Goal: Task Accomplishment & Management: Manage account settings

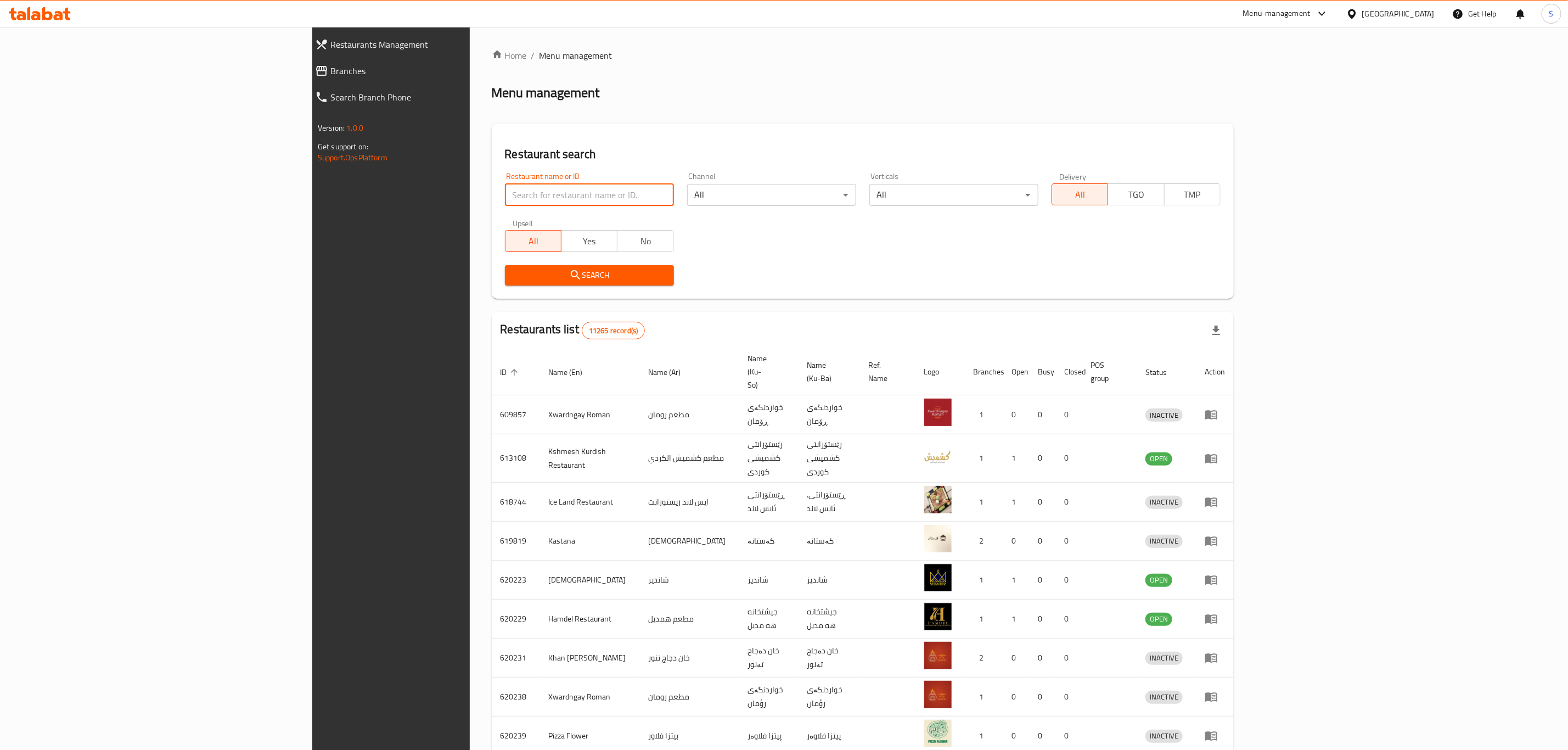
click at [505, 203] on input "search" at bounding box center [589, 195] width 169 height 22
type input "س"
type input "sarwaran"
click at [514, 279] on span "Search" at bounding box center [589, 275] width 152 height 14
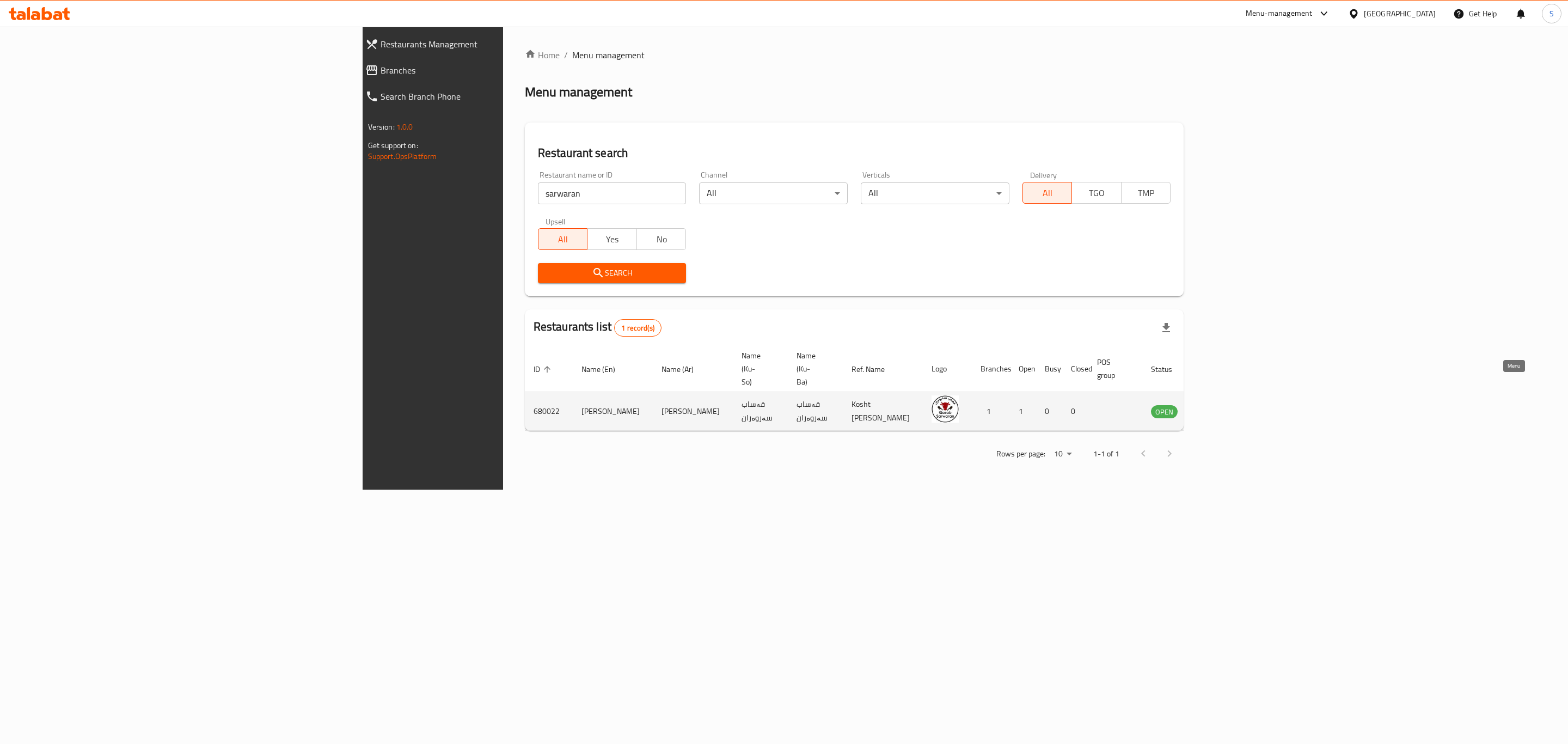
click at [1220, 407] on icon "enhanced table" at bounding box center [1215, 412] width 12 height 9
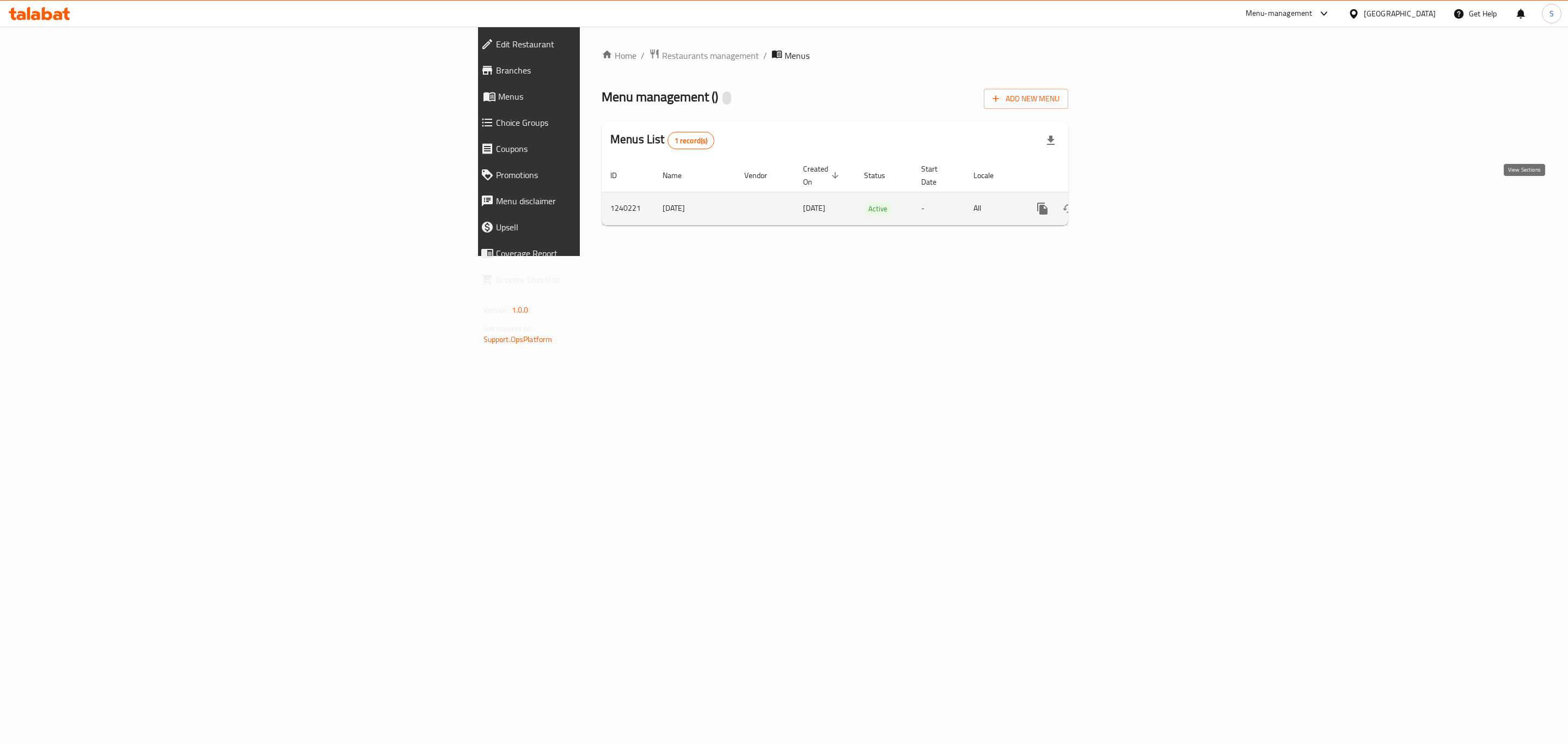
click at [1134, 196] on link "enhanced table" at bounding box center [1121, 208] width 26 height 26
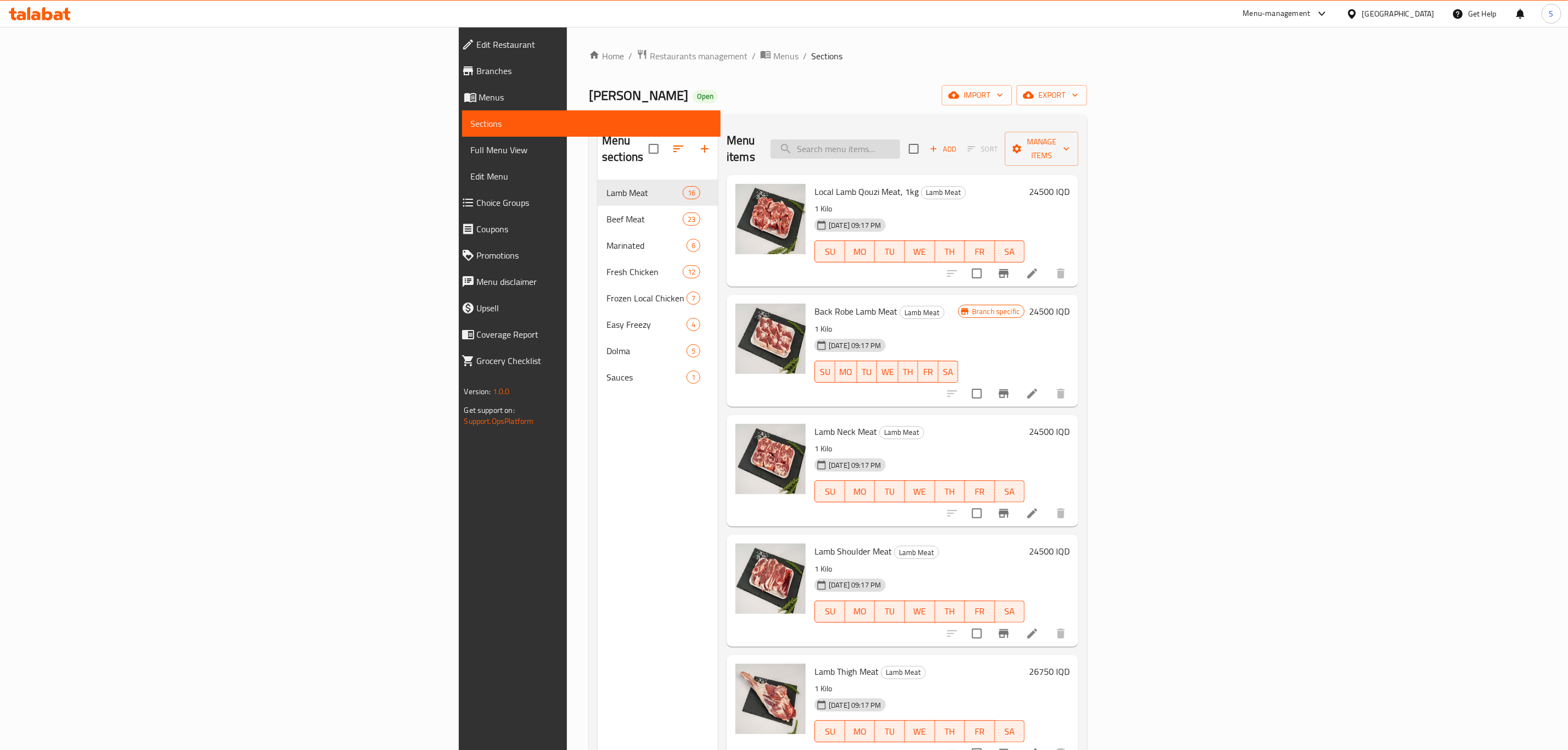
click at [900, 141] on input "search" at bounding box center [835, 149] width 129 height 19
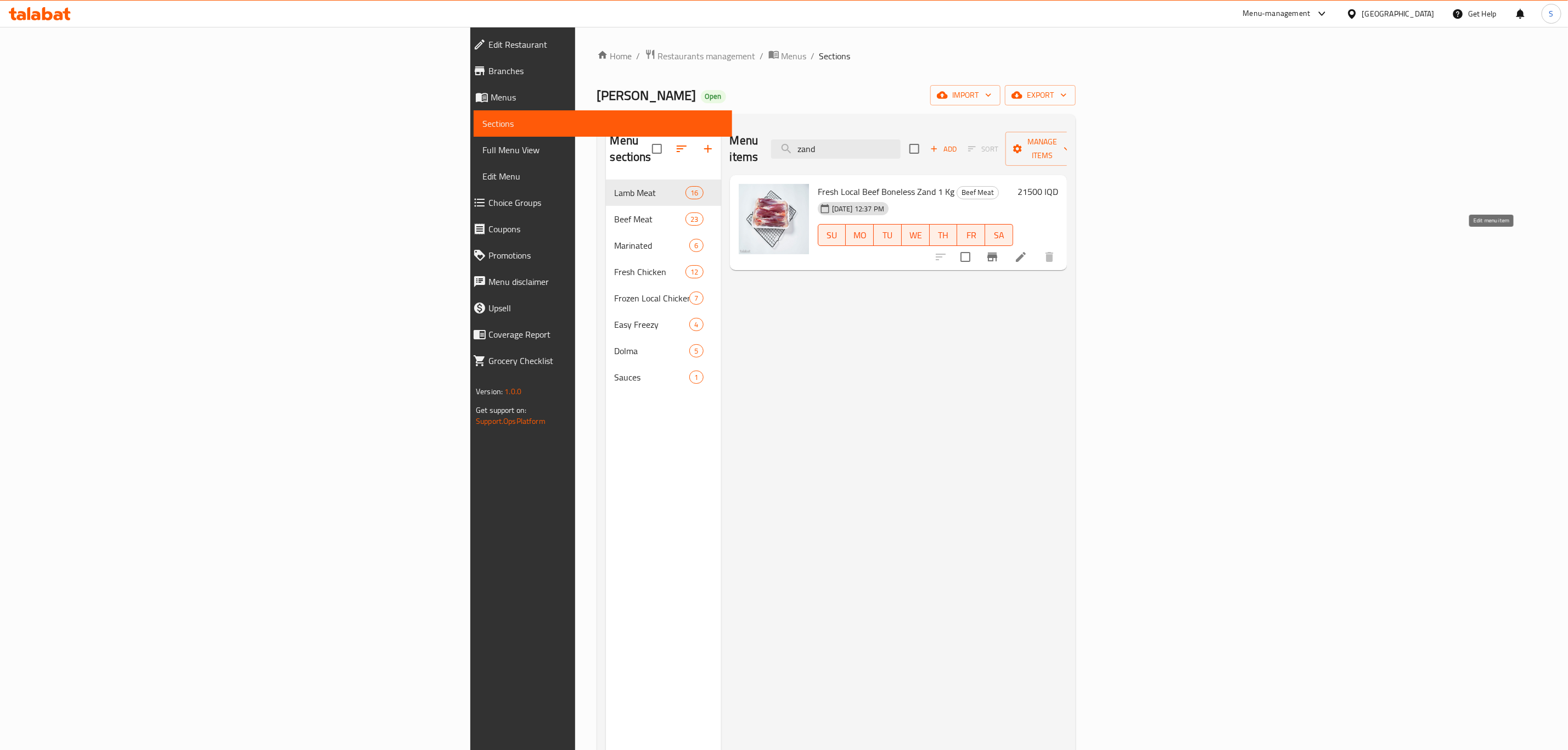
type input "zand"
click at [1027, 250] on icon at bounding box center [1021, 257] width 13 height 13
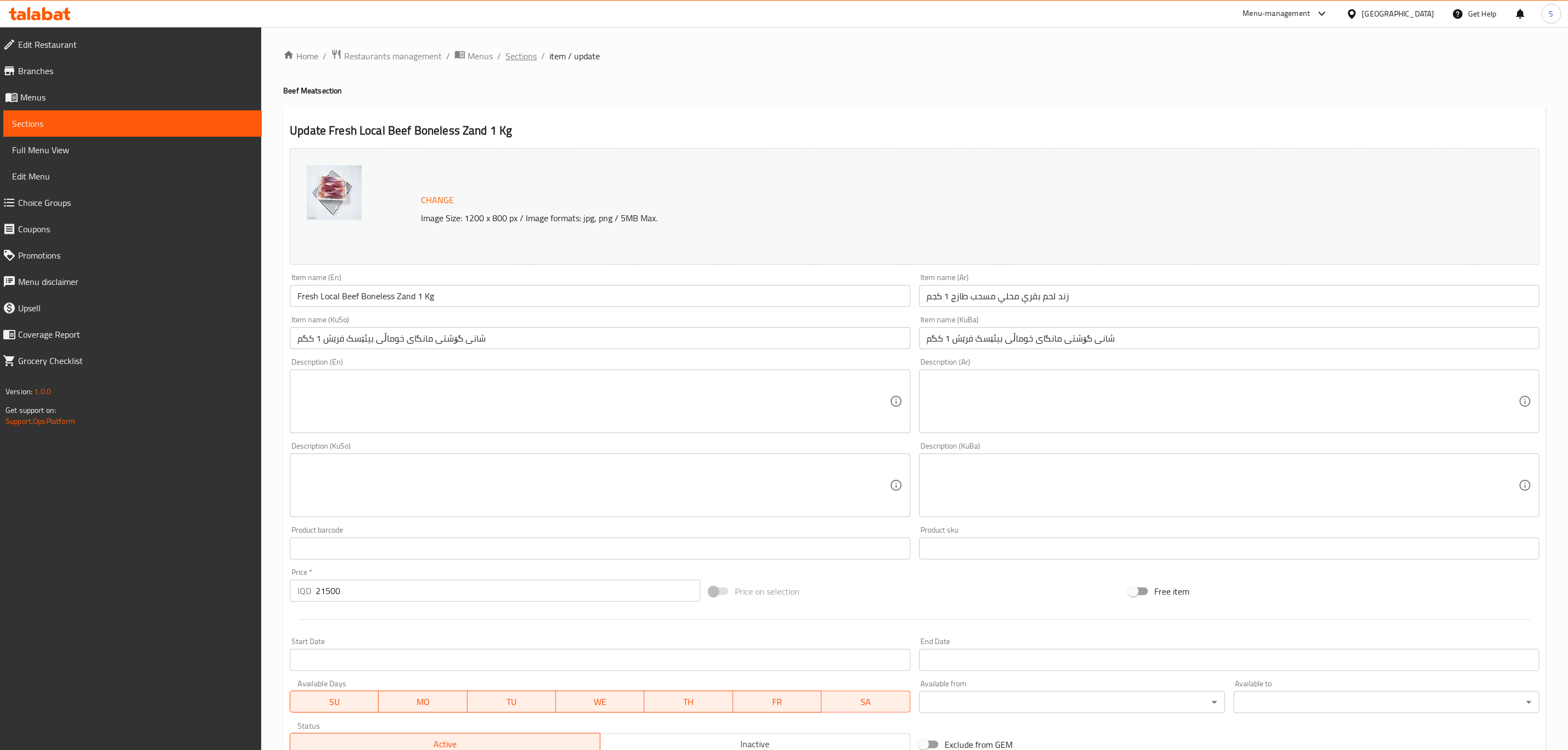
click at [517, 55] on span "Sections" at bounding box center [521, 55] width 31 height 13
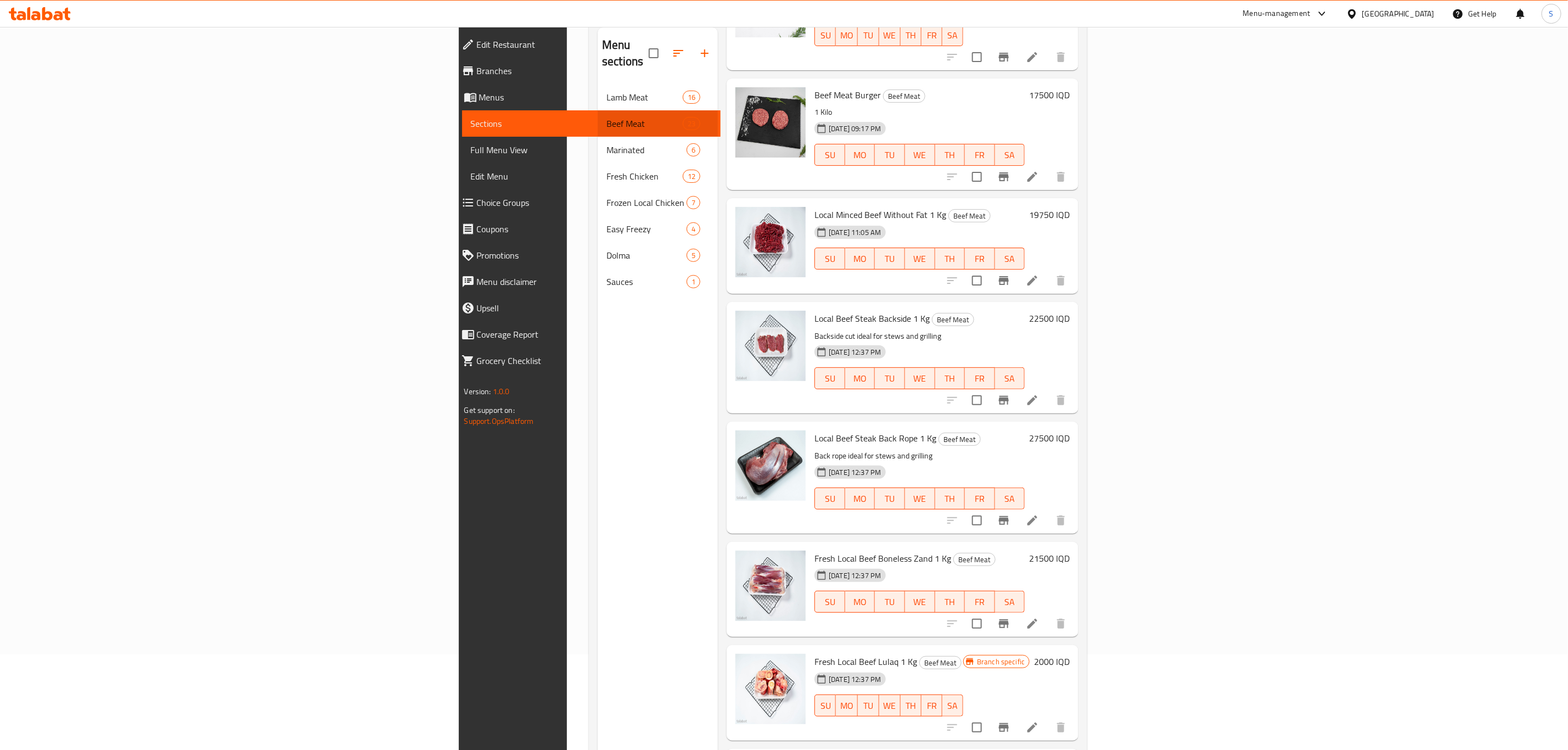
scroll to position [1799, 0]
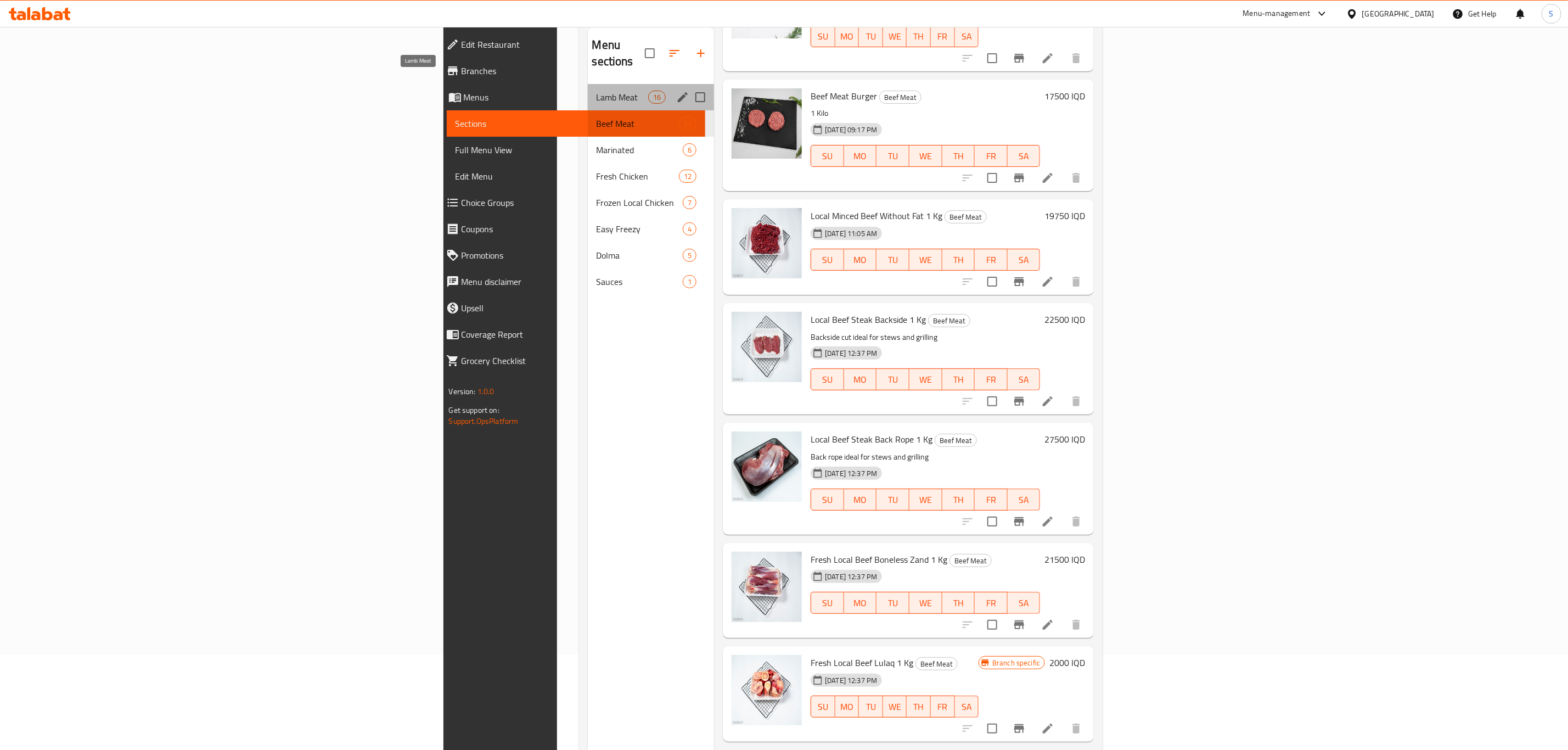
click at [597, 91] on span "Lamb Meat" at bounding box center [622, 97] width 52 height 13
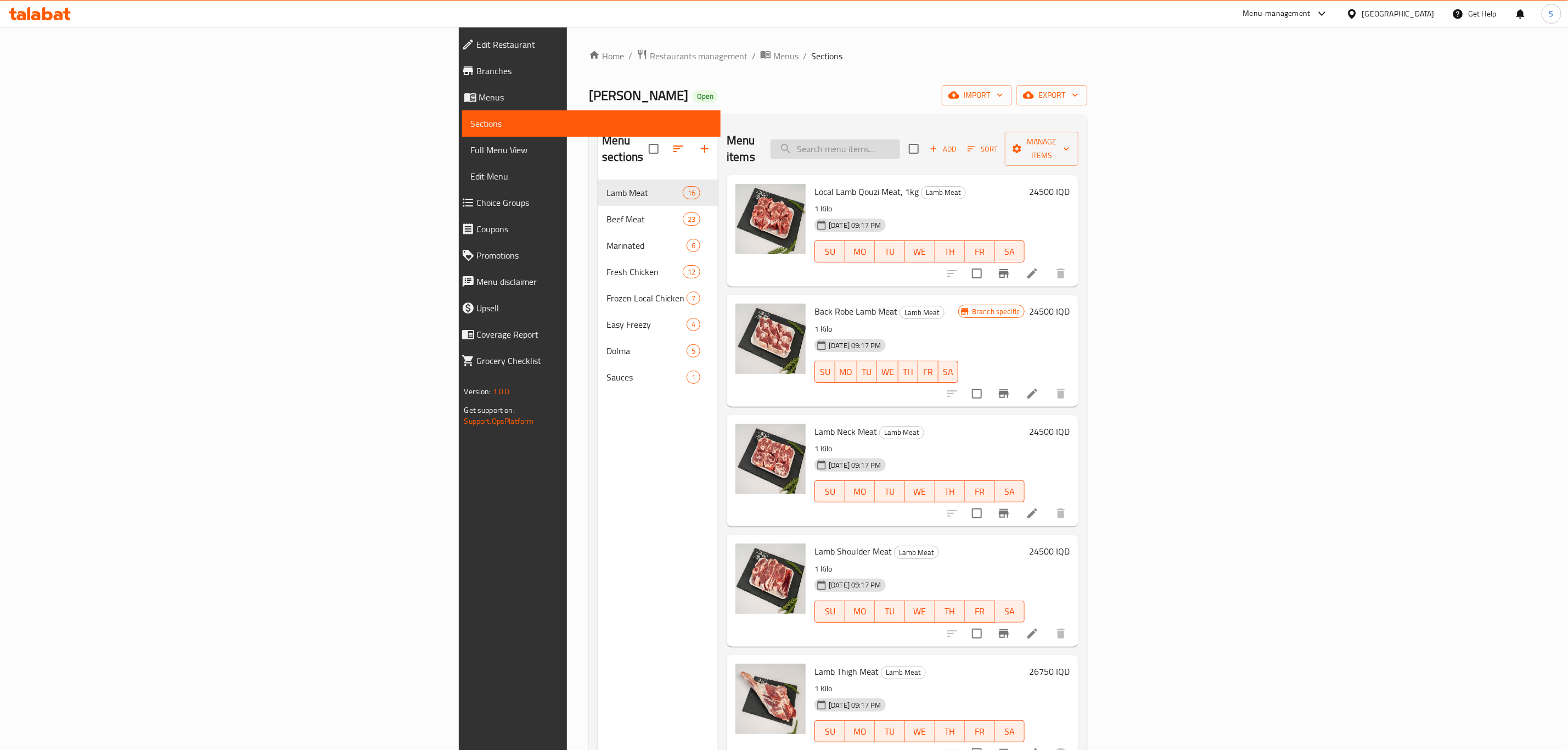
click at [900, 141] on input "search" at bounding box center [835, 149] width 129 height 19
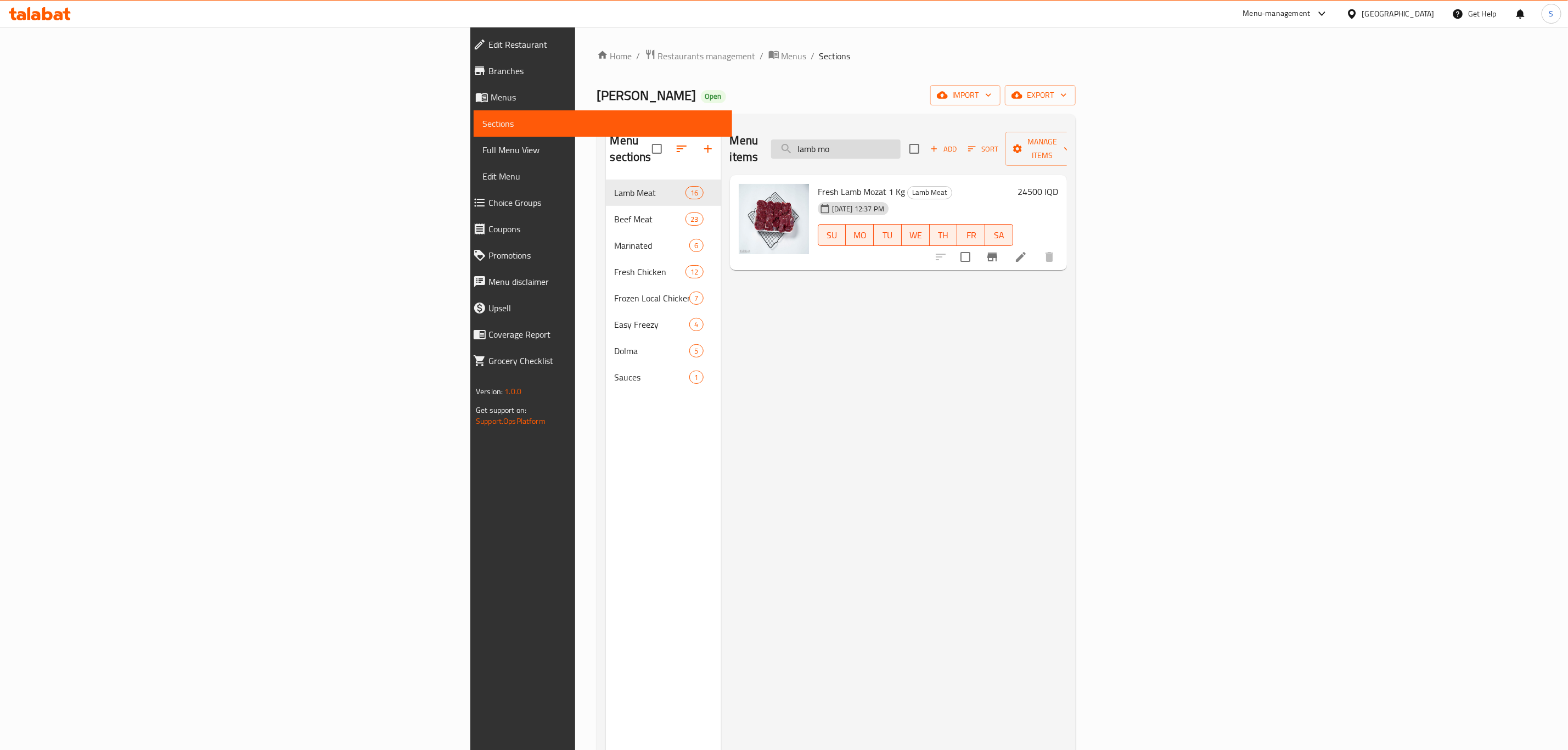
click at [901, 147] on input "lamb mo" at bounding box center [836, 149] width 129 height 19
type input "zand"
click at [752, 198] on circle "upload picture" at bounding box center [753, 199] width 3 height 3
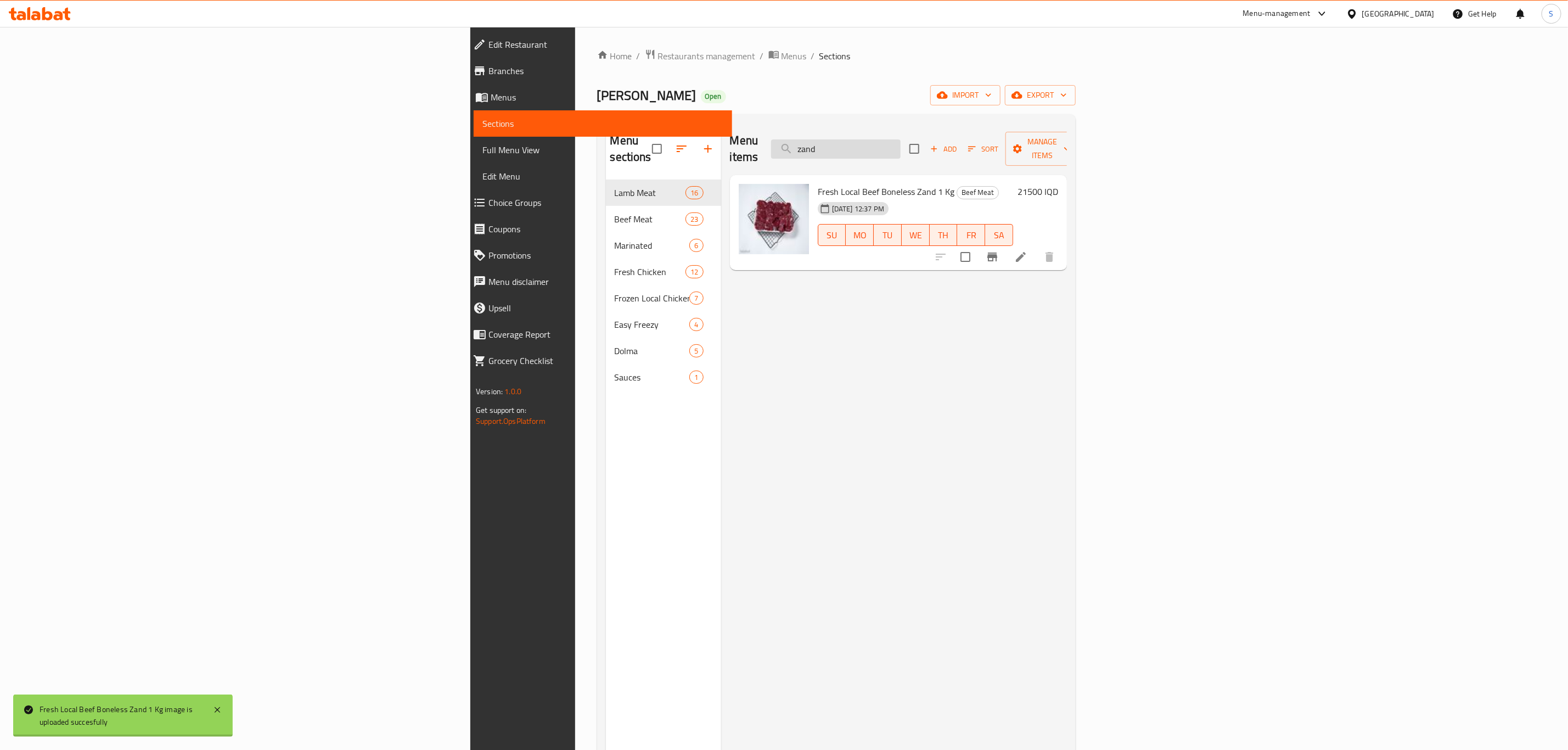
click at [901, 147] on input "zand" at bounding box center [836, 149] width 129 height 19
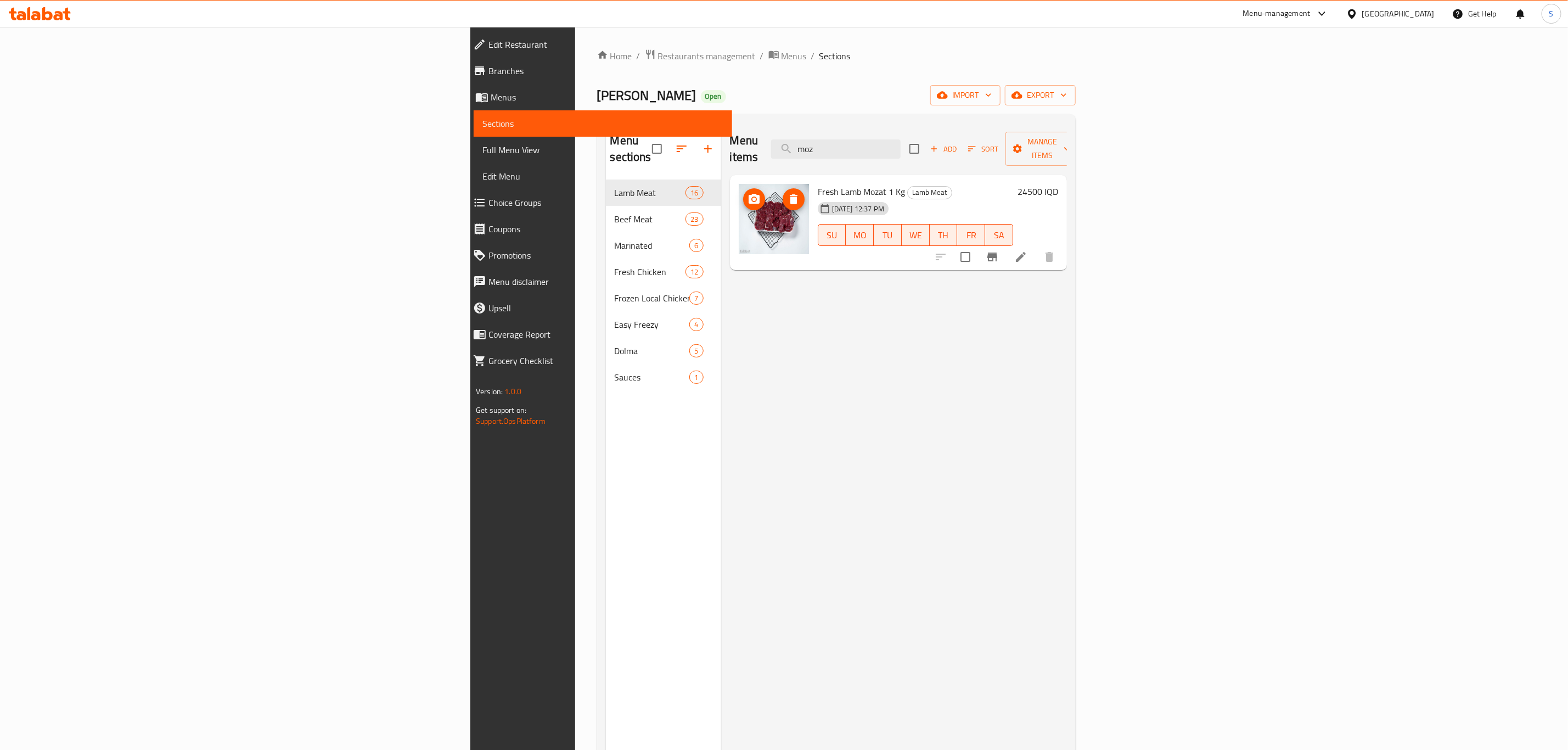
type input "moz"
drag, startPoint x: 659, startPoint y: 201, endPoint x: 631, endPoint y: 183, distance: 33.3
click at [747, 193] on icon "upload picture" at bounding box center [754, 199] width 13 height 13
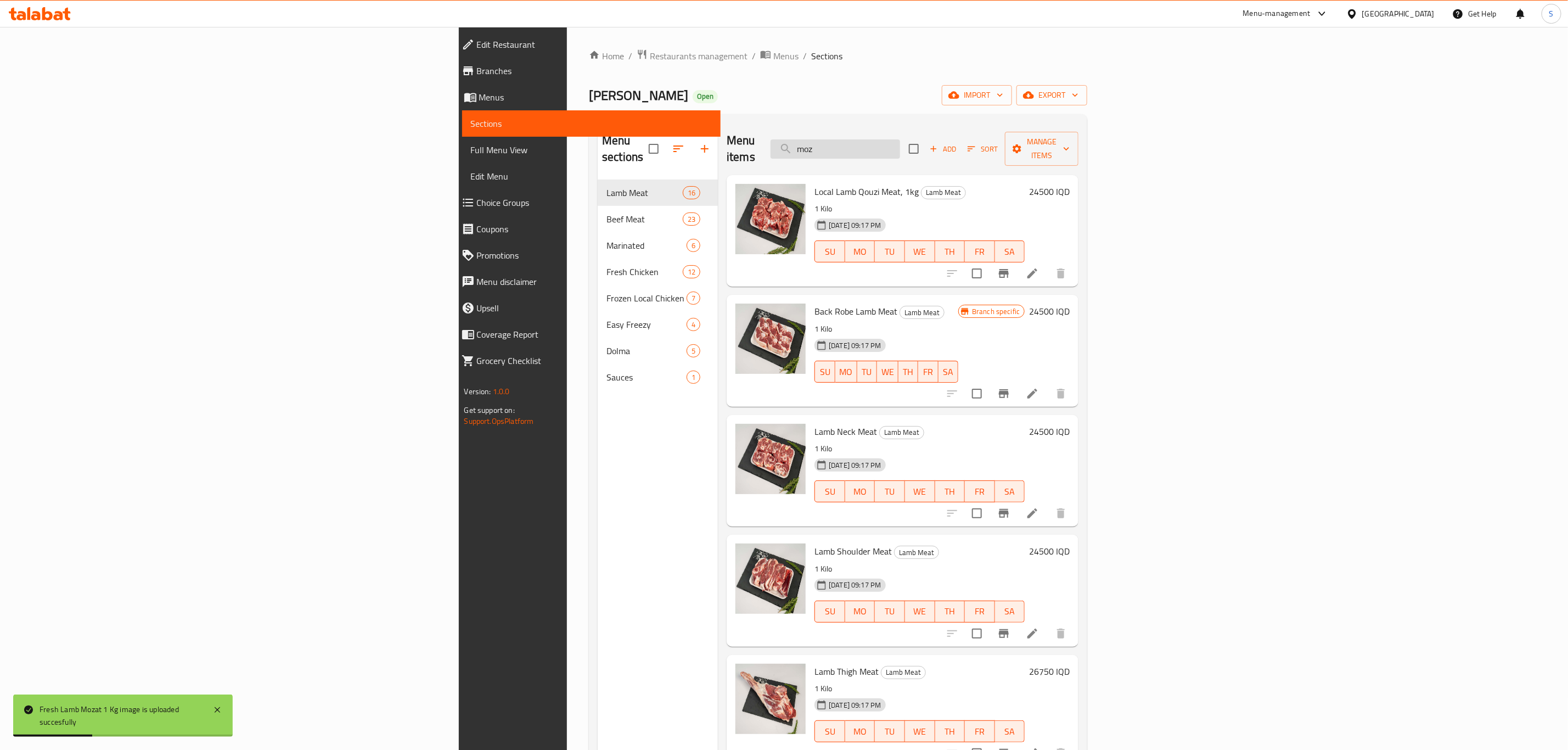
click at [900, 147] on input "moz" at bounding box center [835, 149] width 129 height 19
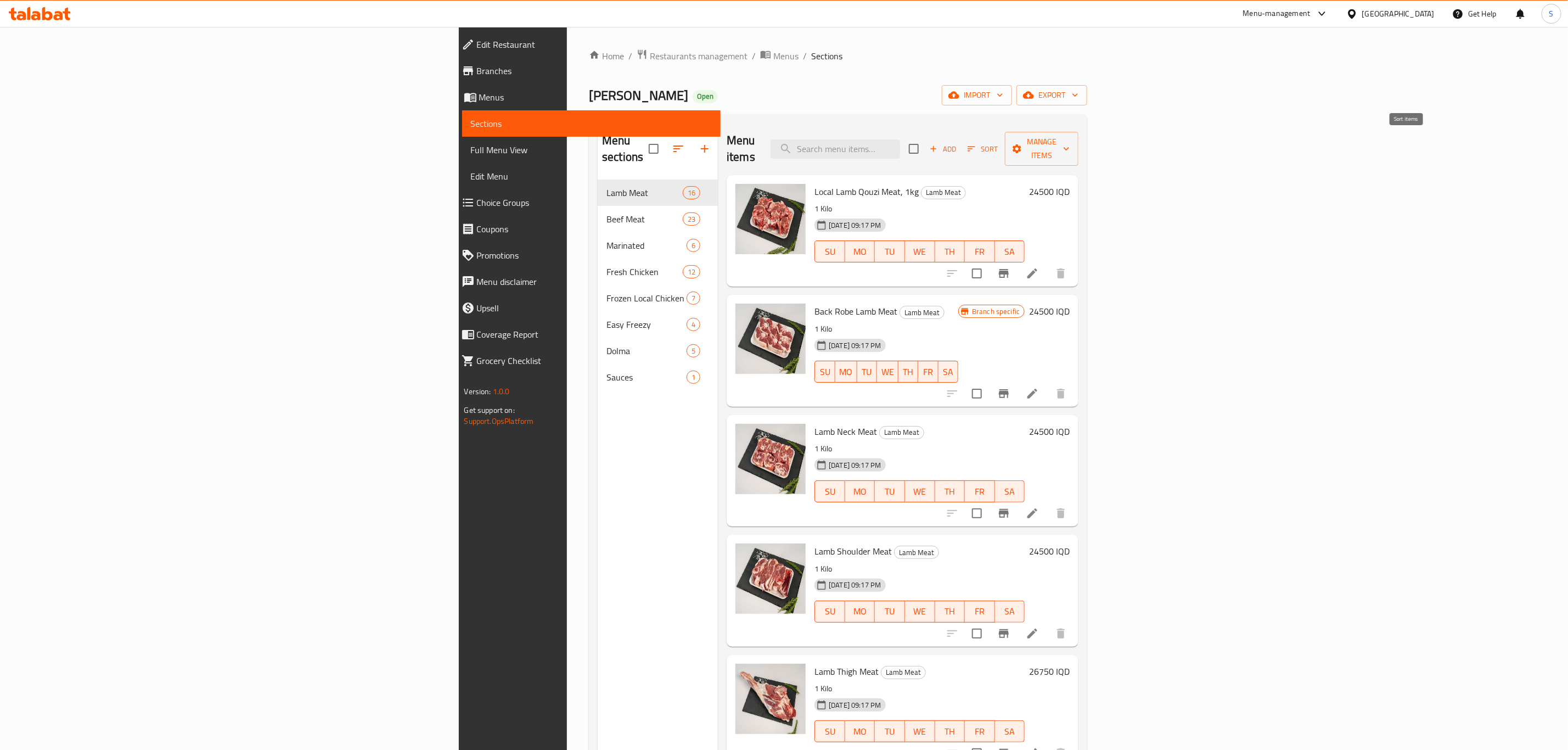
click at [998, 145] on span "Sort" at bounding box center [983, 149] width 30 height 13
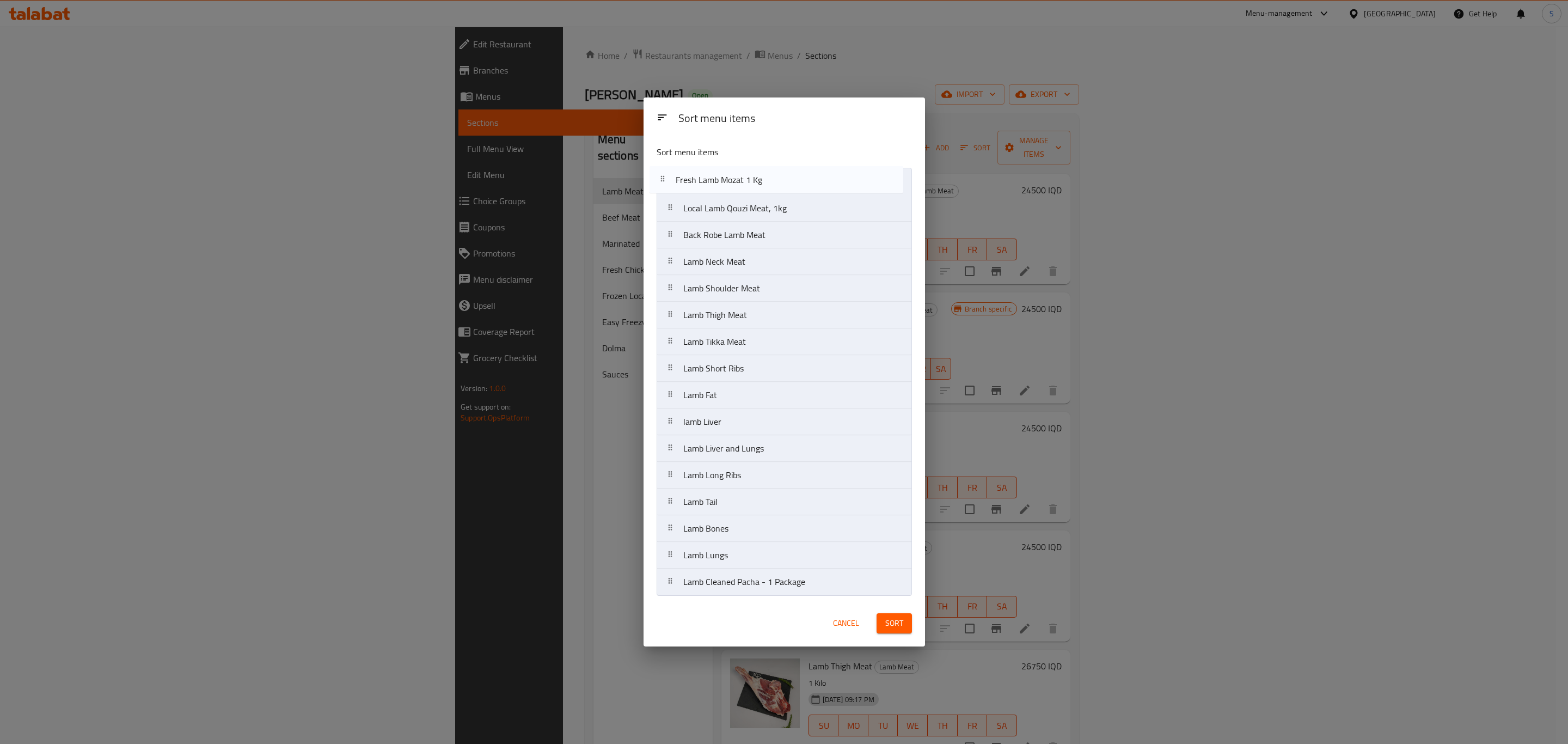
drag, startPoint x: 753, startPoint y: 588, endPoint x: 745, endPoint y: 173, distance: 415.1
click at [745, 173] on nav "Local Lamb Qouzi Meat, 1kg Back Robe Lamb Meat Lamb Neck Meat Lamb Shoulder Mea…" at bounding box center [784, 381] width 255 height 428
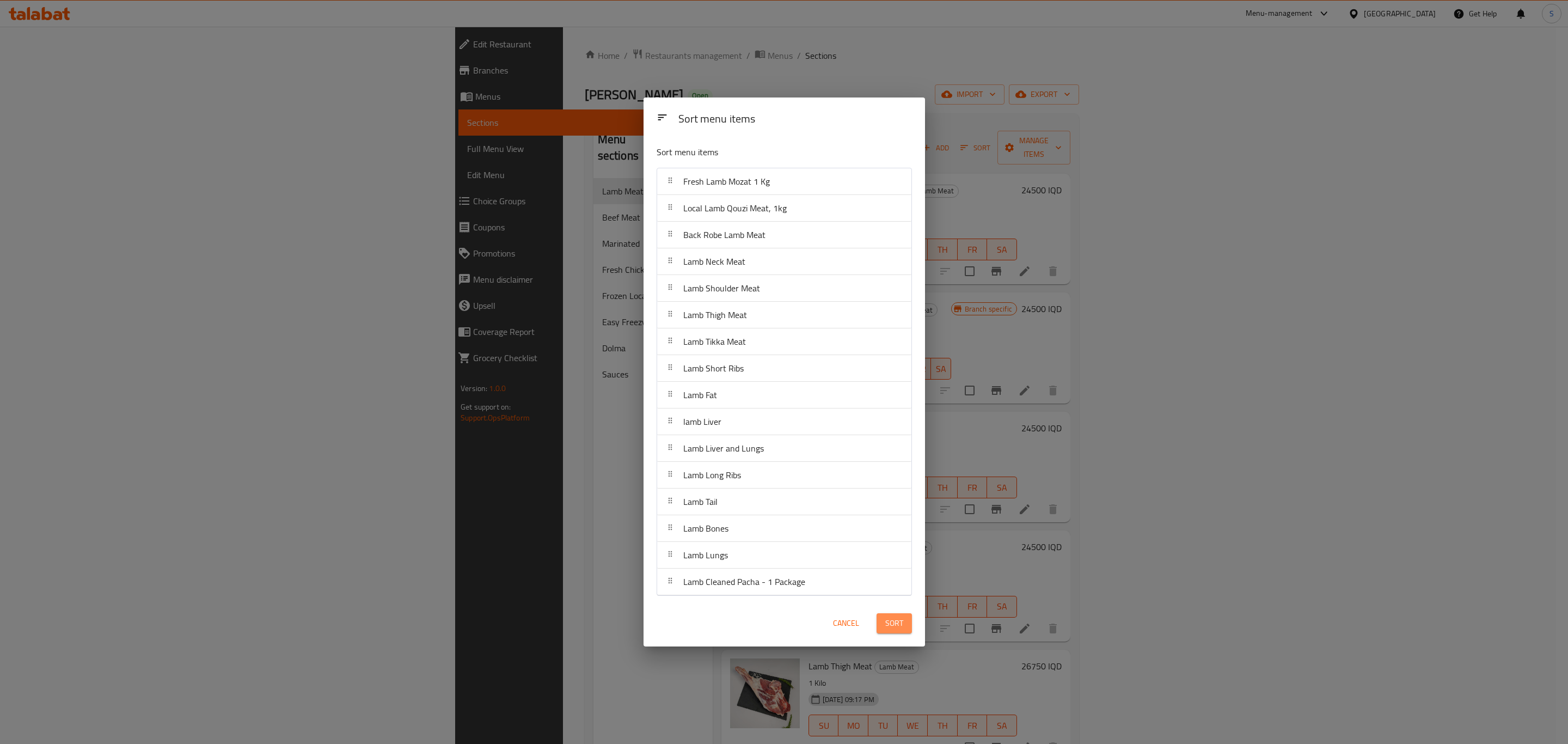
click at [897, 626] on span "Sort" at bounding box center [894, 623] width 18 height 13
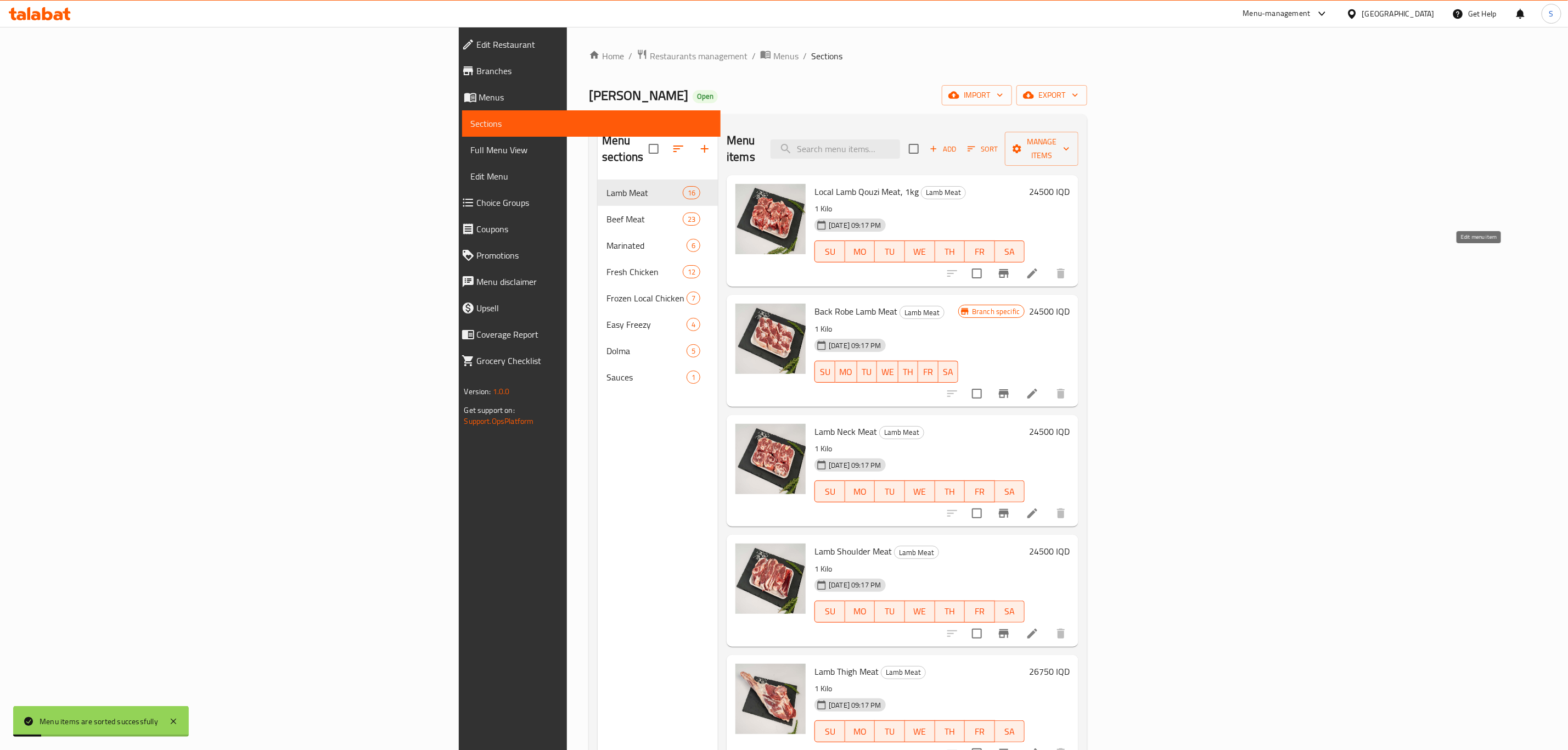
click at [1039, 267] on icon at bounding box center [1032, 273] width 13 height 13
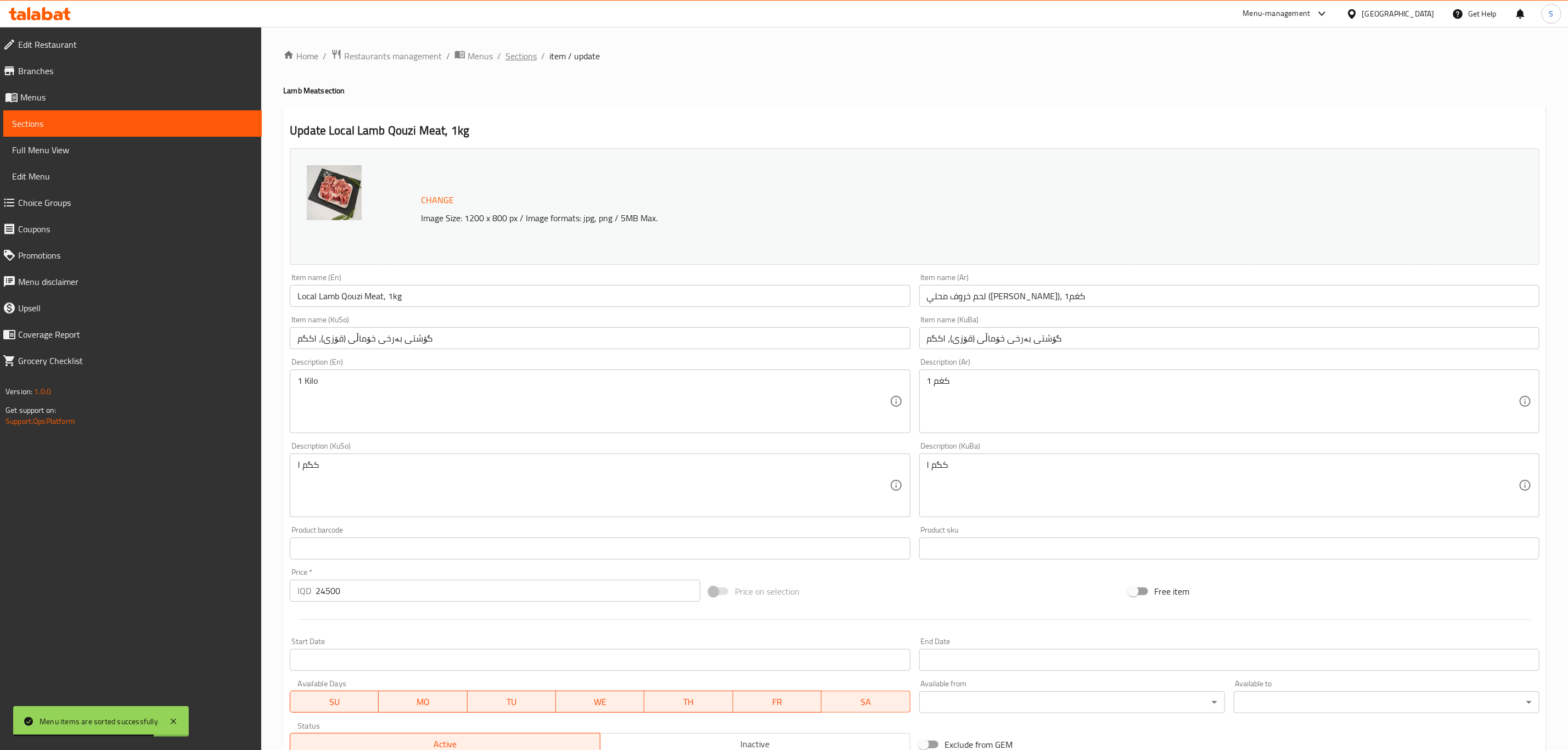
click at [522, 52] on span "Sections" at bounding box center [521, 55] width 31 height 13
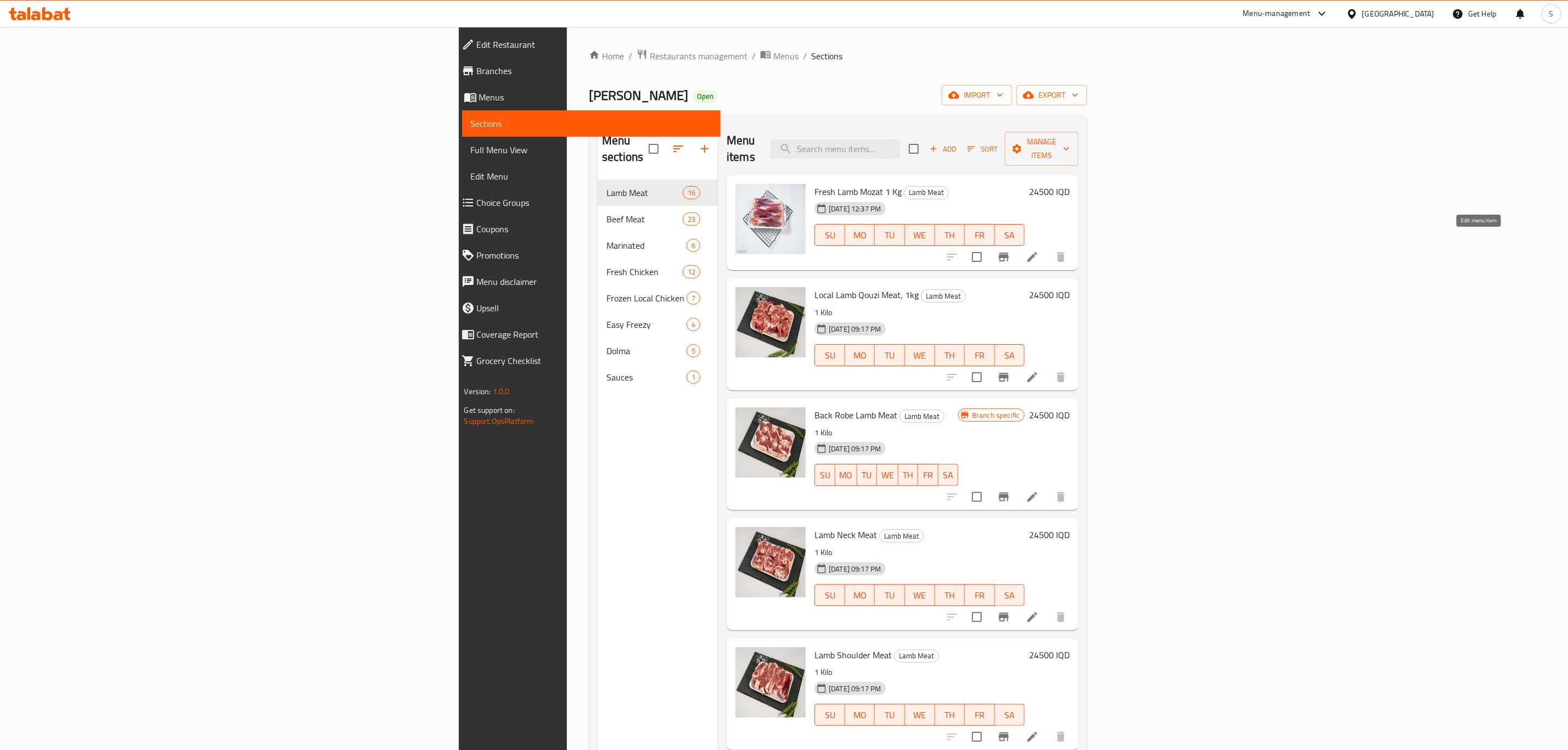
click at [1039, 250] on icon at bounding box center [1032, 257] width 13 height 13
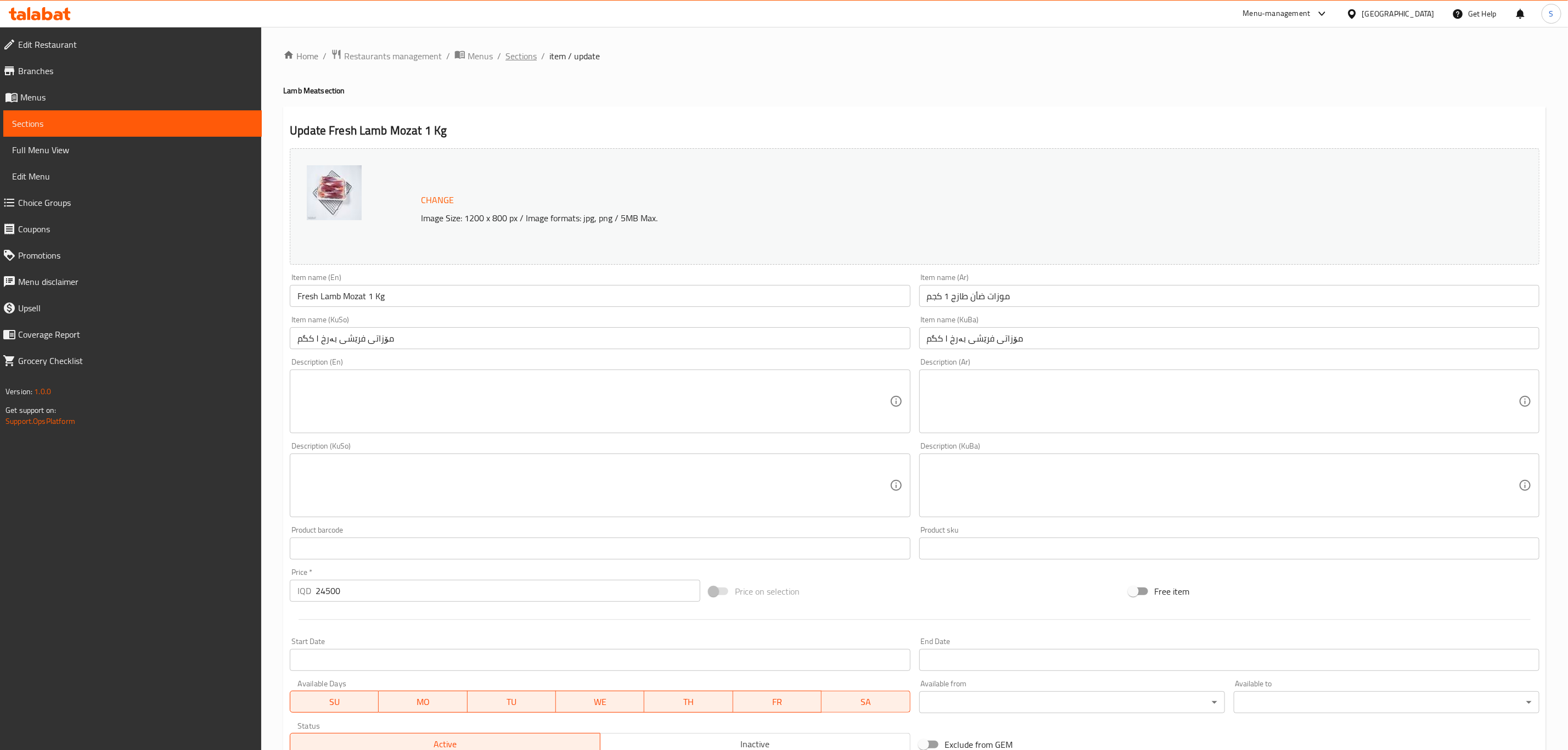
click at [525, 60] on span "Sections" at bounding box center [521, 55] width 31 height 13
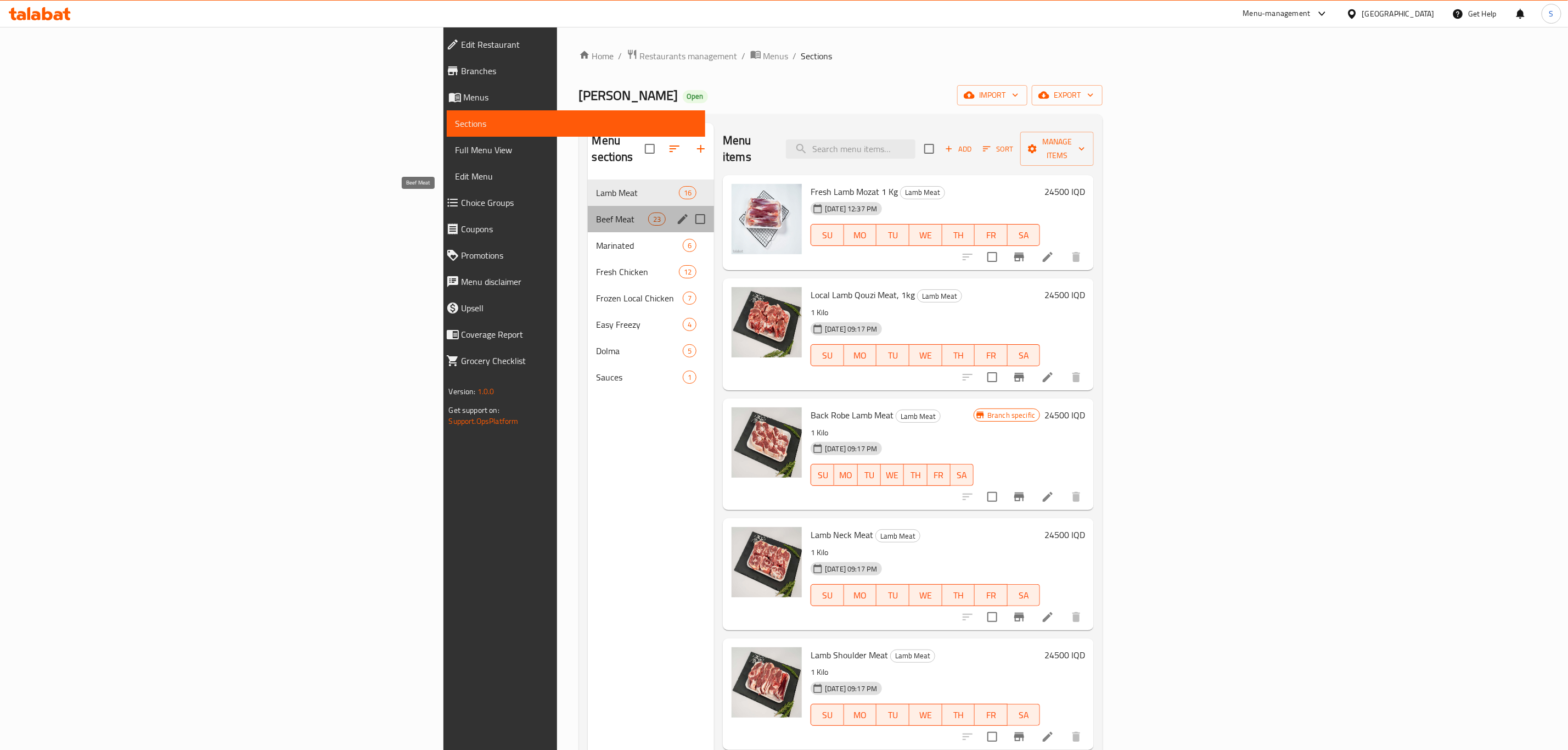
click at [597, 212] on span "Beef Meat" at bounding box center [622, 218] width 52 height 13
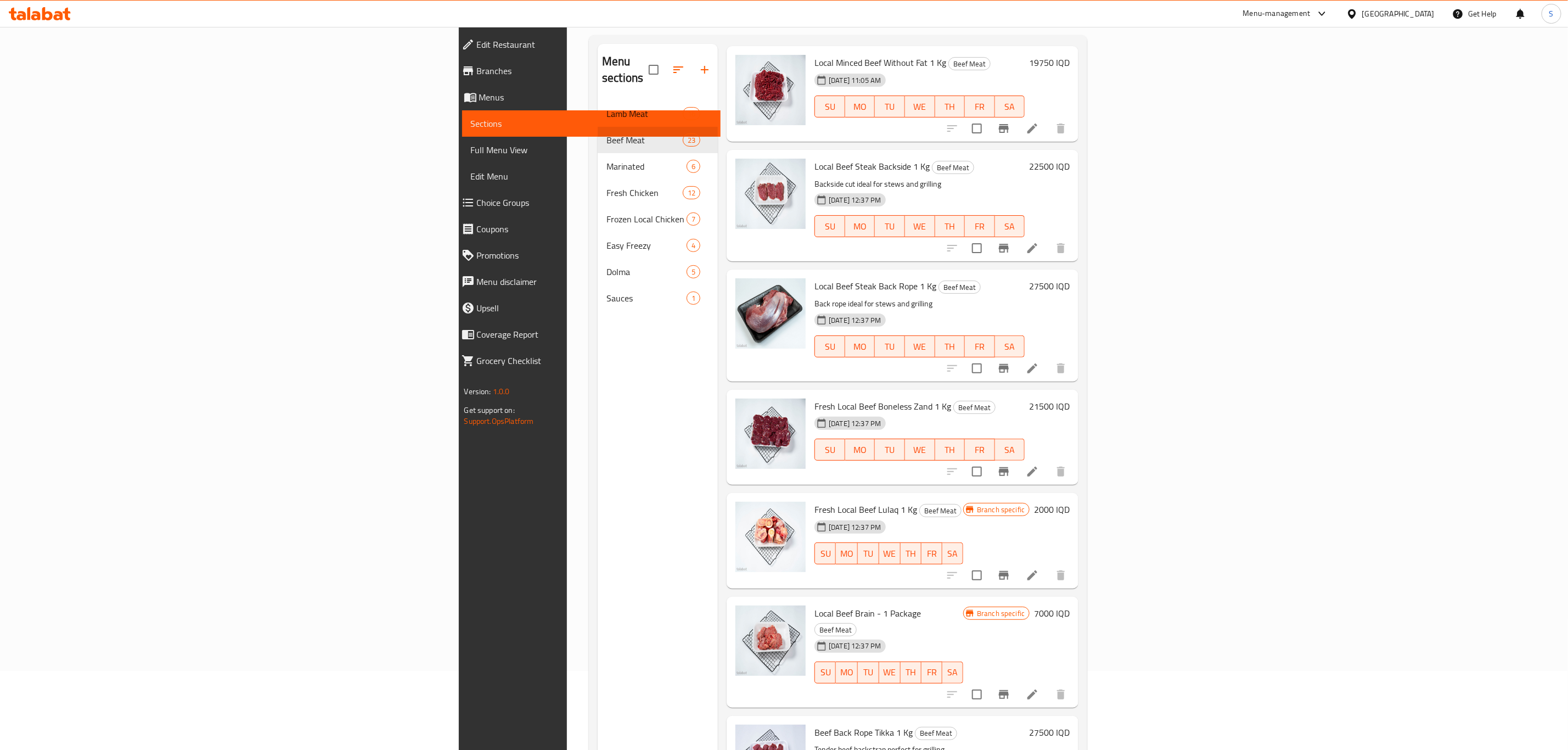
scroll to position [82, 0]
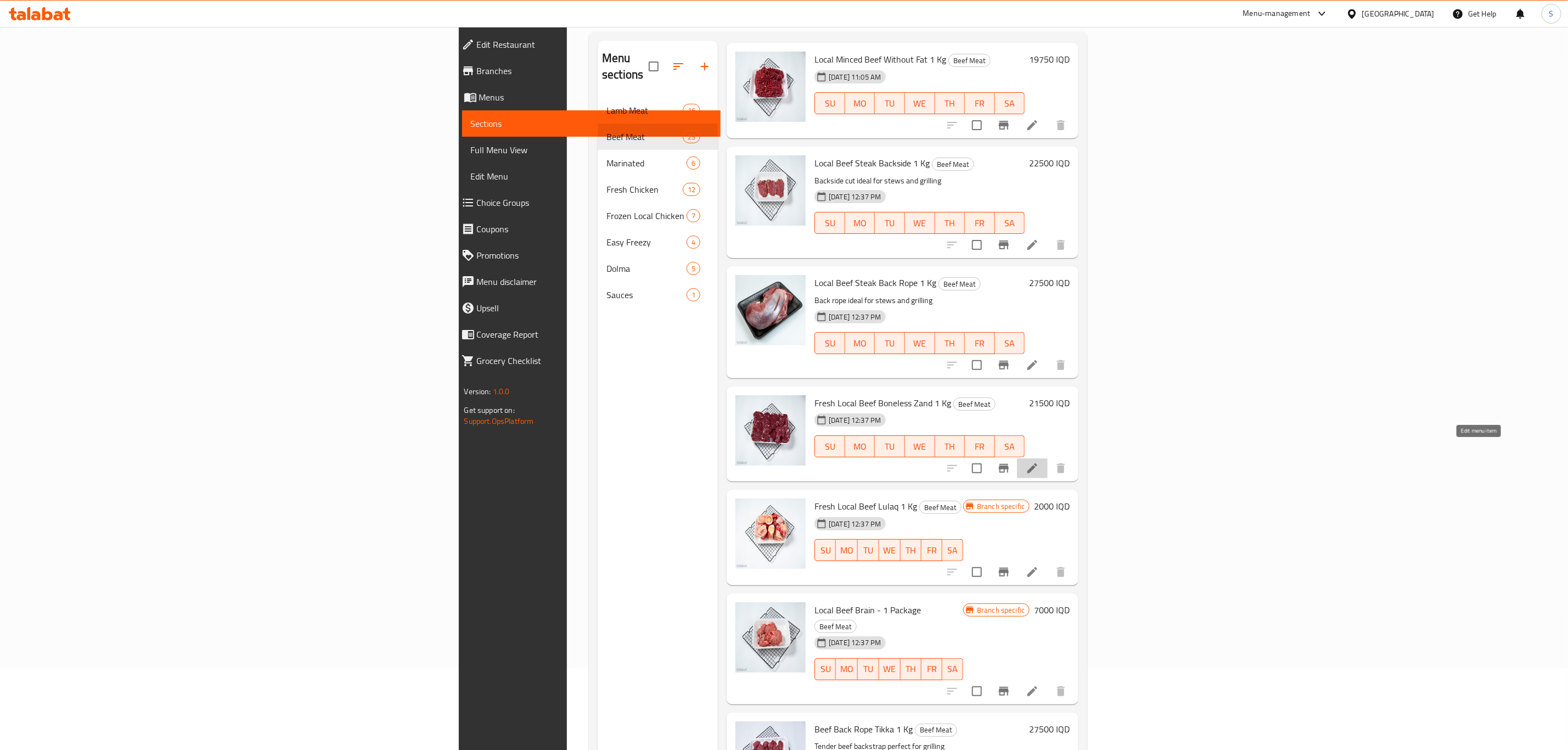
click at [1039, 462] on icon at bounding box center [1032, 468] width 13 height 13
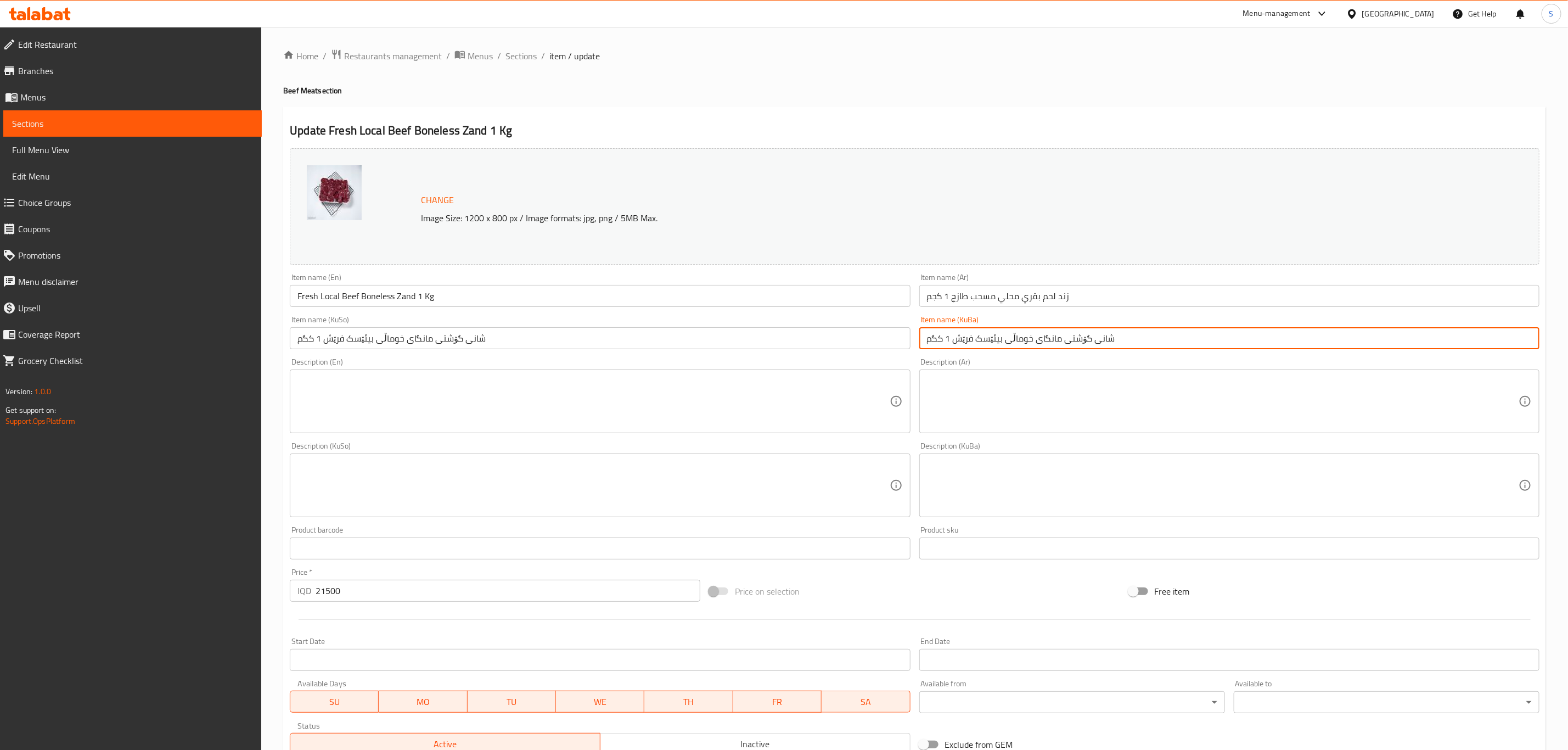
click at [1013, 342] on input "شانی گۆشتی مانگای خوماڵی بیئێسک فرێش 1 کگم" at bounding box center [1229, 338] width 620 height 22
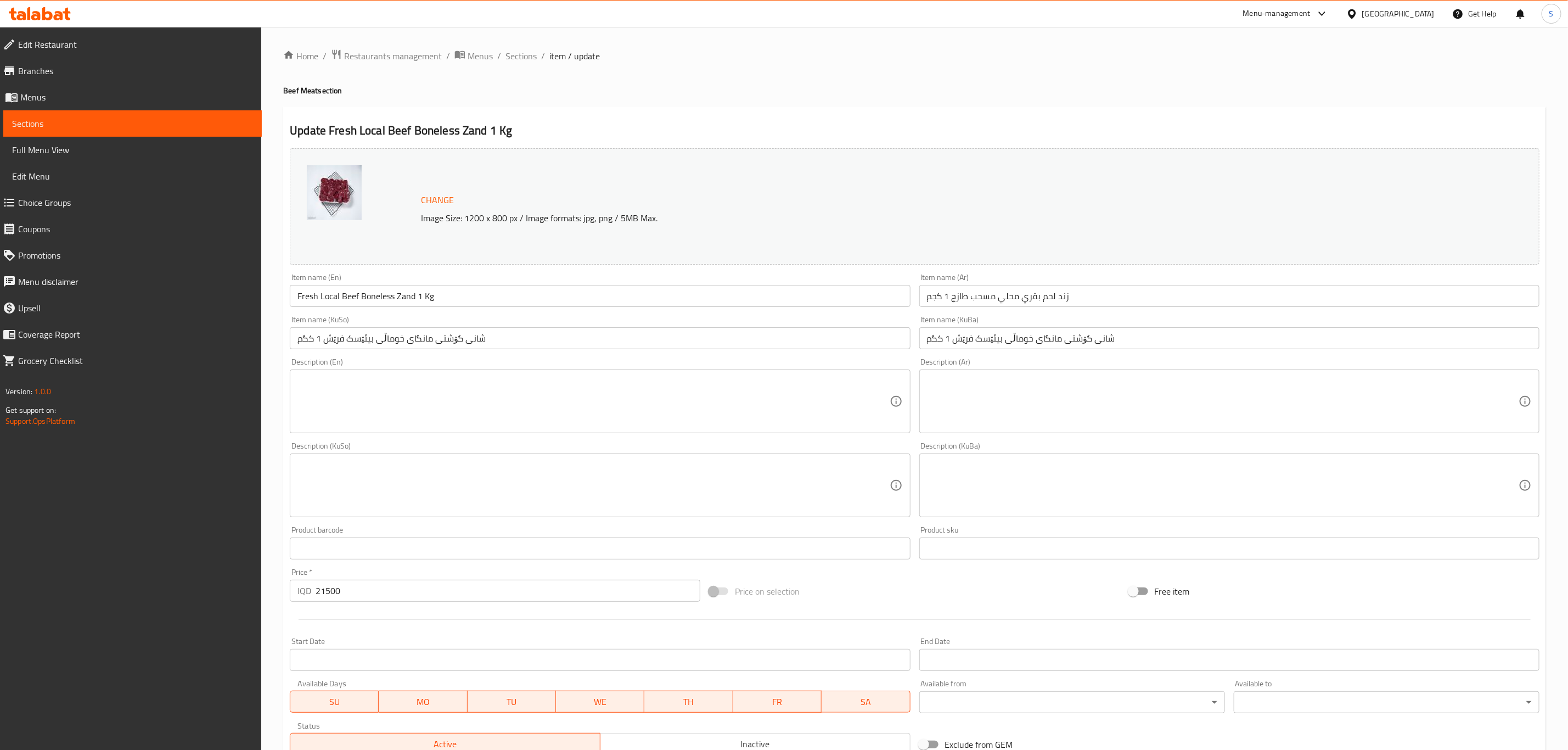
click at [1064, 334] on input "شانی گۆشتی مانگای خوماڵی بیئێسک فرێش 1 کگم" at bounding box center [1229, 338] width 620 height 22
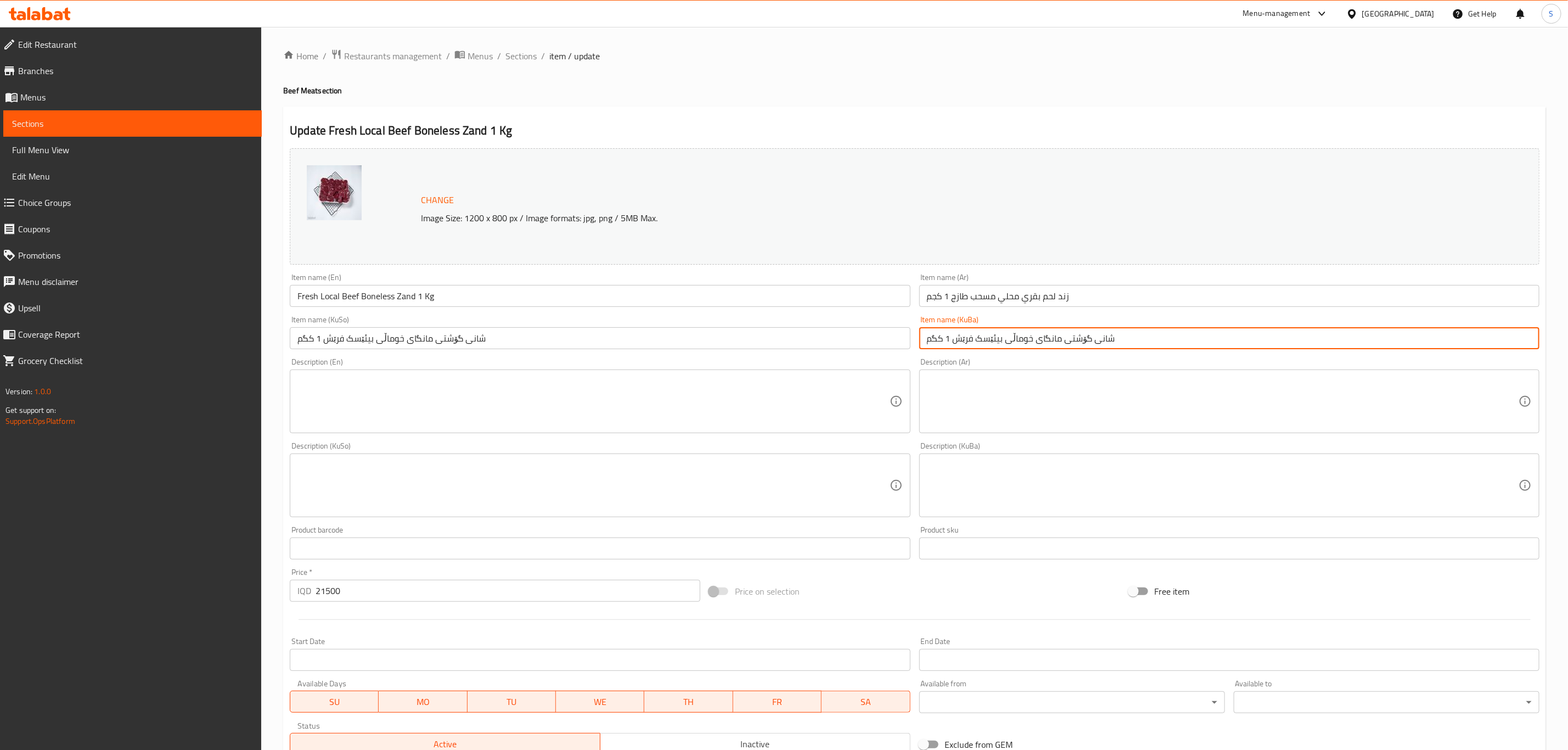
paste input "ەندی فرێشی گۆلکی خوماڵی بە بێ ئێسک ۱"
type input "زەندی فرێشی گۆلکی خوماڵی بە بێ ئێسک ۱ کگم"
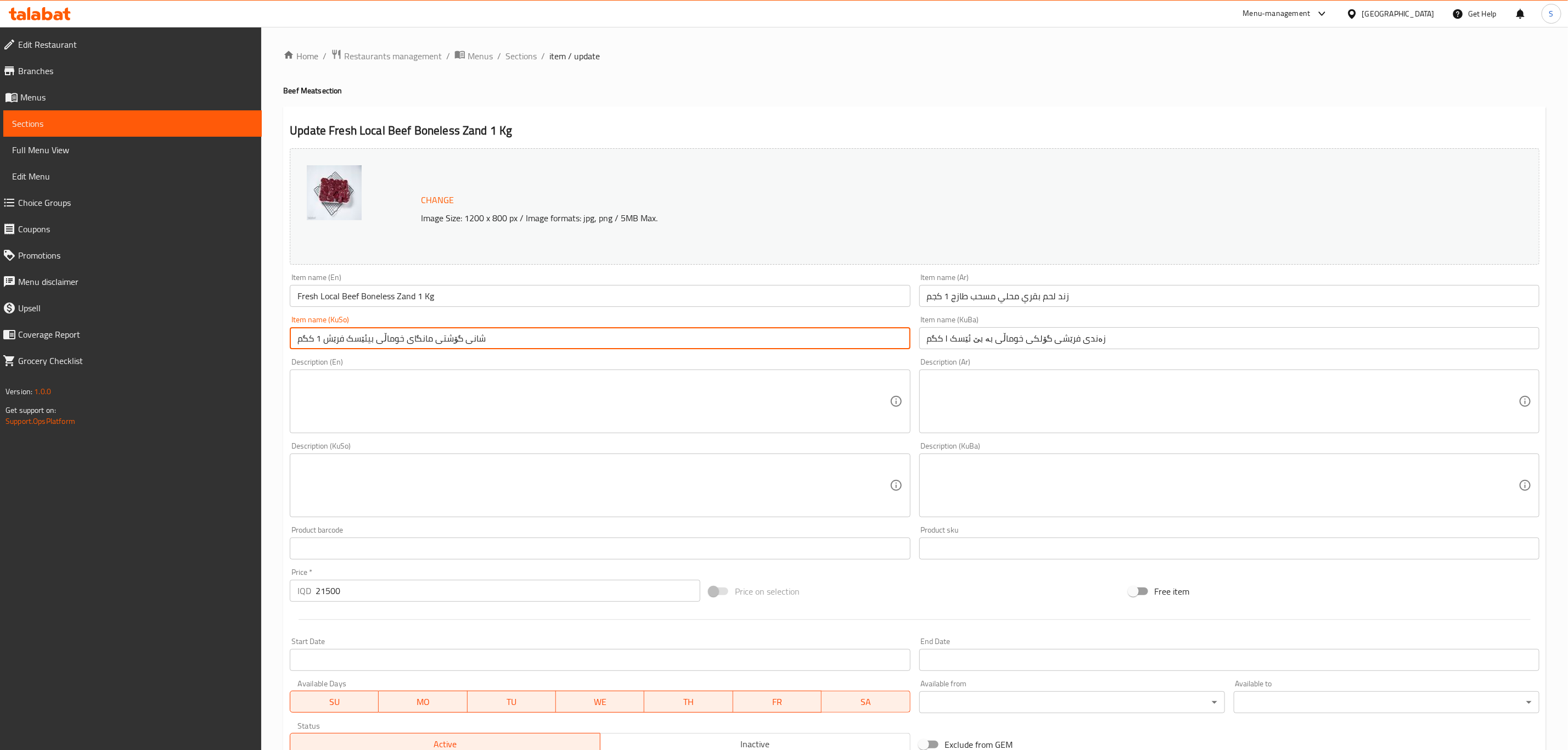
click at [850, 343] on input "شانی گۆشتی مانگای خوماڵی بیئێسک فرێش 1 کگم" at bounding box center [600, 338] width 620 height 22
paste input "ەندی فرێشی گۆلکی خوماڵی بە بێ ئێسک ۱"
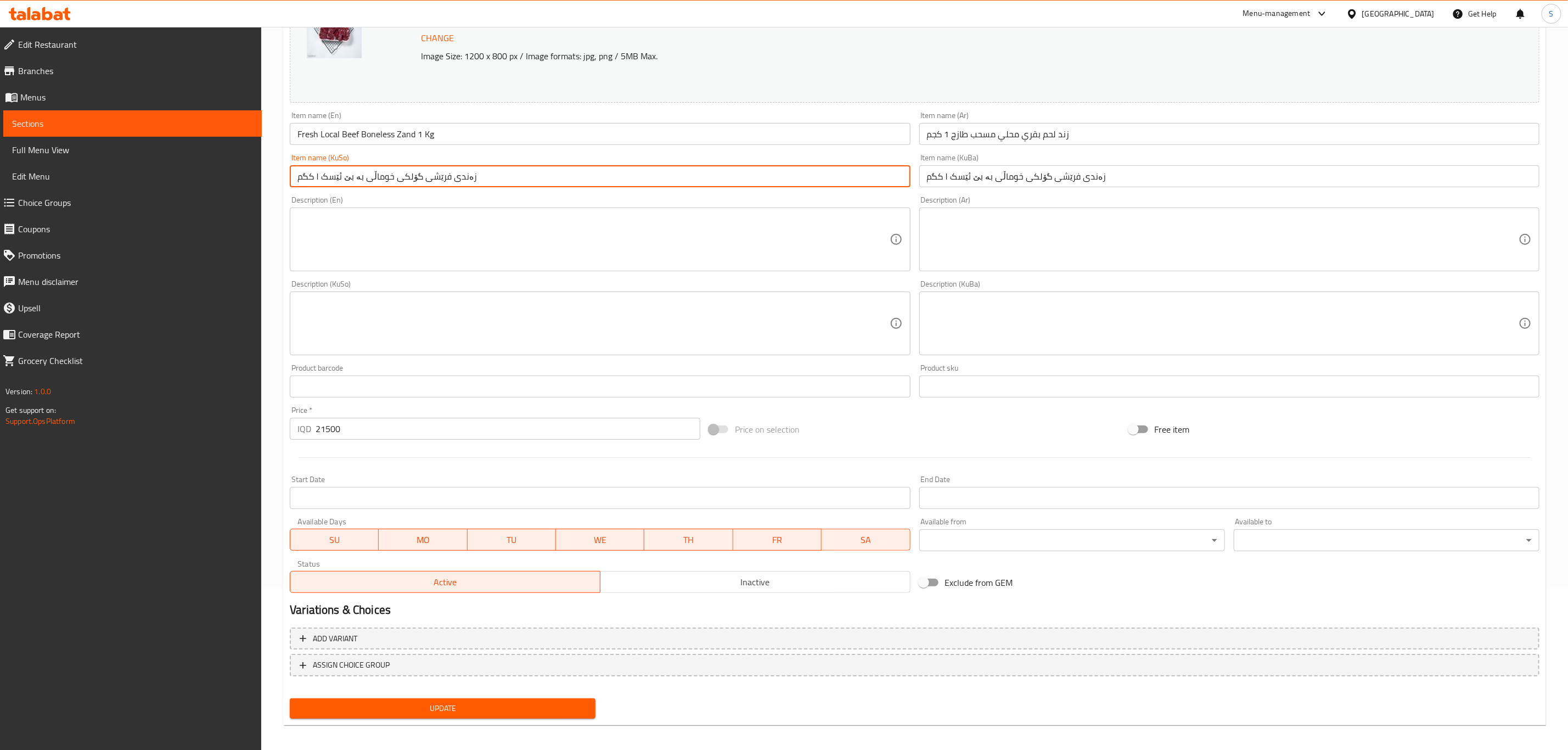
scroll to position [167, 0]
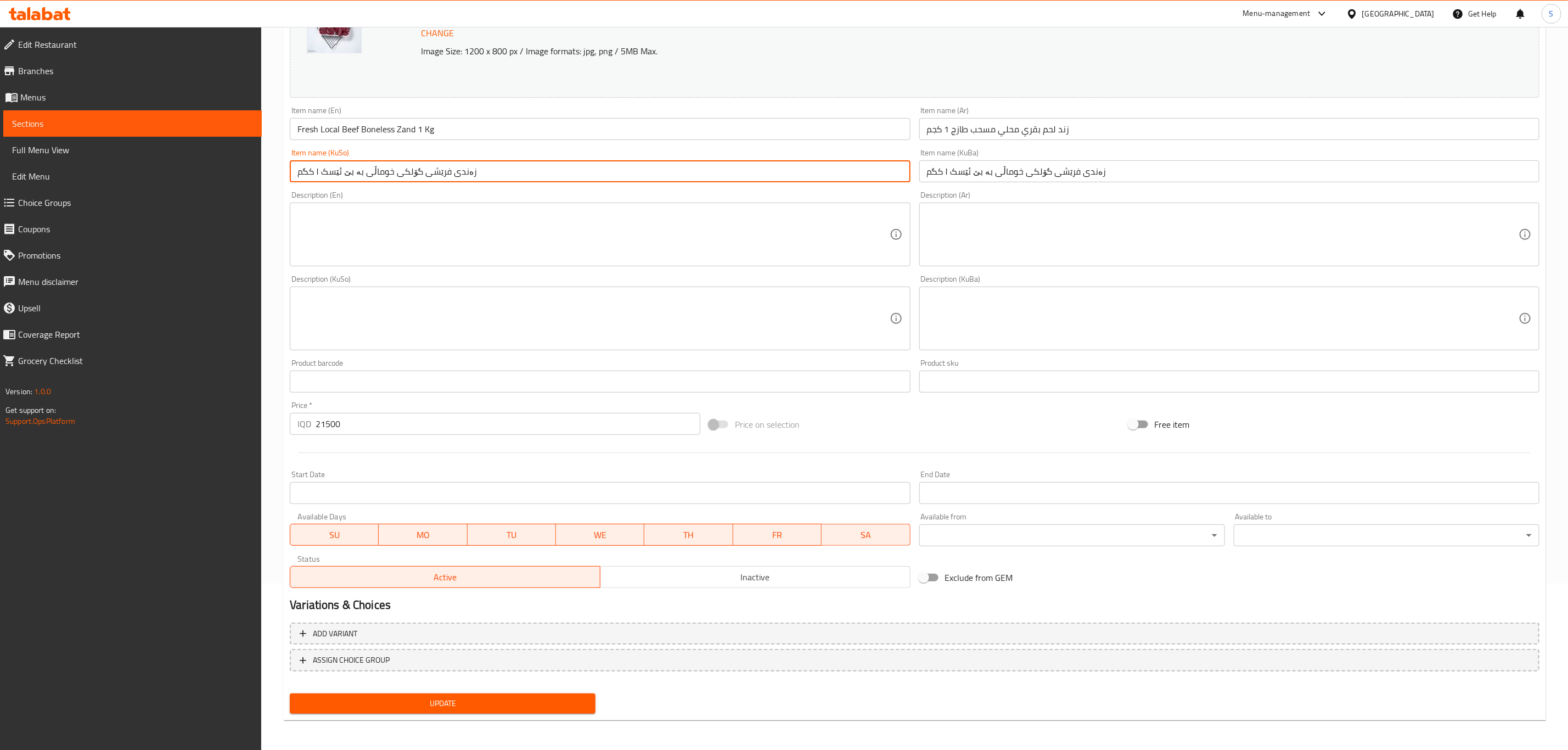
type input "زەندی فرێشی گۆلکی خوماڵی بە بێ ئێسک ۱ کگم"
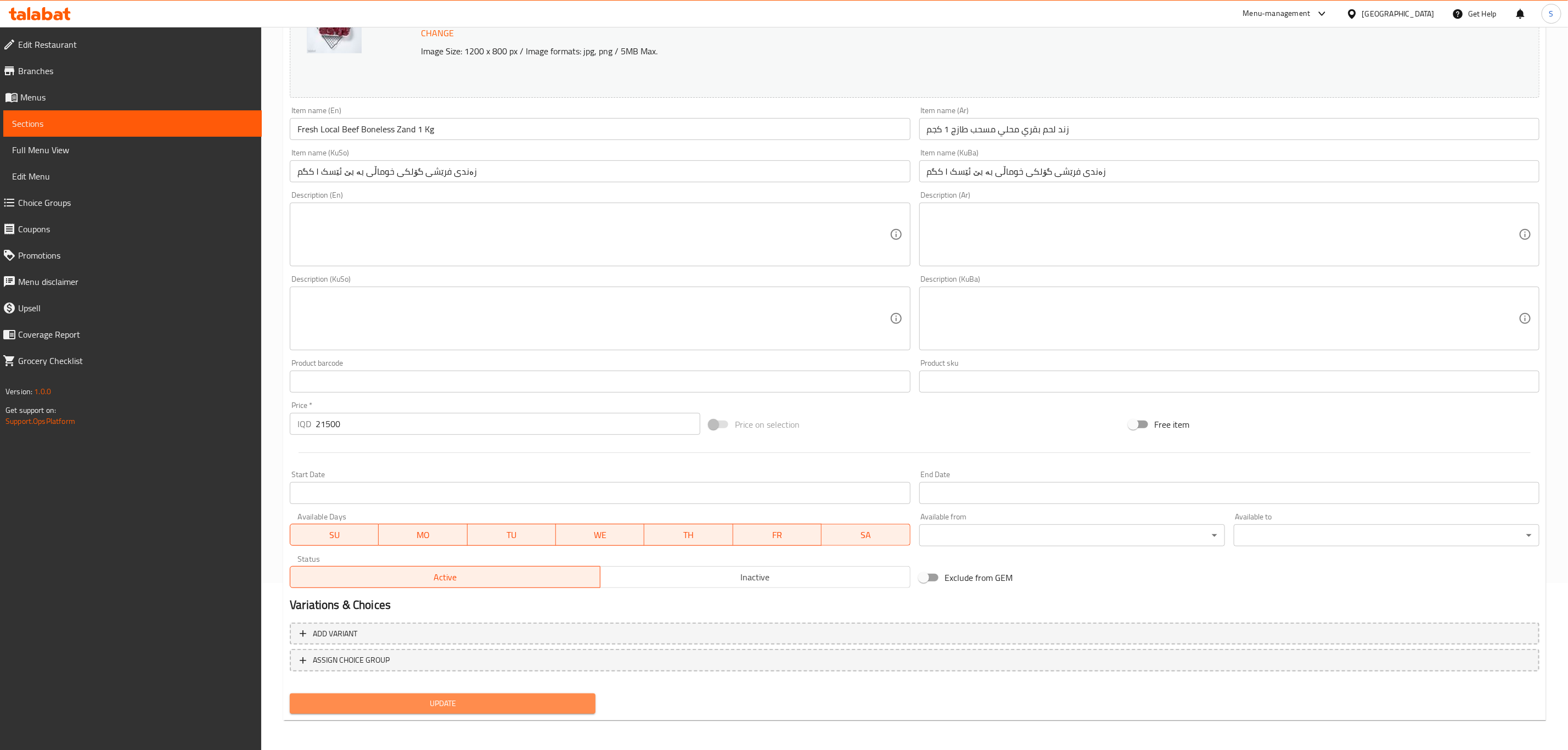
click at [517, 704] on span "Update" at bounding box center [443, 703] width 288 height 14
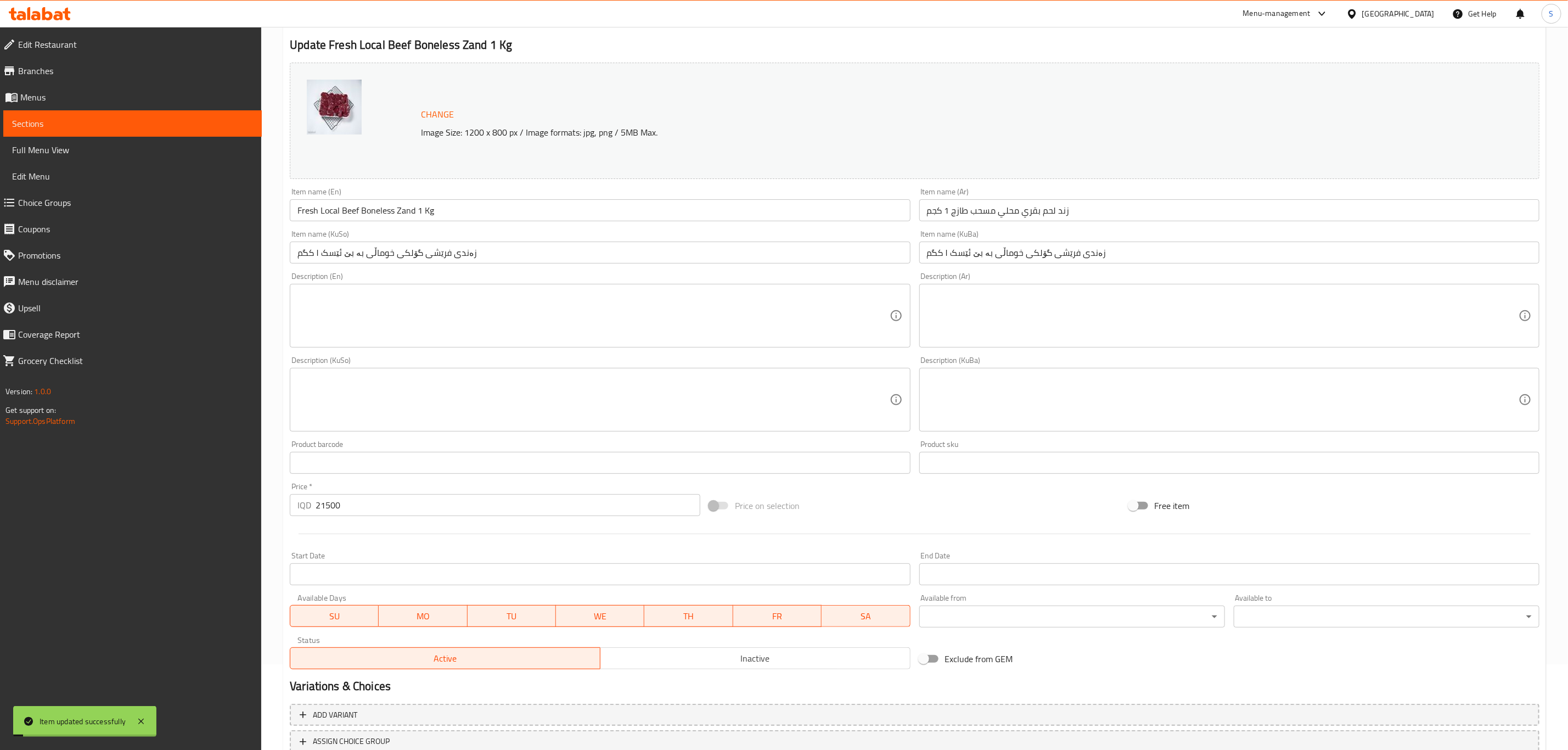
scroll to position [0, 0]
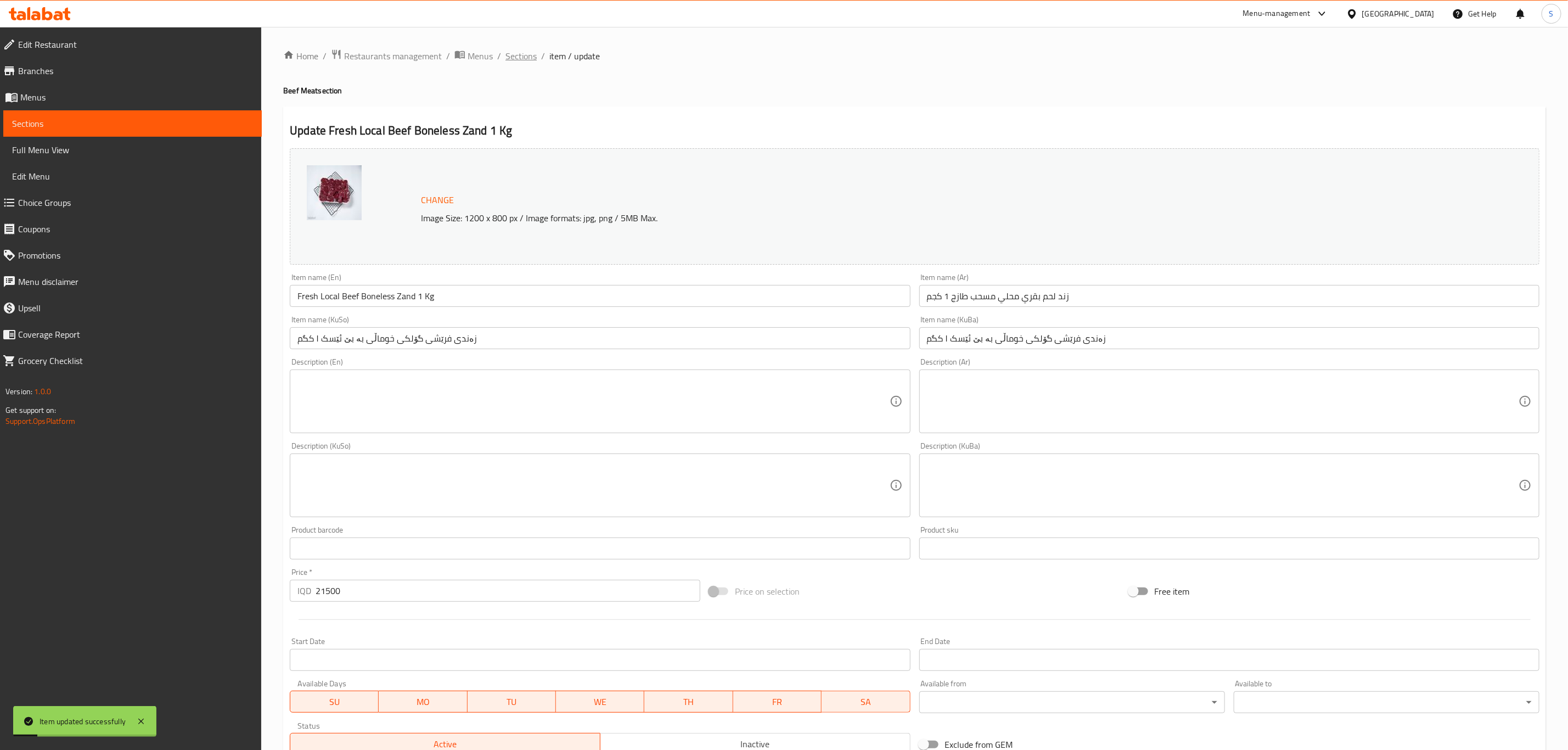
click at [519, 51] on span "Sections" at bounding box center [521, 55] width 31 height 13
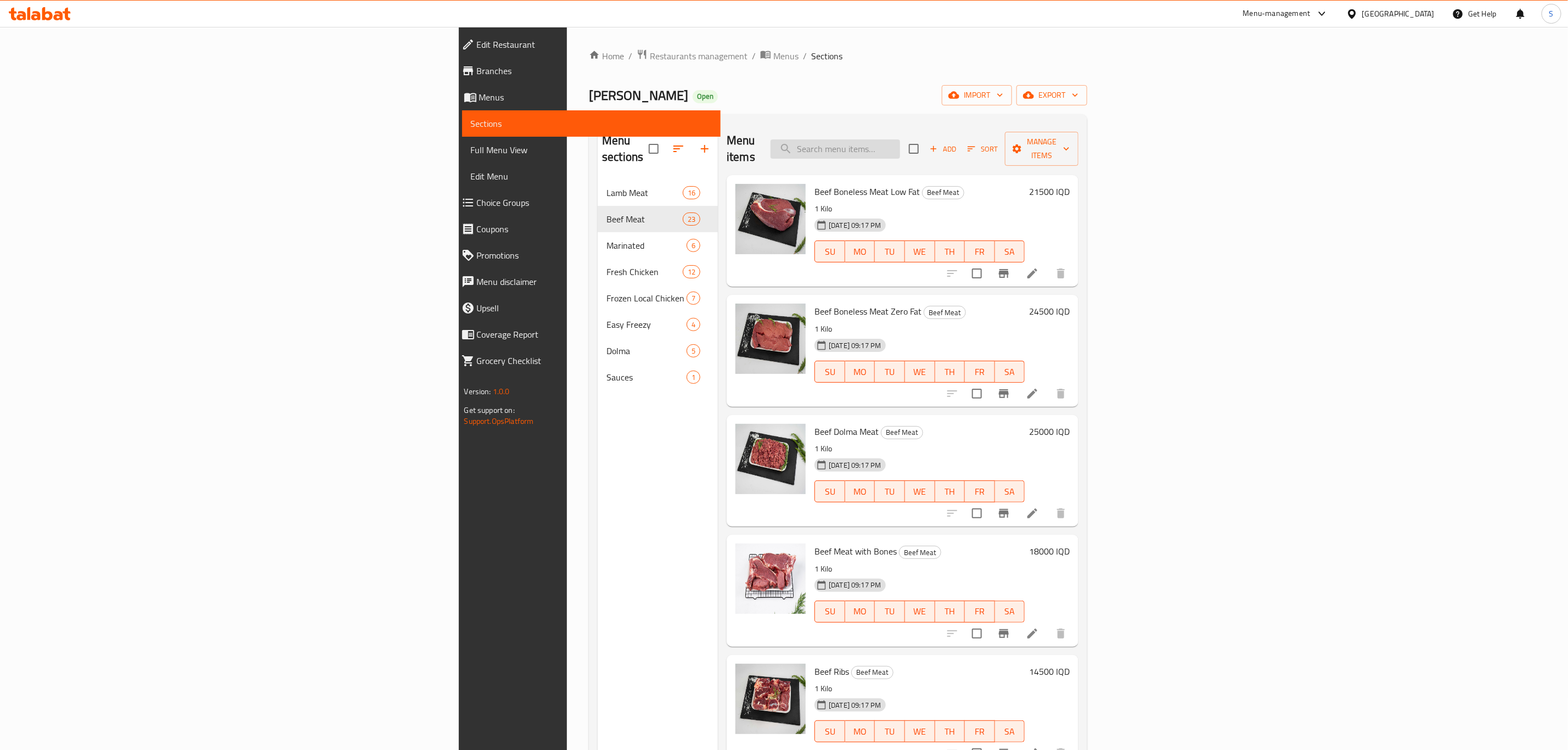
click at [900, 139] on input "search" at bounding box center [835, 149] width 129 height 19
paste input "مانگا"
type input "مانگا"
click at [1039, 267] on icon at bounding box center [1032, 273] width 13 height 13
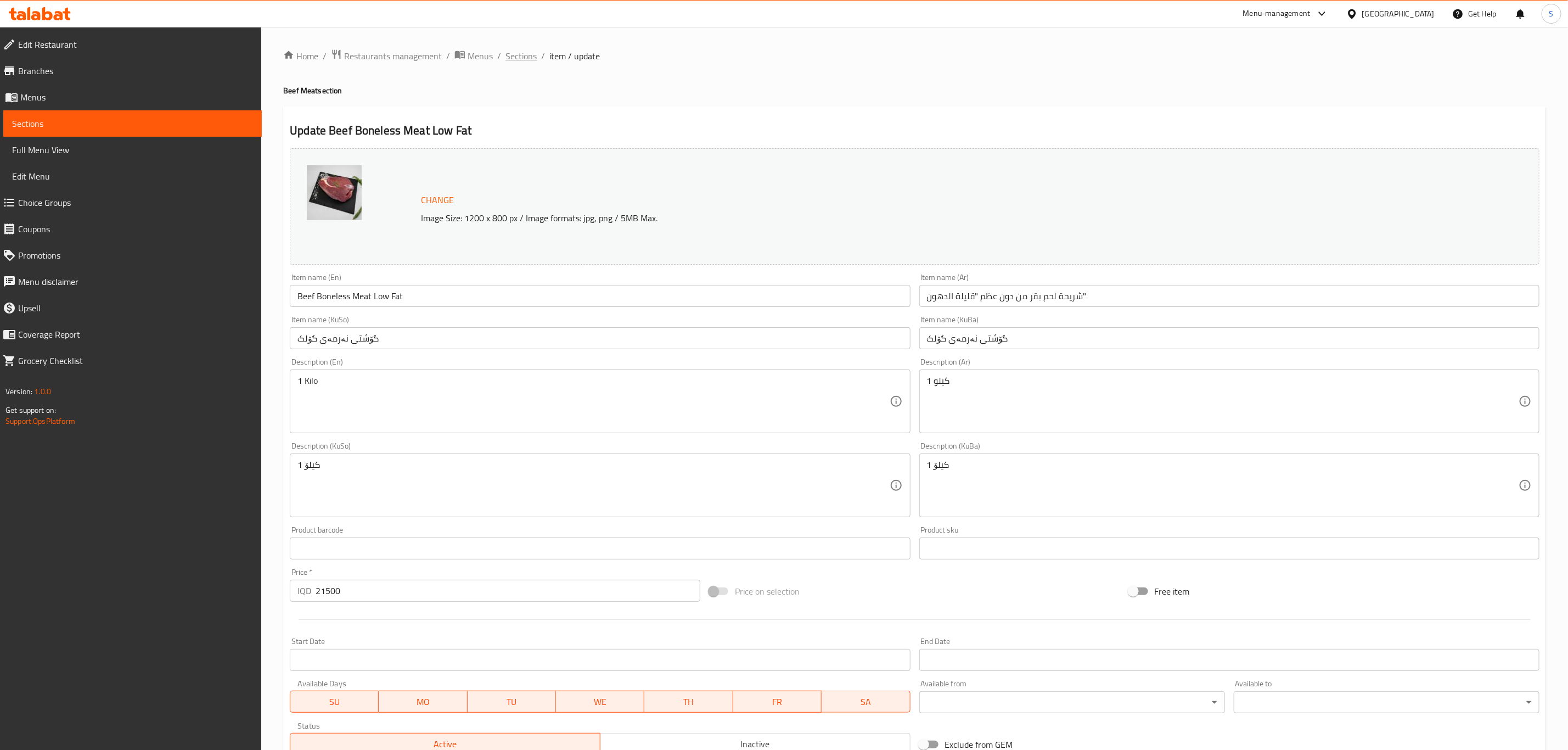
click at [520, 55] on span "Sections" at bounding box center [521, 55] width 31 height 13
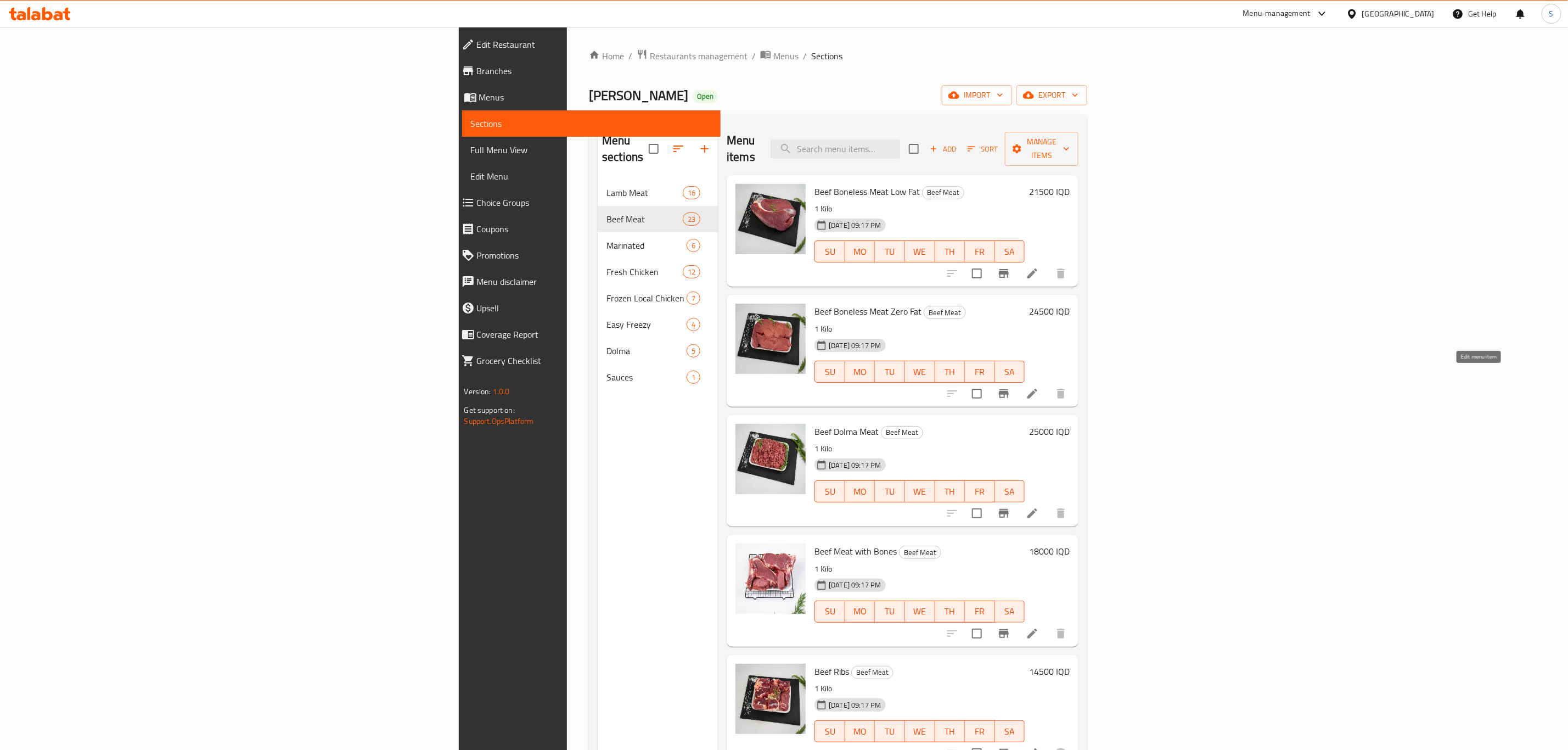
click at [1039, 387] on icon at bounding box center [1032, 393] width 13 height 13
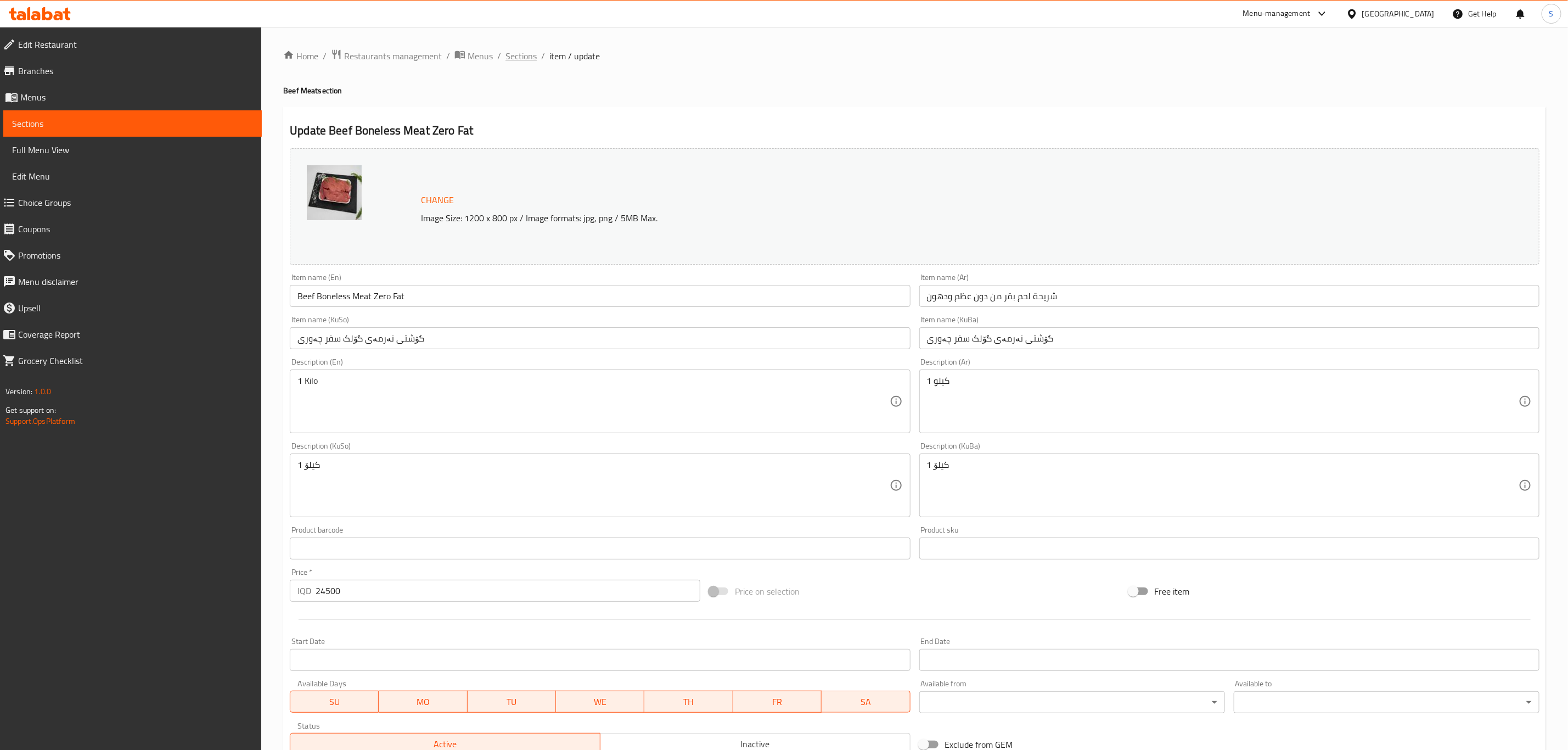
click at [511, 53] on span "Sections" at bounding box center [521, 55] width 31 height 13
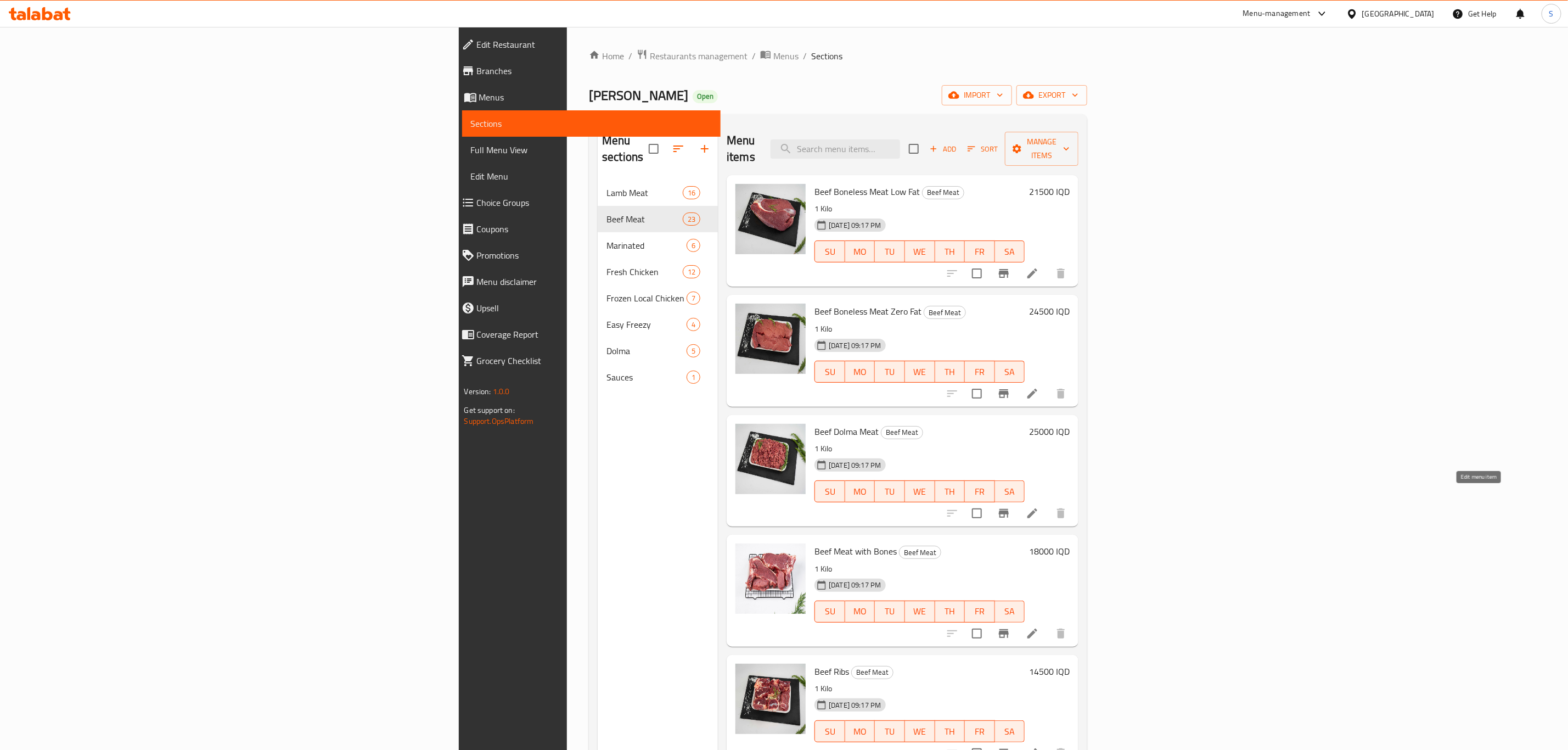
click at [1039, 507] on icon at bounding box center [1032, 513] width 13 height 13
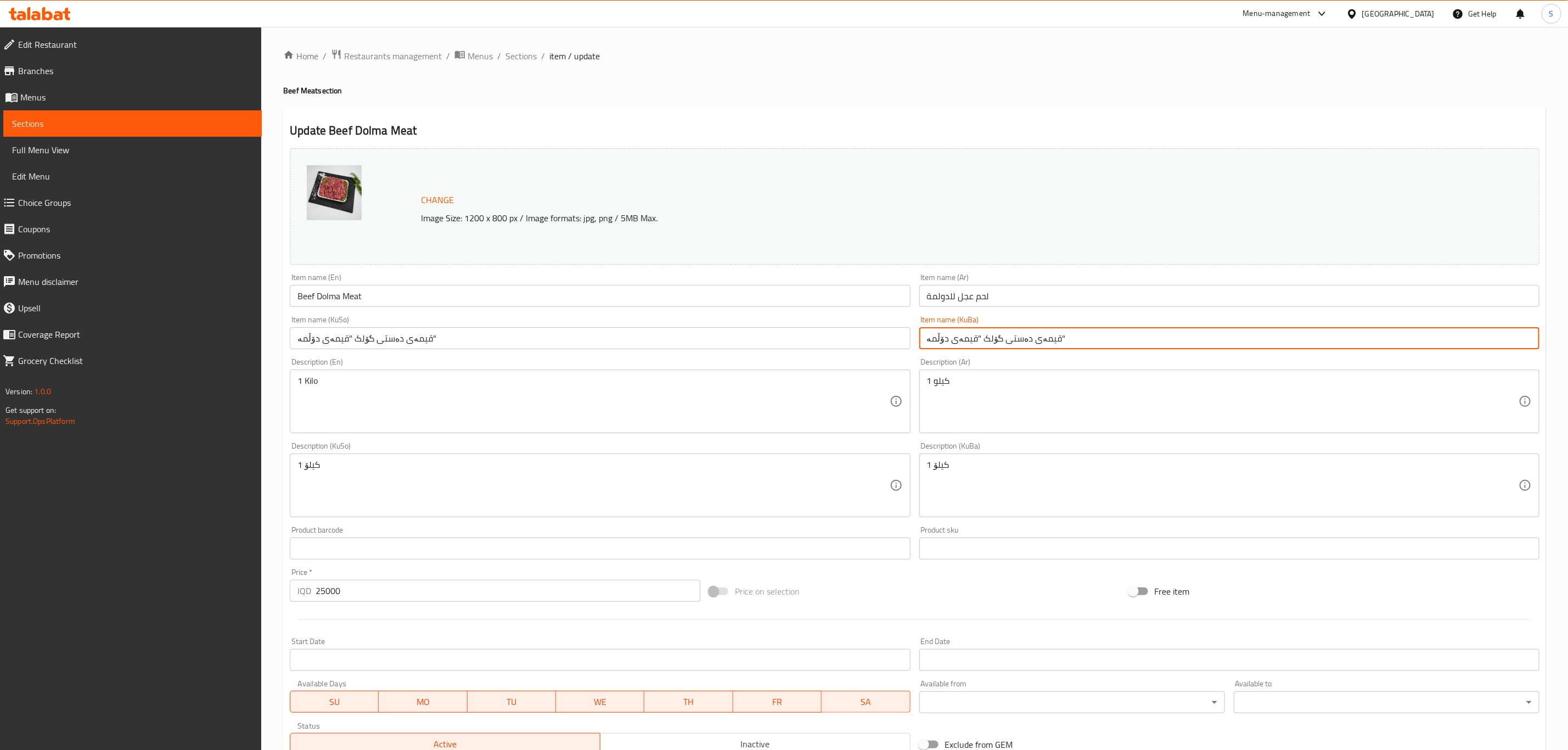
click at [1015, 347] on input "قیمەی دەستی گۆلک "قیمەی دۆڵمە"" at bounding box center [1229, 338] width 620 height 22
click at [519, 56] on span "Sections" at bounding box center [521, 55] width 31 height 13
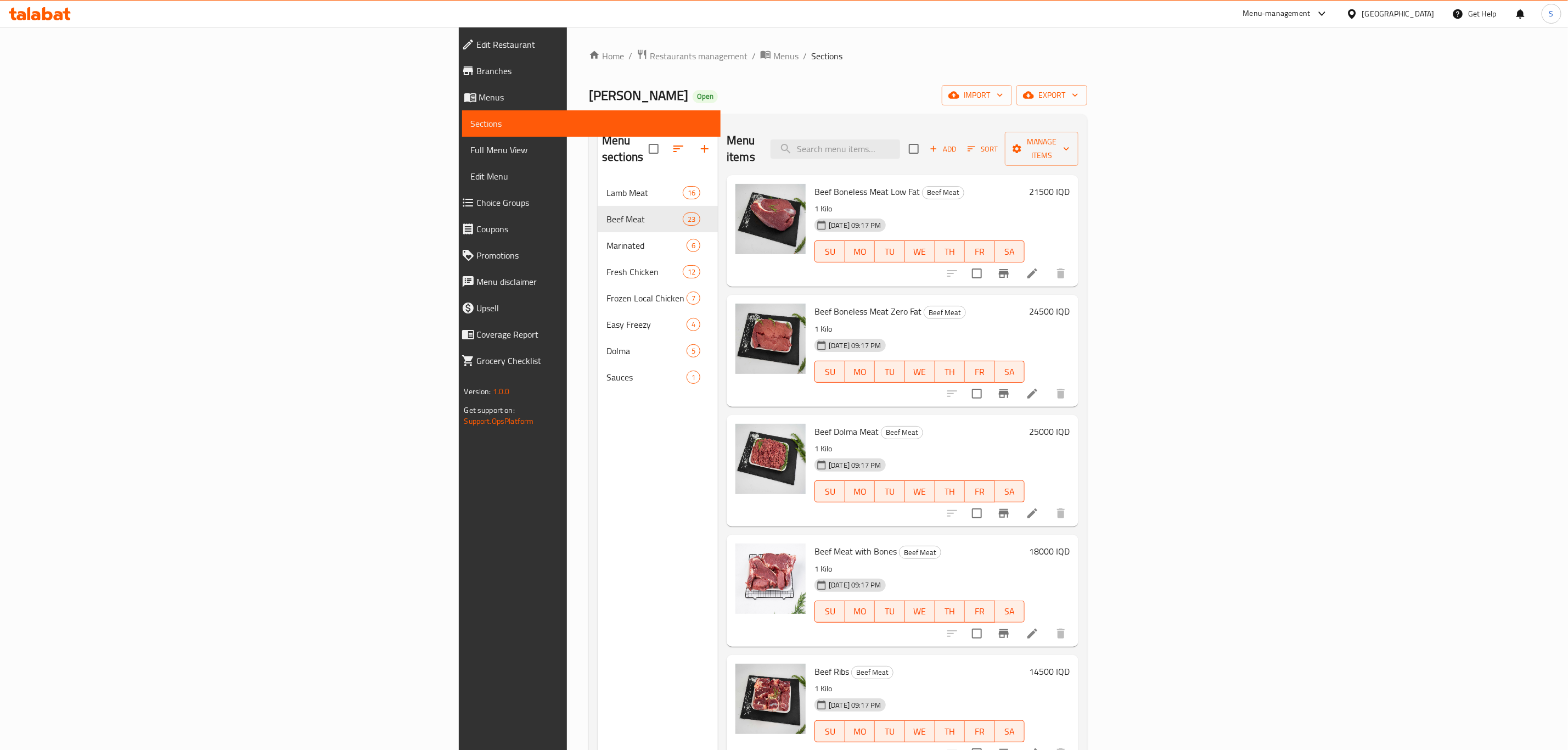
scroll to position [82, 0]
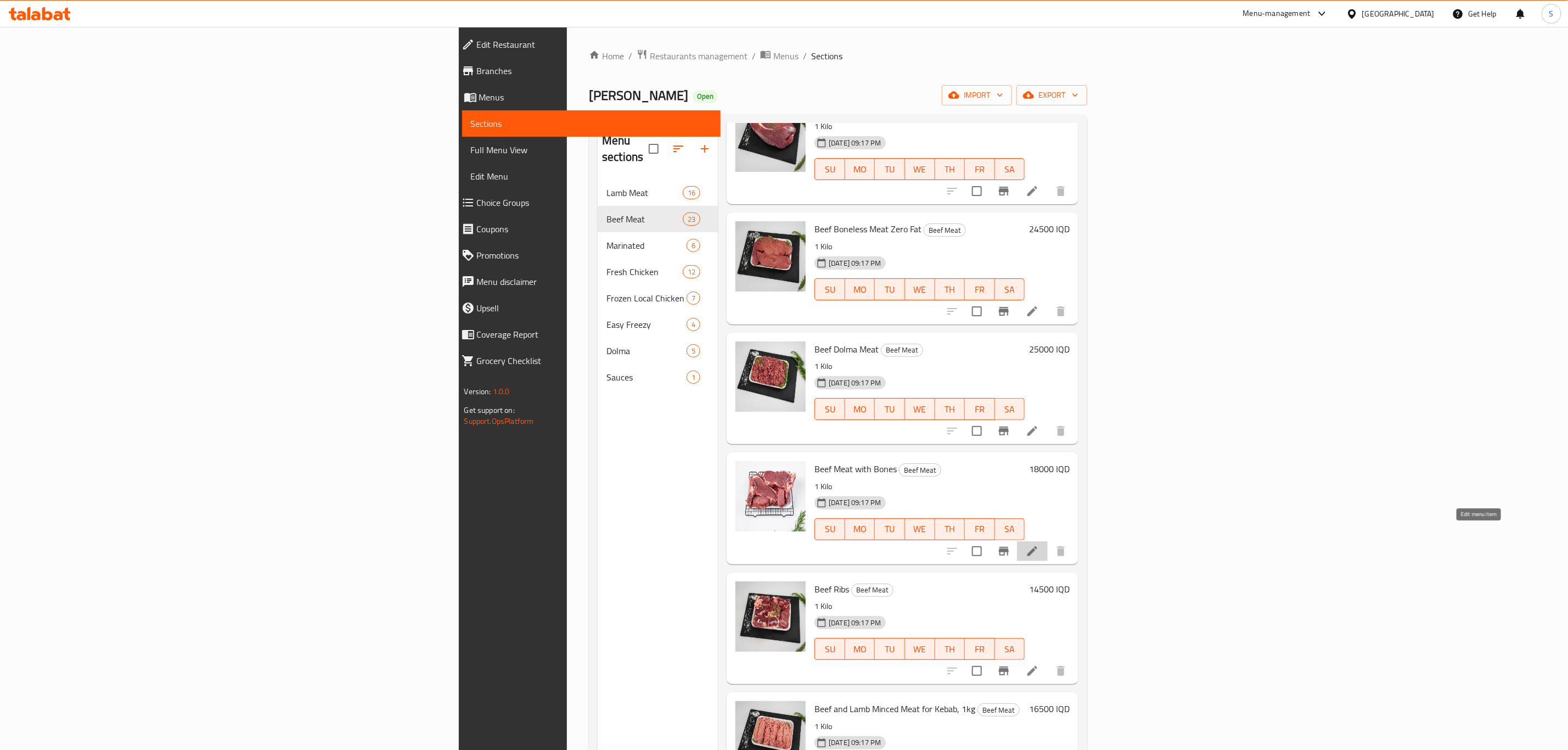
click at [1039, 544] on icon at bounding box center [1032, 551] width 13 height 13
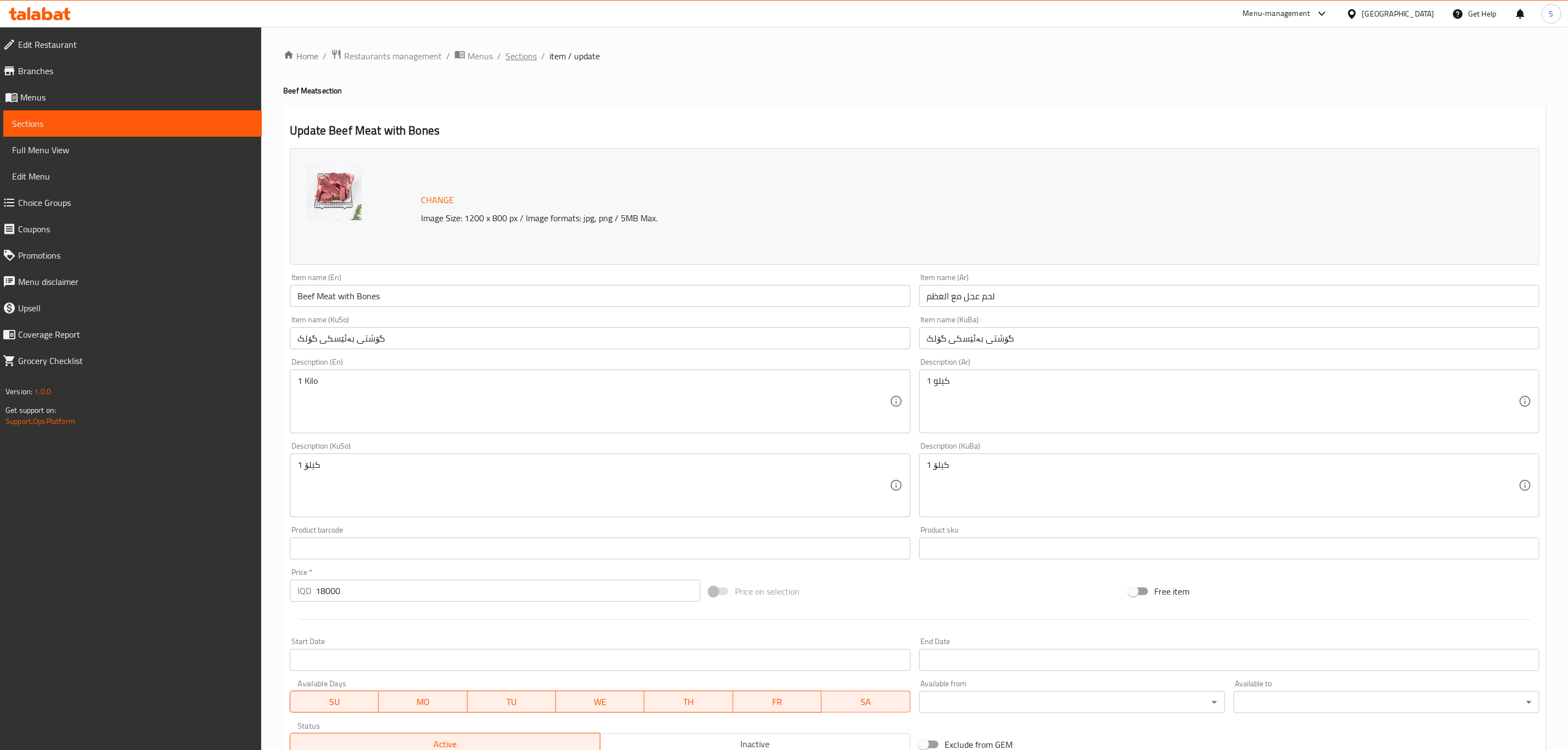
click at [523, 60] on span "Sections" at bounding box center [521, 55] width 31 height 13
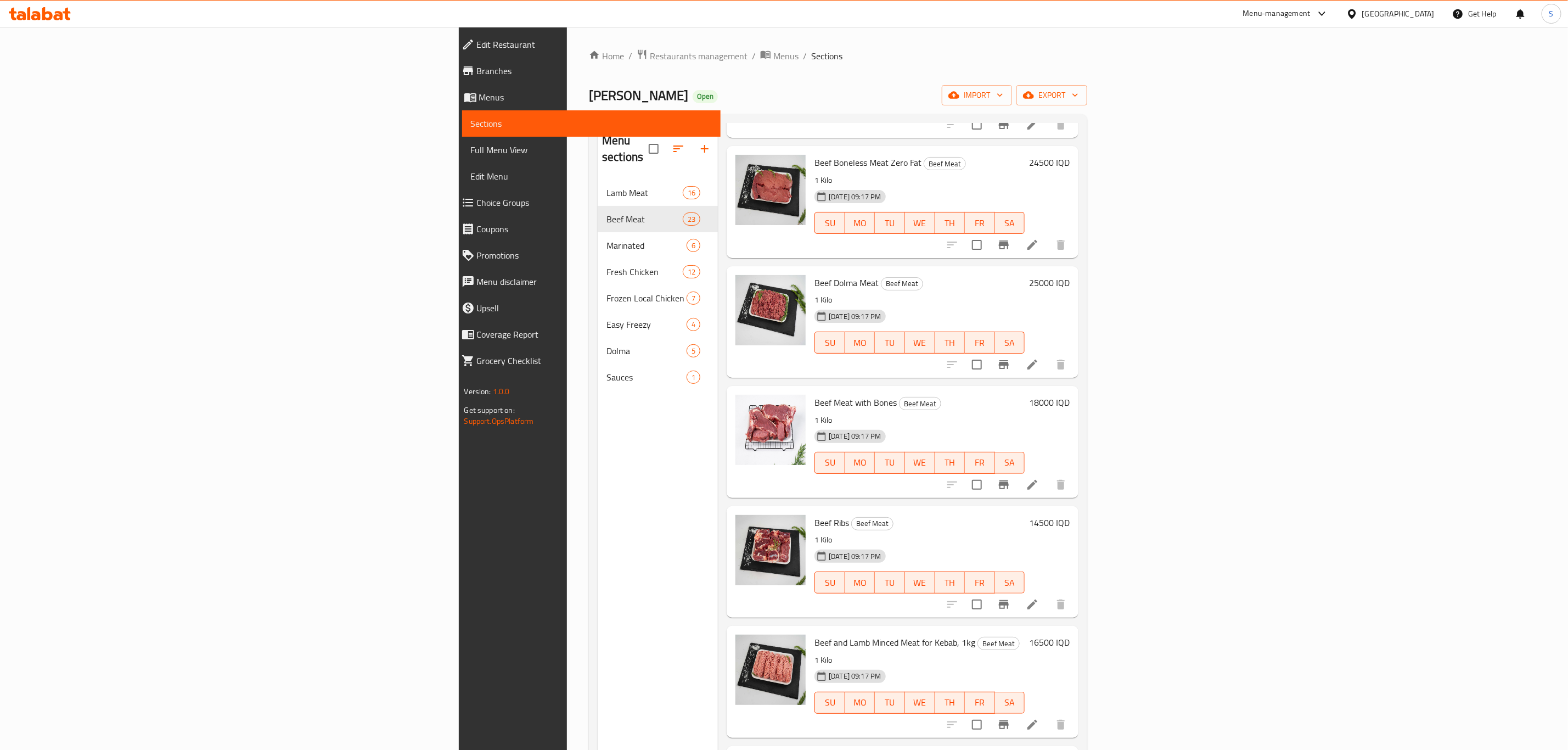
scroll to position [164, 0]
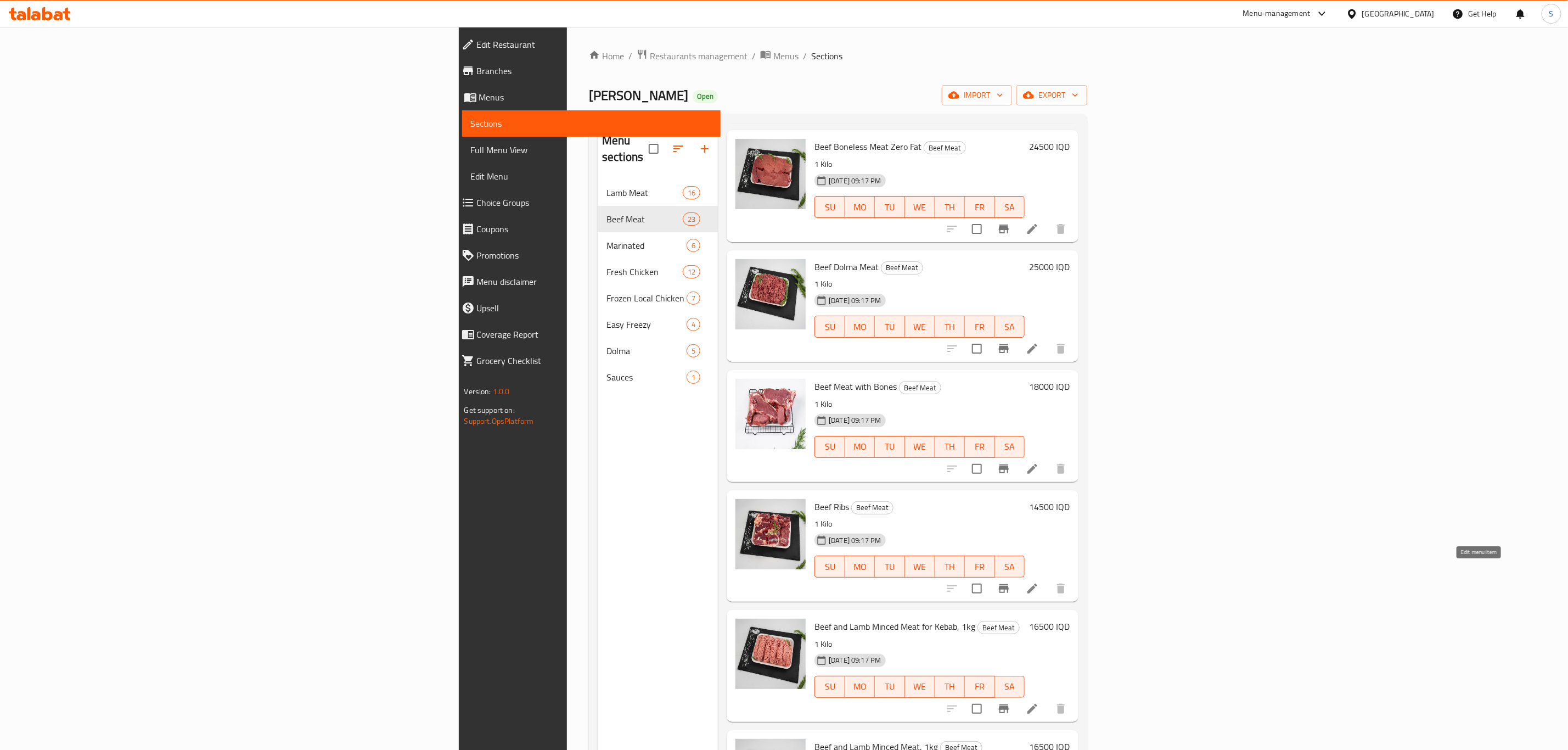
click at [1039, 582] on icon at bounding box center [1032, 588] width 13 height 13
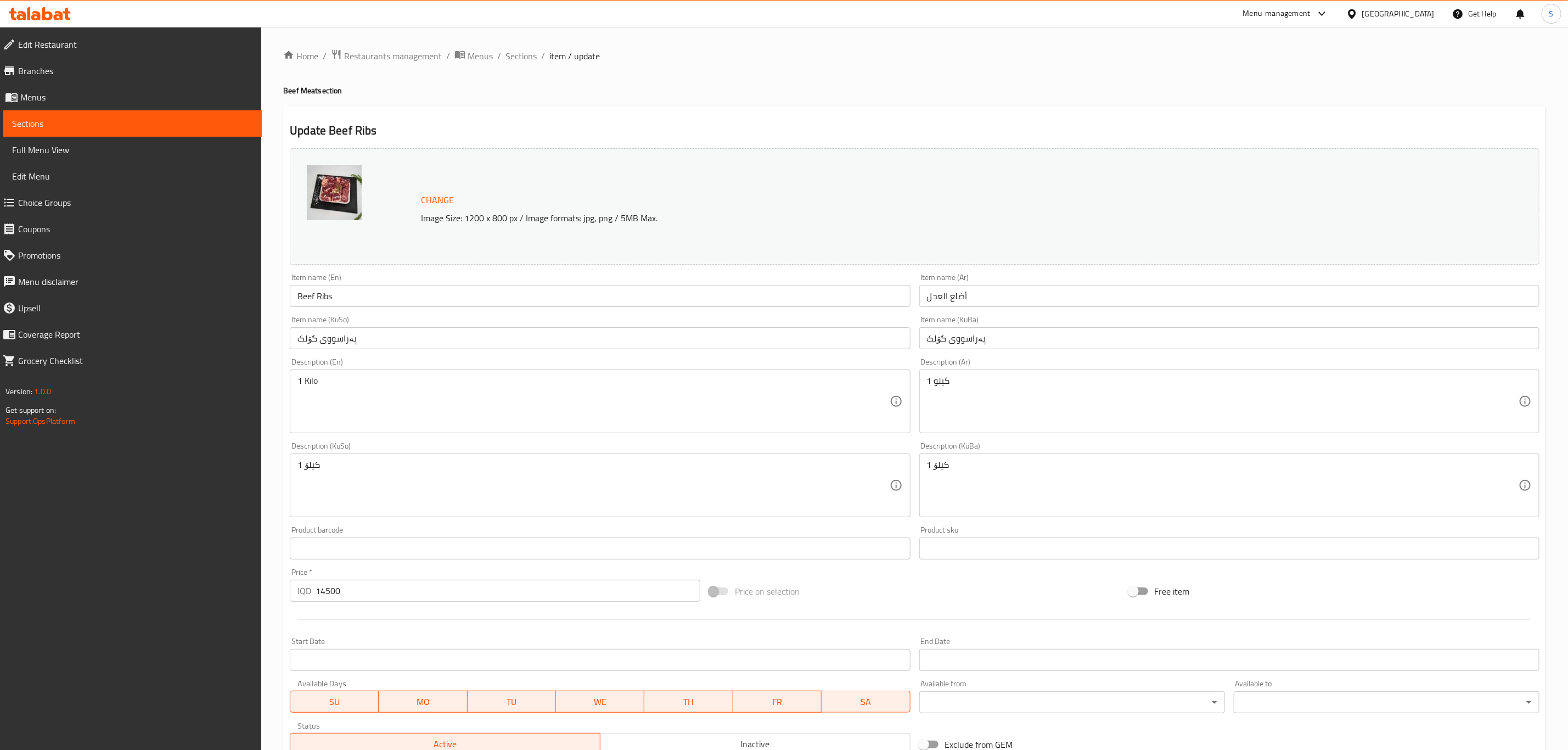
click at [523, 58] on span "Sections" at bounding box center [521, 55] width 31 height 13
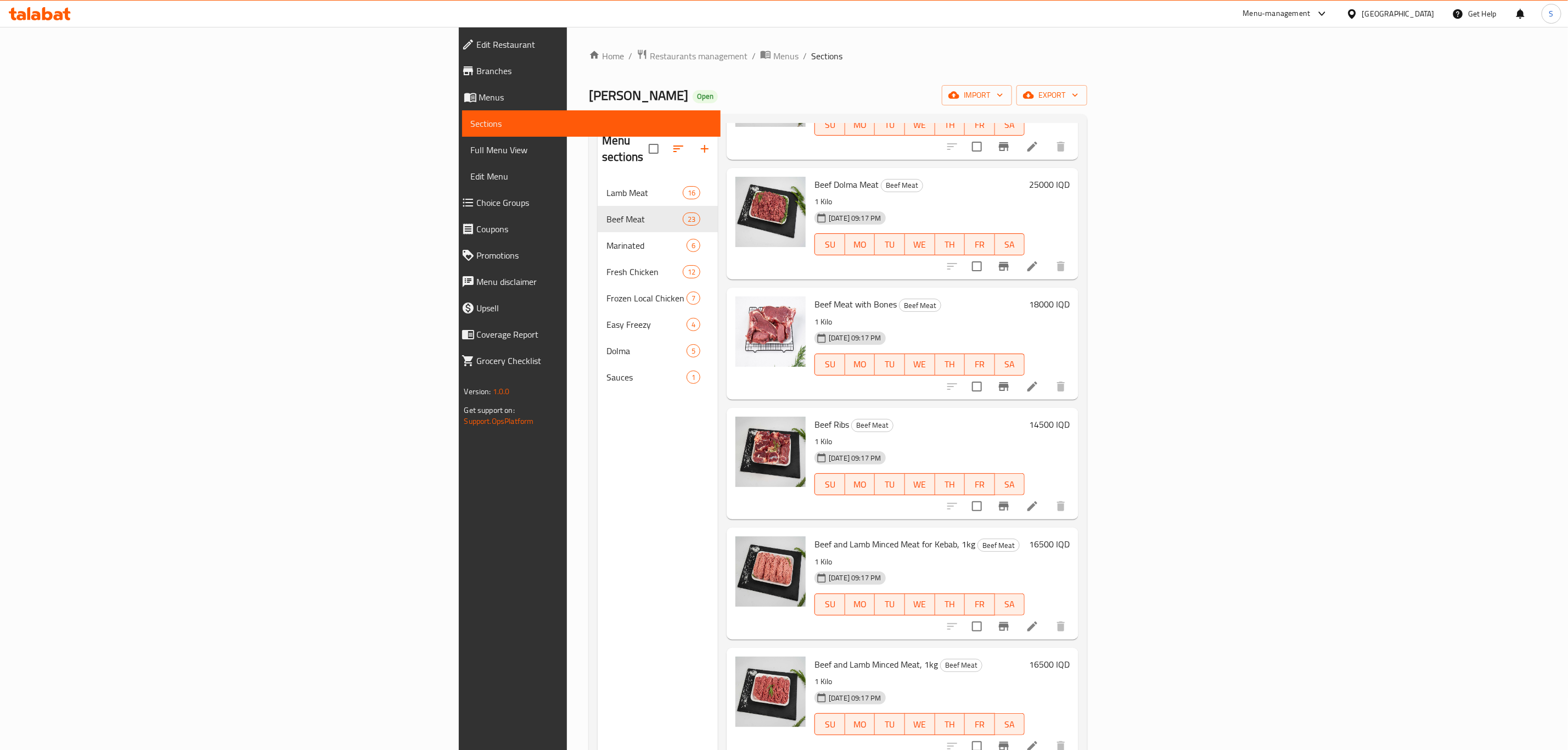
scroll to position [330, 0]
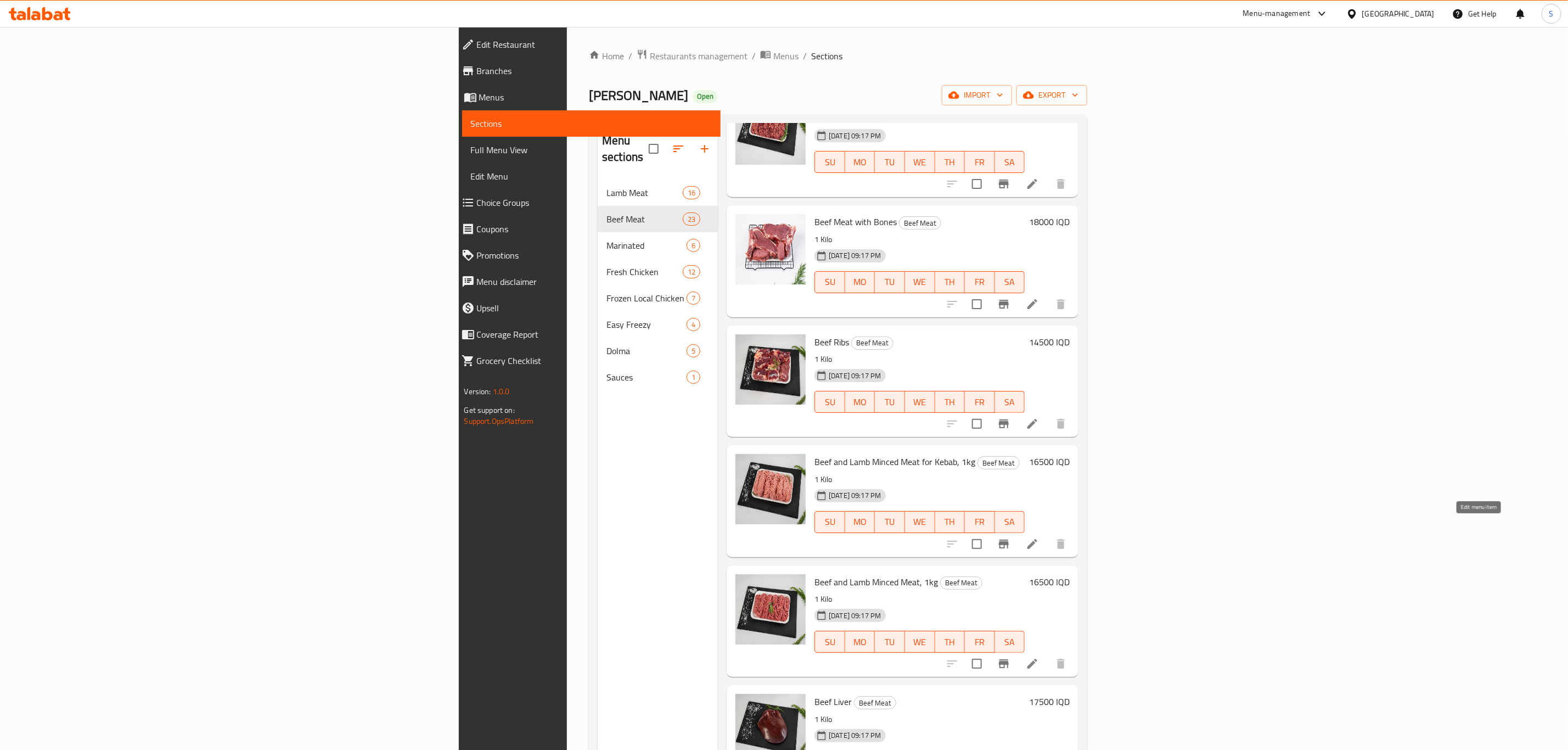
click at [1039, 538] on icon at bounding box center [1032, 544] width 13 height 13
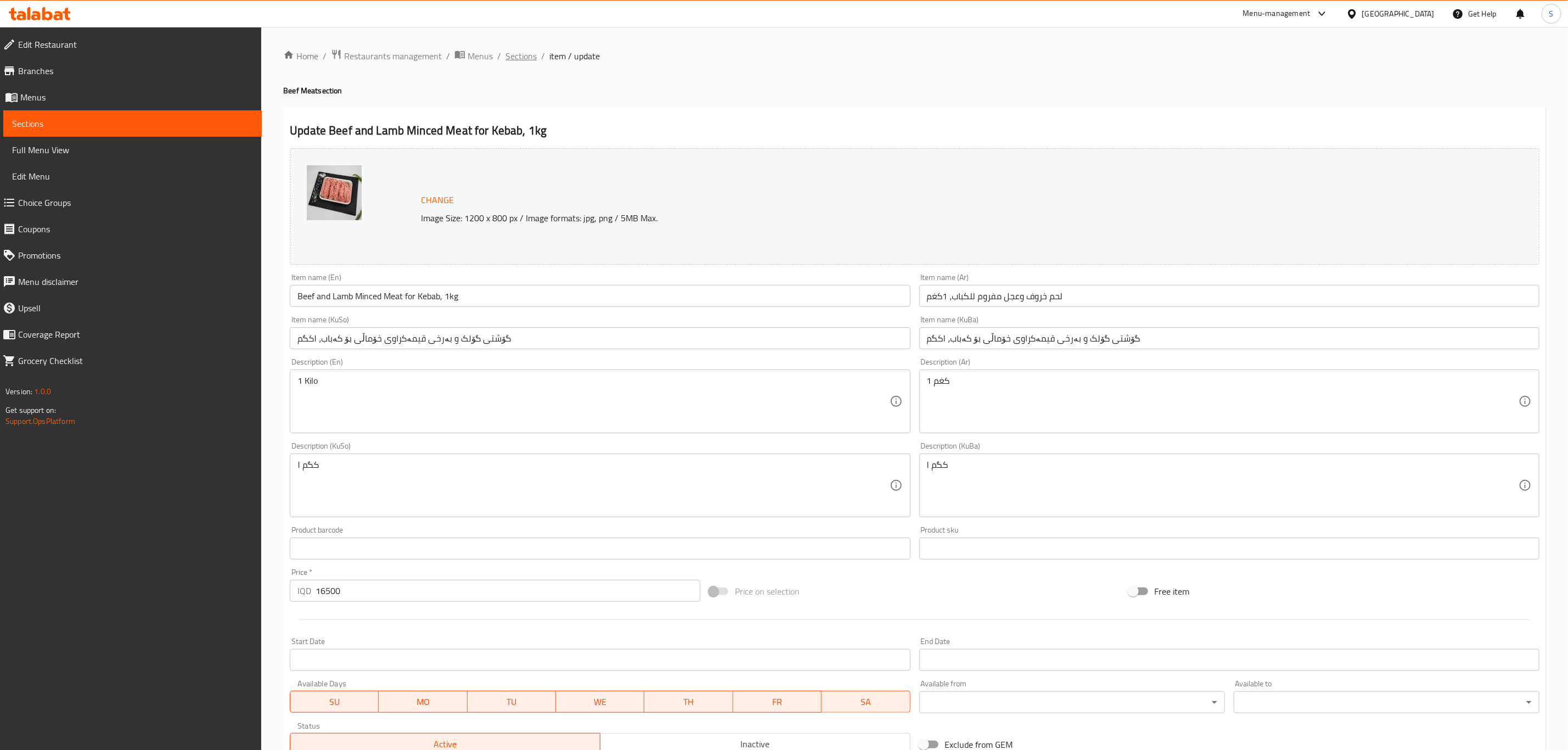
click at [524, 50] on span "Sections" at bounding box center [521, 55] width 31 height 13
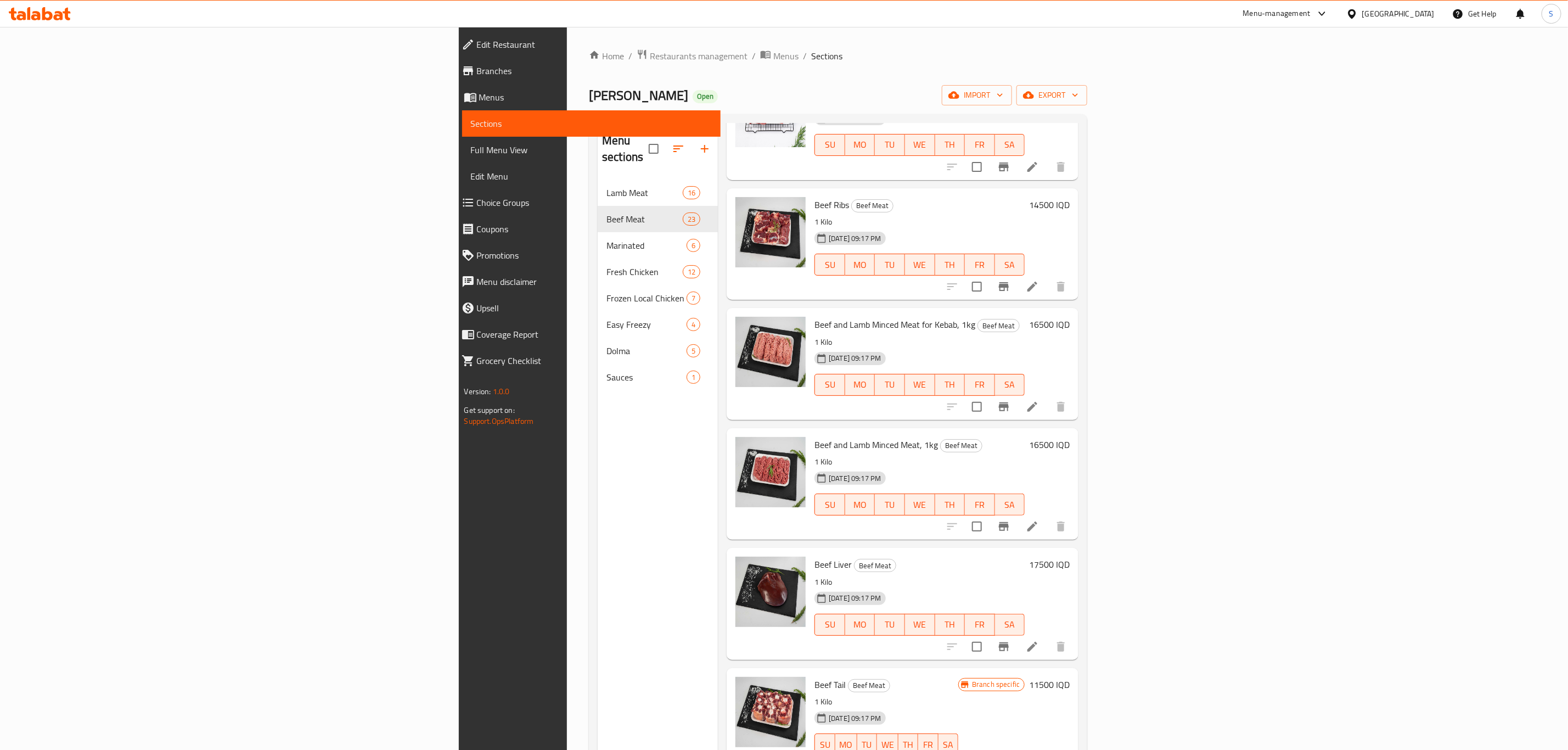
scroll to position [494, 0]
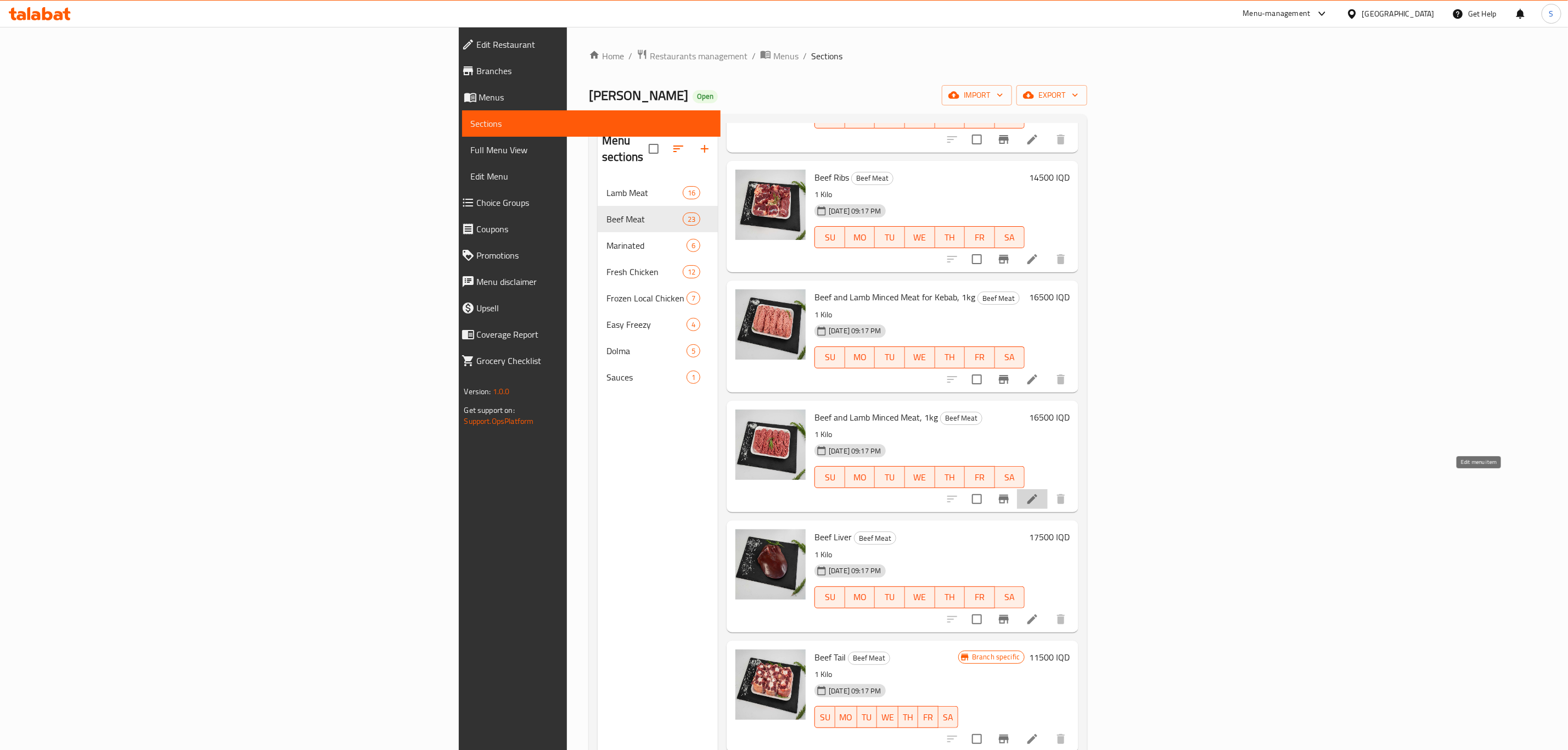
click at [1039, 492] on icon at bounding box center [1032, 498] width 13 height 13
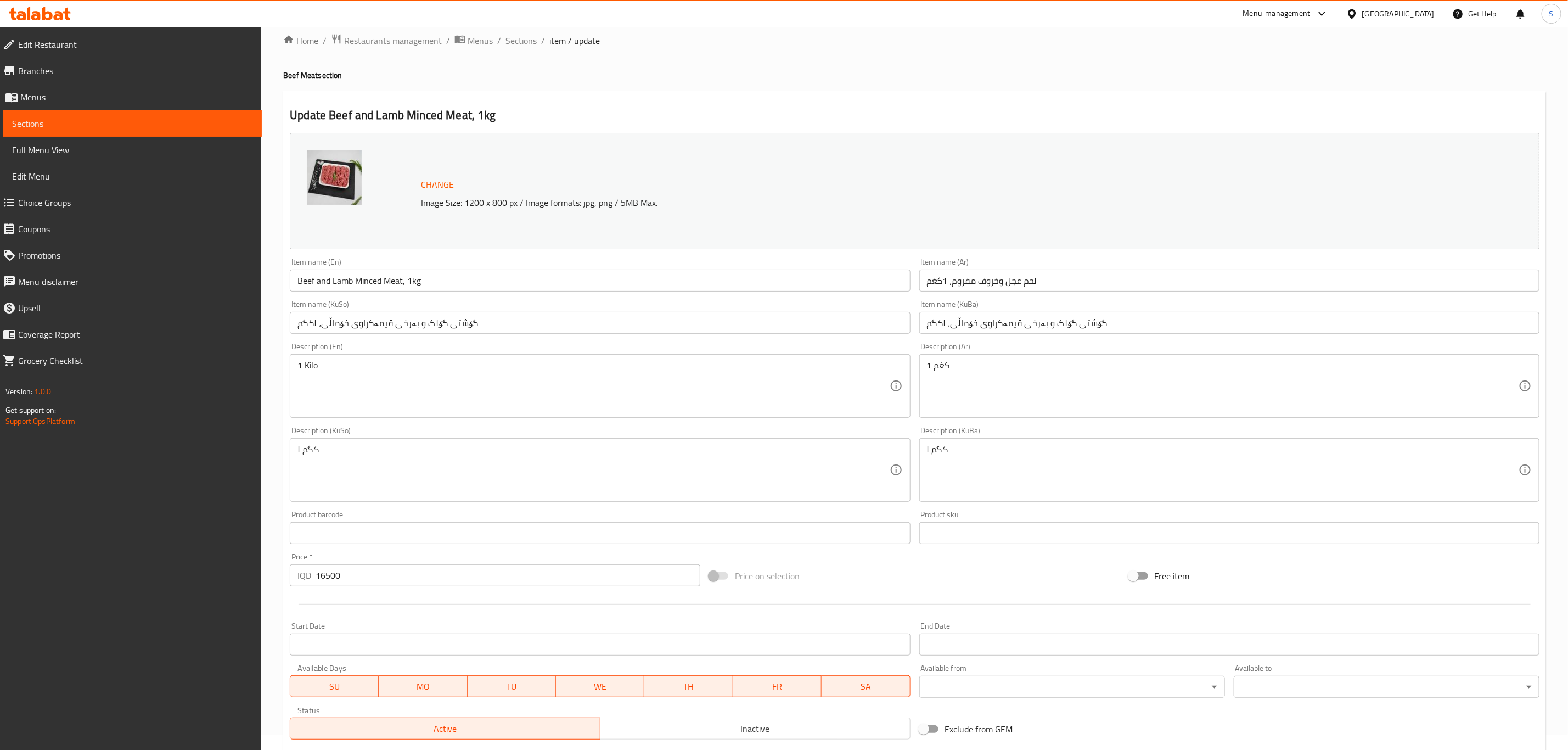
scroll to position [2, 0]
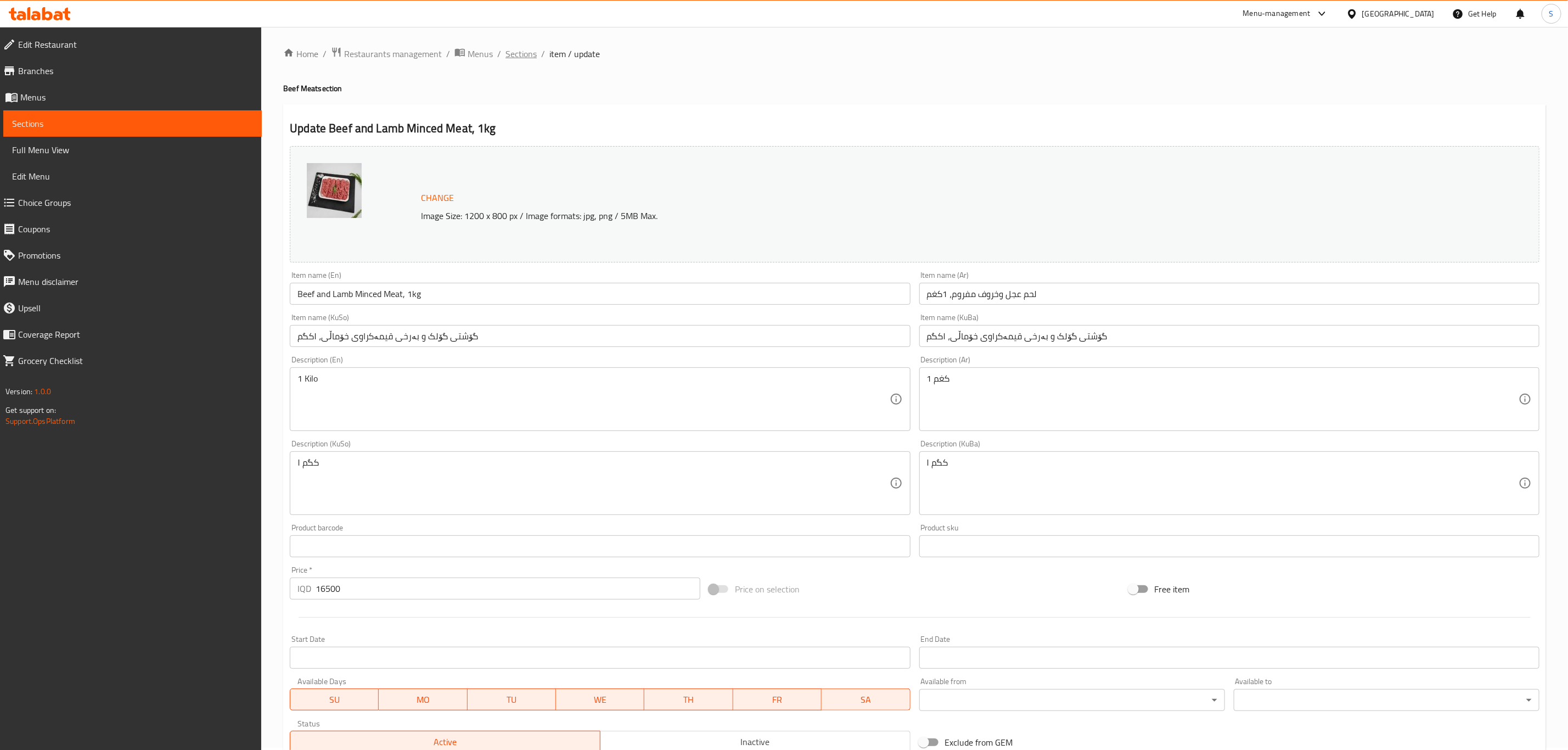
click at [517, 51] on span "Sections" at bounding box center [521, 53] width 31 height 13
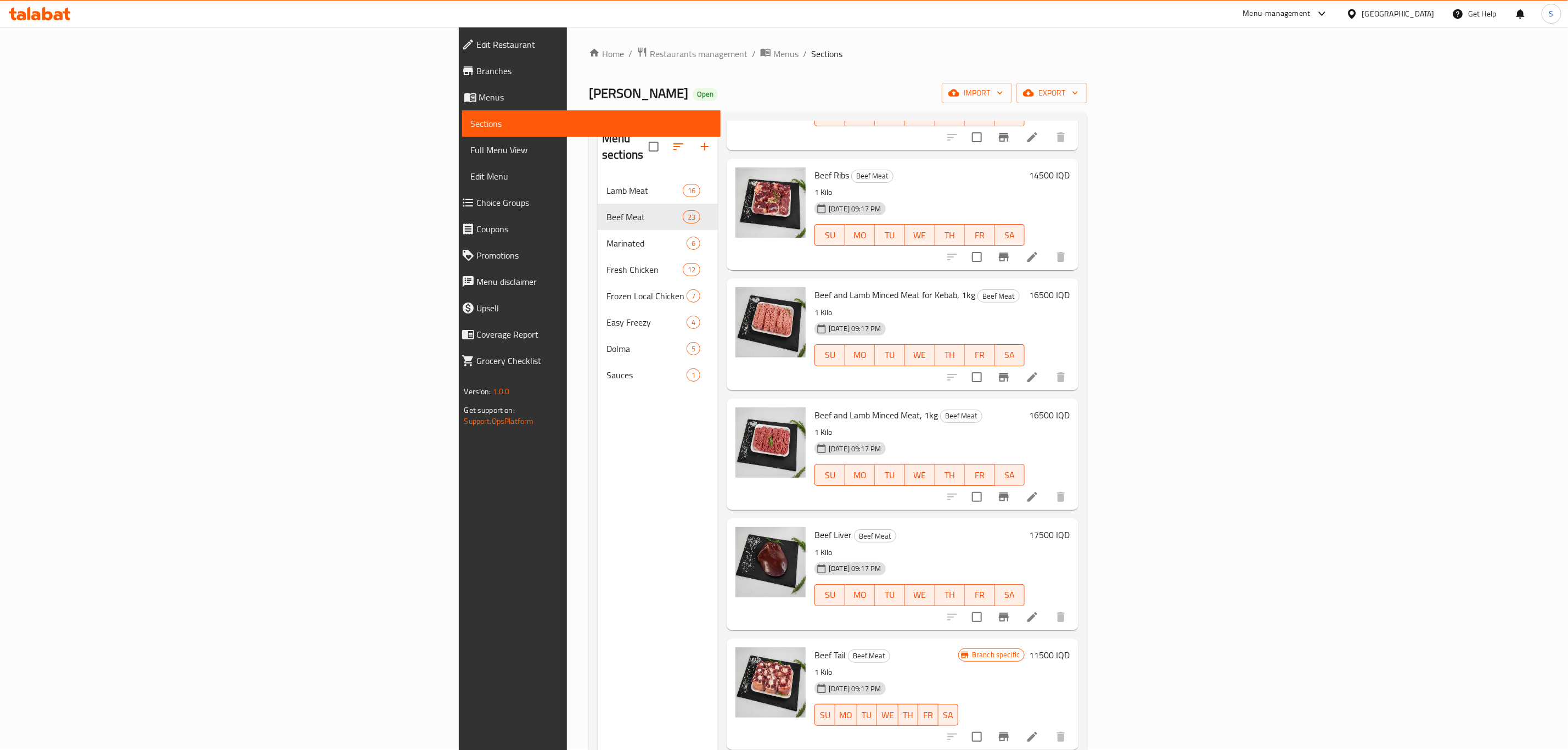
scroll to position [576, 0]
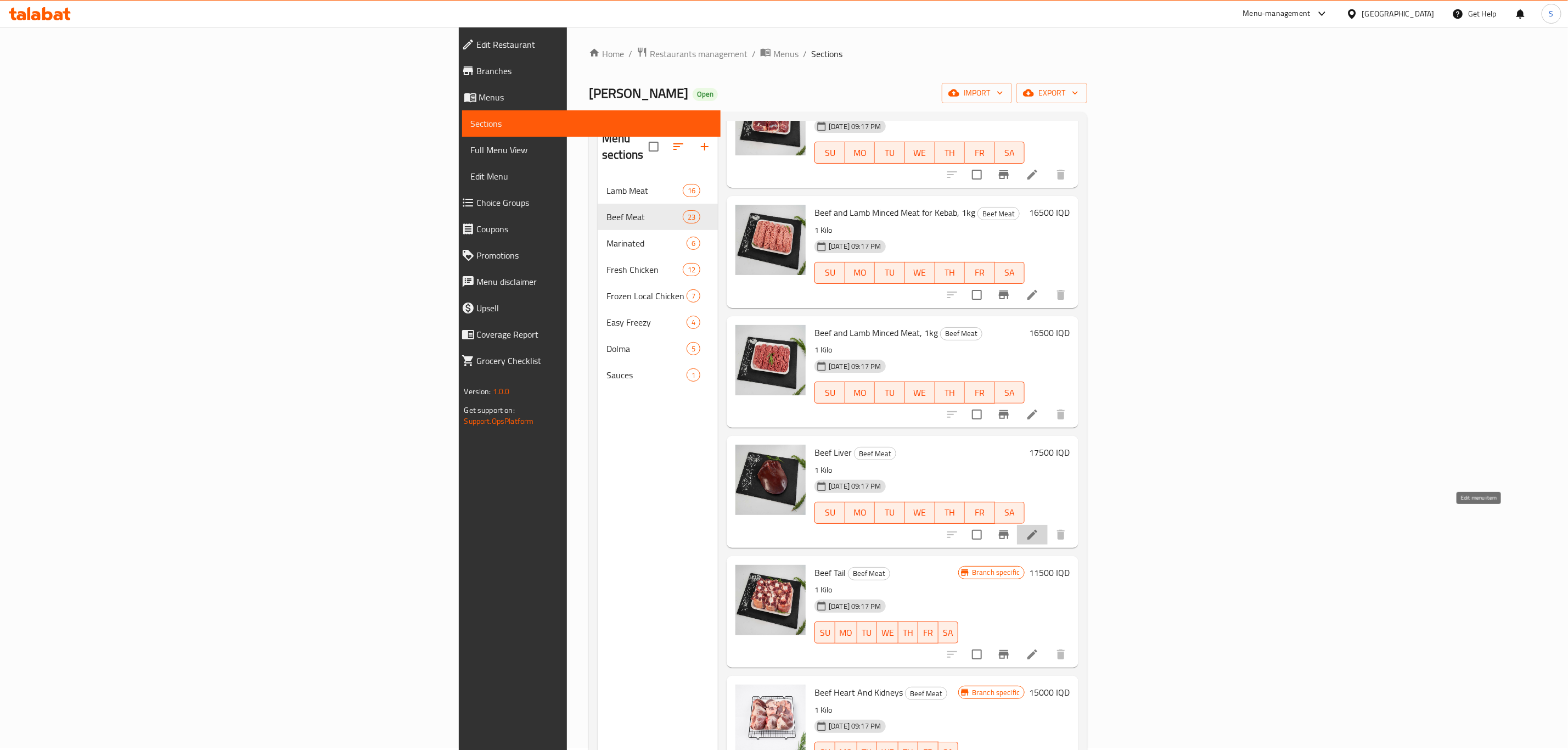
click at [1037, 530] on icon at bounding box center [1032, 535] width 10 height 10
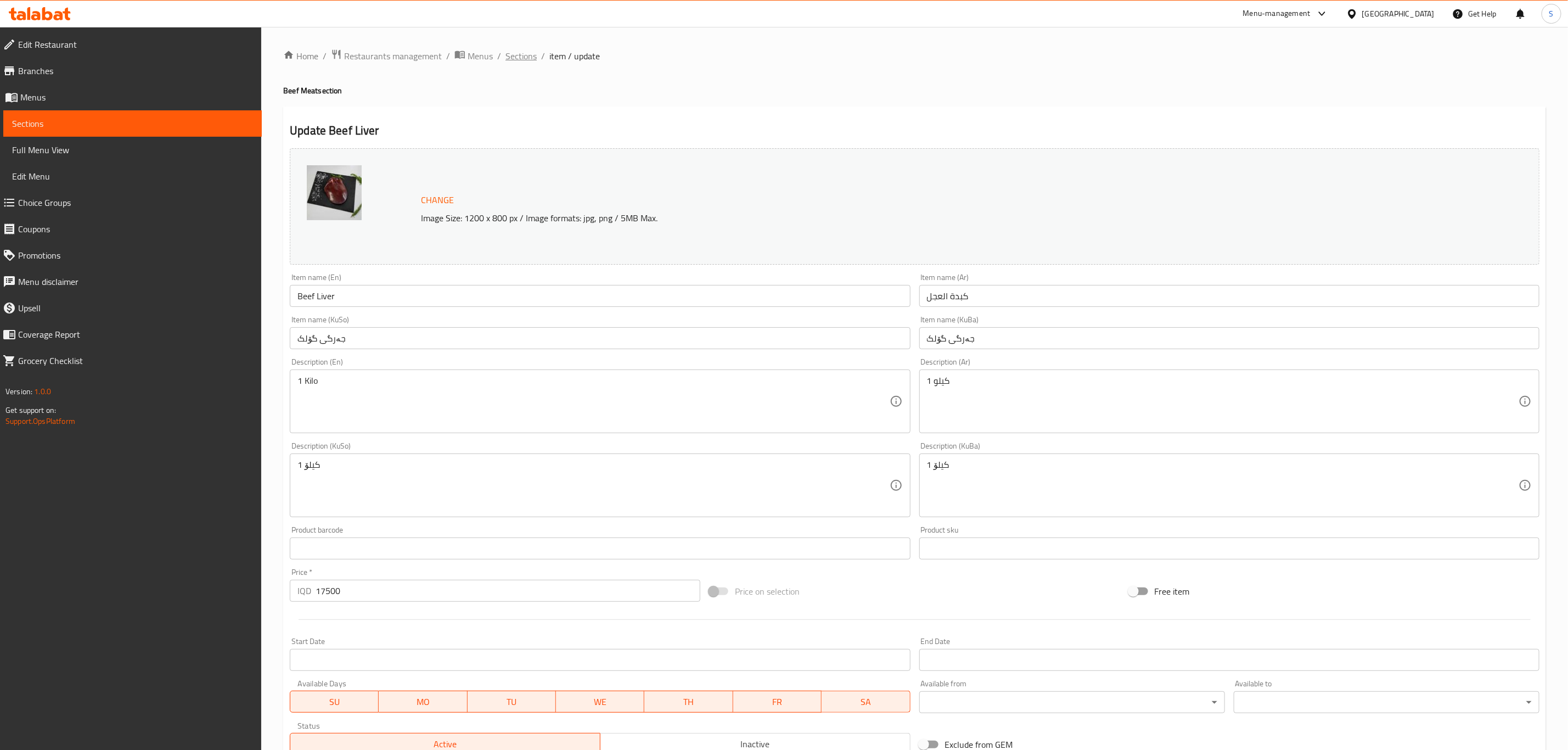
click at [523, 55] on span "Sections" at bounding box center [521, 55] width 31 height 13
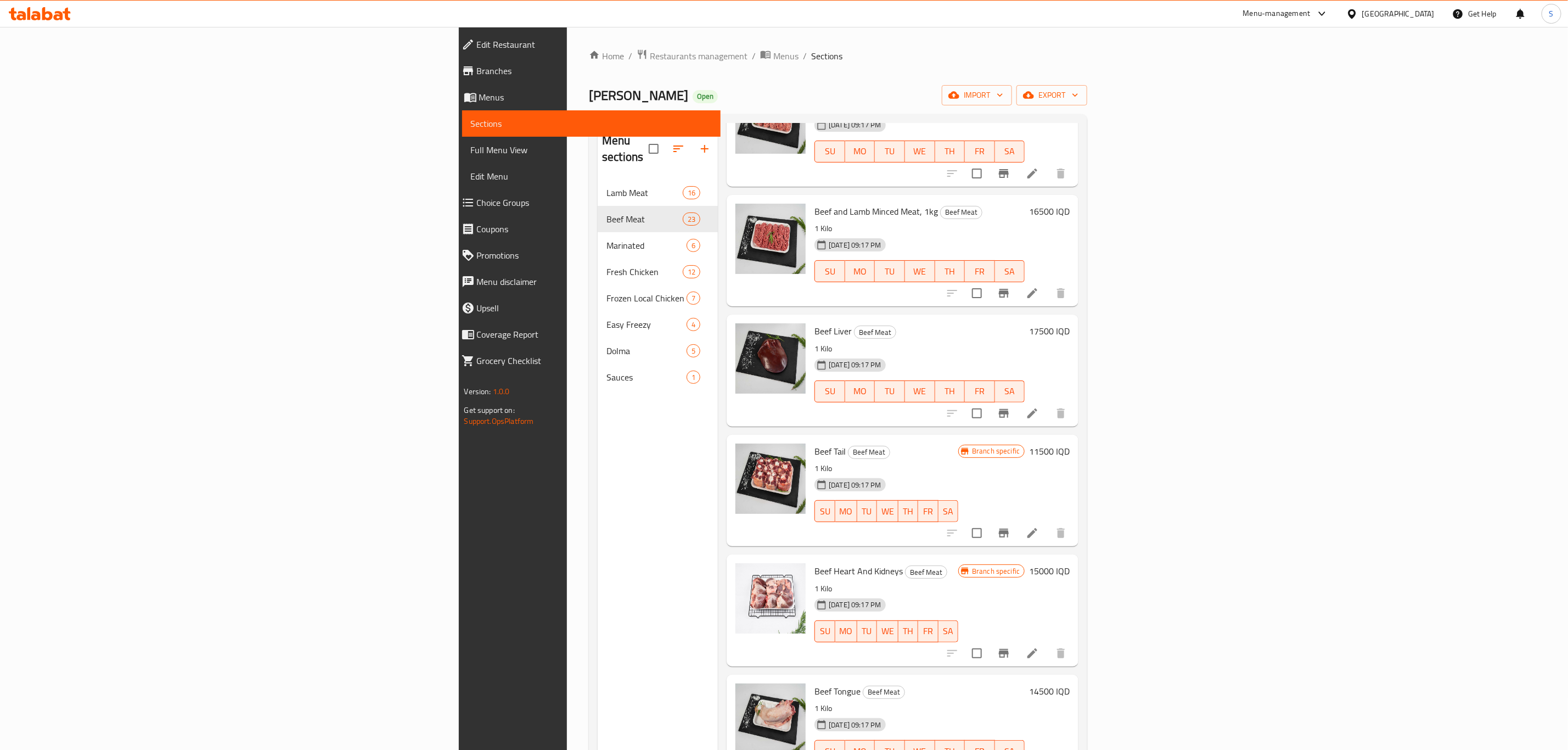
scroll to position [824, 0]
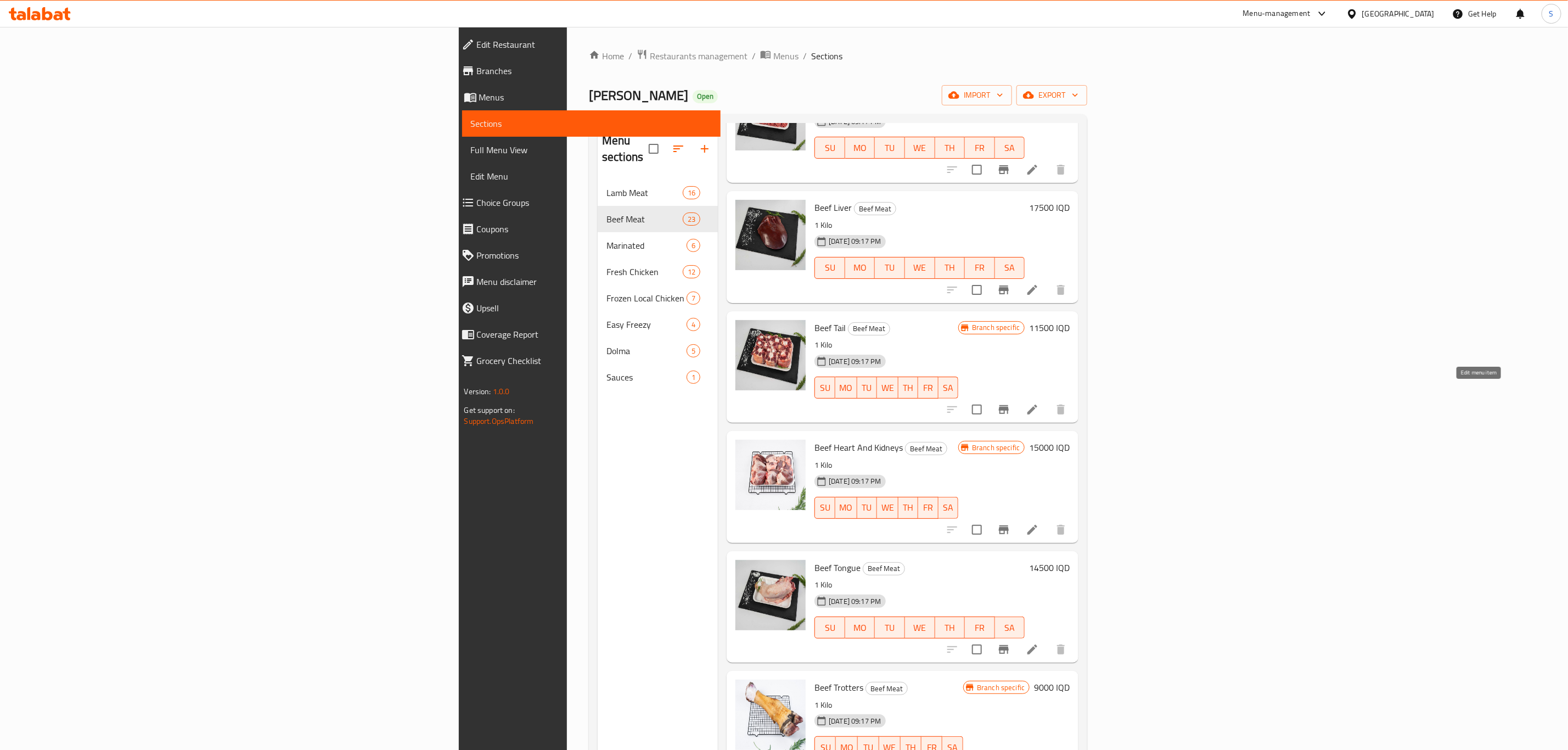
click at [1039, 403] on icon at bounding box center [1032, 409] width 13 height 13
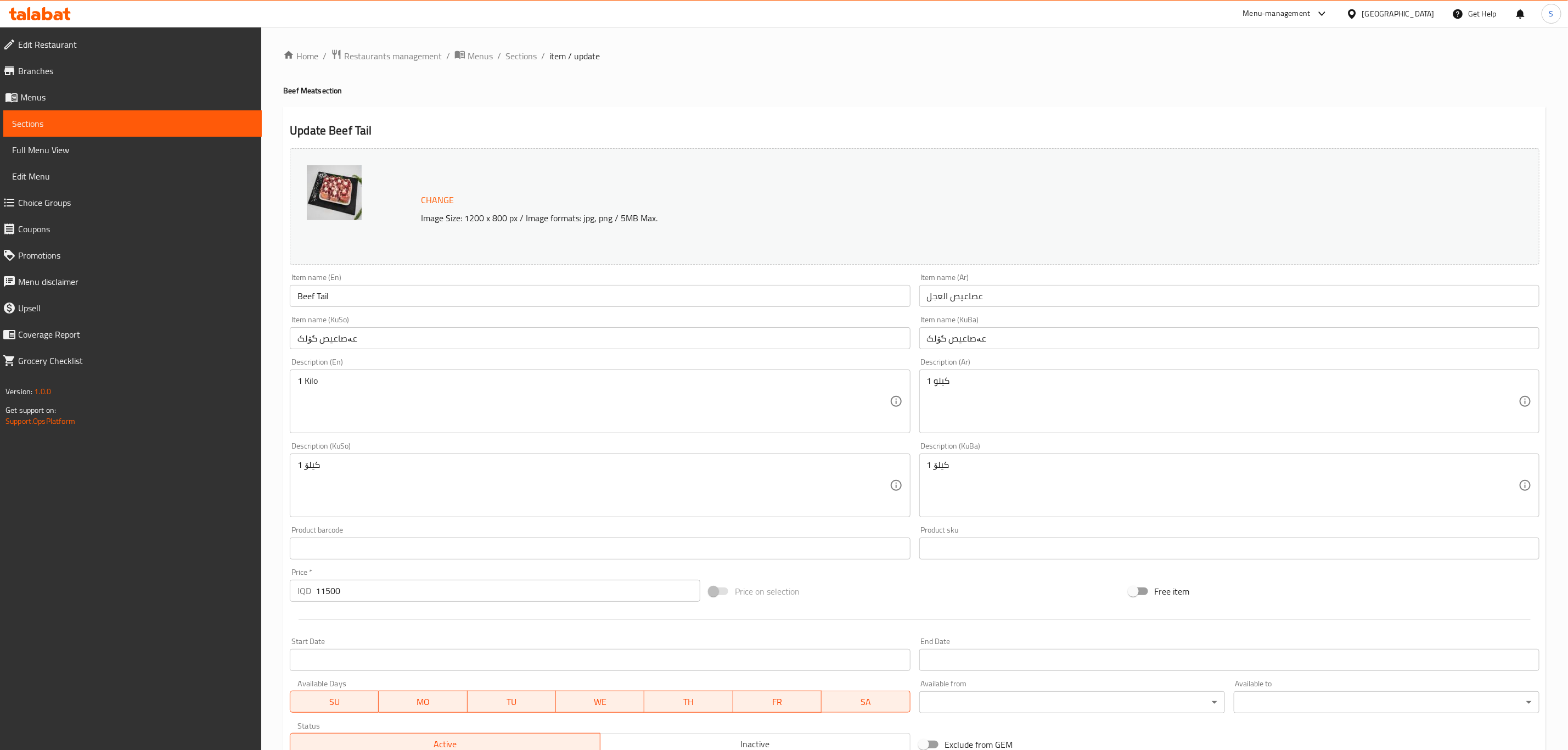
click at [978, 340] on input "عەصاعيص گۆلک" at bounding box center [1229, 338] width 620 height 22
click at [967, 326] on div "Item name (KuBa) عەصاعيص گۆلک Item name (KuBa)" at bounding box center [1229, 332] width 620 height 34
click at [969, 333] on input "عەصاعيص گۆلک" at bounding box center [1229, 338] width 620 height 22
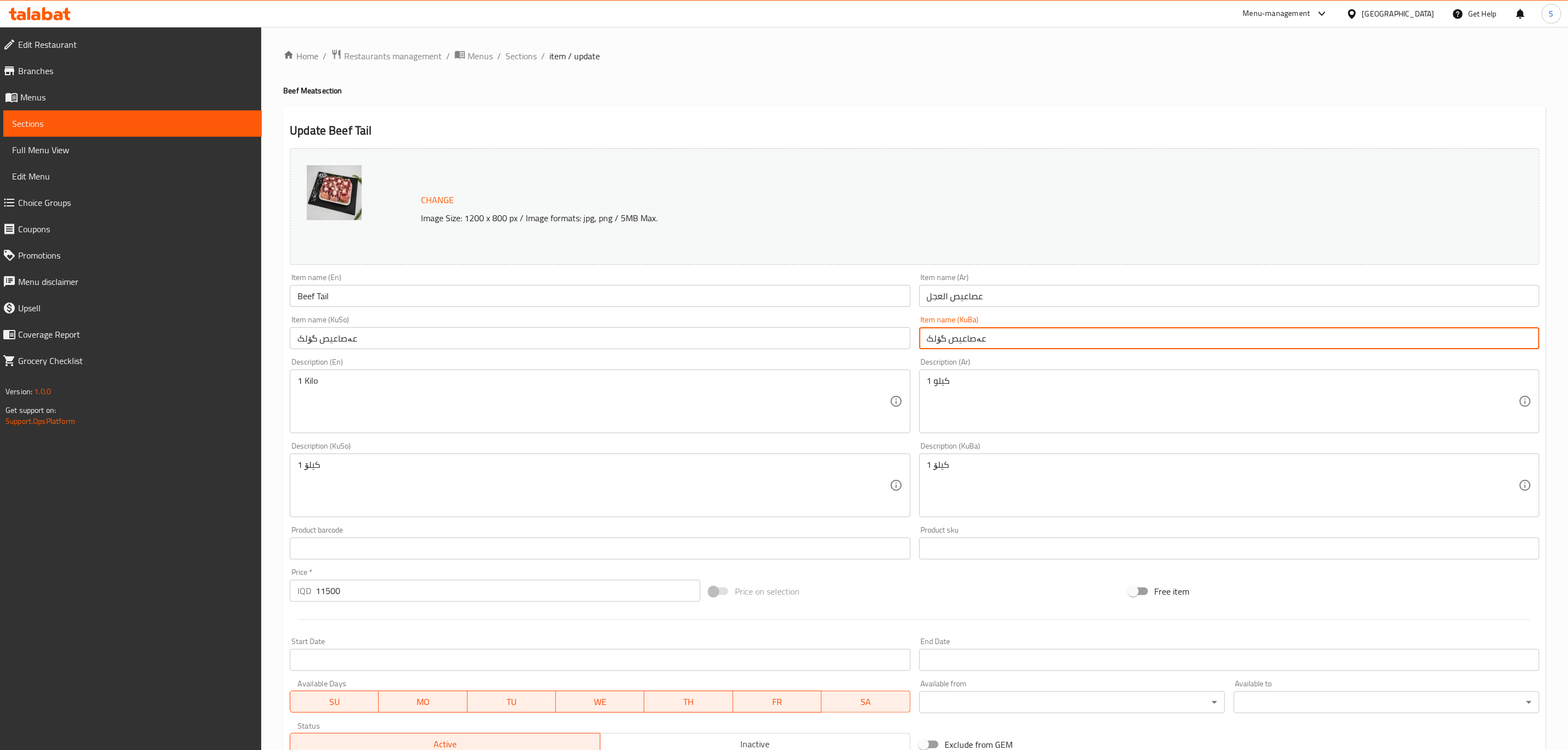
paste input "ی"
type input "عەصاعيصی گۆلک"
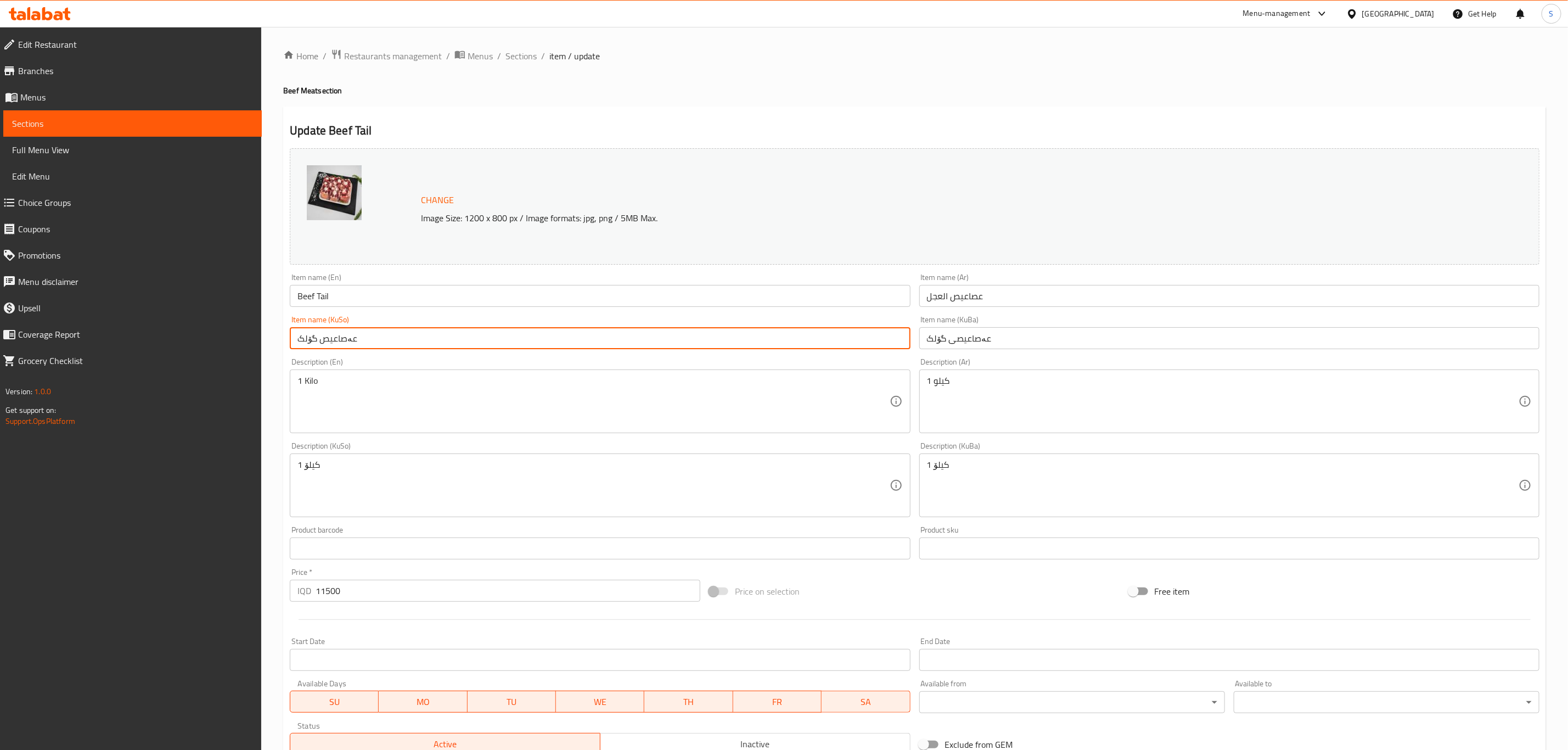
click at [881, 341] on input "عەصاعيص گۆلک" at bounding box center [600, 338] width 620 height 22
paste input "ی"
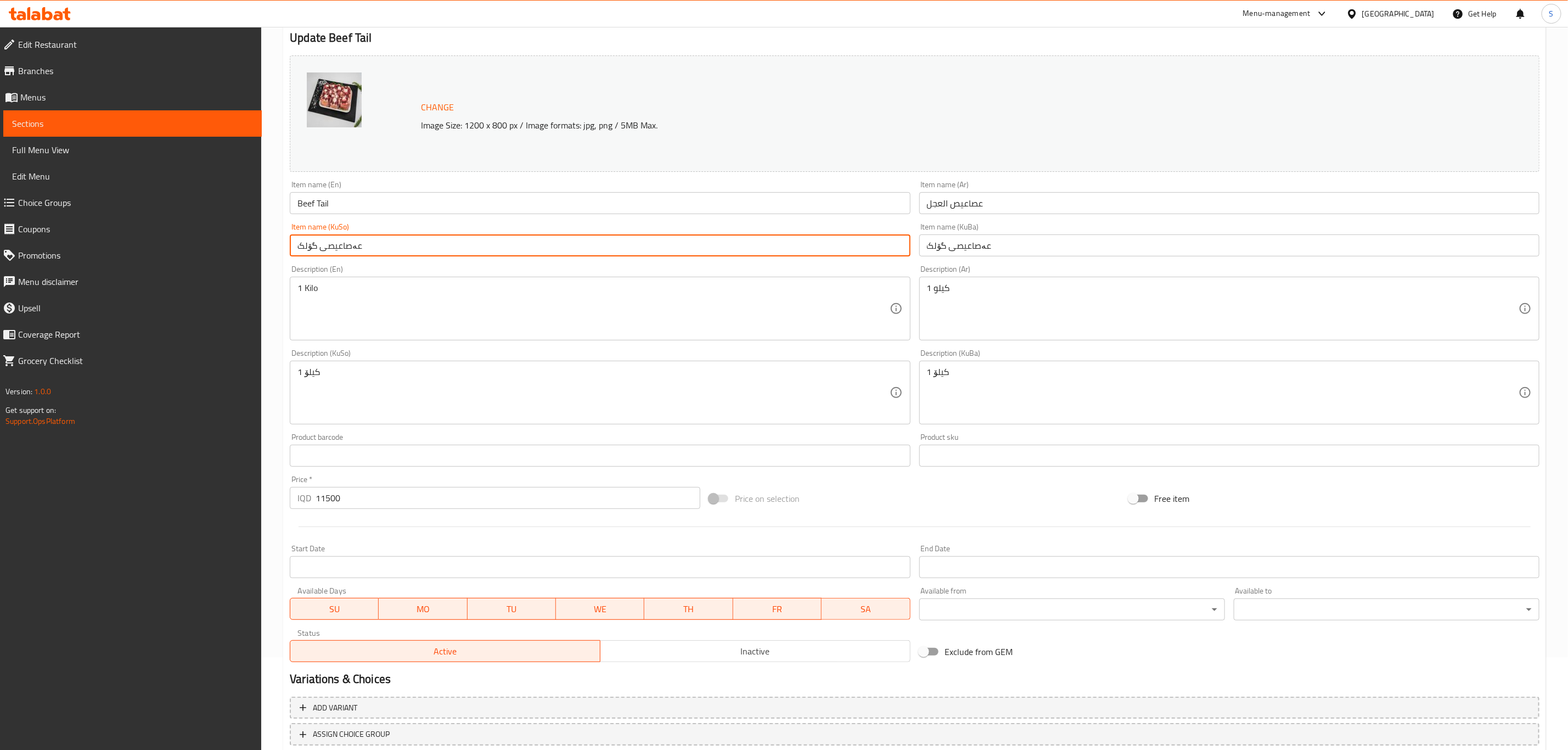
scroll to position [167, 0]
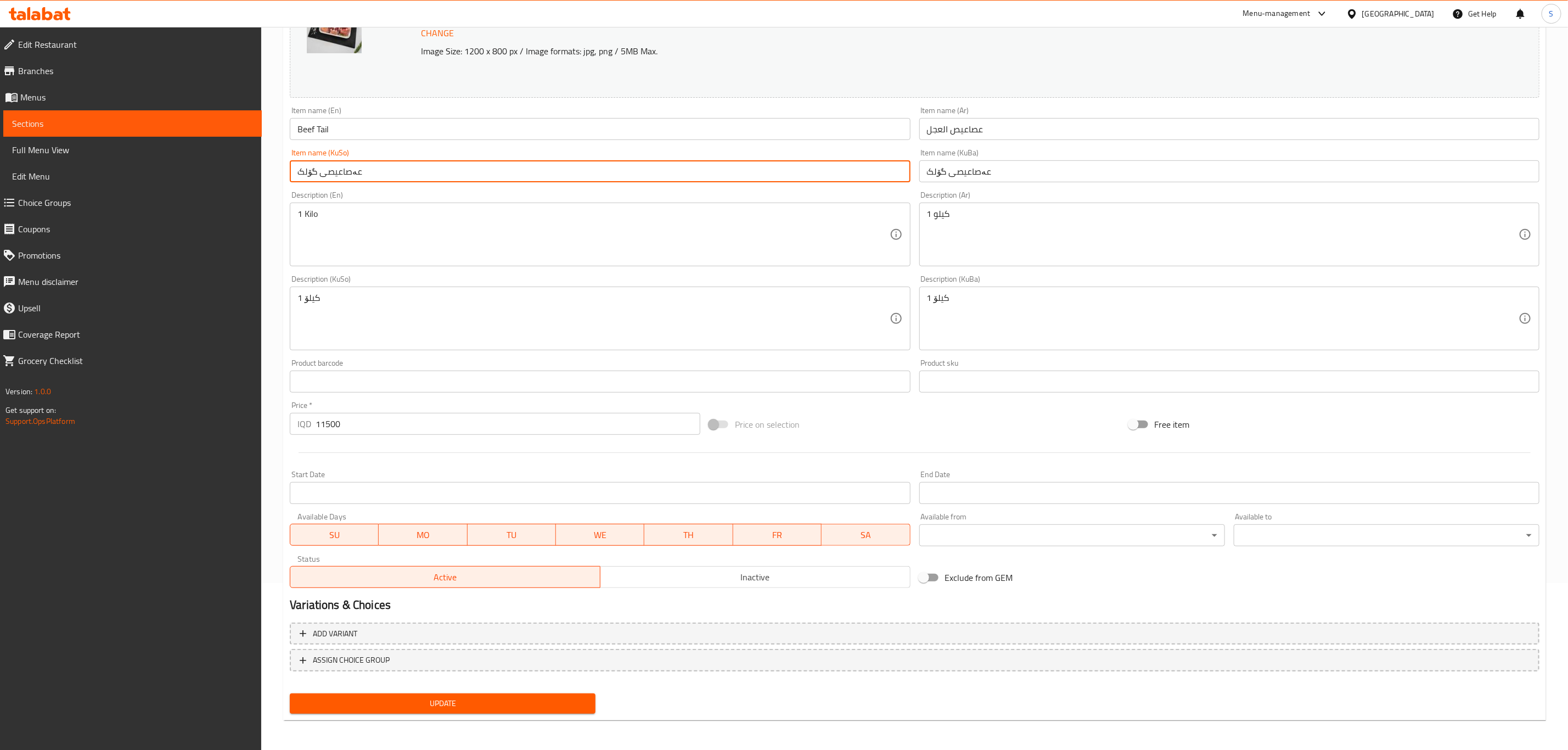
type input "عەصاعيصی گۆلک"
click at [547, 698] on span "Update" at bounding box center [443, 703] width 288 height 14
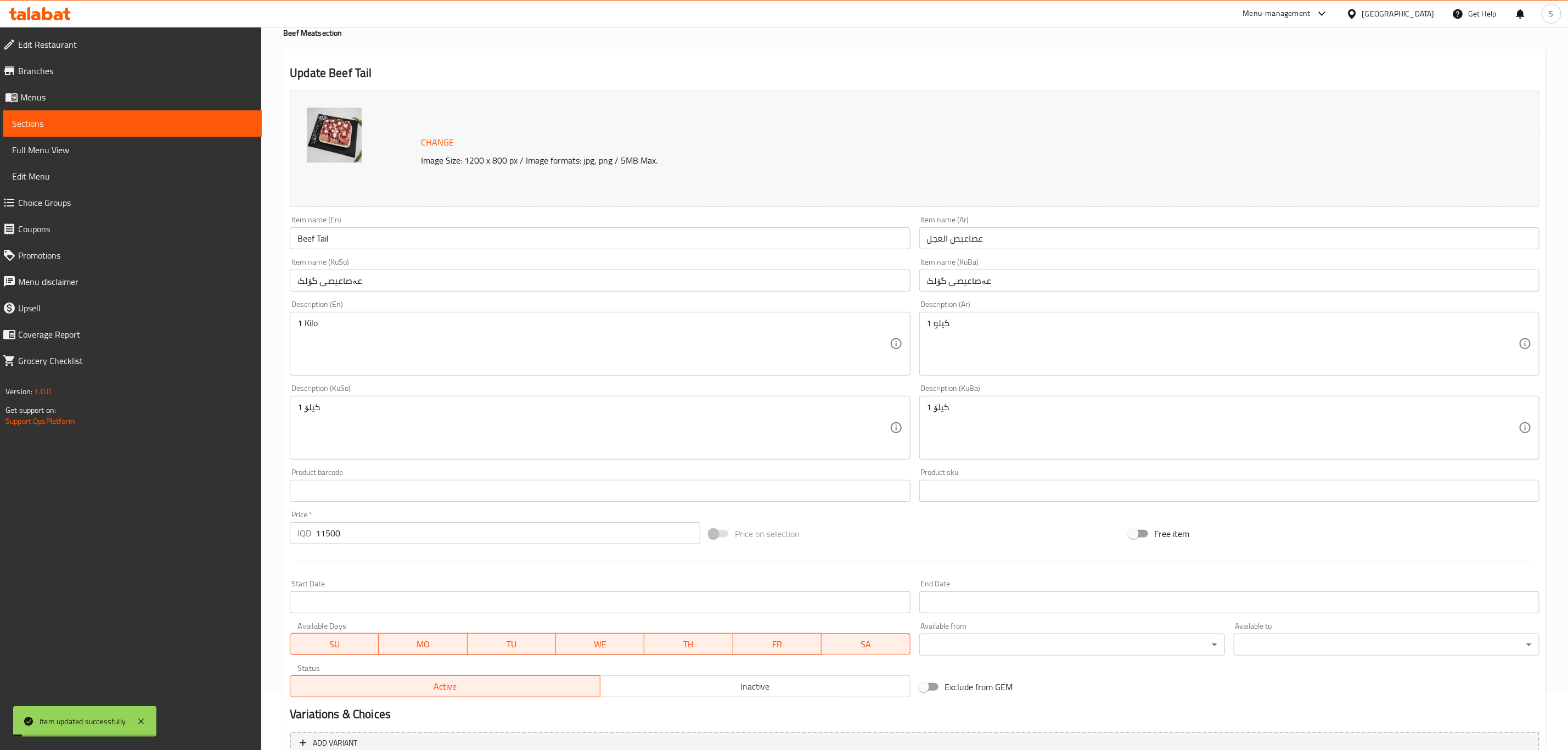
scroll to position [0, 0]
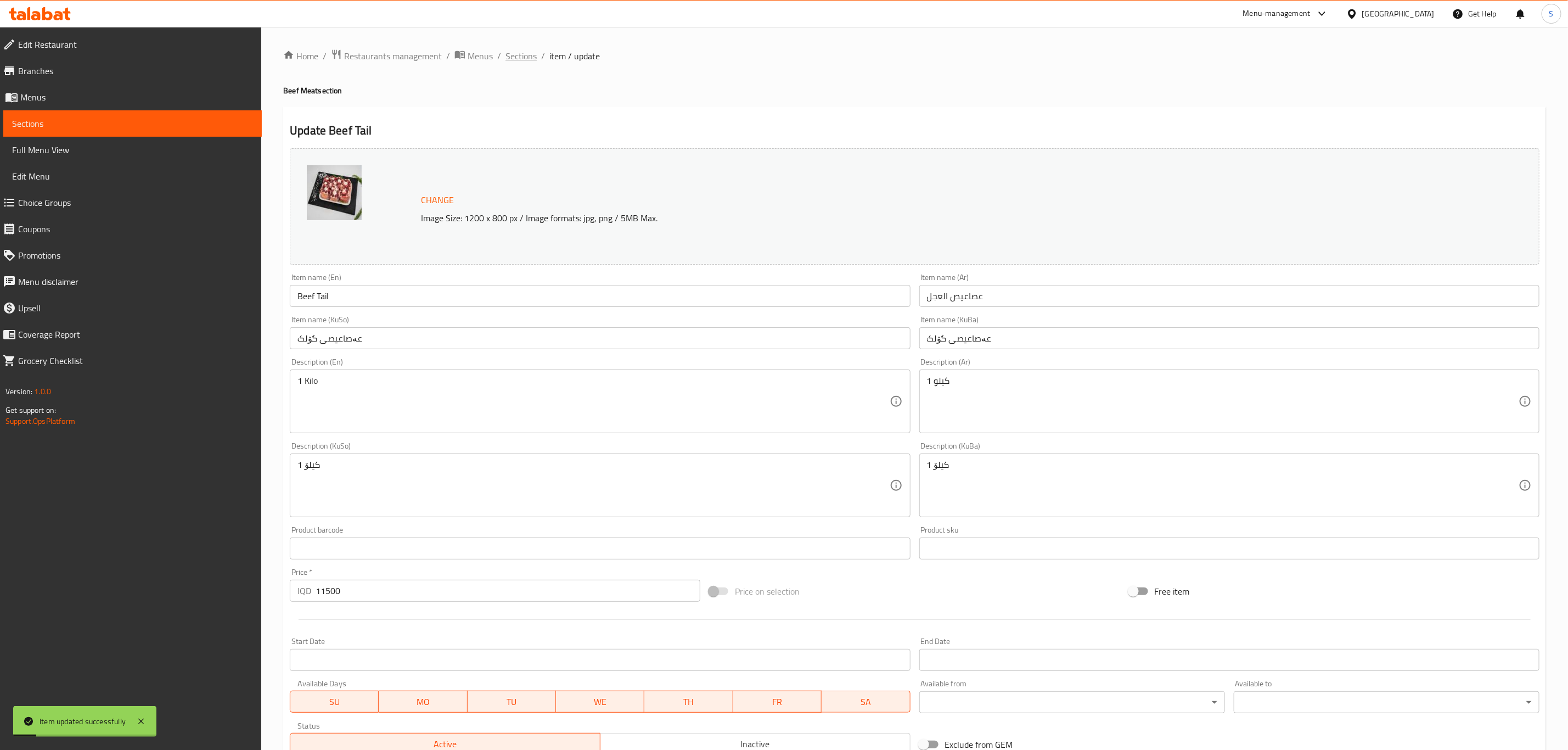
click at [522, 55] on span "Sections" at bounding box center [521, 55] width 31 height 13
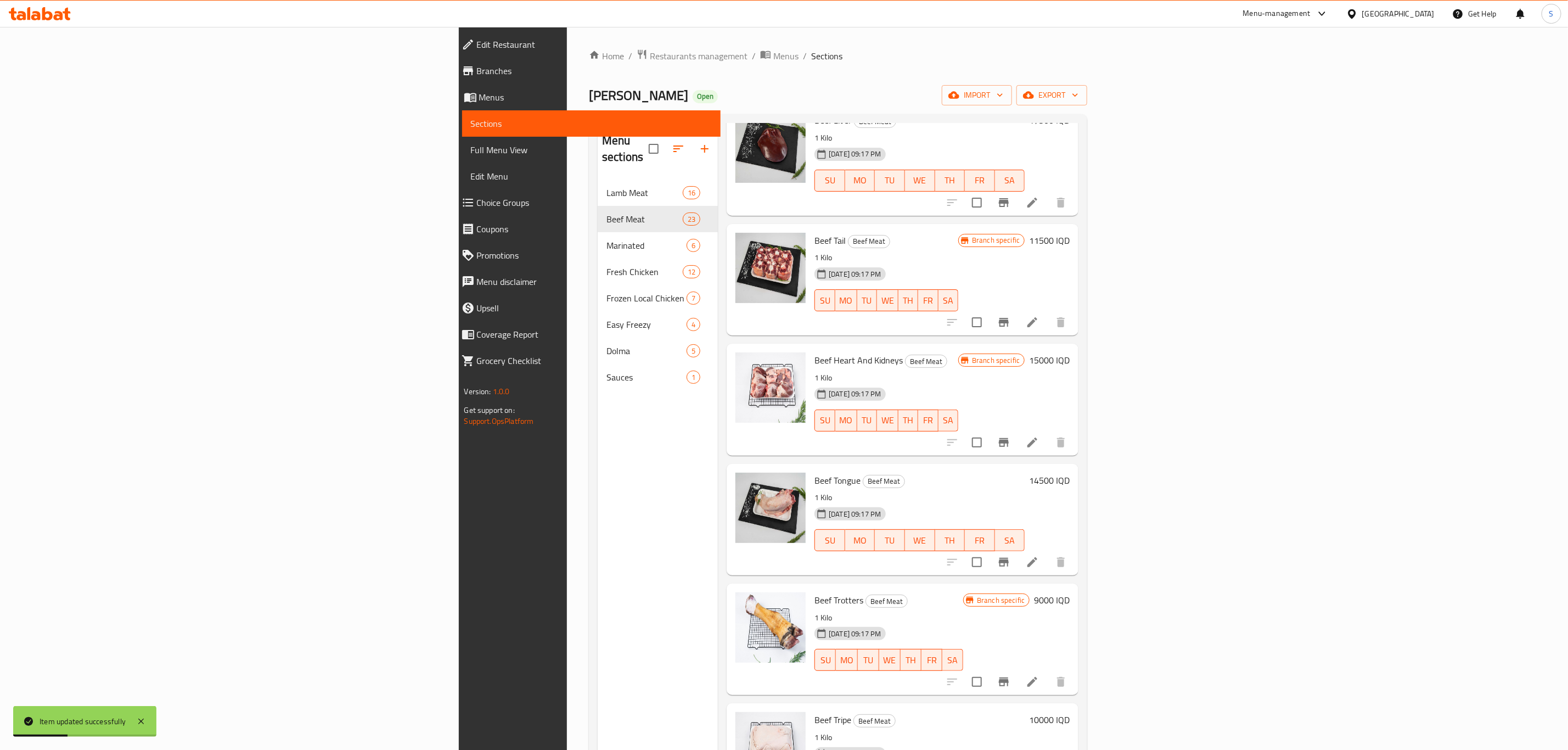
scroll to position [988, 0]
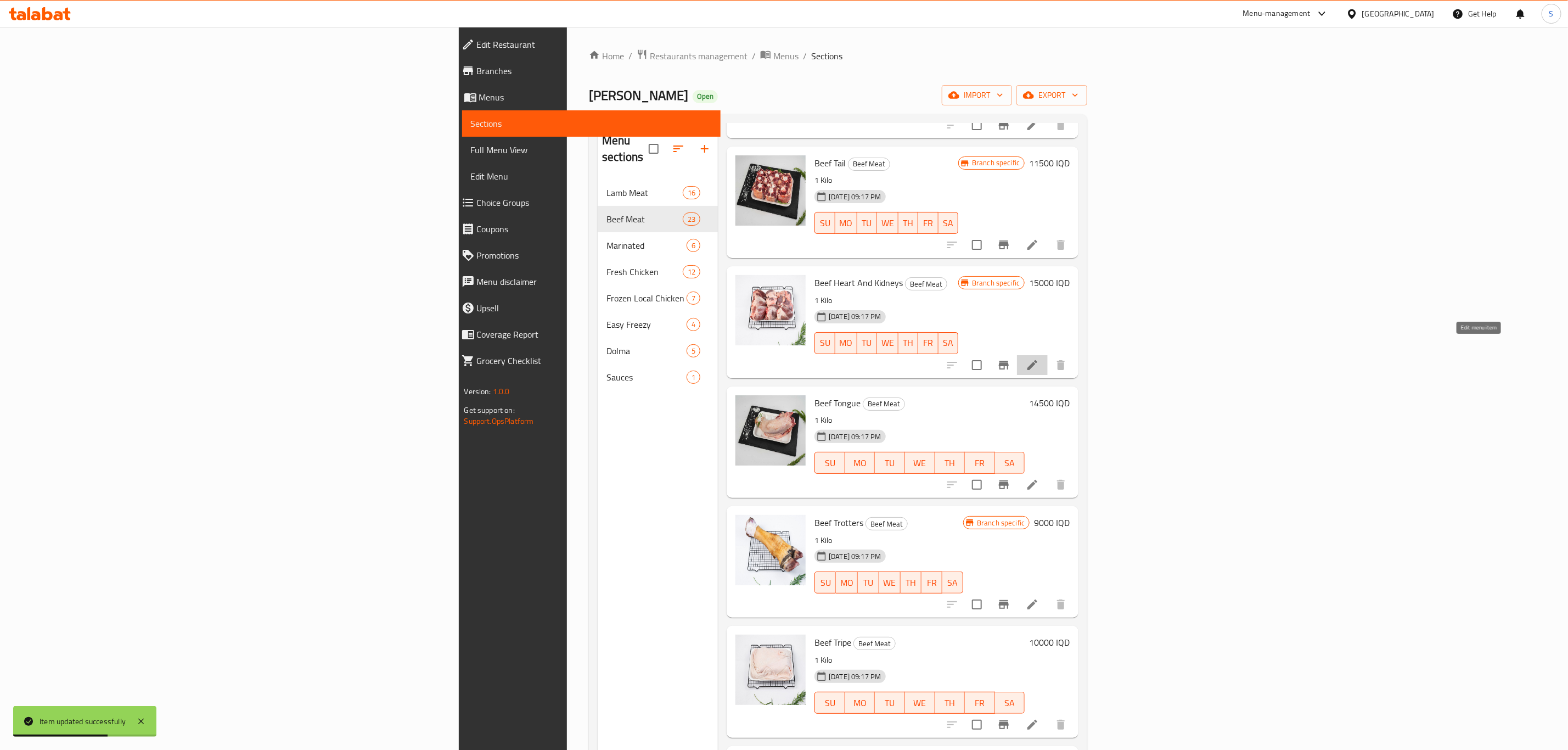
click at [1039, 358] on icon at bounding box center [1032, 365] width 13 height 13
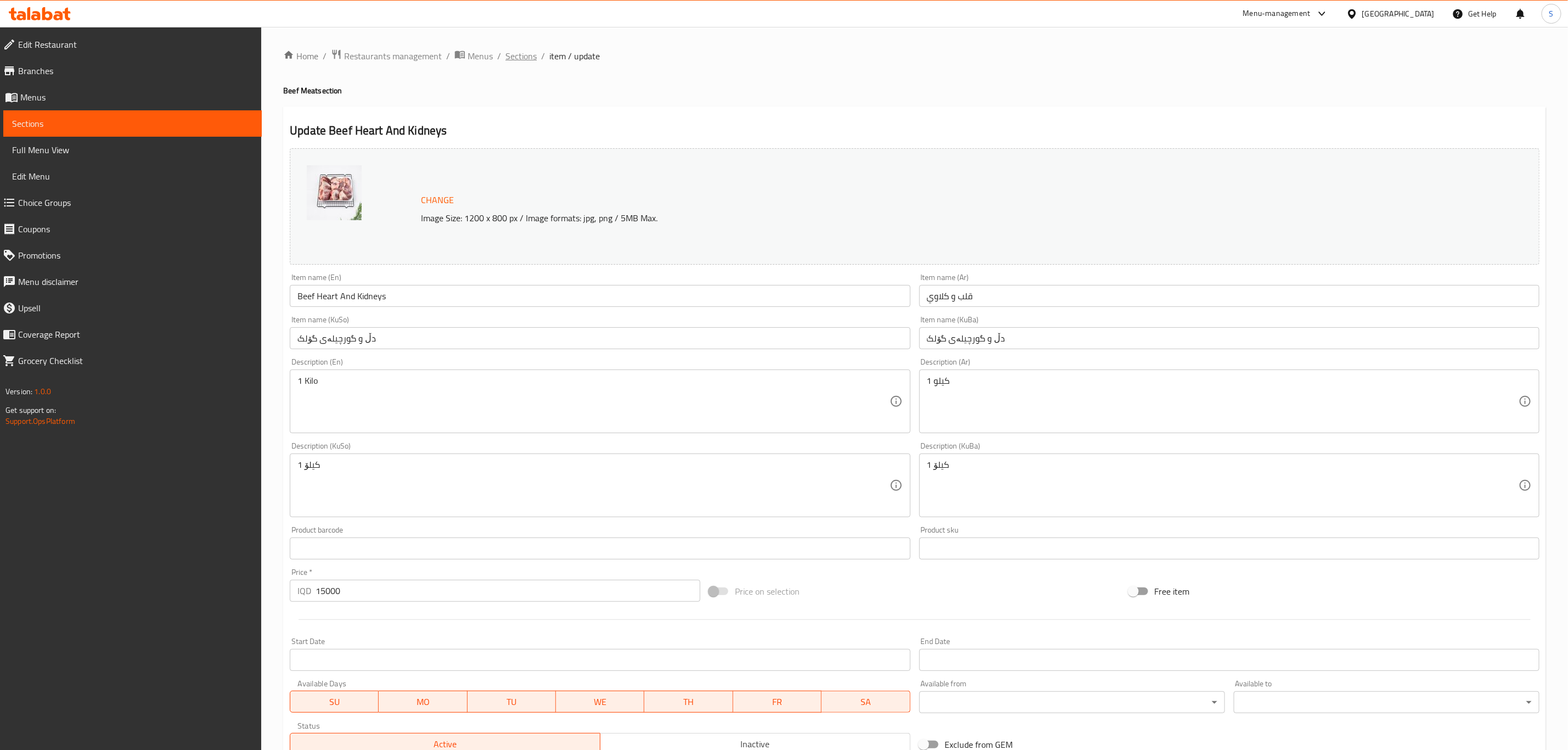
click at [512, 56] on span "Sections" at bounding box center [521, 55] width 31 height 13
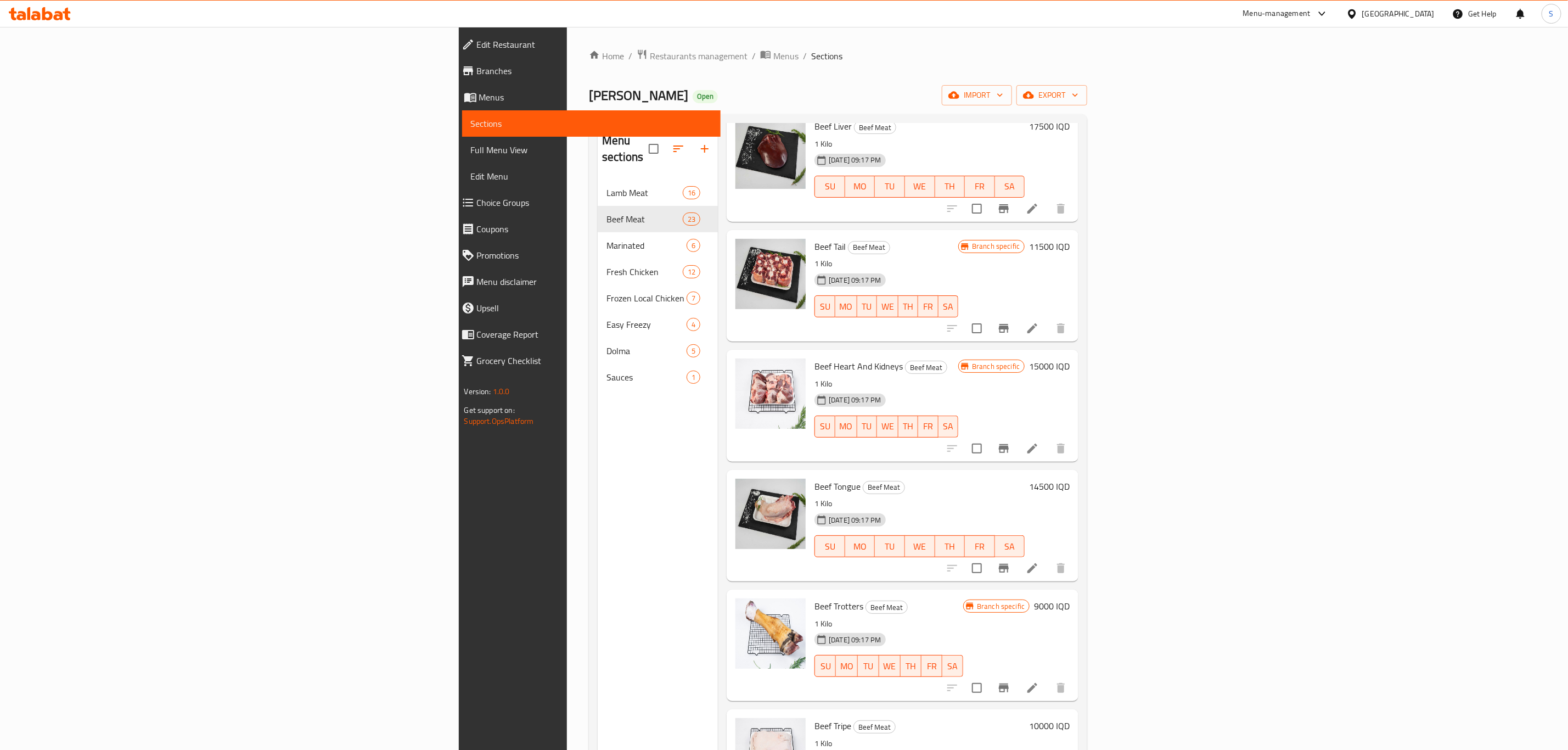
scroll to position [906, 0]
click at [1048, 557] on li at bounding box center [1032, 567] width 31 height 20
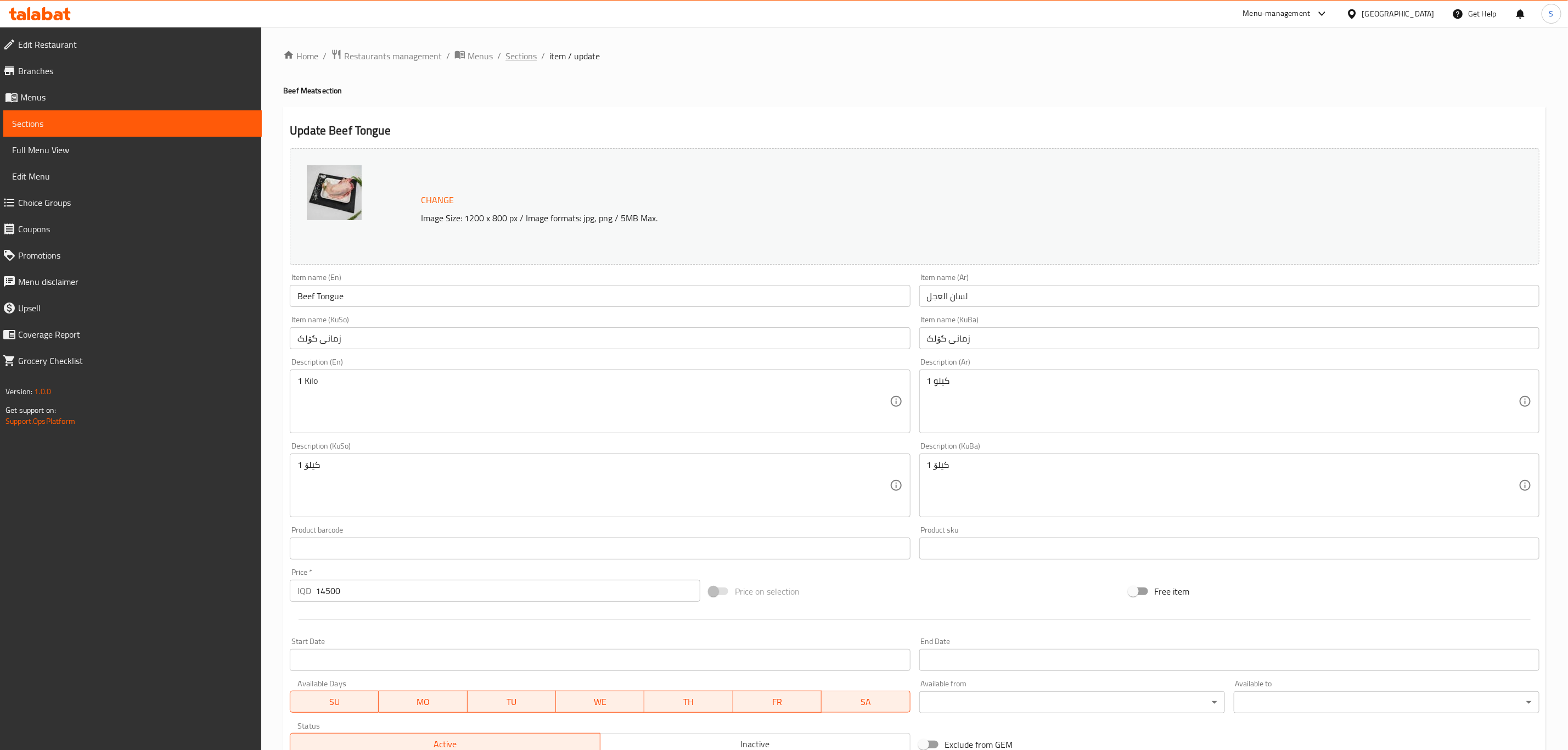
click at [527, 56] on span "Sections" at bounding box center [521, 55] width 31 height 13
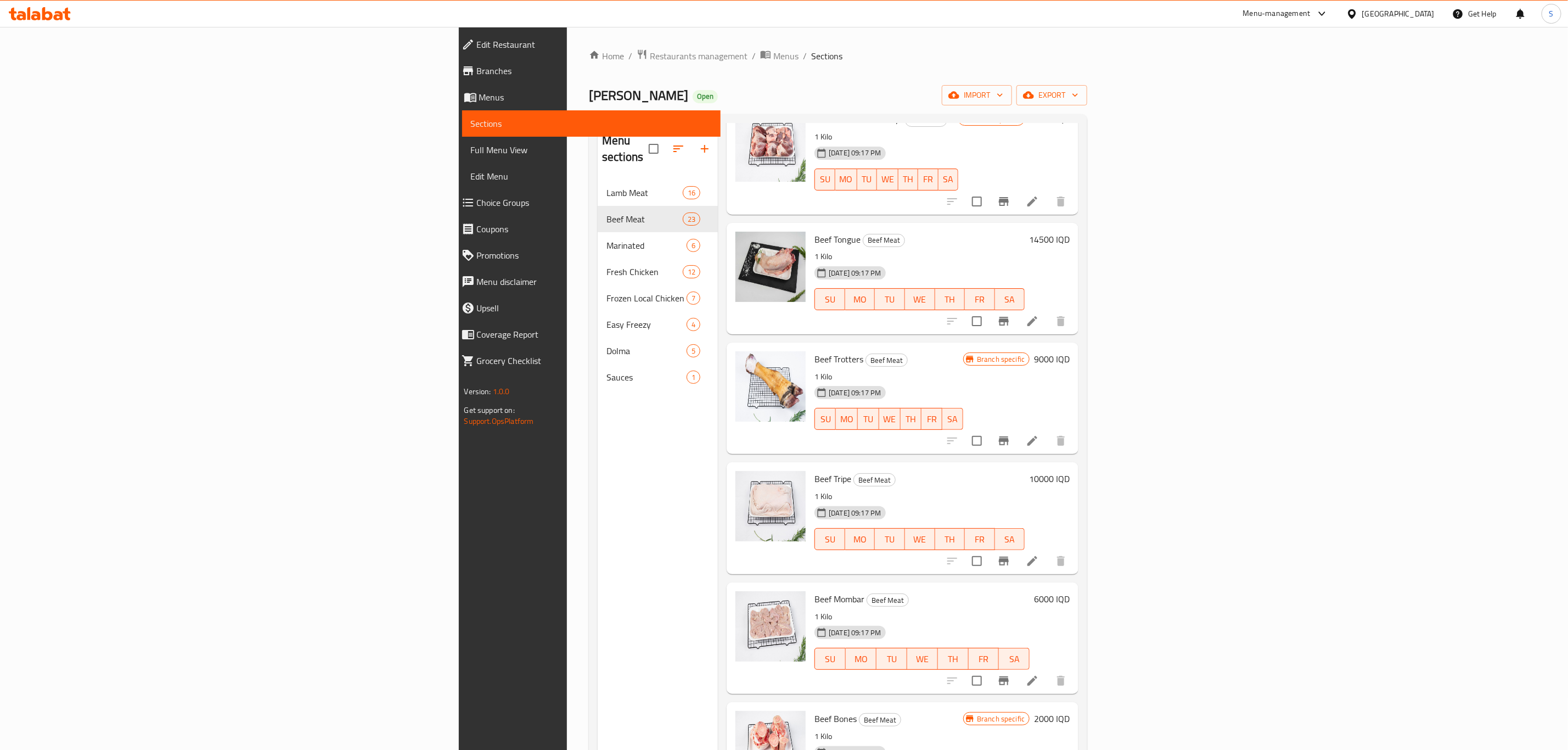
scroll to position [1153, 0]
click at [1039, 554] on icon at bounding box center [1032, 560] width 13 height 13
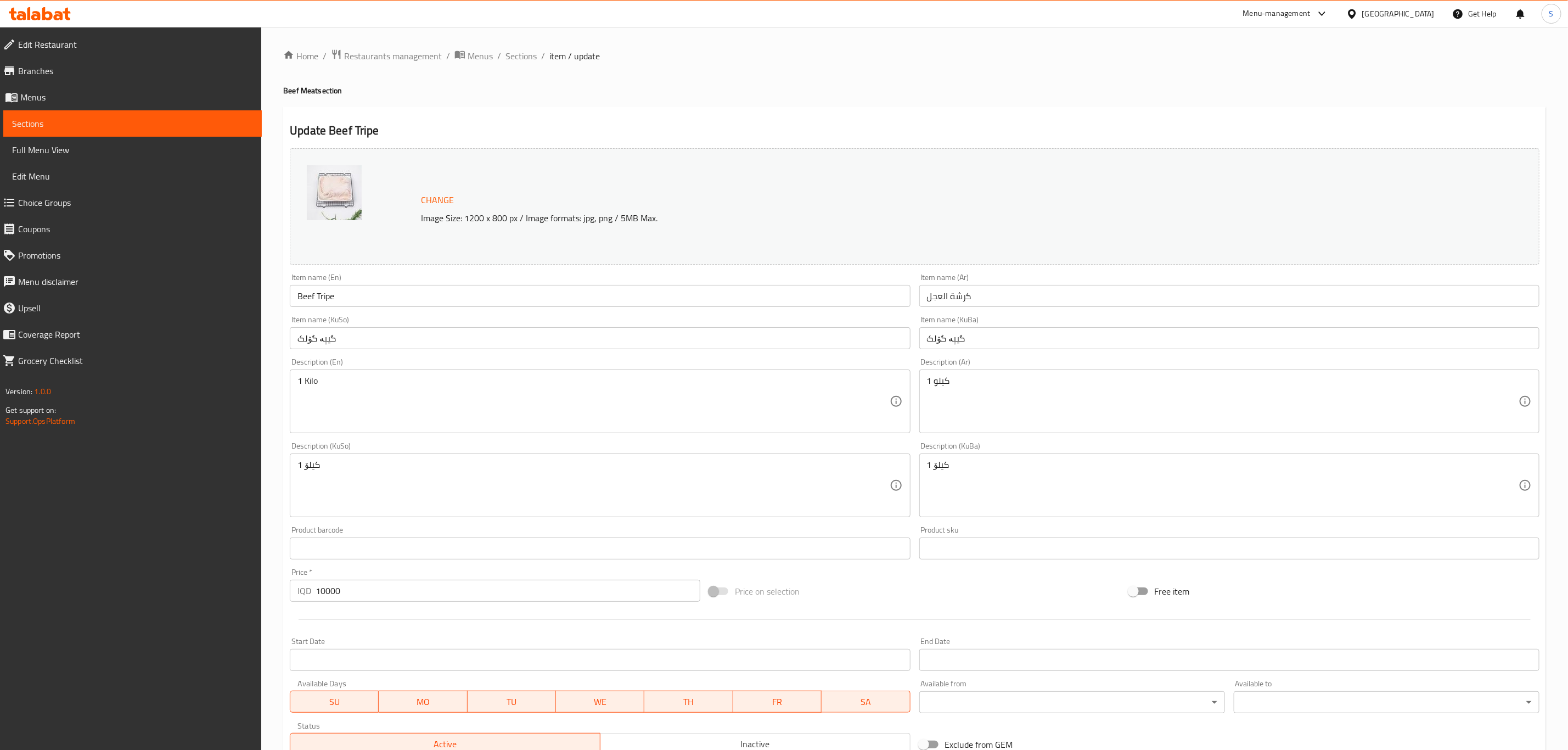
click at [949, 344] on input "گیپە گۆلک" at bounding box center [1229, 338] width 620 height 22
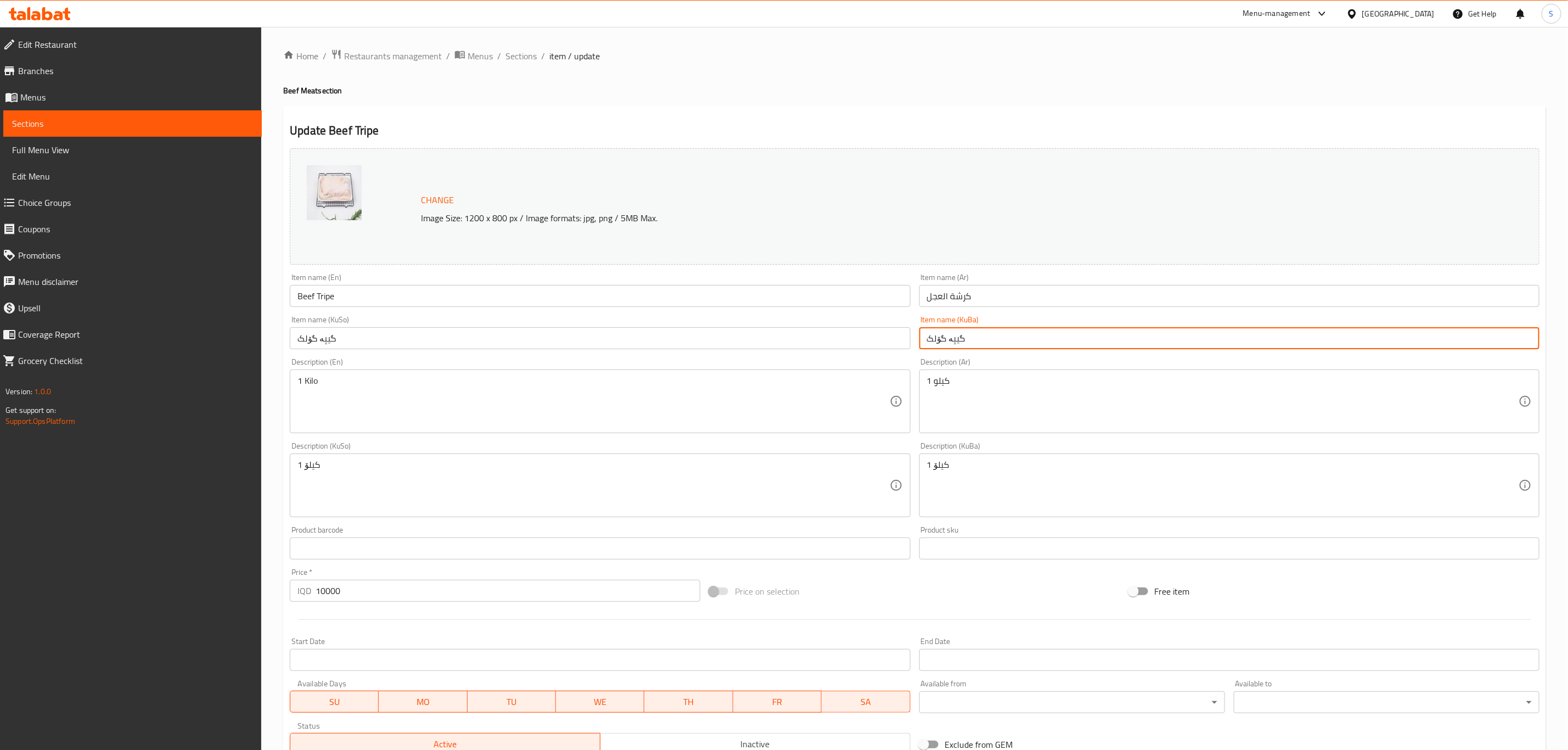
click at [949, 344] on input "گیپە گۆلک" at bounding box center [1229, 338] width 620 height 22
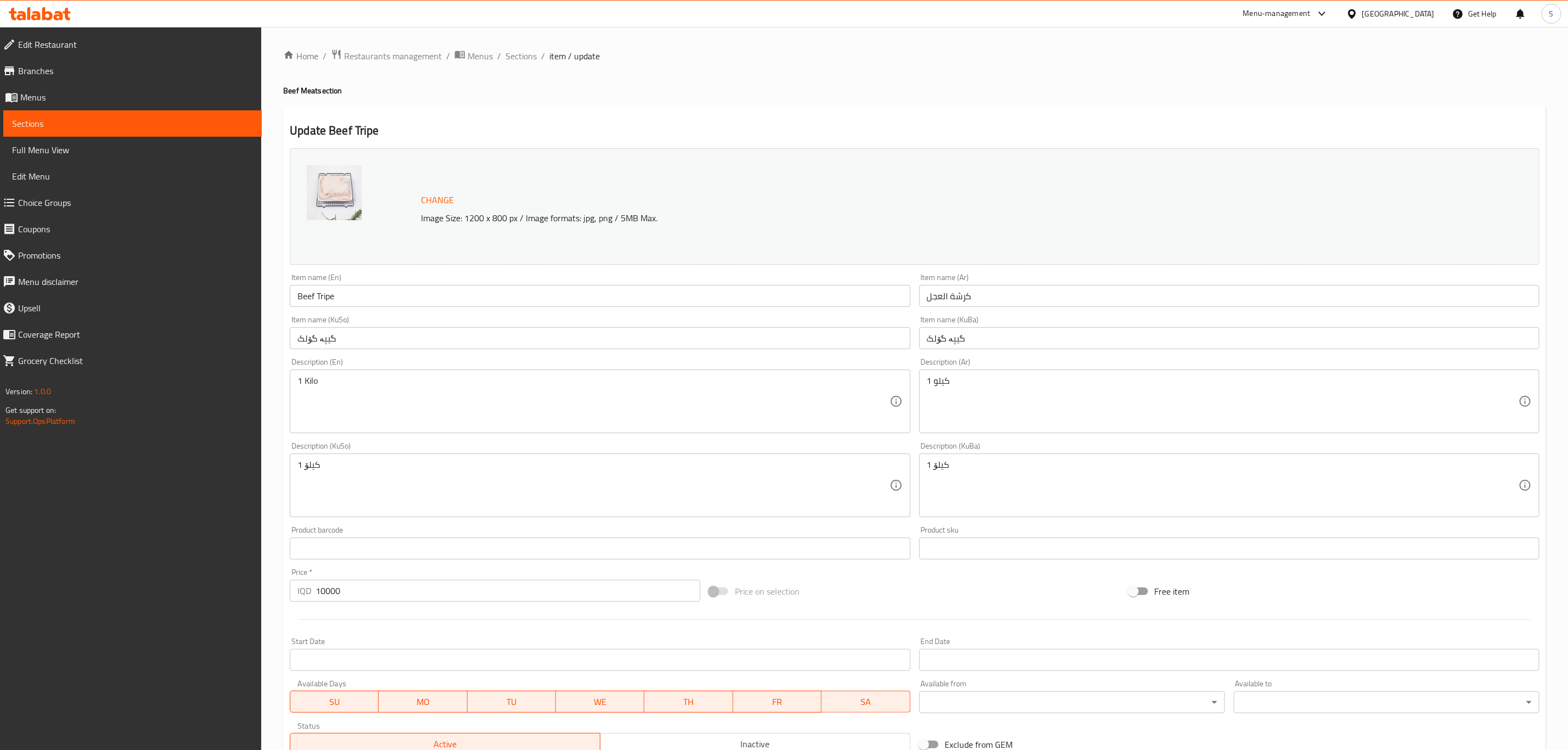
click at [1003, 331] on input "گیپە گۆلک" at bounding box center [1229, 338] width 620 height 22
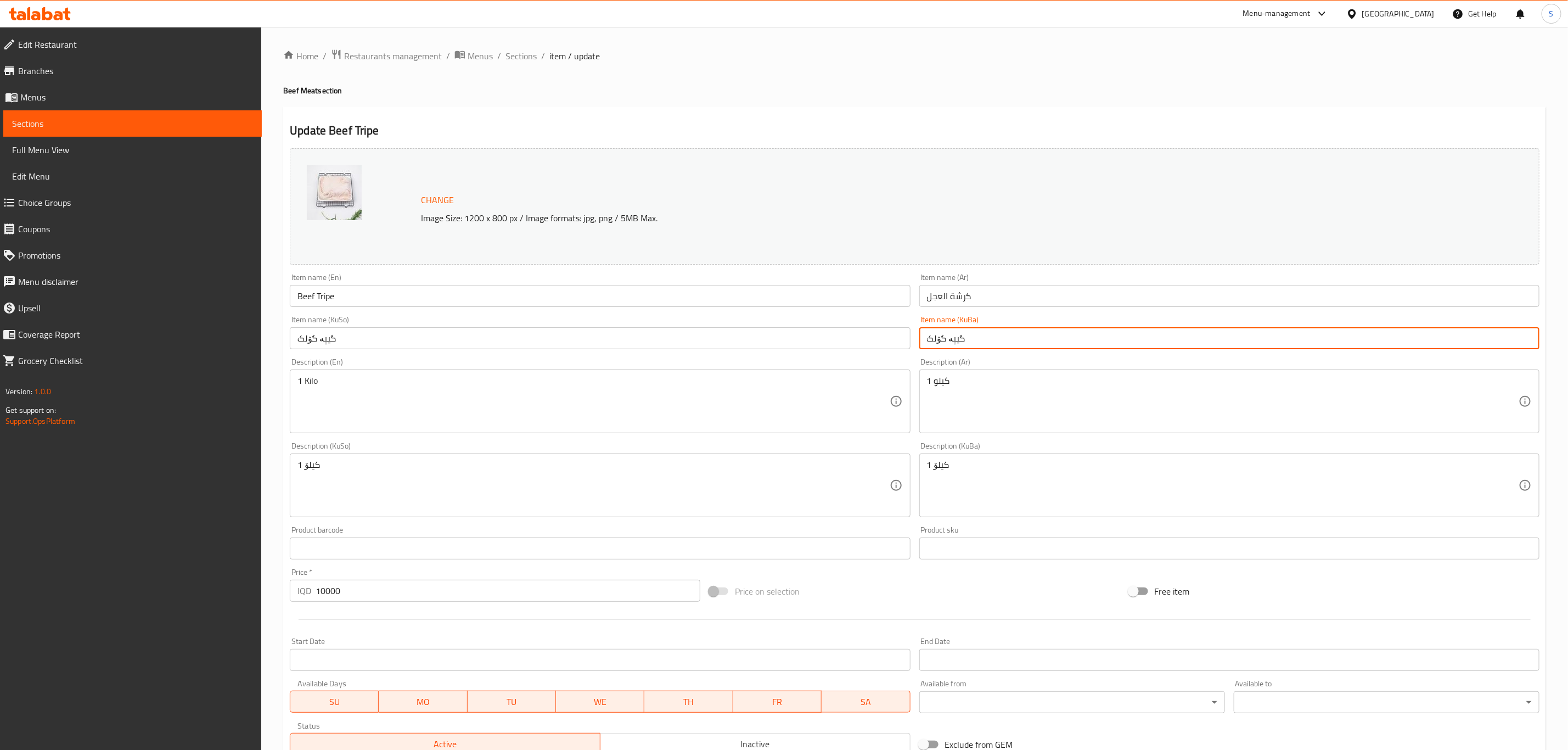
paste input "ی"
type input "گیپەی گۆلک"
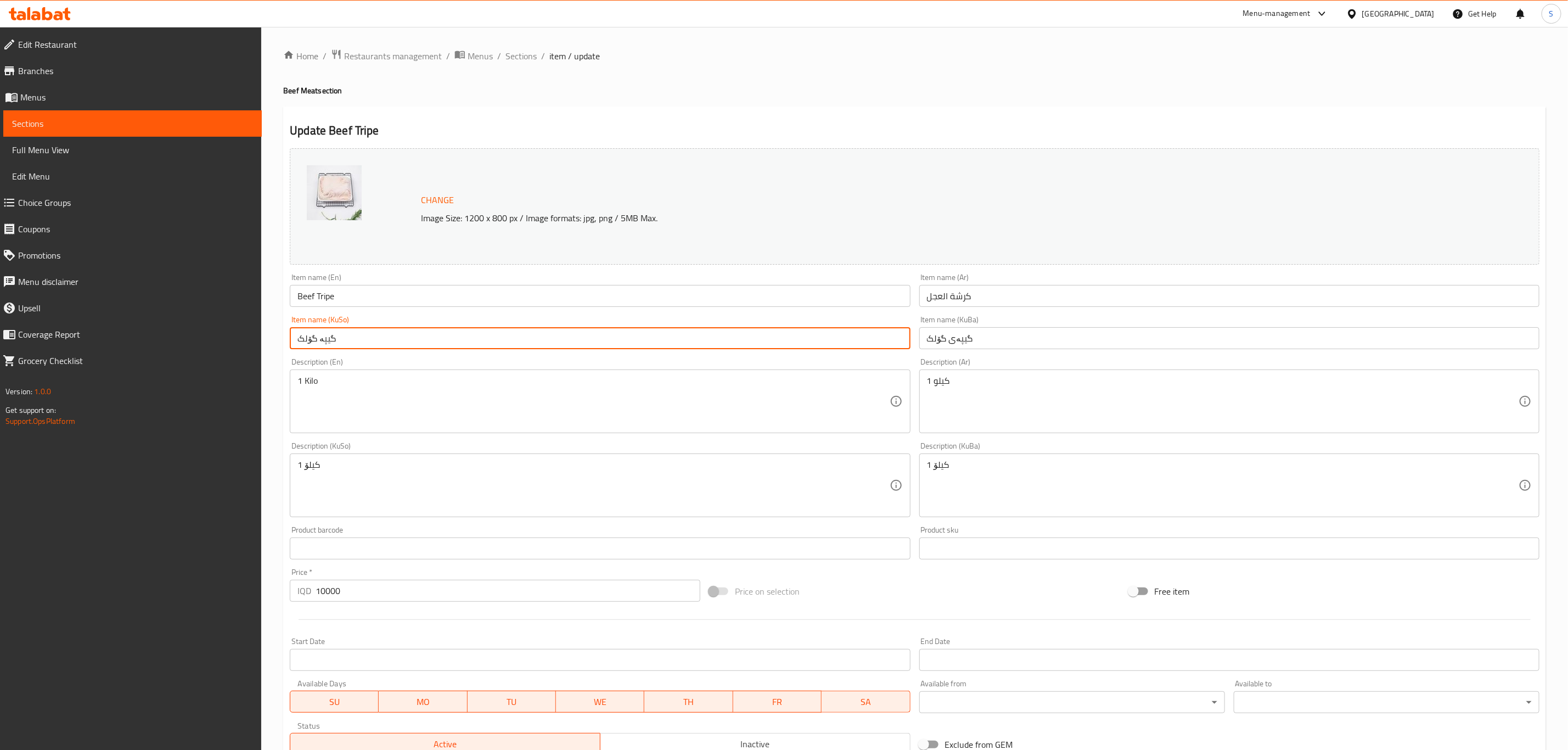
click at [887, 344] on input "گیپە گۆلک" at bounding box center [600, 338] width 620 height 22
paste input "ی"
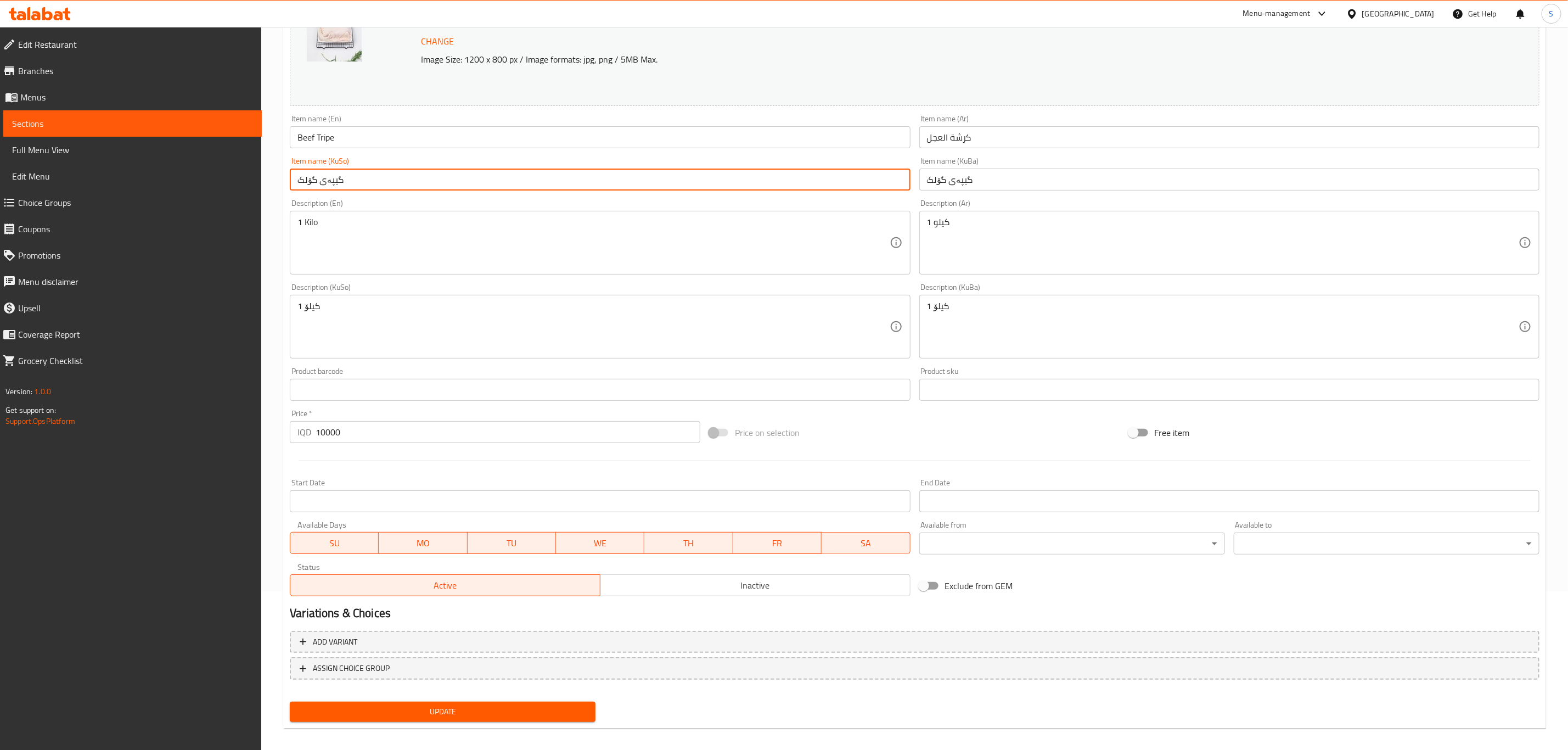
scroll to position [167, 0]
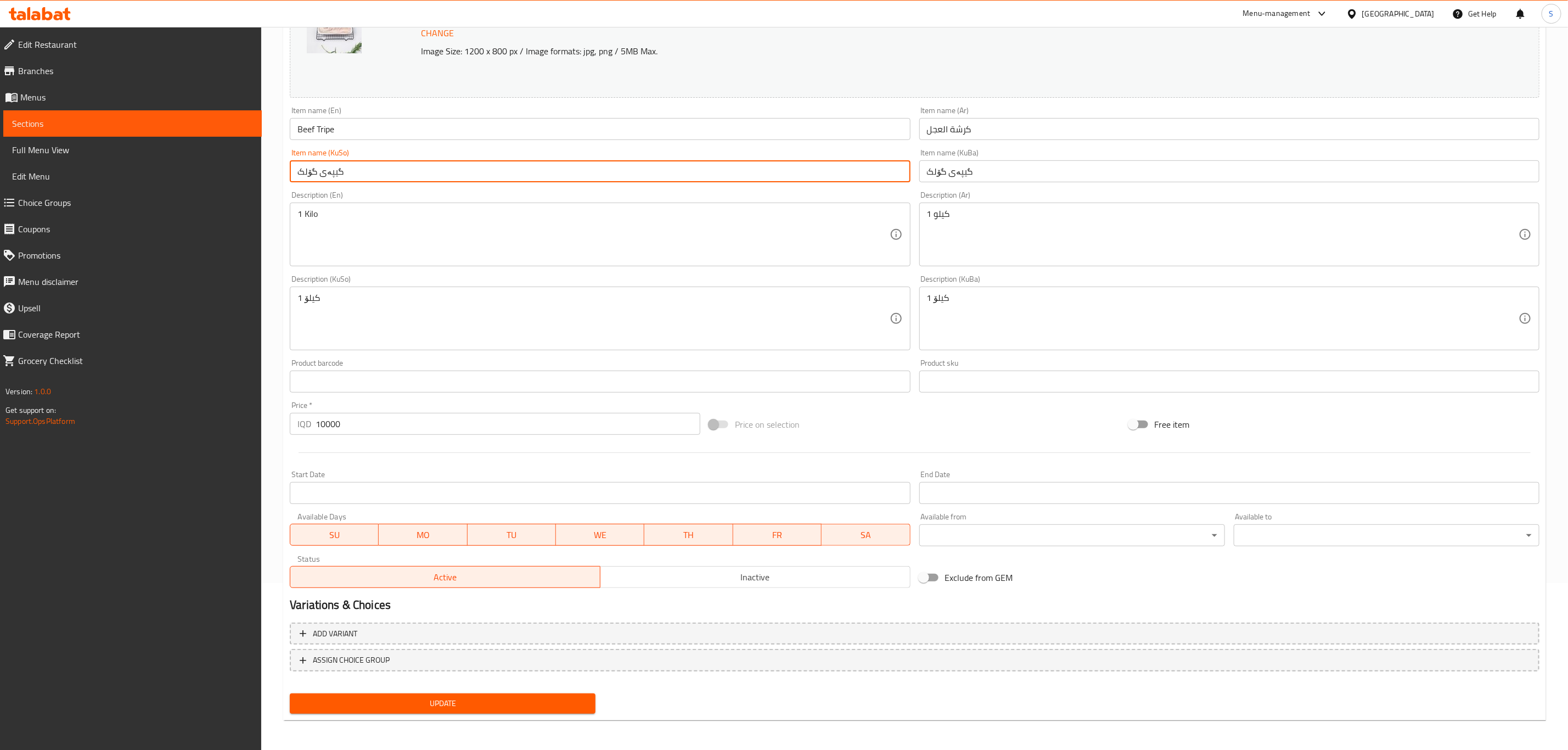
type input "گیپەی گۆلک"
click at [486, 709] on span "Update" at bounding box center [443, 703] width 288 height 14
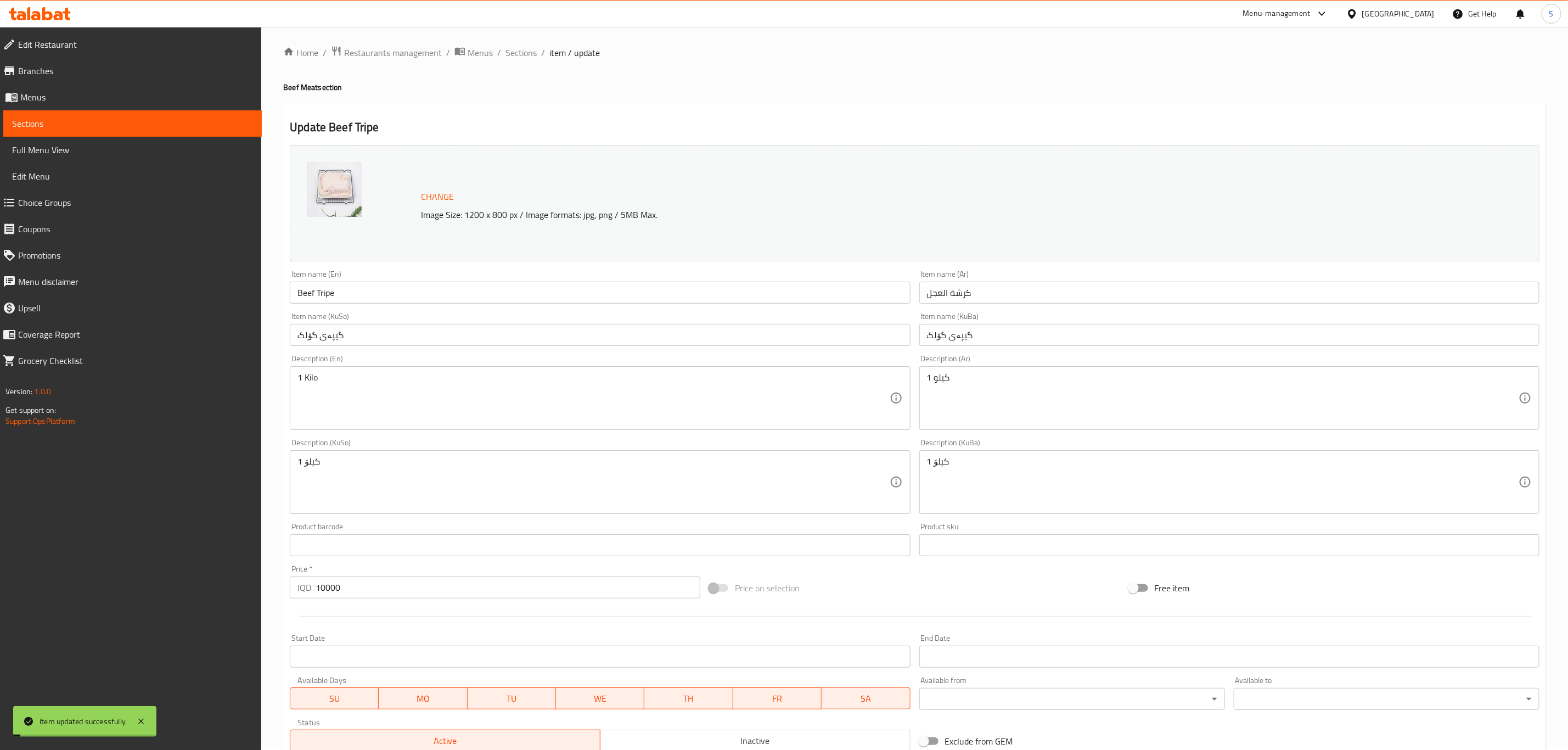
scroll to position [0, 0]
click at [533, 55] on span "Sections" at bounding box center [521, 55] width 31 height 13
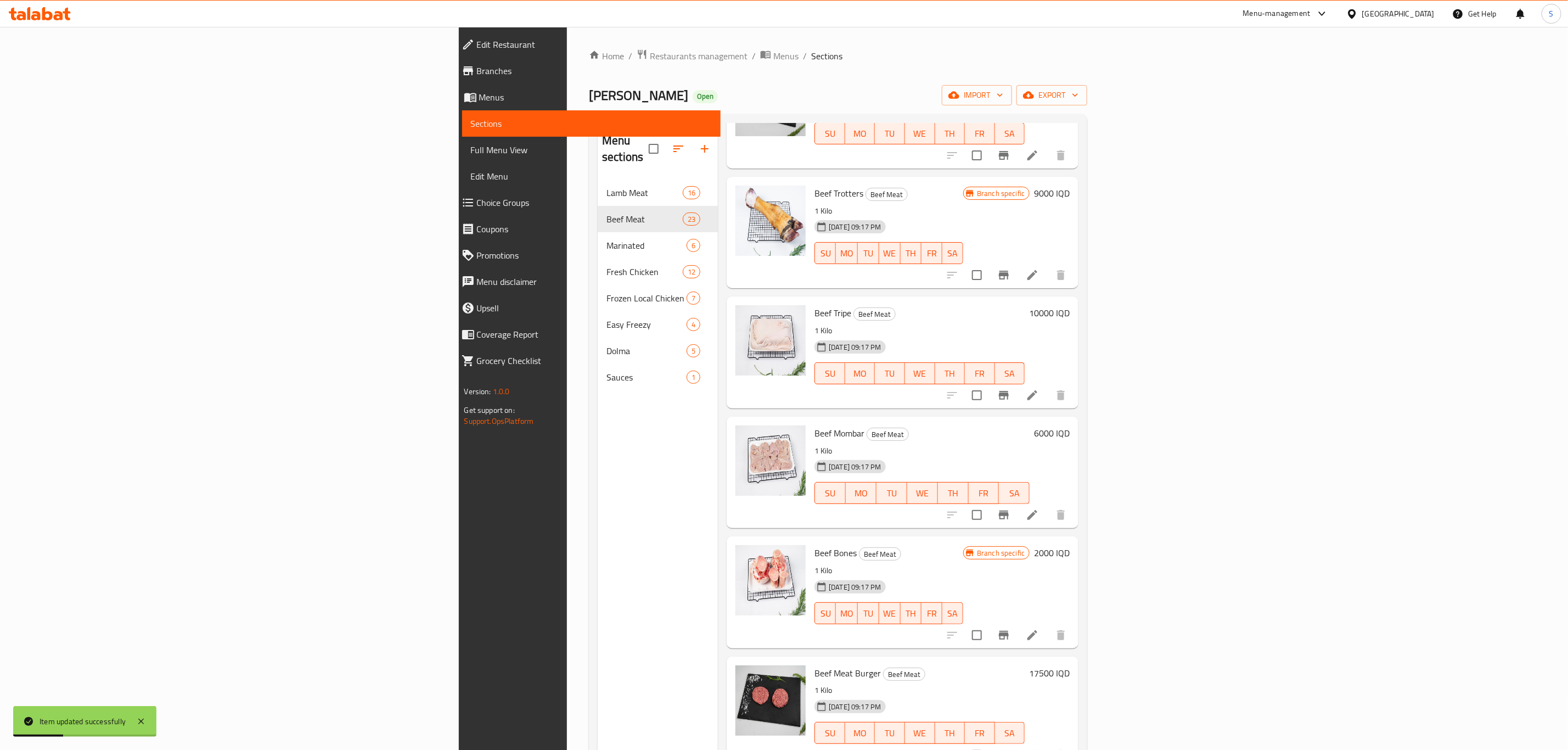
scroll to position [1400, 0]
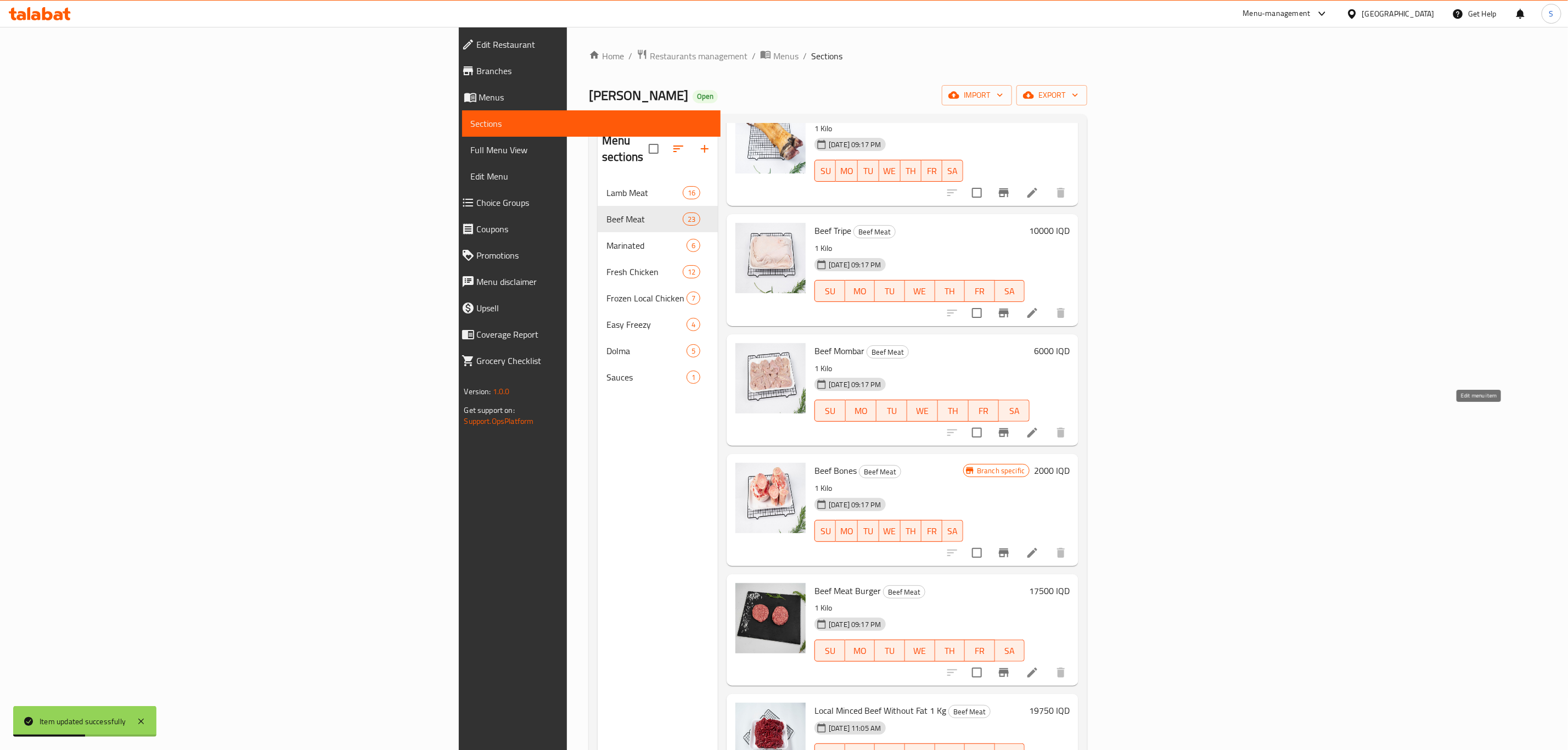
click at [1039, 426] on icon at bounding box center [1032, 432] width 13 height 13
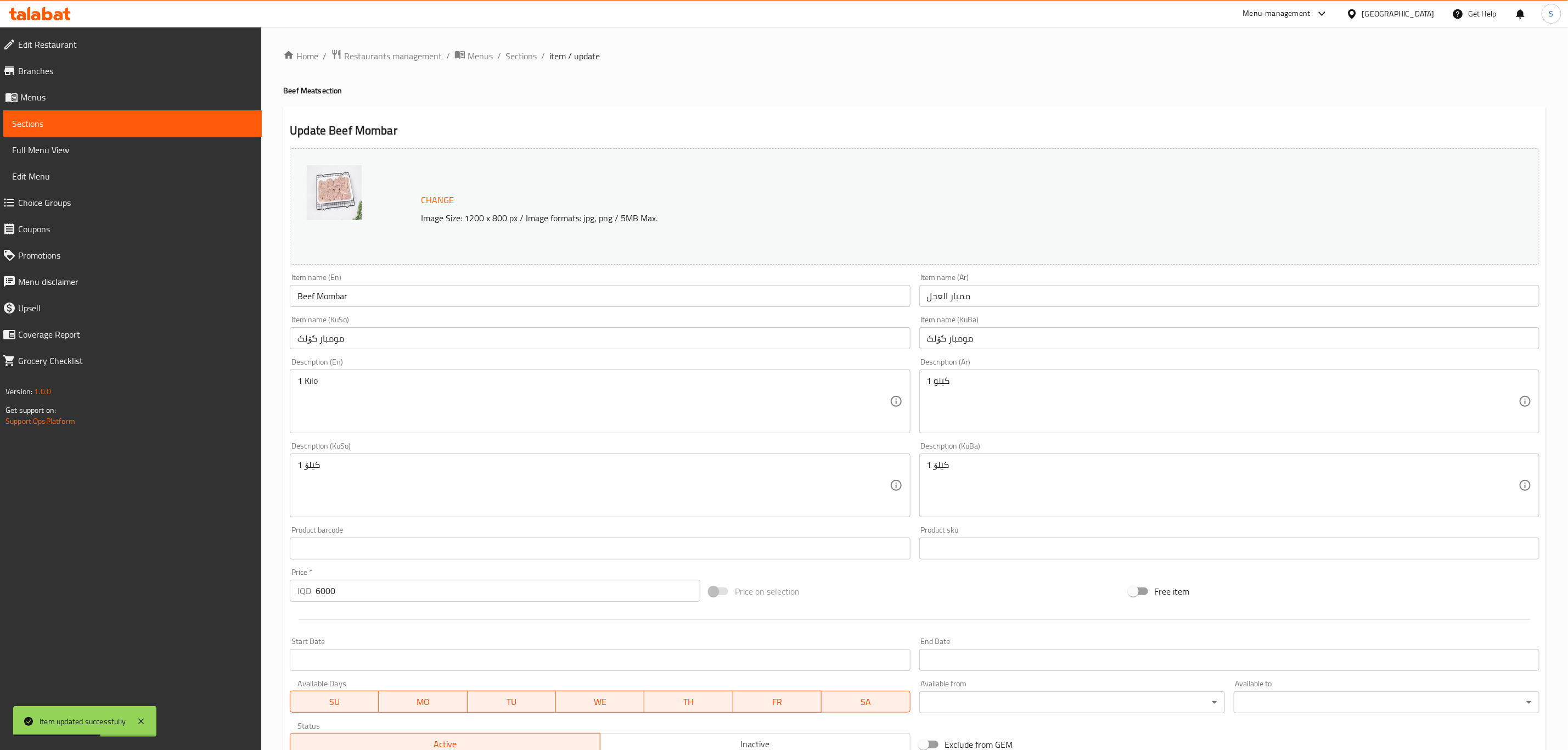
scroll to position [164, 0]
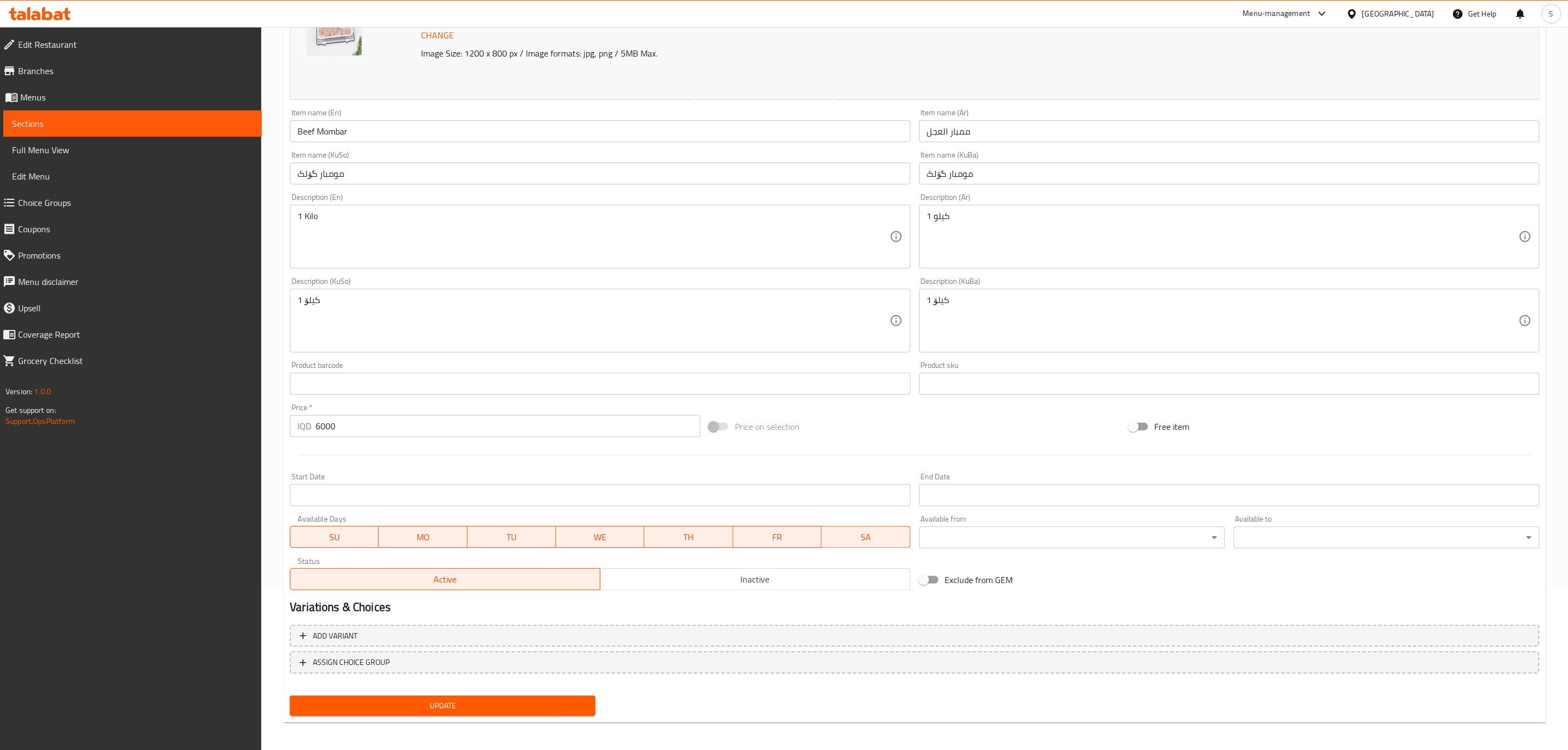
click at [947, 176] on input "مومبار گۆلک" at bounding box center [1229, 174] width 620 height 22
click at [965, 169] on input "مومبار گۆلک" at bounding box center [1229, 174] width 620 height 22
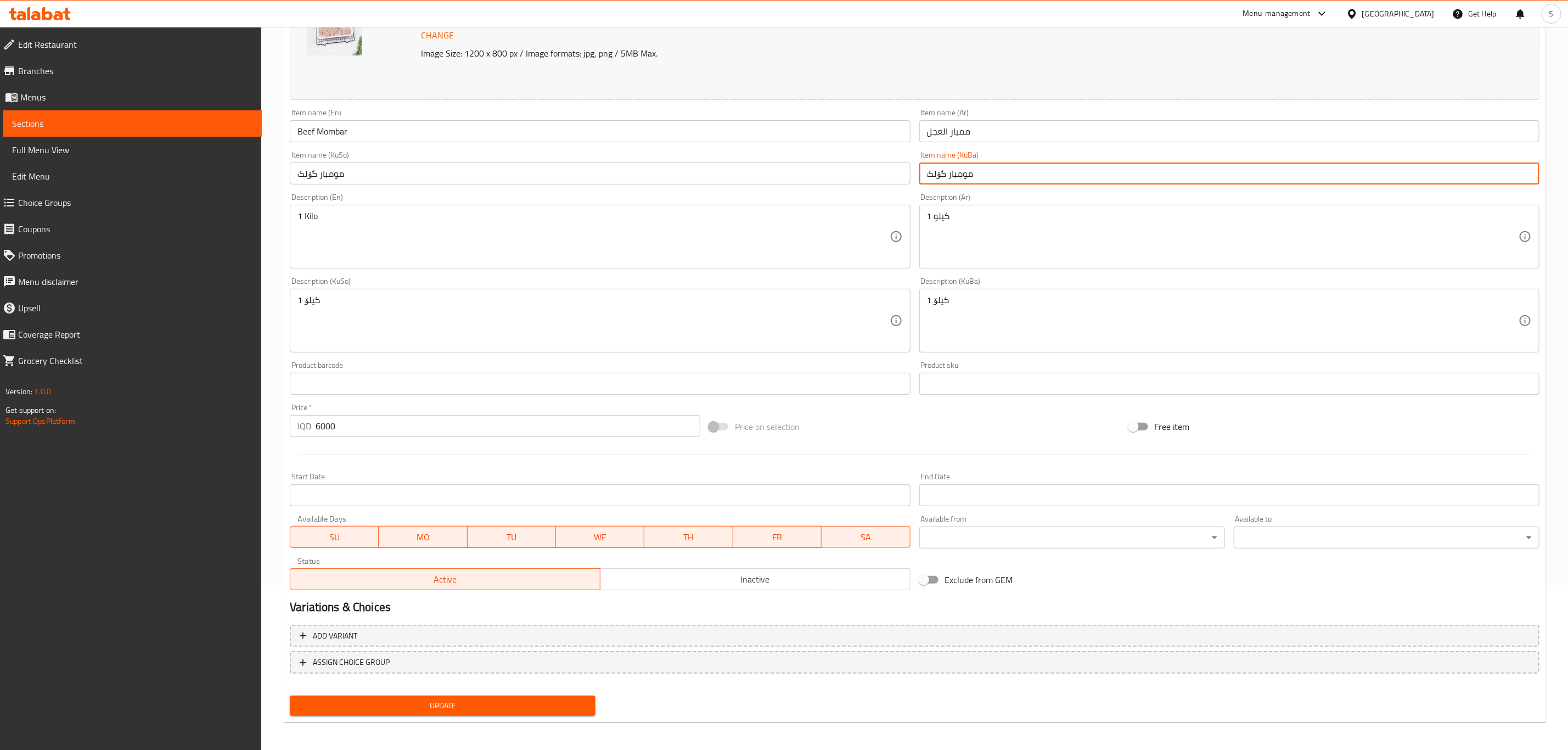
paste input "ی"
type input "مومباری گۆلک"
click at [875, 173] on input "مومبار گۆلک" at bounding box center [600, 174] width 620 height 22
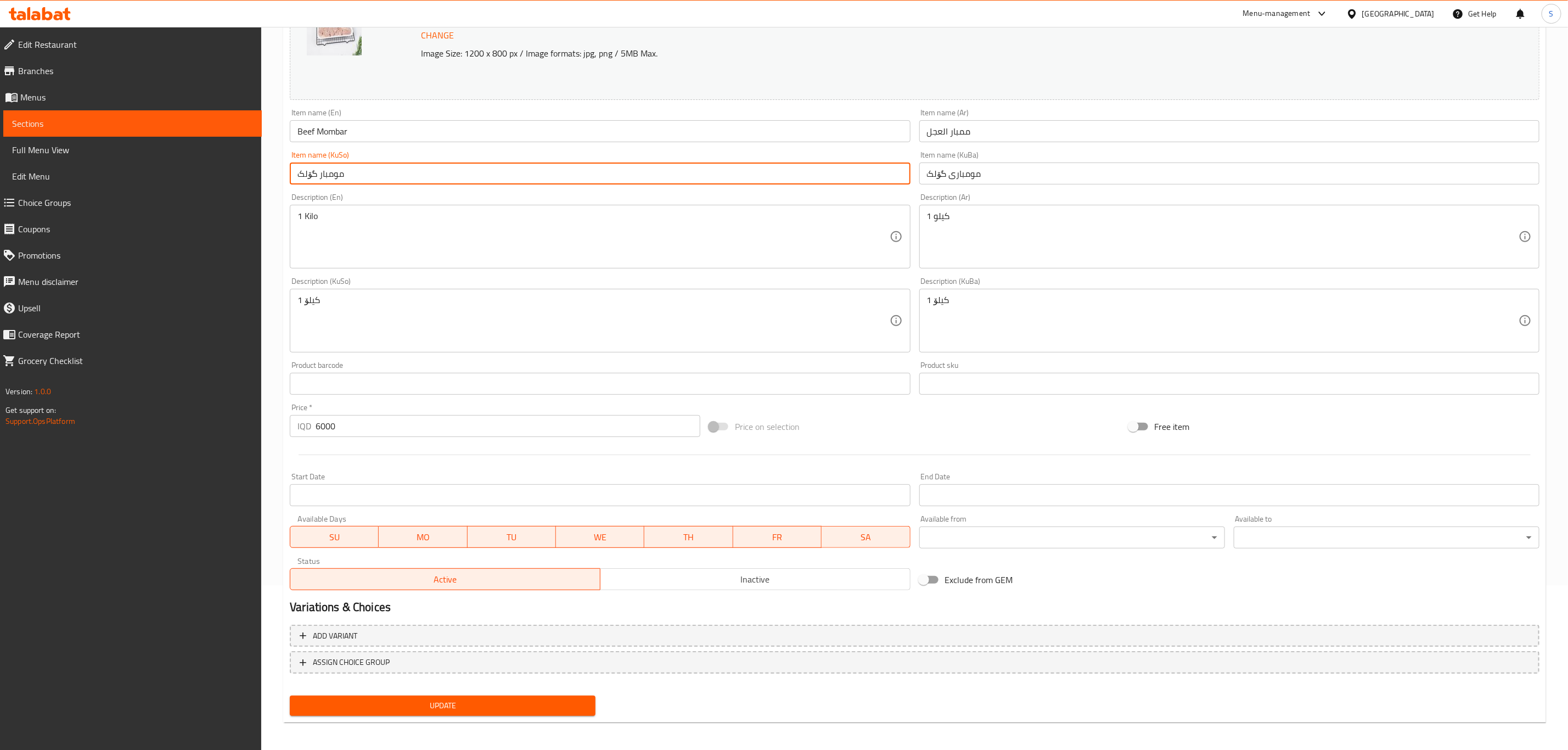
paste input "ی"
type input "مومباری گۆلک"
click at [943, 127] on input "ممبار العجل" at bounding box center [1229, 131] width 620 height 22
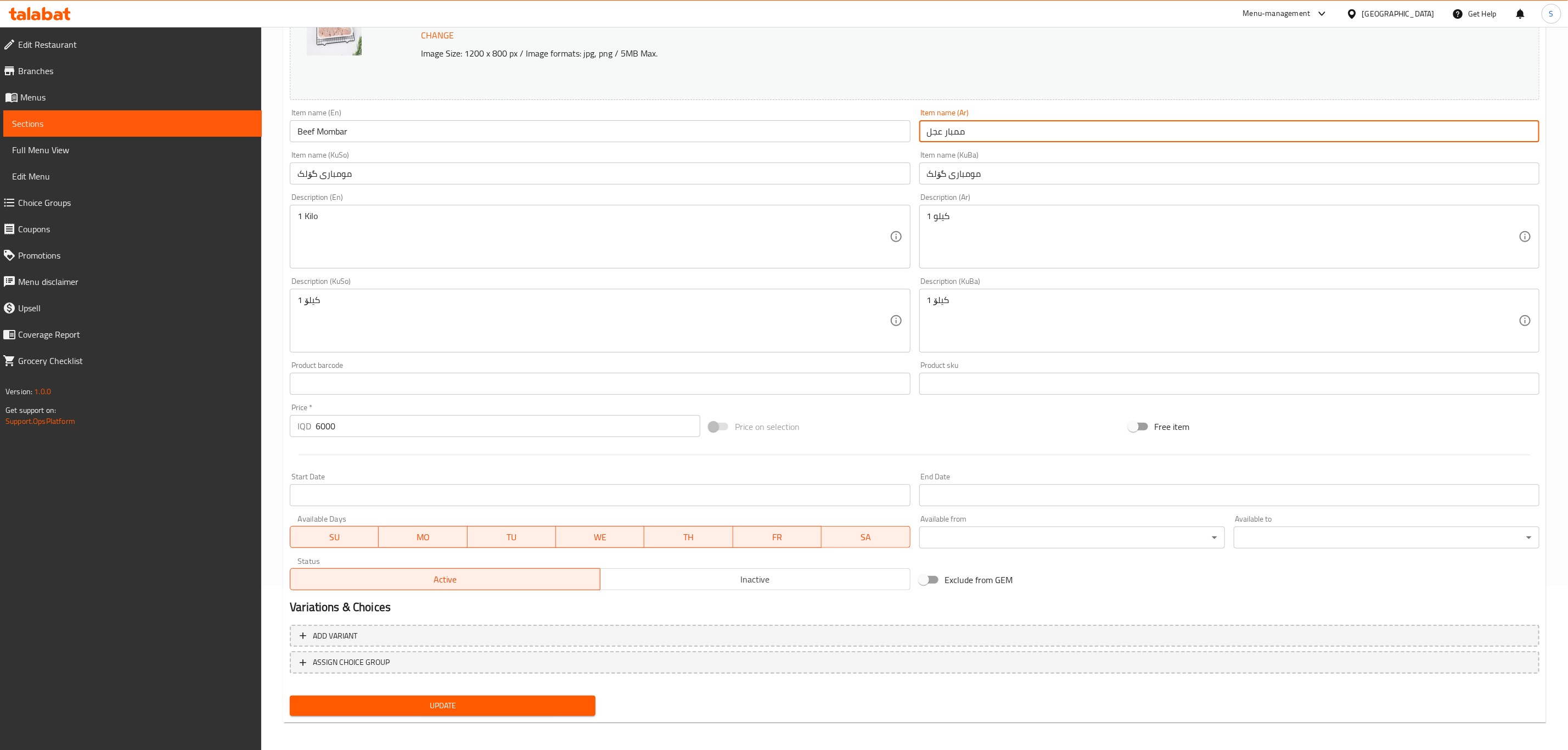
type input "ممبار عجل"
click at [402, 699] on span "Update" at bounding box center [443, 706] width 288 height 14
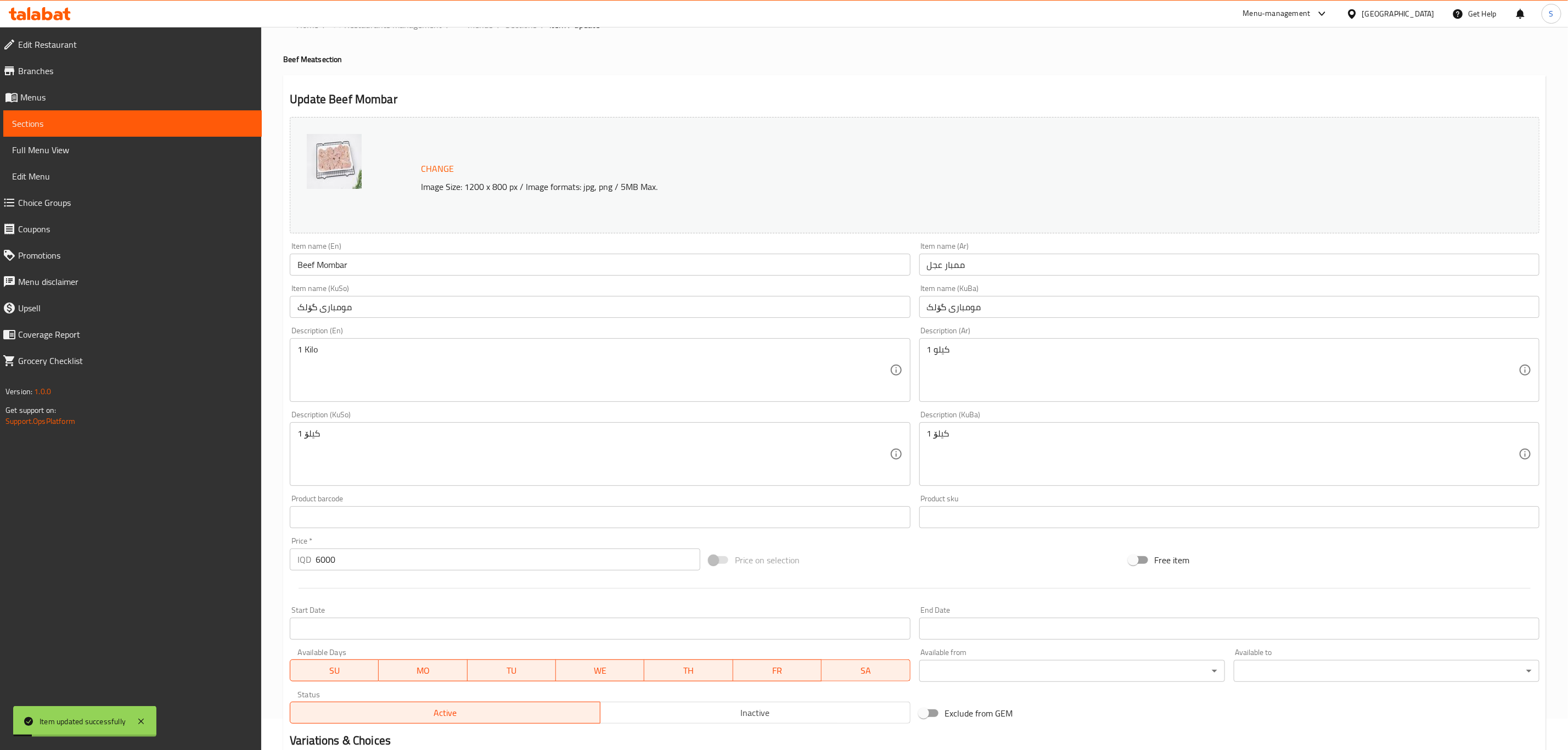
scroll to position [0, 0]
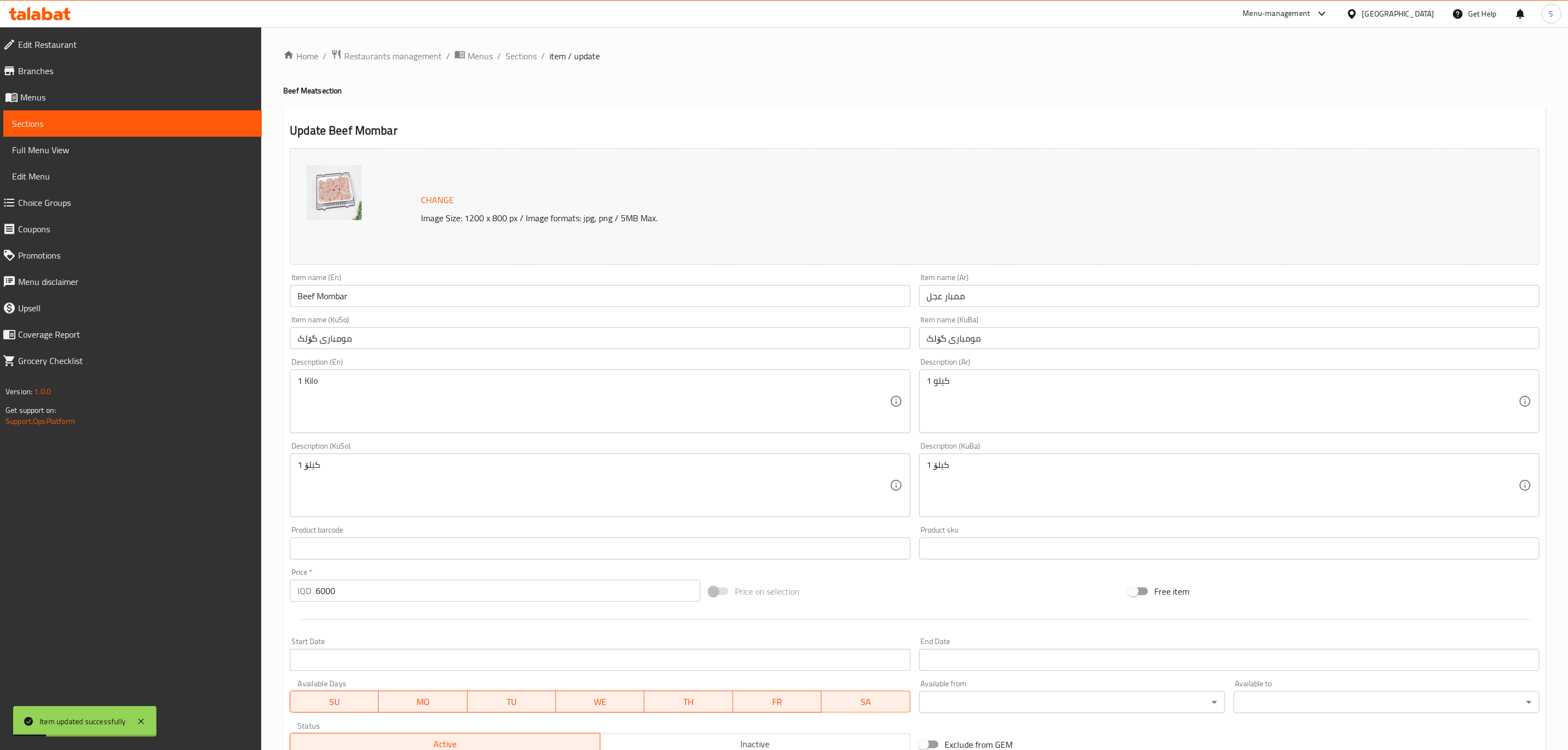
click at [503, 55] on ol "Home / Restaurants management / Menus / Sections / item / update" at bounding box center [915, 56] width 1263 height 14
click at [516, 58] on span "Sections" at bounding box center [521, 55] width 31 height 13
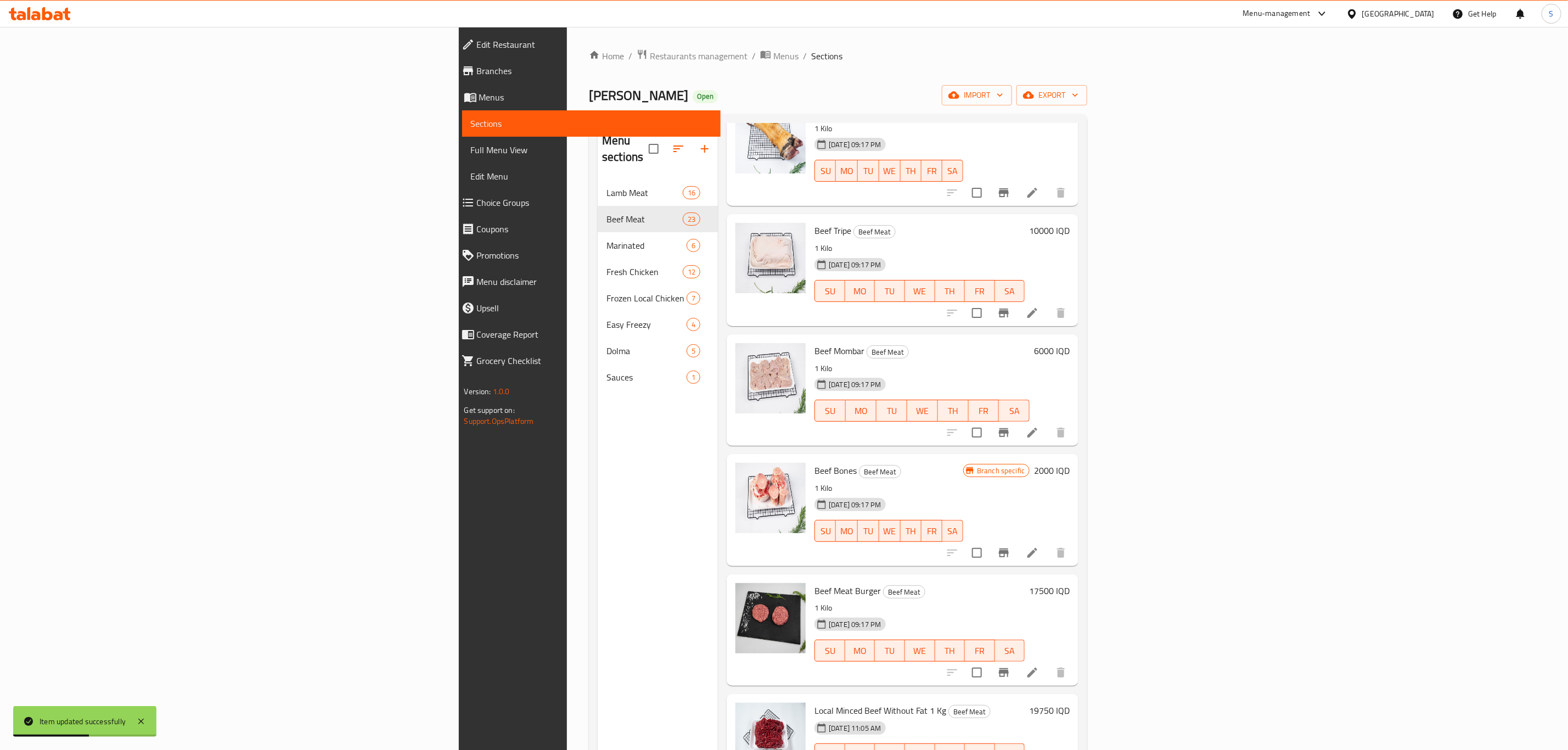
scroll to position [1482, 0]
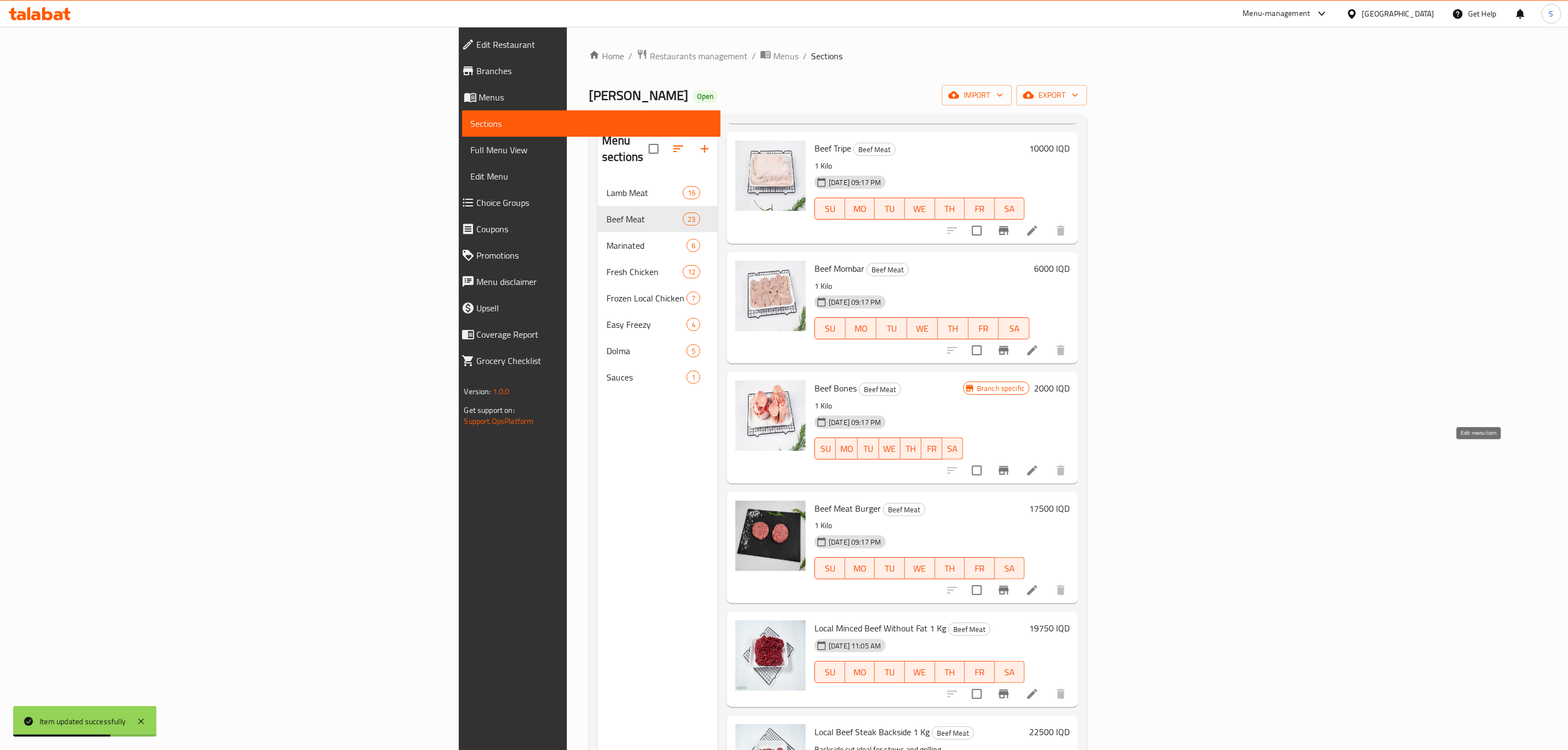
click at [1039, 464] on icon at bounding box center [1032, 470] width 13 height 13
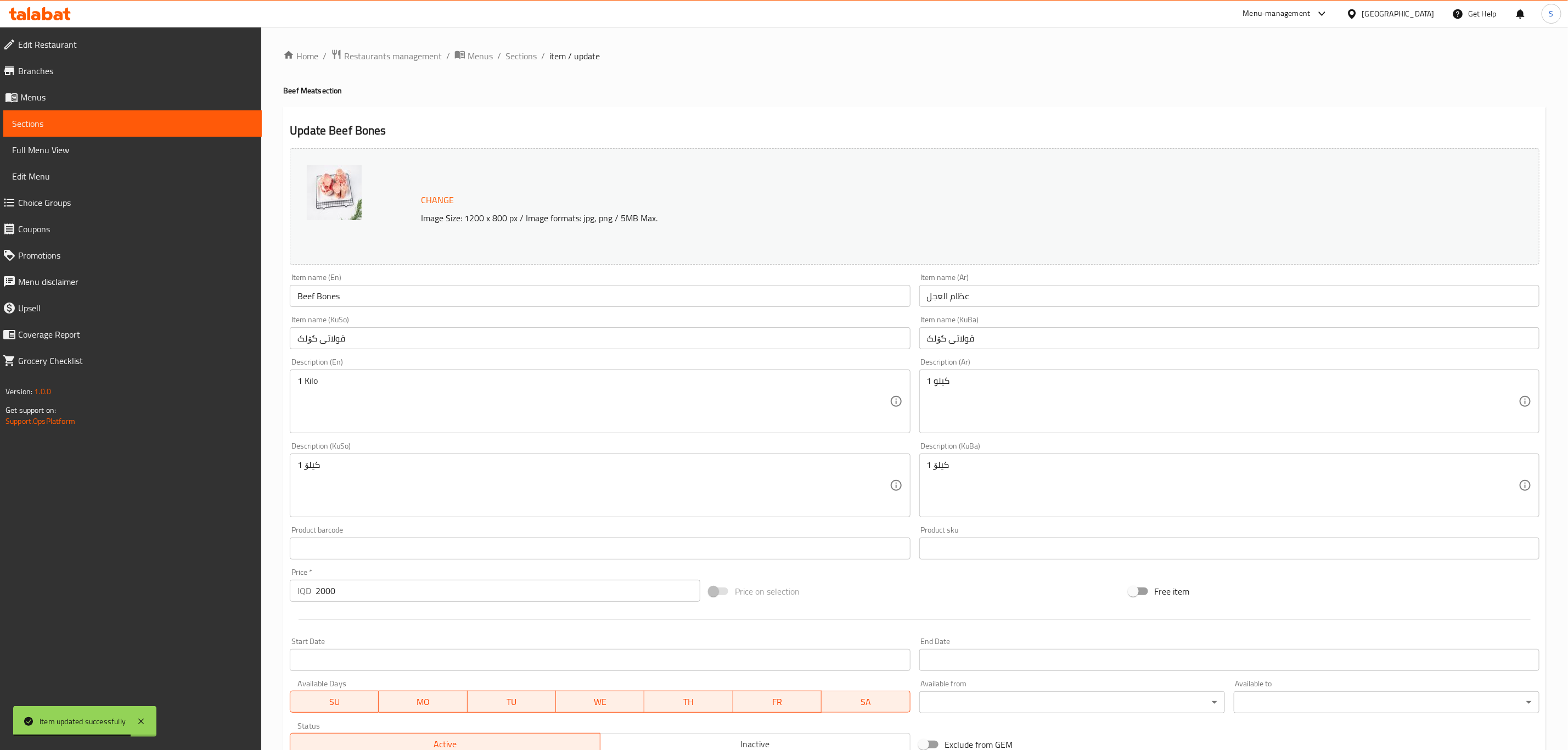
scroll to position [82, 0]
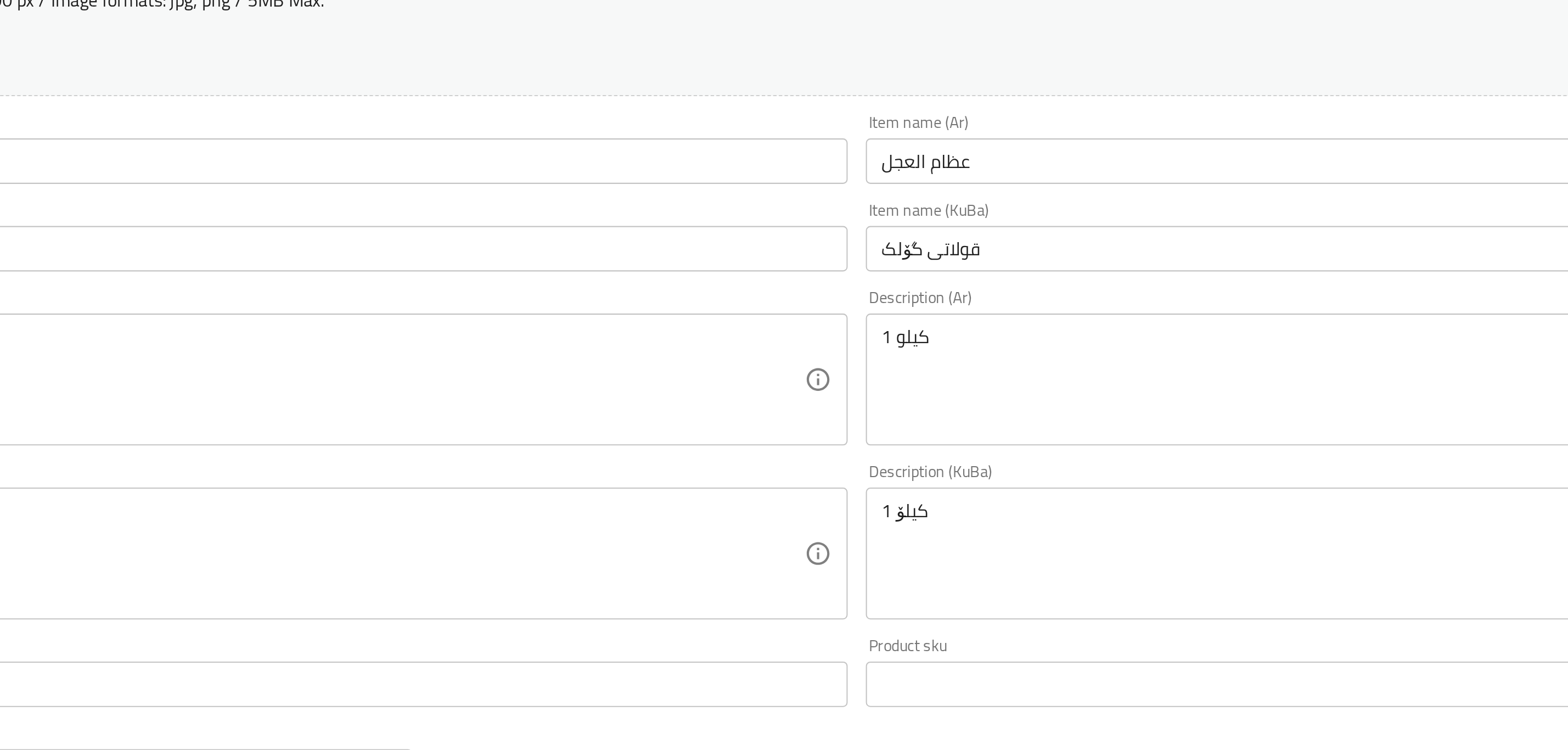
click at [967, 257] on input "قولاتى گۆلک" at bounding box center [1229, 256] width 620 height 22
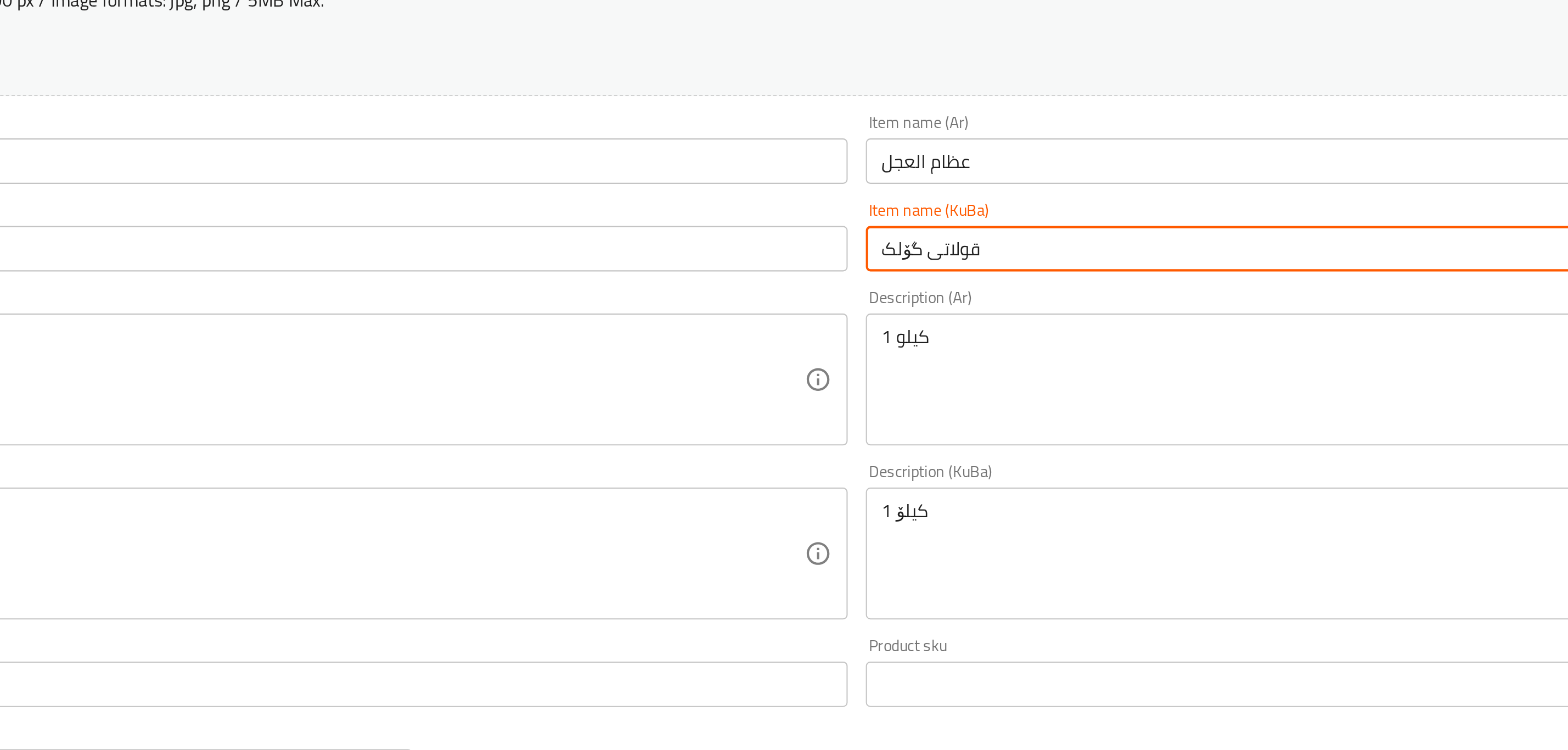
click at [967, 257] on input "قولاتى گۆلک" at bounding box center [1229, 256] width 620 height 22
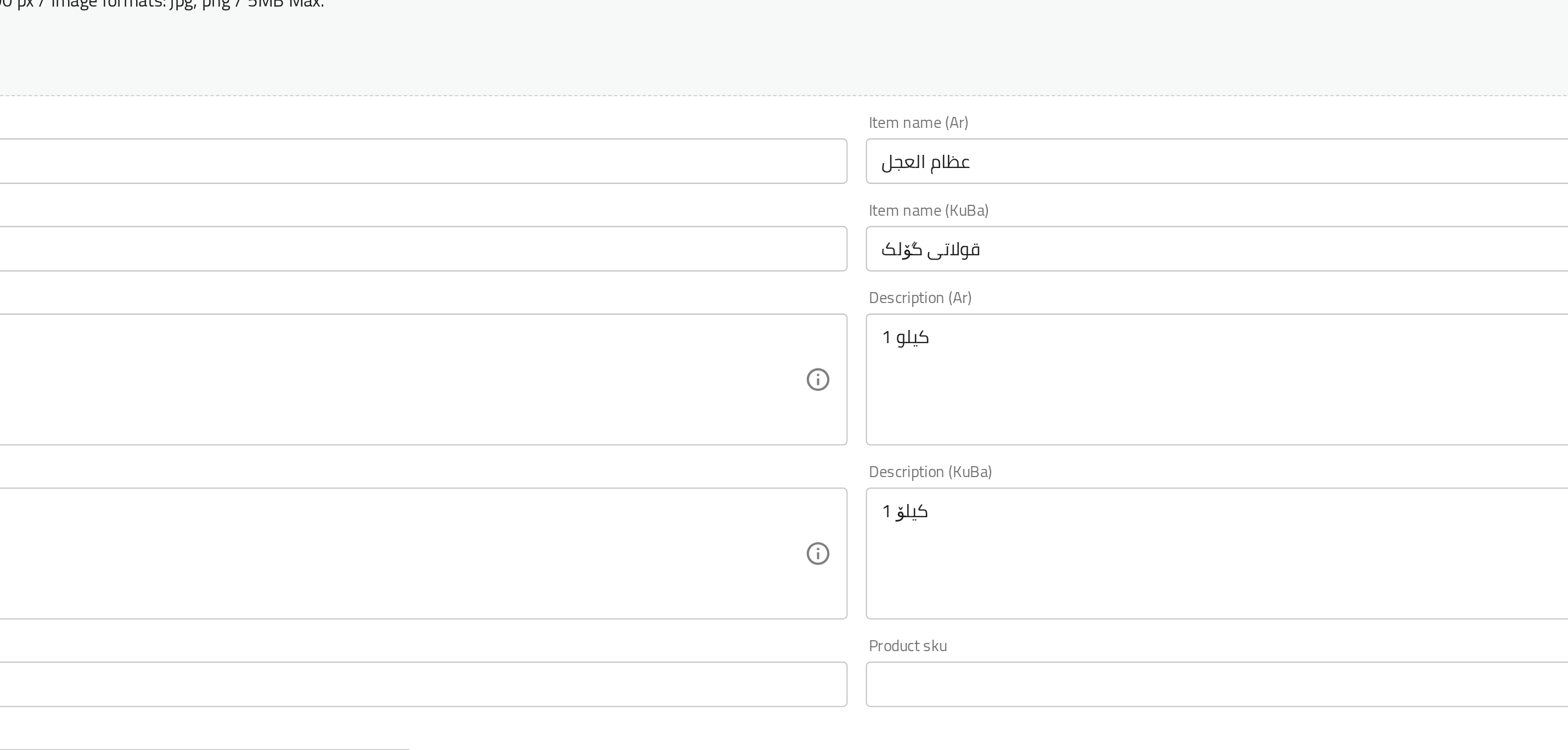
click at [1013, 257] on input "قولاتى گۆلک" at bounding box center [1229, 256] width 620 height 22
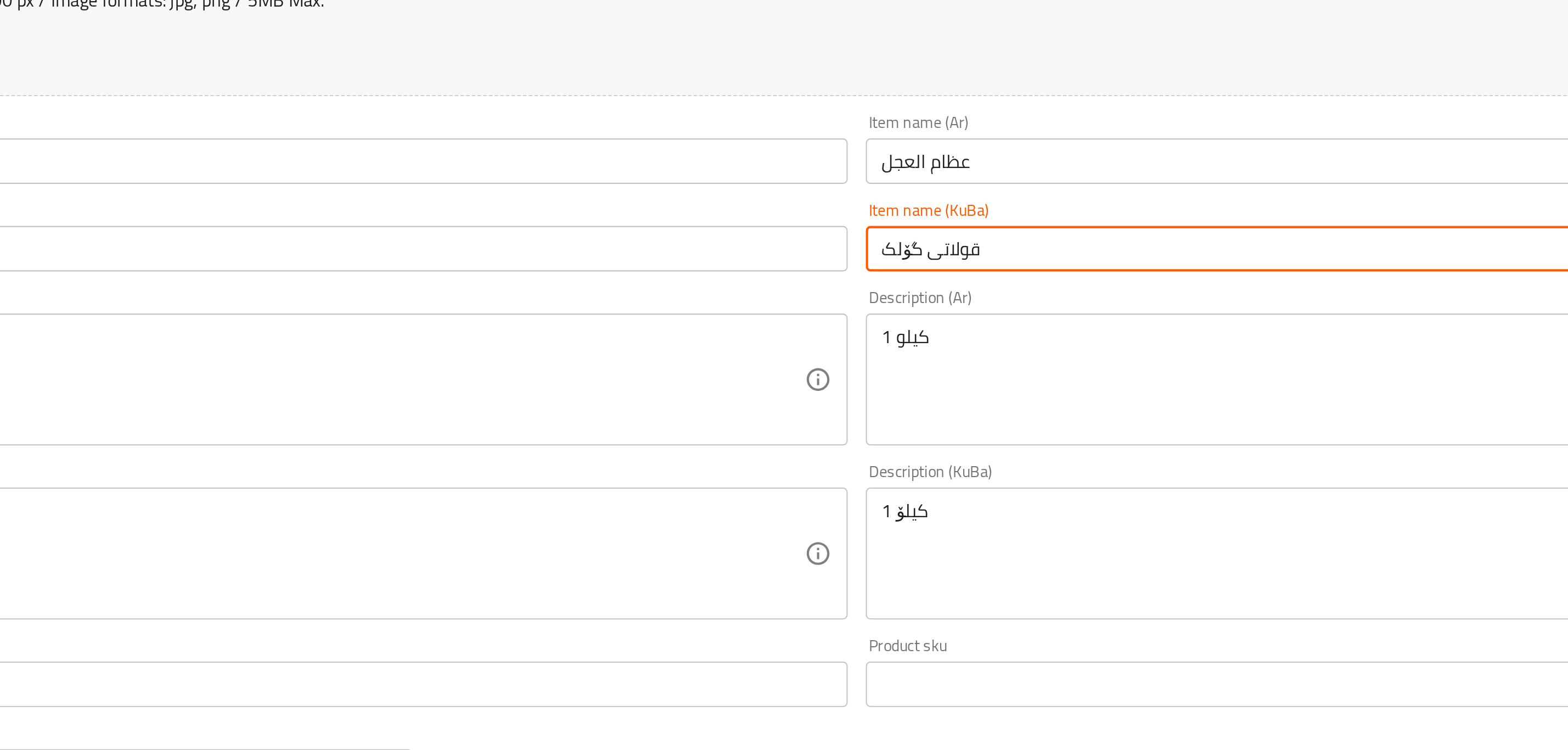
paste input "ئێسکی"
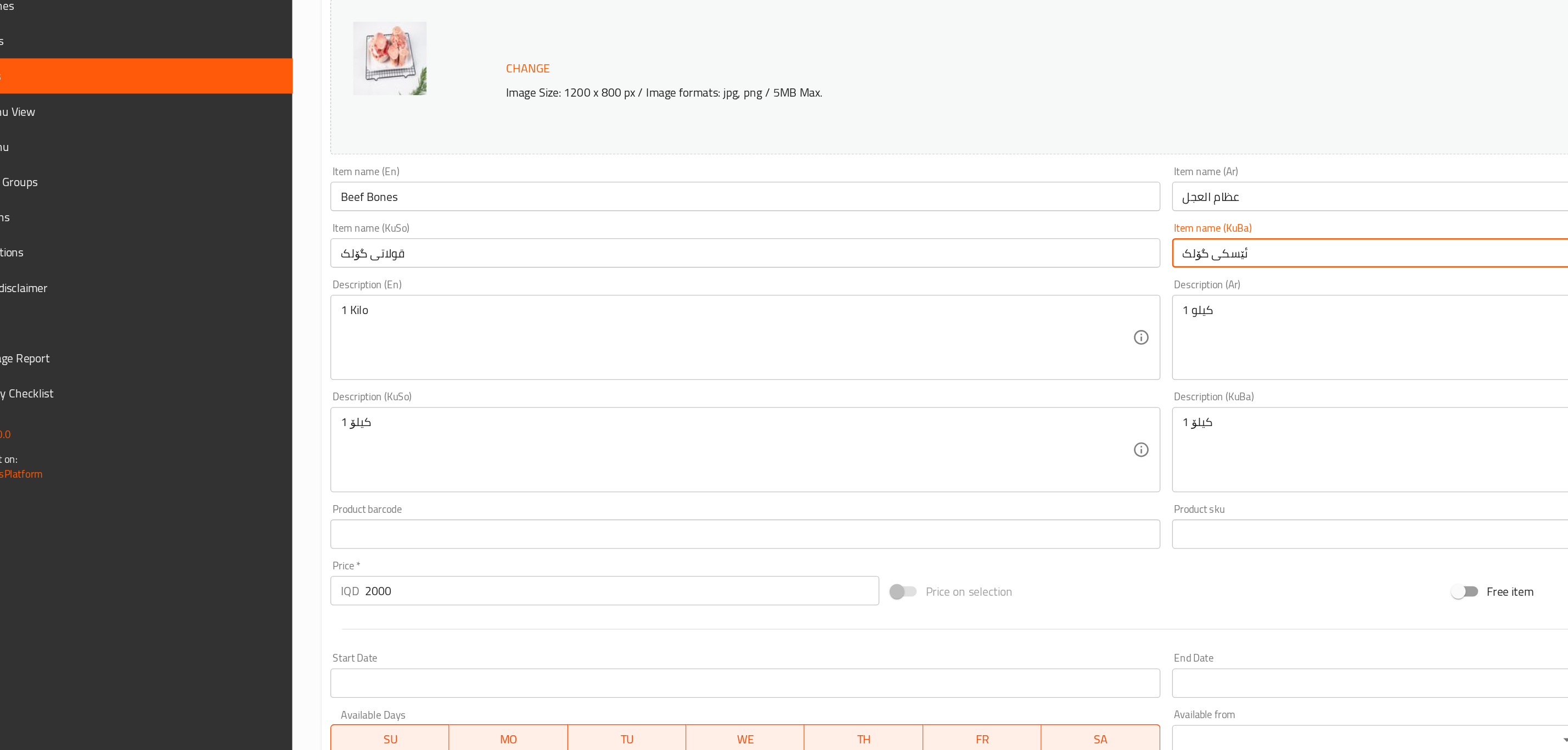
type input "ئێسکی گۆلک"
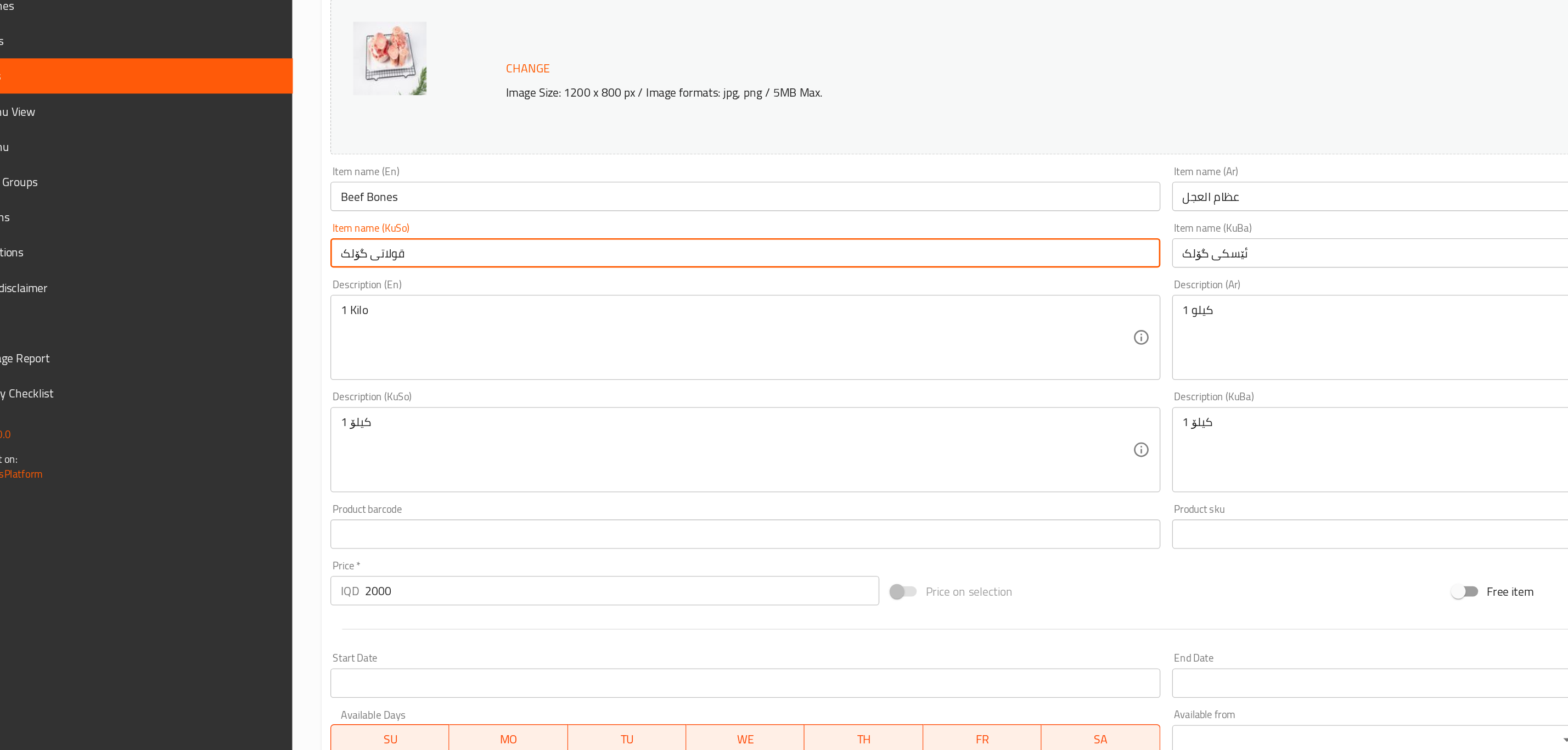
click at [355, 258] on input "قولاتى گۆلک" at bounding box center [600, 256] width 620 height 22
paste input "ئێسکی"
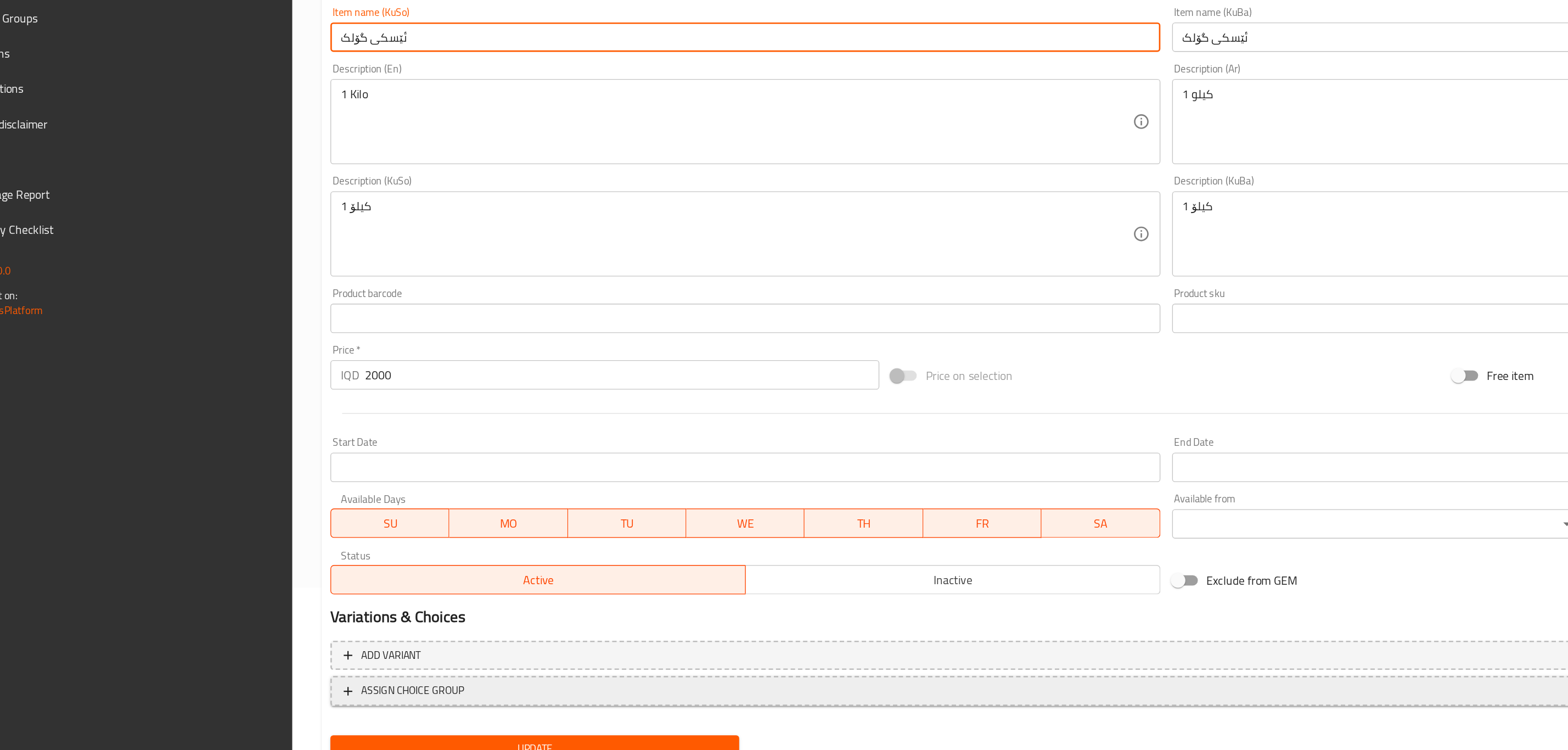
scroll to position [168, 0]
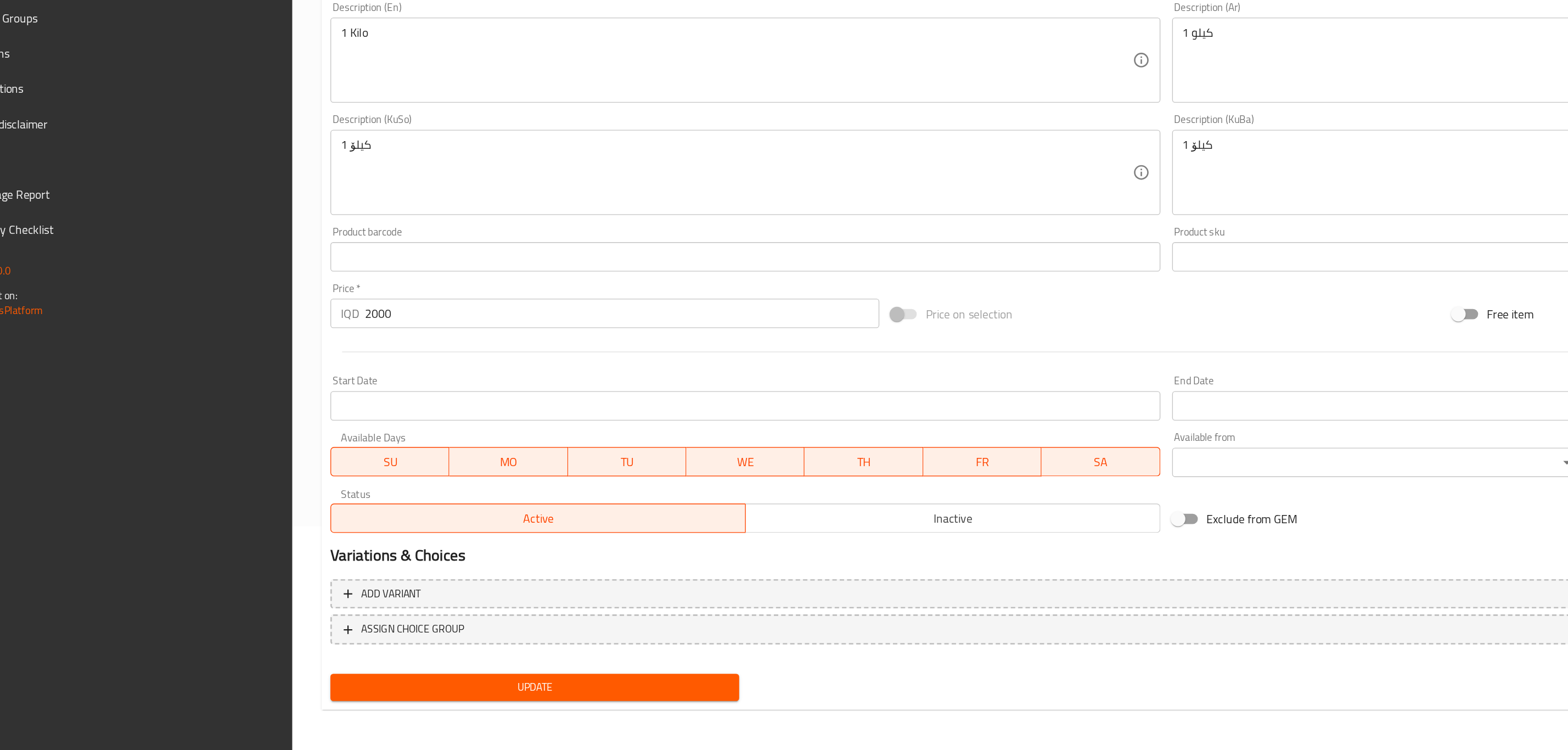
type input "ئێسکی گۆلک"
click at [419, 700] on span "Update" at bounding box center [443, 703] width 288 height 14
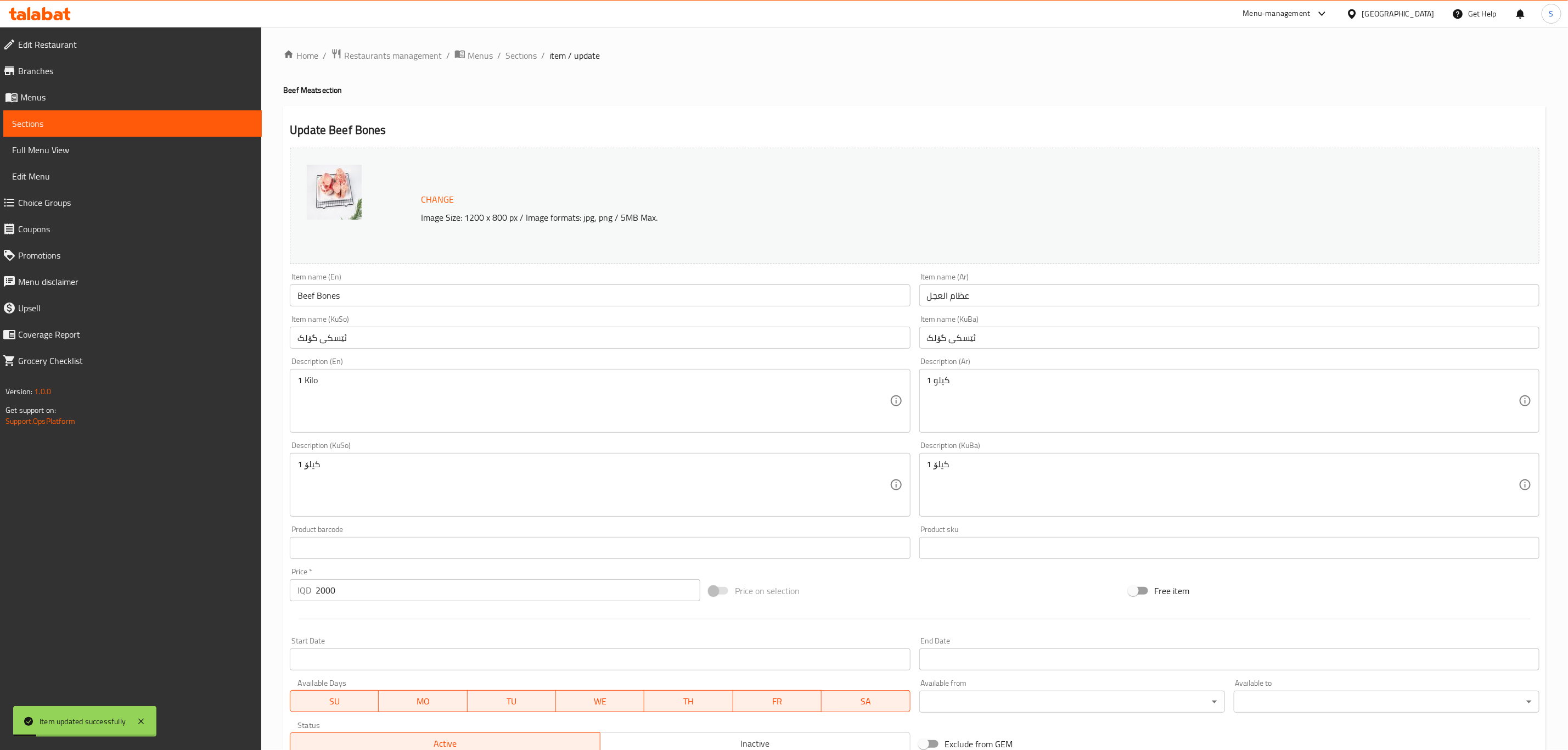
scroll to position [0, 0]
click at [509, 55] on span "Sections" at bounding box center [521, 55] width 31 height 13
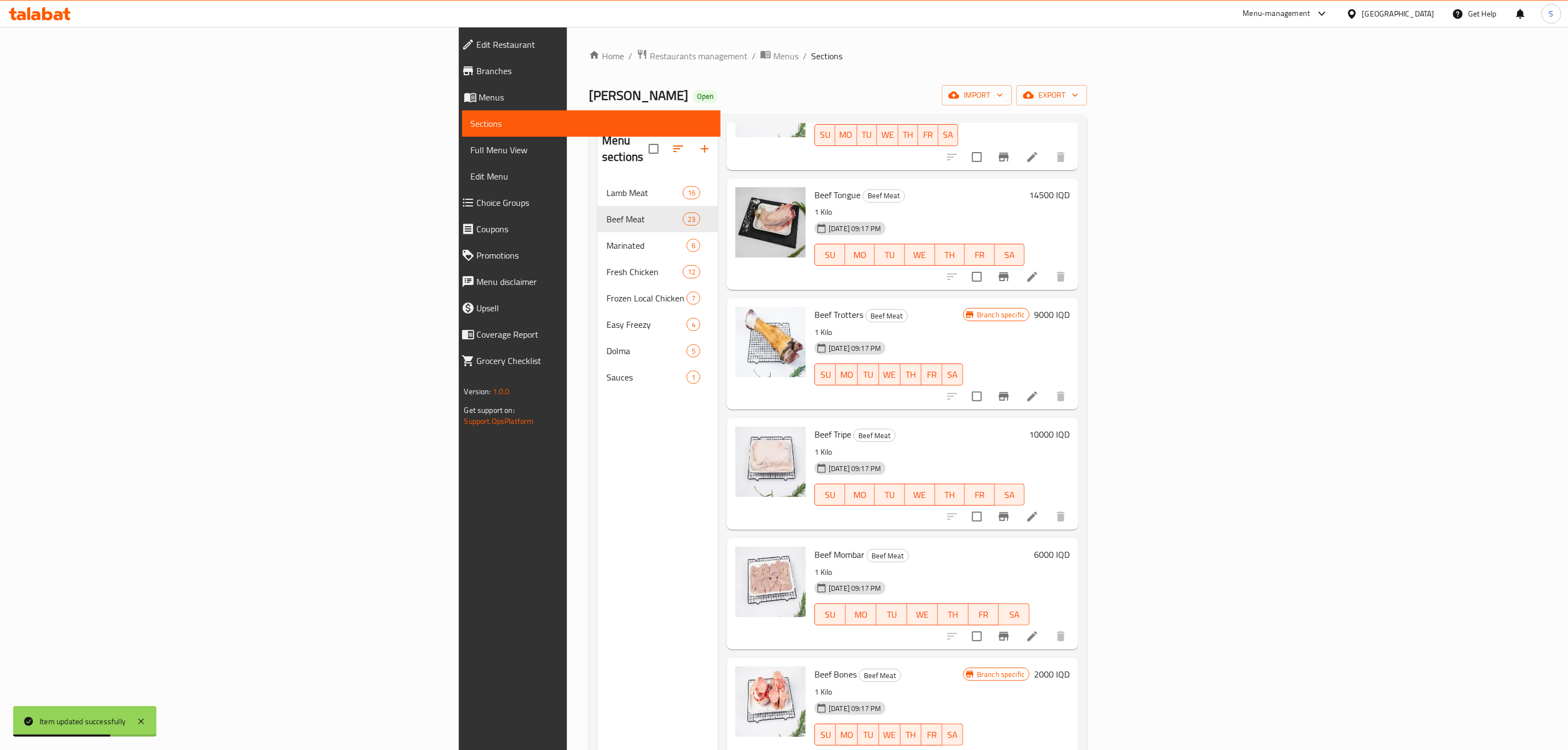
scroll to position [1235, 0]
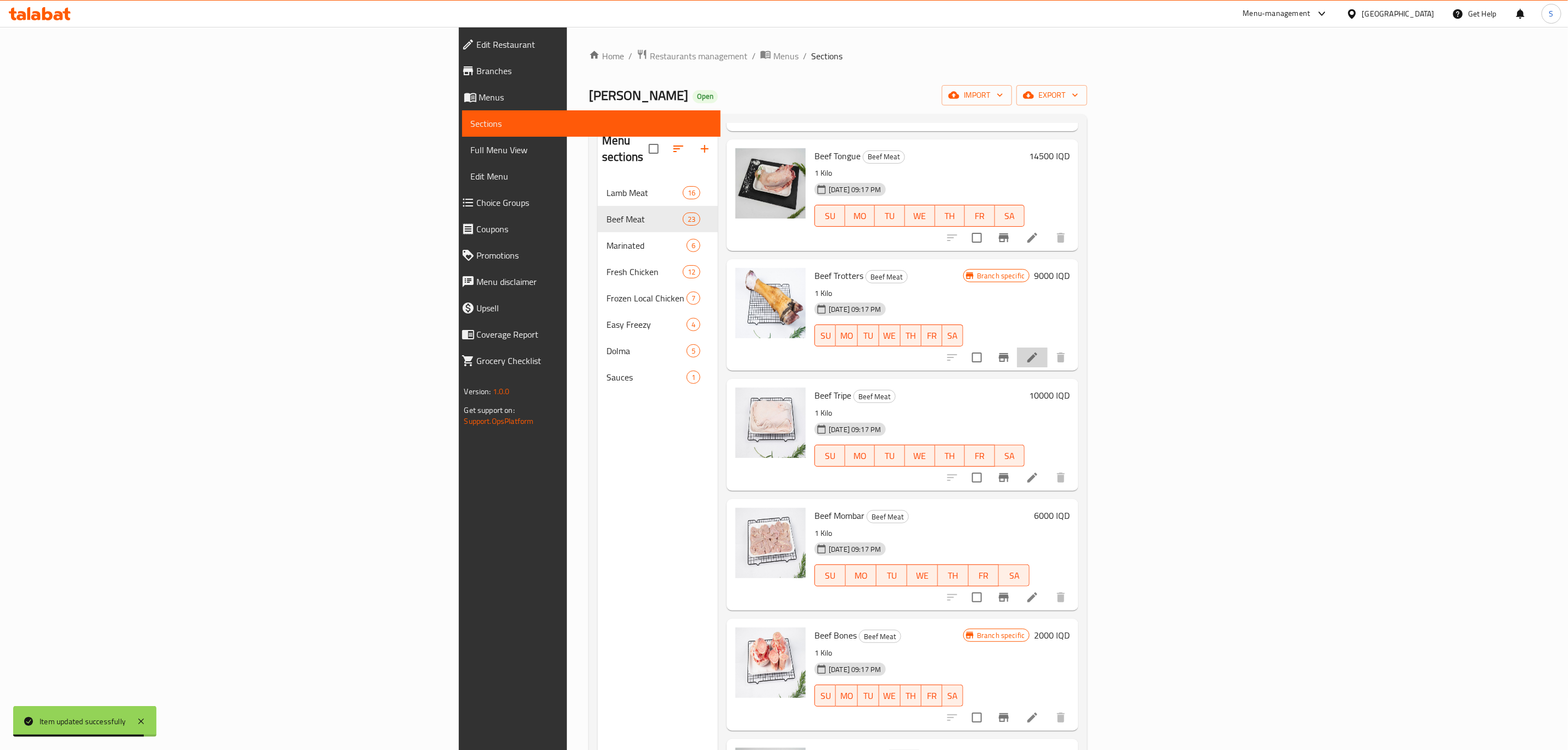
click at [1048, 347] on li at bounding box center [1032, 357] width 31 height 20
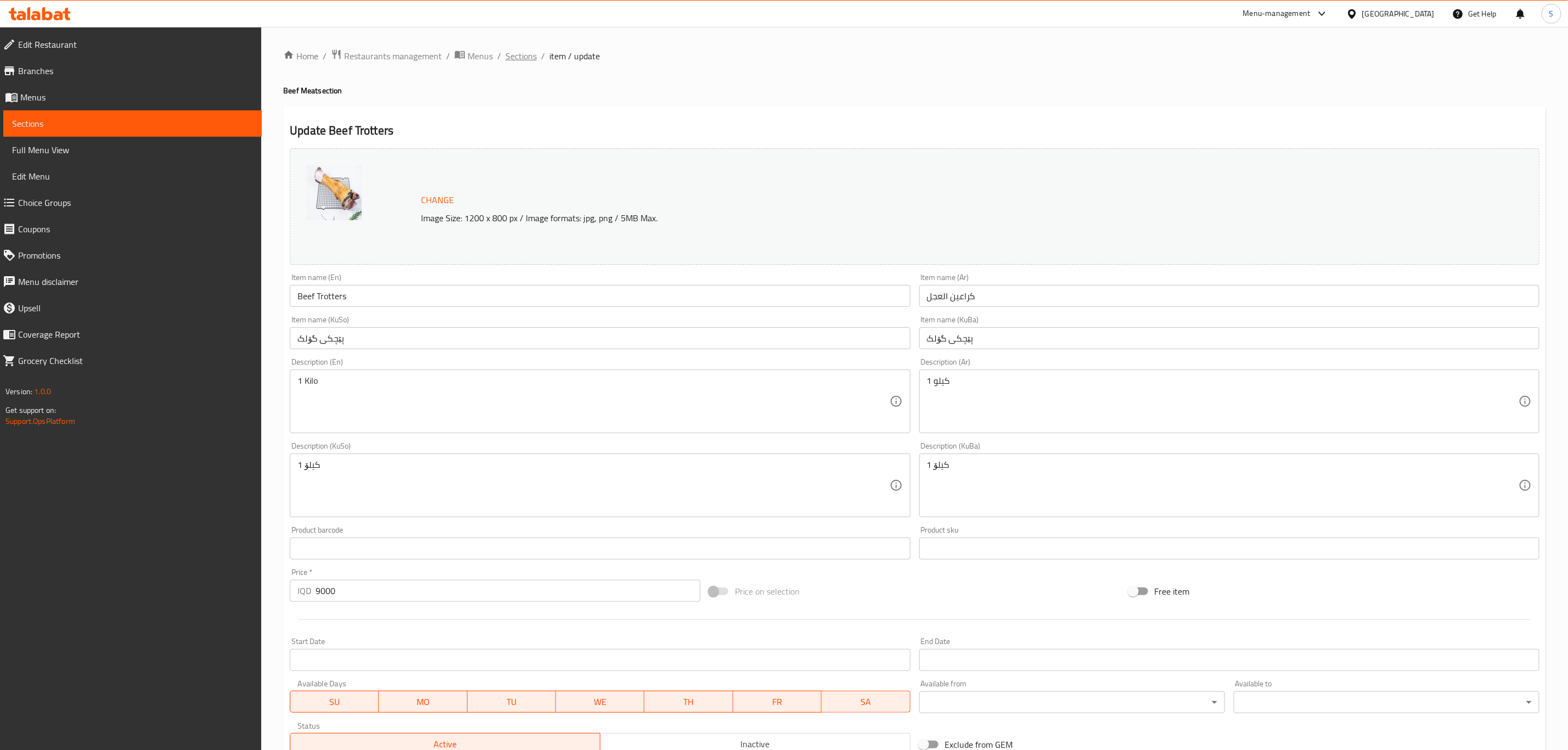
click at [530, 58] on span "Sections" at bounding box center [521, 55] width 31 height 13
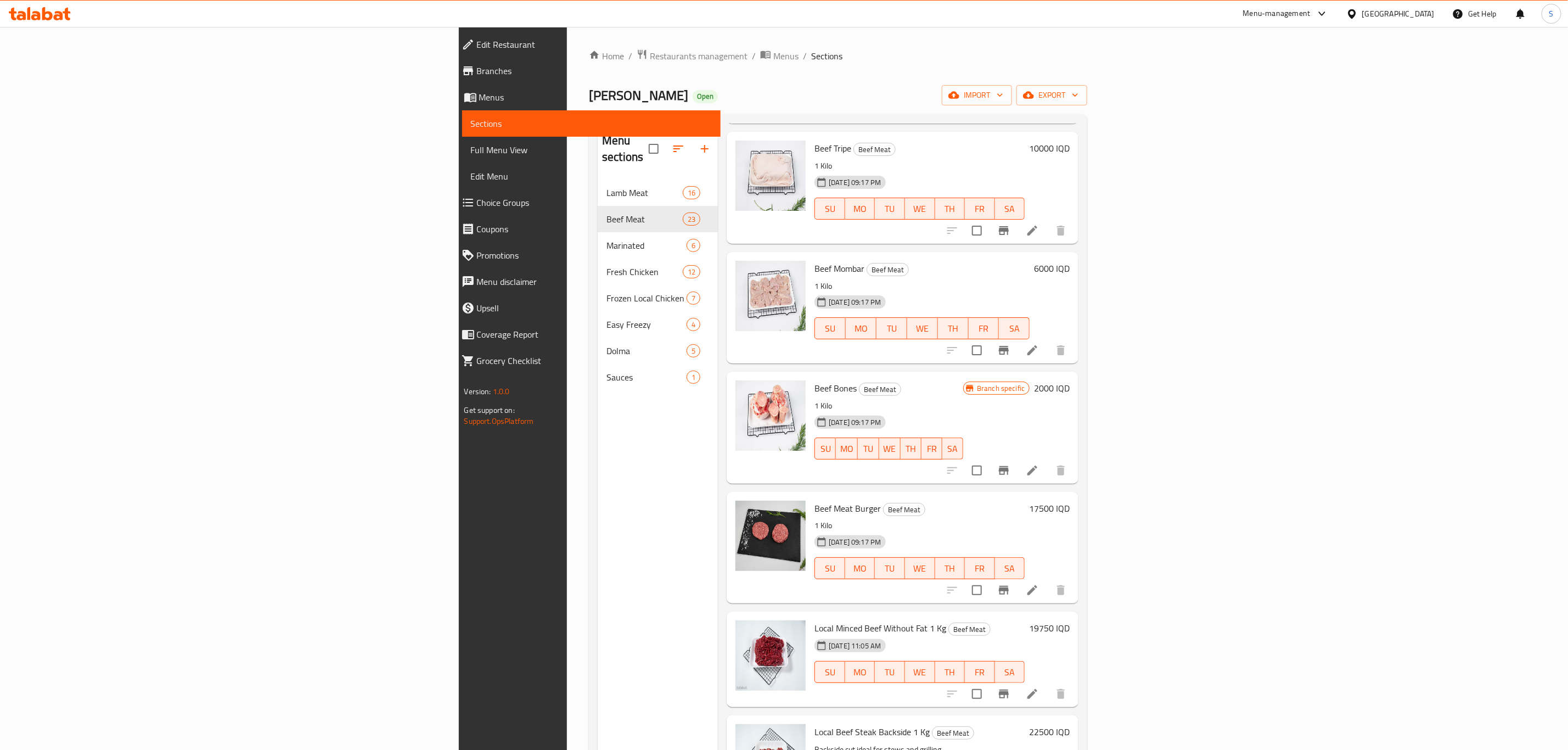
scroll to position [1564, 0]
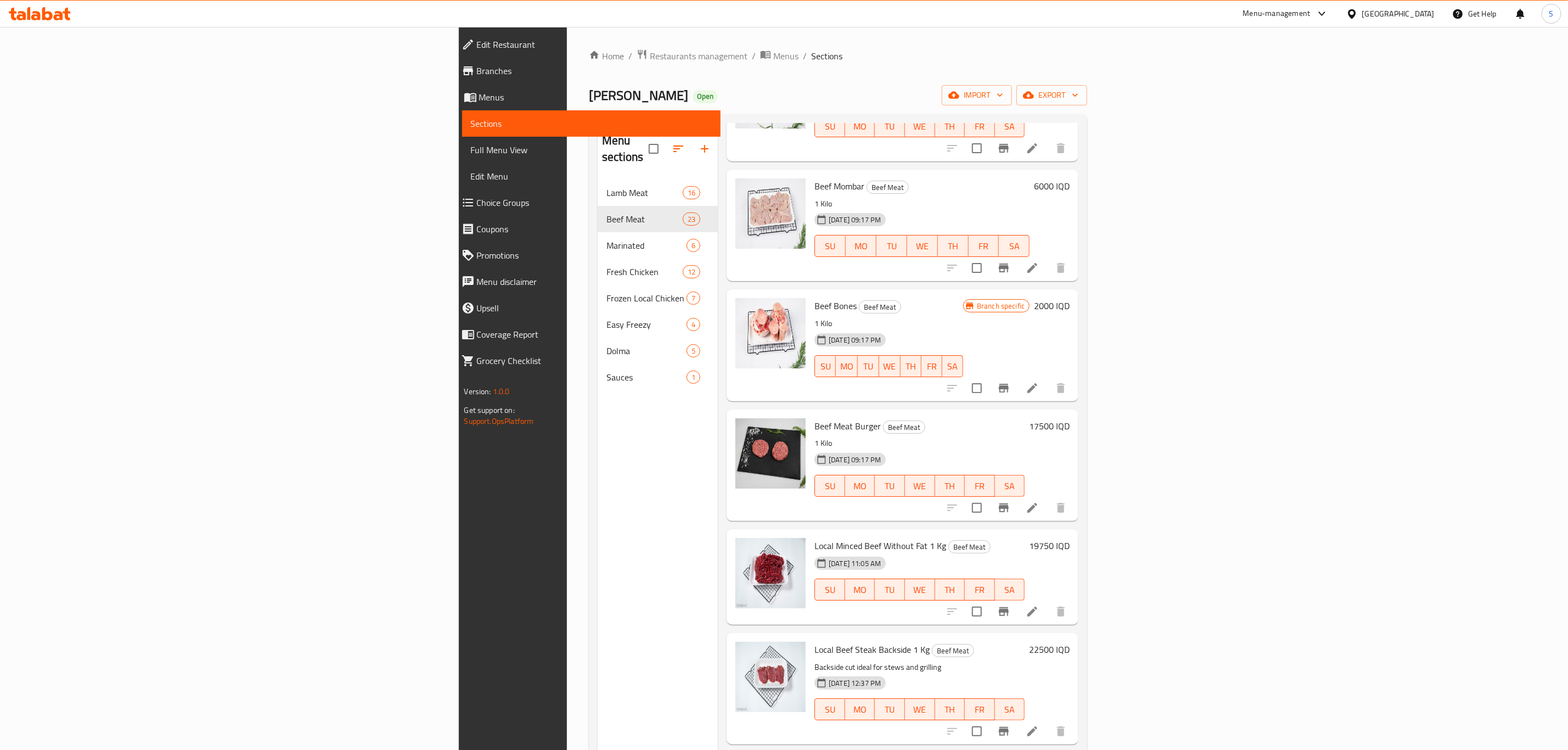
click at [1039, 501] on icon at bounding box center [1032, 508] width 13 height 13
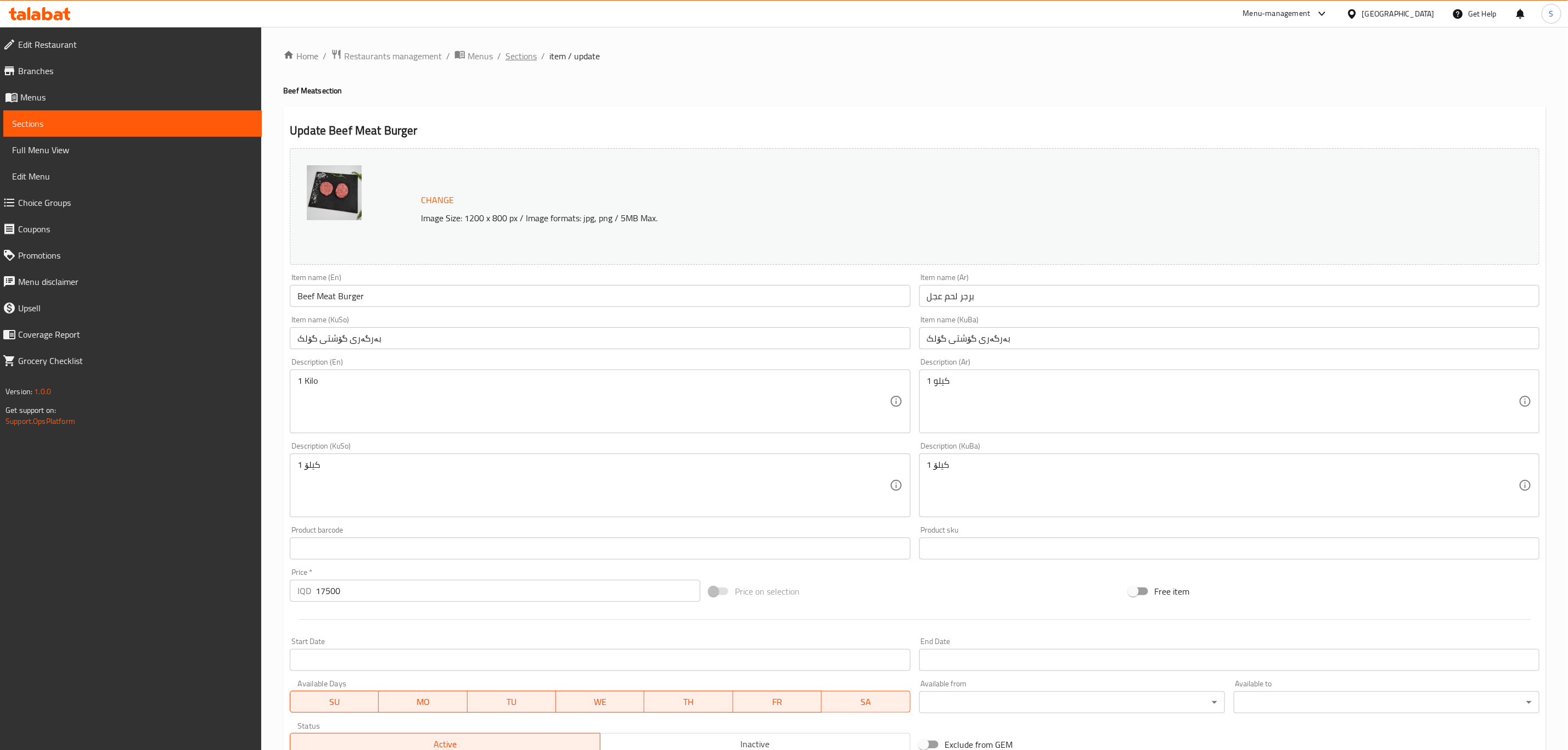
click at [519, 58] on span "Sections" at bounding box center [521, 55] width 31 height 13
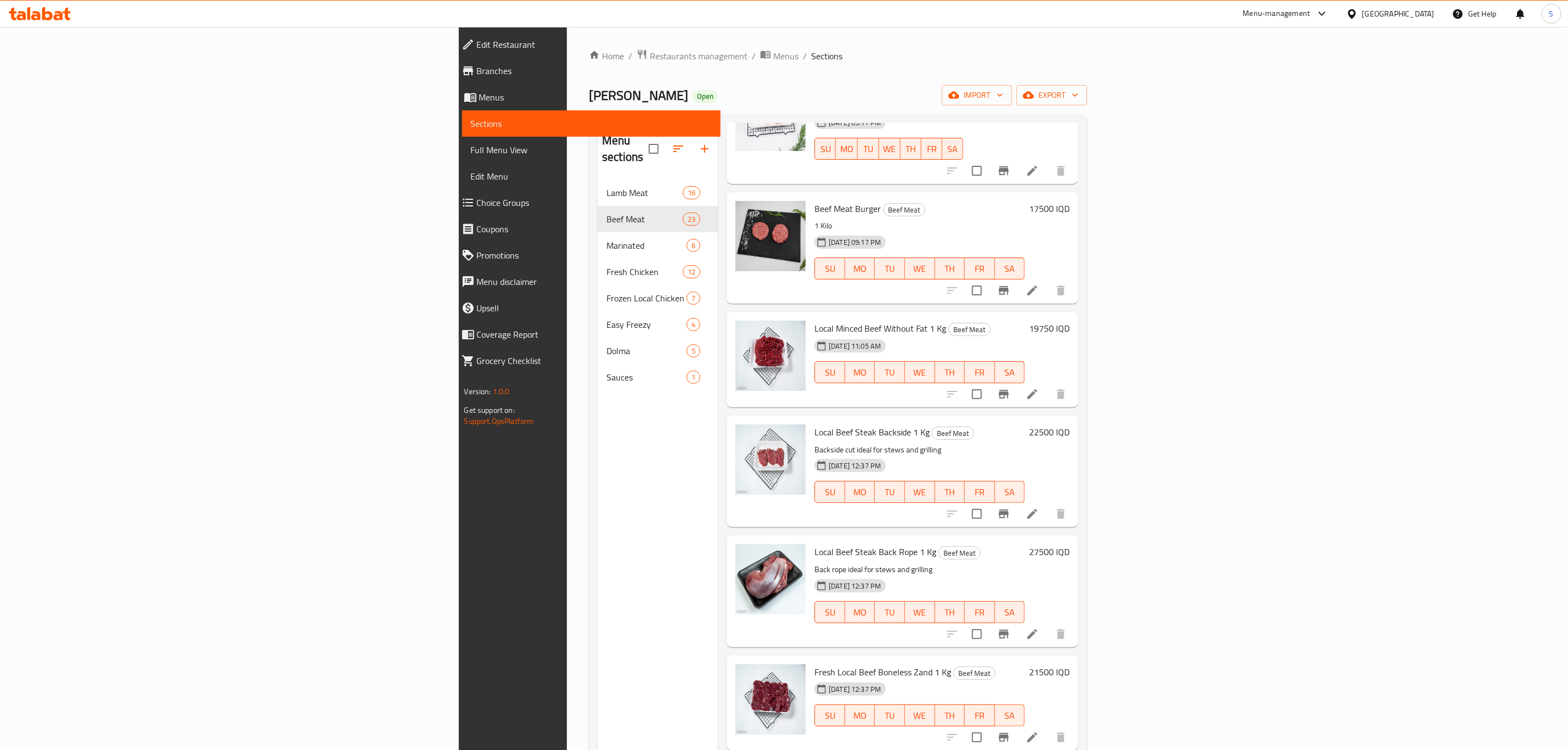
scroll to position [1812, 0]
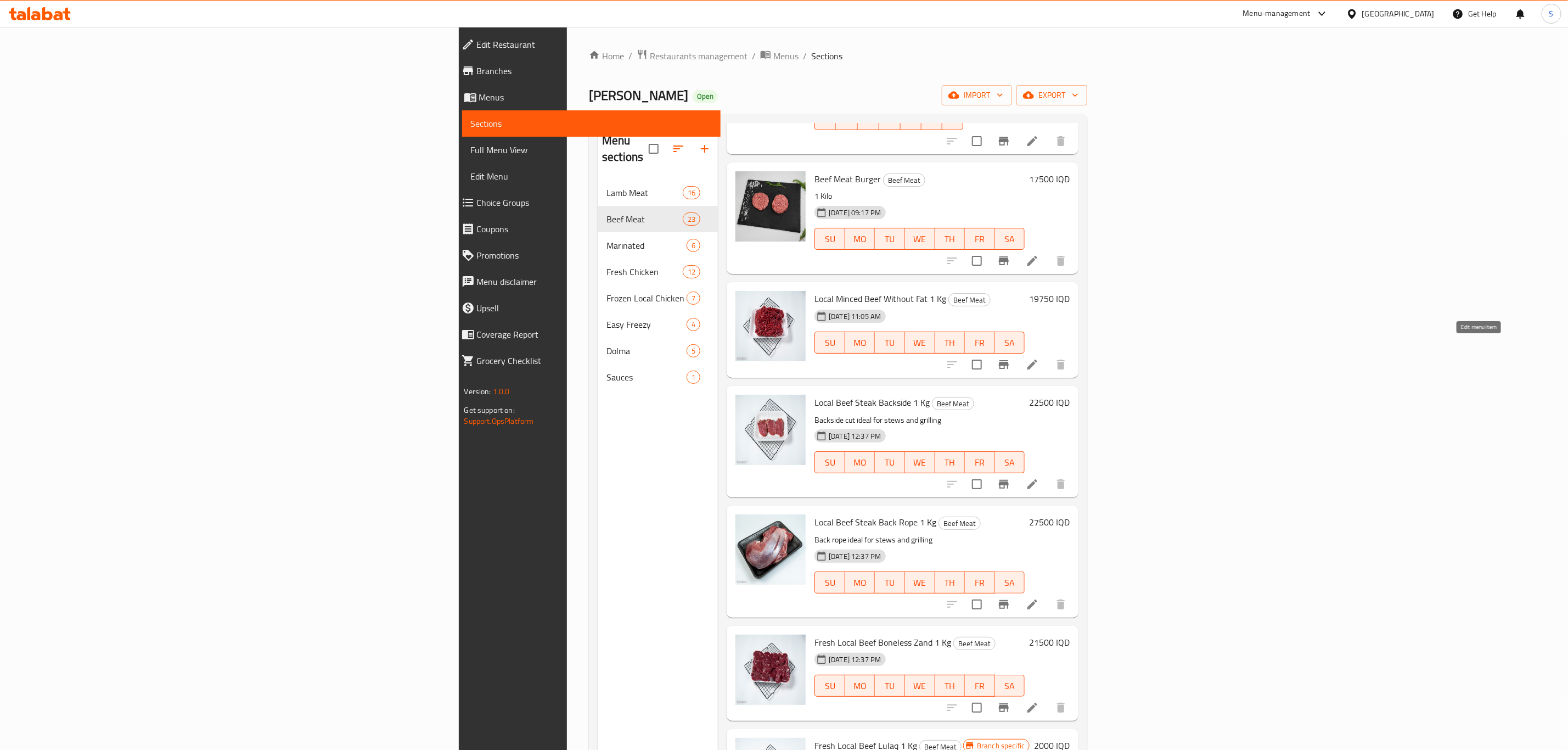
click at [1039, 358] on icon at bounding box center [1032, 364] width 13 height 13
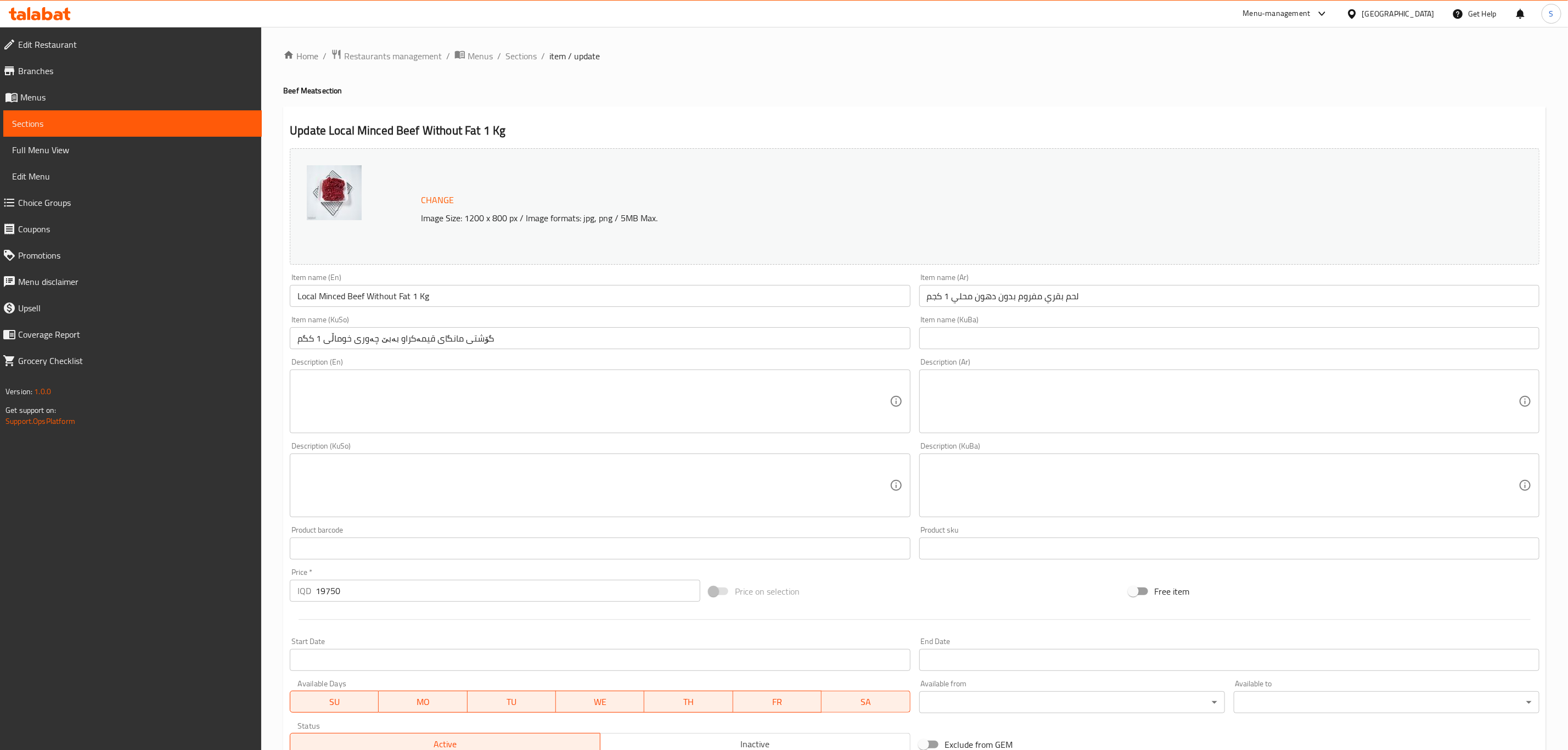
click at [506, 338] on input "گۆشتی مانگای قیمەکراو بەبێ چەوری خوماڵی 1 کگم" at bounding box center [600, 338] width 620 height 22
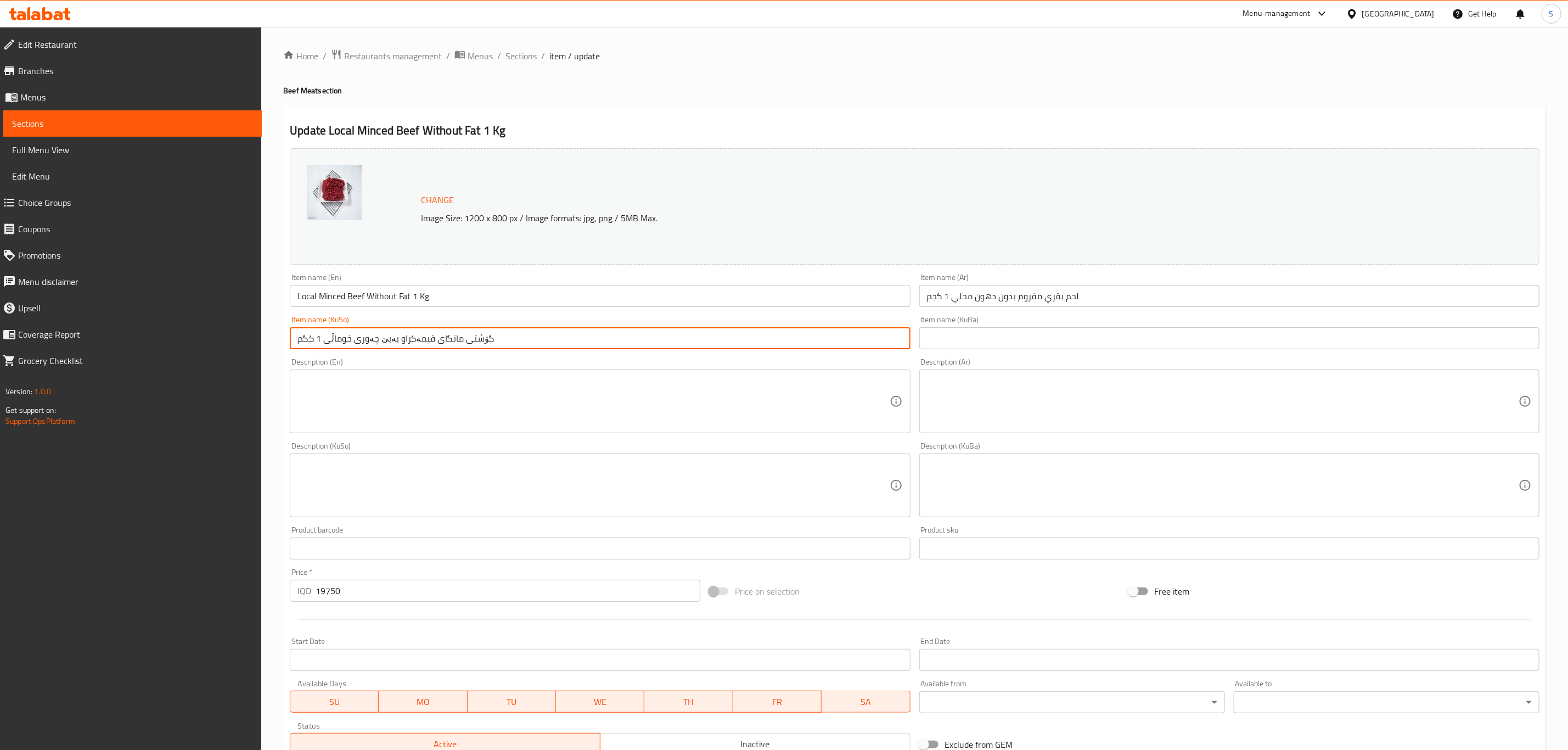
click at [506, 338] on input "گۆشتی مانگای قیمەکراو بەبێ چەوری خوماڵی 1 کگم" at bounding box center [600, 338] width 620 height 22
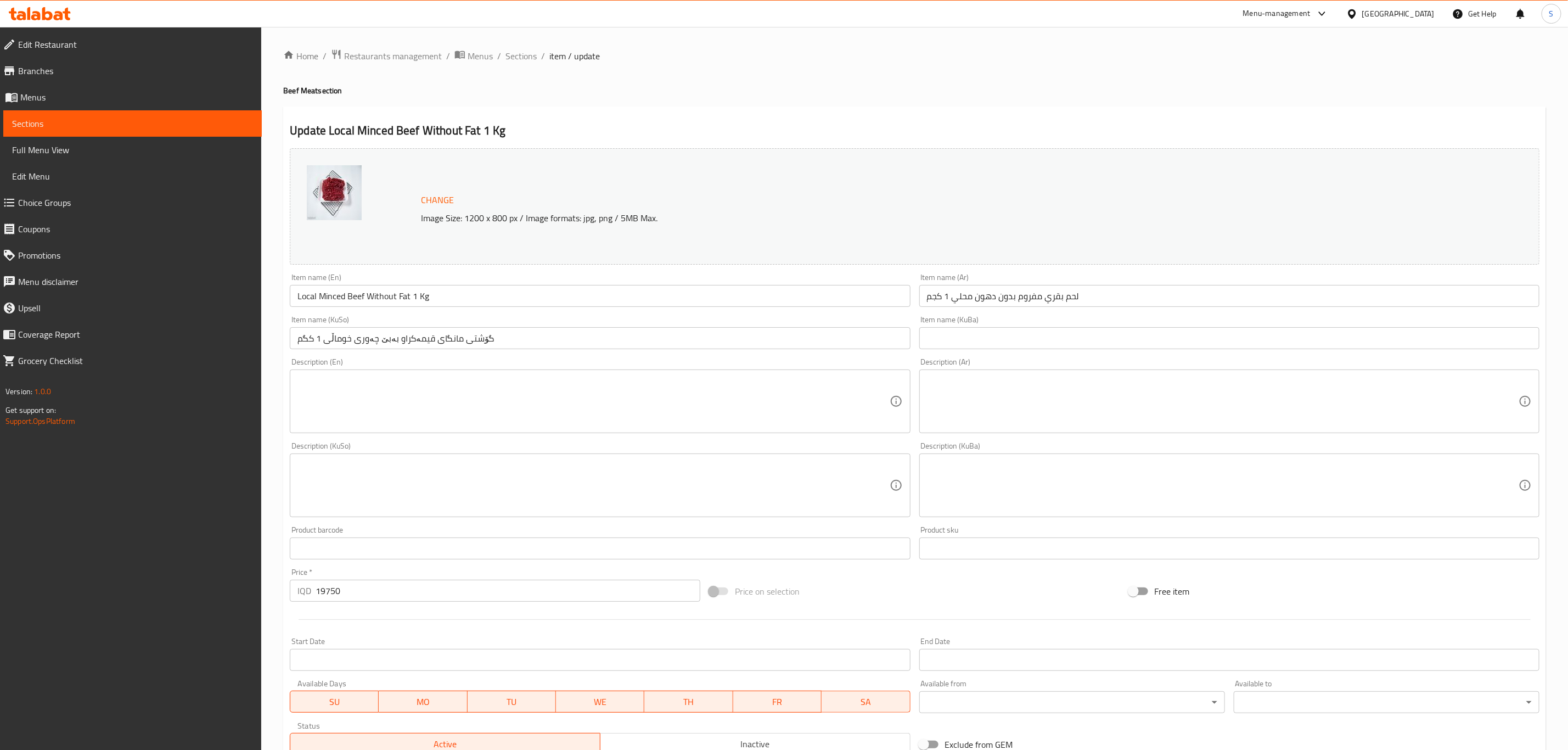
click at [990, 339] on input "text" at bounding box center [1229, 338] width 620 height 22
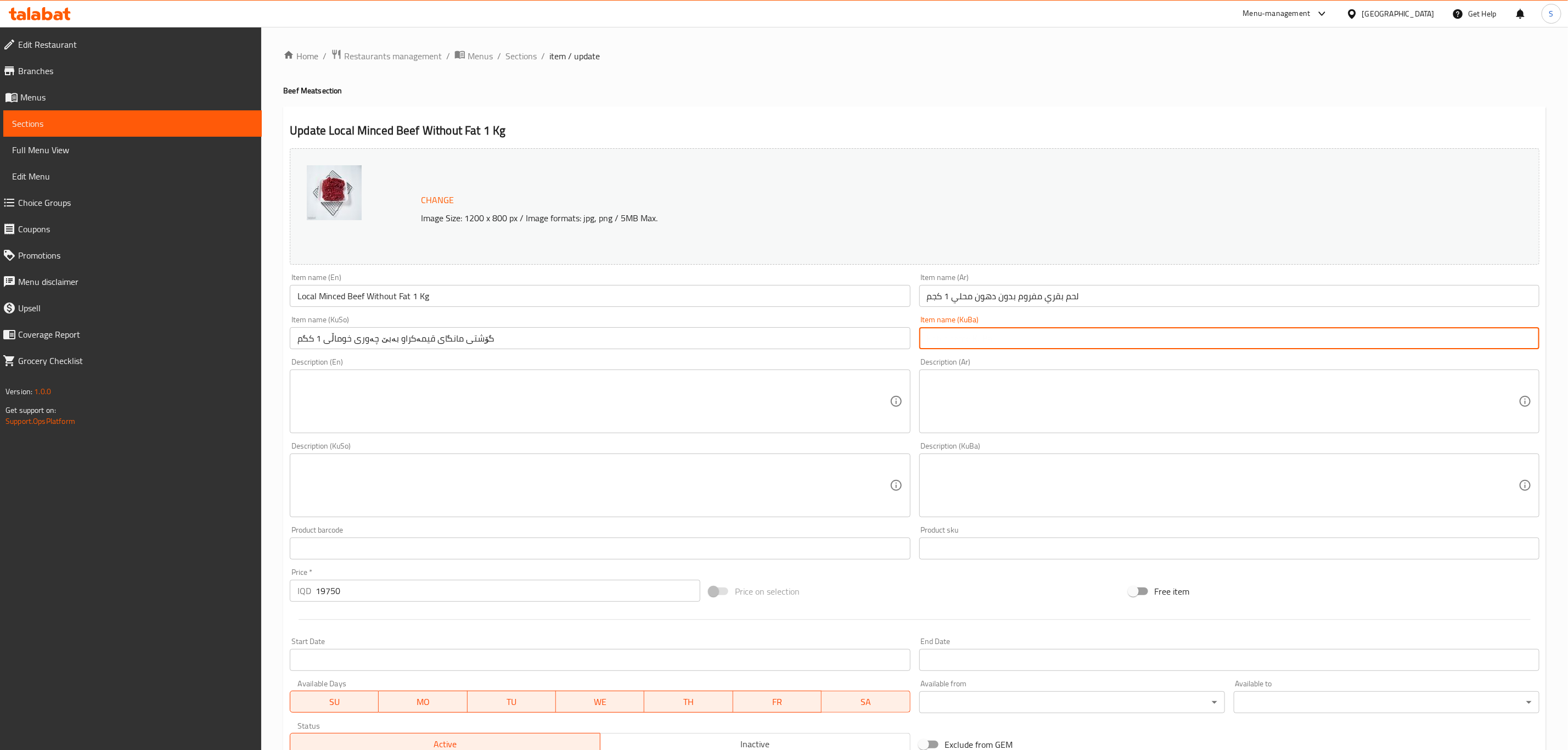
paste input "گۆشتی قیمەکراوی گۆلکی خوماڵی بە بێ چەوری ۱ کگم"
type input "گۆشتی قیمەکراوی گۆلکی خوماڵی بە بێ چەوری ۱ کگم"
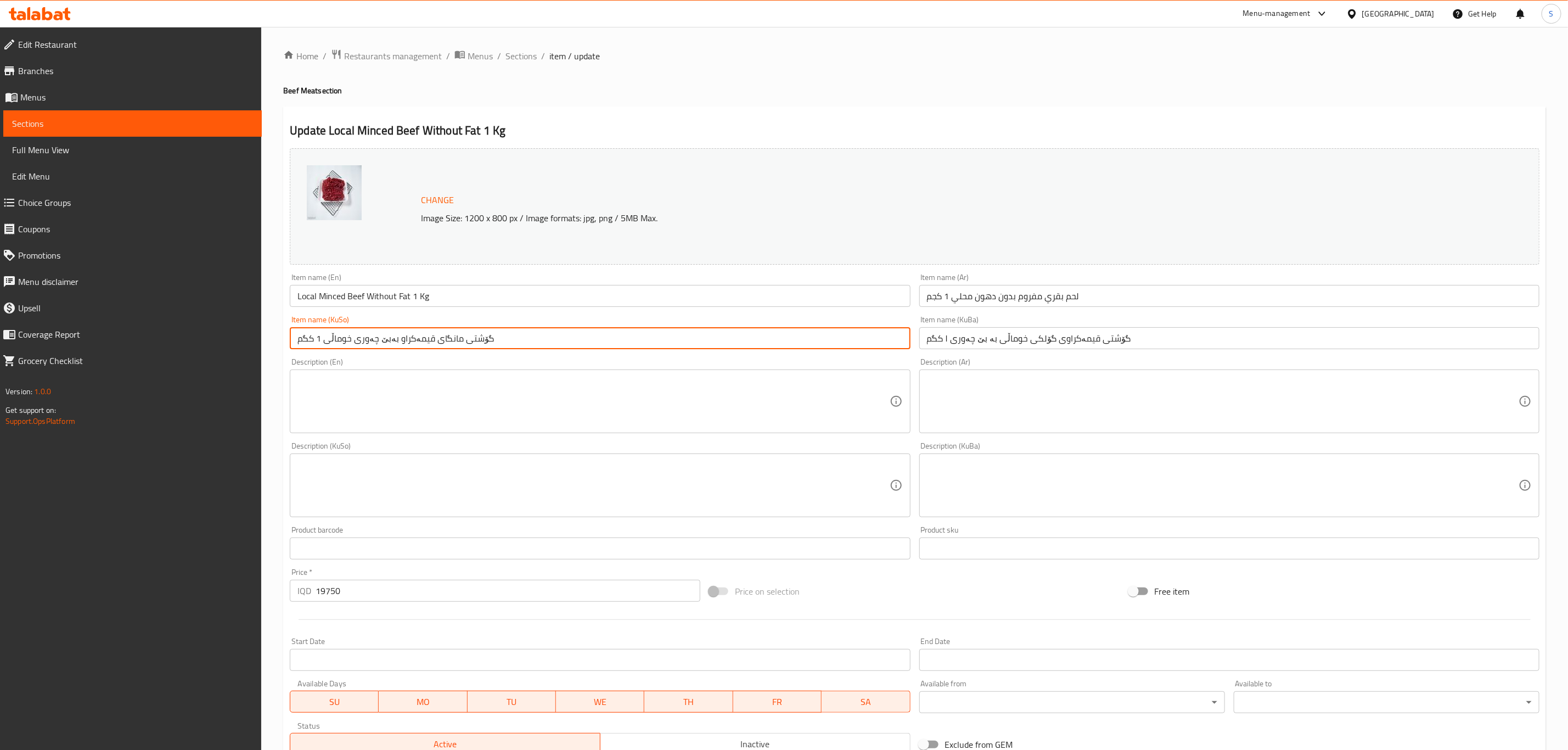
click at [873, 339] on input "گۆشتی مانگای قیمەکراو بەبێ چەوری خوماڵی 1 کگم" at bounding box center [600, 338] width 620 height 22
paste input "یمەکراوی گۆلکی خوماڵی بە بێ چەوری ۱ کگم"
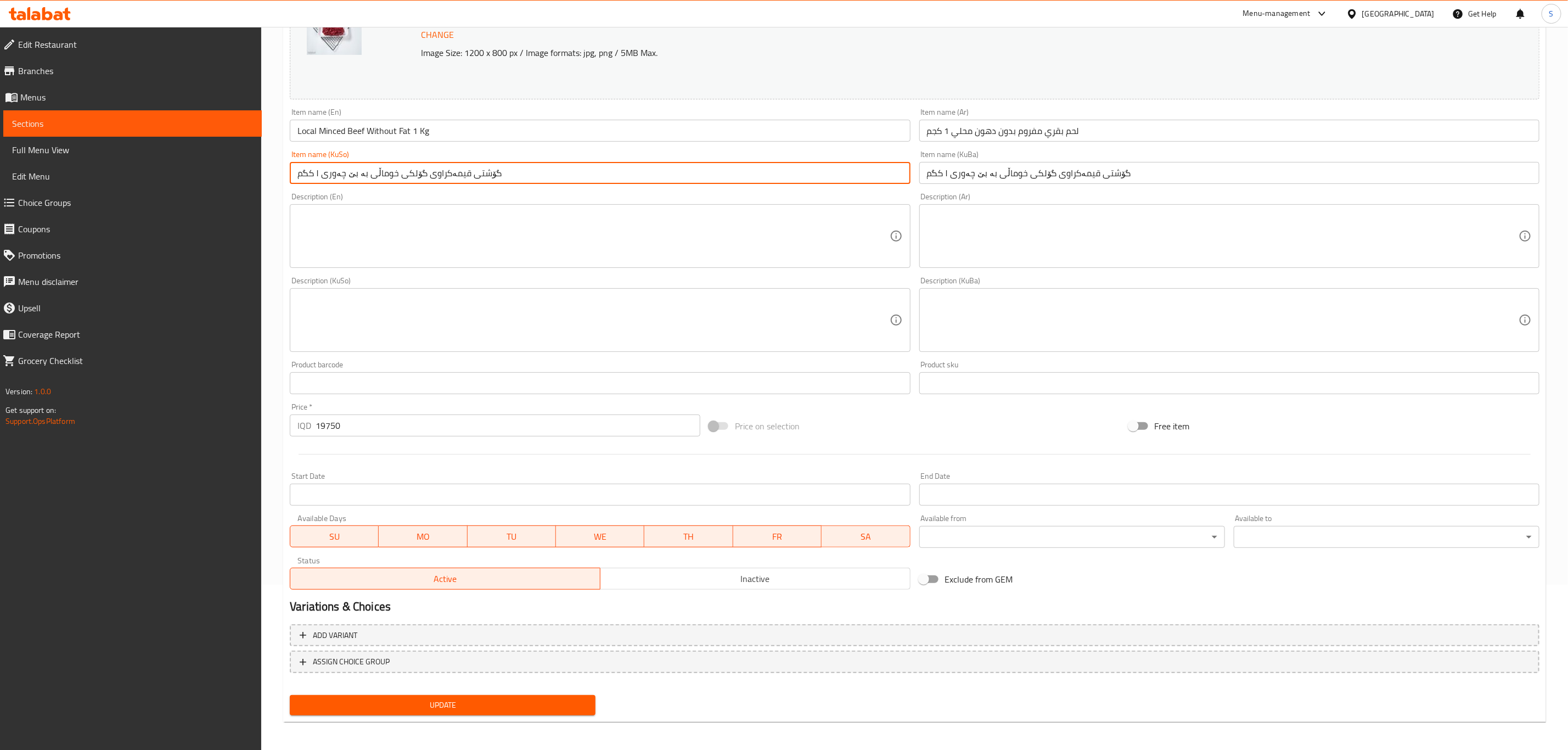
scroll to position [167, 0]
type input "گۆشتی قیمەکراوی گۆلکی خوماڵی بە بێ چەوری ۱ کگم"
click at [402, 698] on span "Update" at bounding box center [443, 703] width 288 height 14
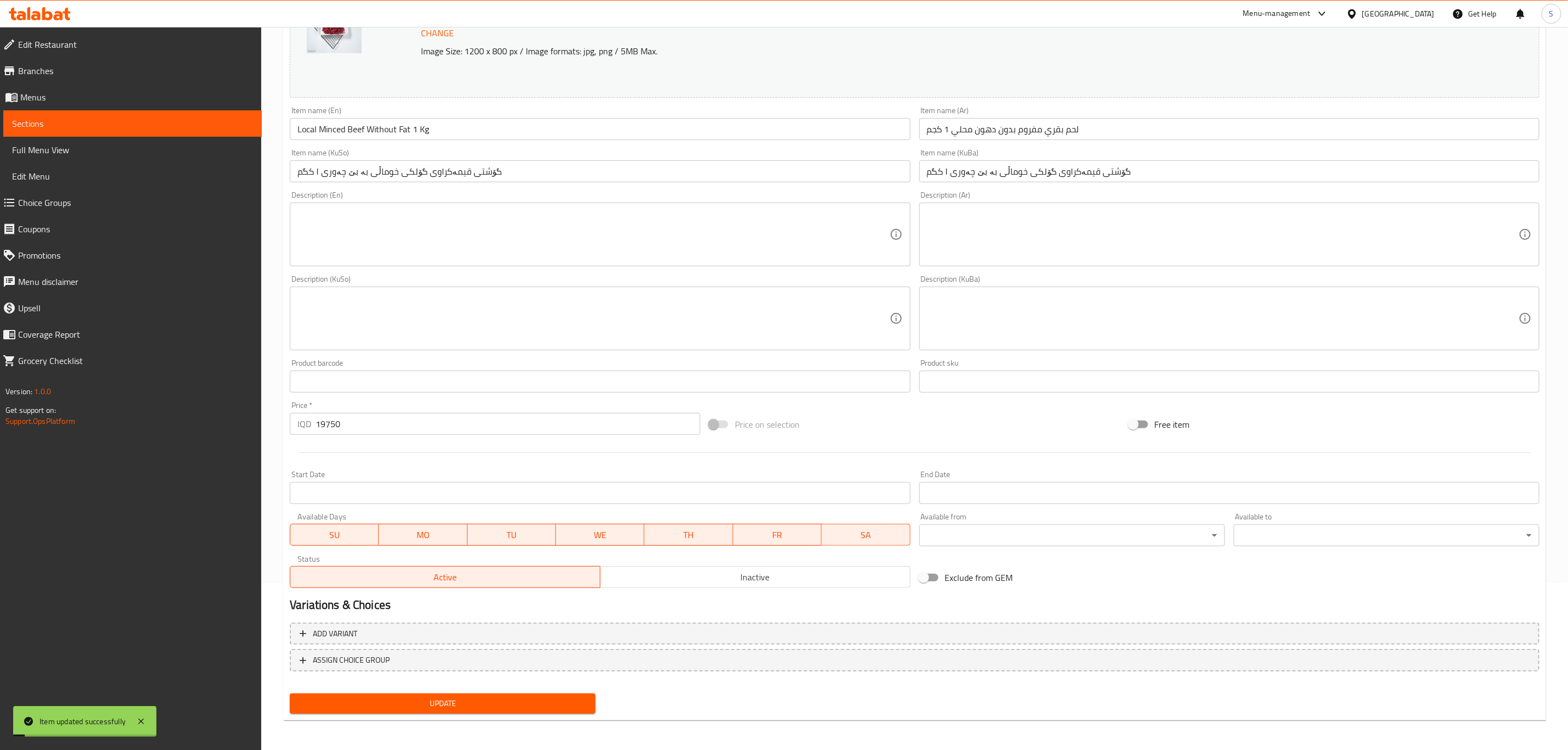
scroll to position [0, 0]
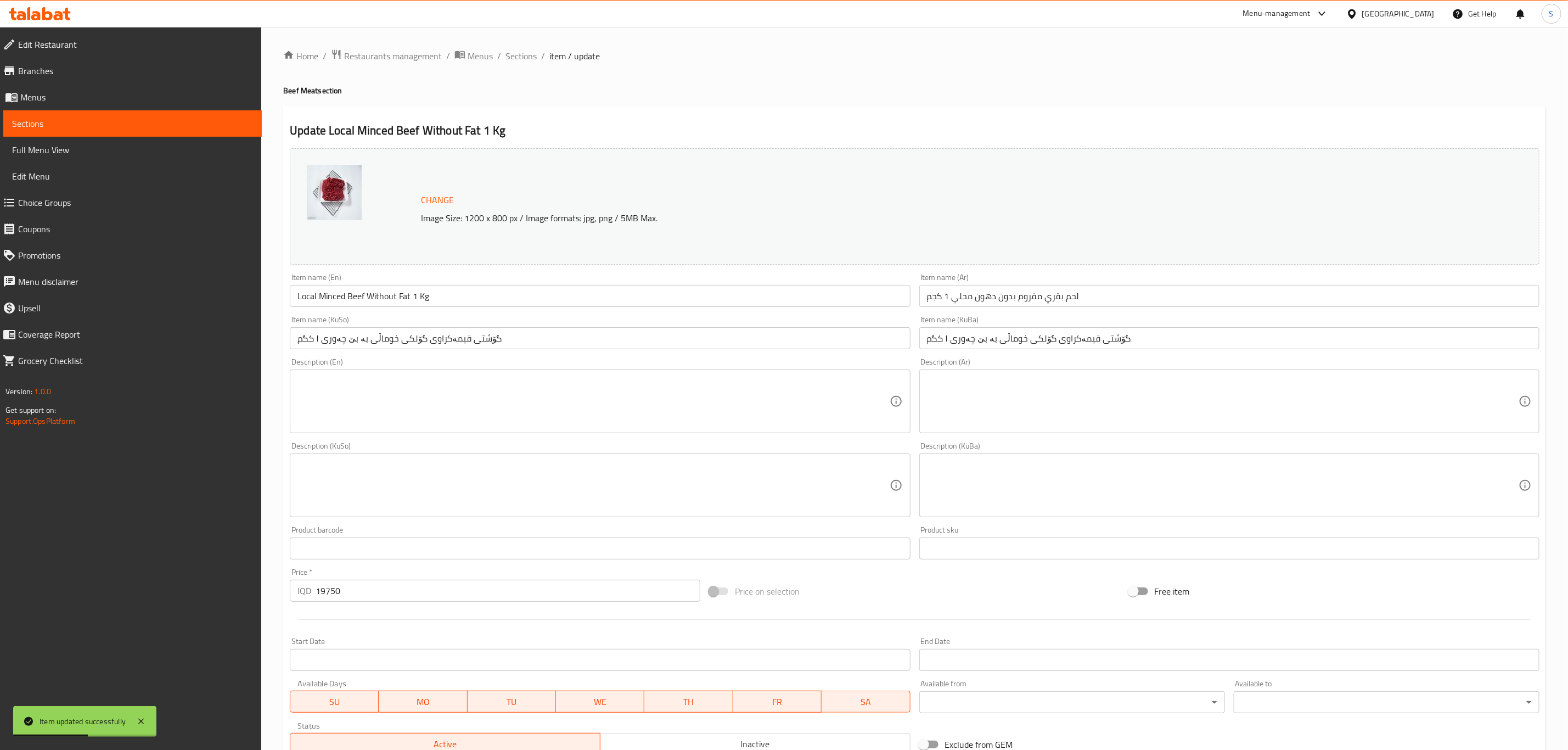
click at [1056, 298] on input "لحم بقري مفروم بدون دهون محلي 1 كجم" at bounding box center [1229, 296] width 620 height 22
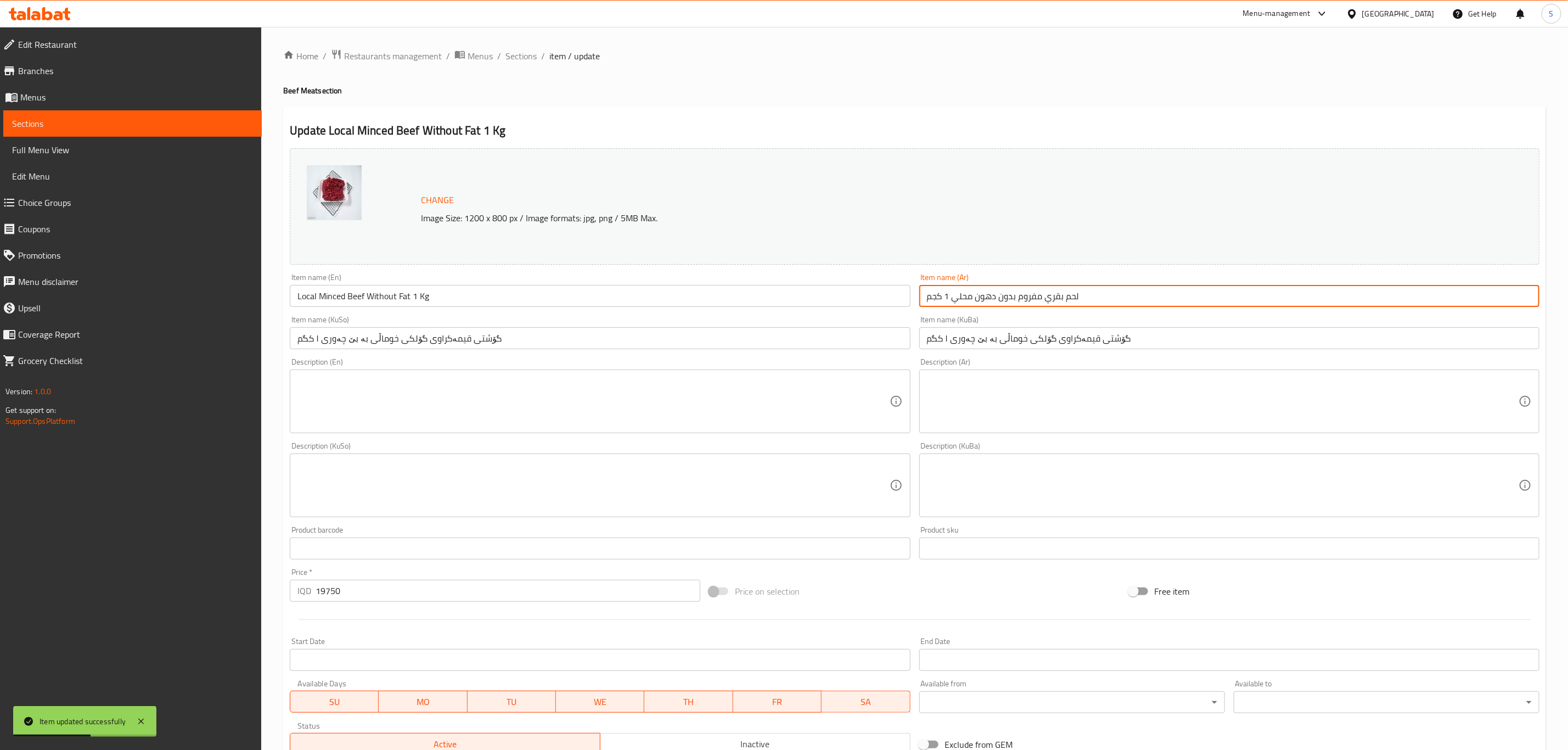
click at [1056, 298] on input "لحم بقري مفروم بدون دهون محلي 1 كجم" at bounding box center [1229, 296] width 620 height 22
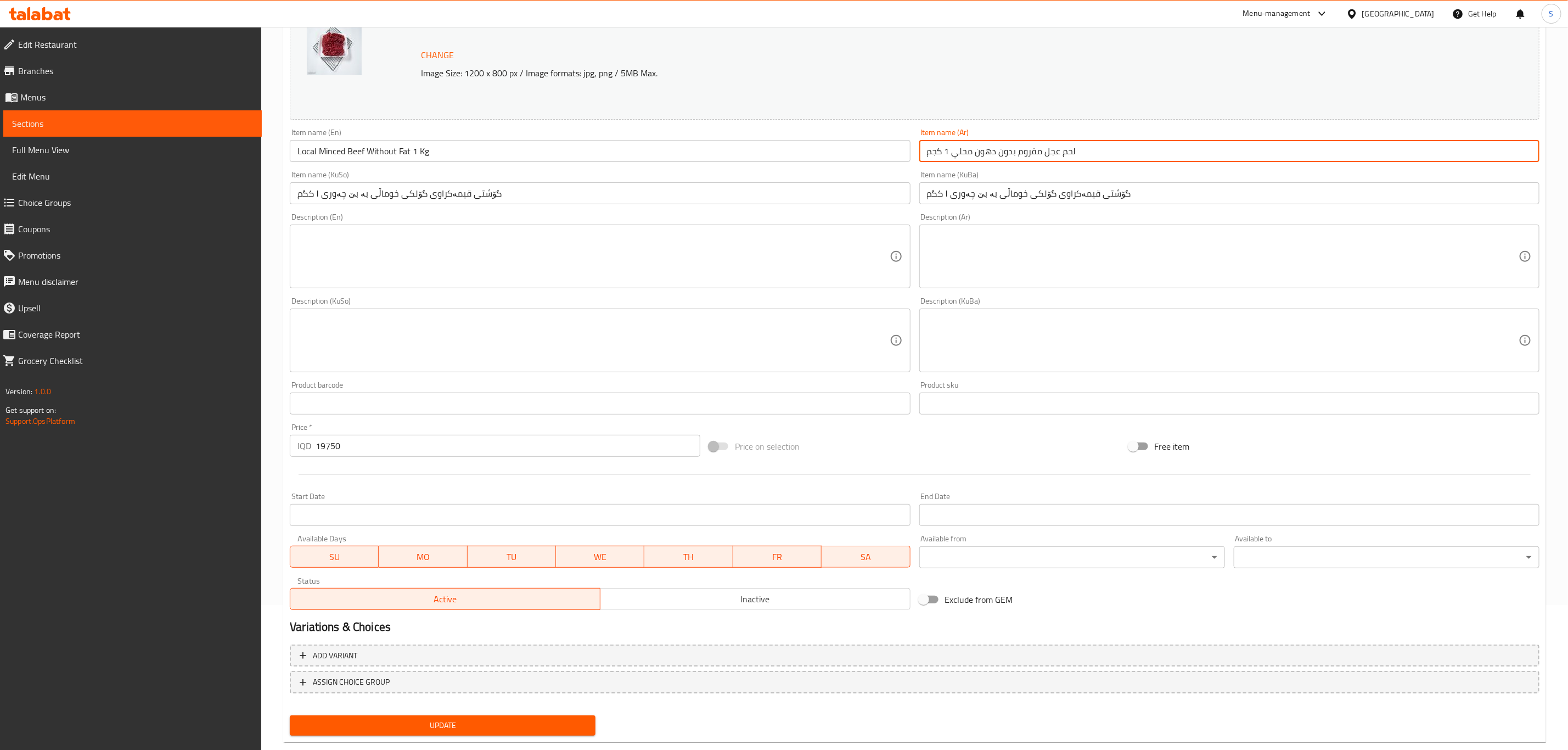
scroll to position [167, 0]
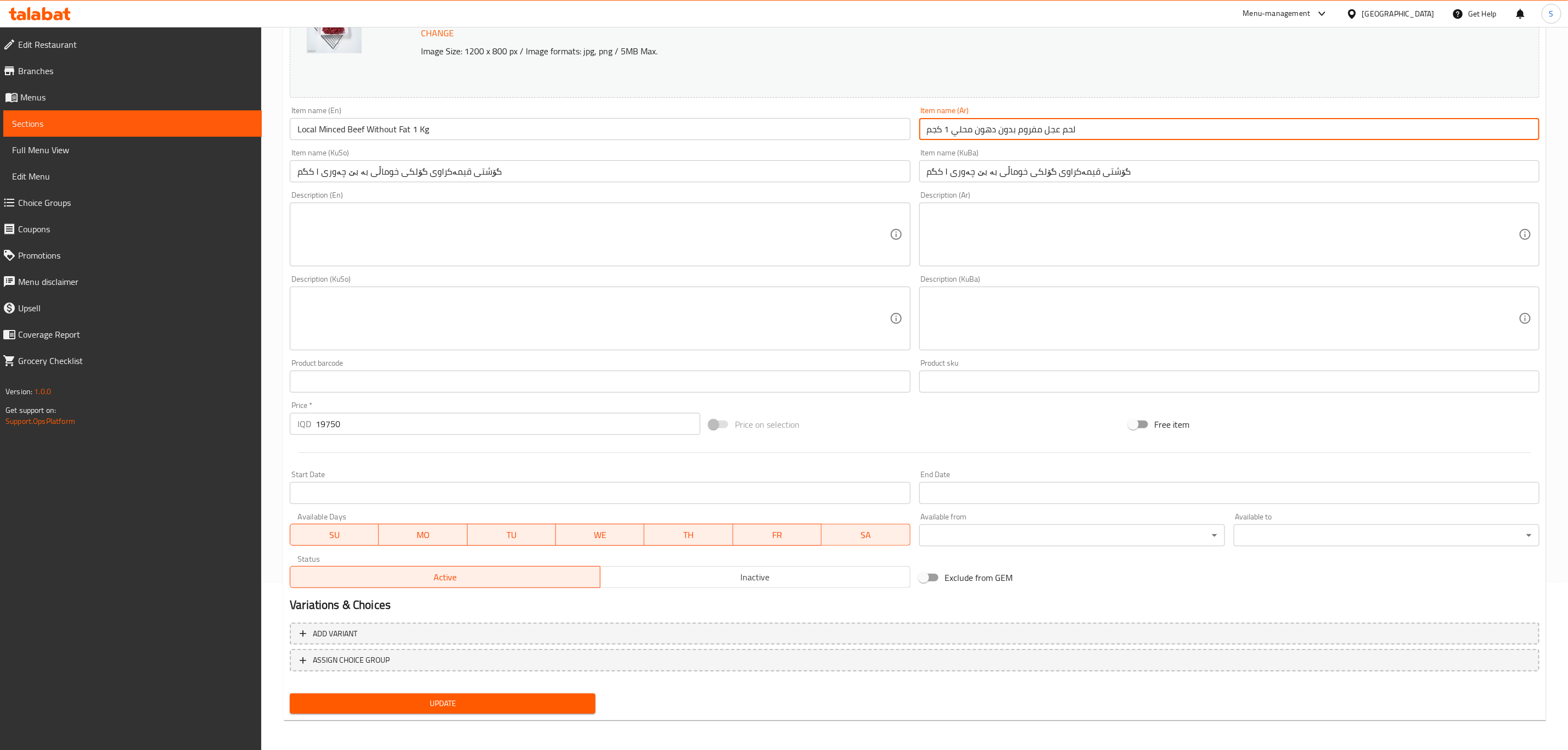
click at [967, 127] on input "لحم عجل مفروم بدون دهون محلي 1 كجم" at bounding box center [1229, 129] width 620 height 22
click at [1018, 132] on input "لحم عجل مفروم بدون دهون 1 كجم" at bounding box center [1229, 129] width 620 height 22
paste input "حلي م"
type input "لحم عجل محلي مفروم بدون دهون 1 كجم"
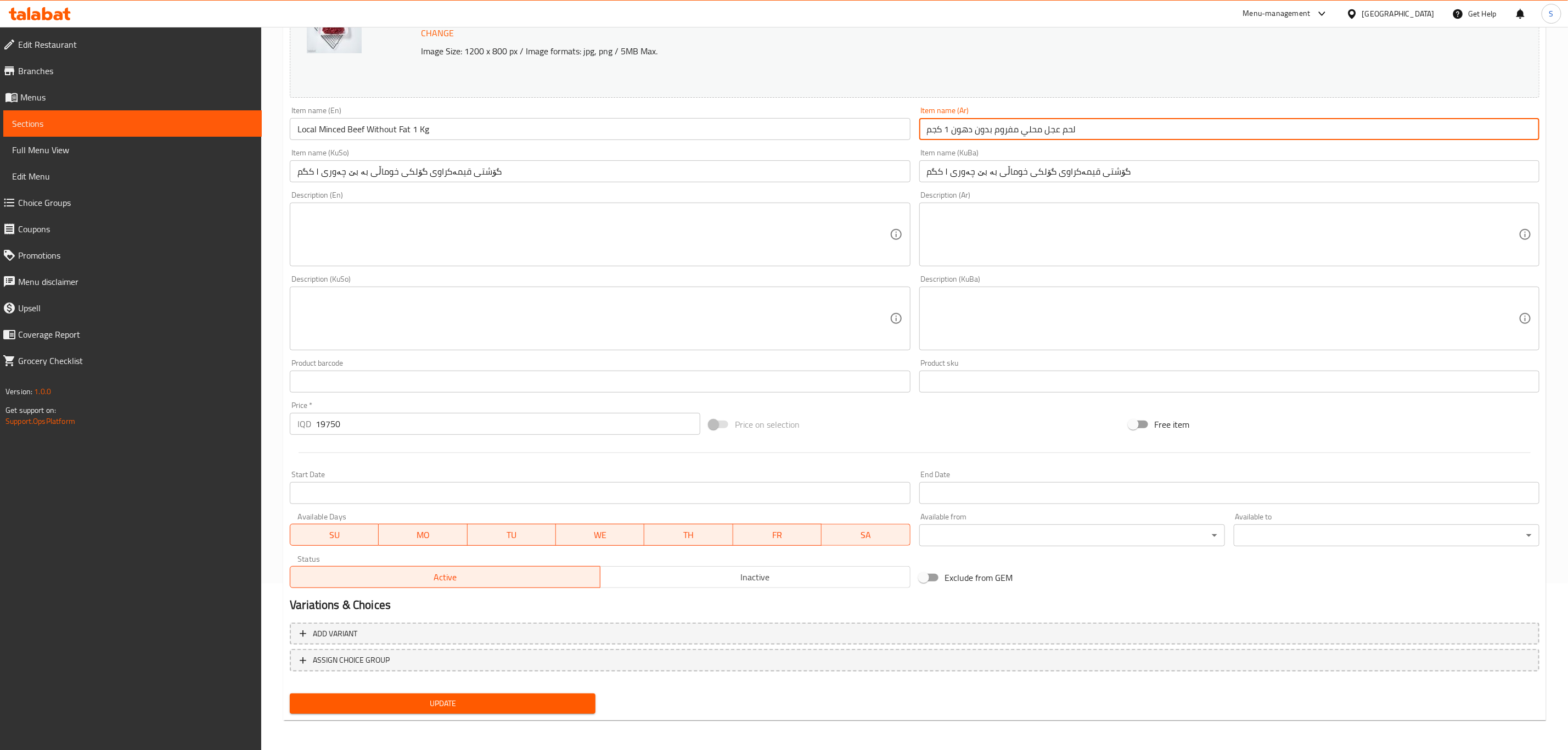
click at [436, 694] on button "Update" at bounding box center [442, 703] width 306 height 20
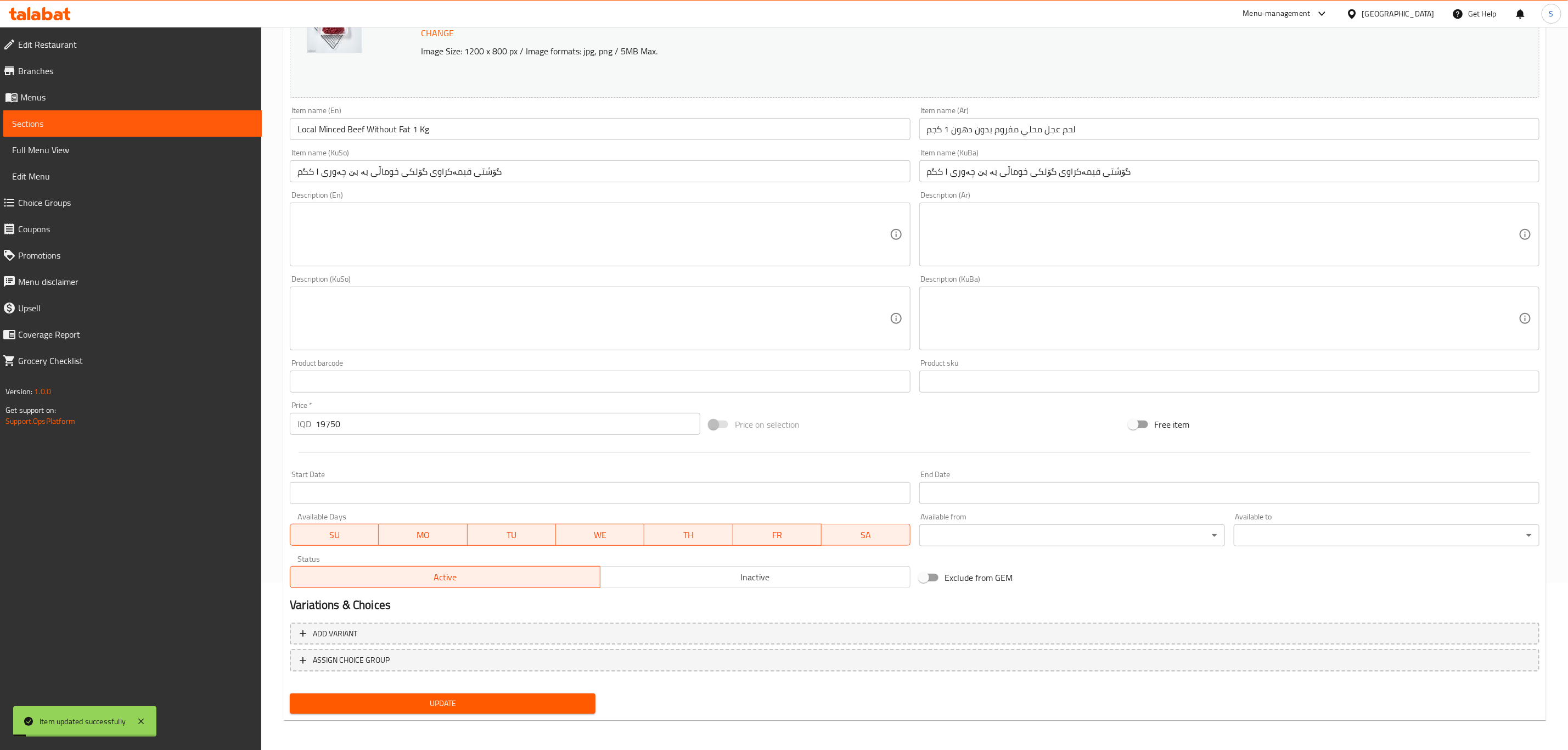
scroll to position [0, 0]
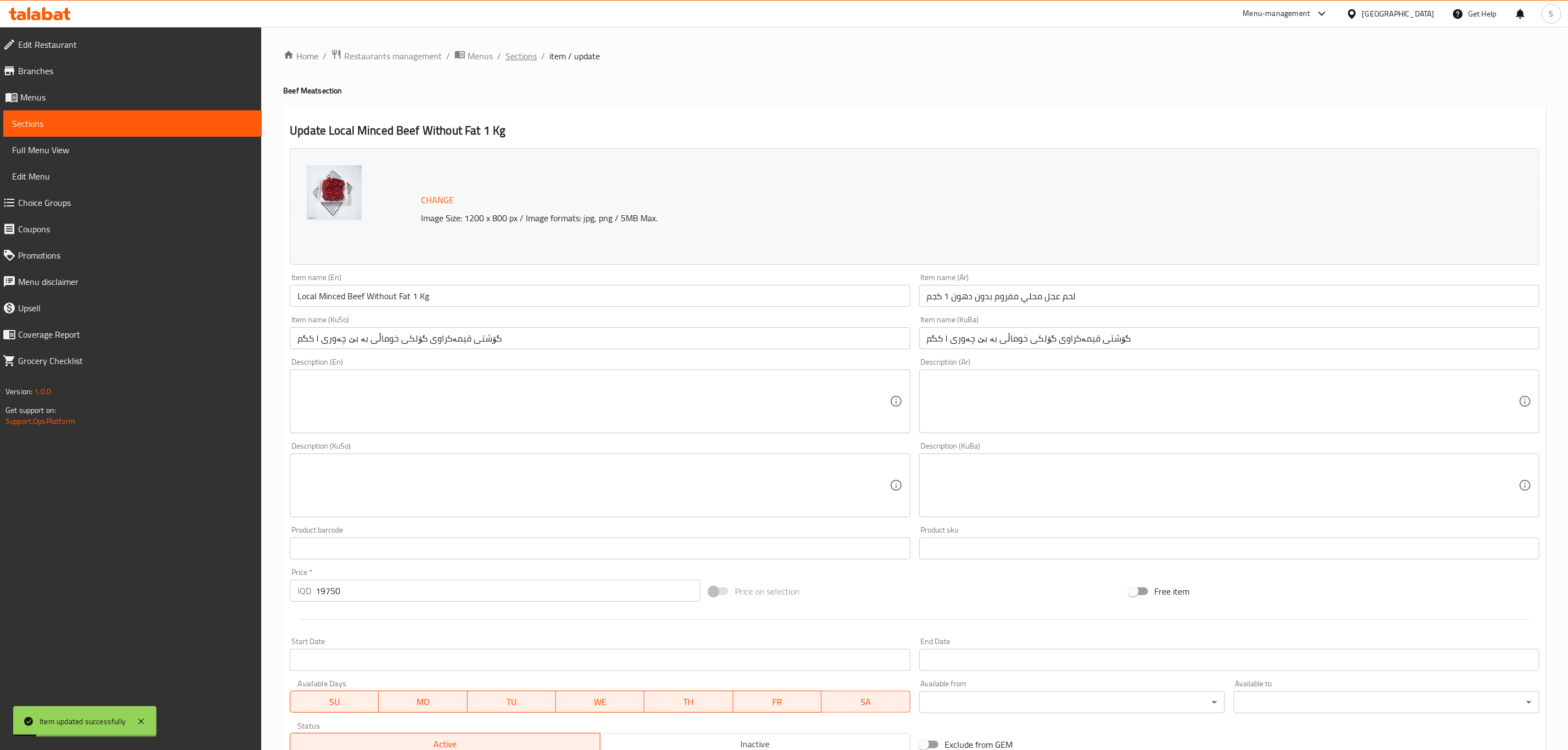
click at [520, 58] on span "Sections" at bounding box center [521, 55] width 31 height 13
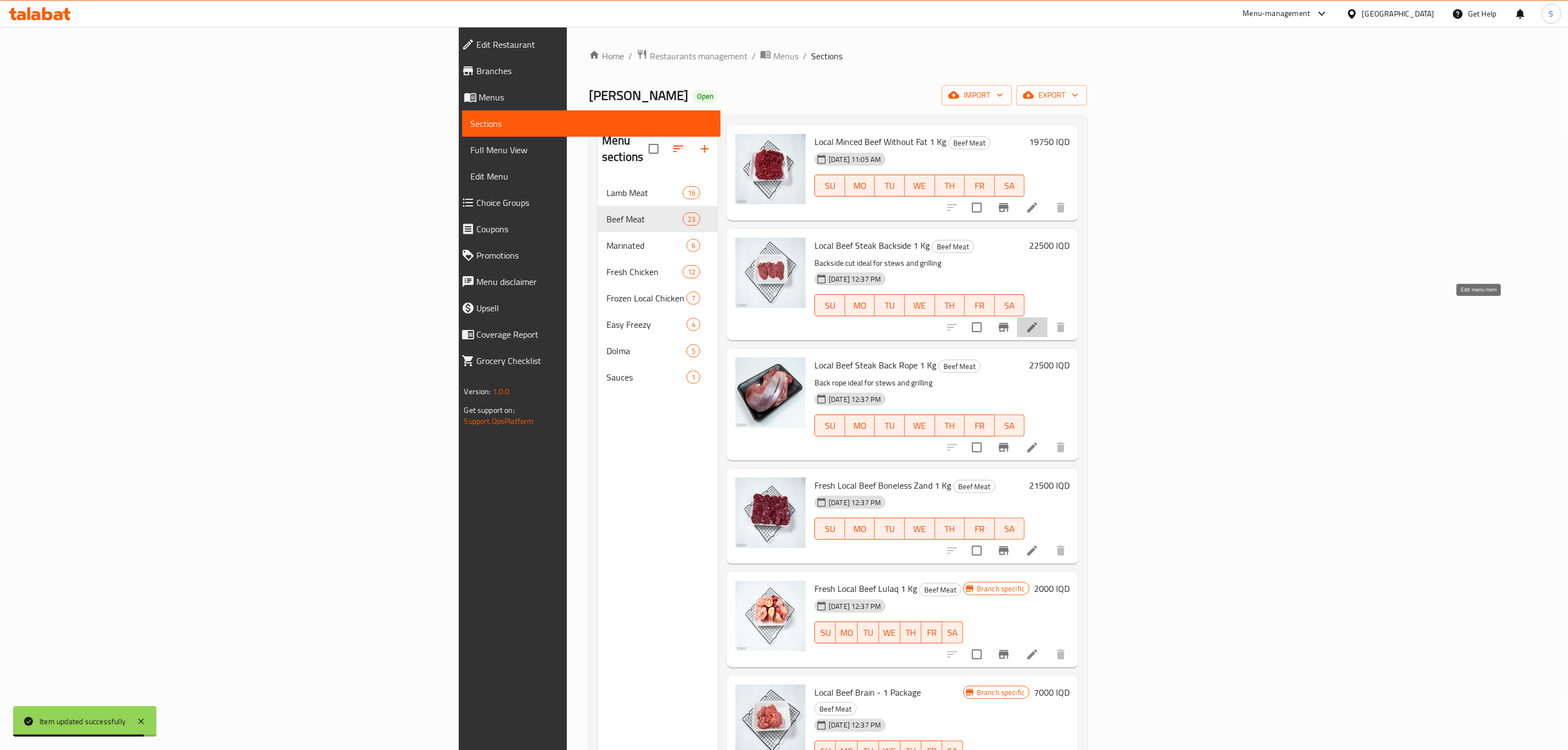
click at [1037, 322] on icon at bounding box center [1032, 327] width 10 height 10
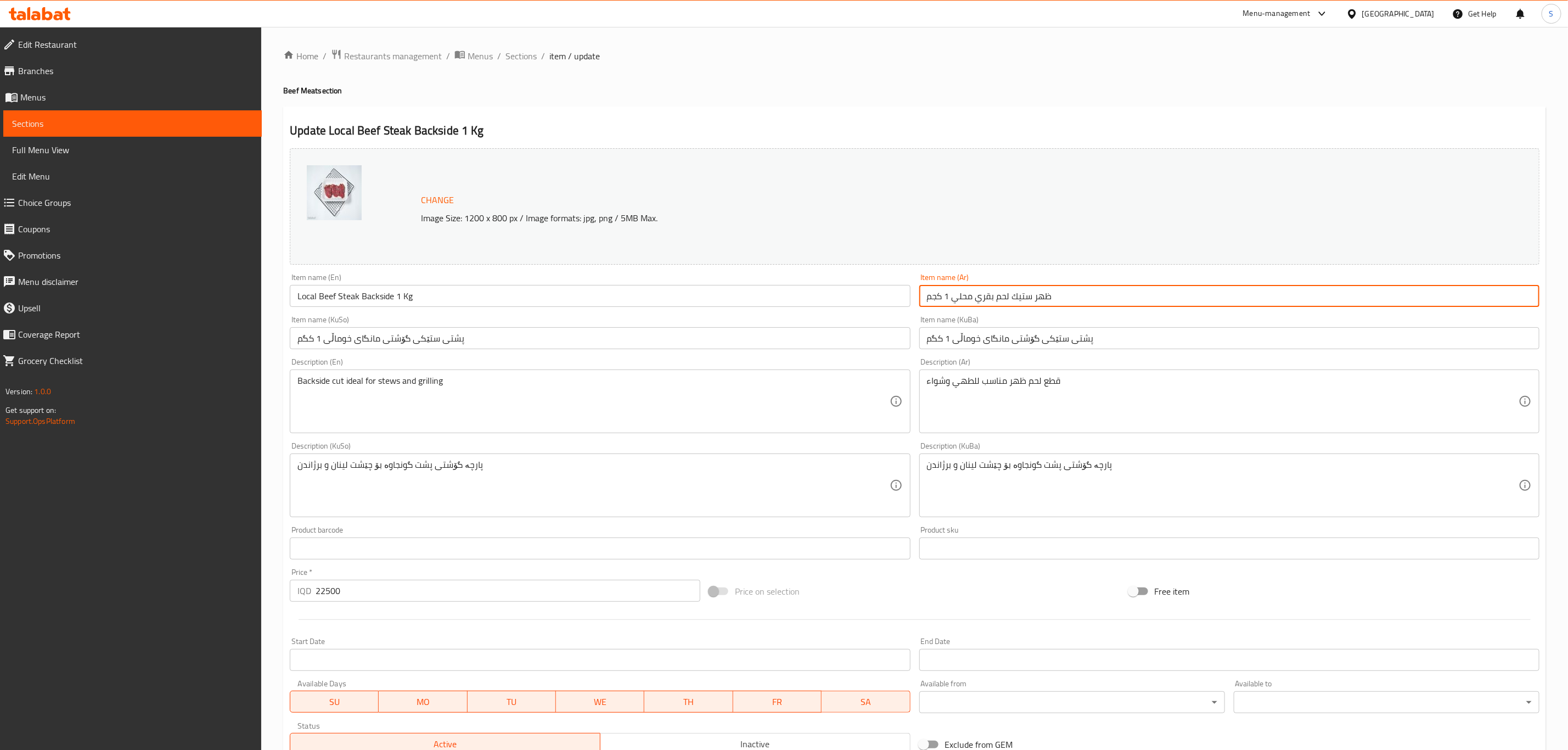
click at [984, 295] on input "ظهر ستيك لحم بقري محلي 1 كجم" at bounding box center [1229, 296] width 620 height 22
click at [1040, 297] on input "ظهر ستيك لحم بقري محلي 1 كجم" at bounding box center [1229, 296] width 620 height 22
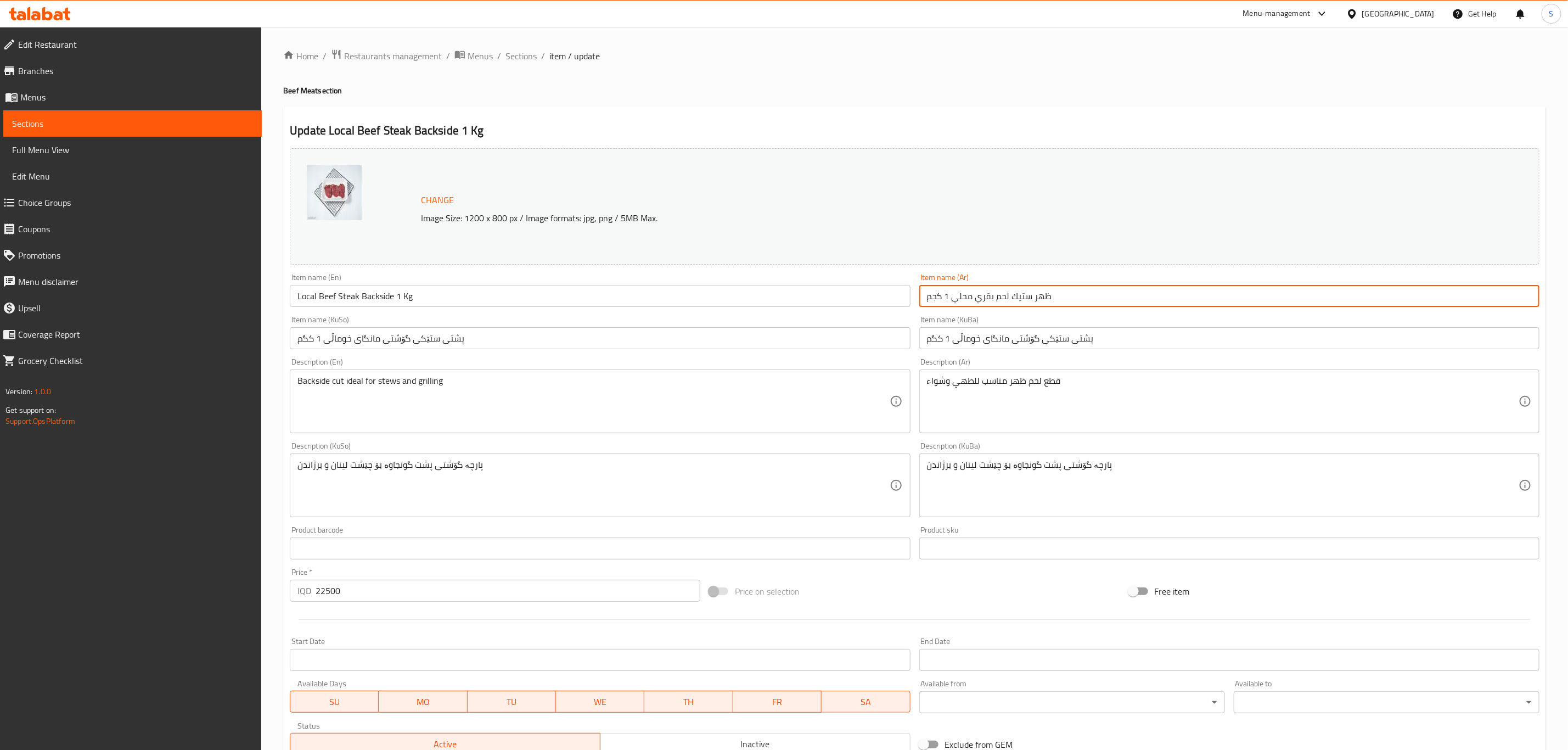
click at [1040, 297] on input "ظهر ستيك لحم بقري محلي 1 كجم" at bounding box center [1229, 296] width 620 height 22
click at [992, 294] on input "ستيك لحم بقري محلي 1 كجم" at bounding box center [1229, 296] width 620 height 22
click at [1002, 298] on input "ستيك لحم بقري محلي 1 كجم" at bounding box center [1229, 296] width 620 height 22
click at [992, 298] on input "ستيك لحم بقري محلي 1 كجم" at bounding box center [1229, 296] width 620 height 22
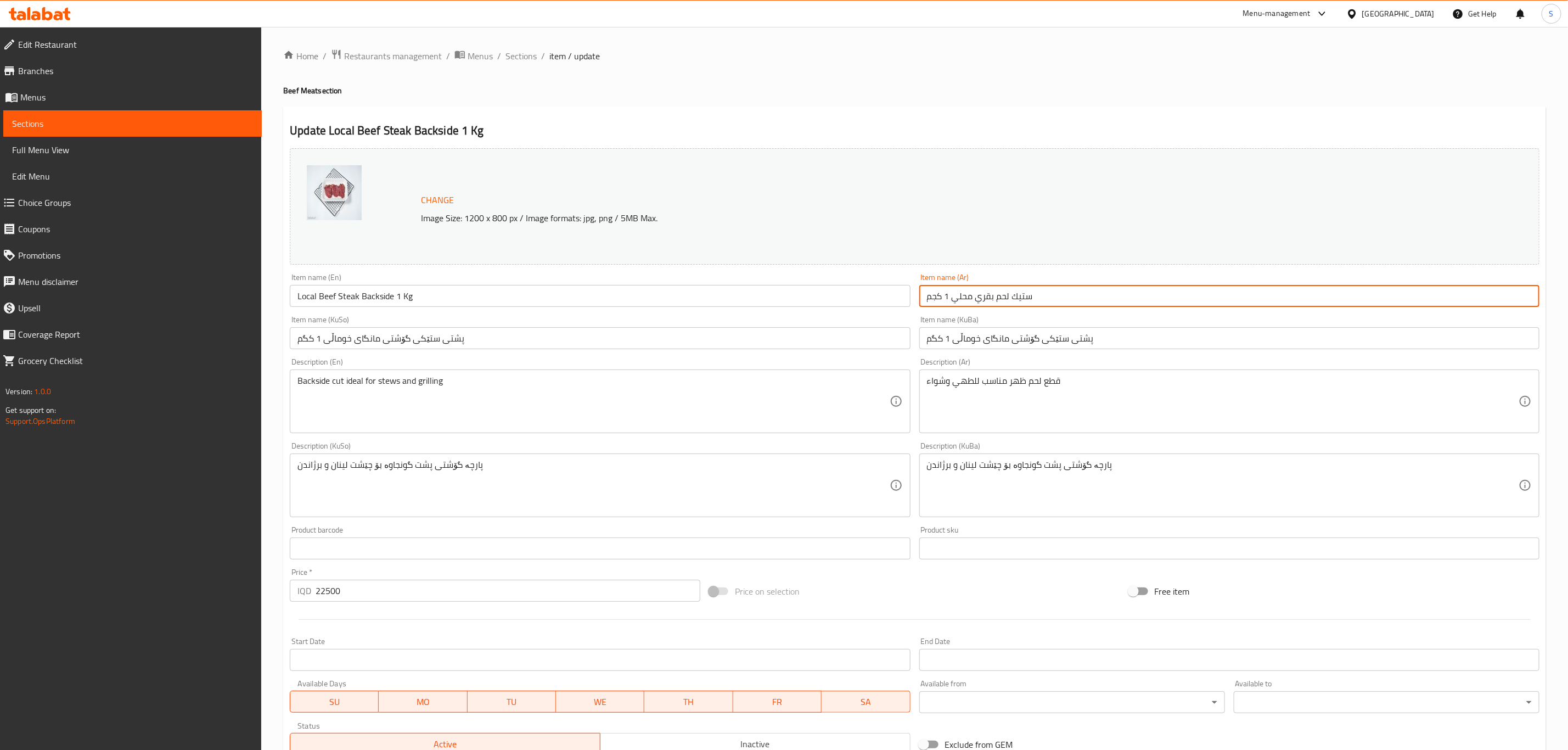
click at [994, 295] on input "ستيك لحم بقري محلي 1 كجم" at bounding box center [1229, 296] width 620 height 22
paste input "هر"
click at [987, 299] on input "ستيك لحم ظهر بقري محلي 1 كجم" at bounding box center [1229, 296] width 620 height 22
drag, startPoint x: 930, startPoint y: 298, endPoint x: 937, endPoint y: 300, distance: 7.3
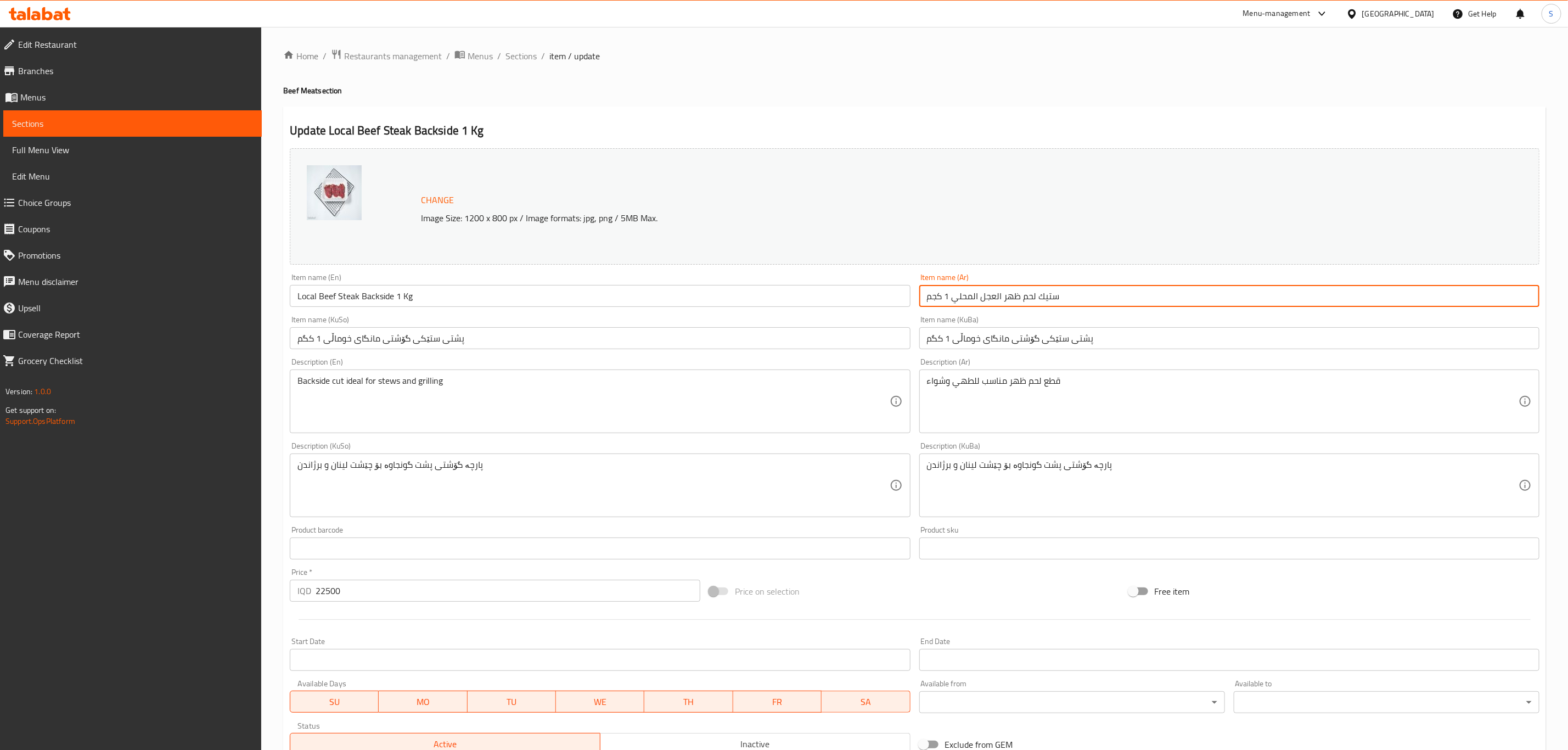
click at [937, 300] on input "ستيك لحم ظهر العجل المحلي 1 كجم" at bounding box center [1229, 296] width 620 height 22
type input "ستيك لحم ظهر العجل المحلي 1 كغم"
click at [1022, 340] on input "پشتی ستێکی گۆشتی مانگای خوماڵی 1 کگم" at bounding box center [1229, 338] width 620 height 22
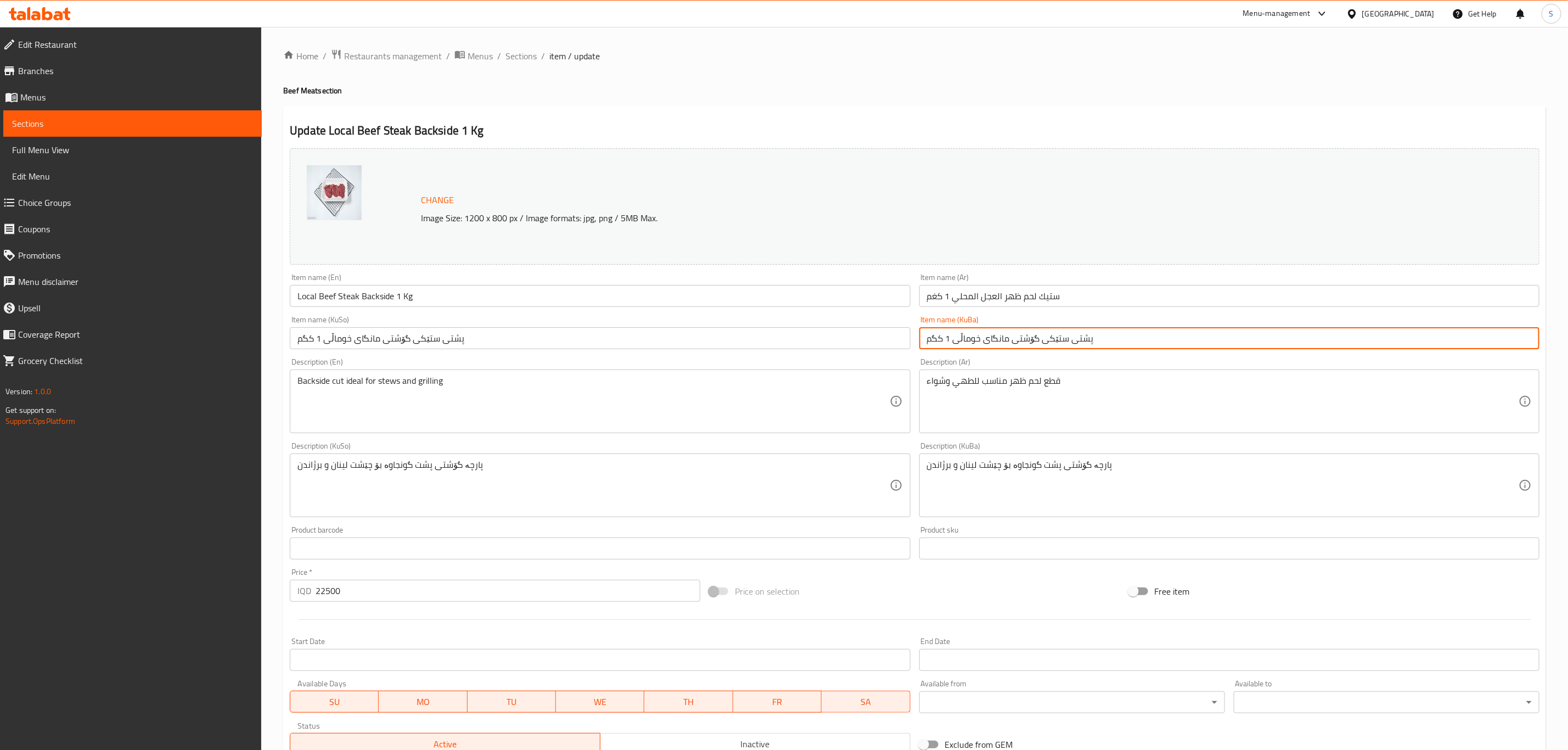
click at [1022, 340] on input "پشتی ستێکی گۆشتی مانگای خوماڵی 1 کگم" at bounding box center [1229, 338] width 620 height 22
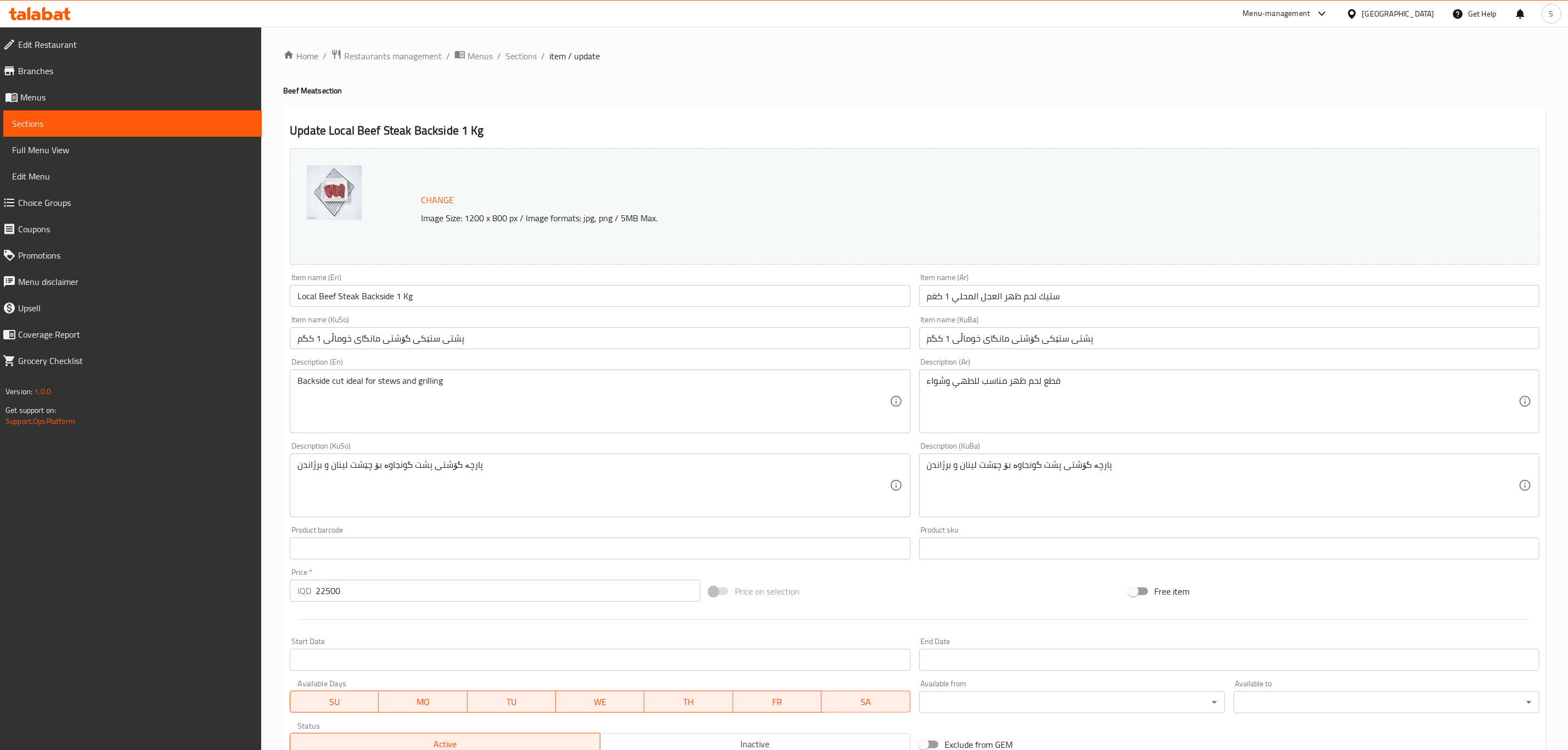
click at [1081, 338] on input "پشتی ستێکی گۆشتی مانگای خوماڵی 1 کگم" at bounding box center [1229, 338] width 620 height 22
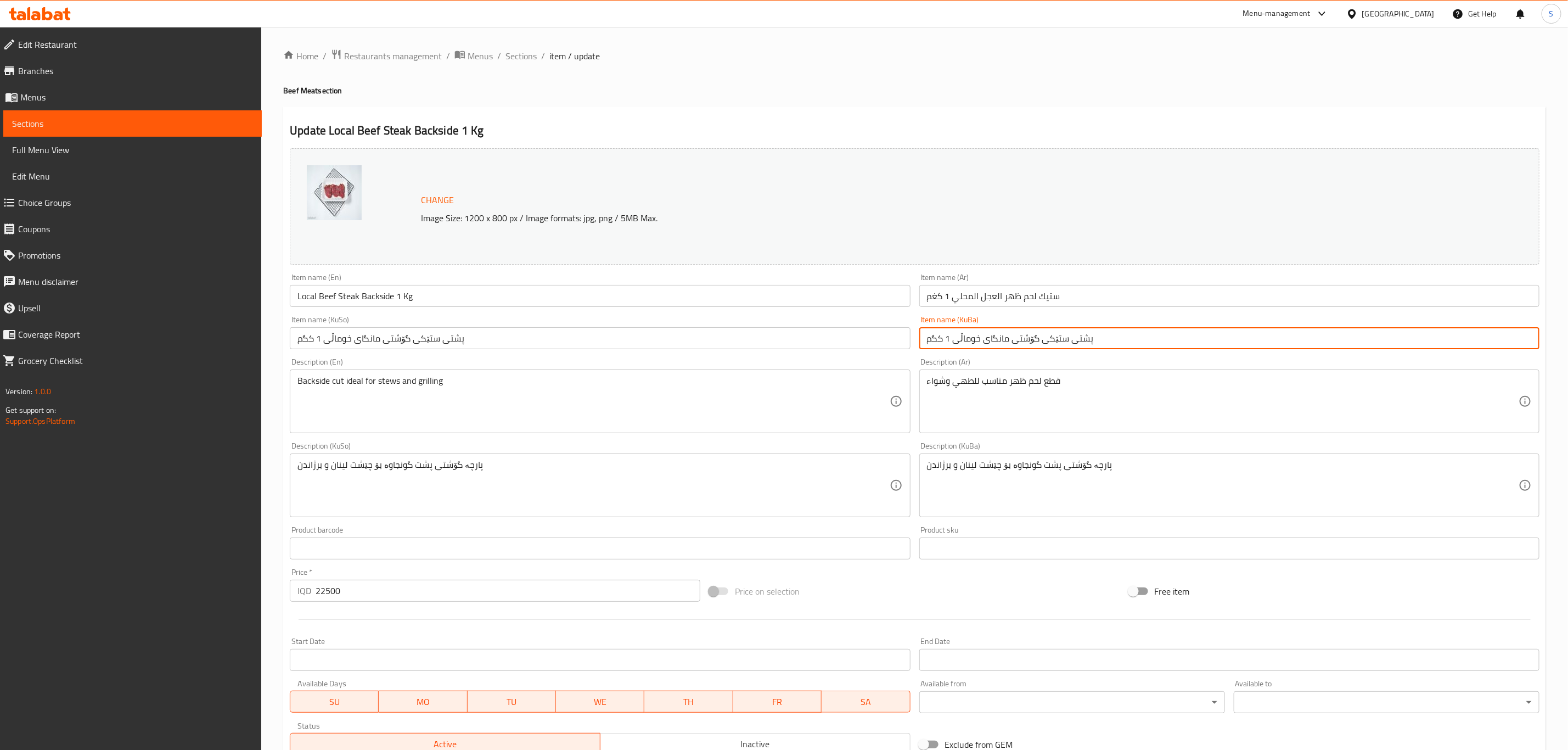
paste input "گۆشتی ستێکی پشتی گۆلکی خوماڵی ۱"
type input "گۆشتی ستێکی پشتی گۆلکی خوماڵی ۱ کگم"
click at [868, 339] on input "پشتی ستێکی گۆشتی مانگای خوماڵی 1 کگم" at bounding box center [600, 338] width 620 height 22
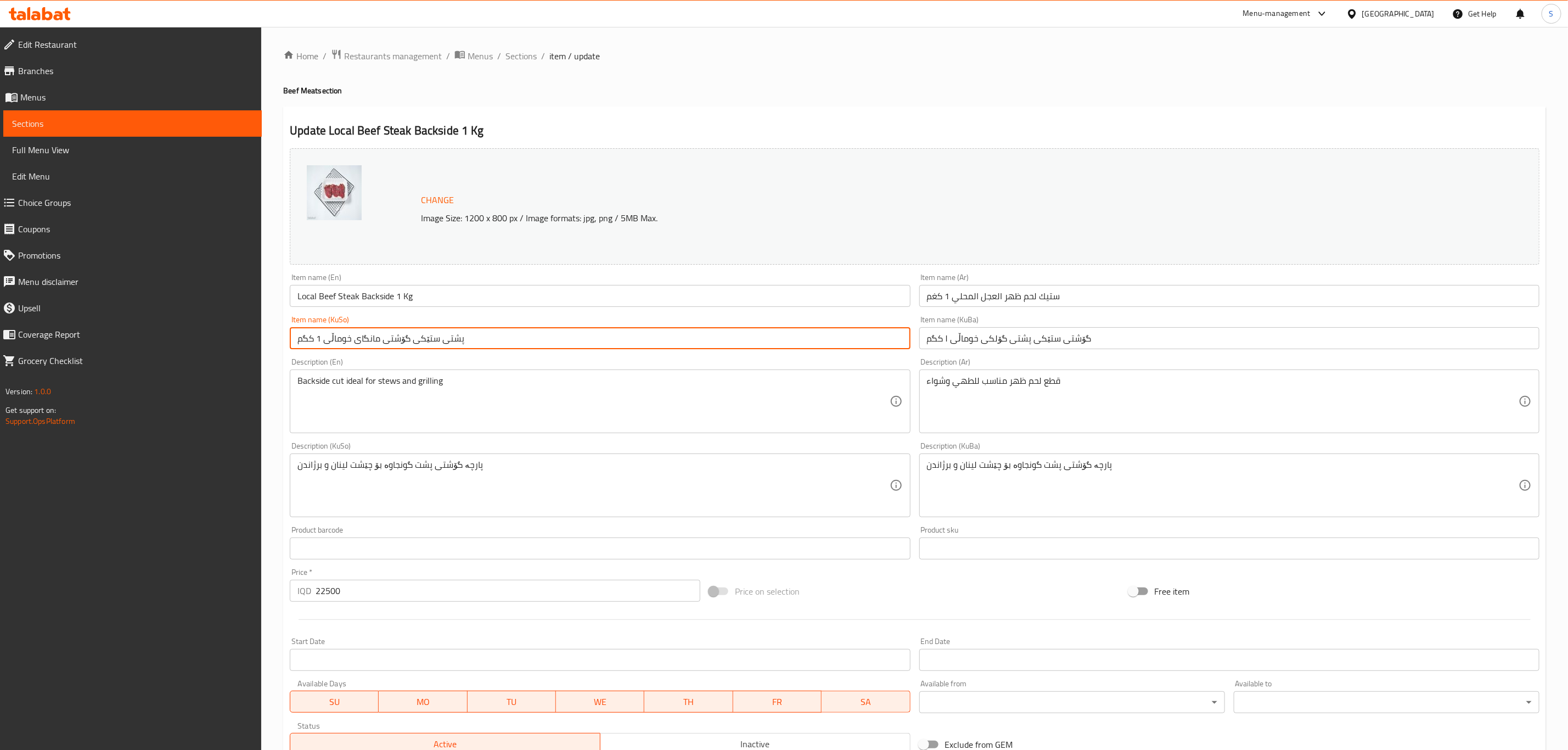
paste input "گۆشتی ستێکی پشتی گۆلکی خوماڵی ۱"
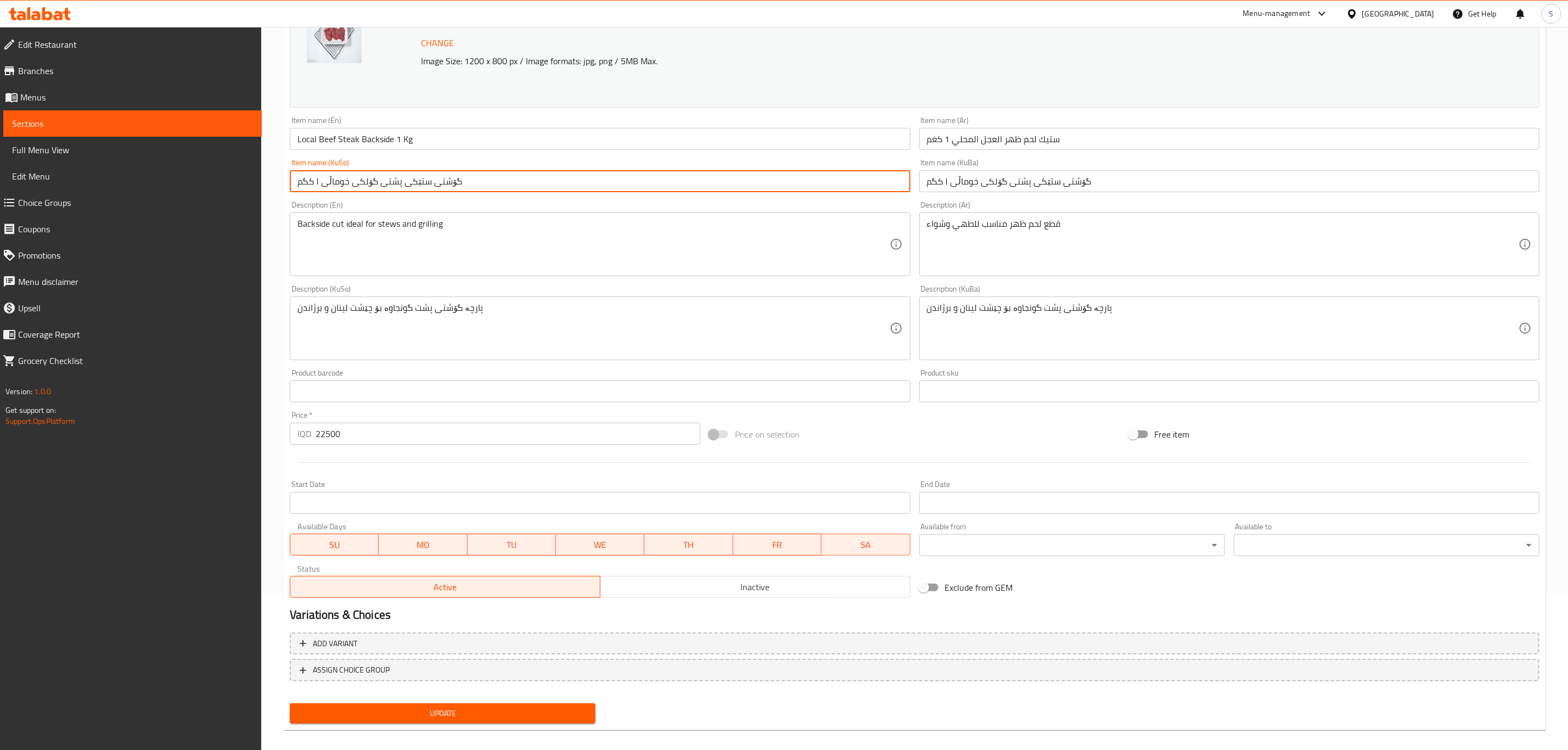
scroll to position [167, 0]
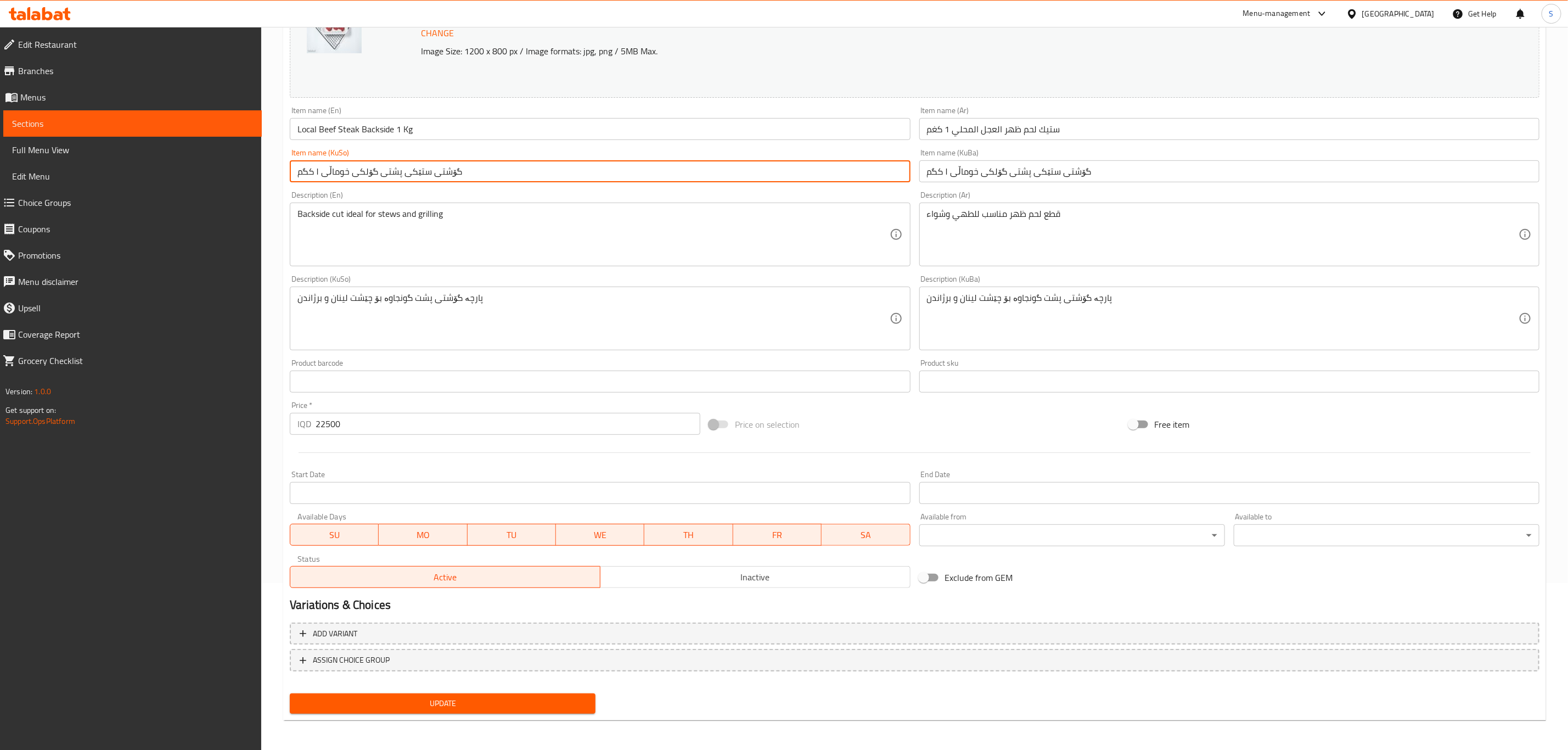
type input "گۆشتی ستێکی پشتی گۆلکی خوماڵی ۱ کگم"
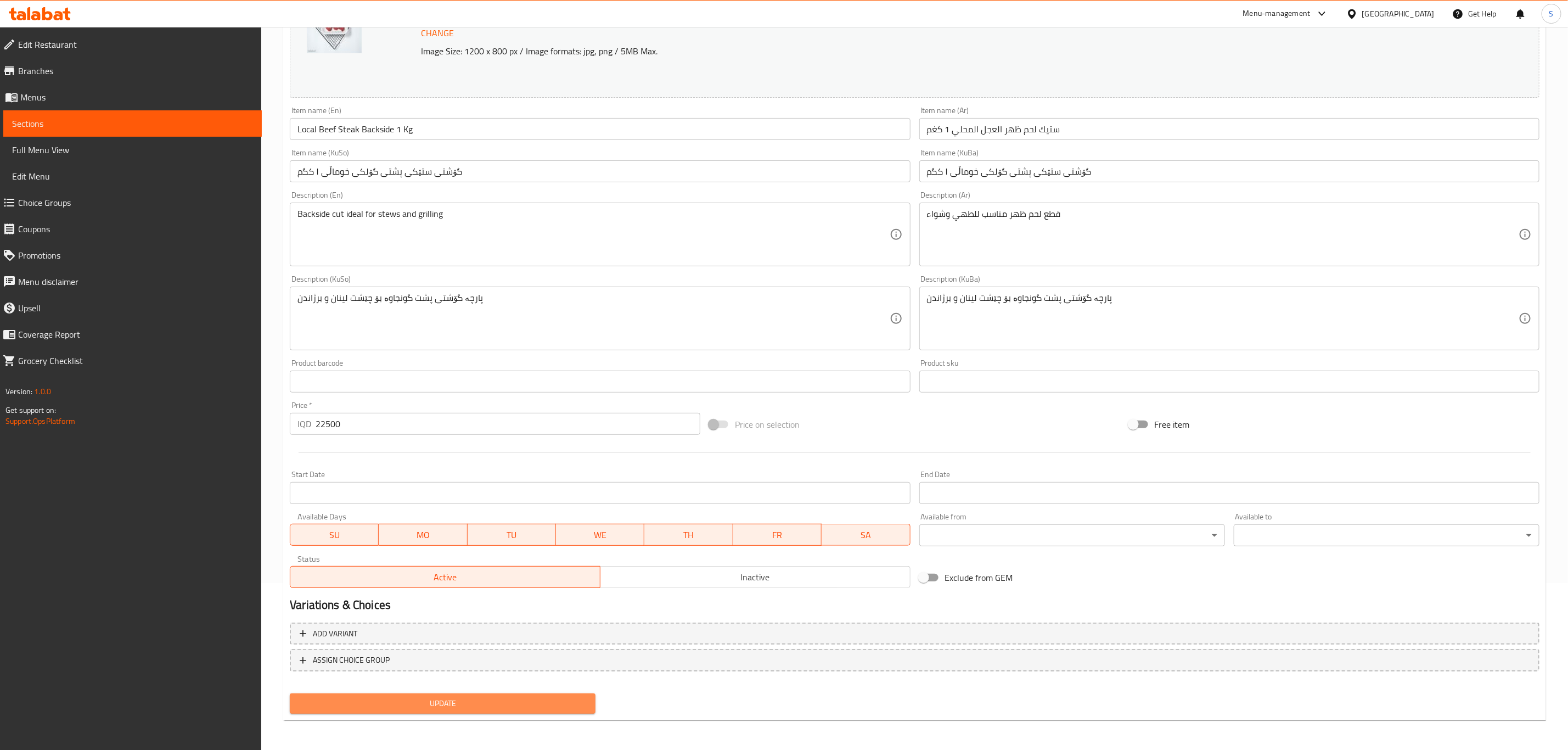
click at [468, 700] on span "Update" at bounding box center [443, 703] width 288 height 14
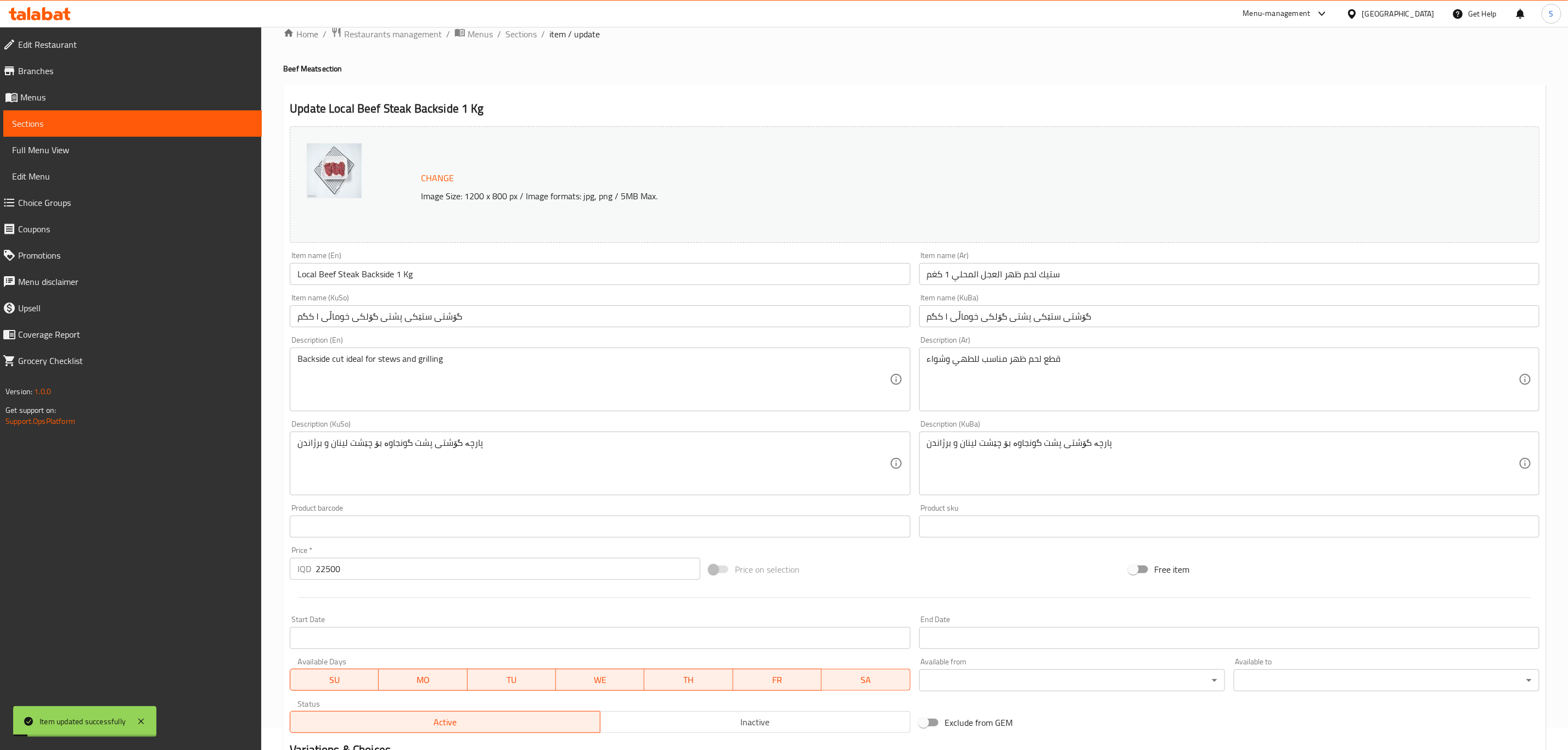
scroll to position [0, 0]
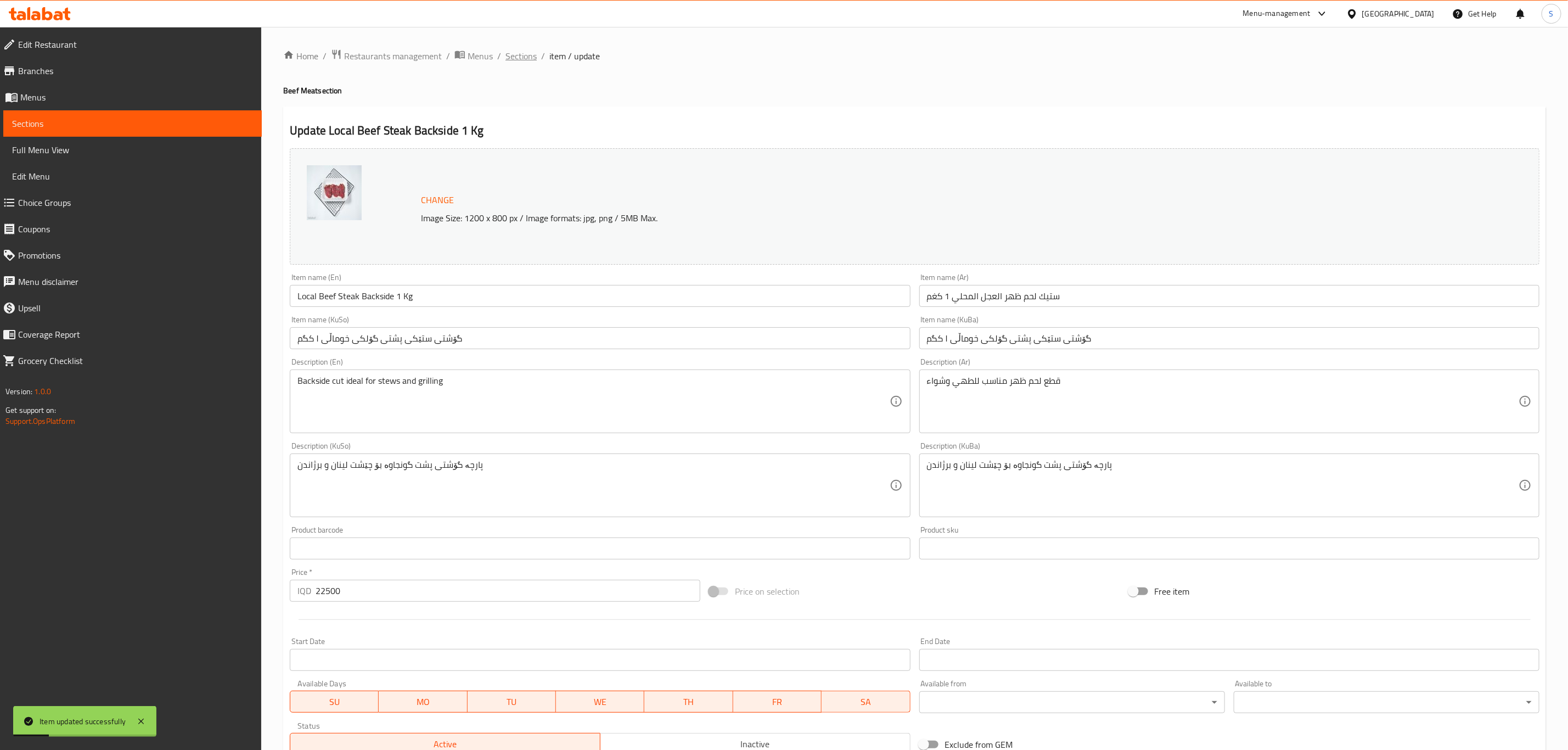
click at [520, 55] on span "Sections" at bounding box center [521, 55] width 31 height 13
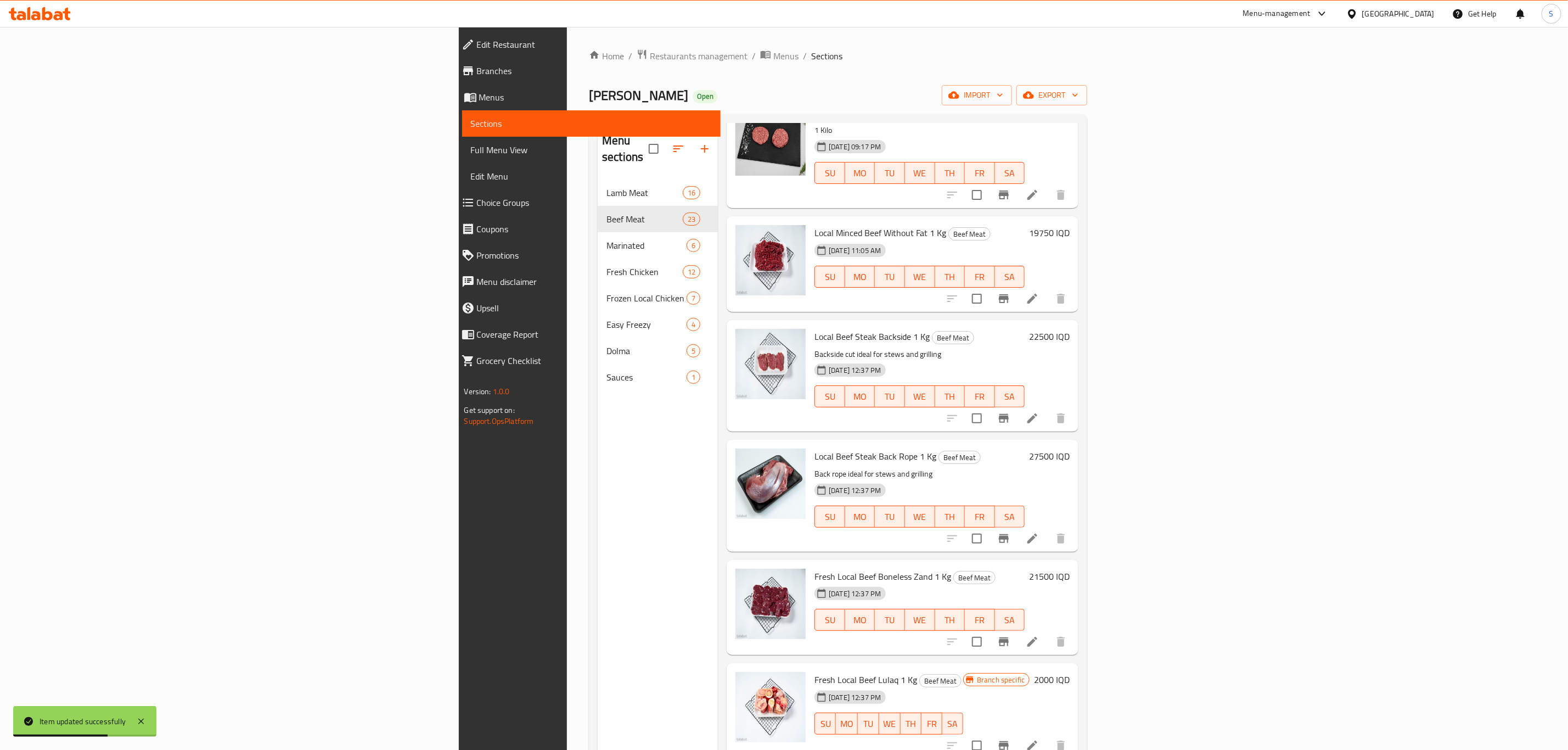
scroll to position [1894, 0]
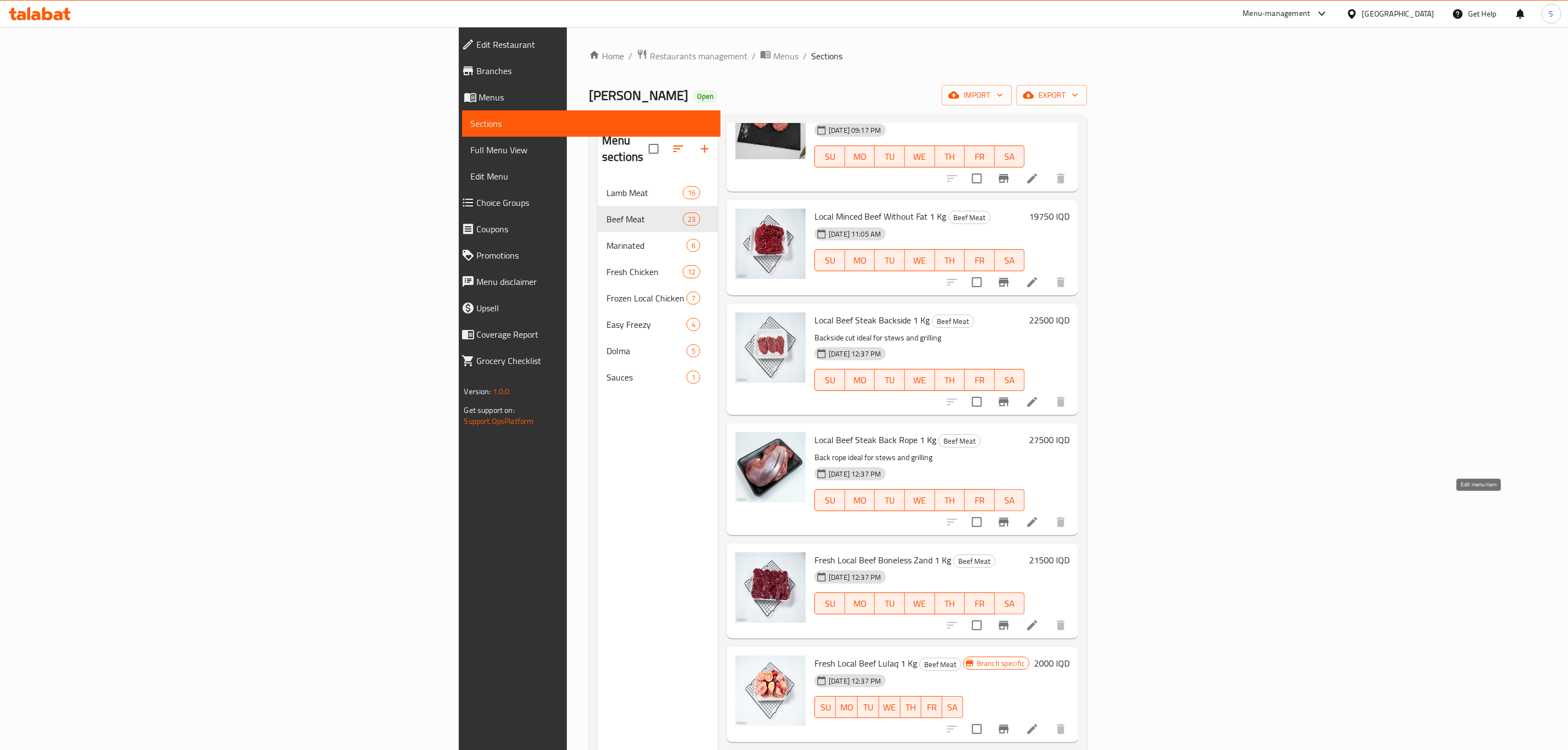
click at [1039, 516] on icon at bounding box center [1032, 522] width 13 height 13
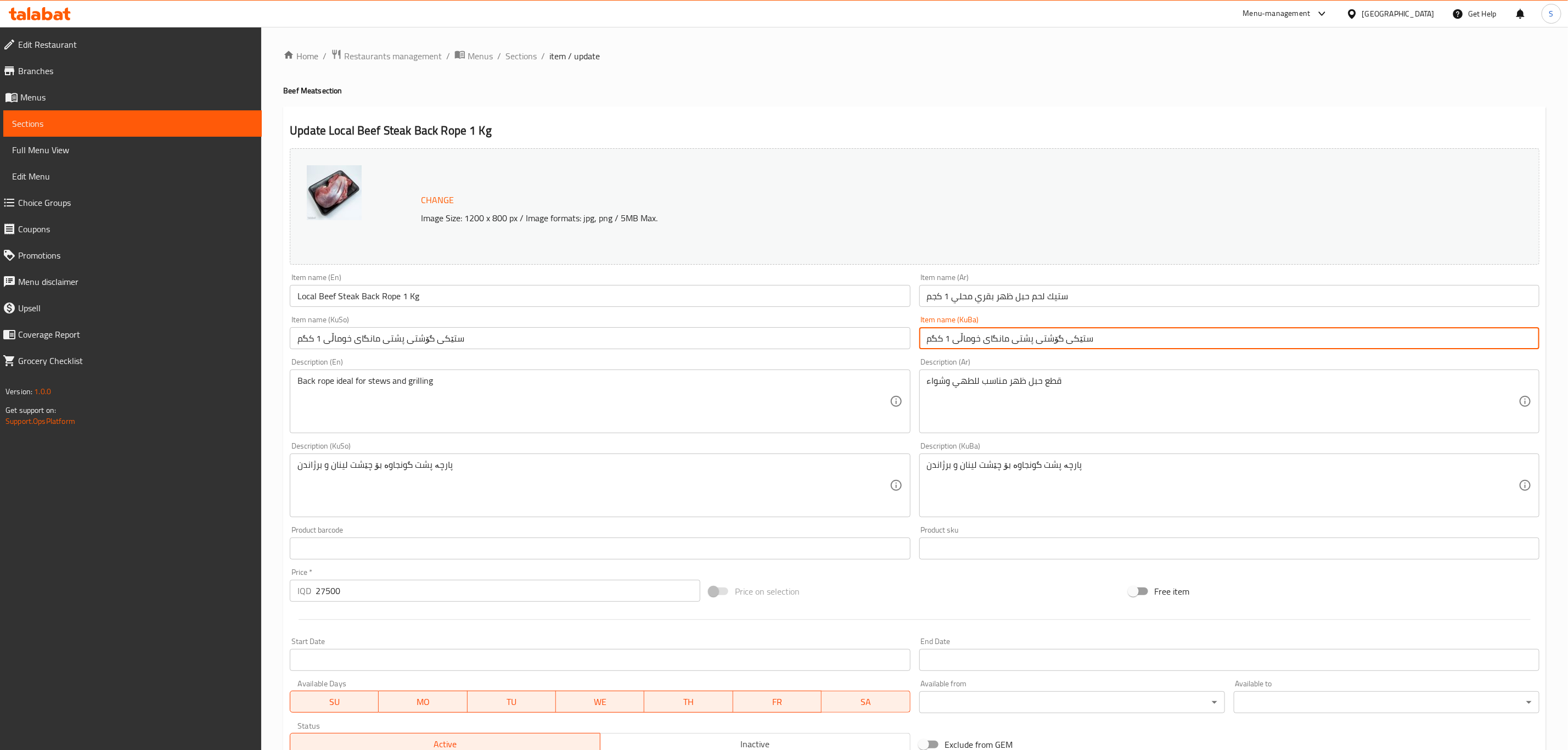
click at [1039, 331] on input "ستێکی گۆشتی پشتی مانگای خوماڵی 1 کگم" at bounding box center [1229, 338] width 620 height 22
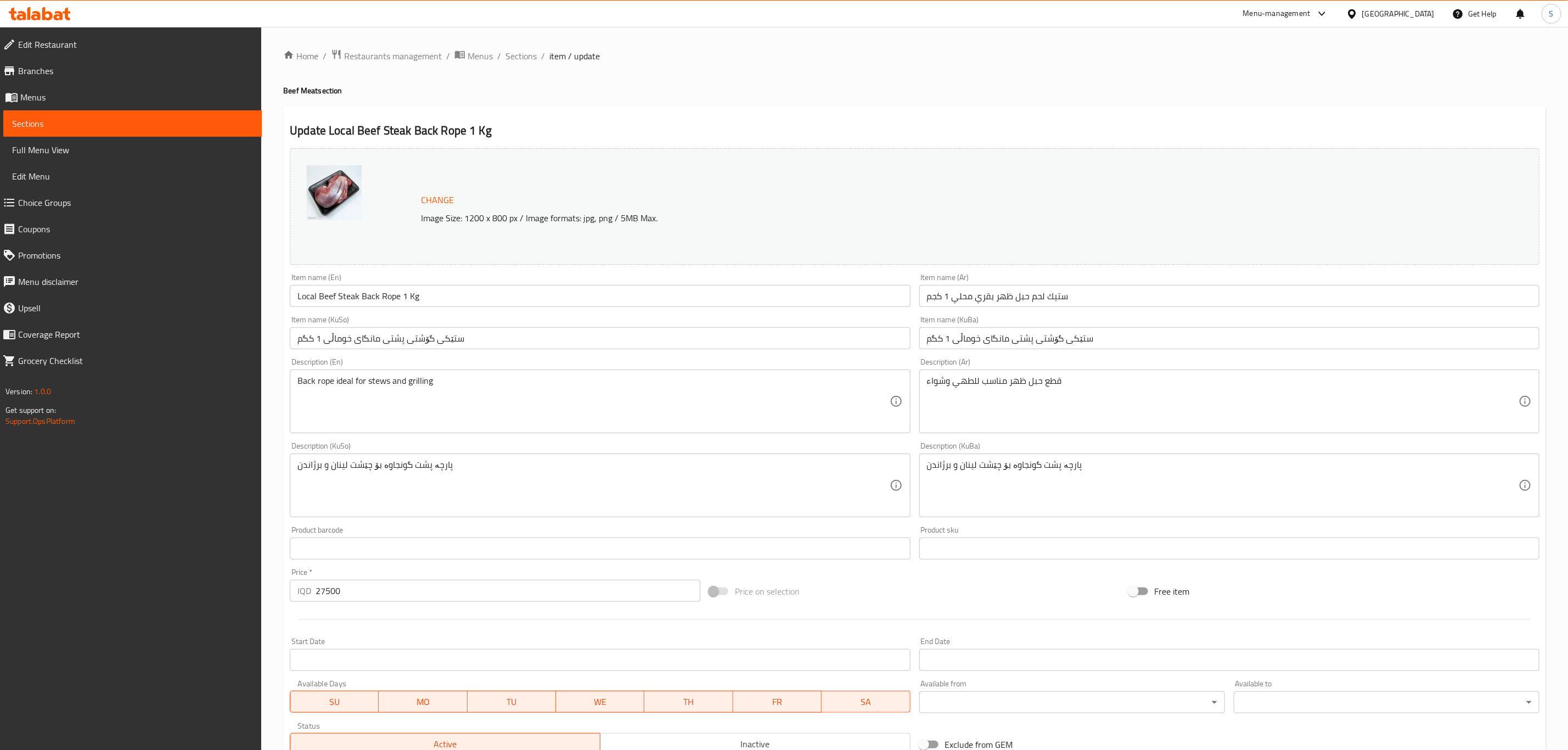
click at [996, 338] on input "ستێکی گۆشتی پشتی مانگای خوماڵی 1 کگم" at bounding box center [1229, 338] width 620 height 22
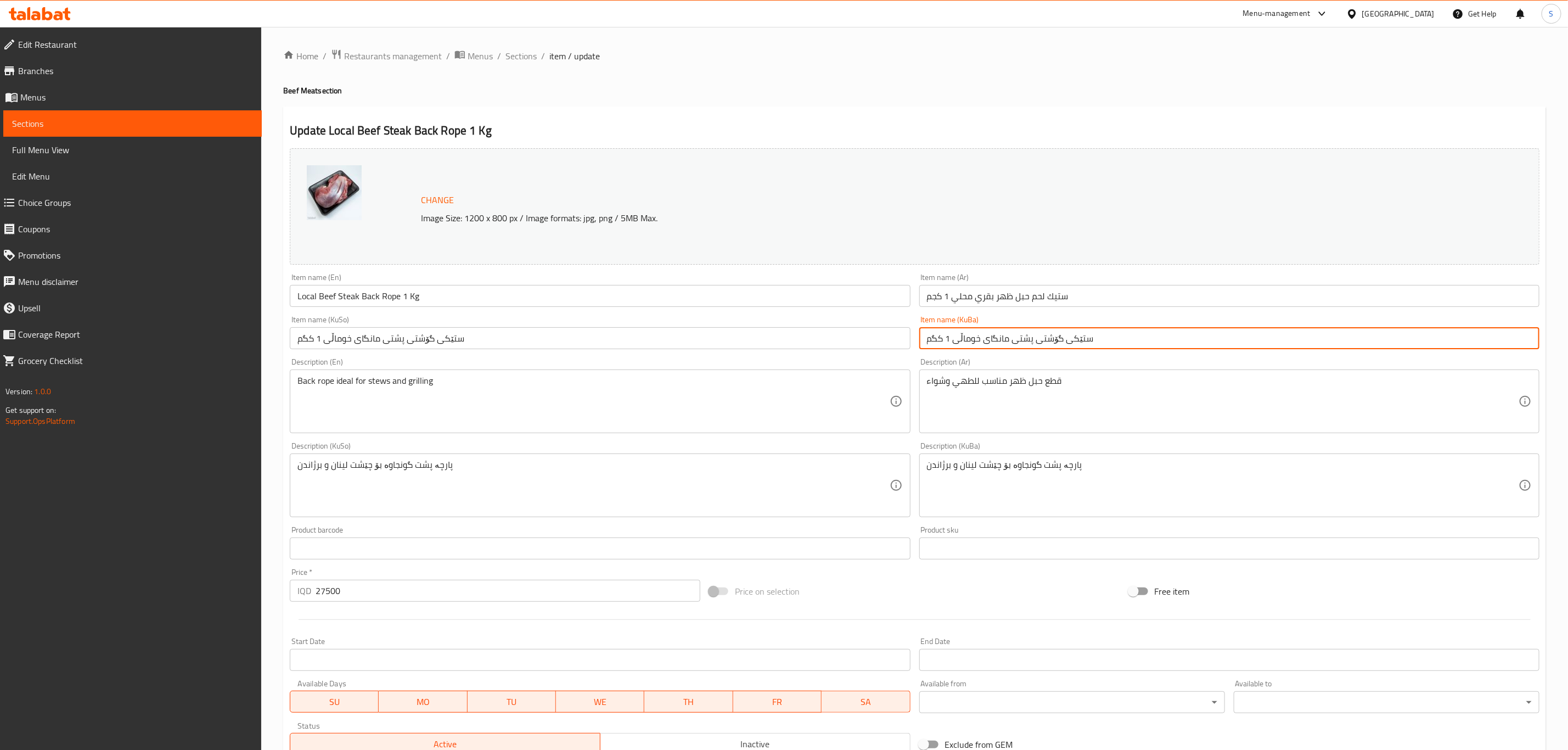
click at [996, 338] on input "ستێکی گۆشتی پشتی مانگای خوماڵی 1 کگم" at bounding box center [1229, 338] width 620 height 22
paste input "گۆلک"
type input "ستێکی گۆشتی پشتی گۆلکی خوماڵی 1 کگم"
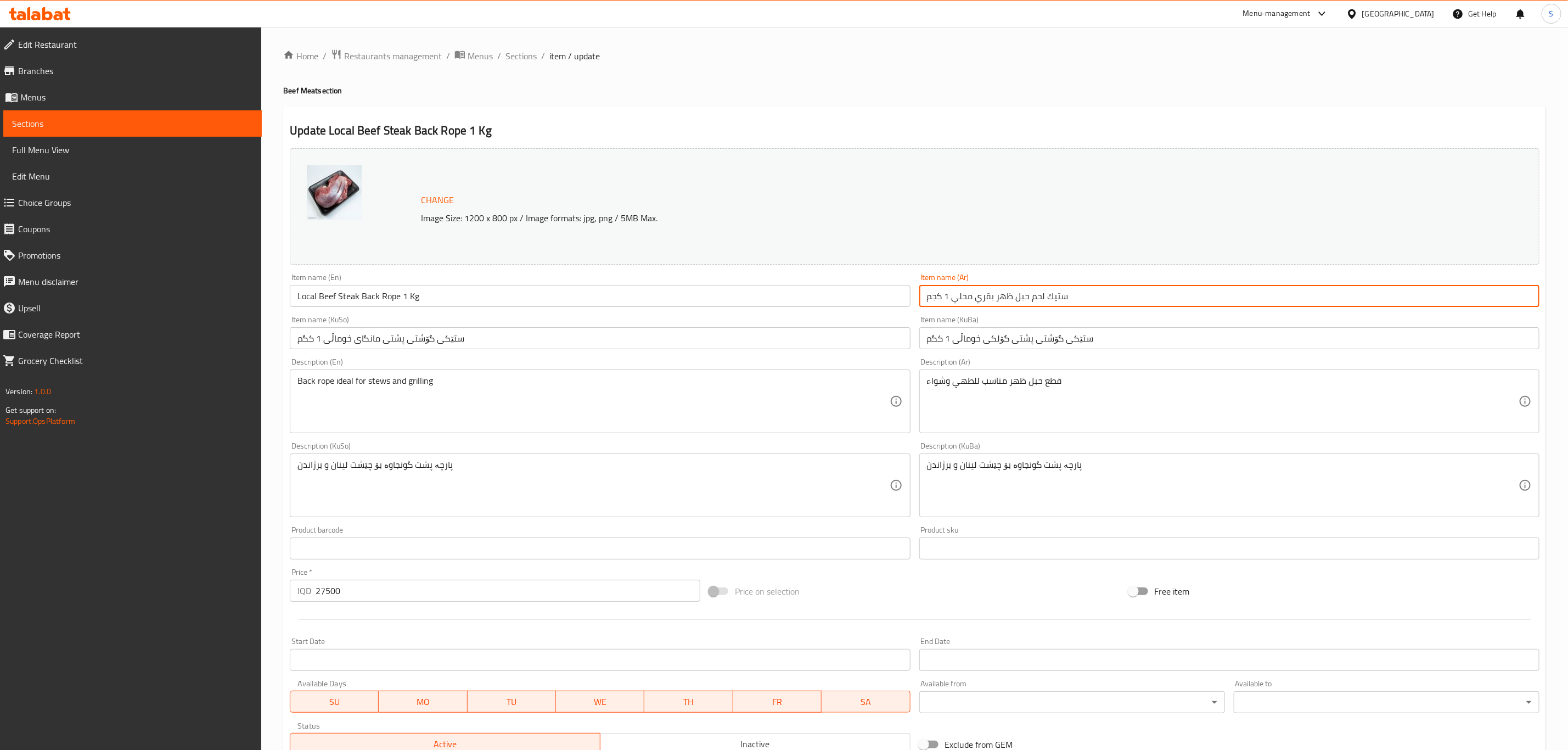
drag, startPoint x: 930, startPoint y: 298, endPoint x: 936, endPoint y: 300, distance: 6.3
click at [936, 300] on input "ستيك لحم حبل ظهر بقري محلي 1 كجم" at bounding box center [1229, 296] width 620 height 22
click at [1011, 292] on input "ستيك لحم حبل ظهر بقري محلي 1 كغم" at bounding box center [1229, 296] width 620 height 22
click at [984, 297] on input "ستيك لحم حبل الظهر بقري محلي 1 كغم" at bounding box center [1229, 296] width 620 height 22
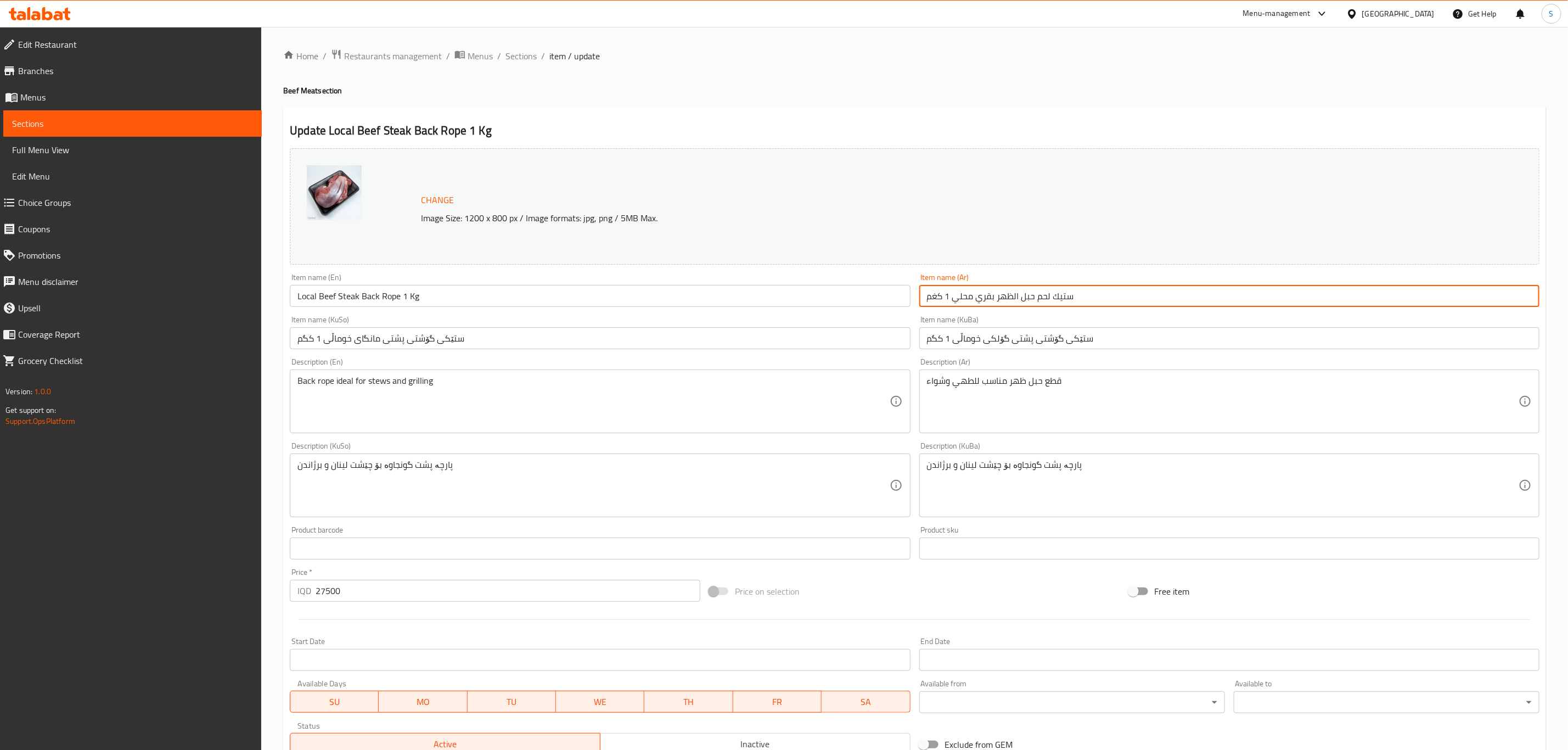
click at [1011, 292] on input "ستيك لحم حبل الظهر بقري محلي 1 كغم" at bounding box center [1229, 296] width 620 height 22
click at [988, 300] on input "ستيك لحم حبل ظهر بقري محلي 1 كغم" at bounding box center [1229, 296] width 620 height 22
type input "ستيك لحم حبل ظهر العجل المحلي 1 كغم"
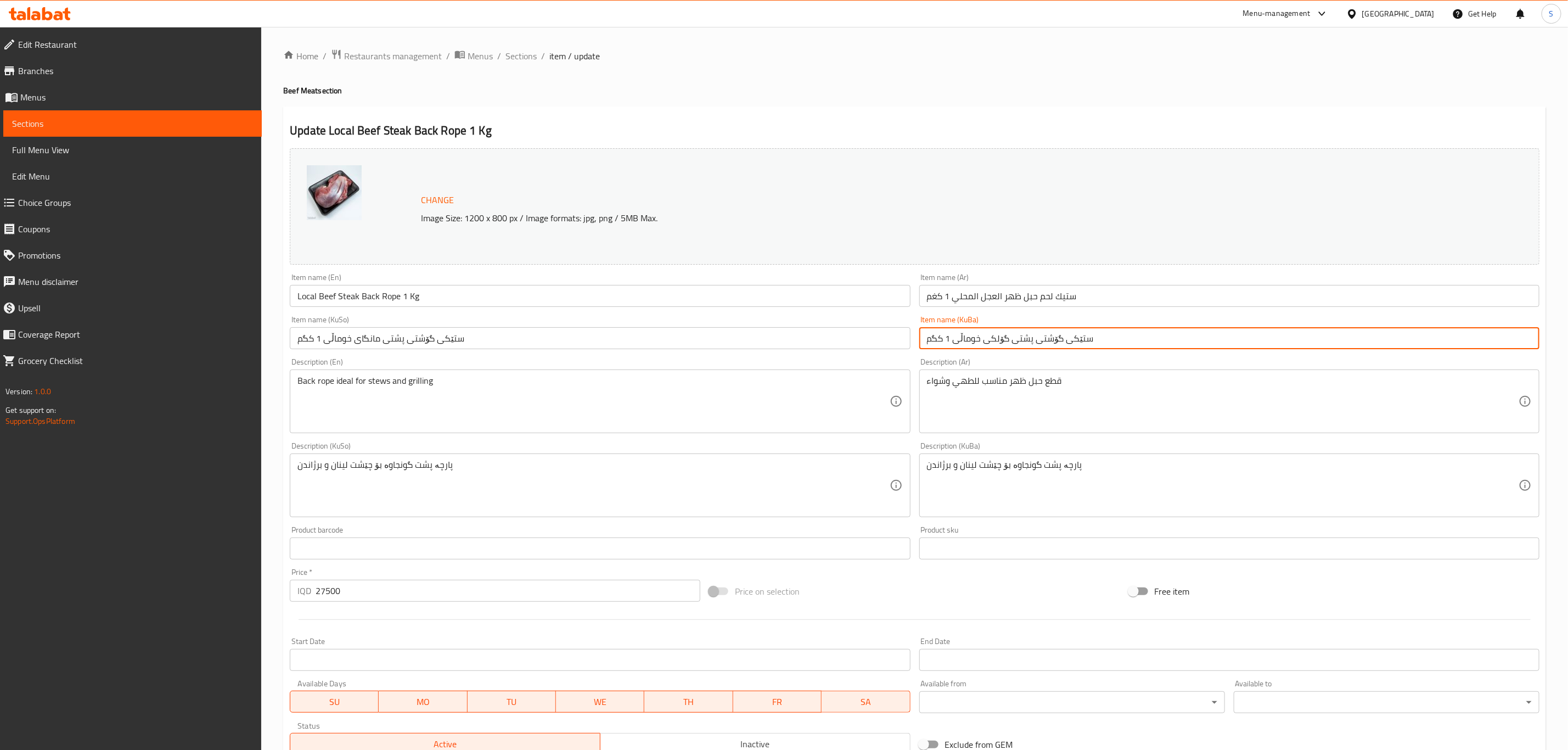
click at [1051, 345] on input "ستێکی گۆشتی پشتی گۆلکی خوماڵی 1 کگم" at bounding box center [1229, 338] width 620 height 22
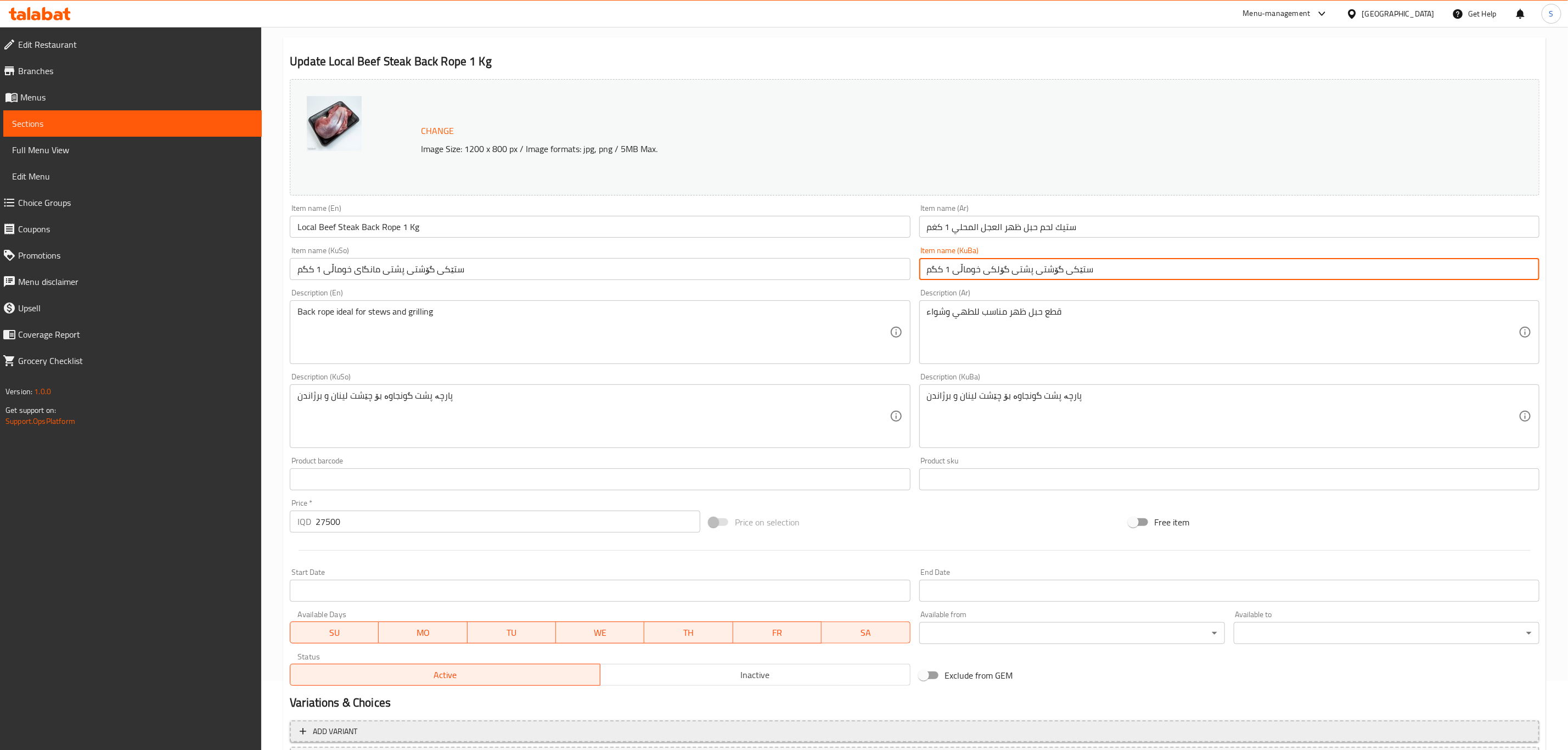
scroll to position [167, 0]
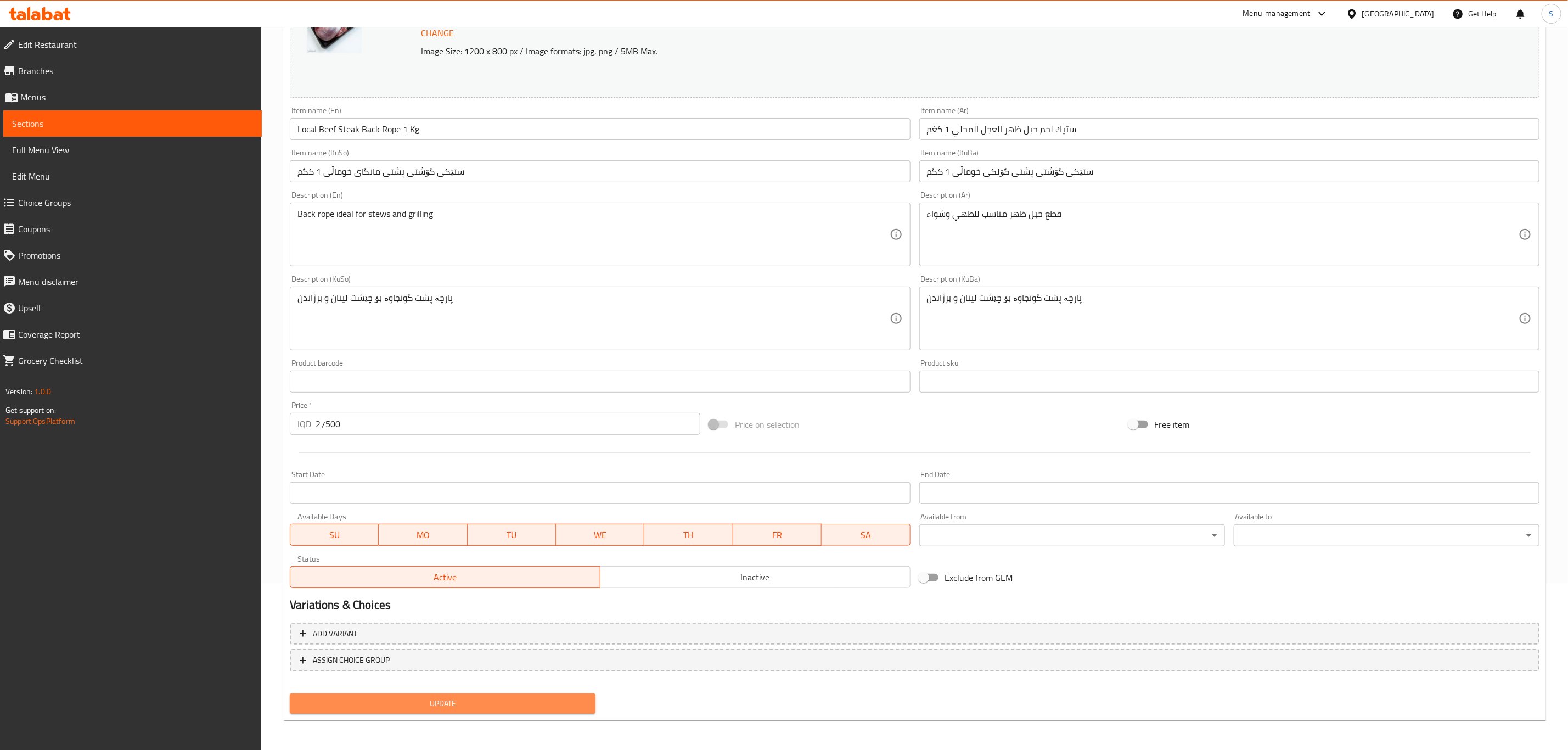
click at [439, 694] on button "Update" at bounding box center [442, 703] width 306 height 20
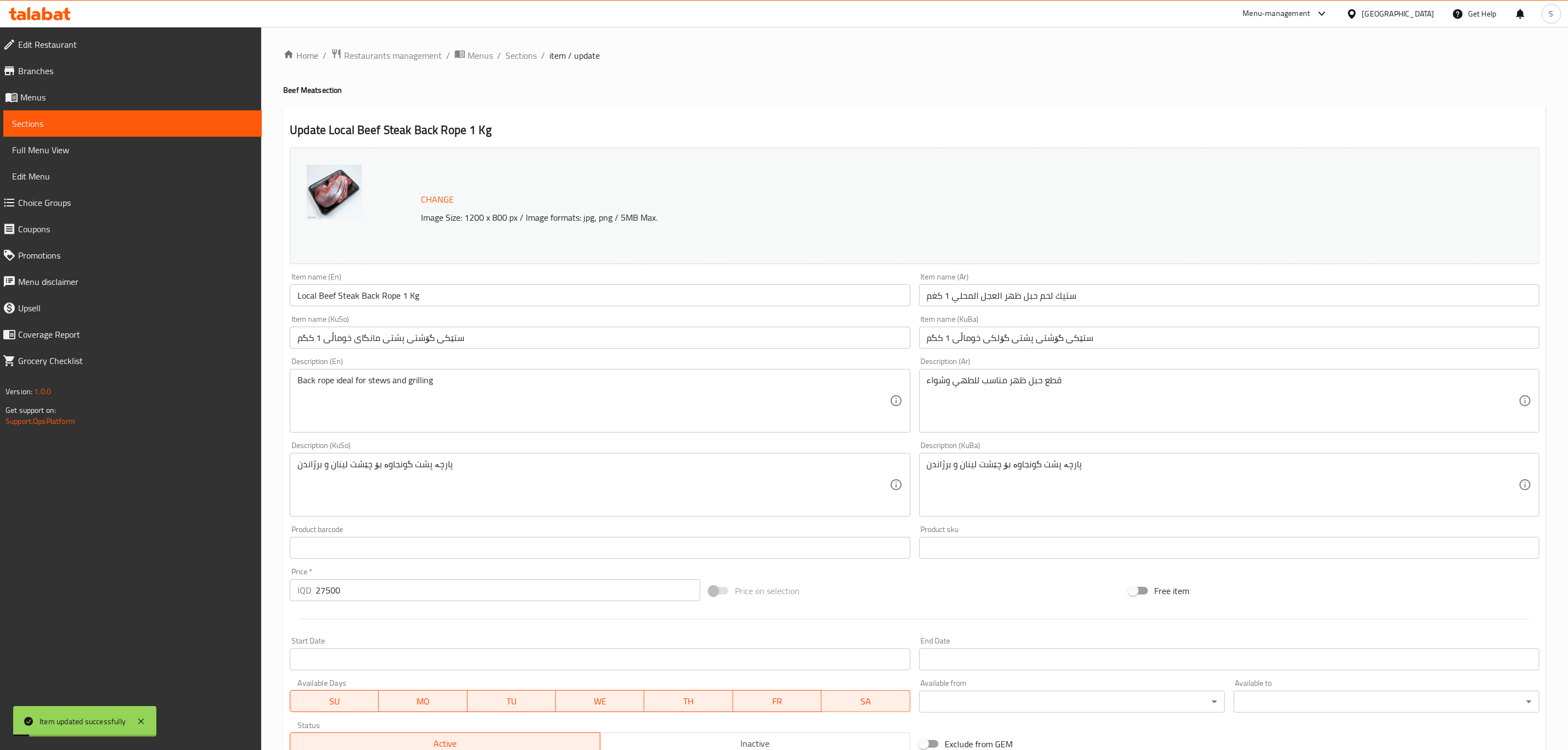
scroll to position [0, 0]
click at [530, 60] on span "Sections" at bounding box center [521, 55] width 31 height 13
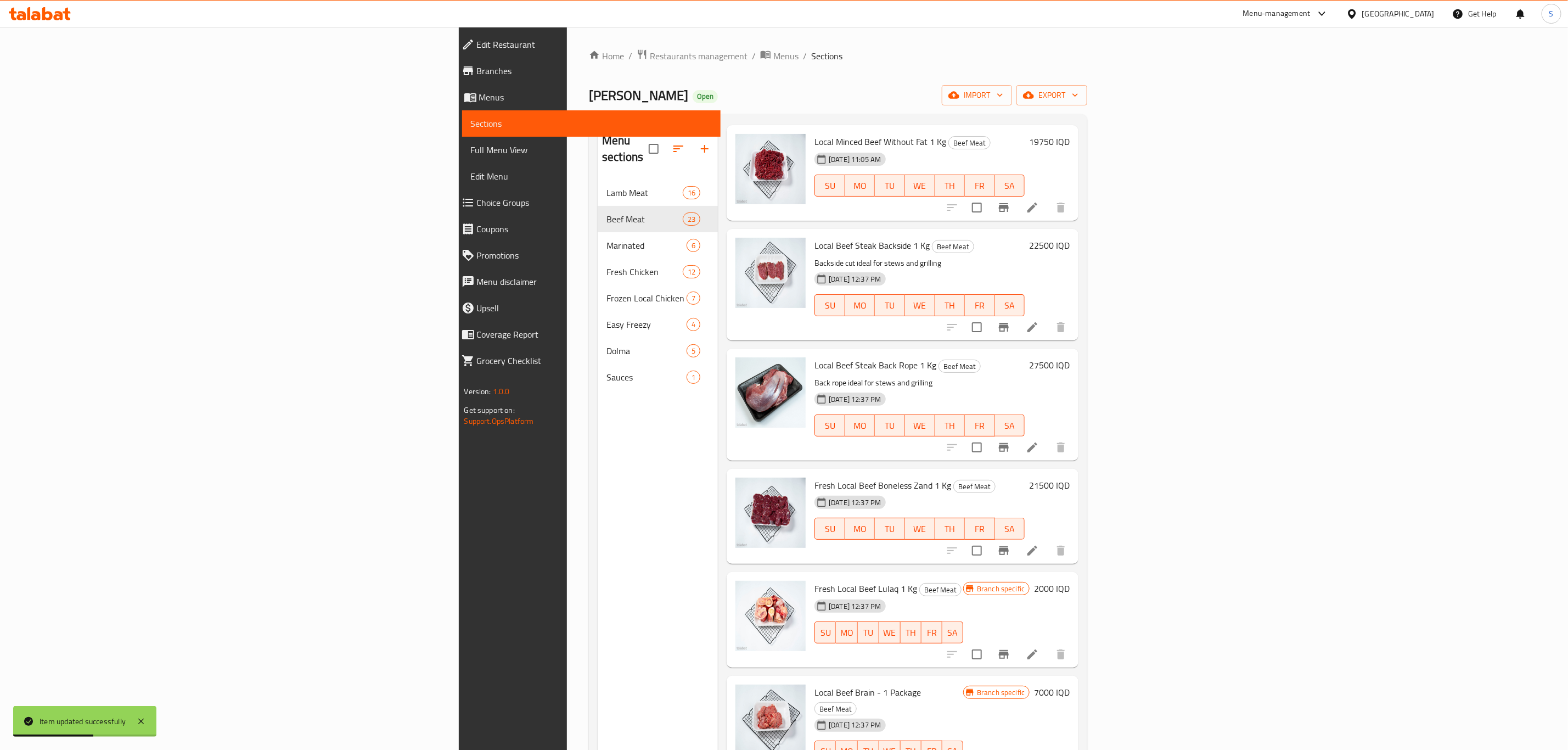
scroll to position [153, 0]
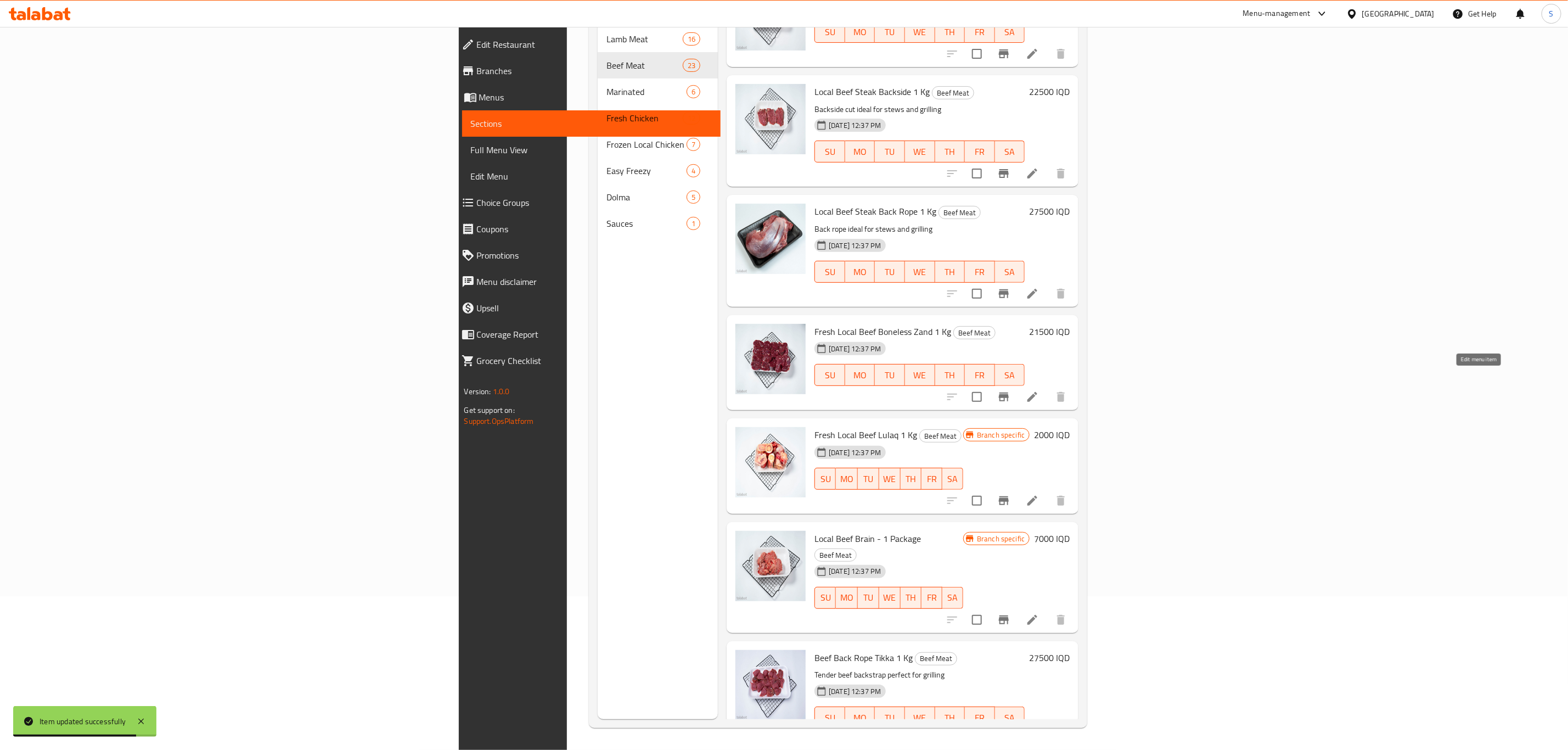
click at [1039, 390] on icon at bounding box center [1032, 396] width 13 height 13
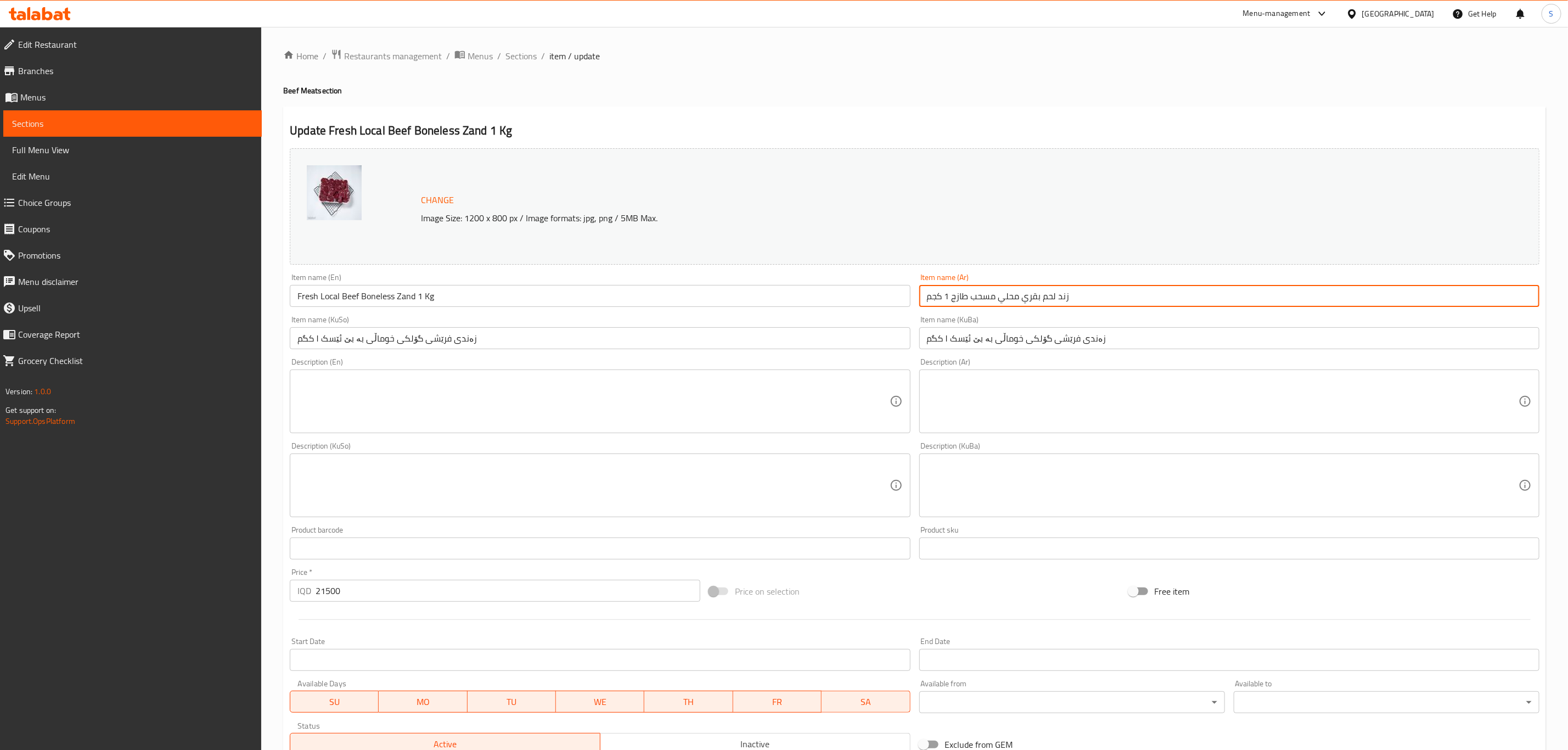
click at [1032, 299] on input "زند لحم بقري محلي مسحب طازج 1 كجم" at bounding box center [1229, 296] width 620 height 22
click at [1029, 300] on input "زند لحم بقري محلي مسحب طازج 1 كجم" at bounding box center [1229, 296] width 620 height 22
click at [975, 295] on input "زند لحم عجل محلي مسحب طازج 1 كجم" at bounding box center [1229, 296] width 620 height 22
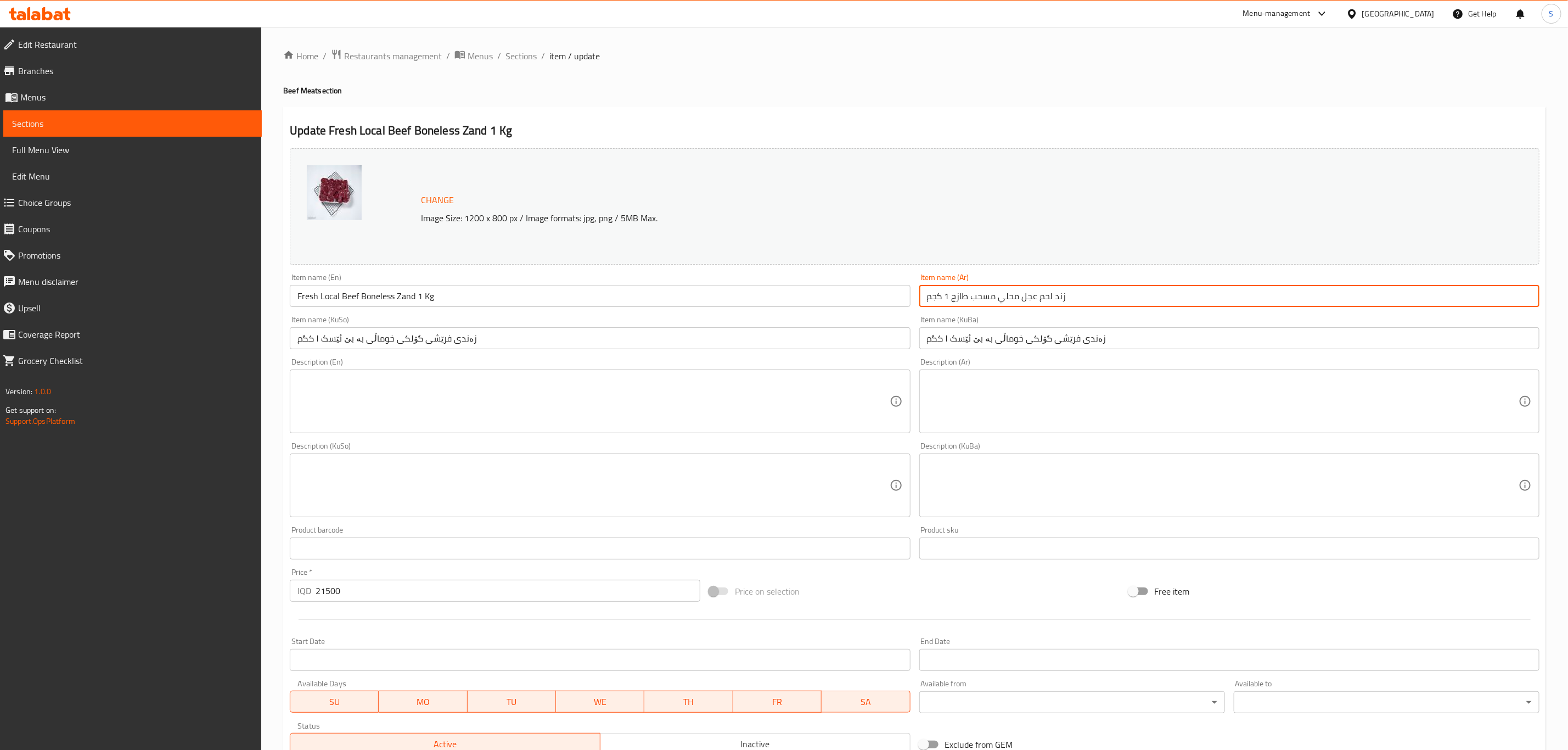
click at [975, 295] on input "زند لحم عجل محلي مسحب طازج 1 كجم" at bounding box center [1229, 296] width 620 height 22
drag, startPoint x: 931, startPoint y: 297, endPoint x: 937, endPoint y: 298, distance: 6.1
click at [937, 298] on input "زند لحم عجل محلي طازج بدون عظم 1 كجم" at bounding box center [1229, 296] width 620 height 22
type input "زند لحم عجل محلي طازج بدون عظم 1 كغم"
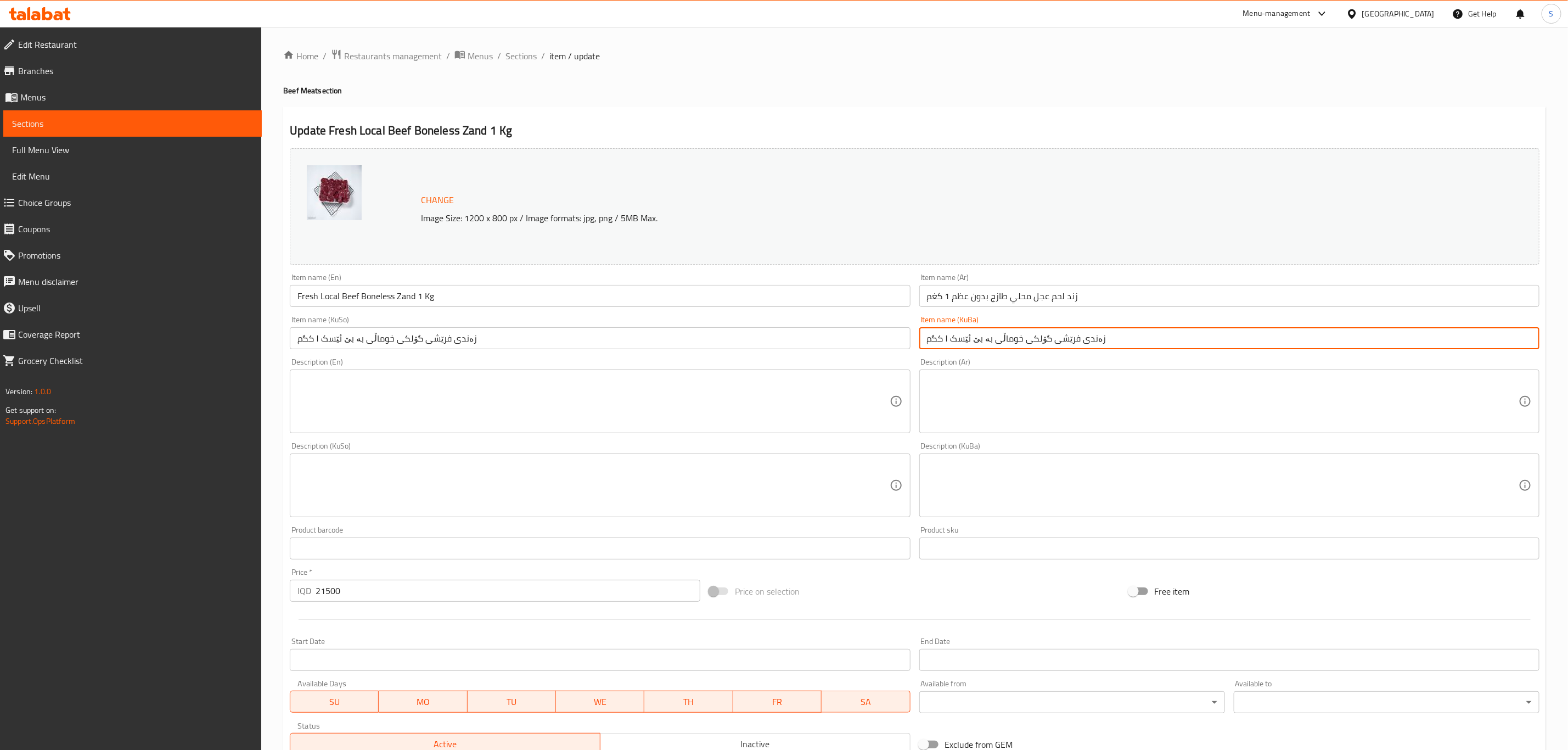
click at [1079, 345] on input "زەندی فرێشی گۆلکی خوماڵی بە بێ ئێسک ۱ کگم" at bounding box center [1229, 338] width 620 height 22
click at [1089, 290] on input "زند لحم عجل محلي طازج بدون عظم 1 كغم" at bounding box center [1229, 296] width 620 height 22
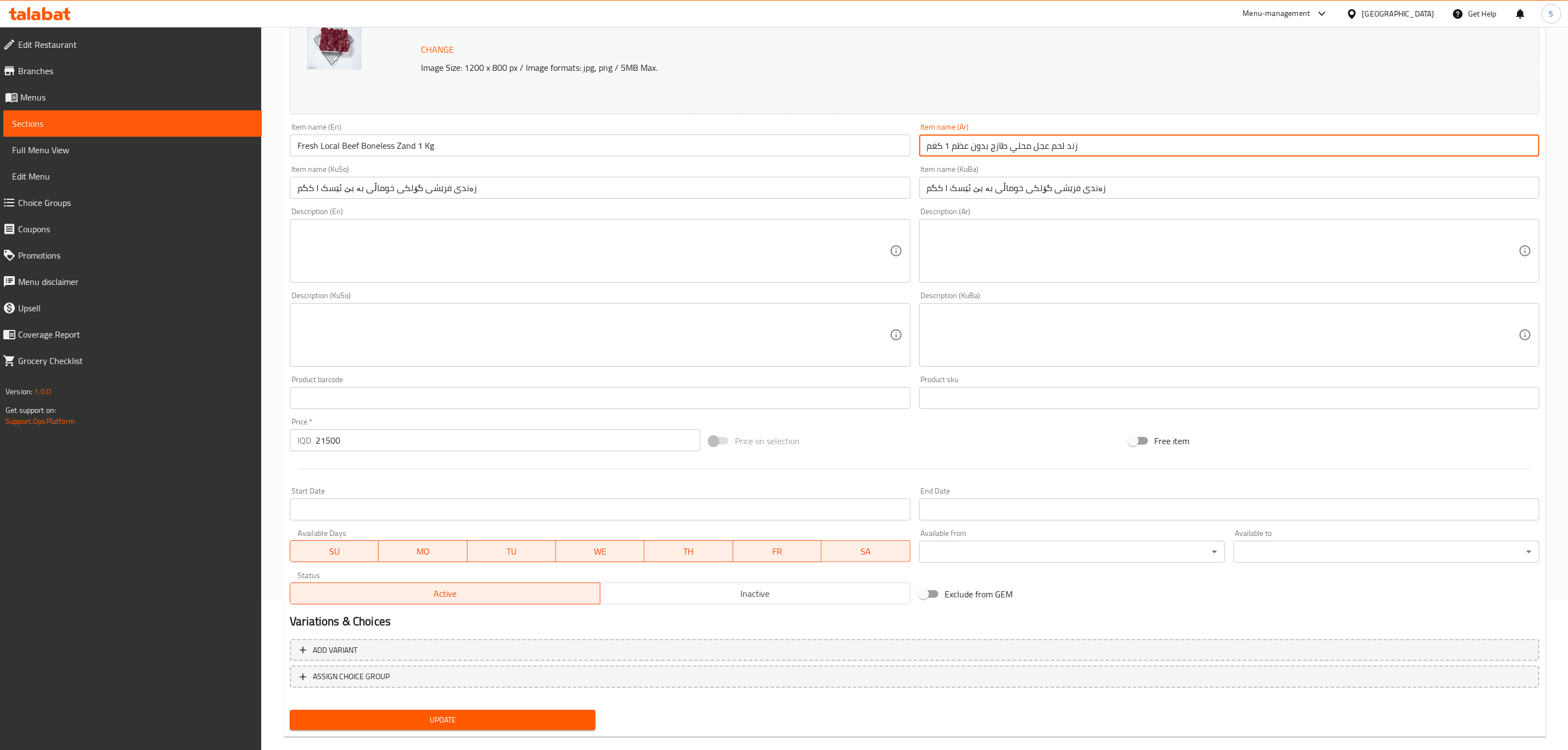
scroll to position [164, 0]
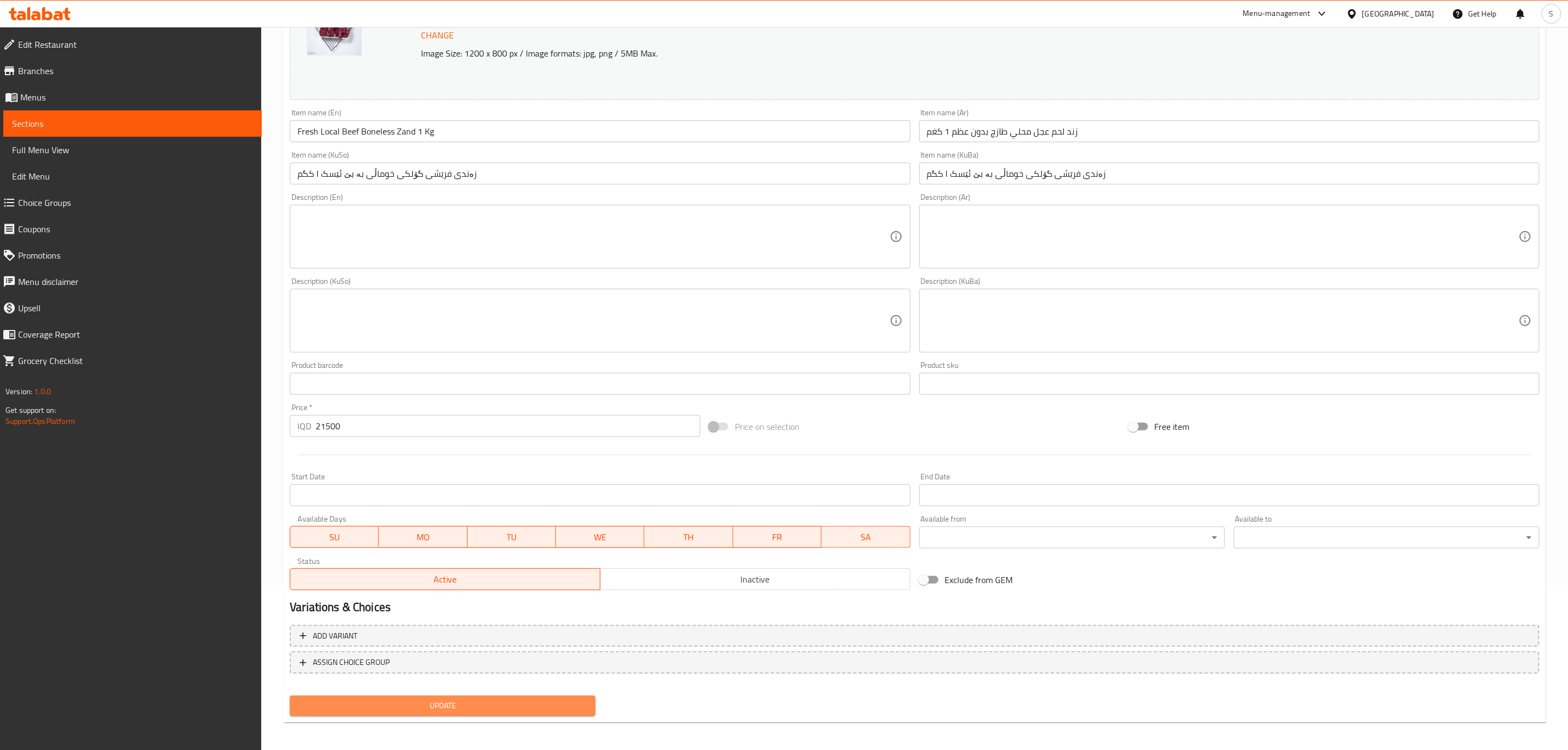
click at [431, 706] on span "Update" at bounding box center [443, 706] width 288 height 14
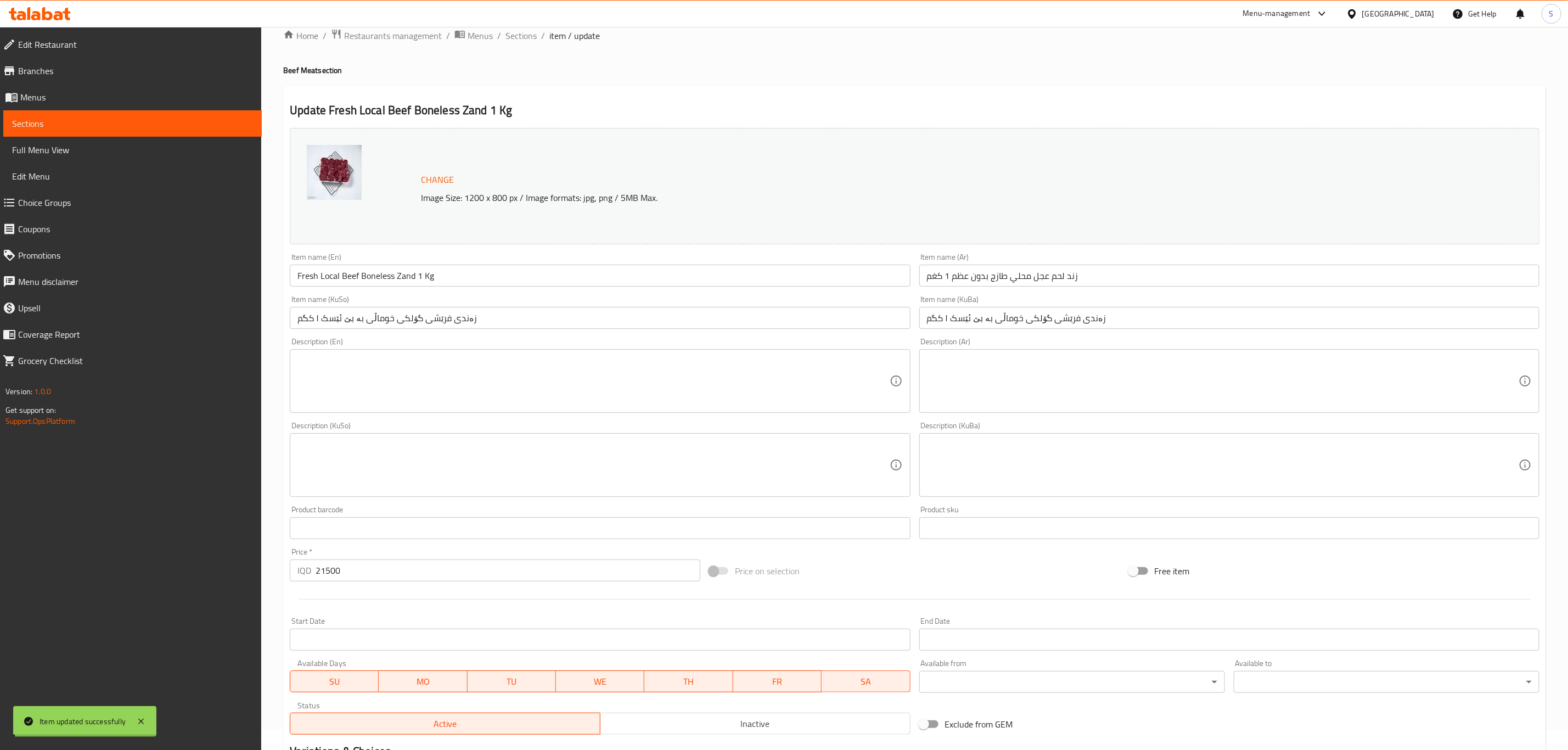
scroll to position [0, 0]
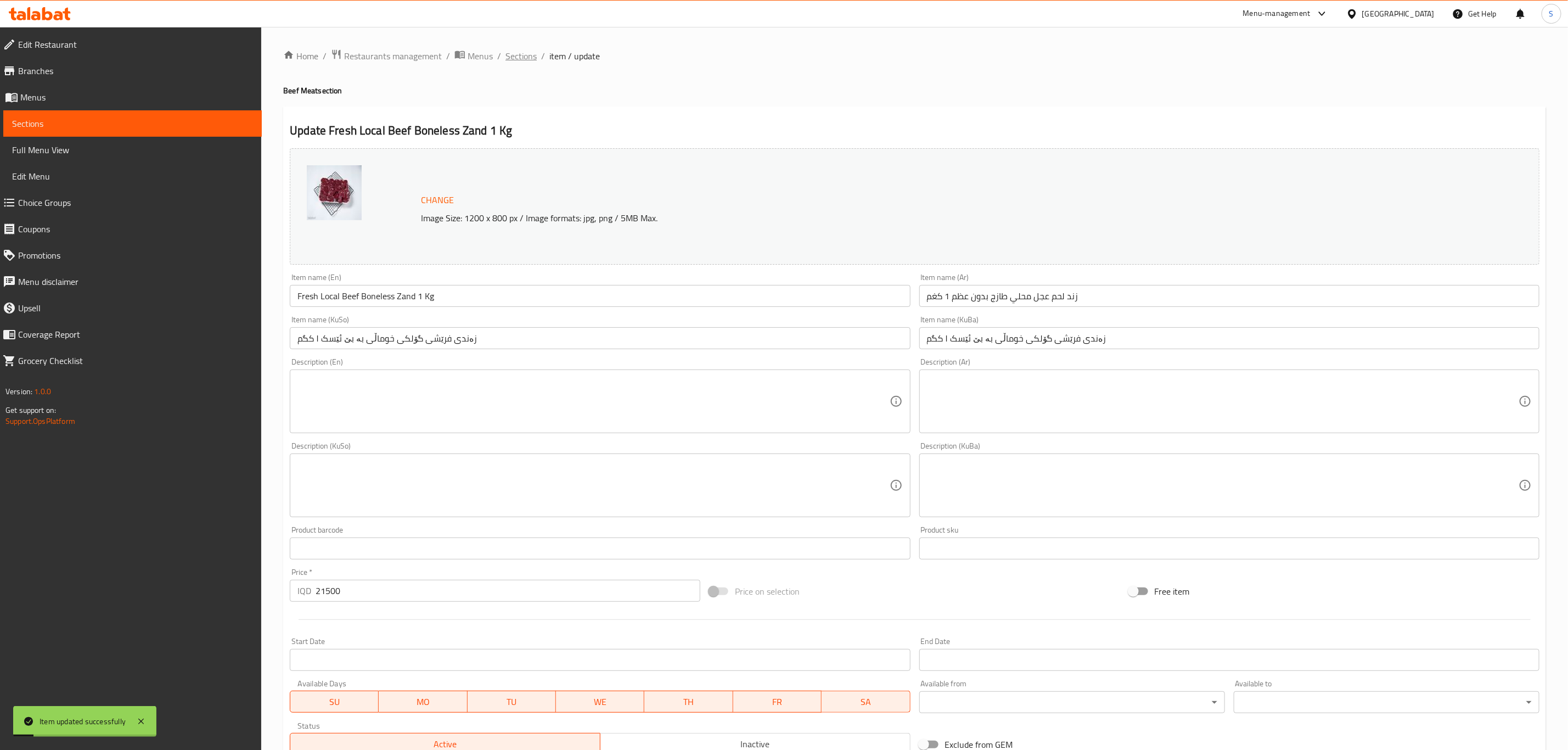
click at [514, 53] on span "Sections" at bounding box center [521, 55] width 31 height 13
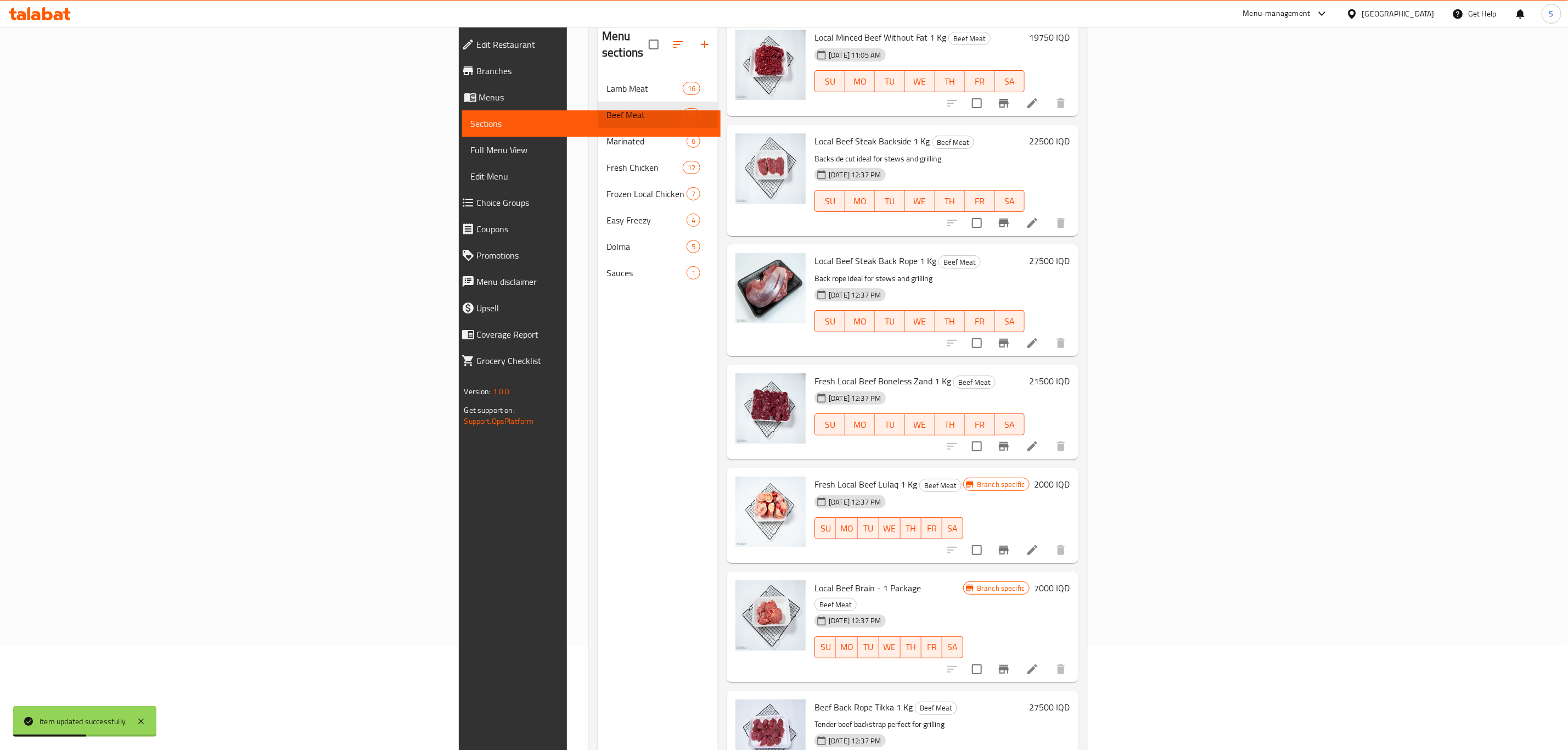
scroll to position [153, 0]
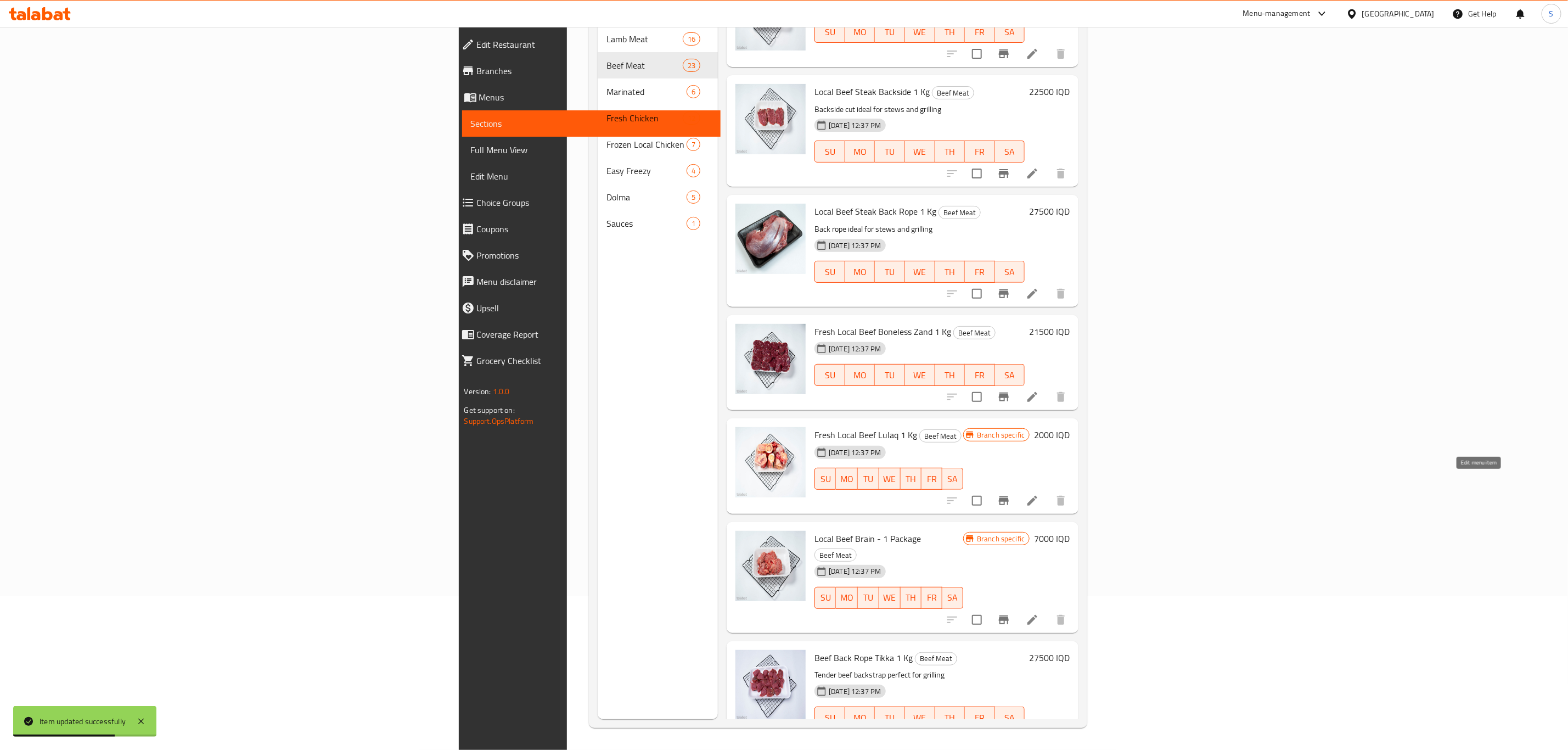
click at [1039, 494] on icon at bounding box center [1032, 500] width 13 height 13
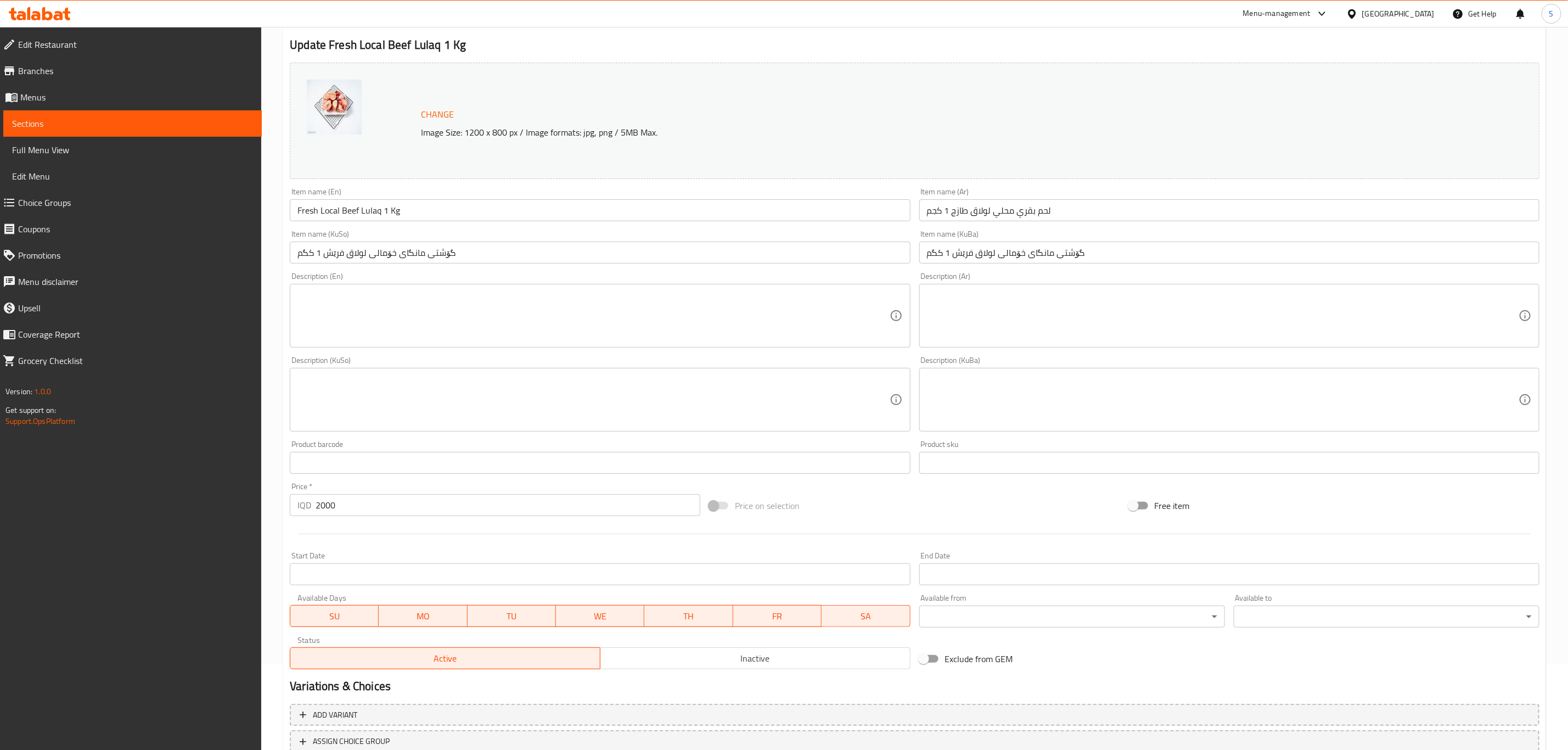
scroll to position [167, 0]
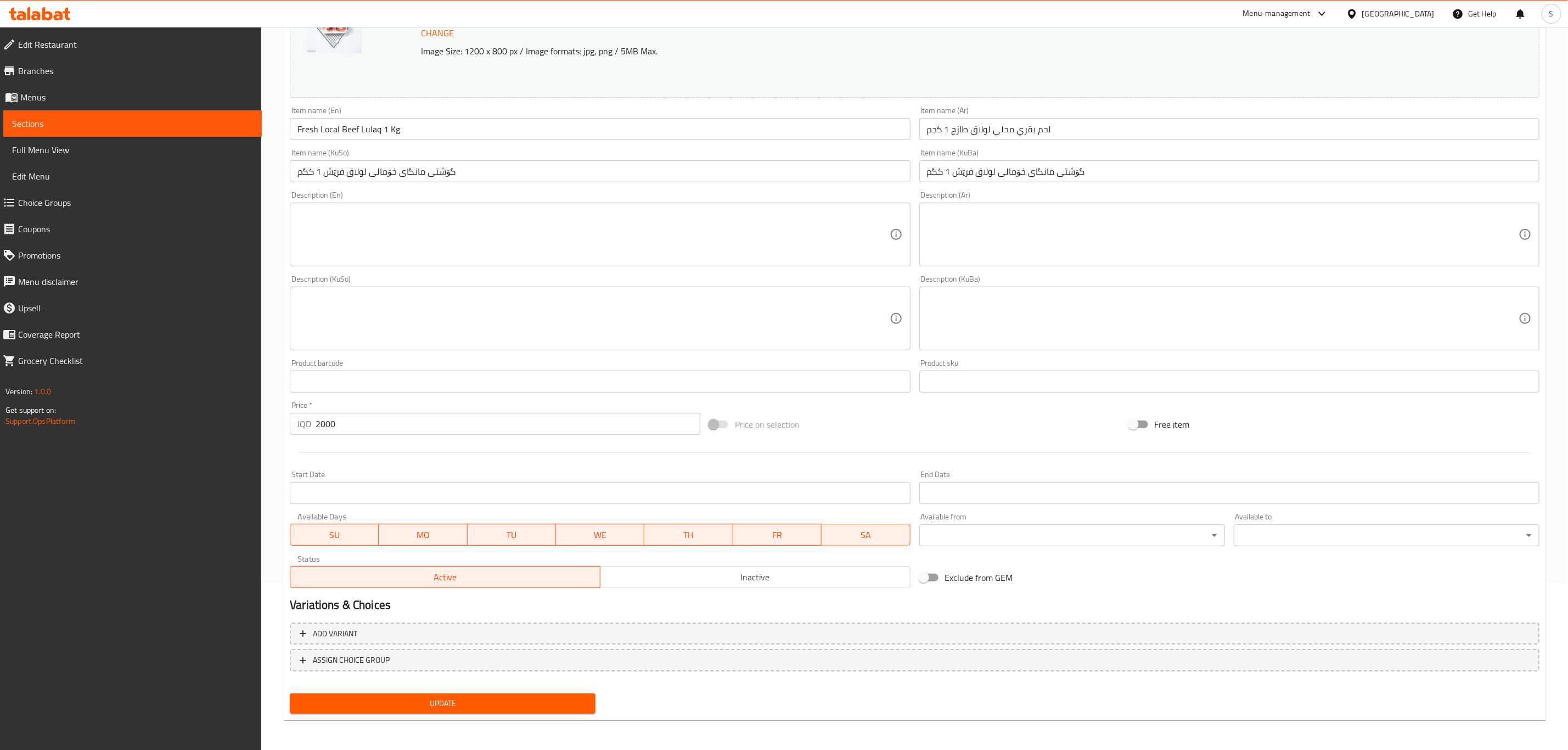
click at [1027, 133] on input "لحم بقري محلي لولاق طازج 1 كجم" at bounding box center [1229, 129] width 620 height 22
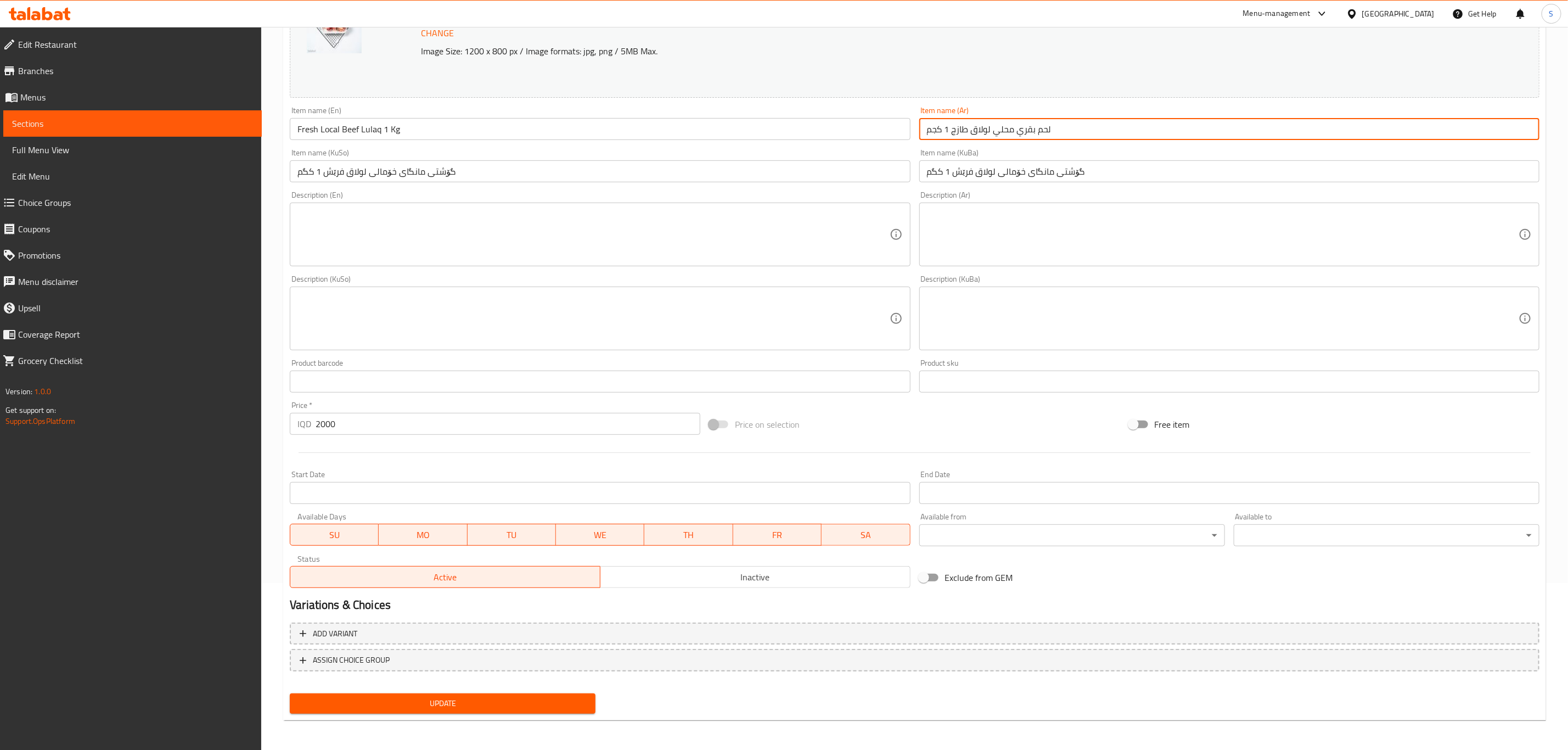
click at [1027, 133] on input "لحم بقري محلي لولاق طازج 1 كجم" at bounding box center [1229, 129] width 620 height 22
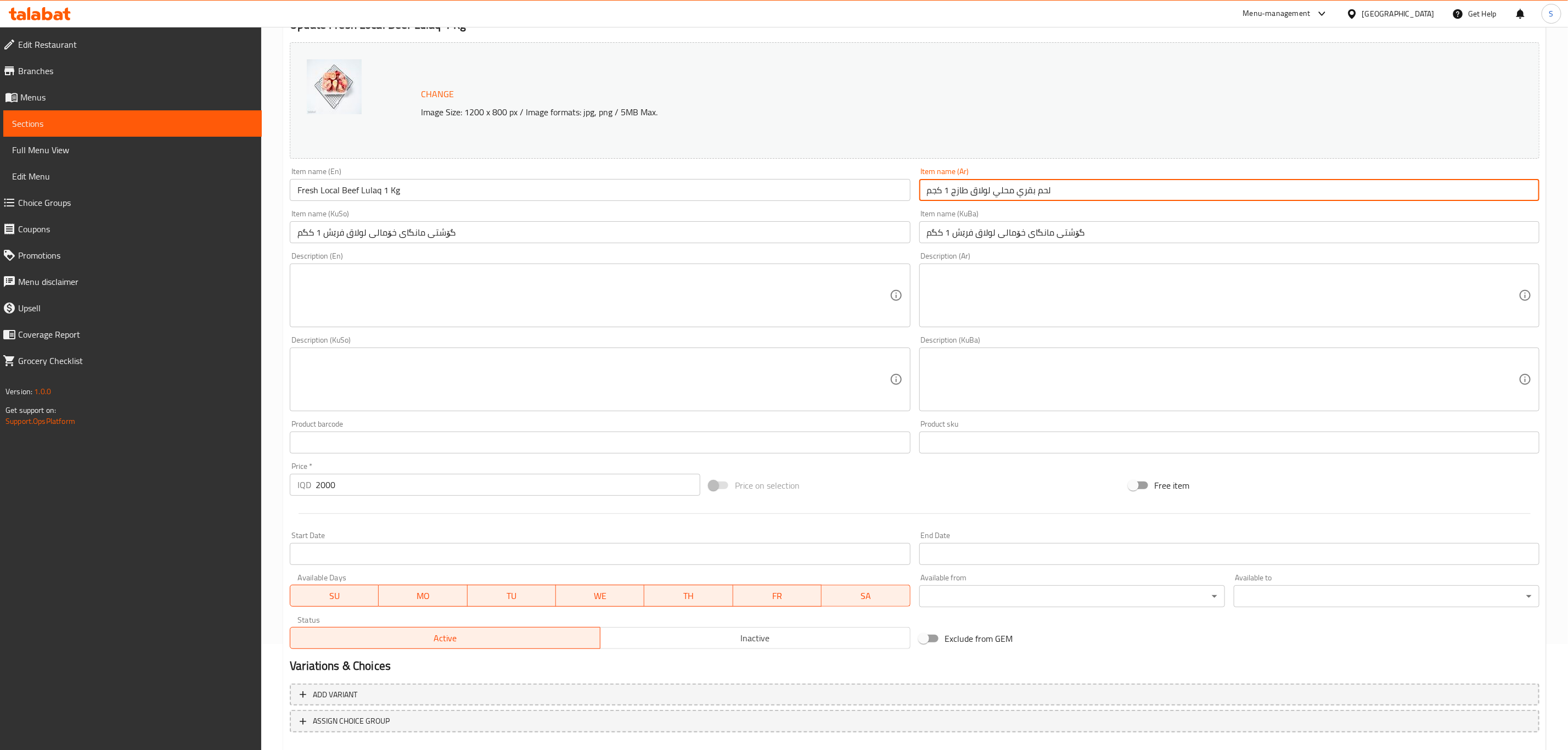
scroll to position [0, 0]
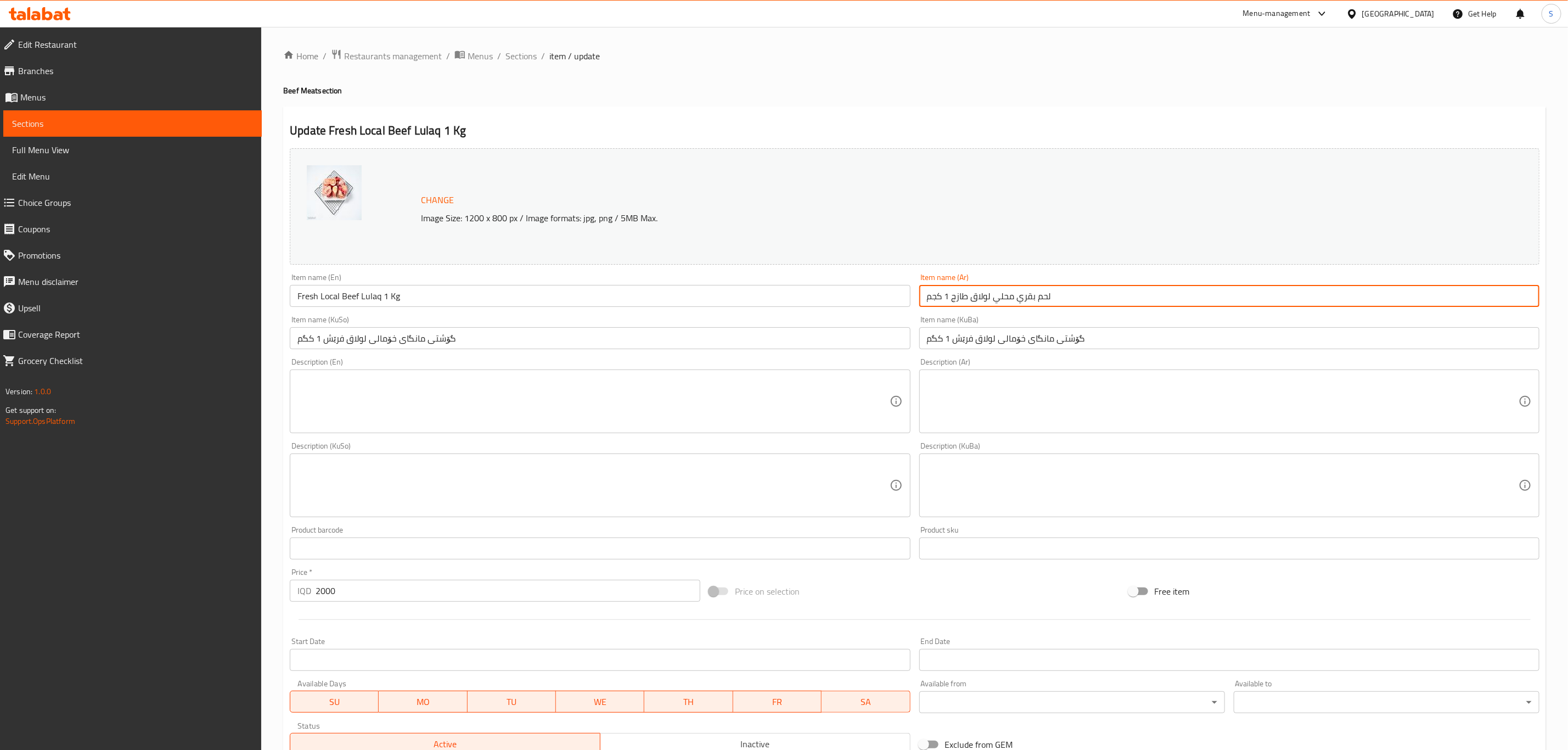
click at [1041, 298] on input "لحم بقري محلي لولاق طازج 1 كجم" at bounding box center [1229, 296] width 620 height 22
click at [1023, 301] on input "بقري محلي لولاق طازج 1 كجم" at bounding box center [1229, 296] width 620 height 22
click at [978, 298] on input "محلي لولاق طازج 1 كجم" at bounding box center [1229, 296] width 620 height 22
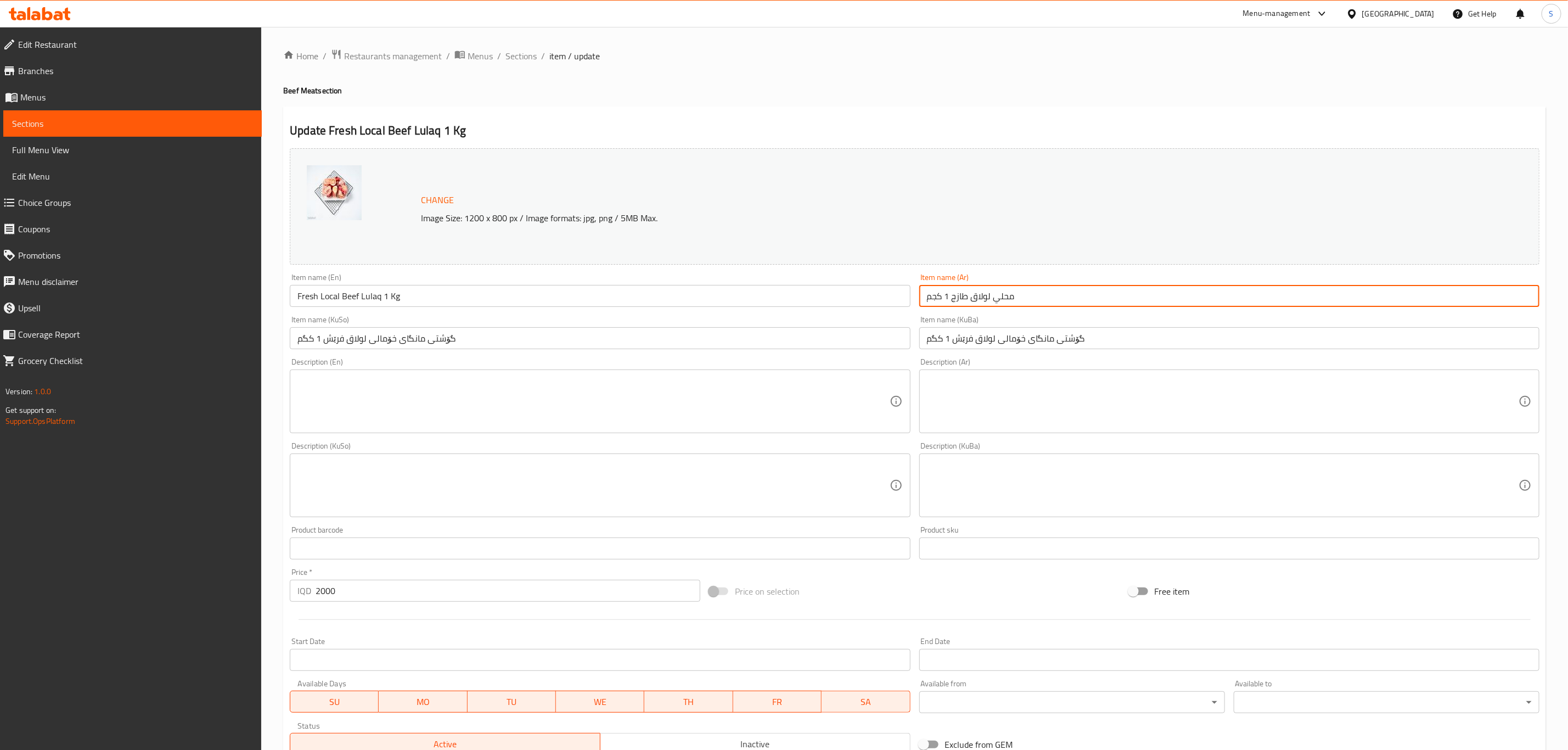
click at [978, 298] on input "محلي لولاق طازج 1 كجم" at bounding box center [1229, 296] width 620 height 22
click at [925, 300] on input "محلي طازج 1 كجم" at bounding box center [1229, 296] width 620 height 22
paste input "لولاق"
drag, startPoint x: 930, startPoint y: 295, endPoint x: 936, endPoint y: 298, distance: 6.7
click at [936, 298] on input "لولاق عجل محلي طازج 1 كجم" at bounding box center [1229, 296] width 620 height 22
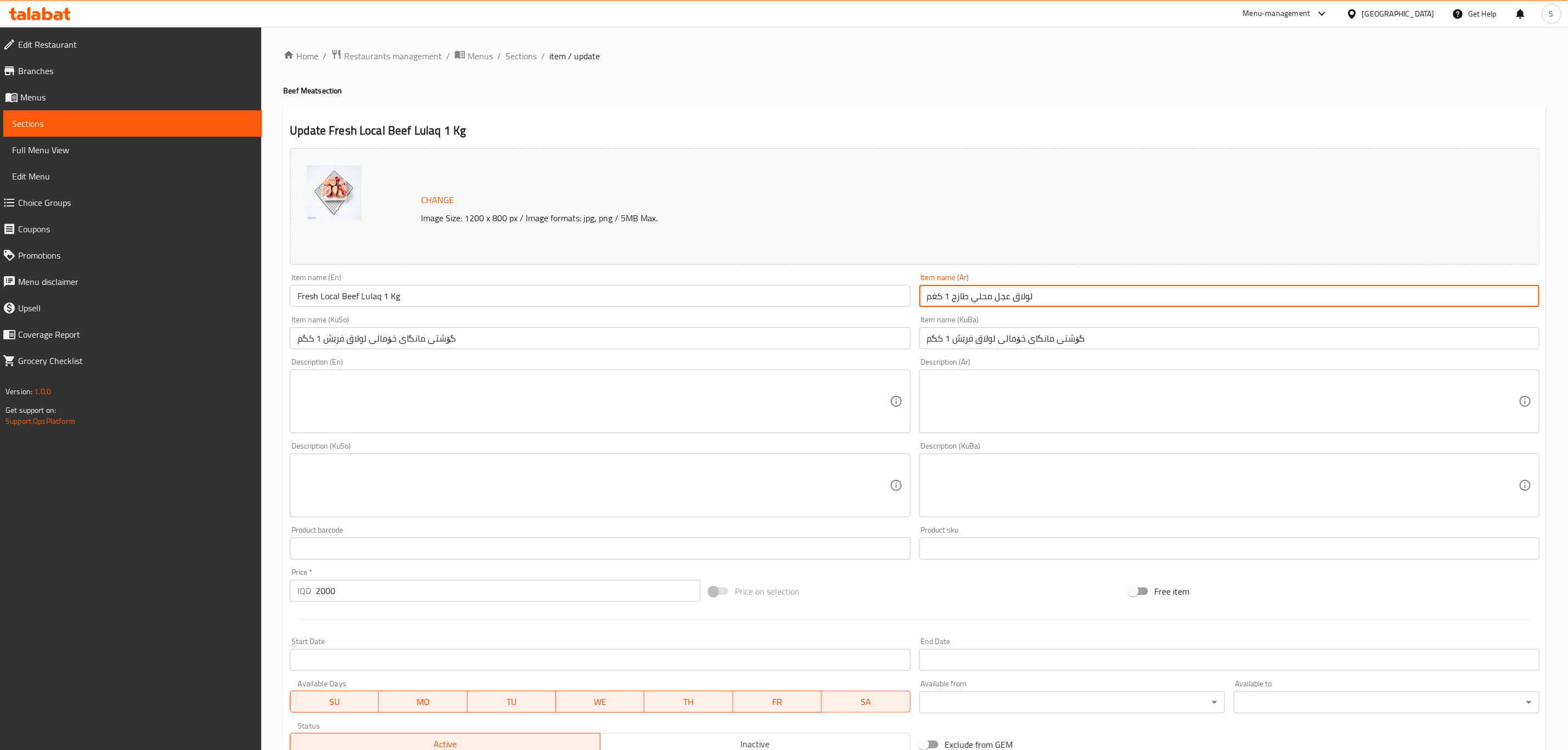
type input "لولاق عجل محلي طازج 1 كغم"
click at [990, 339] on input "گۆشتی مانگای خۆمالی لولاق فرێش 1 کگم" at bounding box center [1229, 338] width 620 height 22
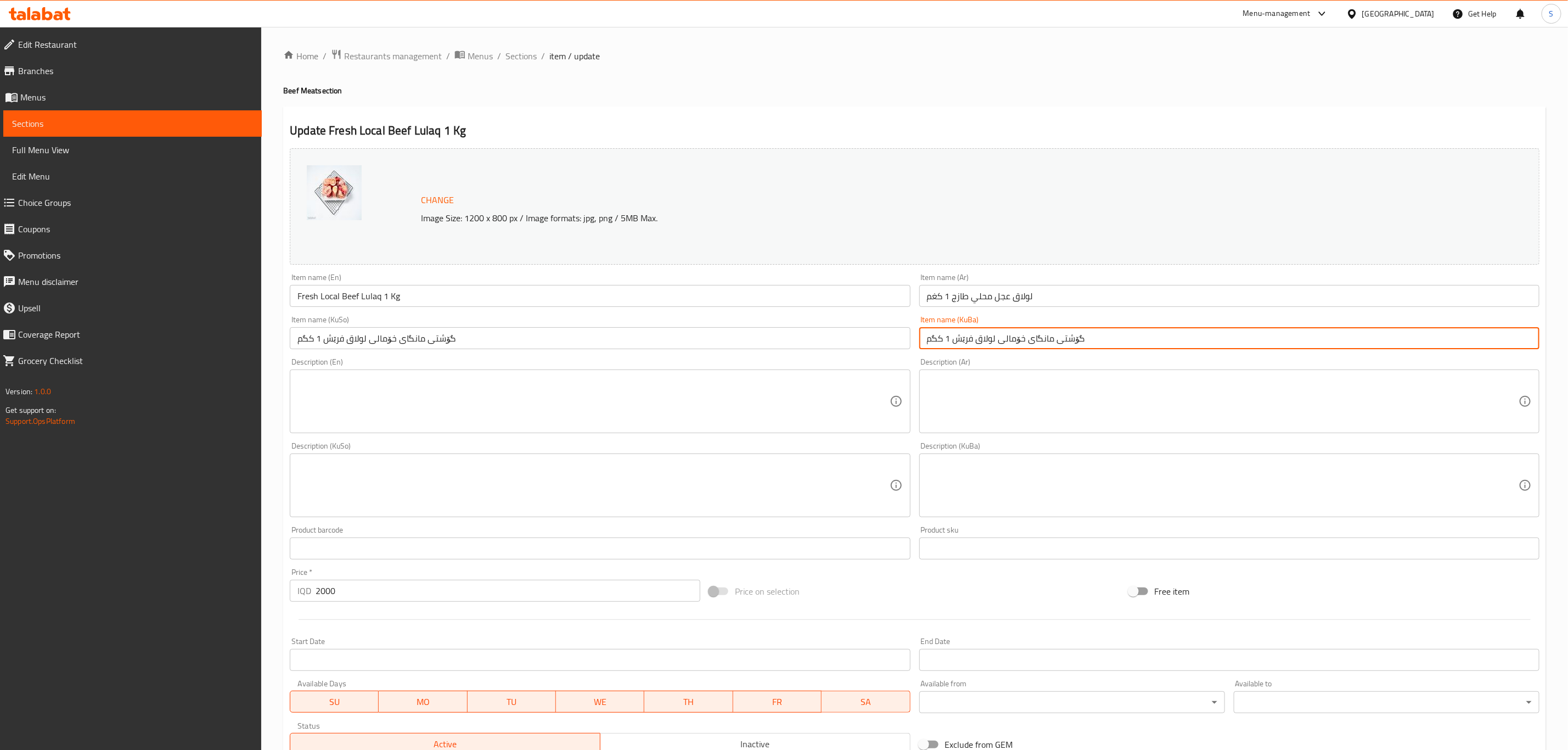
click at [990, 339] on input "گۆشتی مانگای خۆمالی لولاق فرێش 1 کگم" at bounding box center [1229, 338] width 620 height 22
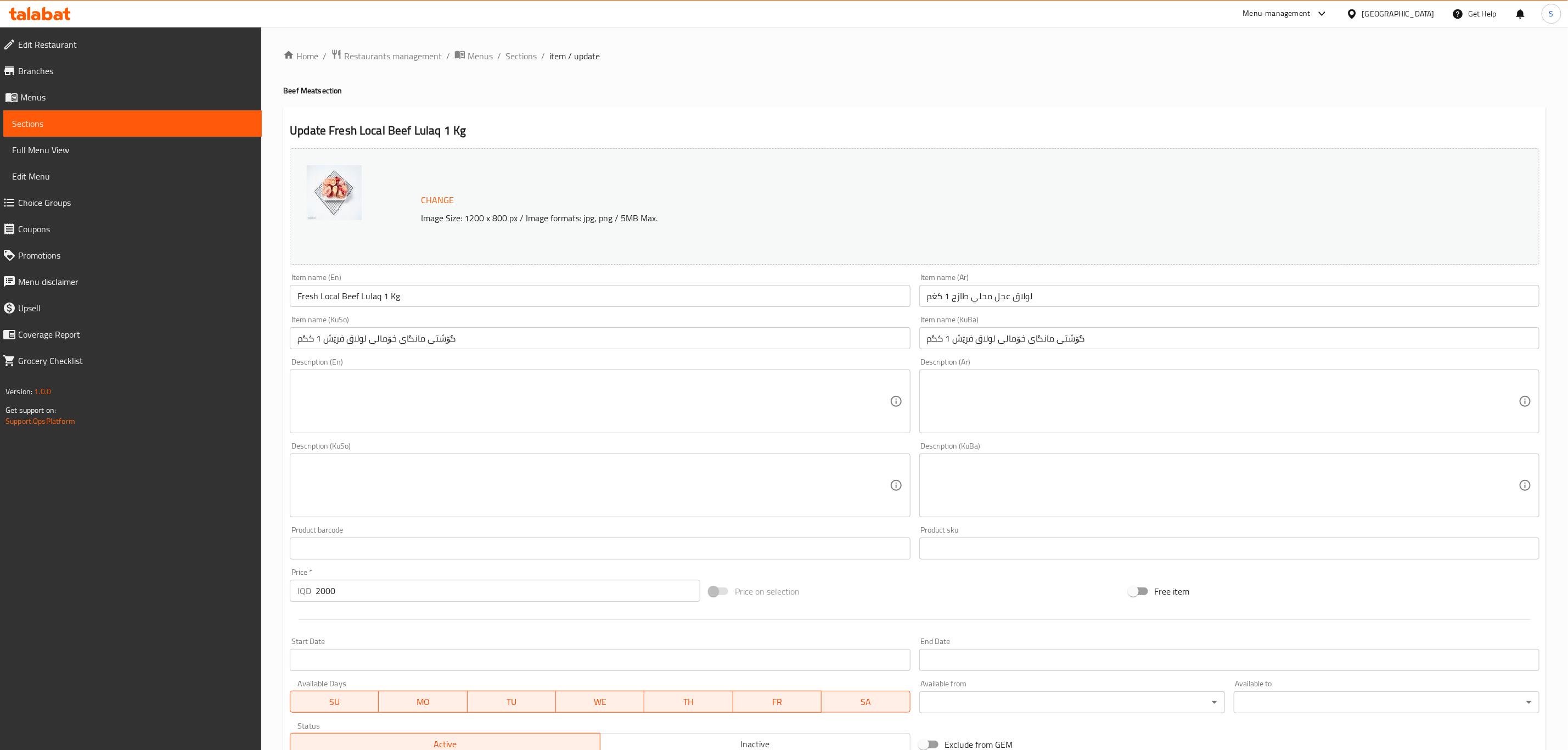
click at [1057, 333] on input "گۆشتی مانگای خۆمالی لولاق فرێش 1 کگم" at bounding box center [1229, 338] width 620 height 22
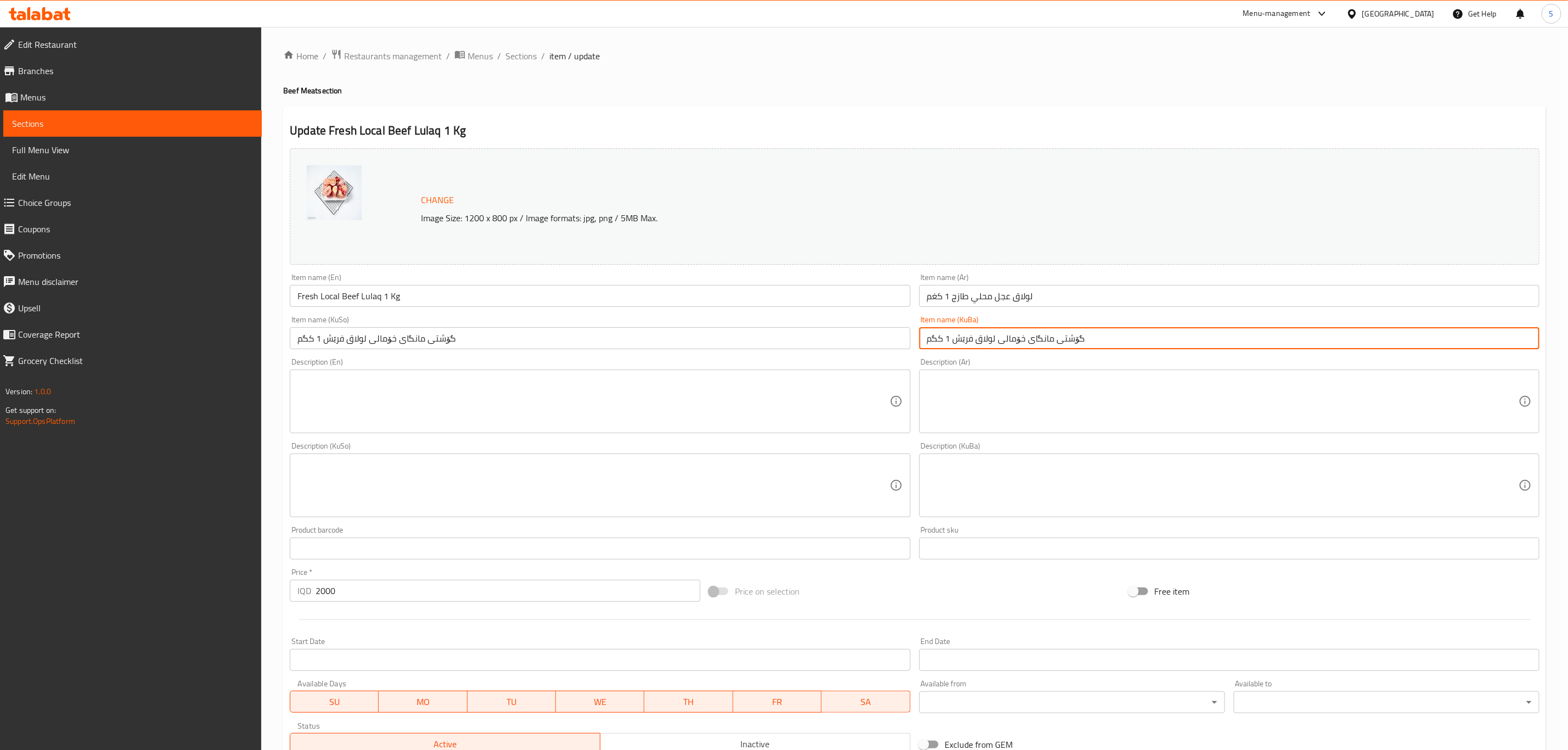
paste input "لولاقی گۆلکی خوماڵی ۱"
type input "لولاقی گۆلکی خوماڵی ۱ کگم"
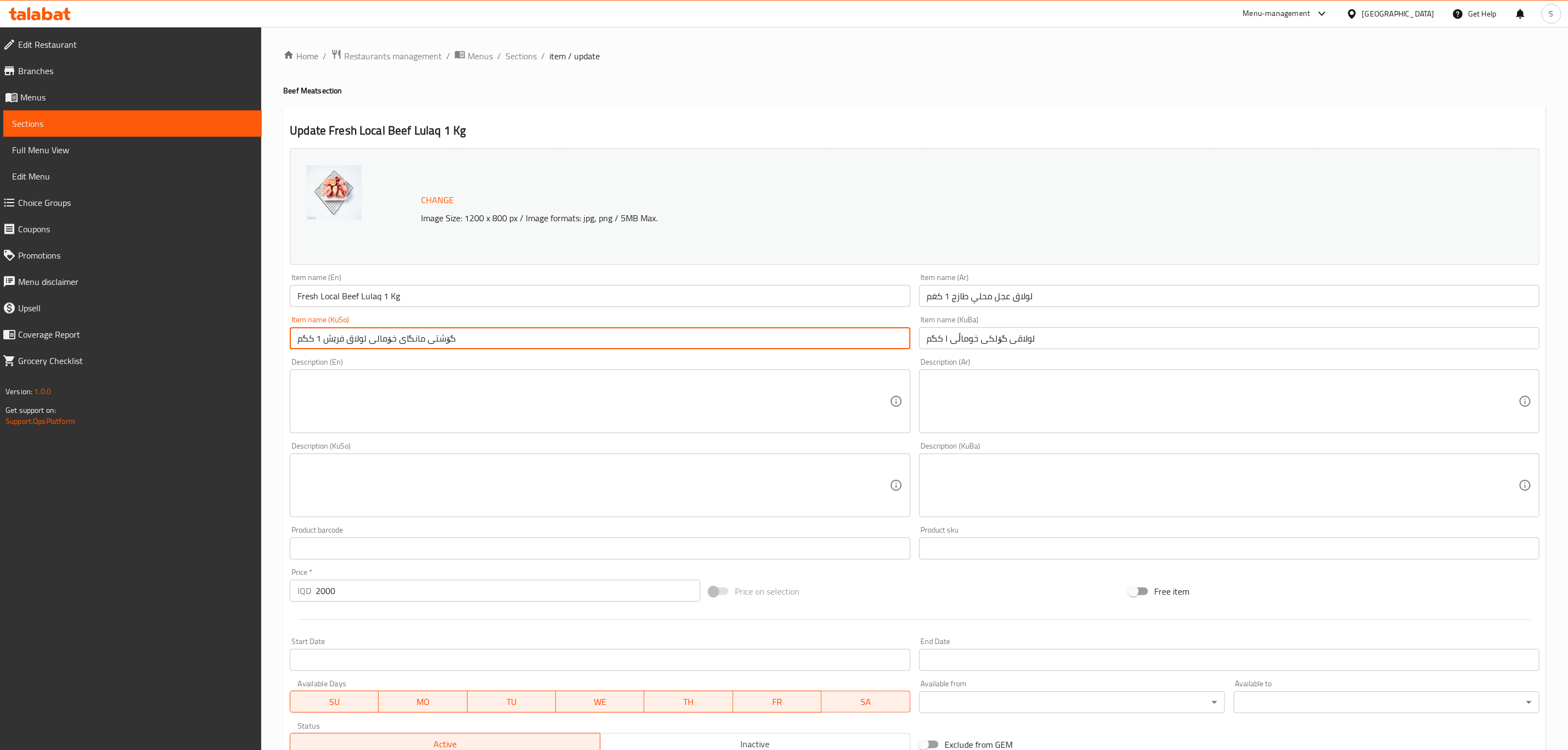
click at [857, 343] on input "گۆشتی مانگای خۆمالی لولاق فرێش 1 کگم" at bounding box center [600, 338] width 620 height 22
paste input "لولاقی گۆلکی خوماڵی ۱"
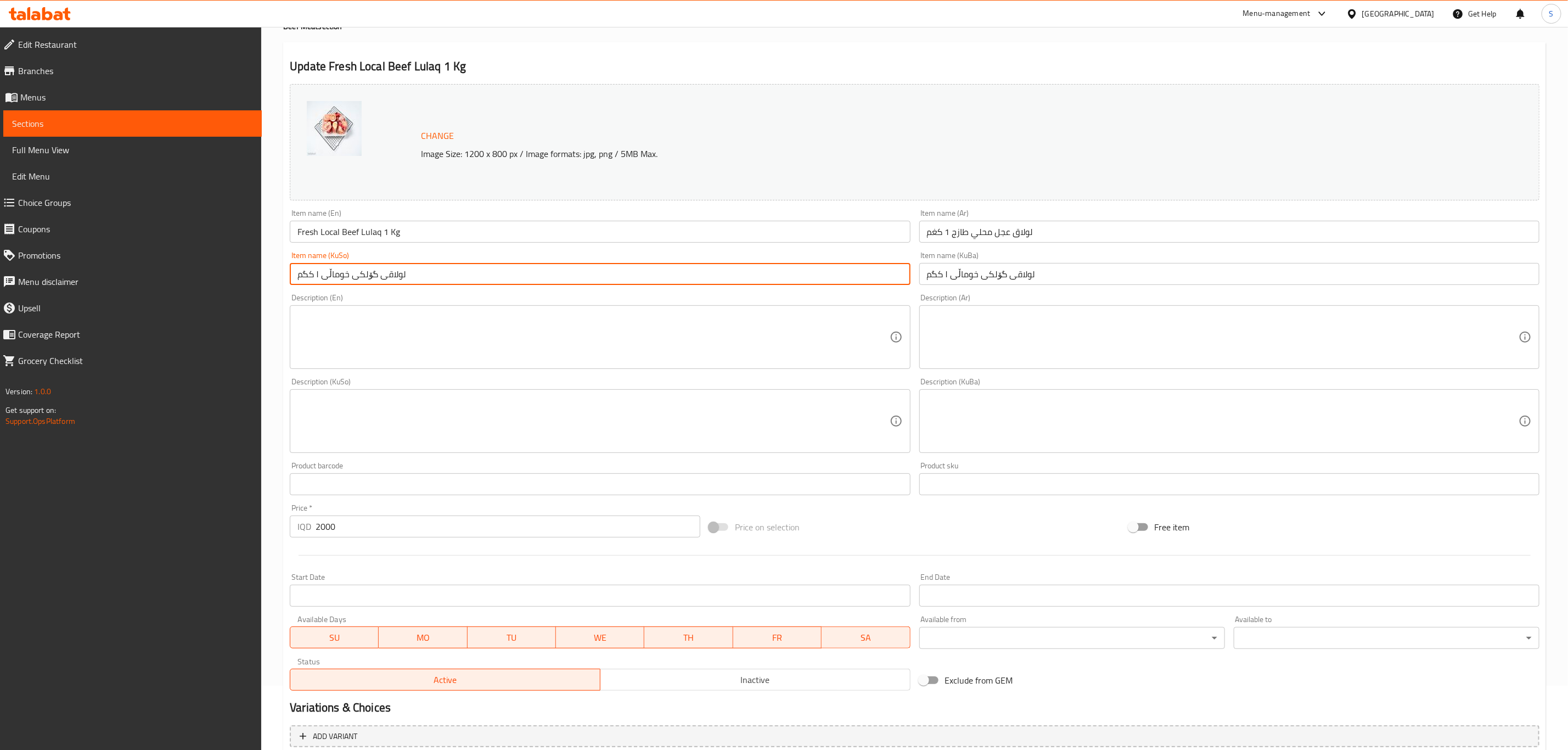
scroll to position [167, 0]
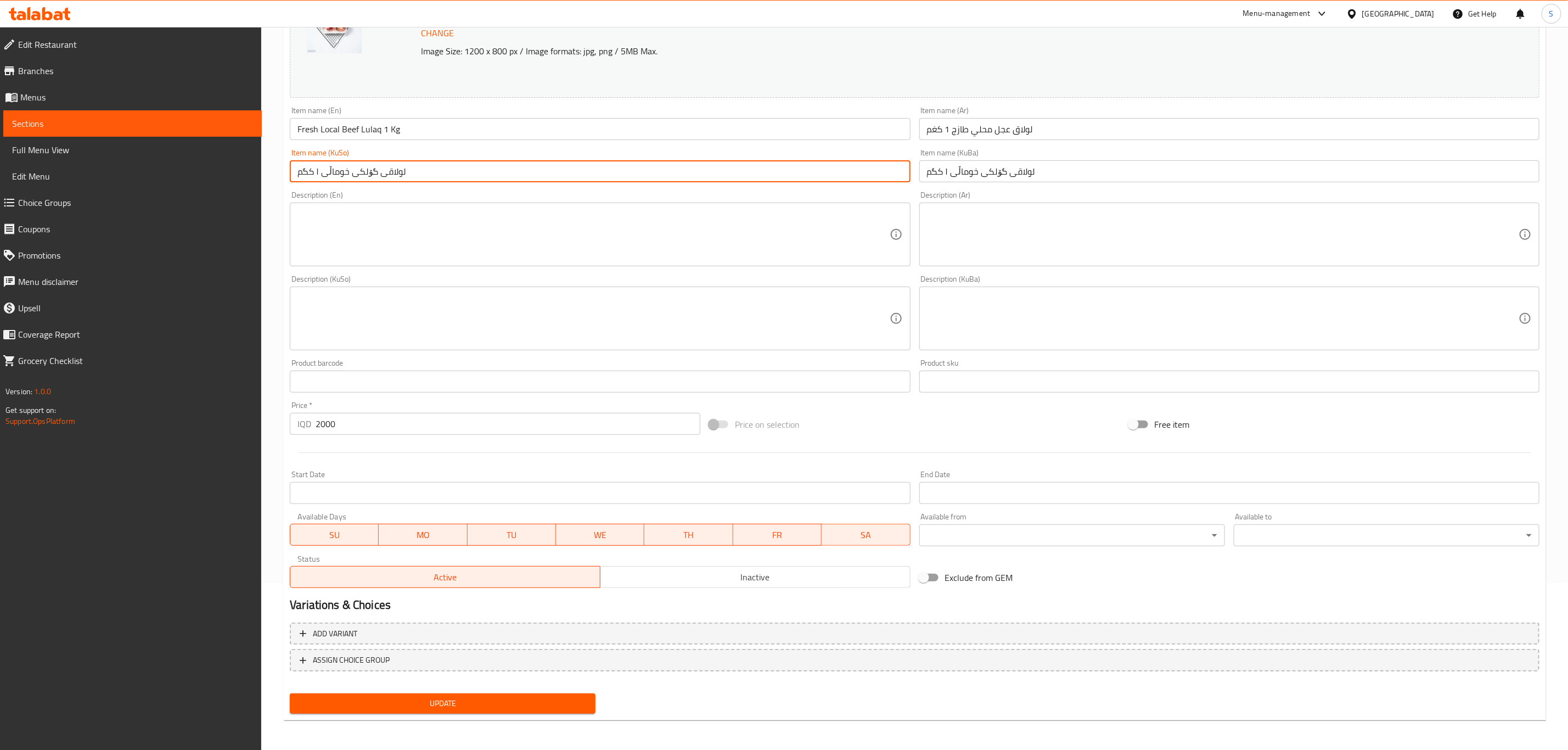
type input "لولاقی گۆلکی خوماڵی ۱ کگم"
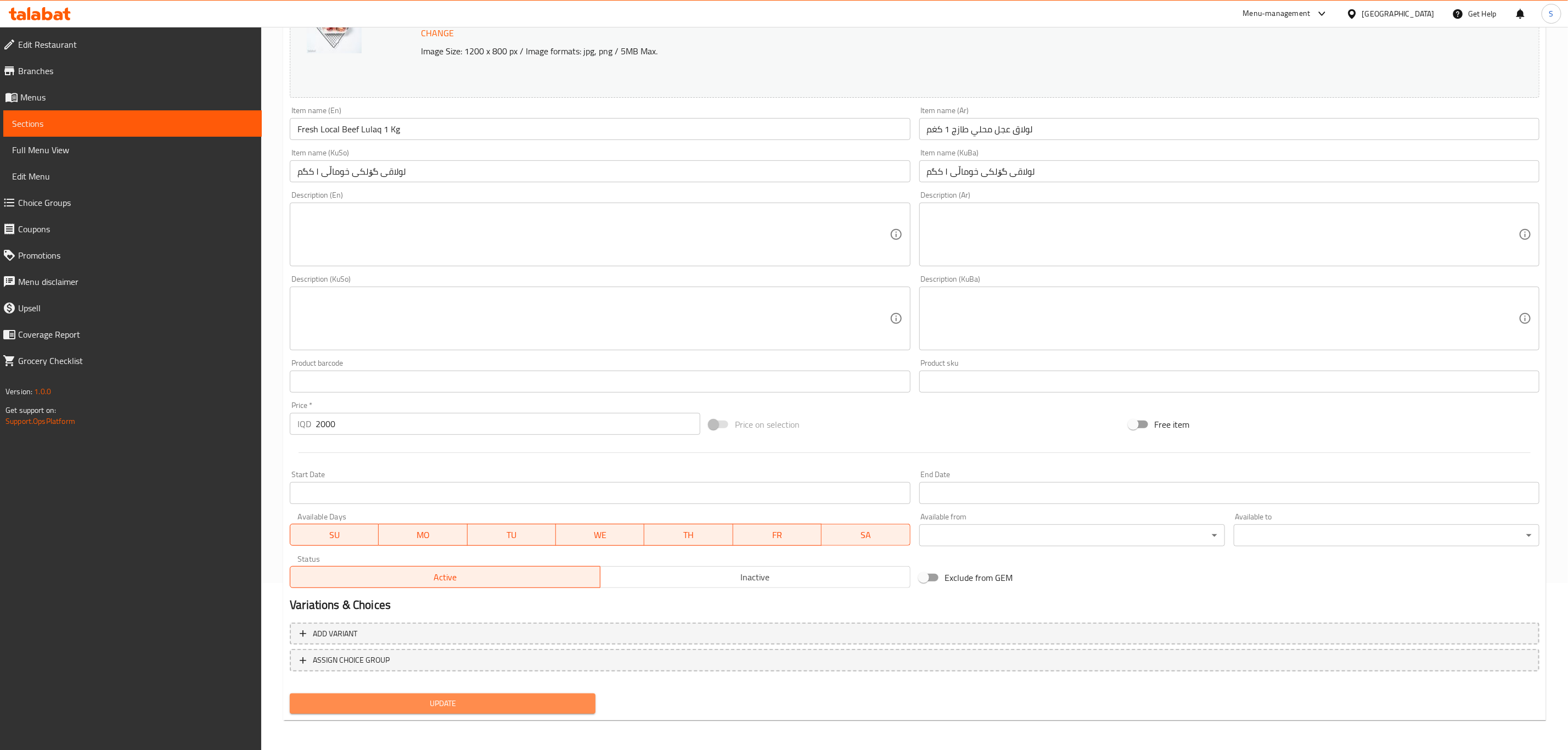
click at [496, 700] on span "Update" at bounding box center [443, 703] width 288 height 14
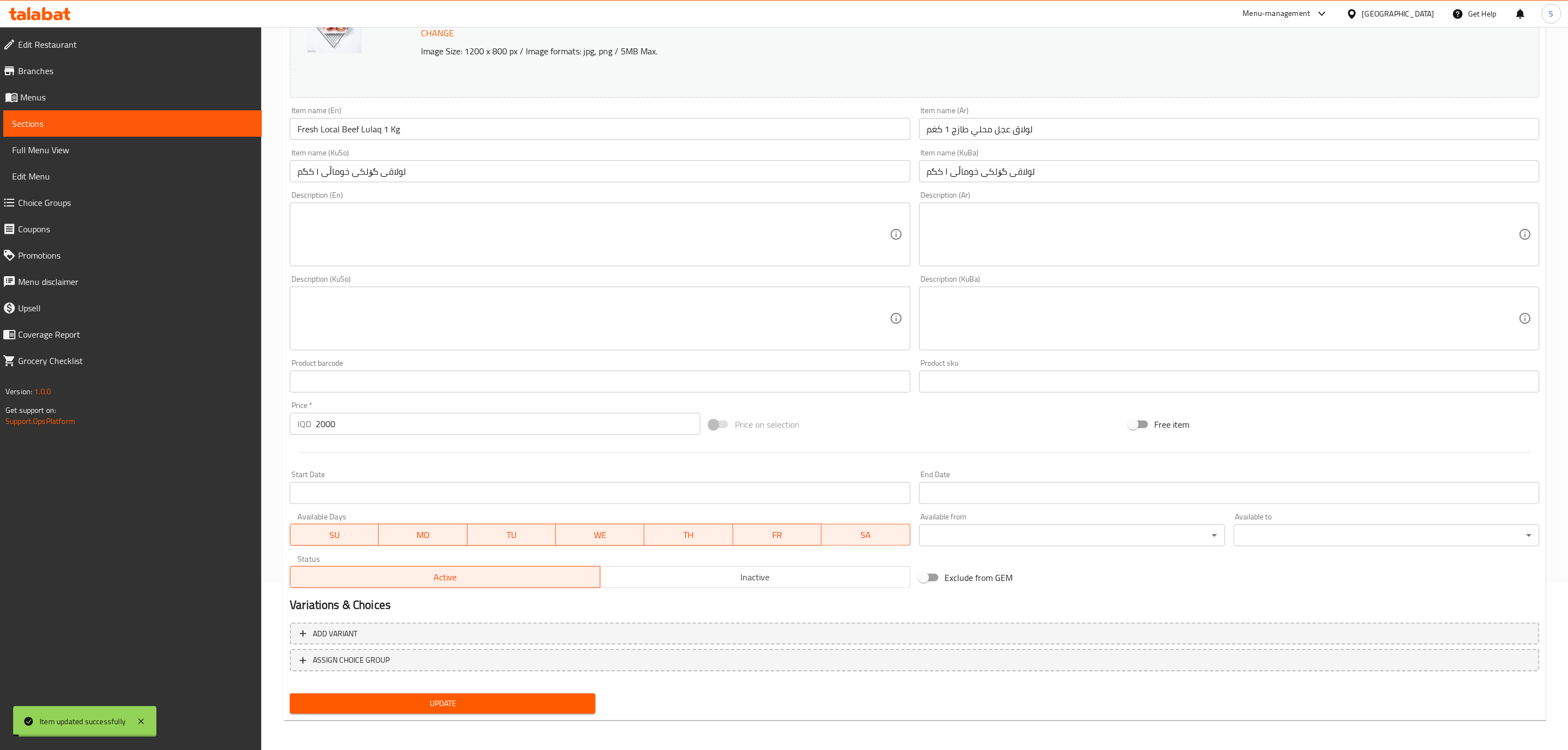
scroll to position [0, 0]
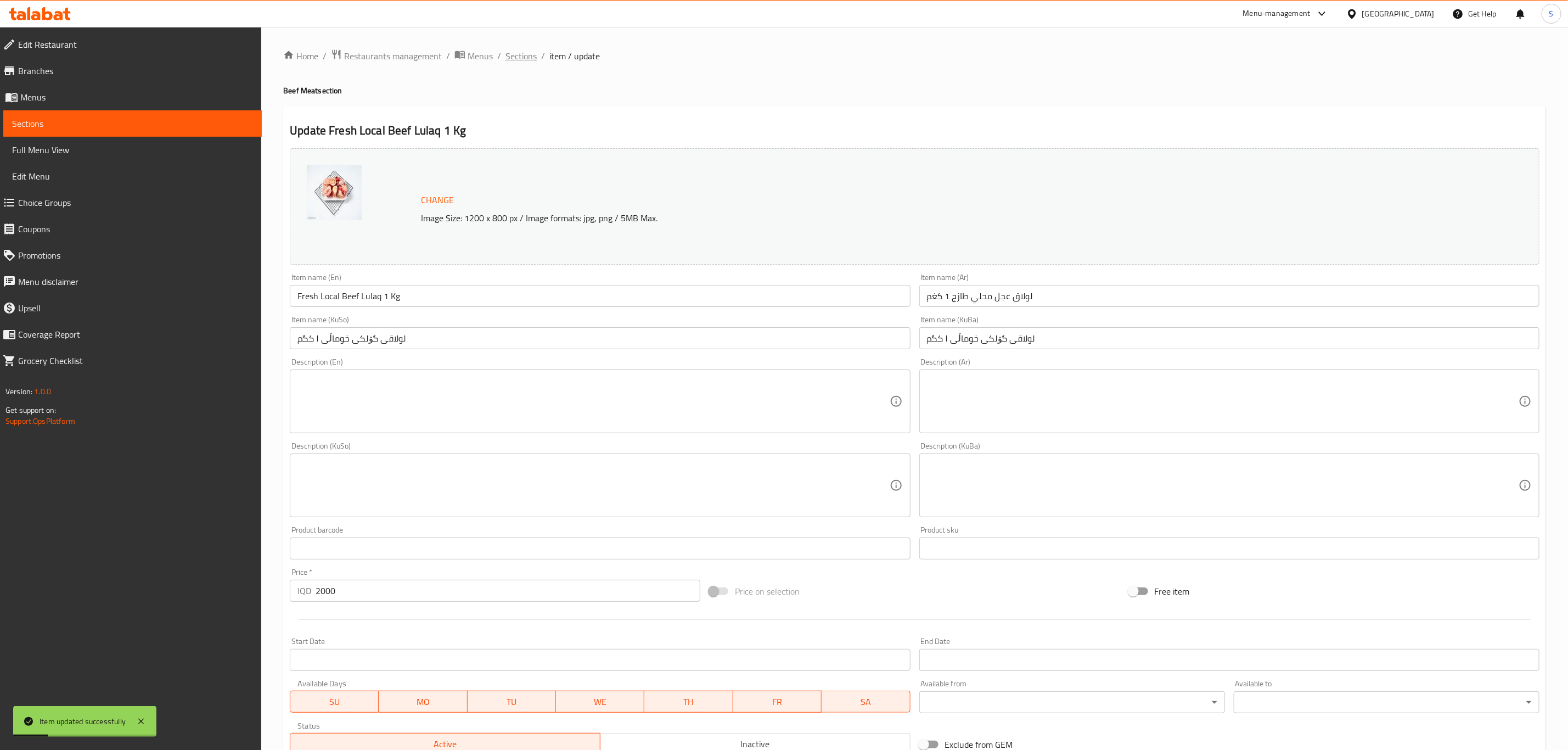
click at [516, 63] on span "Sections" at bounding box center [521, 55] width 31 height 13
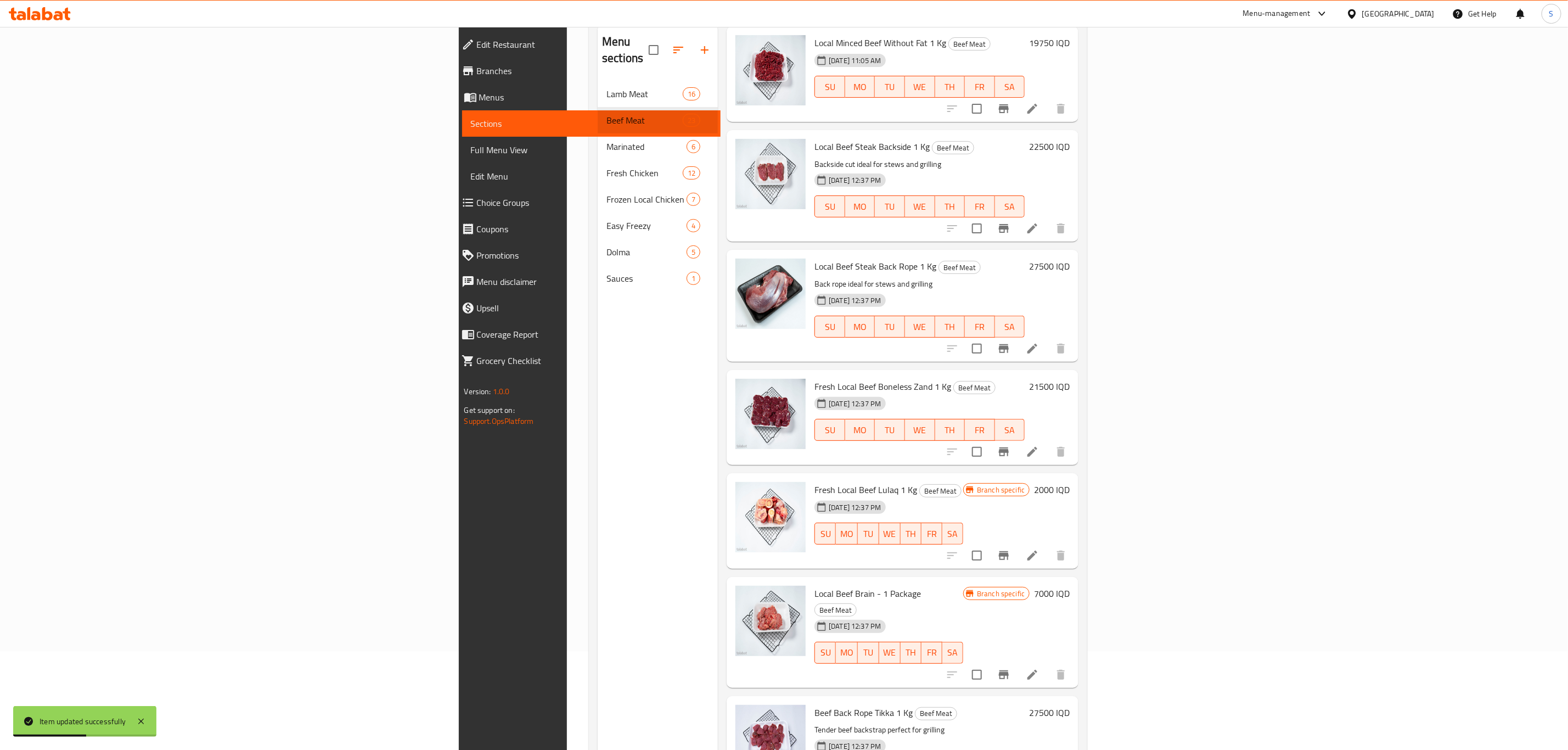
scroll to position [153, 0]
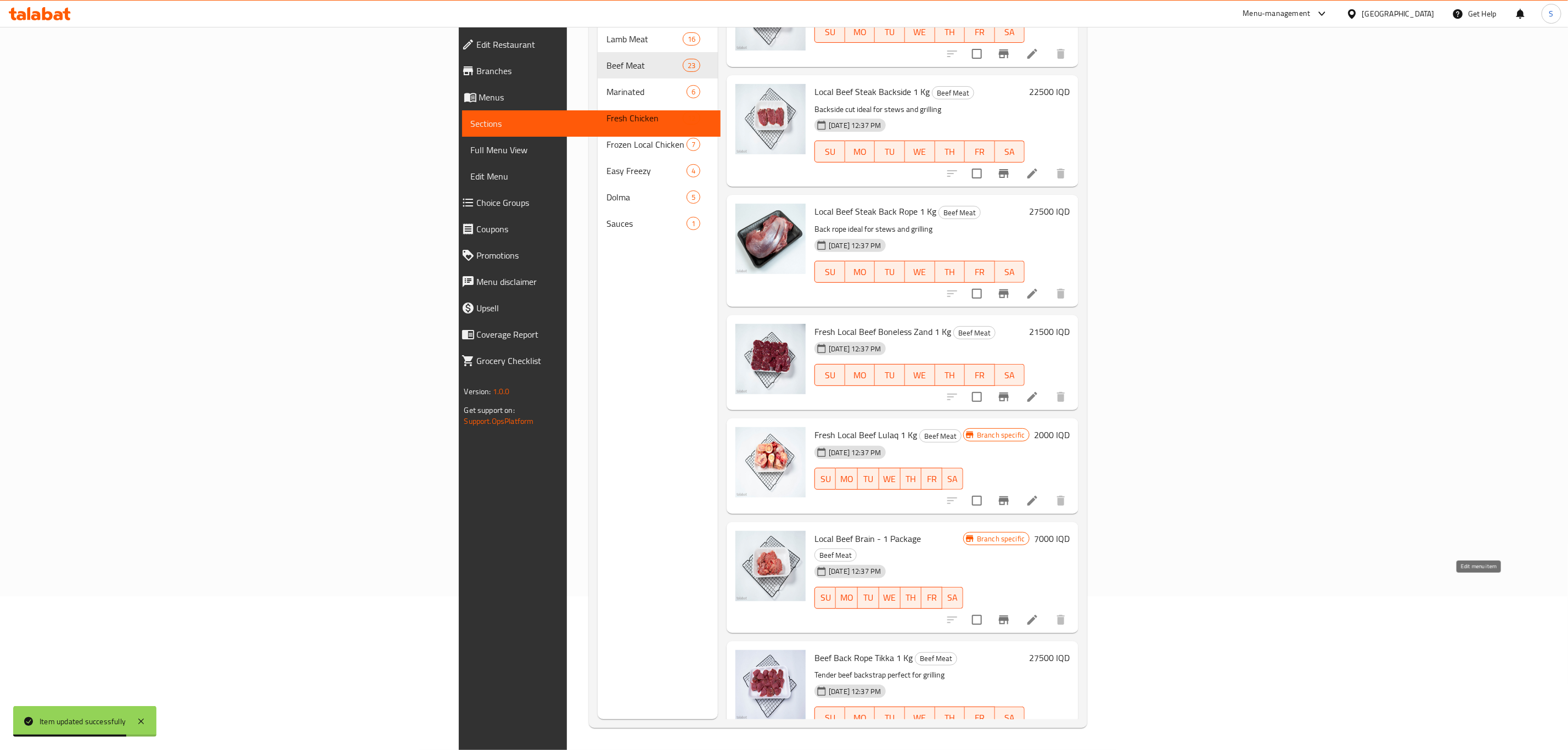
click at [1039, 613] on icon at bounding box center [1032, 619] width 13 height 13
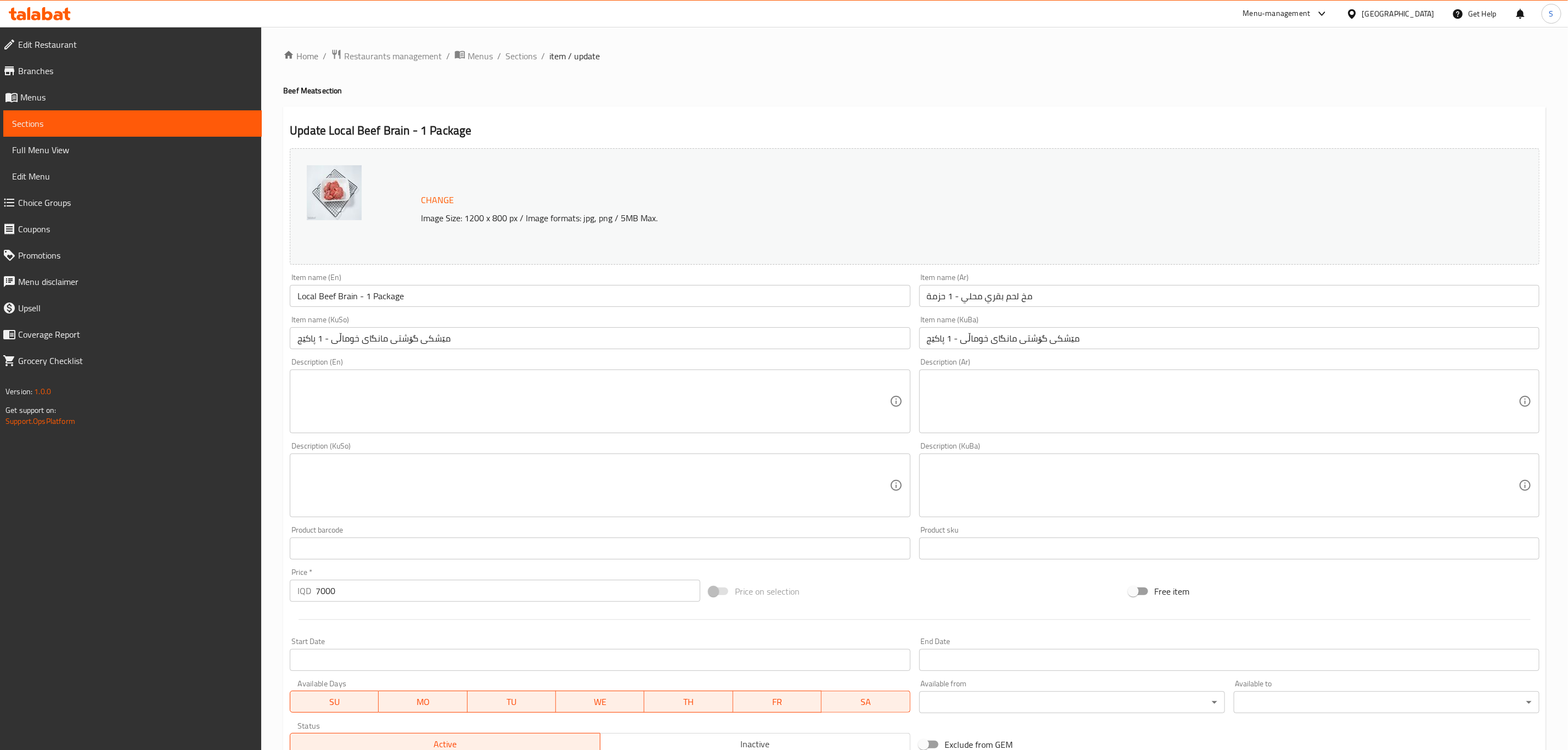
click at [1014, 297] on input "مخ لحم بقري محلي - 1 حزمة" at bounding box center [1229, 296] width 620 height 22
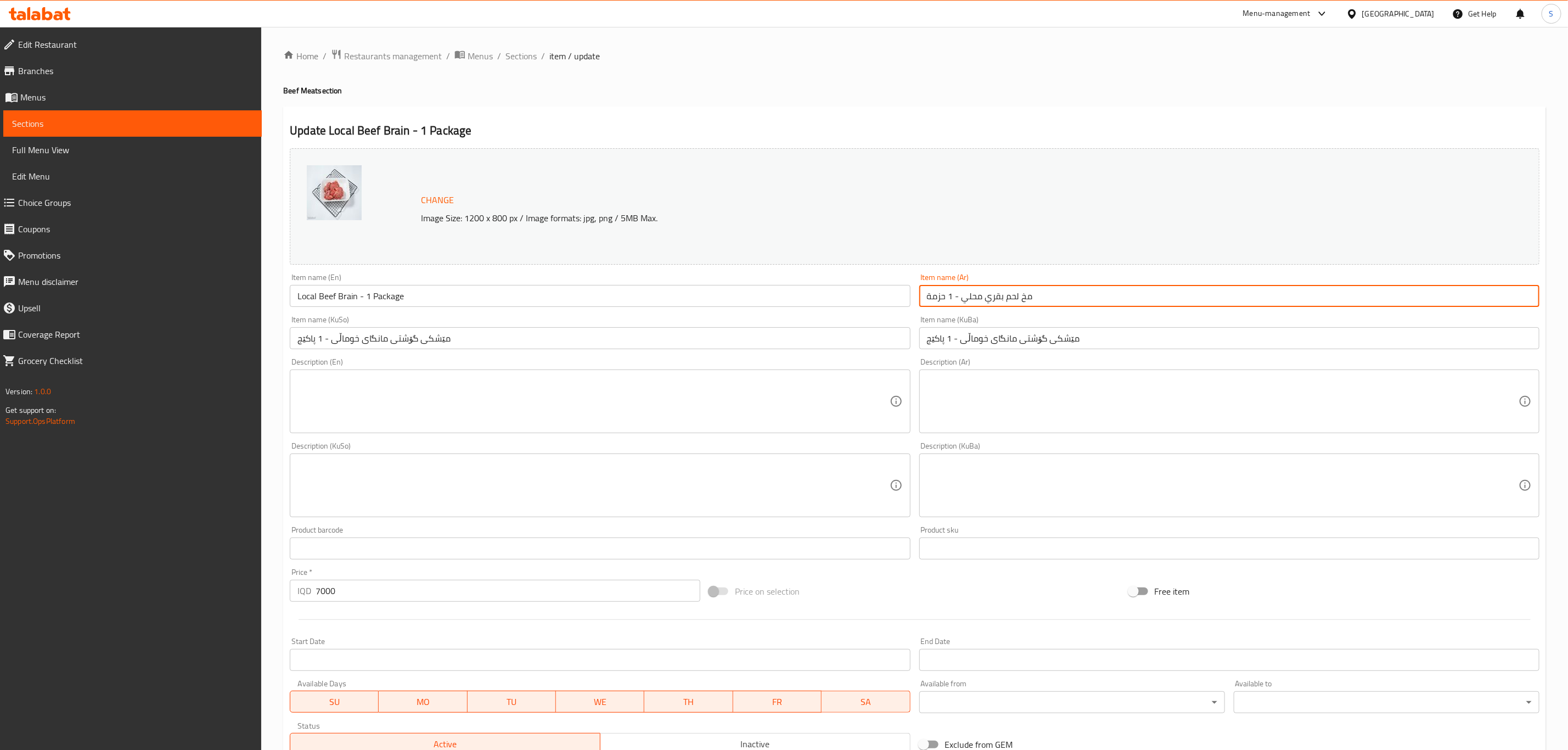
click at [1014, 297] on input "مخ لحم بقري محلي - 1 حزمة" at bounding box center [1229, 296] width 620 height 22
click at [991, 296] on input "مخ بقري محلي - 1 حزمة" at bounding box center [1229, 296] width 620 height 22
click at [931, 299] on input "مخ عجل محلي - 1 حزمة" at bounding box center [1229, 296] width 620 height 22
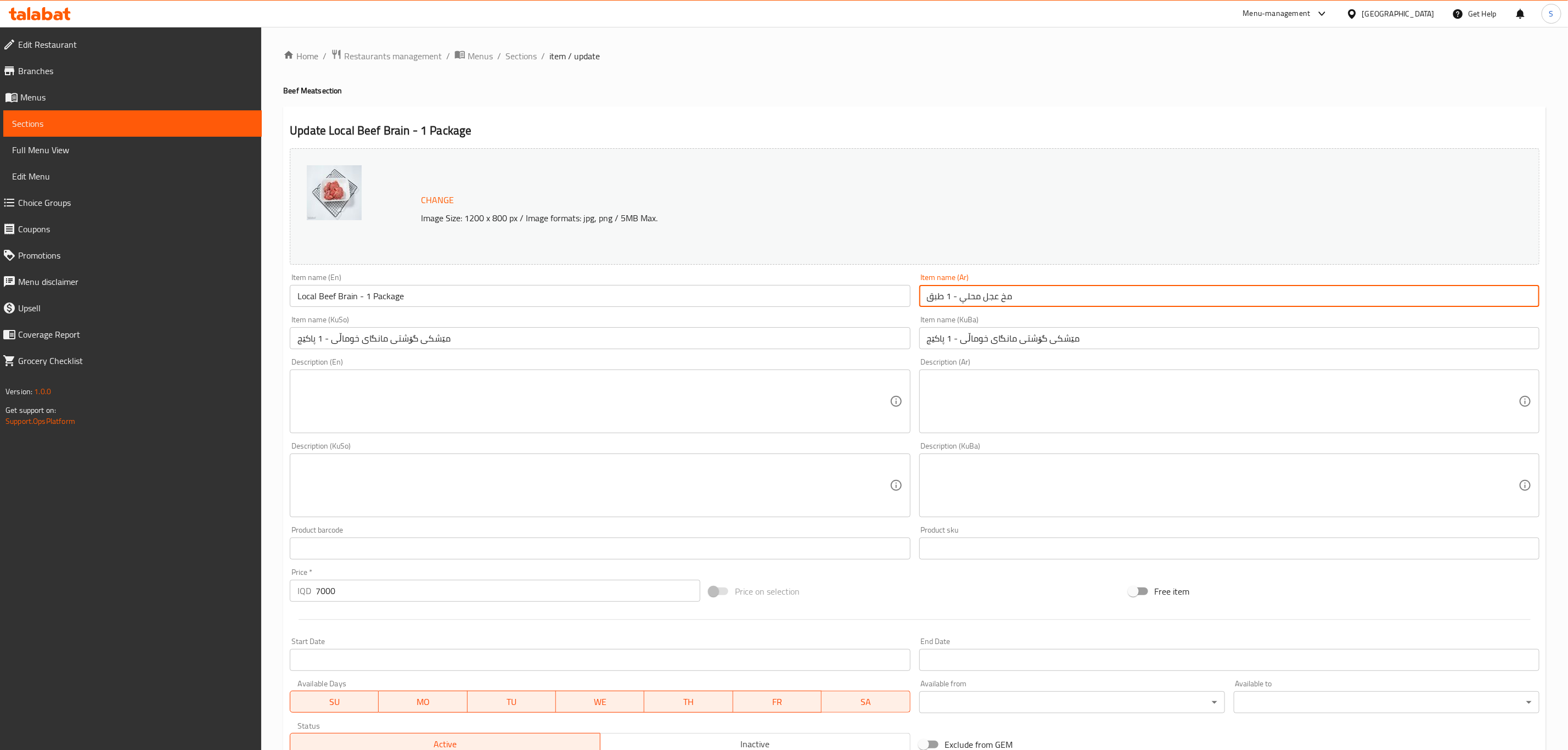
click at [957, 295] on input "مخ عجل محلي - 1 طبق" at bounding box center [1229, 296] width 620 height 22
drag, startPoint x: 955, startPoint y: 295, endPoint x: 921, endPoint y: 306, distance: 35.7
click at [921, 306] on input "مخ عجل محلي - 1 طبق" at bounding box center [1229, 296] width 620 height 22
click at [960, 298] on input "مخ عجل محلي - 1 طبق" at bounding box center [1229, 296] width 620 height 22
type input "مخ عجل محلي - 1 طبق"
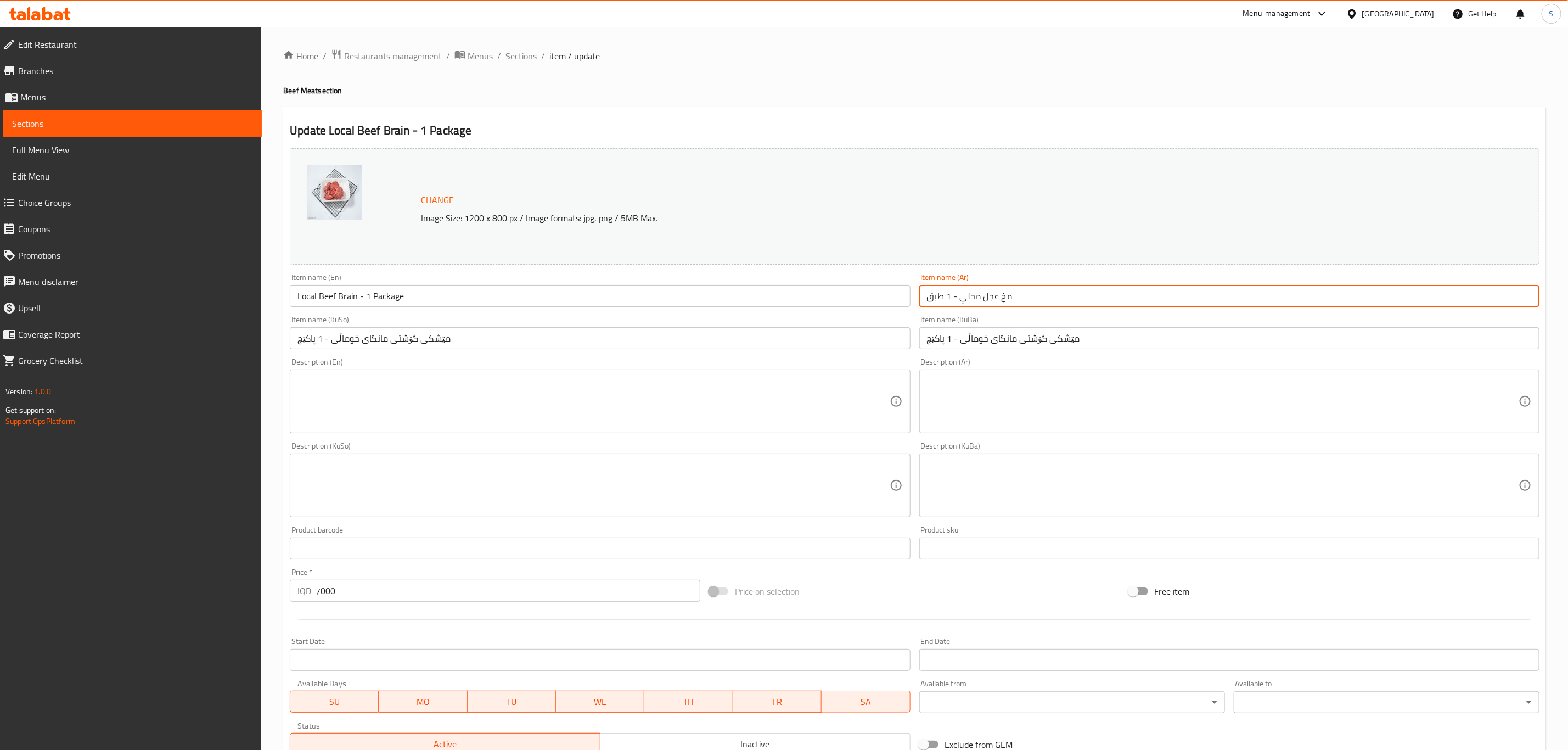
click at [1044, 338] on input "مێشکی گۆشتی مانگای خوماڵی - 1 پاکێج" at bounding box center [1229, 338] width 620 height 22
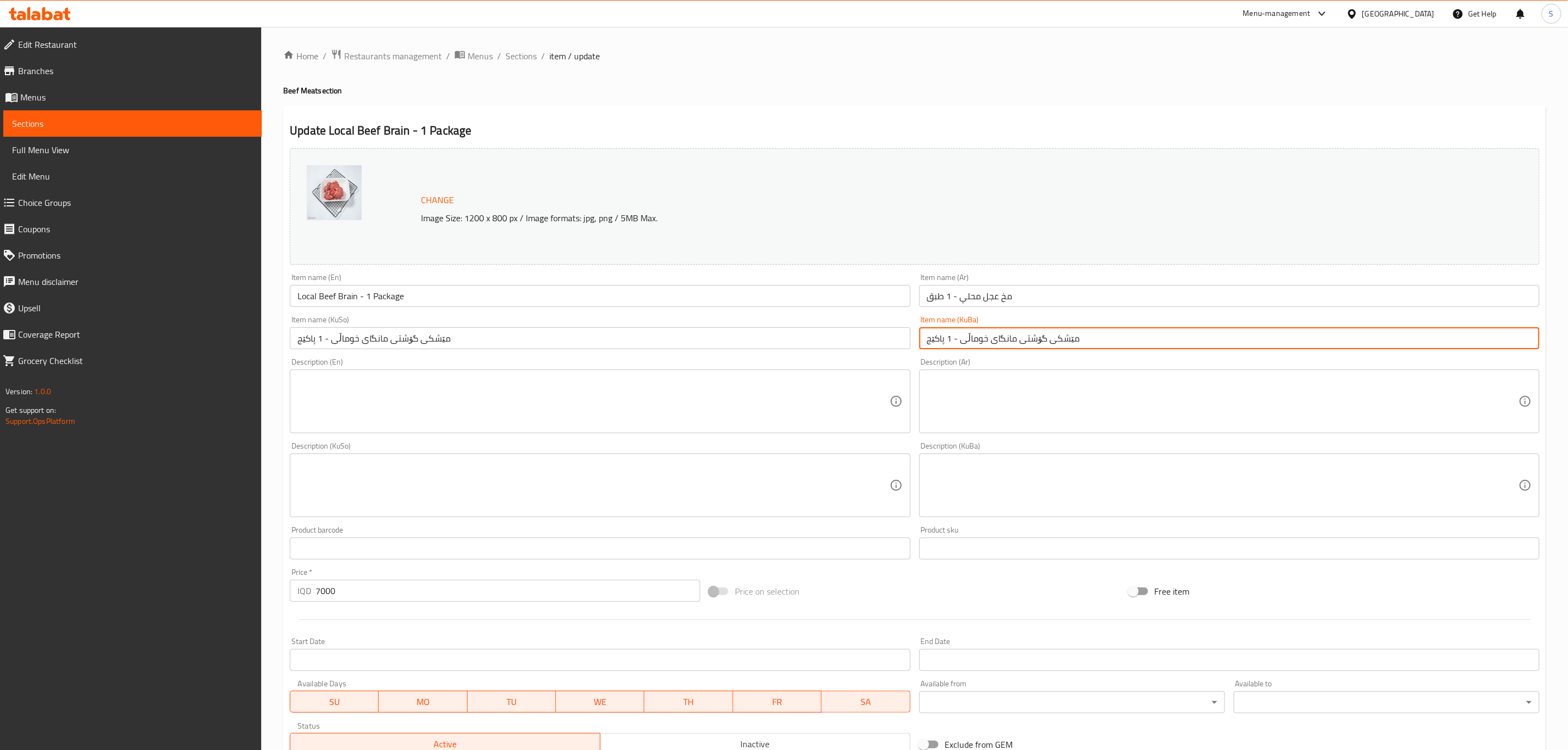
click at [1044, 338] on input "مێشکی گۆشتی مانگای خوماڵی - 1 پاکێج" at bounding box center [1229, 338] width 620 height 22
click at [1033, 341] on input "مێشکی گۆشتی مانگای خوماڵی - 1 پاکێج" at bounding box center [1229, 338] width 620 height 22
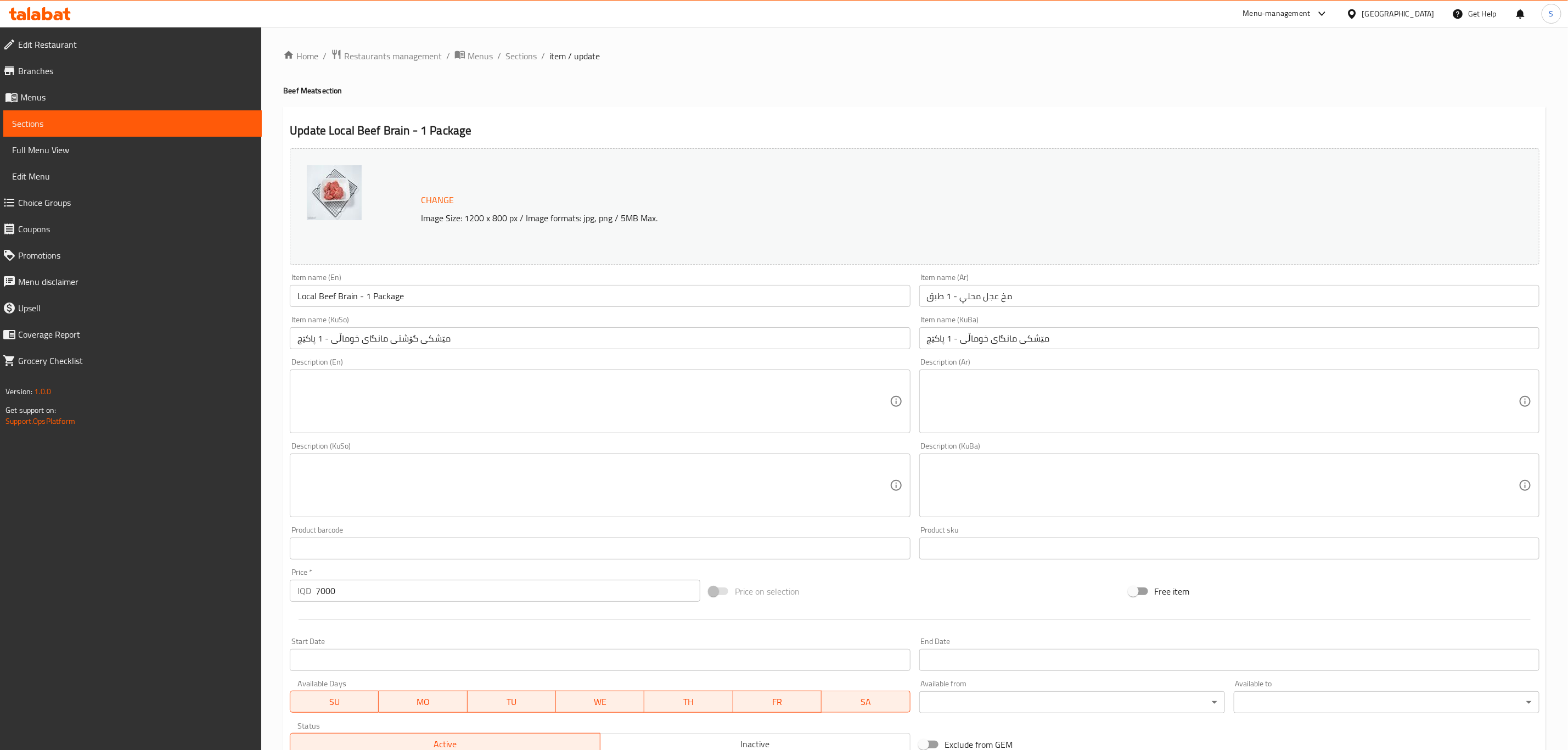
click at [997, 342] on input "مێشکی مانگای خوماڵی - 1 پاکێج" at bounding box center [1229, 338] width 620 height 22
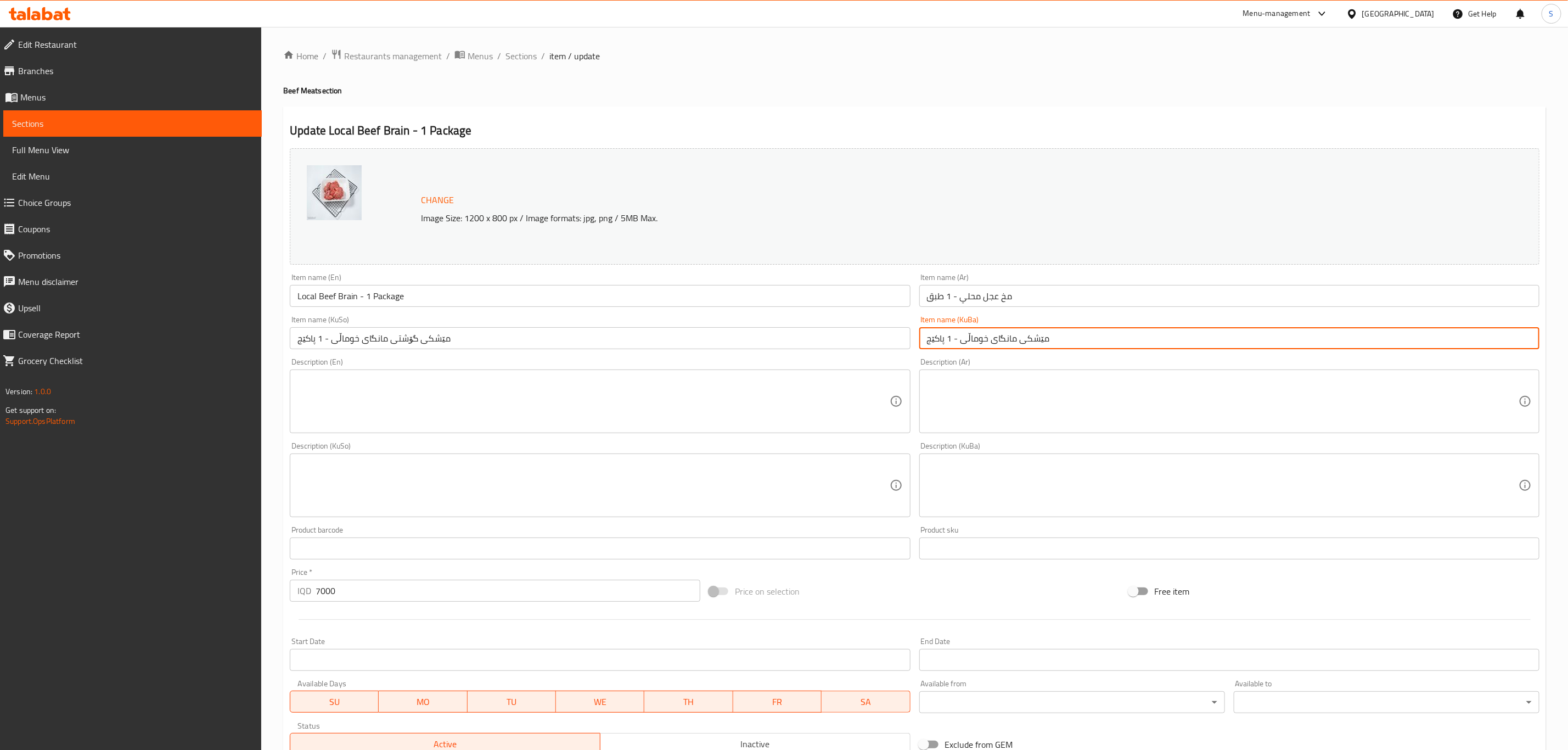
drag, startPoint x: 997, startPoint y: 342, endPoint x: 984, endPoint y: 342, distance: 13.0
click at [984, 342] on input "مێشکی مانگای خوماڵی - 1 پاکێج" at bounding box center [1229, 338] width 620 height 22
paste input "گۆلک"
type input "مێشکی گۆلکی خوماڵی - 1 پاکێج"
click at [881, 341] on input "مێشکی گۆشتی مانگای خوماڵی - 1 پاکێج" at bounding box center [600, 338] width 620 height 22
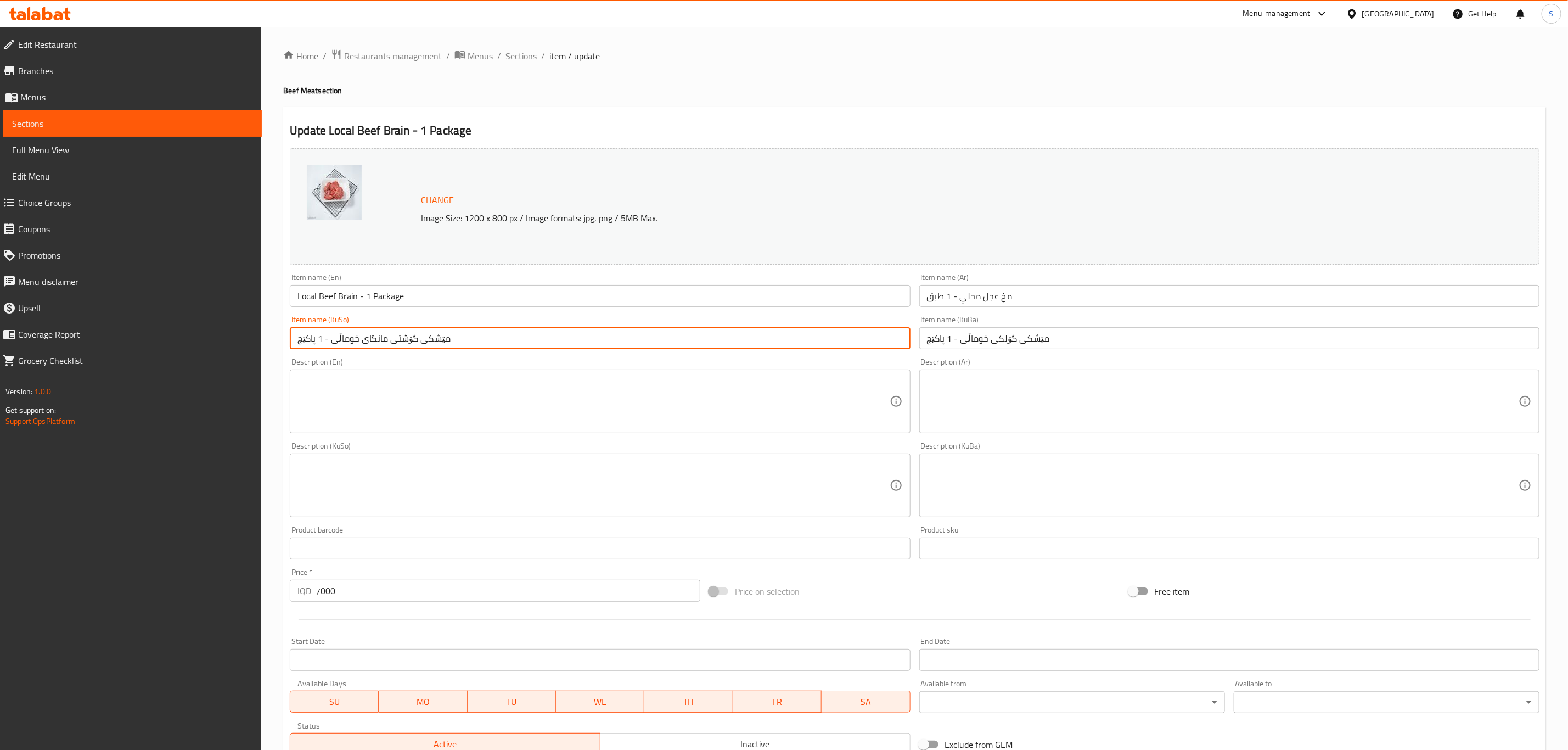
paste input "لک"
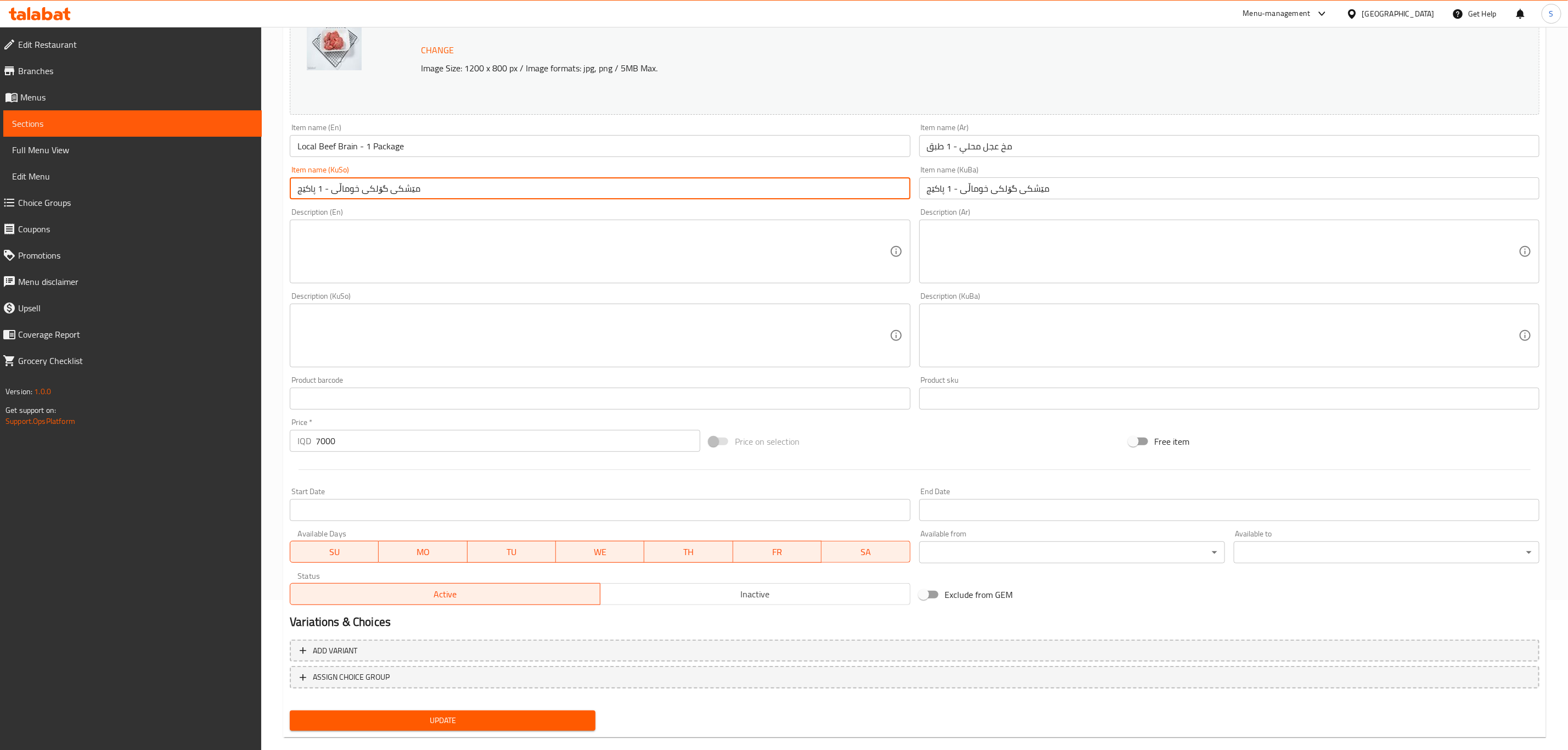
scroll to position [167, 0]
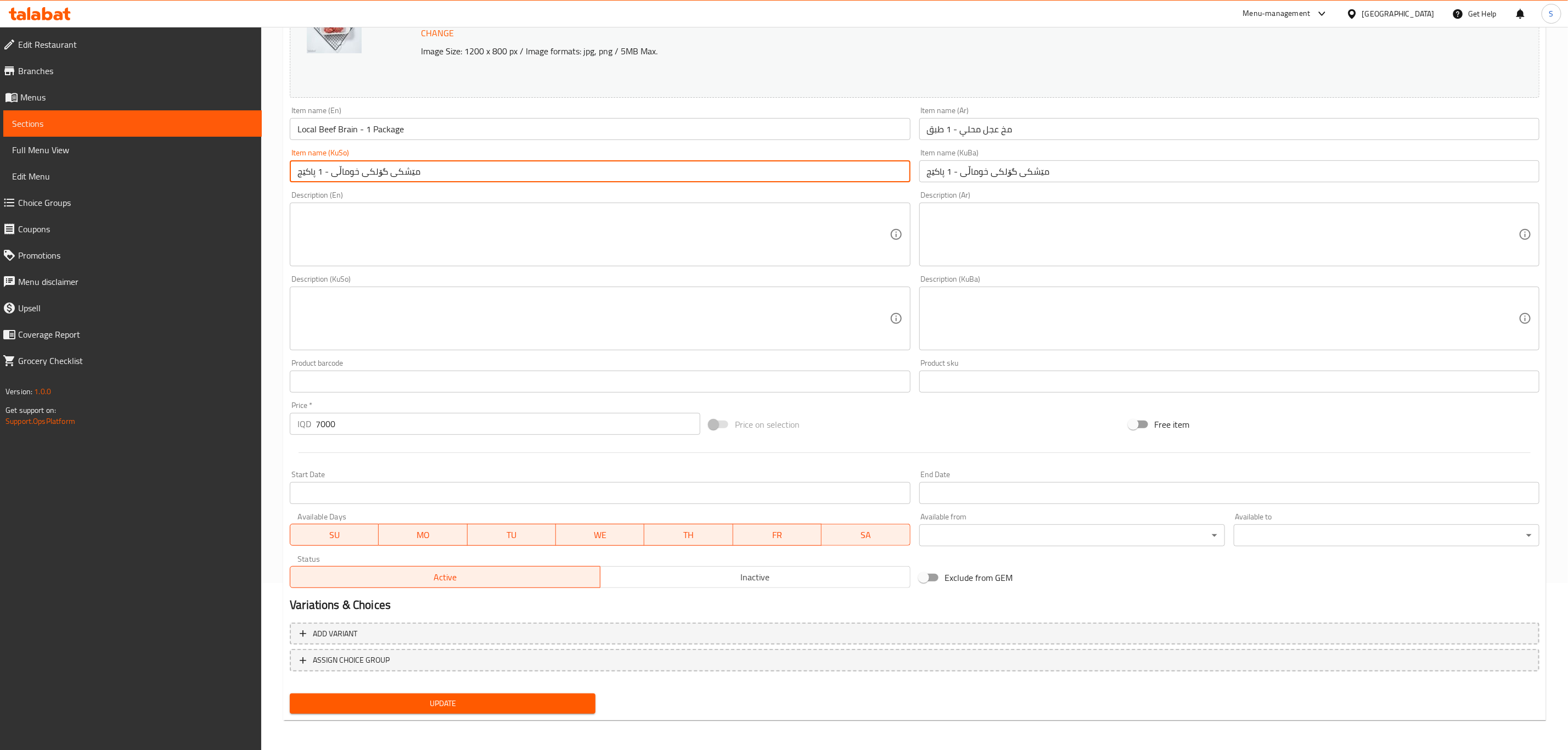
type input "مێشکی گۆلکی خوماڵی - 1 پاکێج"
click at [533, 705] on span "Update" at bounding box center [443, 703] width 288 height 14
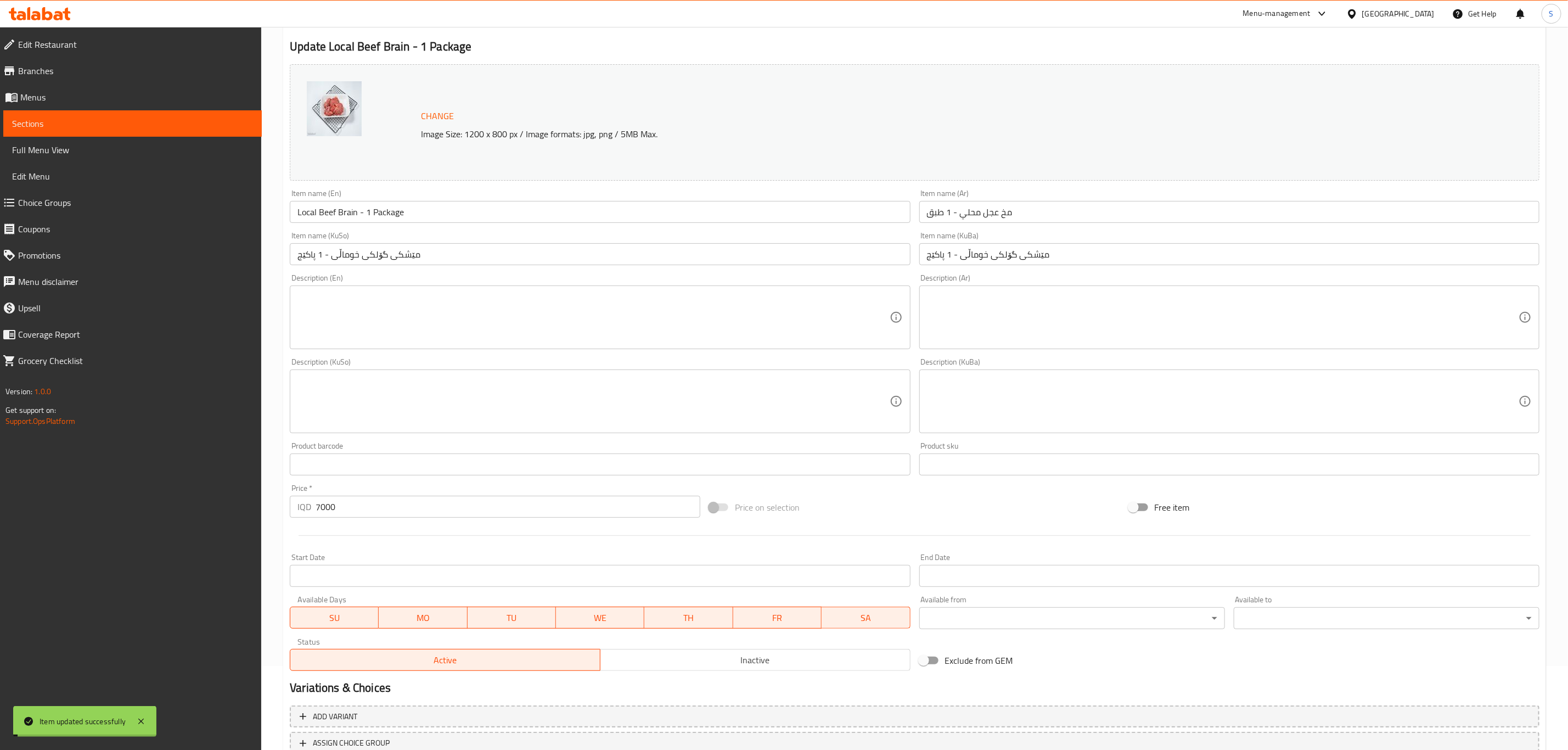
scroll to position [0, 0]
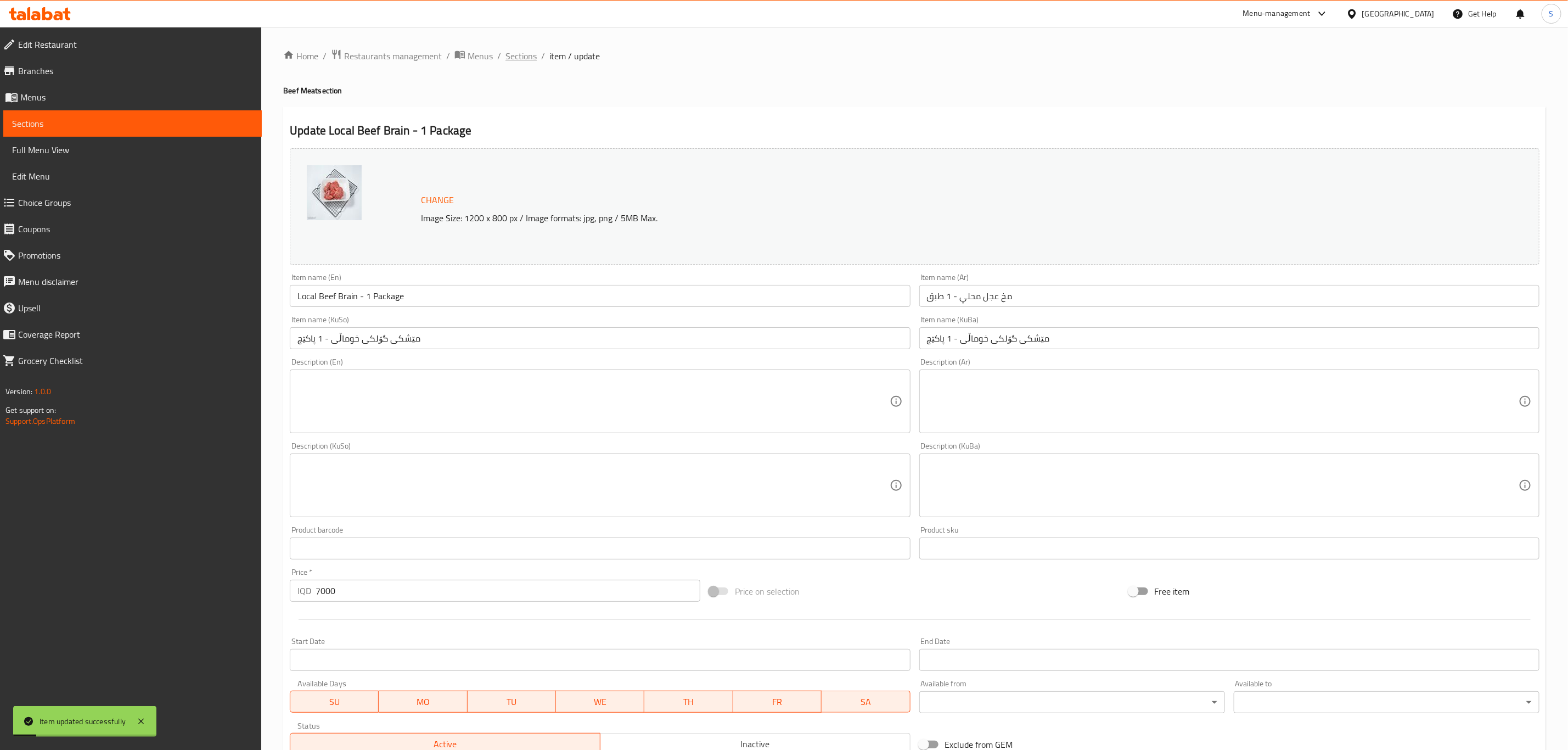
click at [521, 55] on span "Sections" at bounding box center [521, 55] width 31 height 13
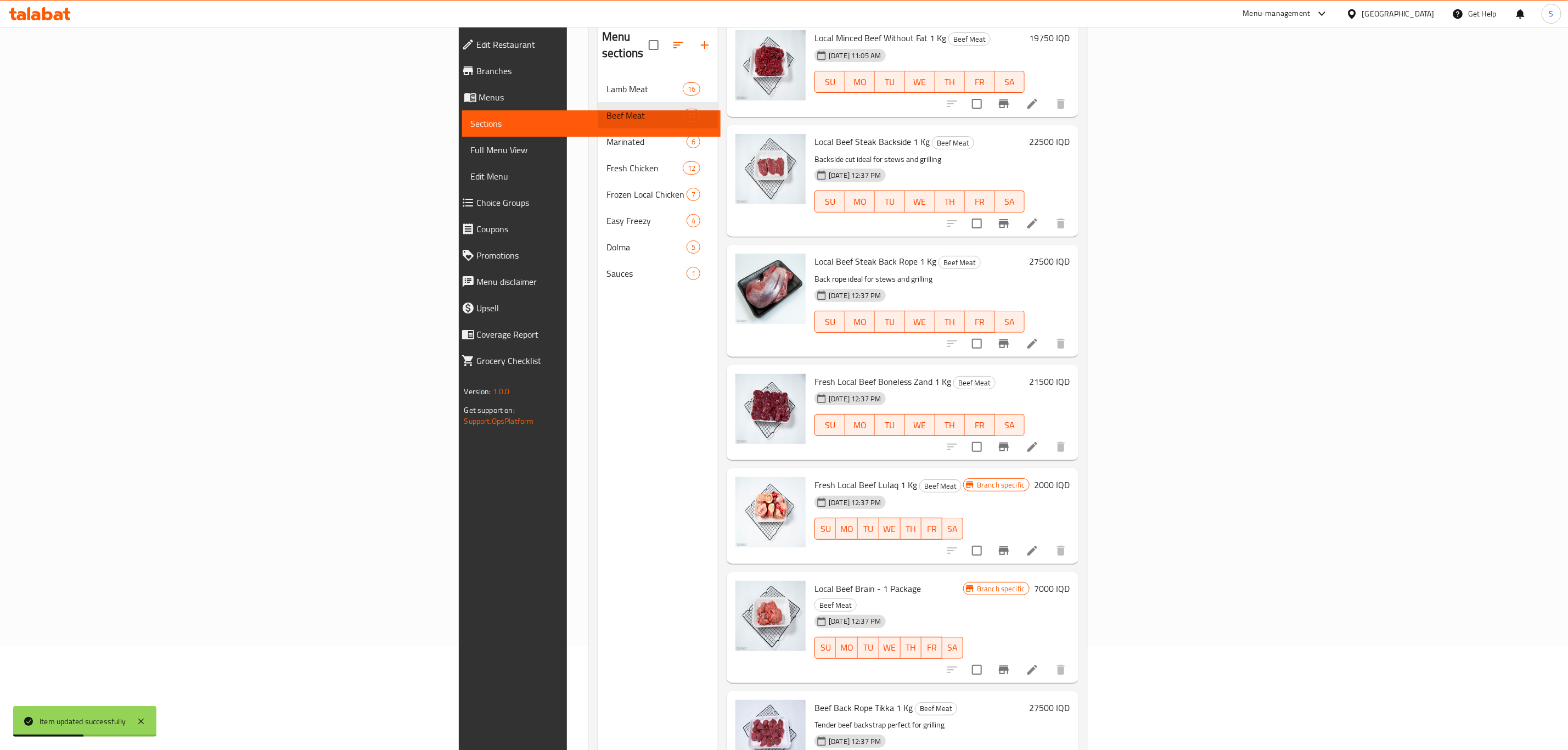
scroll to position [153, 0]
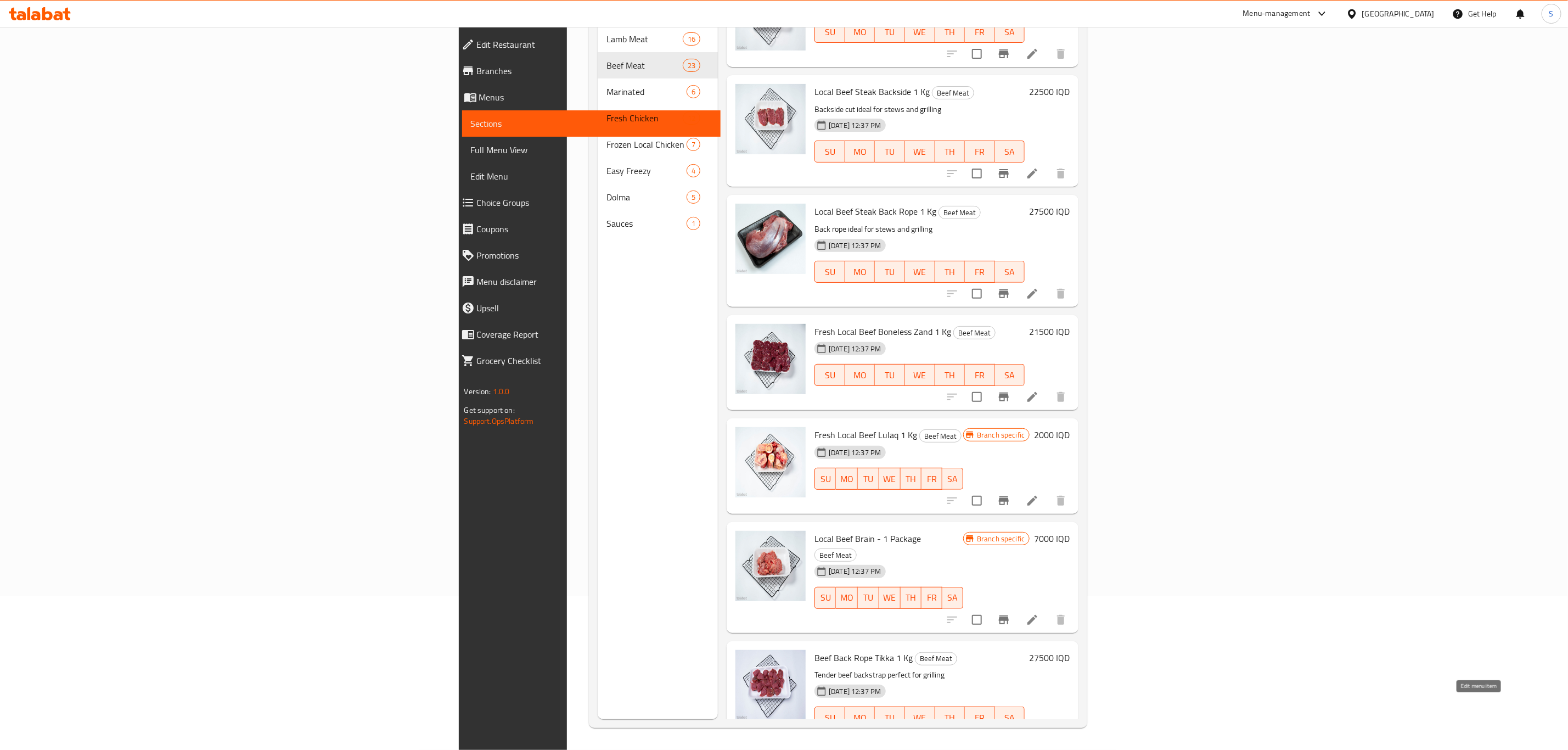
click at [1039, 733] on icon at bounding box center [1032, 739] width 13 height 13
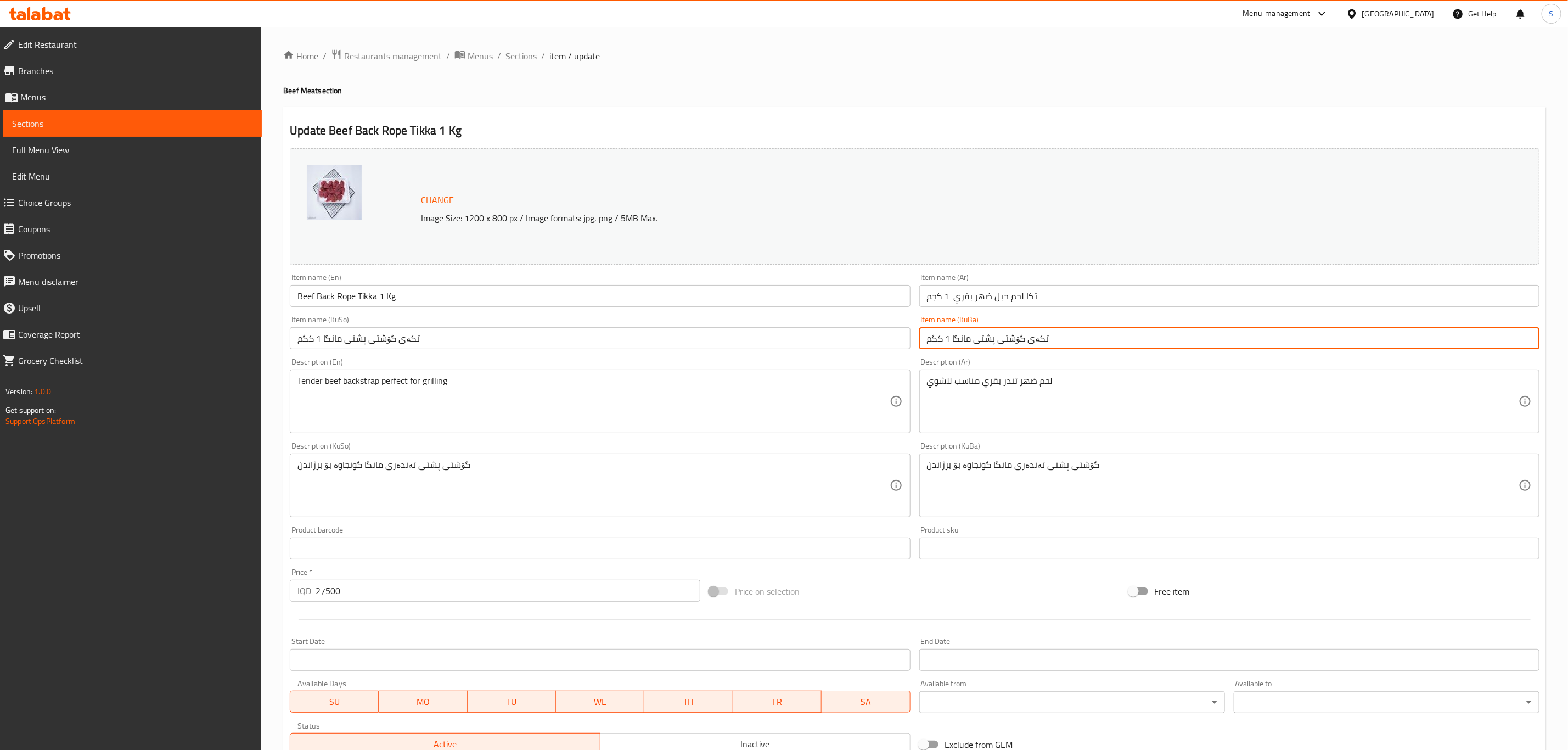
click at [962, 339] on input "تکەی گۆشتی پشتی مانگا 1 کگم" at bounding box center [1229, 338] width 620 height 22
paste input "گۆلکی خوماڵی"
type input "تکەی گۆشتی پشتی گۆلکی خوماڵی1 کگم"
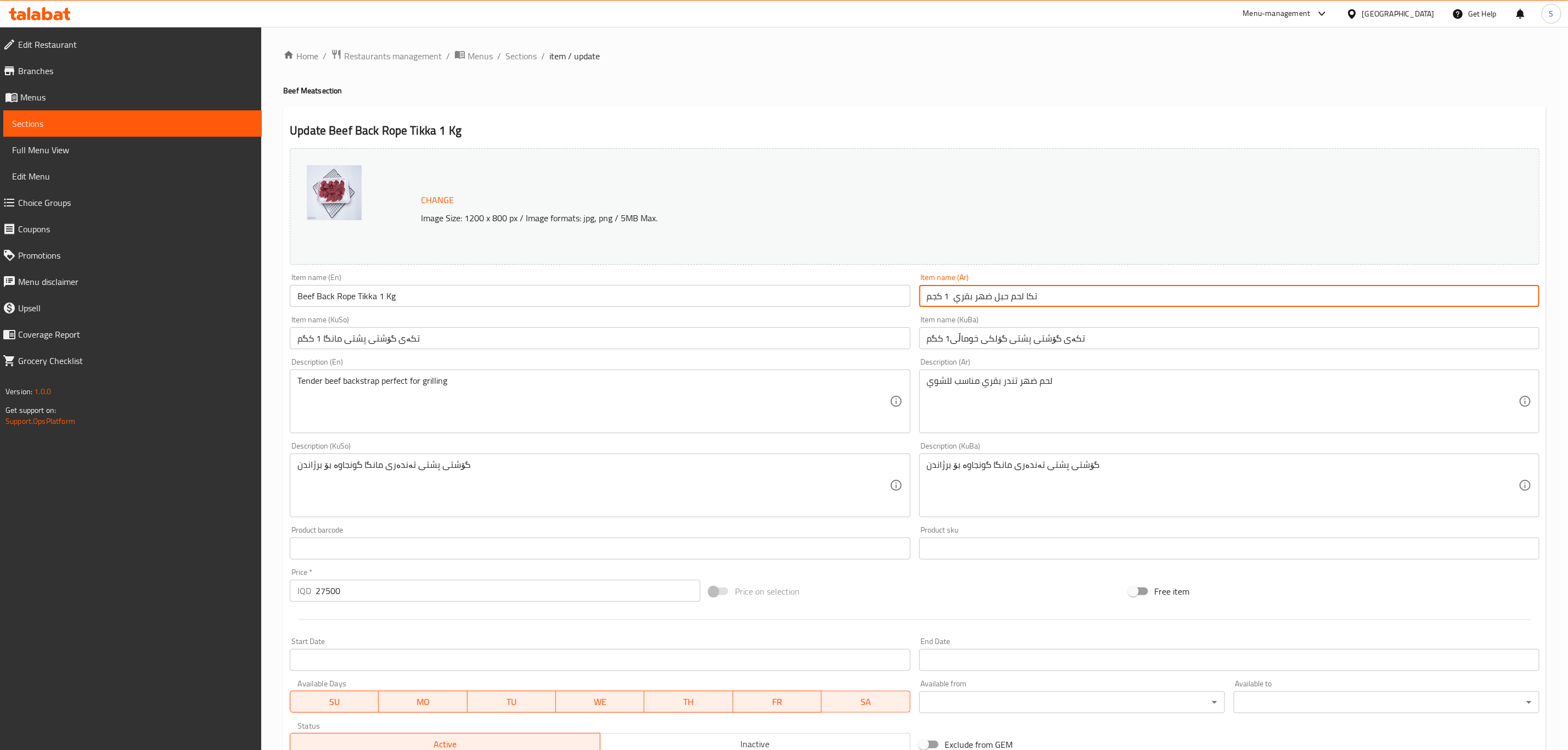
click at [1026, 299] on input "تكا لحم حبل ضهر بقري 1 كجم" at bounding box center [1229, 296] width 620 height 22
click at [967, 296] on input "تكة لحم حبل ظهر العجل بقري 1 كجم" at bounding box center [1229, 296] width 620 height 22
drag, startPoint x: 933, startPoint y: 300, endPoint x: 937, endPoint y: 305, distance: 6.4
click at [937, 305] on input "تكة لحم حبل ظهر العجل المحلي 1 كجم" at bounding box center [1229, 296] width 620 height 22
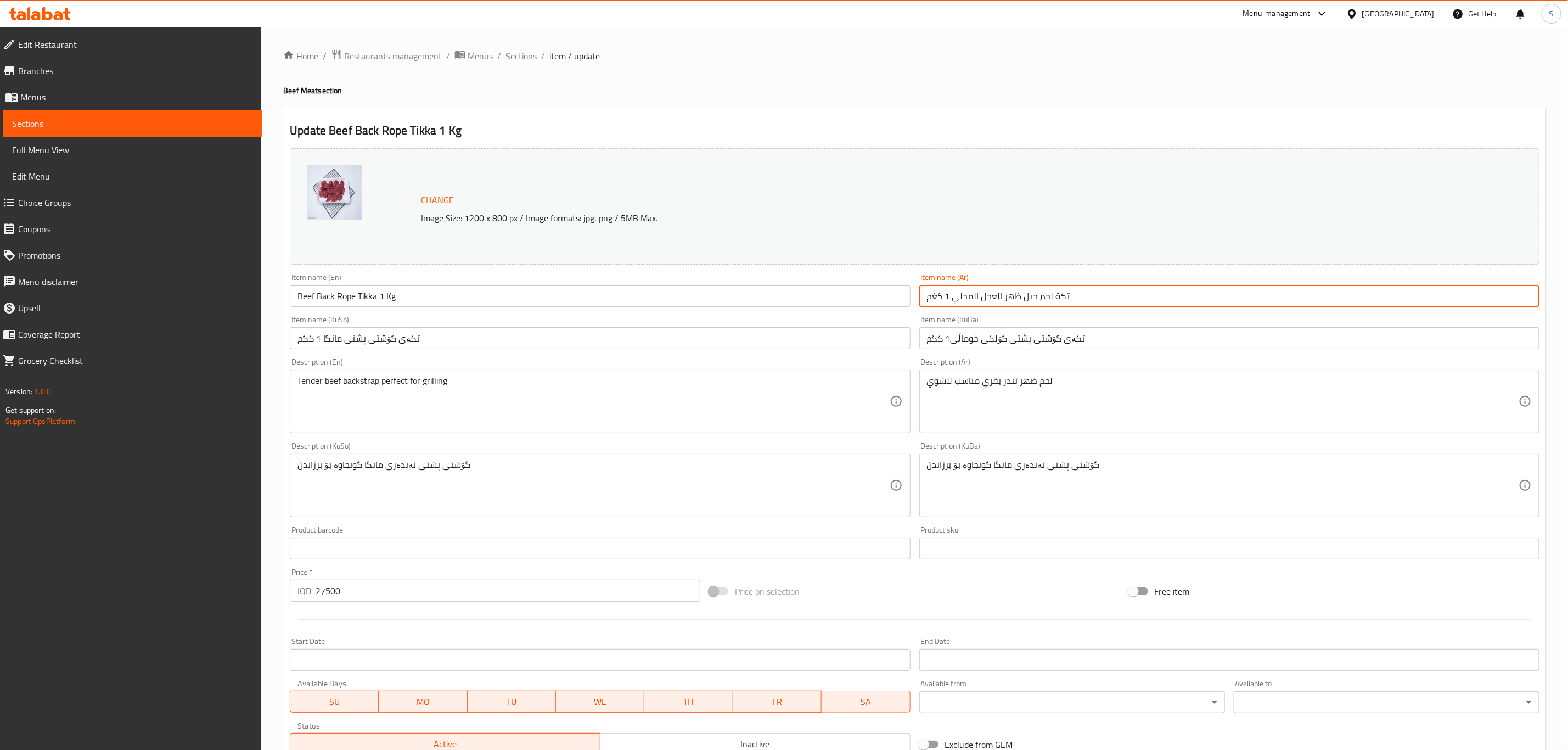
type input "تكة لحم حبل ظهر العجل المحلي 1 كغم"
click at [1019, 341] on input "تکەی گۆشتی پشتی گۆلکی خوماڵی1 کگم" at bounding box center [1229, 338] width 620 height 22
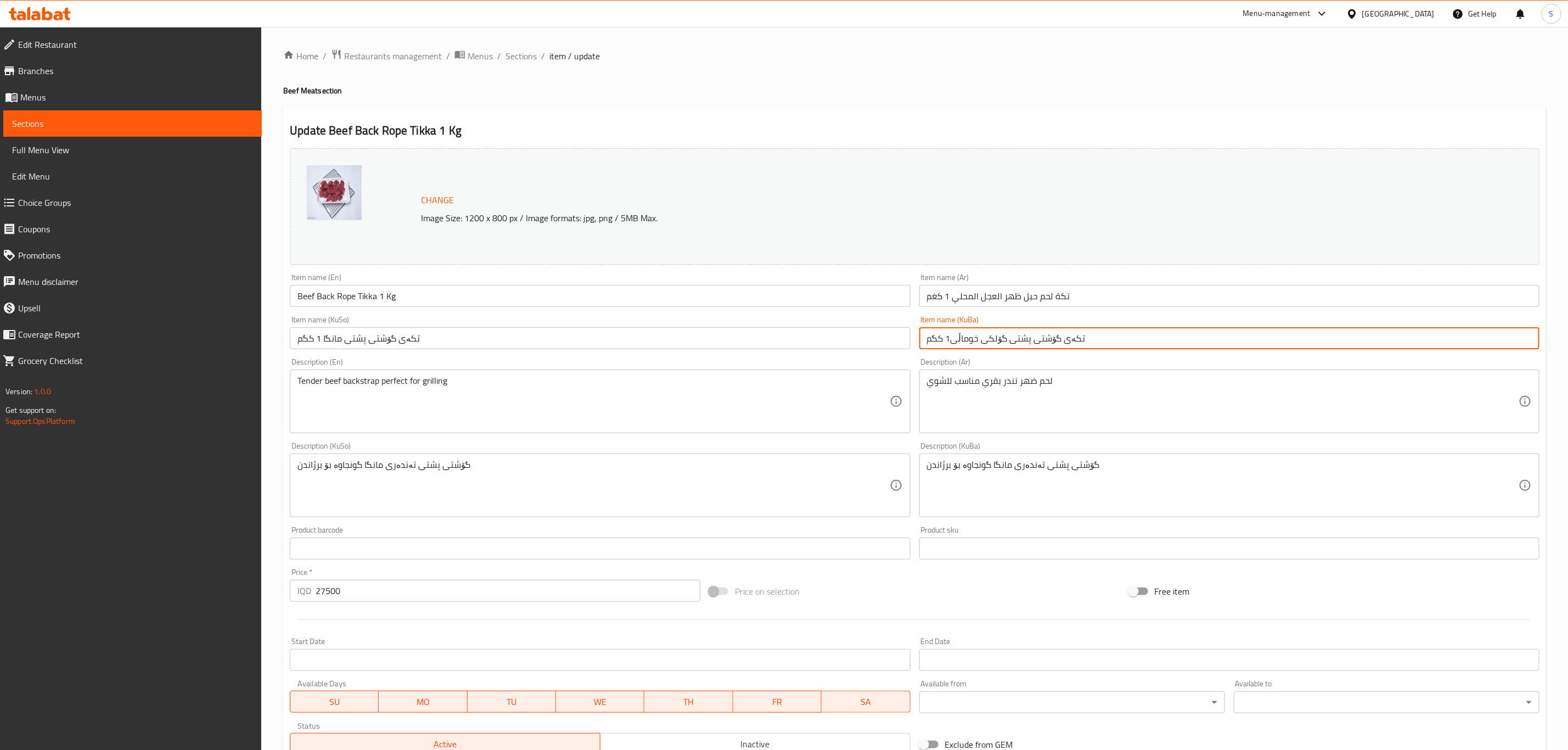
click at [1019, 341] on input "تکەی گۆشتی پشتی گۆلکی خوماڵی1 کگم" at bounding box center [1229, 338] width 620 height 22
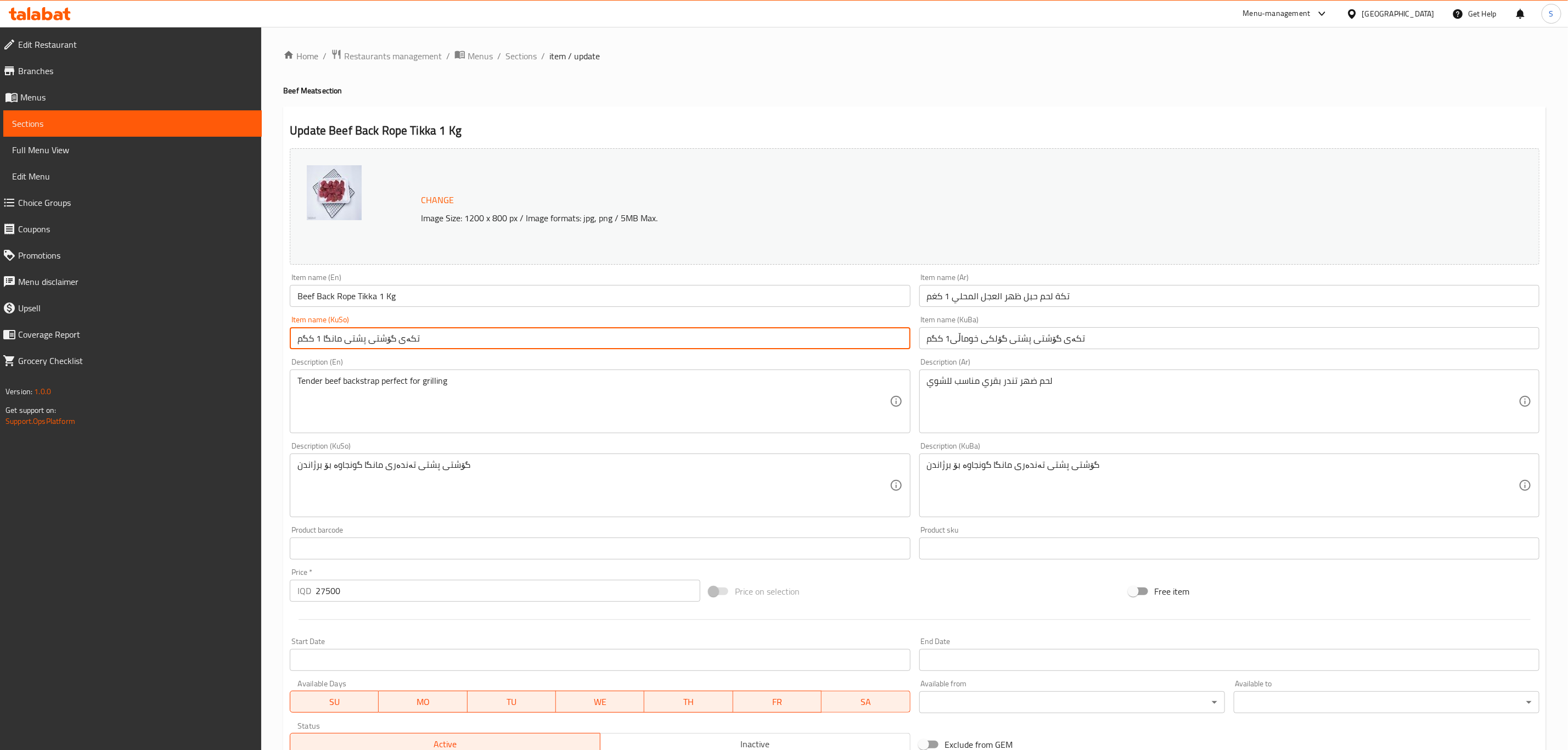
click at [559, 335] on input "تکەی گۆشتی پشتی مانگا 1 کگم" at bounding box center [600, 338] width 620 height 22
paste input "گۆلکی خوماڵی"
type input "تکەی گۆشتی پشتی گۆلکی خوماڵی1 کگم"
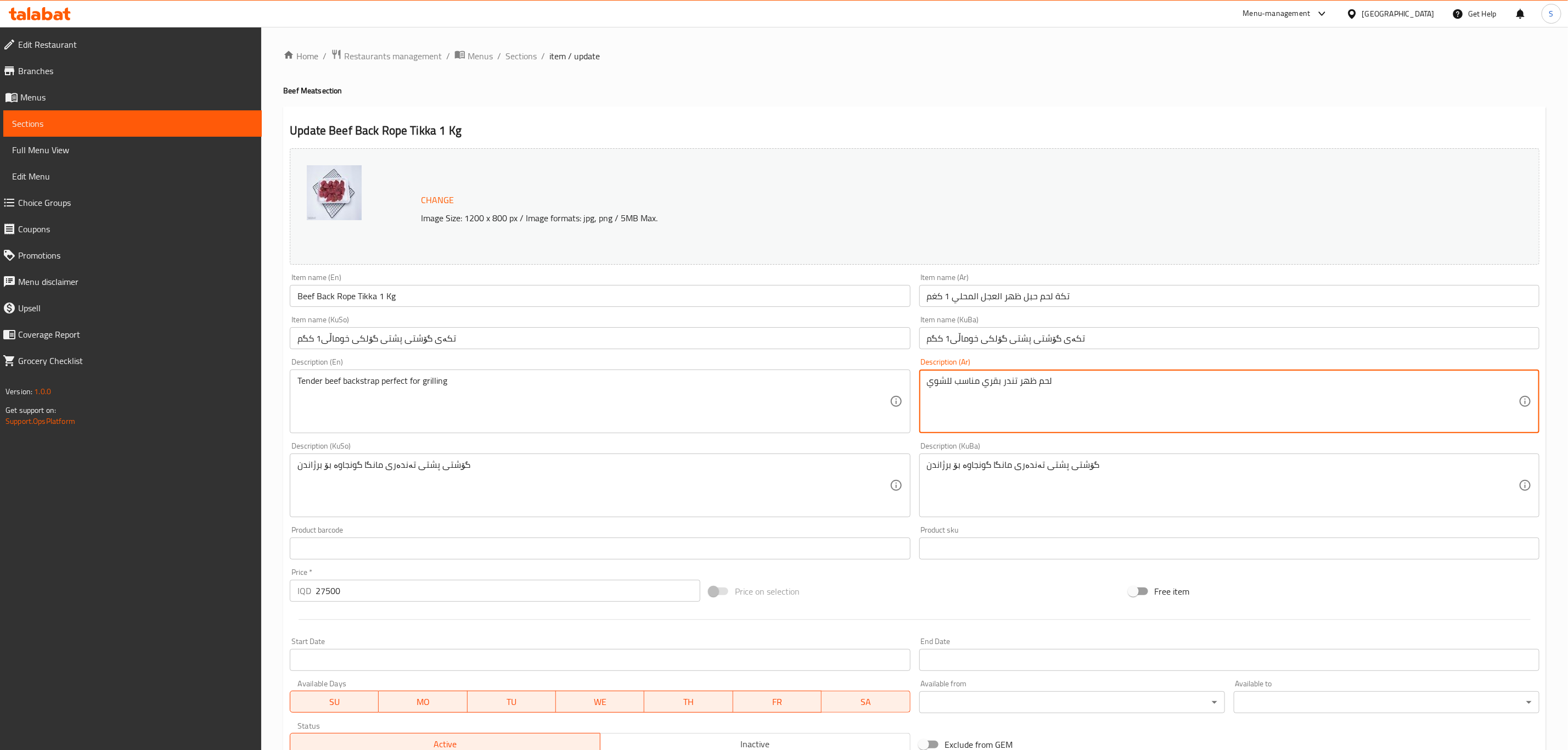
click at [989, 381] on textarea "لحم ظهر تندر بقري مناسب للشوي" at bounding box center [1223, 401] width 592 height 52
click at [996, 376] on textarea "لحم ظهر تندر عجل مناسب للشوي" at bounding box center [1223, 401] width 592 height 52
type textarea "لحم ظهر تندر عجل مناسب للشوي"
click at [997, 339] on input "تکەی گۆشتی پشتی گۆلکی خوماڵی1 کگم" at bounding box center [1229, 338] width 620 height 22
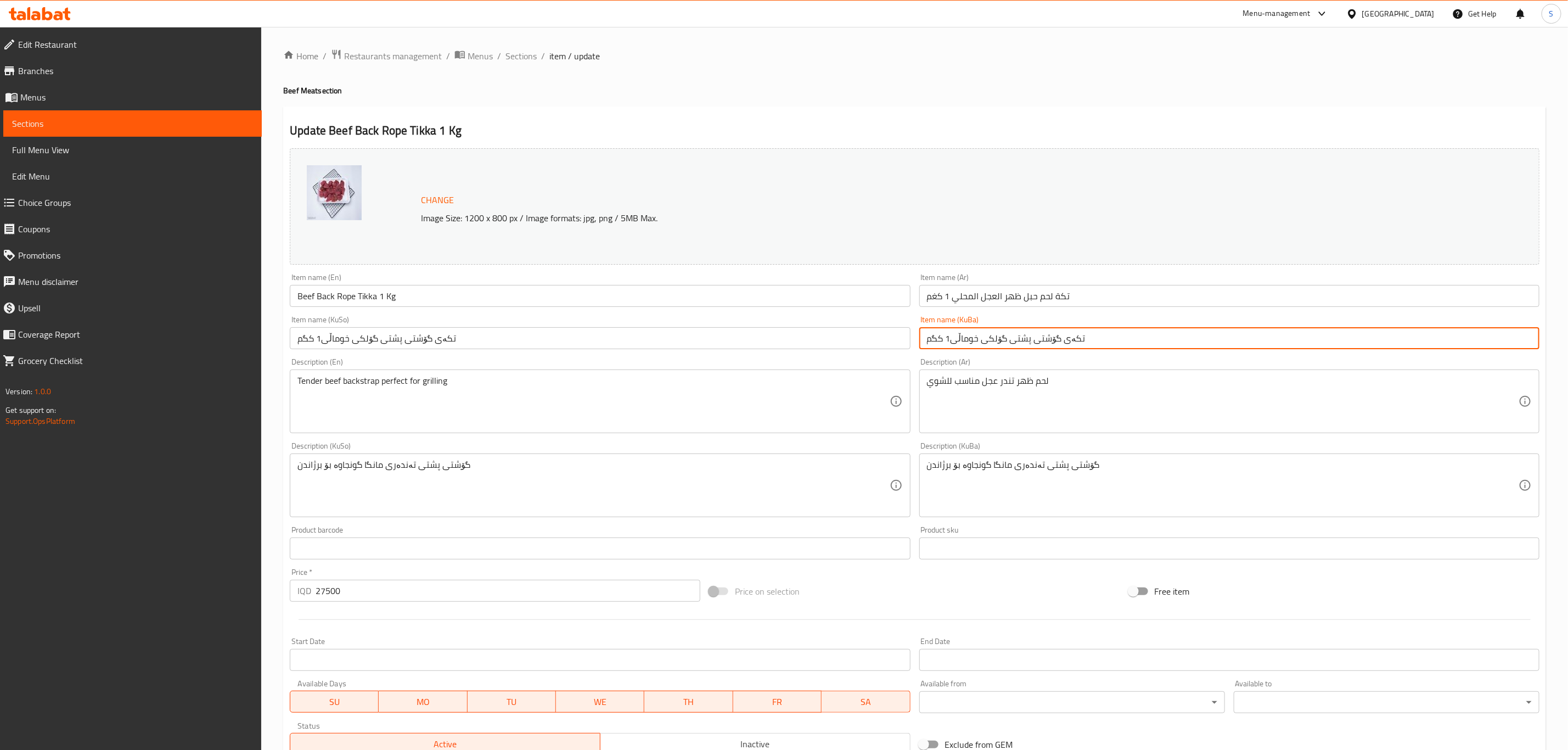
click at [997, 339] on input "تکەی گۆشتی پشتی گۆلکی خوماڵی1 کگم" at bounding box center [1229, 338] width 620 height 22
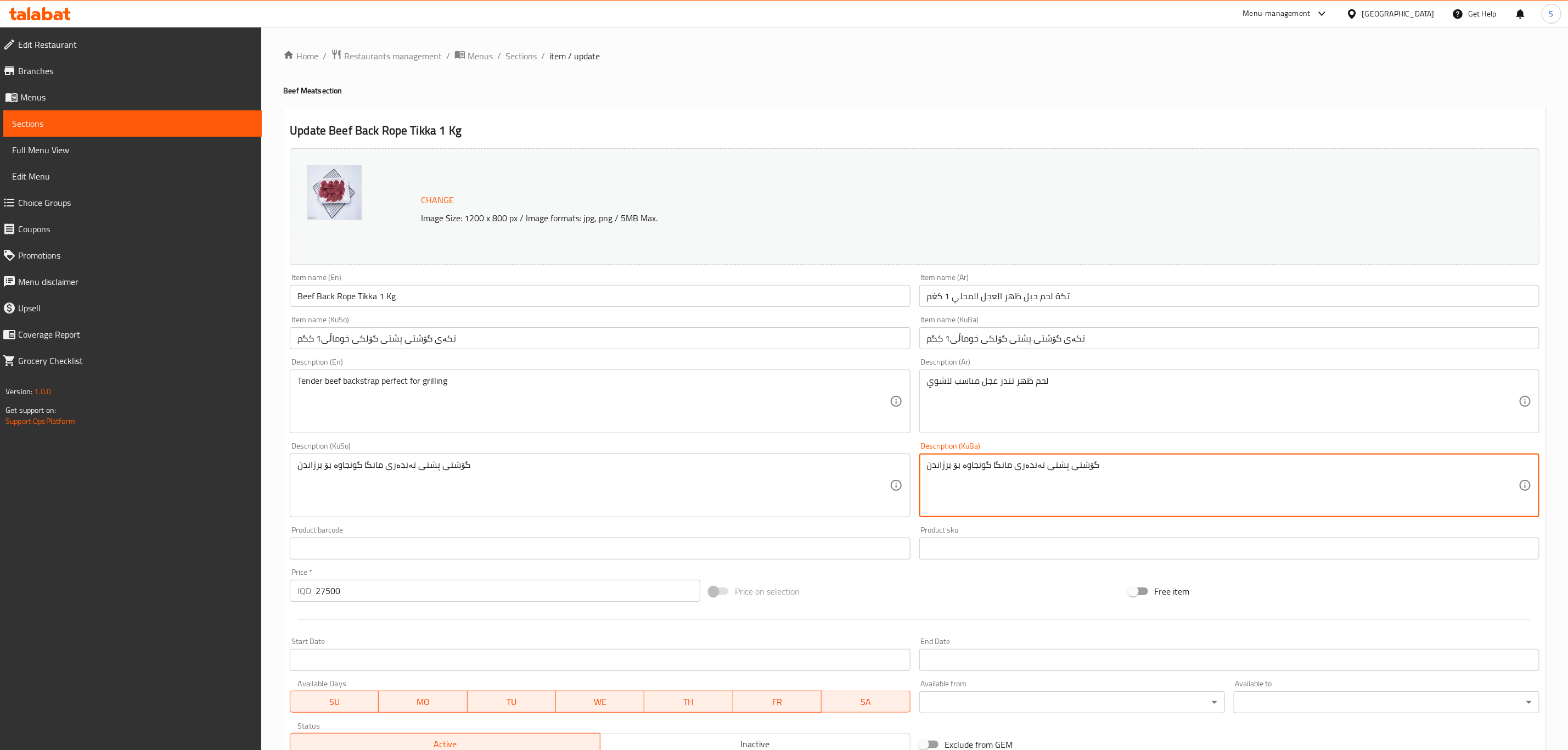
click at [1000, 463] on textarea "گۆشتی پشتی تەندەری مانگا گونجاوە بۆ برژاندن" at bounding box center [1223, 485] width 592 height 52
paste textarea "گۆلکی"
type textarea "گۆشتی پشتی تەندەری گۆلک گونجاوە بۆ برژاندن"
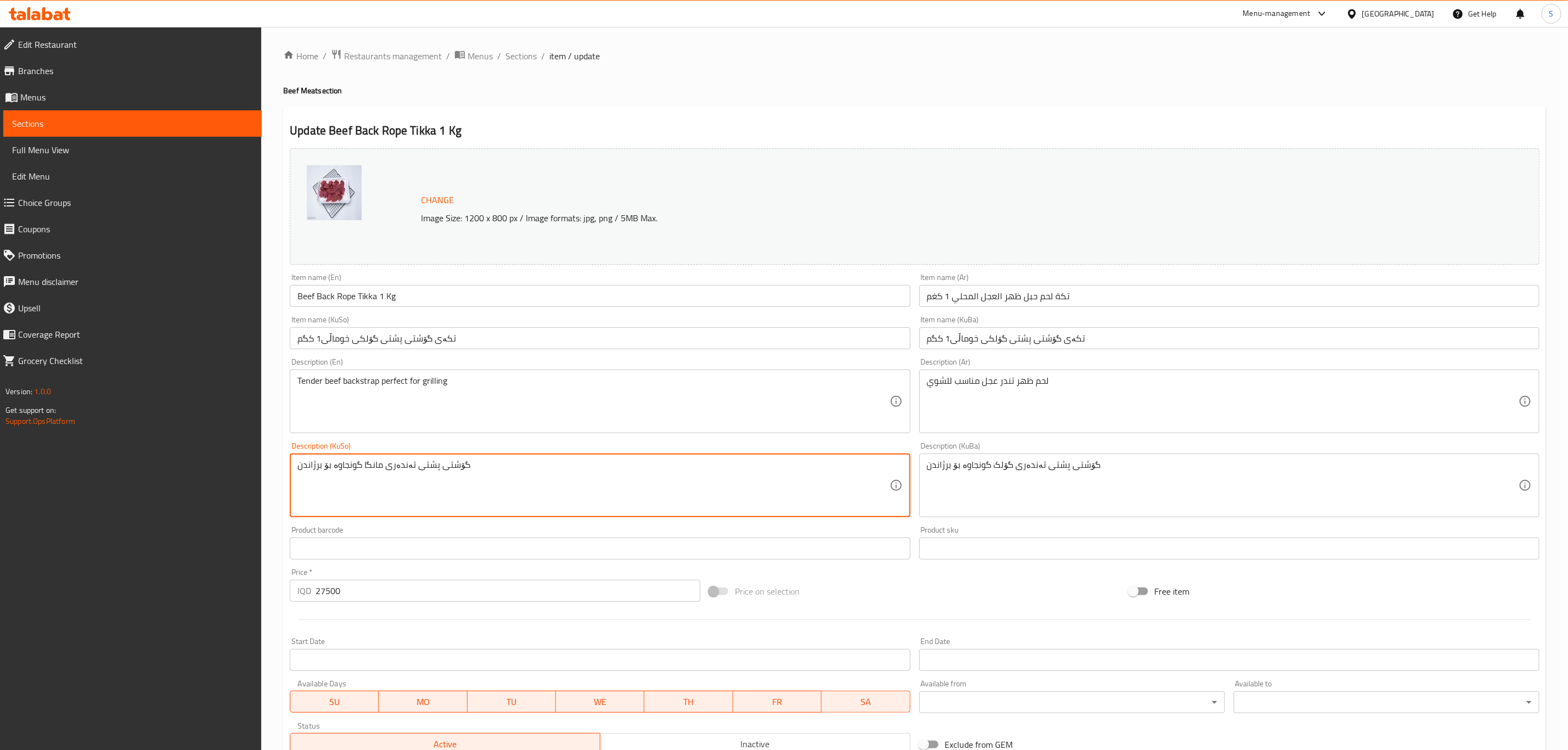
paste textarea "گۆلک"
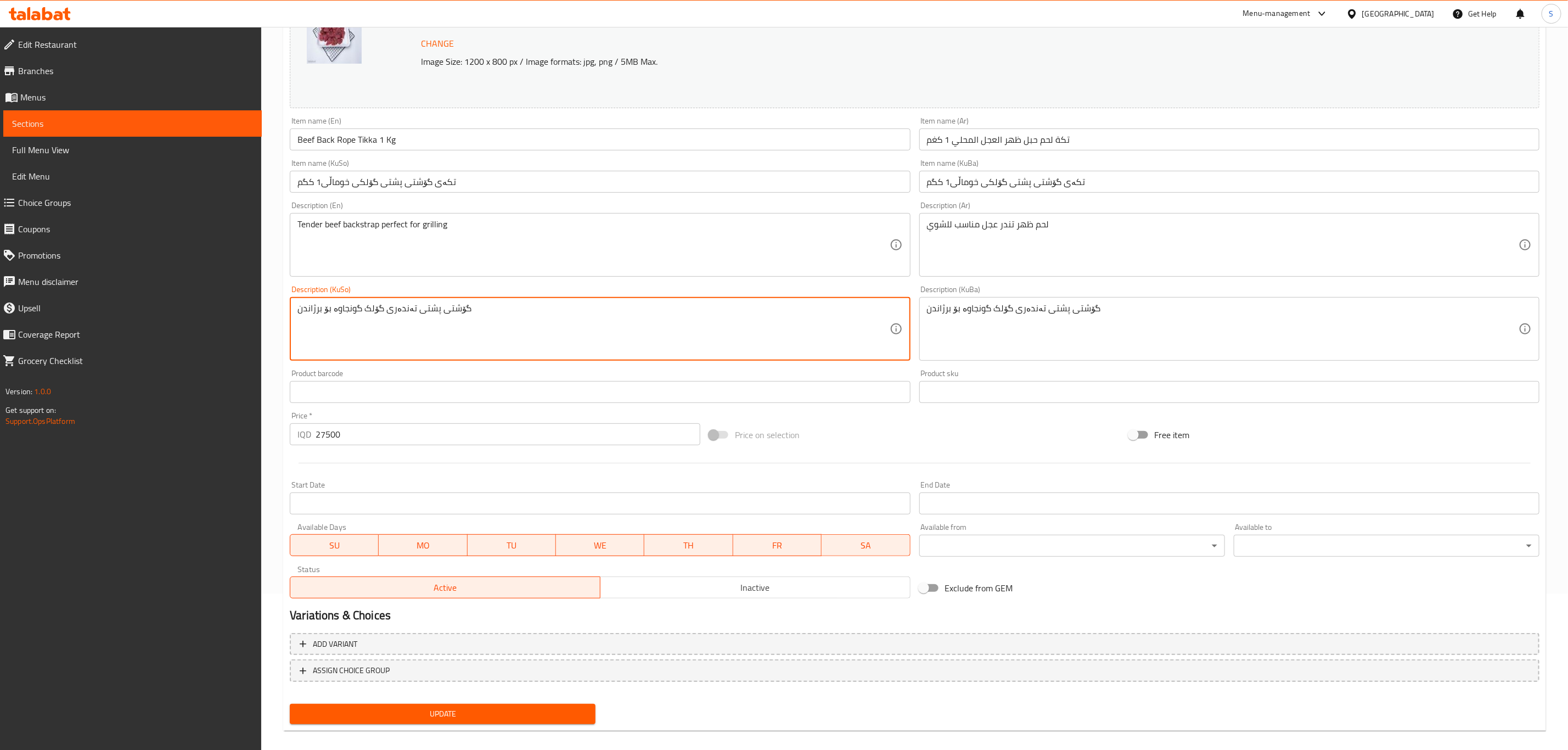
scroll to position [167, 0]
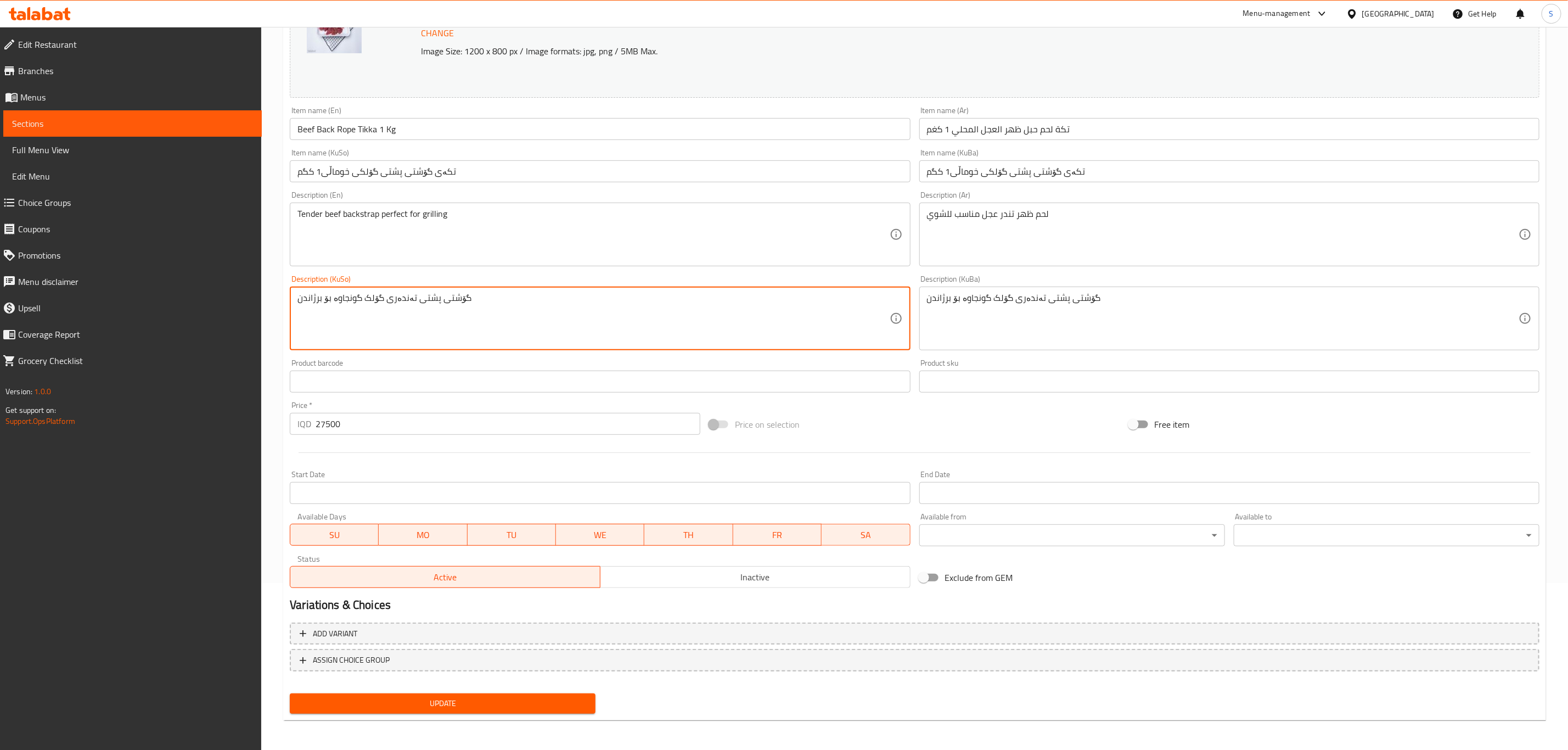
type textarea "گۆشتی پشتی تەندەری گۆلک گونجاوە بۆ برژاندن"
click at [457, 700] on span "Update" at bounding box center [443, 703] width 288 height 14
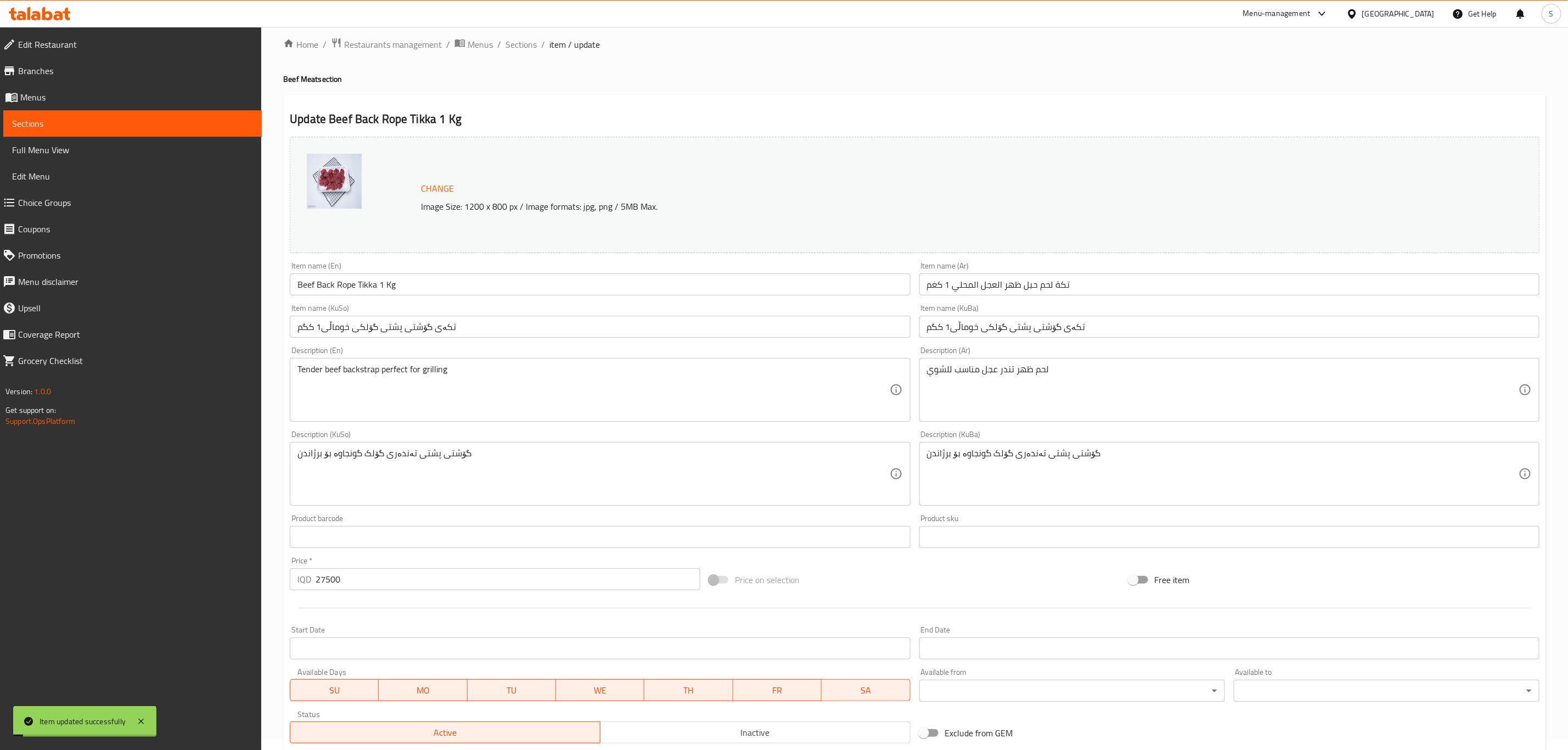
scroll to position [0, 0]
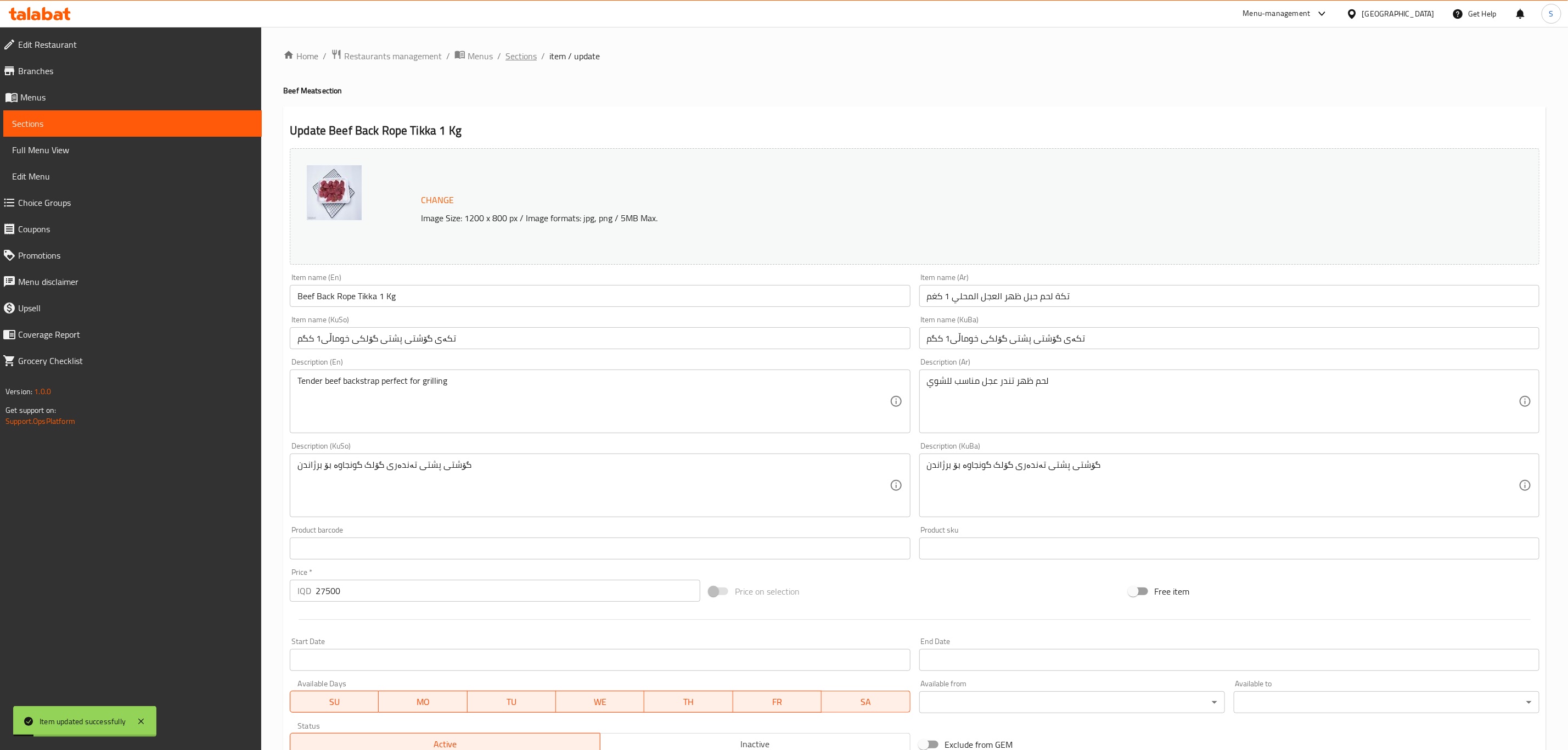
click at [522, 50] on span "Sections" at bounding box center [521, 55] width 31 height 13
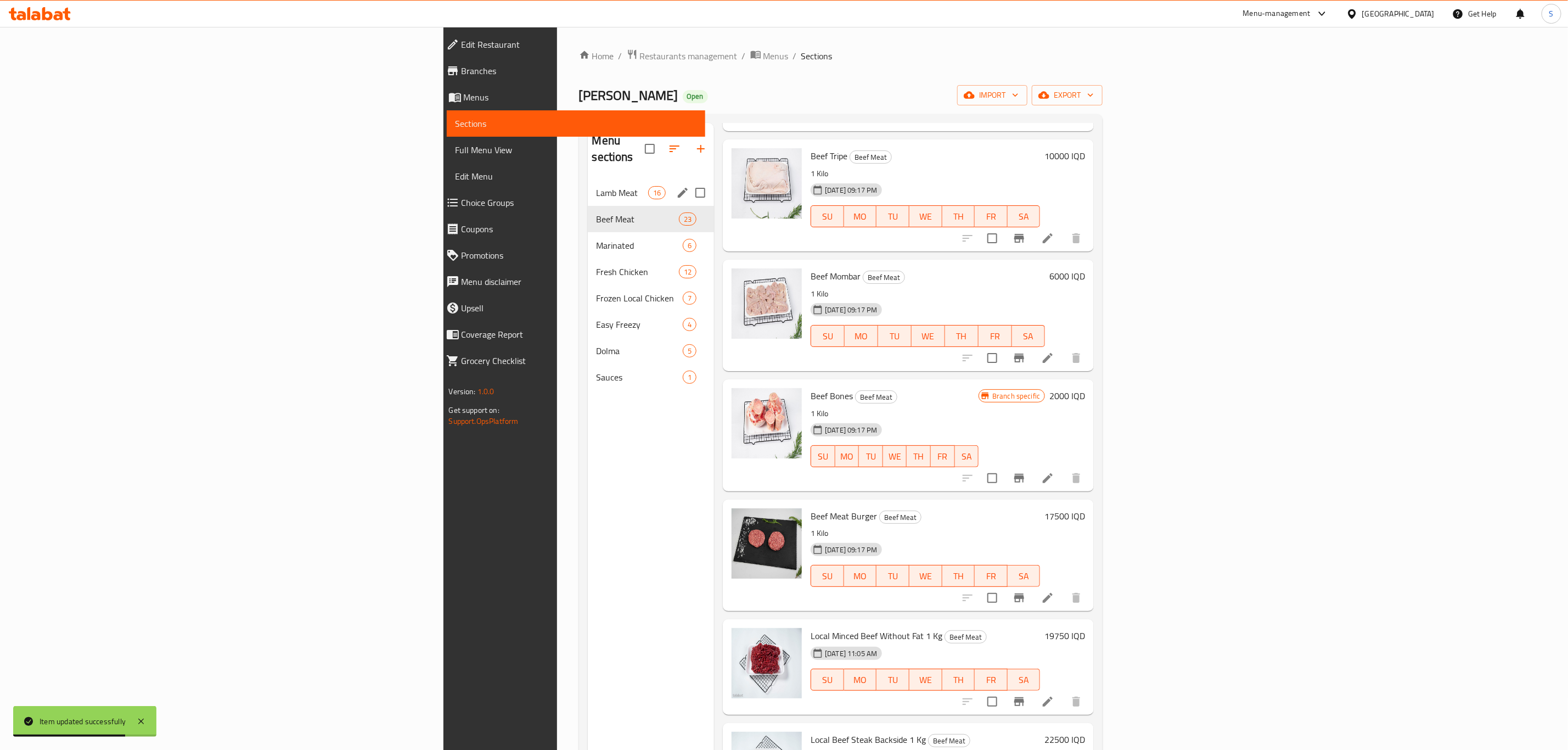
click at [588, 179] on div "Lamb Meat 16" at bounding box center [651, 192] width 127 height 26
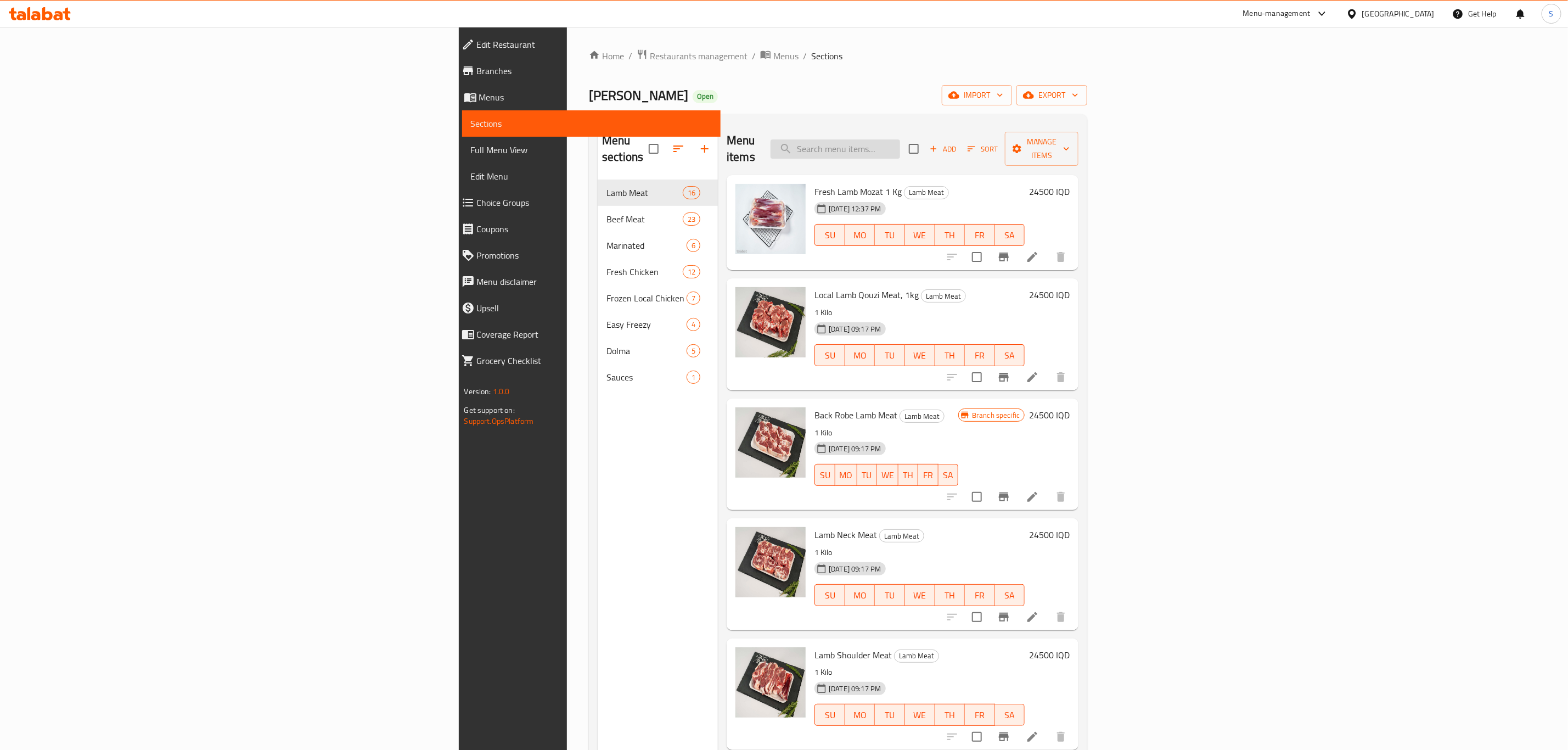
click at [900, 145] on input "search" at bounding box center [835, 149] width 129 height 19
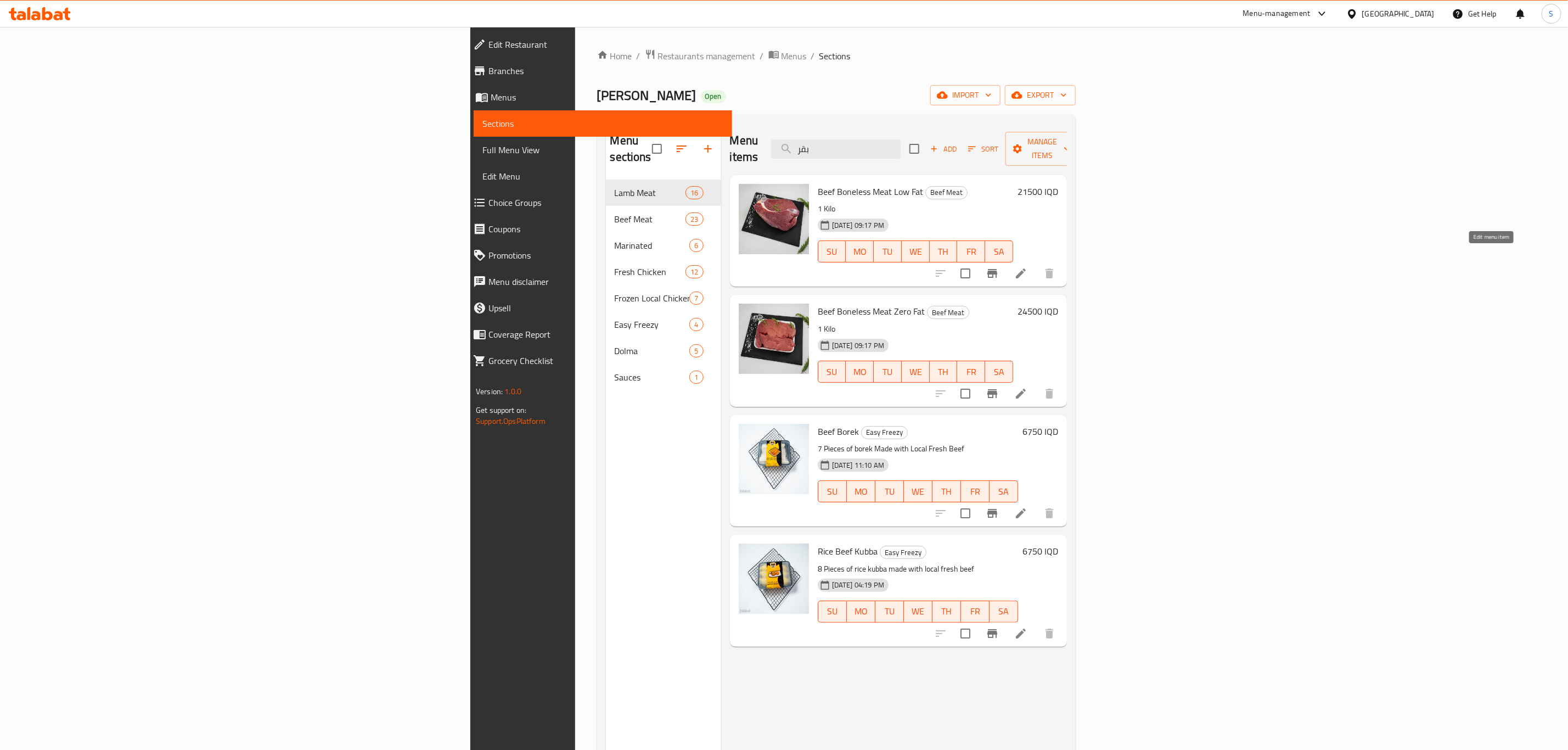
type input "بقر"
click at [1027, 267] on icon at bounding box center [1021, 273] width 13 height 13
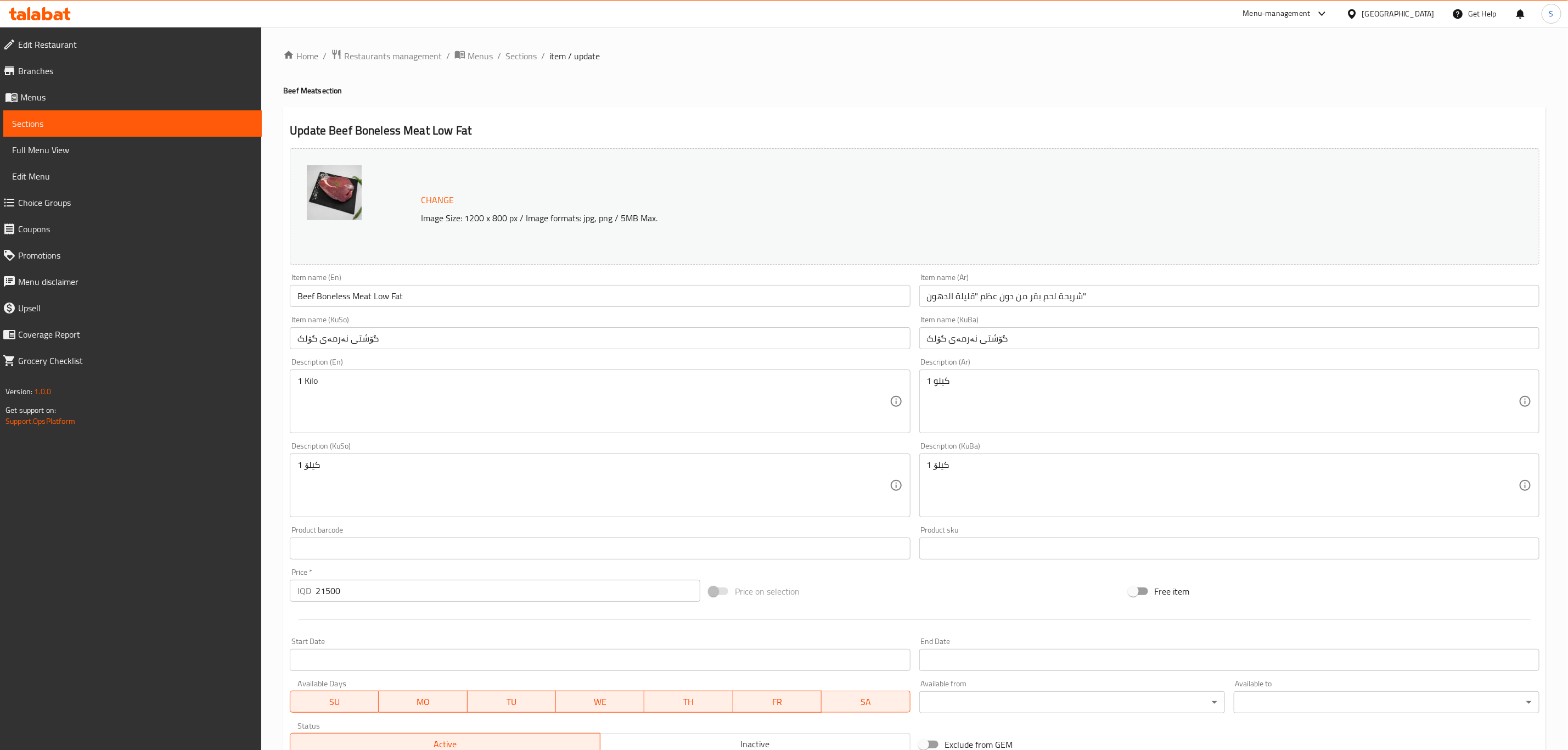
click at [1032, 300] on input "شريحة لحم بقر من دون عظم "قليلة الدهون"" at bounding box center [1229, 296] width 620 height 22
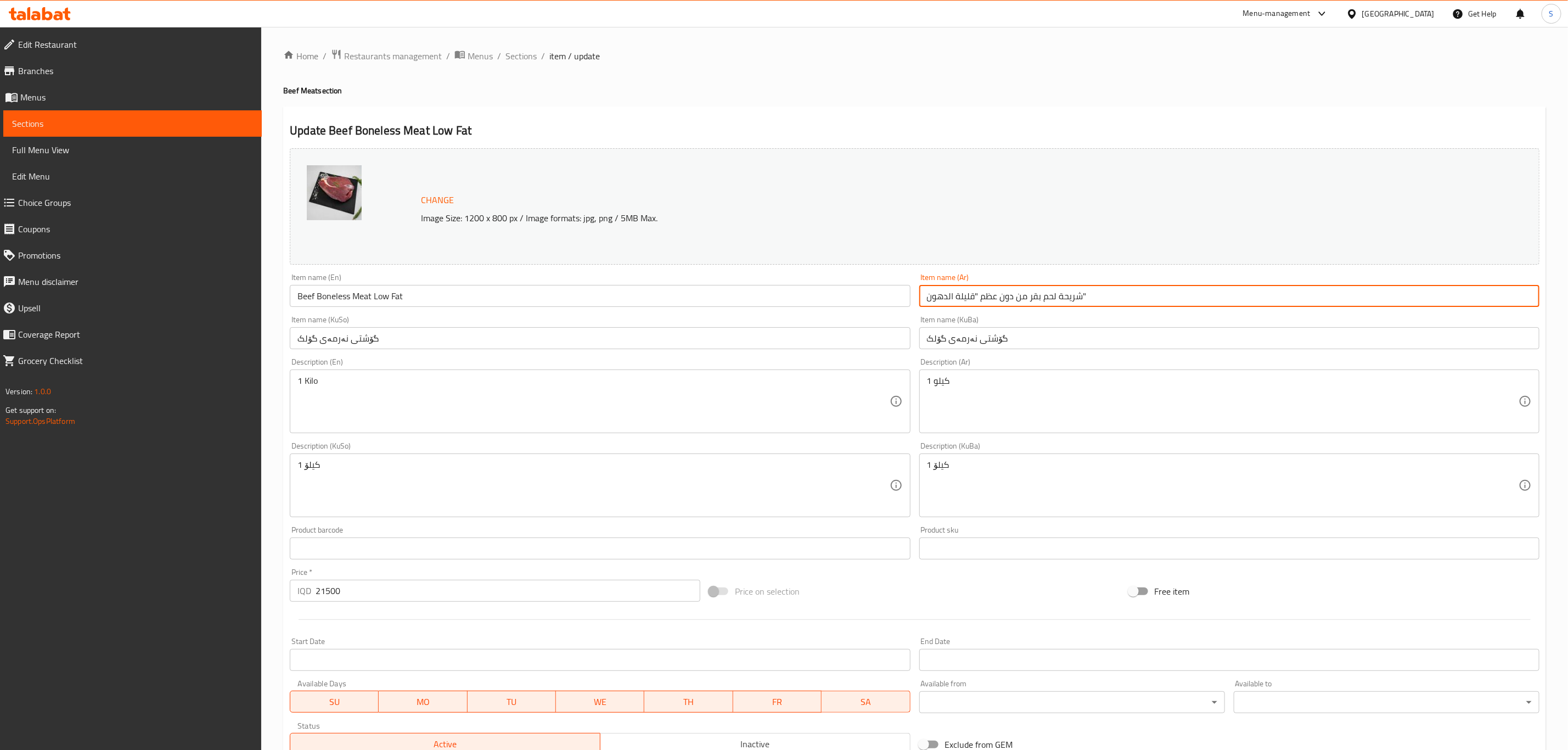
click at [1032, 300] on input "شريحة لحم بقر من دون عظم "قليلة الدهون"" at bounding box center [1229, 296] width 620 height 22
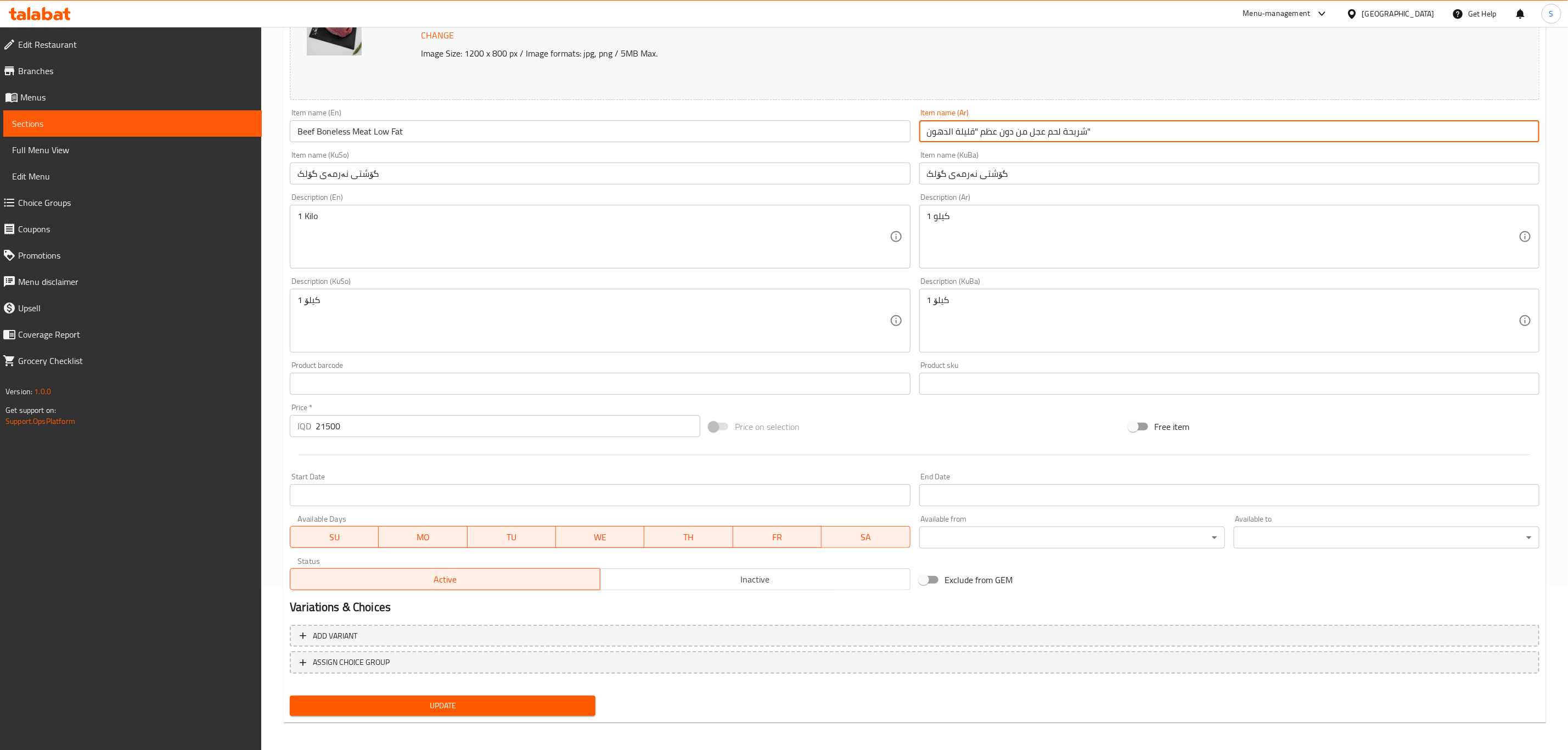
scroll to position [167, 0]
type input "شريحة لحم عجل من دون عظم "قليلة الدهون""
click at [450, 698] on span "Update" at bounding box center [443, 703] width 288 height 14
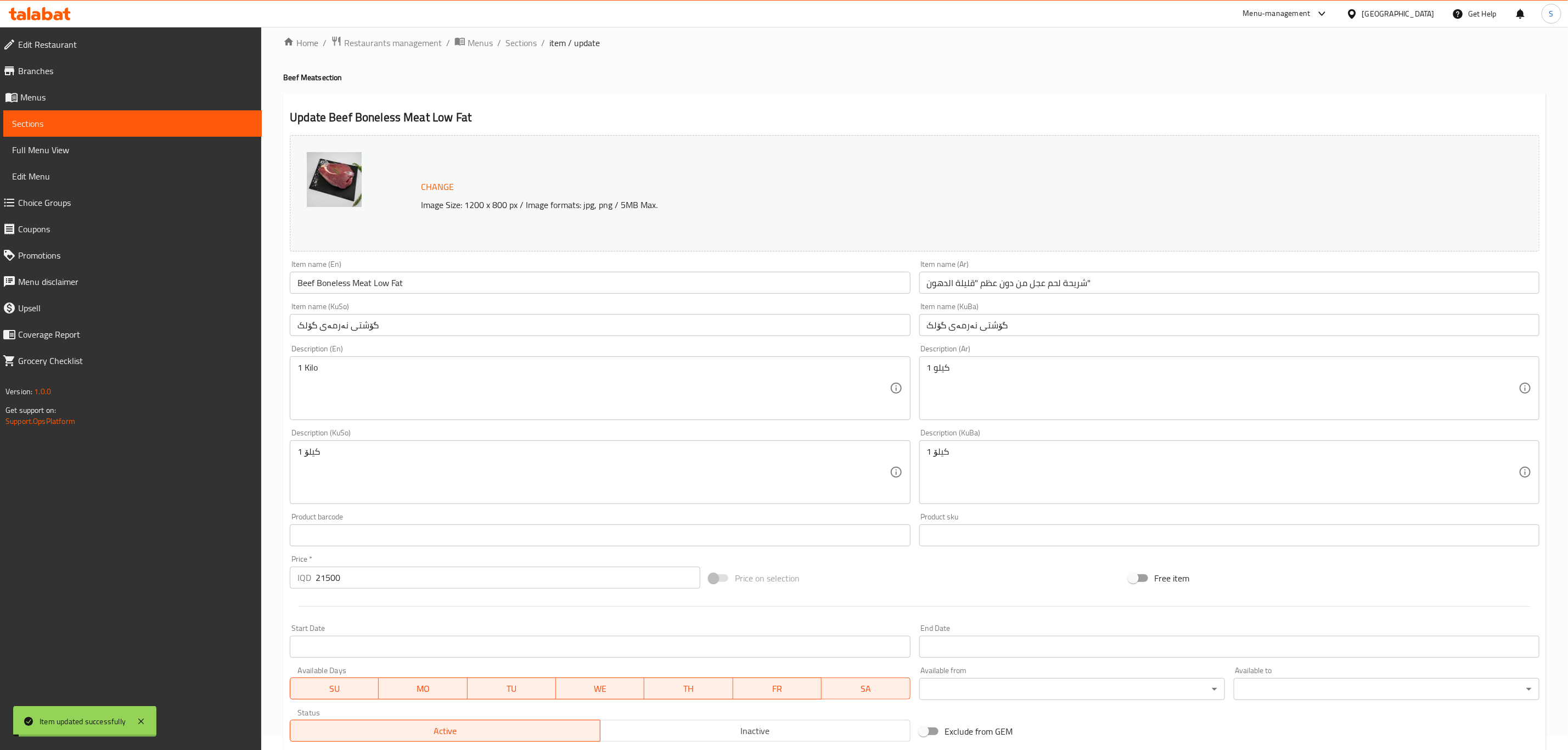
scroll to position [0, 0]
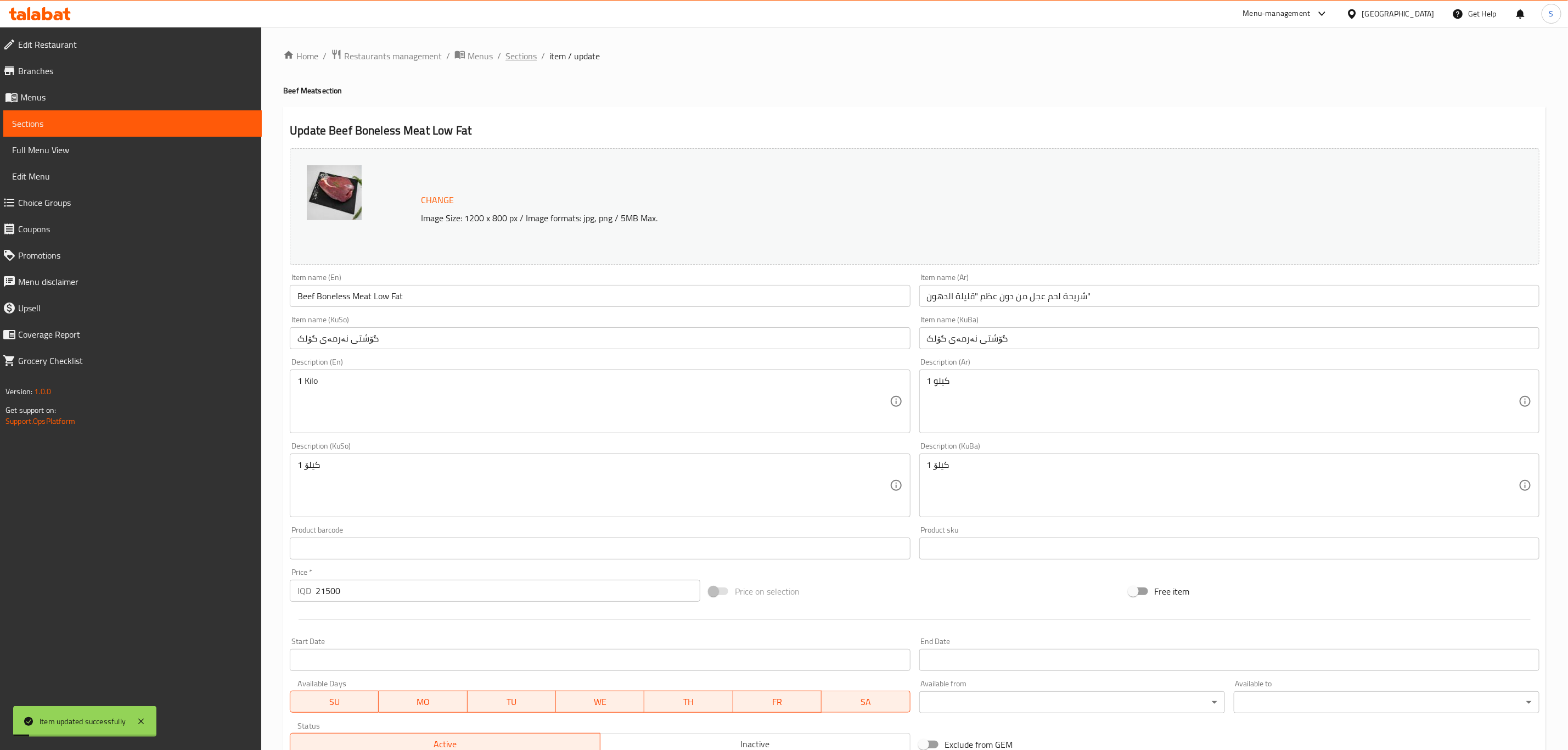
click at [527, 60] on span "Sections" at bounding box center [521, 55] width 31 height 13
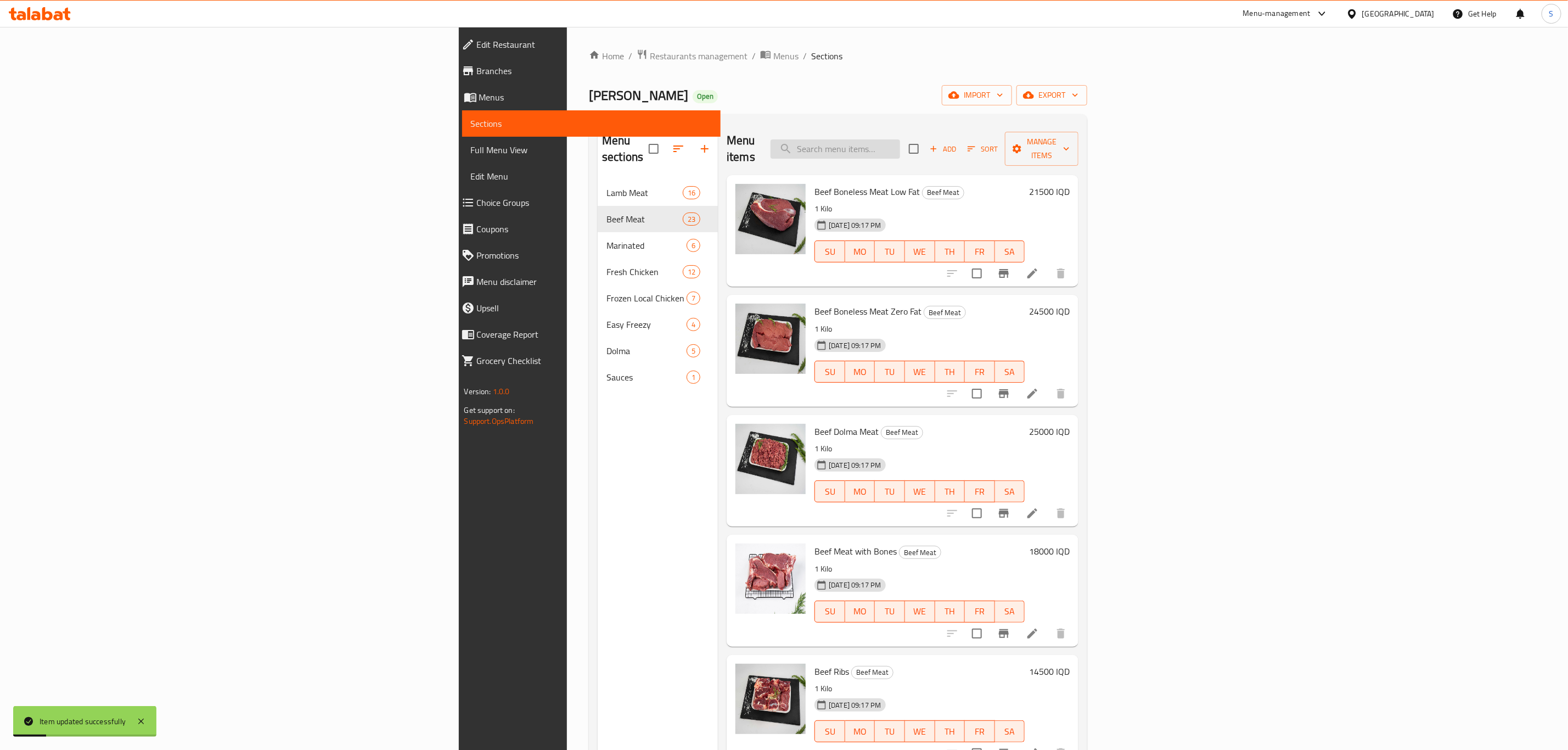
click at [900, 145] on input "search" at bounding box center [835, 149] width 129 height 19
type input "بقر"
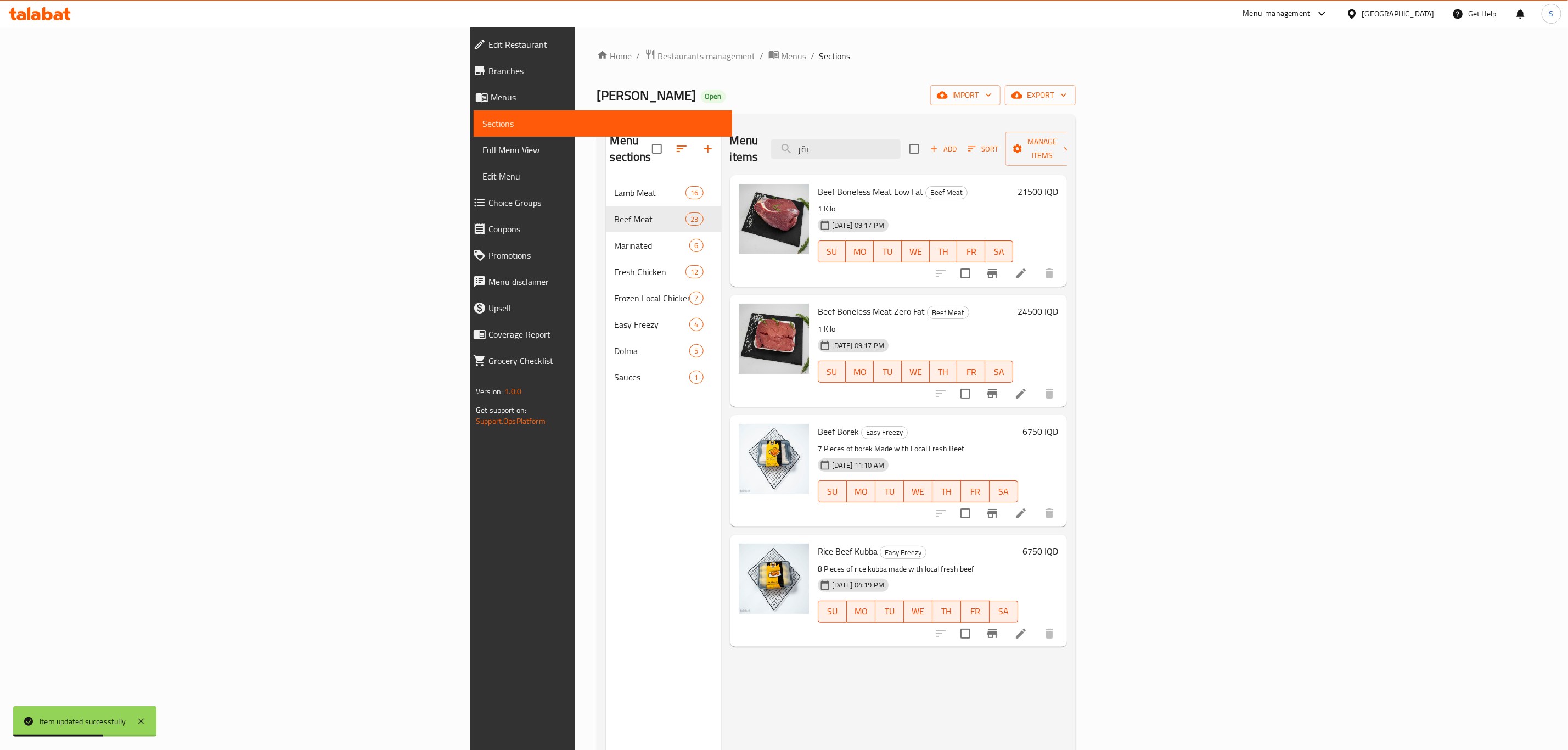
click at [1037, 384] on li at bounding box center [1021, 393] width 31 height 20
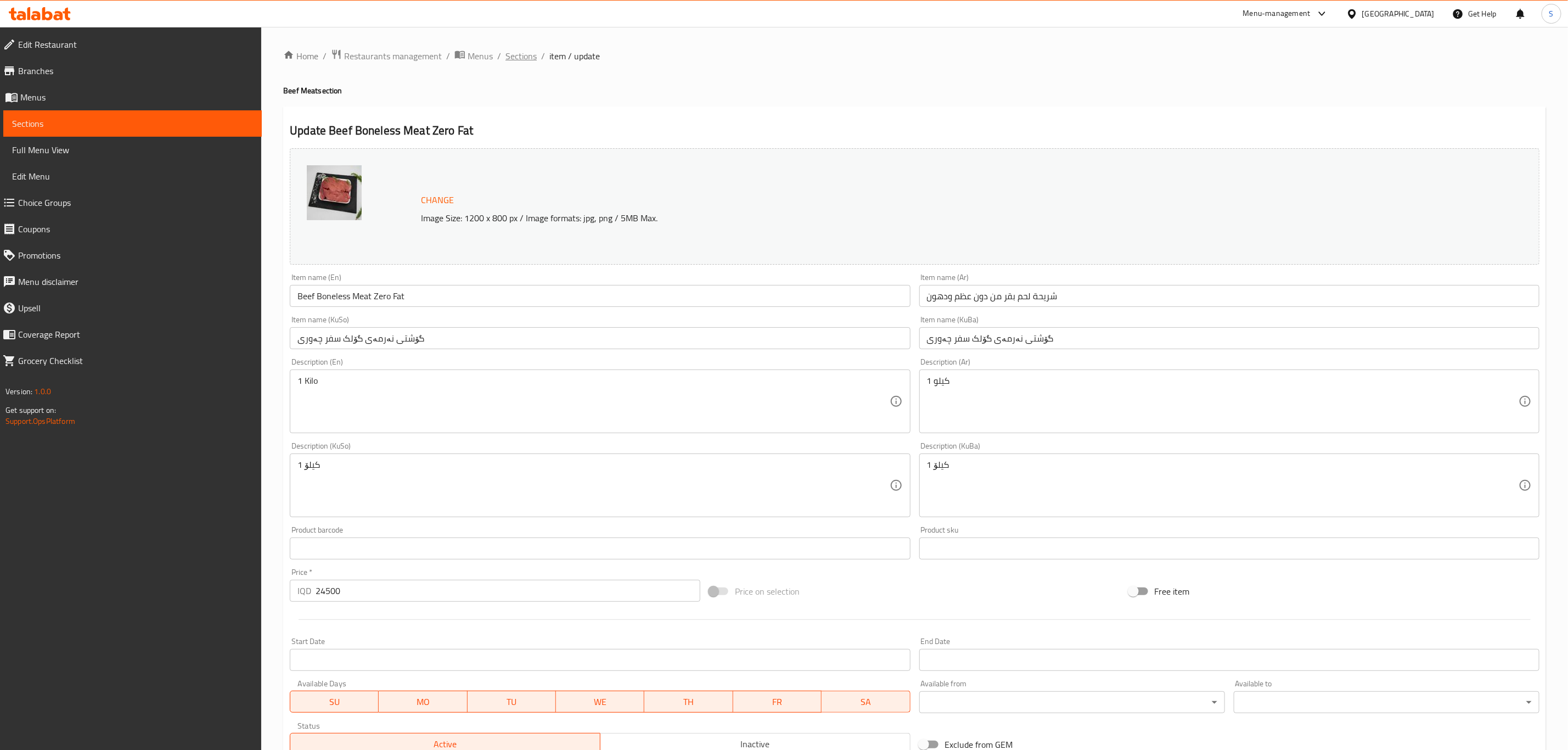
click at [512, 58] on span "Sections" at bounding box center [521, 55] width 31 height 13
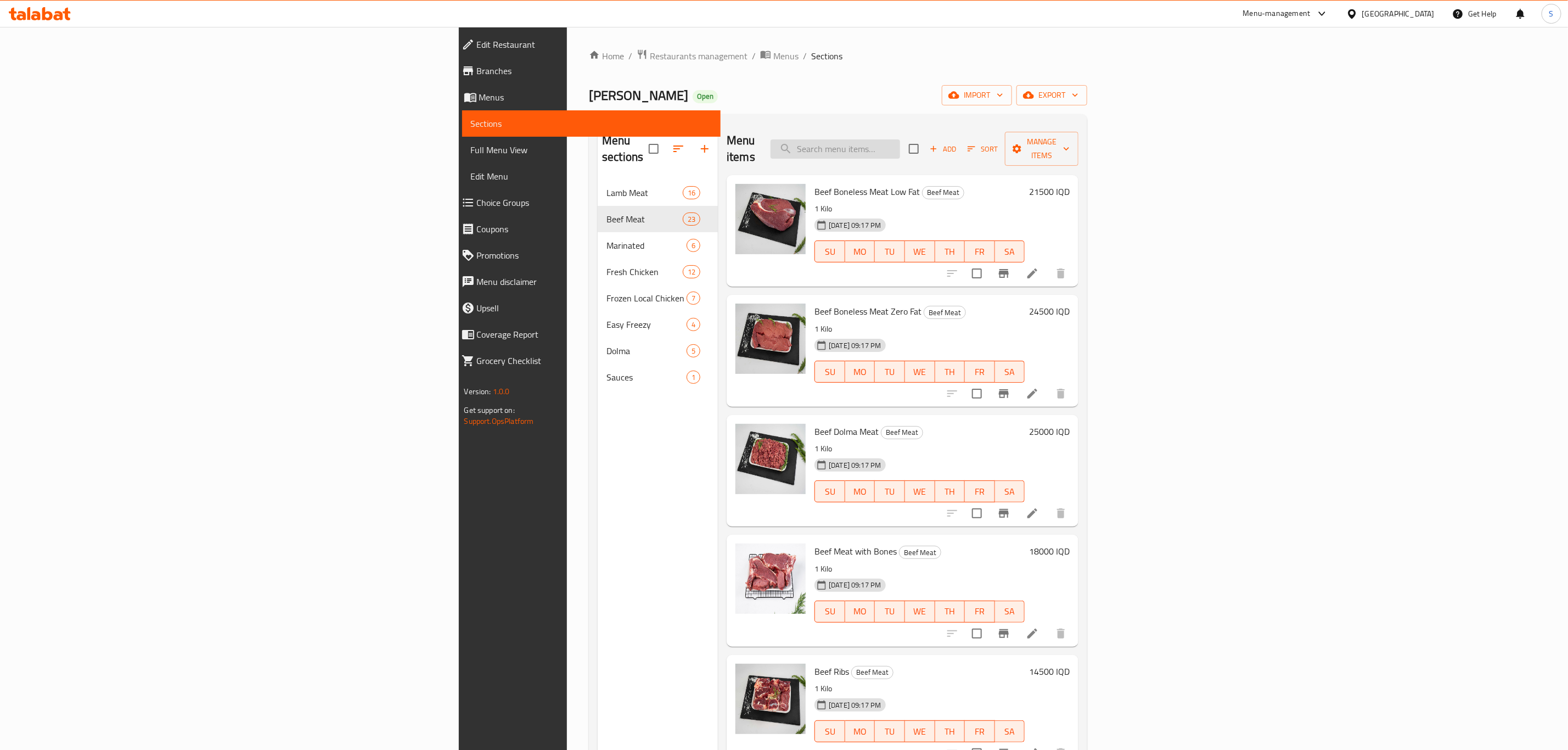
click at [900, 142] on input "search" at bounding box center [835, 149] width 129 height 19
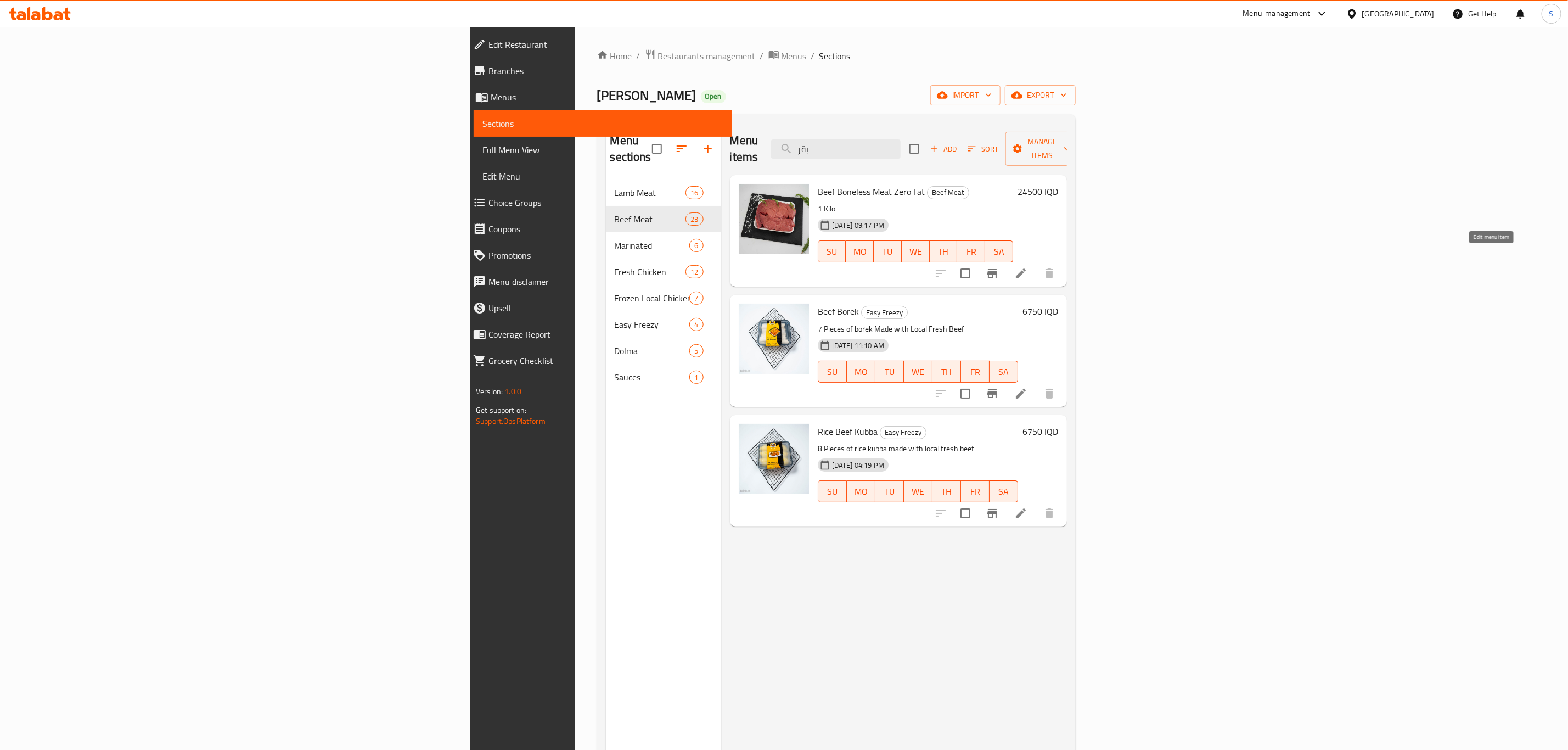
type input "بقر"
click at [1027, 267] on icon at bounding box center [1021, 273] width 13 height 13
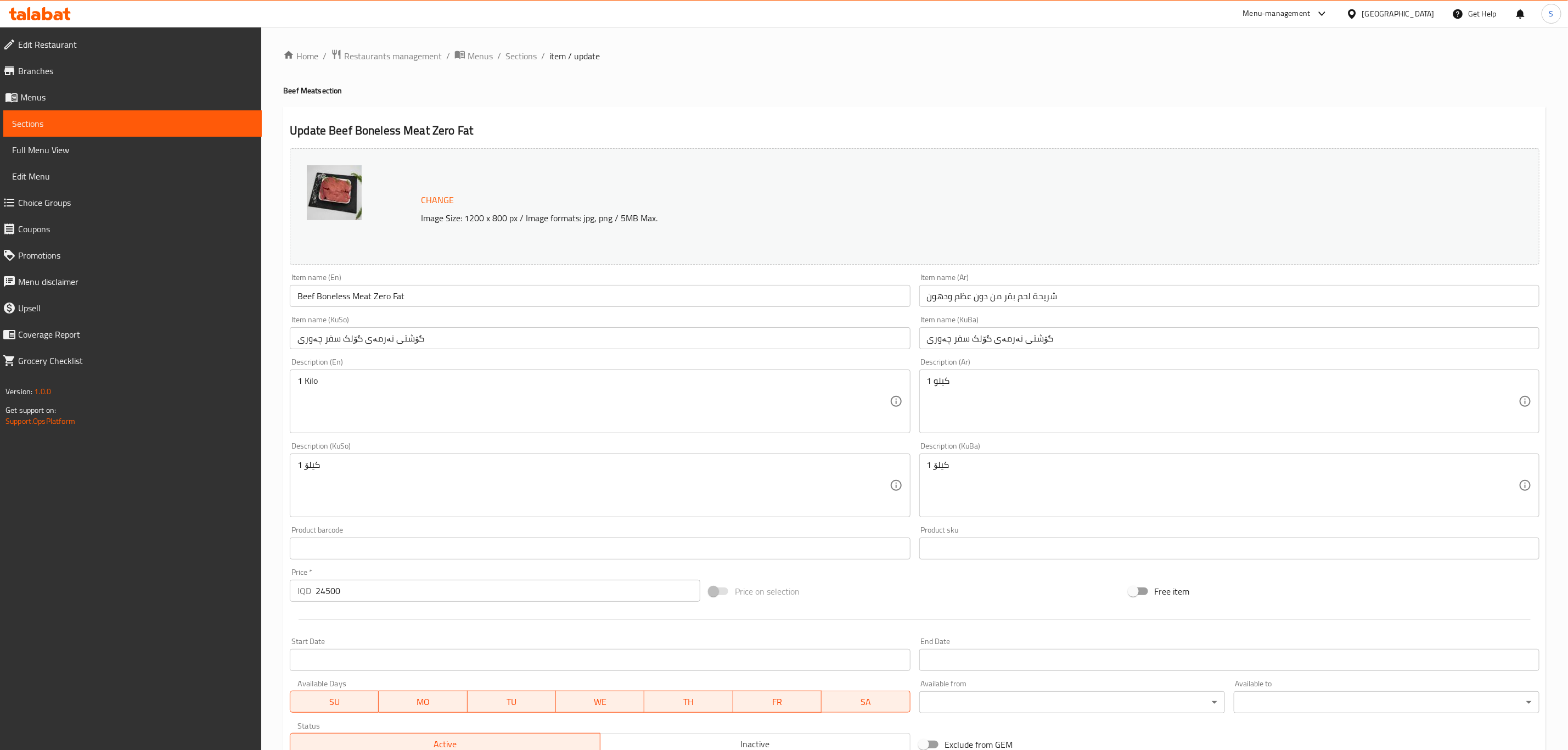
click at [1008, 295] on input "شريحة لحم بقر من دون عظم ودهون" at bounding box center [1229, 296] width 620 height 22
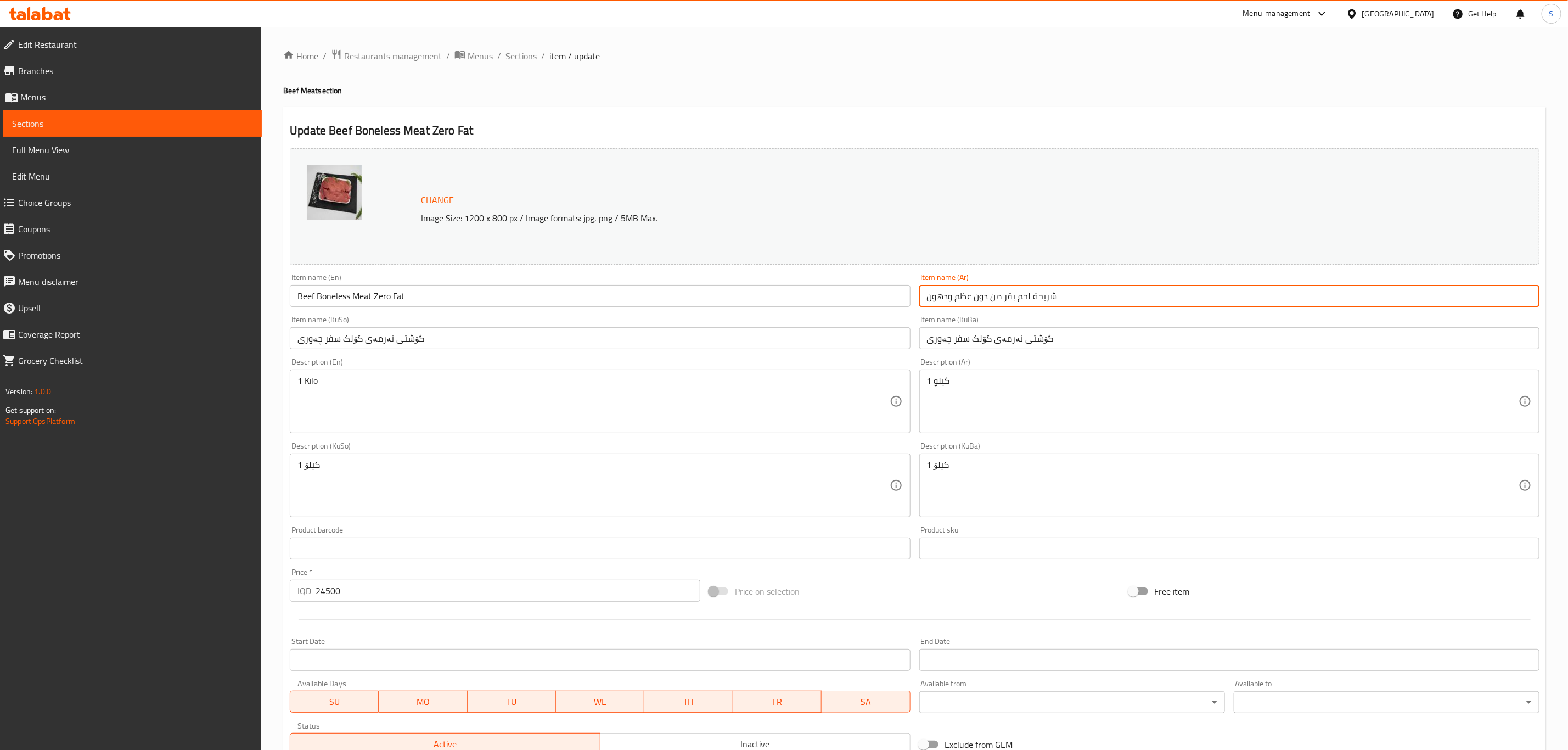
click at [1008, 295] on input "شريحة لحم بقر من دون عظم ودهون" at bounding box center [1229, 296] width 620 height 22
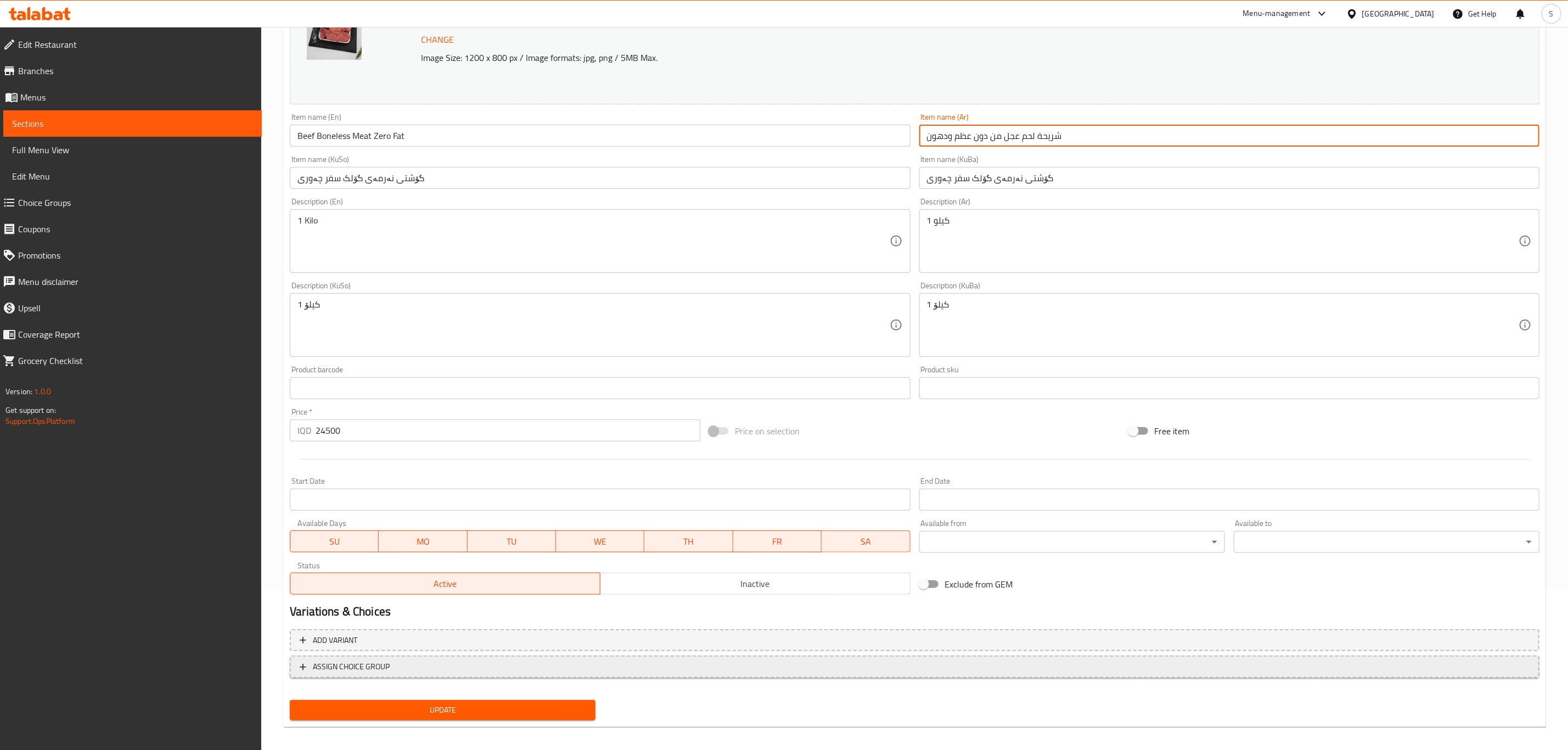
scroll to position [167, 0]
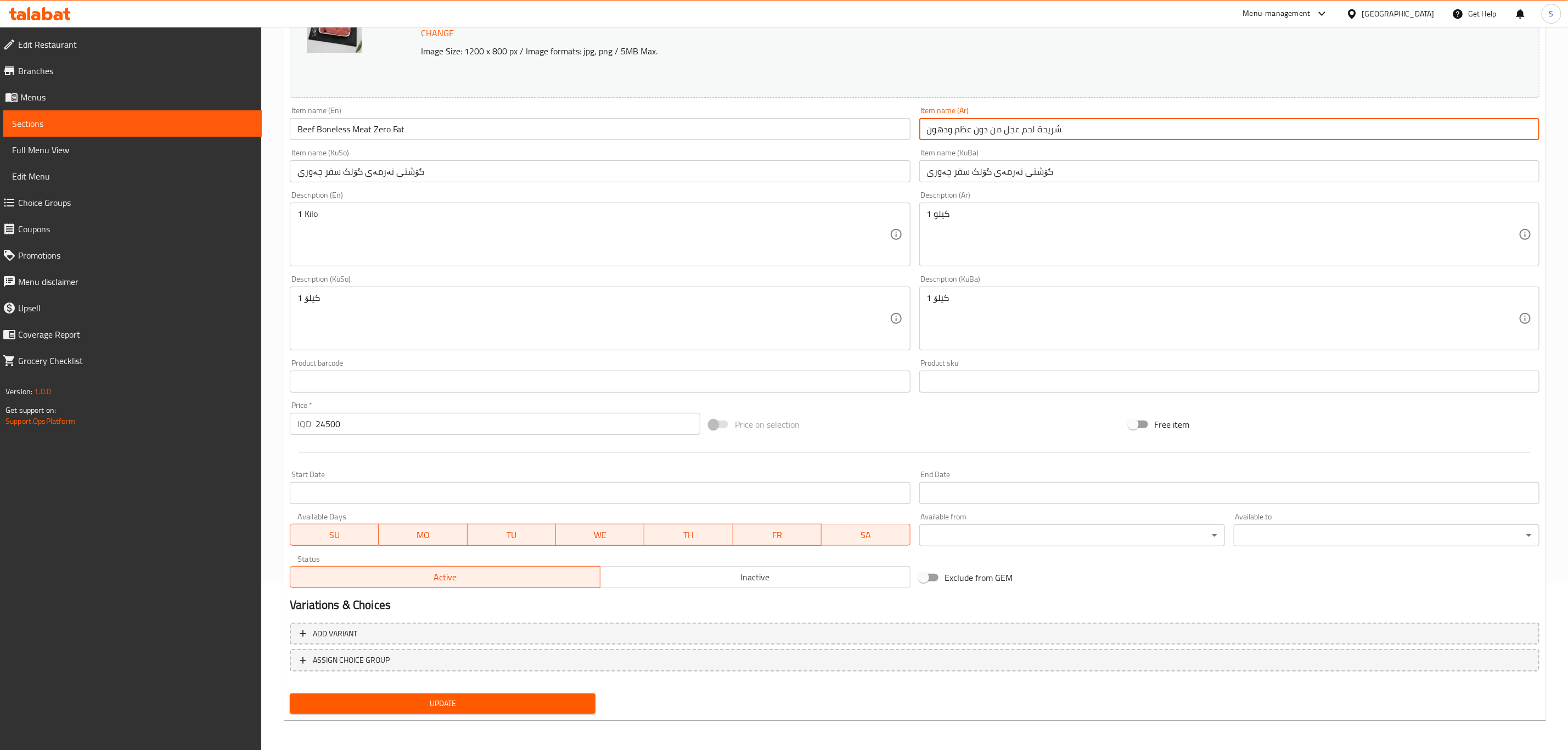
type input "شريحة لحم عجل من دون عظم ودهون"
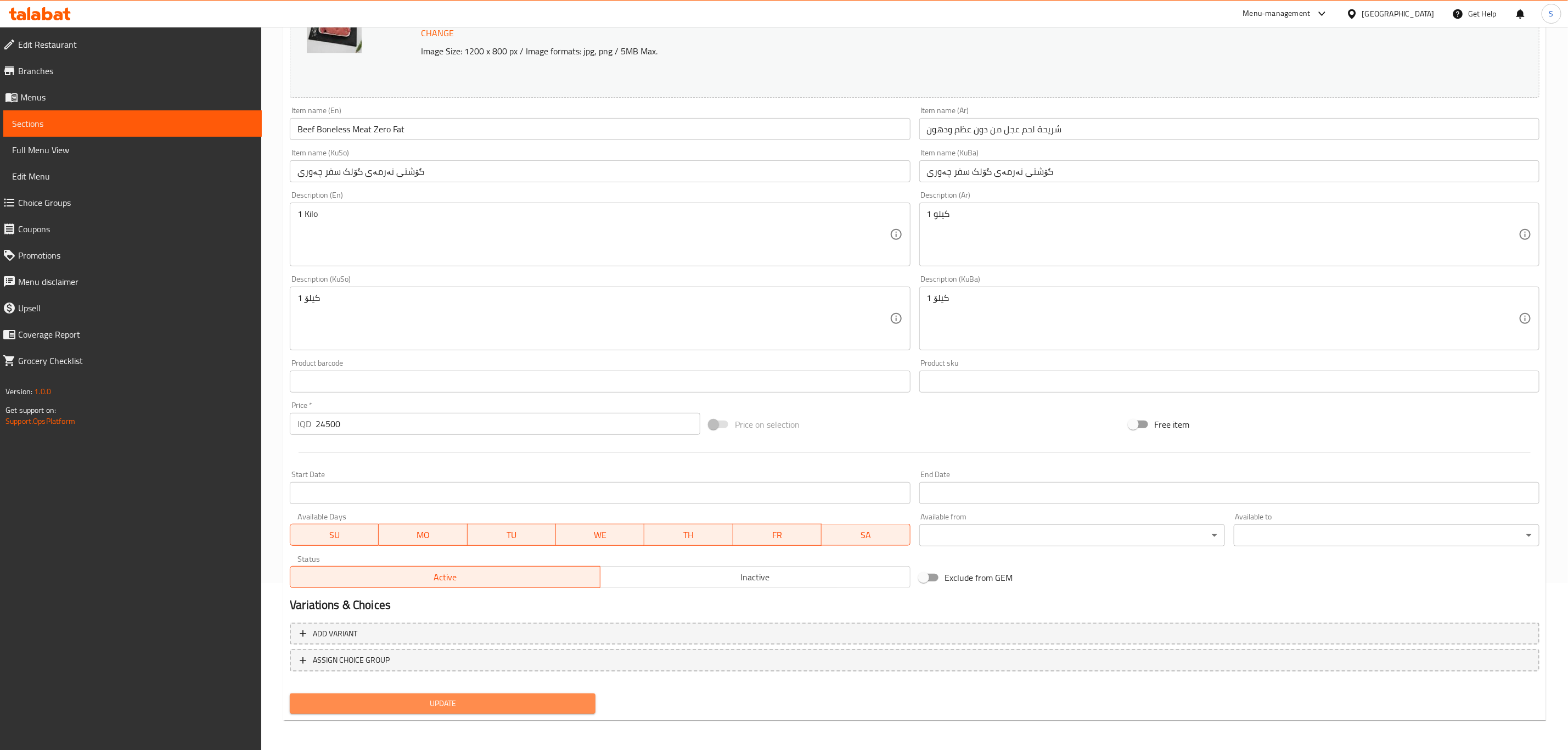
click at [534, 702] on span "Update" at bounding box center [443, 703] width 288 height 14
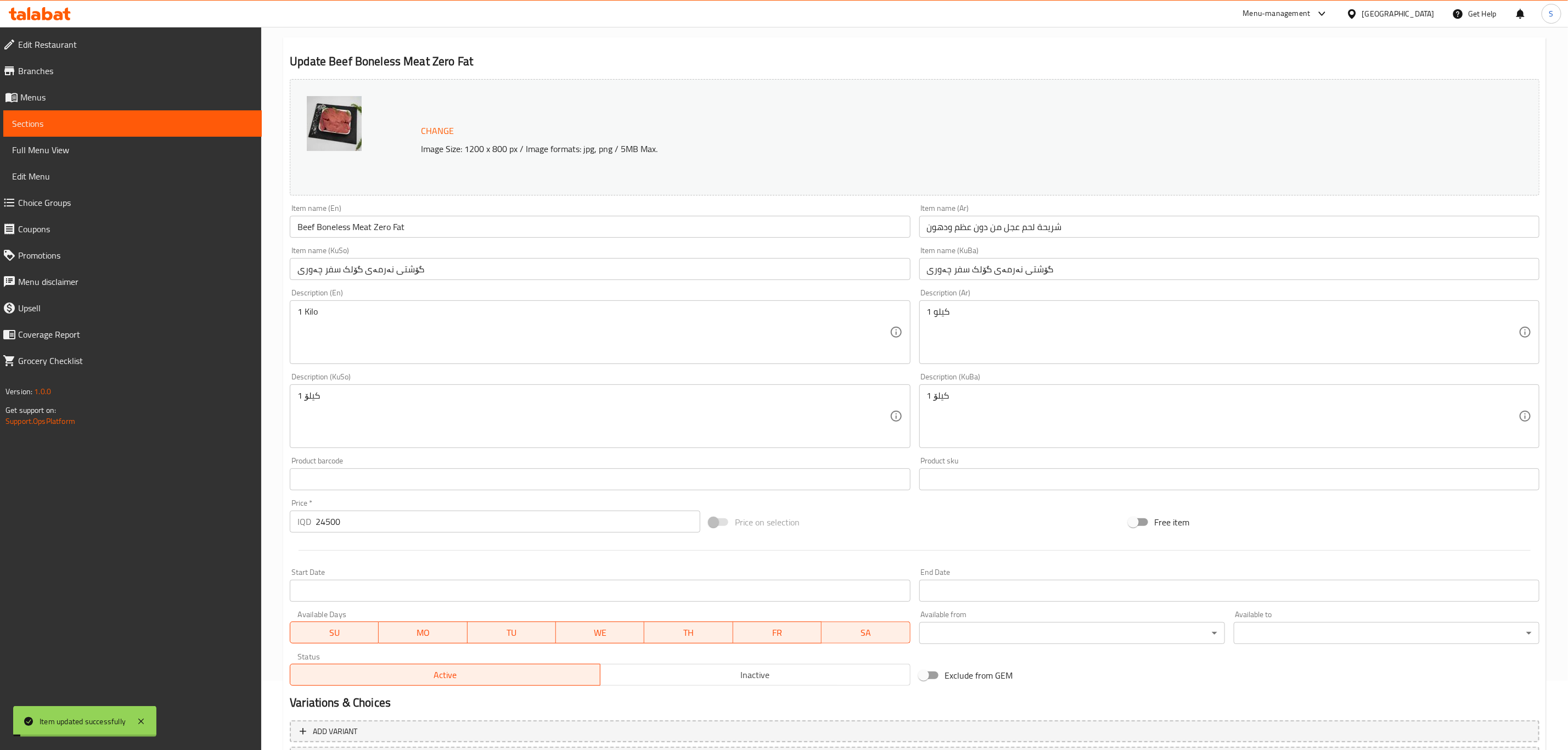
scroll to position [0, 0]
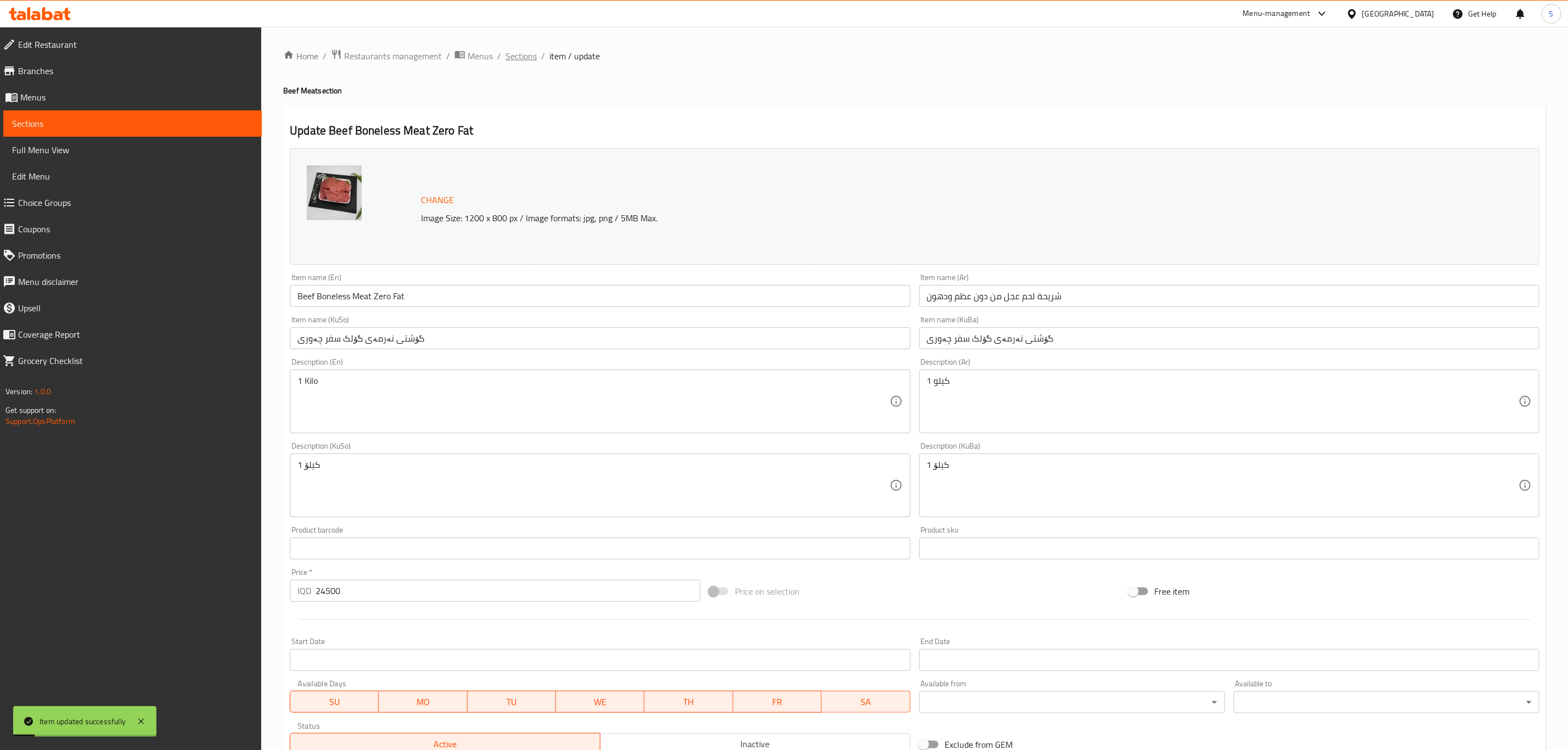
click at [524, 55] on span "Sections" at bounding box center [521, 55] width 31 height 13
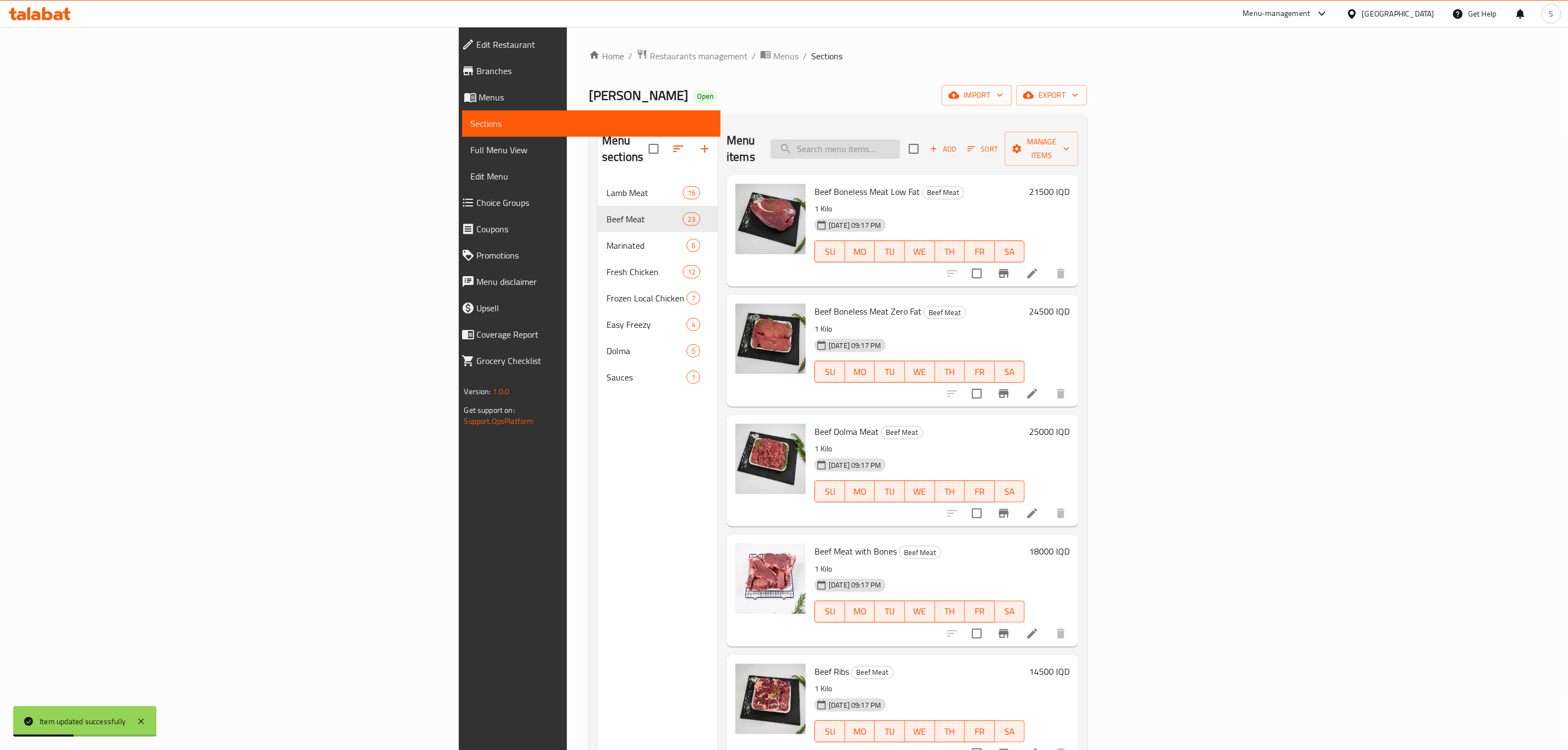
click at [900, 145] on input "search" at bounding box center [835, 149] width 129 height 19
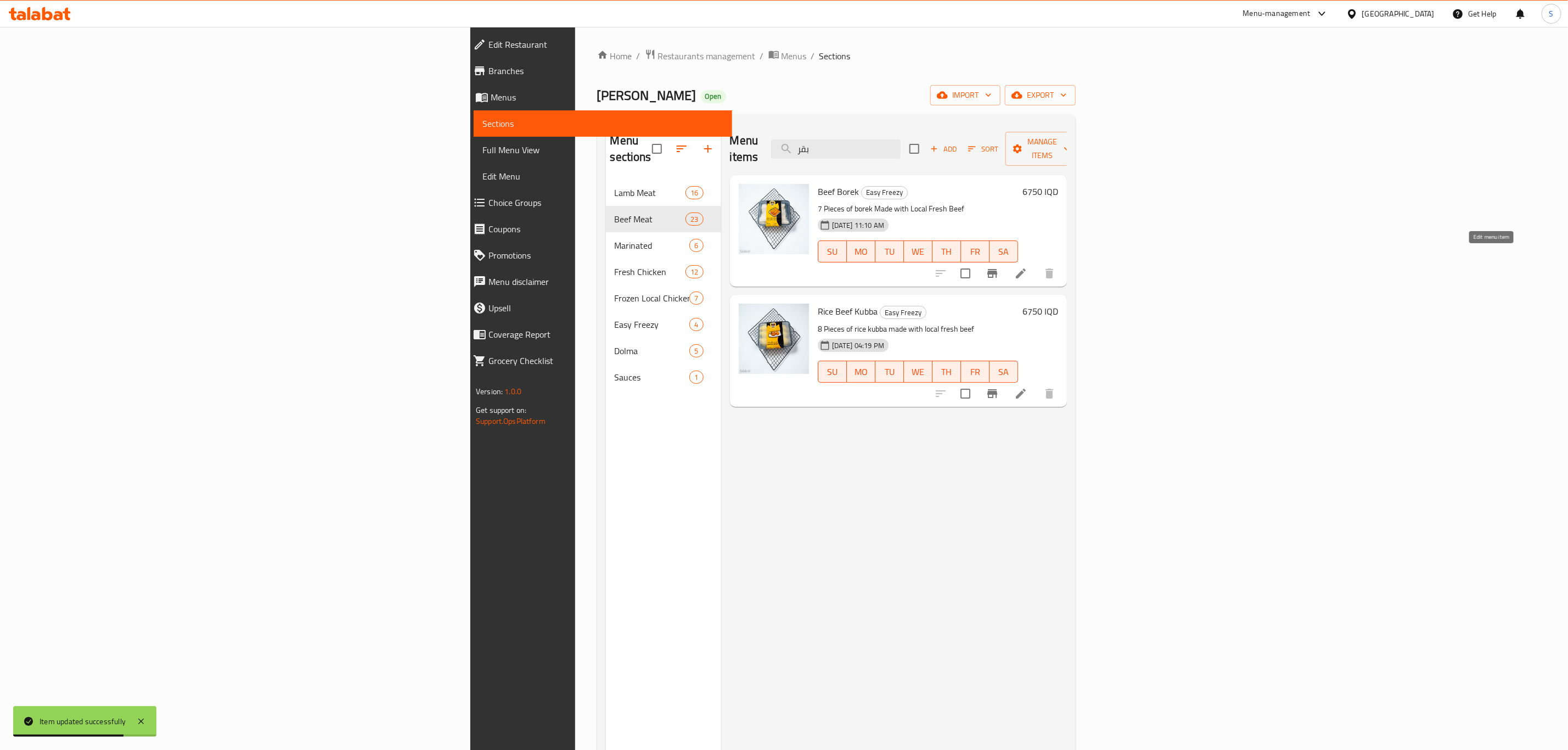
type input "بقر"
click at [1026, 268] on icon at bounding box center [1021, 273] width 10 height 10
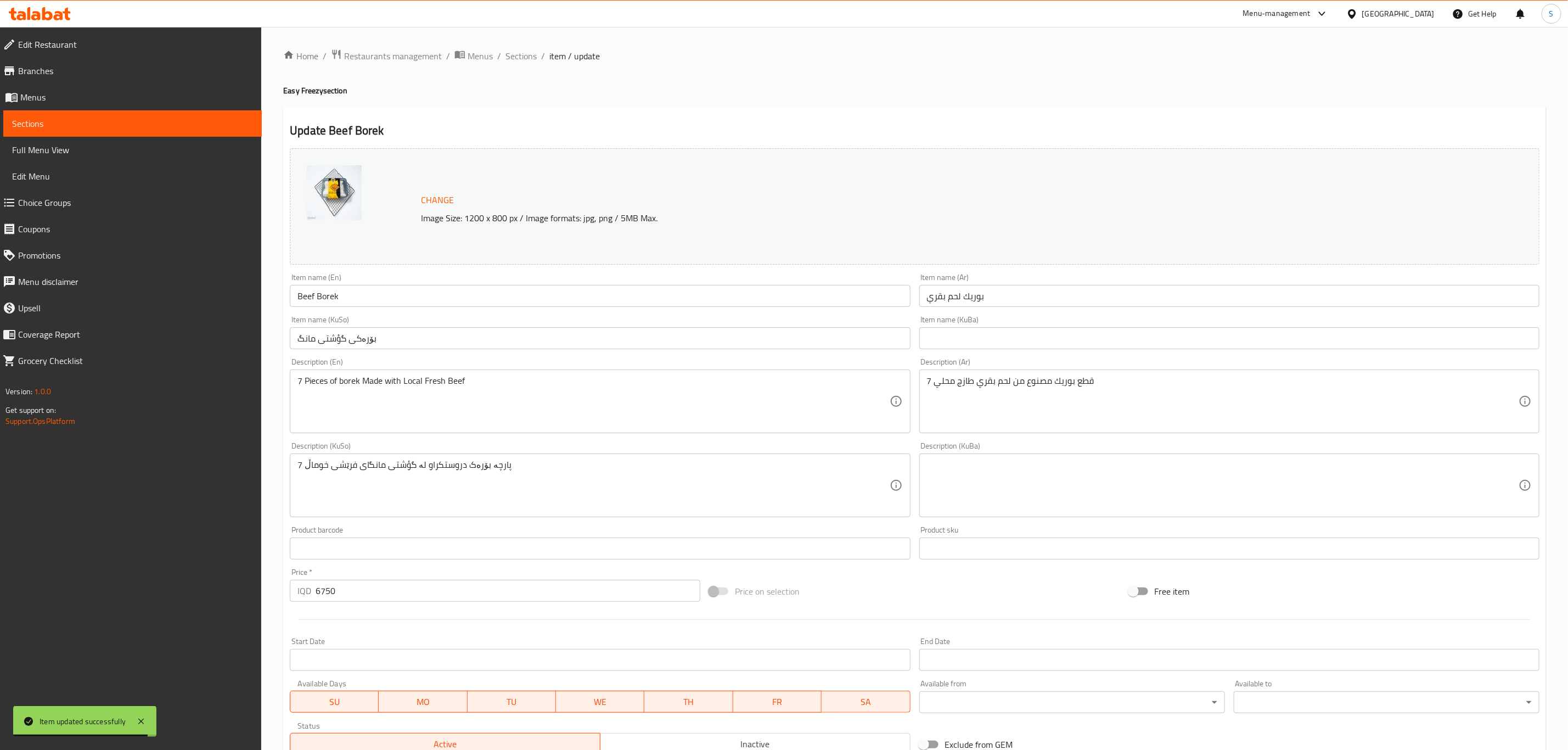
click at [936, 298] on input "بوريك لحم بقري" at bounding box center [1229, 296] width 620 height 22
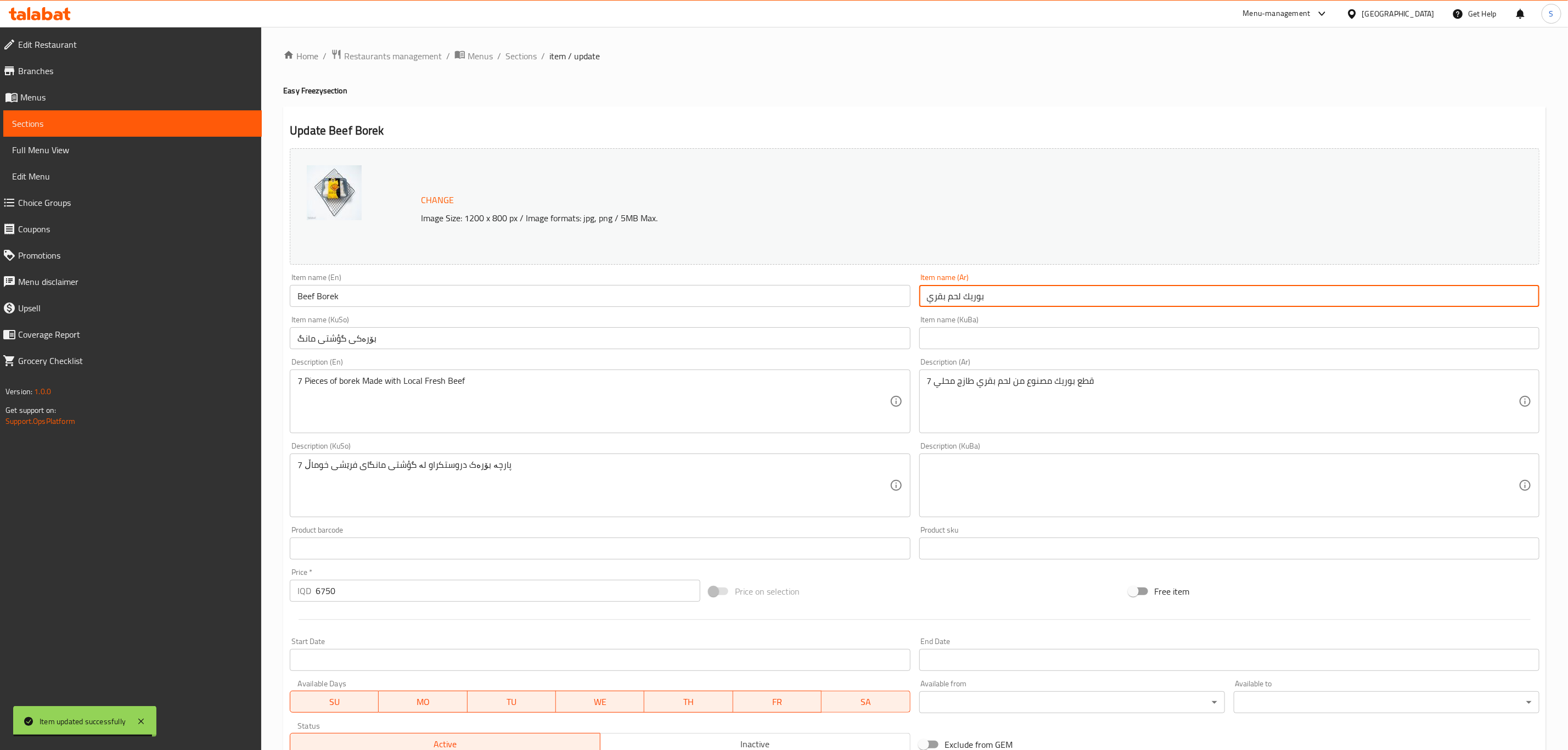
click at [936, 298] on input "بوريك لحم بقري" at bounding box center [1229, 296] width 620 height 22
type input "بوريك لحم عجل"
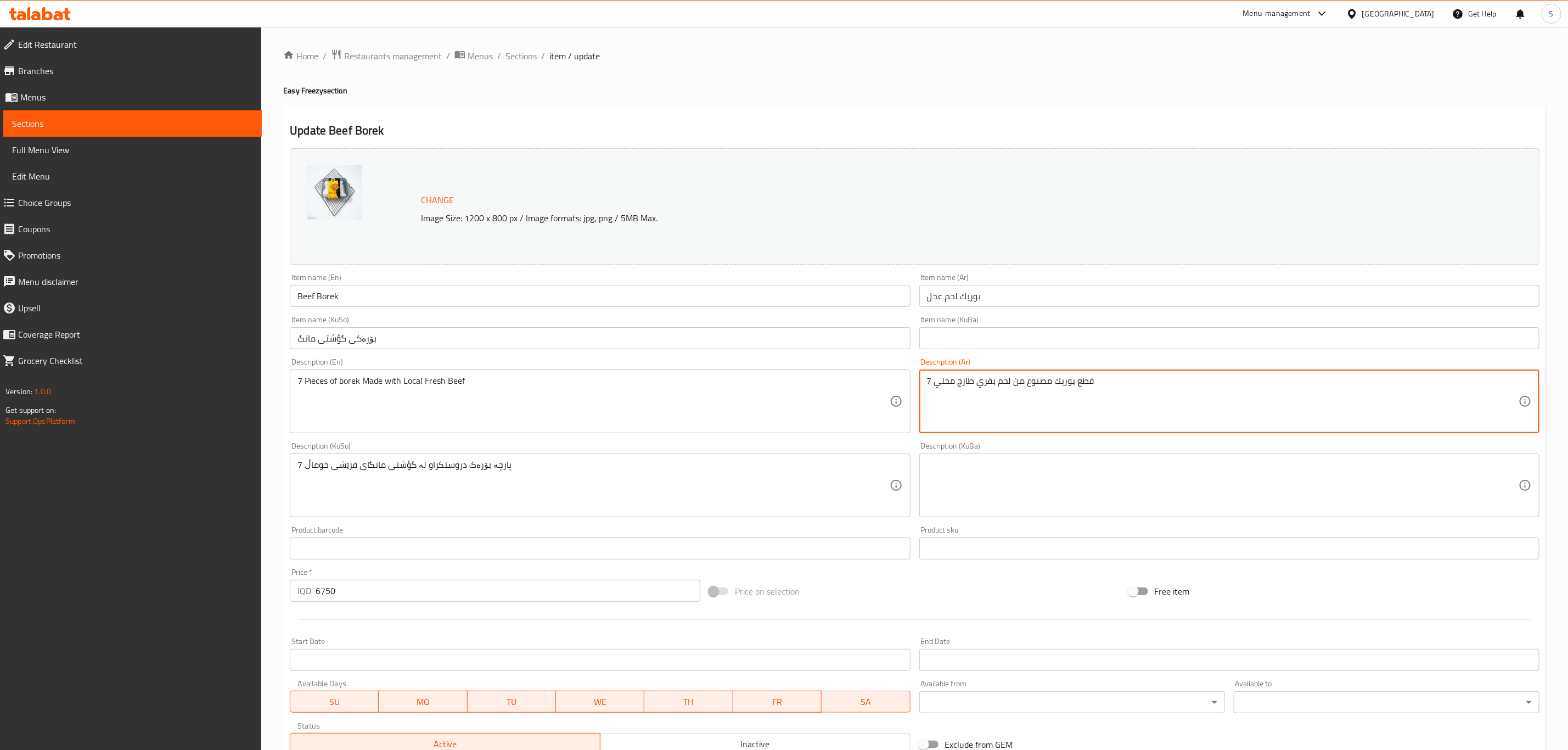
click at [987, 379] on textarea "7 قطع بوريك مصنوع من لحم بقري طازج محلي" at bounding box center [1223, 401] width 592 height 52
click at [949, 384] on textarea "7 قطع بوريك مصنوع من لحم عجل محلي طازج محلي" at bounding box center [1223, 401] width 592 height 52
paste textarea "۷ دانەی بۆرەک دروستکراو لە گؤشتی فرێشی خوماڵی گۆلکی"
type textarea "۷ دانەی بۆرەک دروستکراو لە گؤشتی فرێشی خوماڵی گۆلکی"
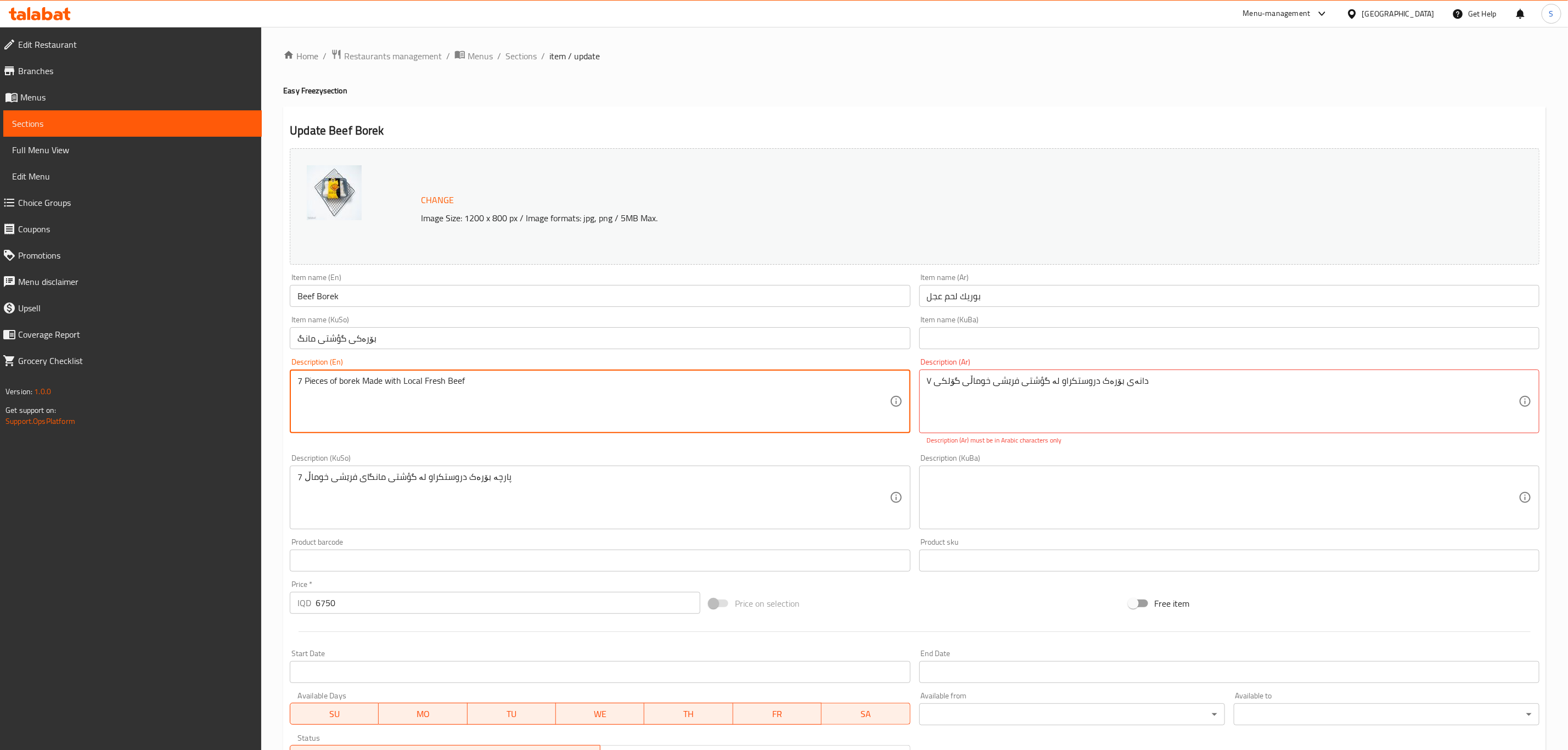
paste textarea "۷ دانەی بۆرەک دروستکراو لە گؤشتی فرێشی خوماڵی گۆلکی"
type textarea "7 Pieces of borek Made with Local Fresh Beef"
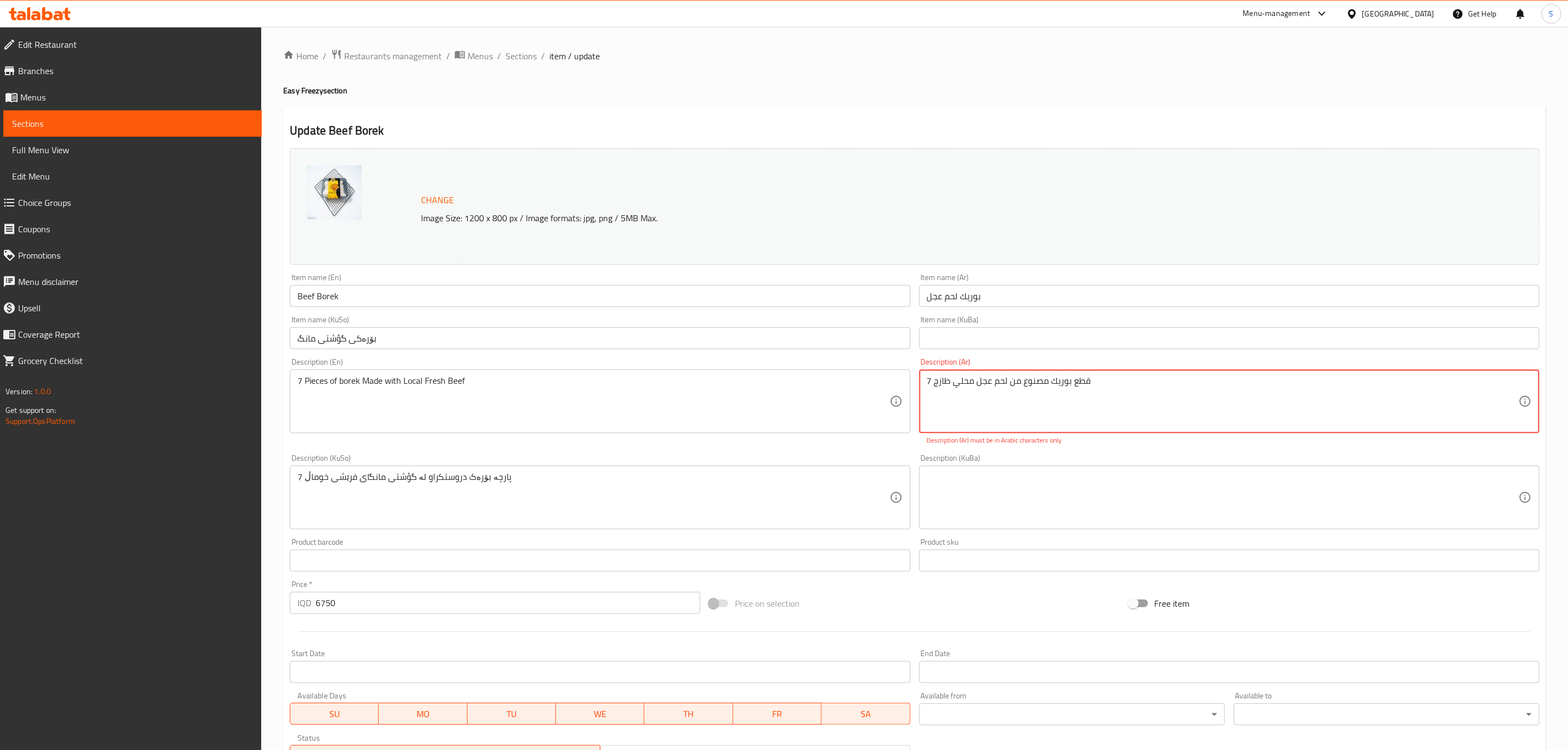
type textarea "7 قطع بوريك مصنوع من لحم عجل محلي طازج"
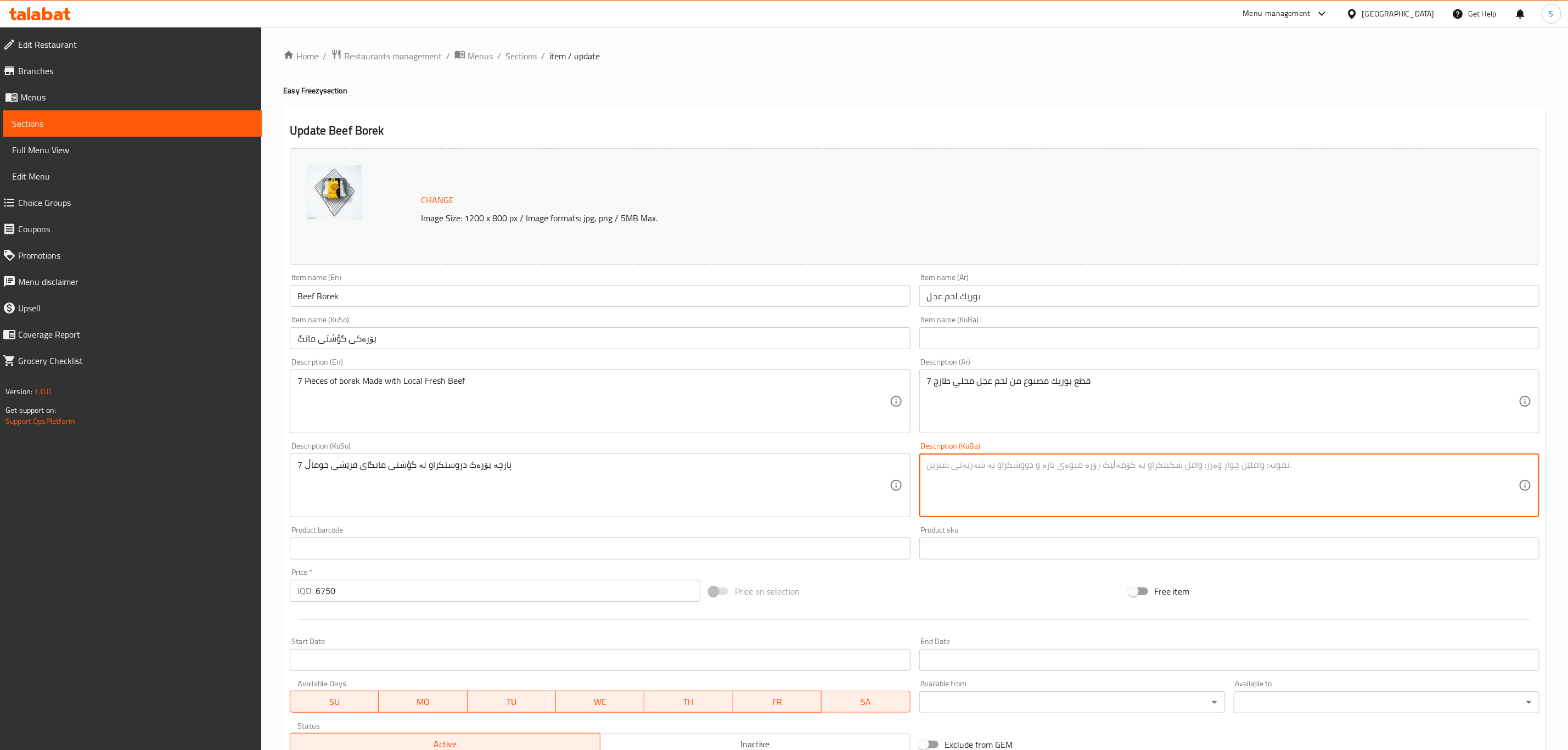
click at [980, 505] on textarea at bounding box center [1223, 485] width 592 height 52
paste textarea "۷ دانەی بۆرەک دروستکراو لە گؤشتی فرێشی خوماڵی گۆلکی"
type textarea "۷ دانەی بۆرەک دروستکراو لە گؤشتی فرێشی خوماڵی گۆلکی"
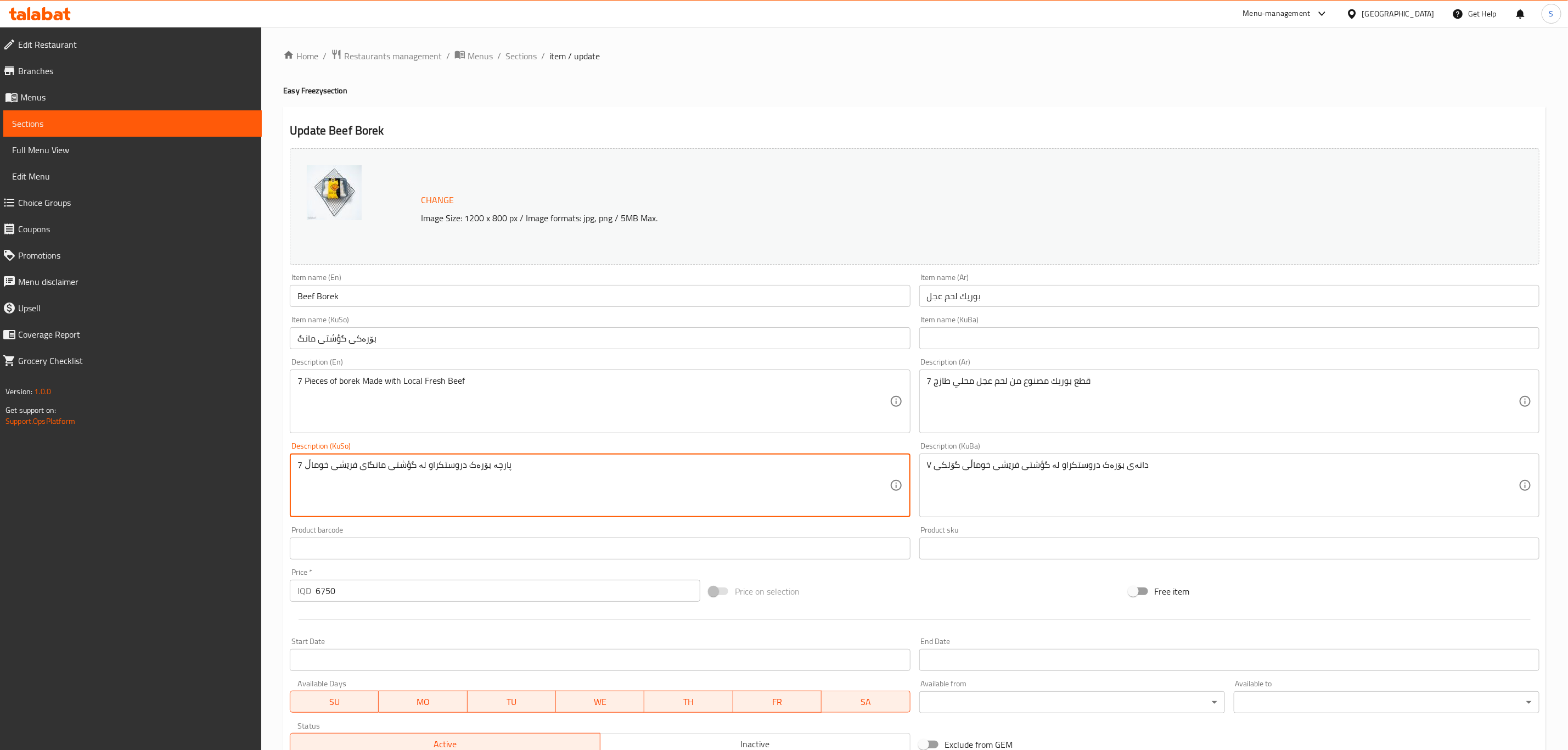
paste textarea "۷ دانەی بۆرەک دروستکراو لە گؤشتی فرێشی خوماڵی گۆلکی"
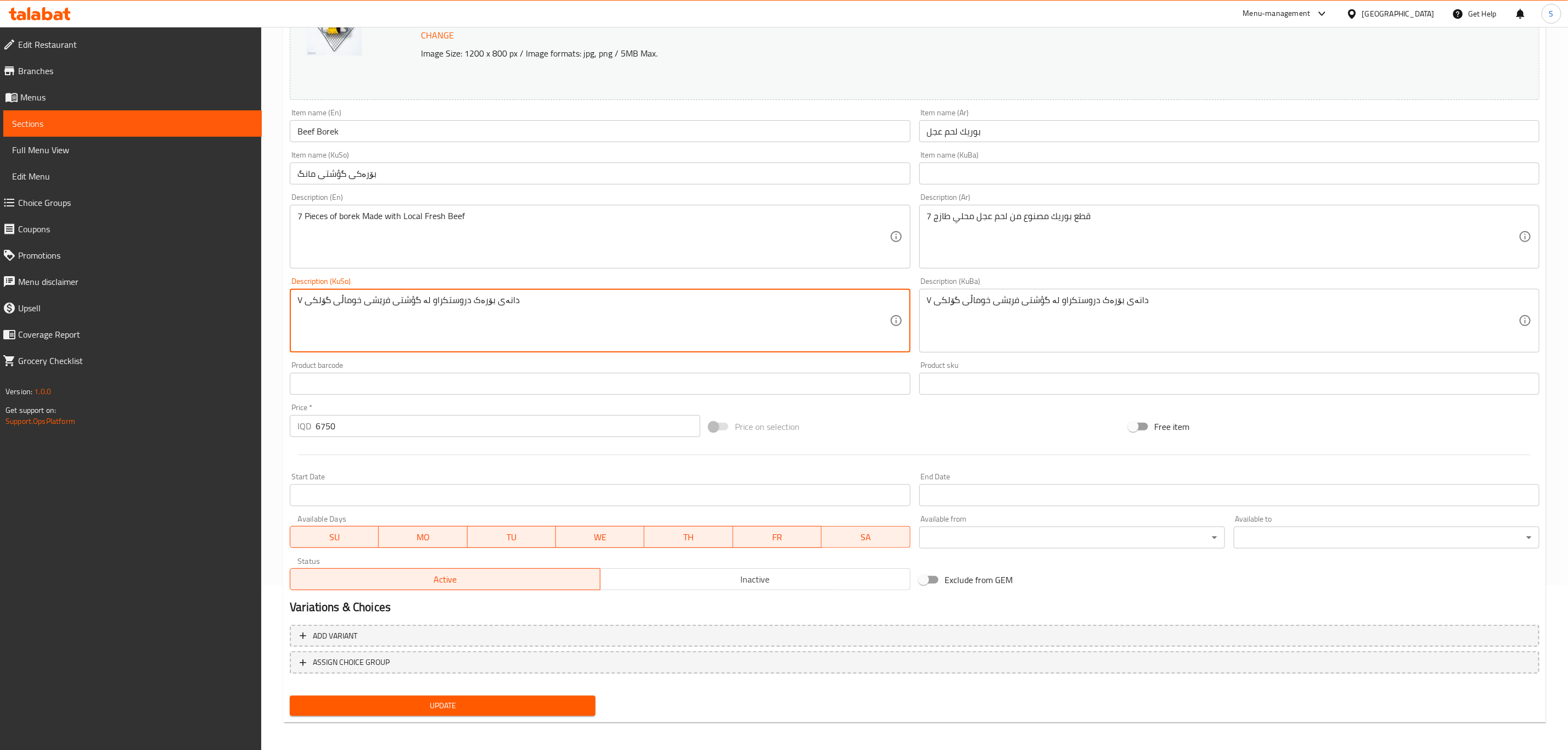
scroll to position [167, 0]
type textarea "۷ دانەی بۆرەک دروستکراو لە گؤشتی فرێشی خوماڵی گۆلکی"
click at [356, 168] on input "بۆرەکی گؤشتی مانگ" at bounding box center [600, 171] width 620 height 22
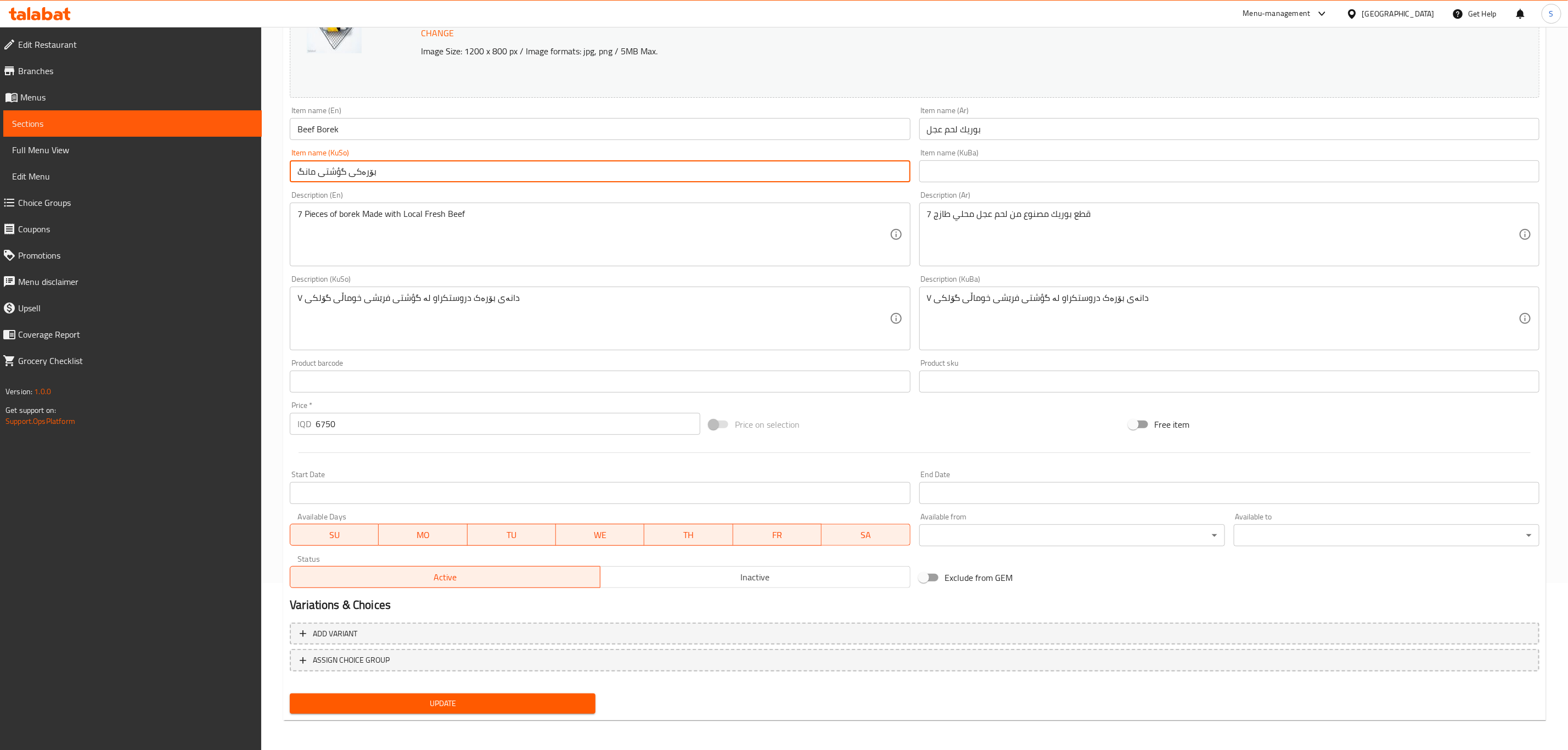
click at [356, 168] on input "بۆرەکی گؤشتی مانگ" at bounding box center [600, 171] width 620 height 22
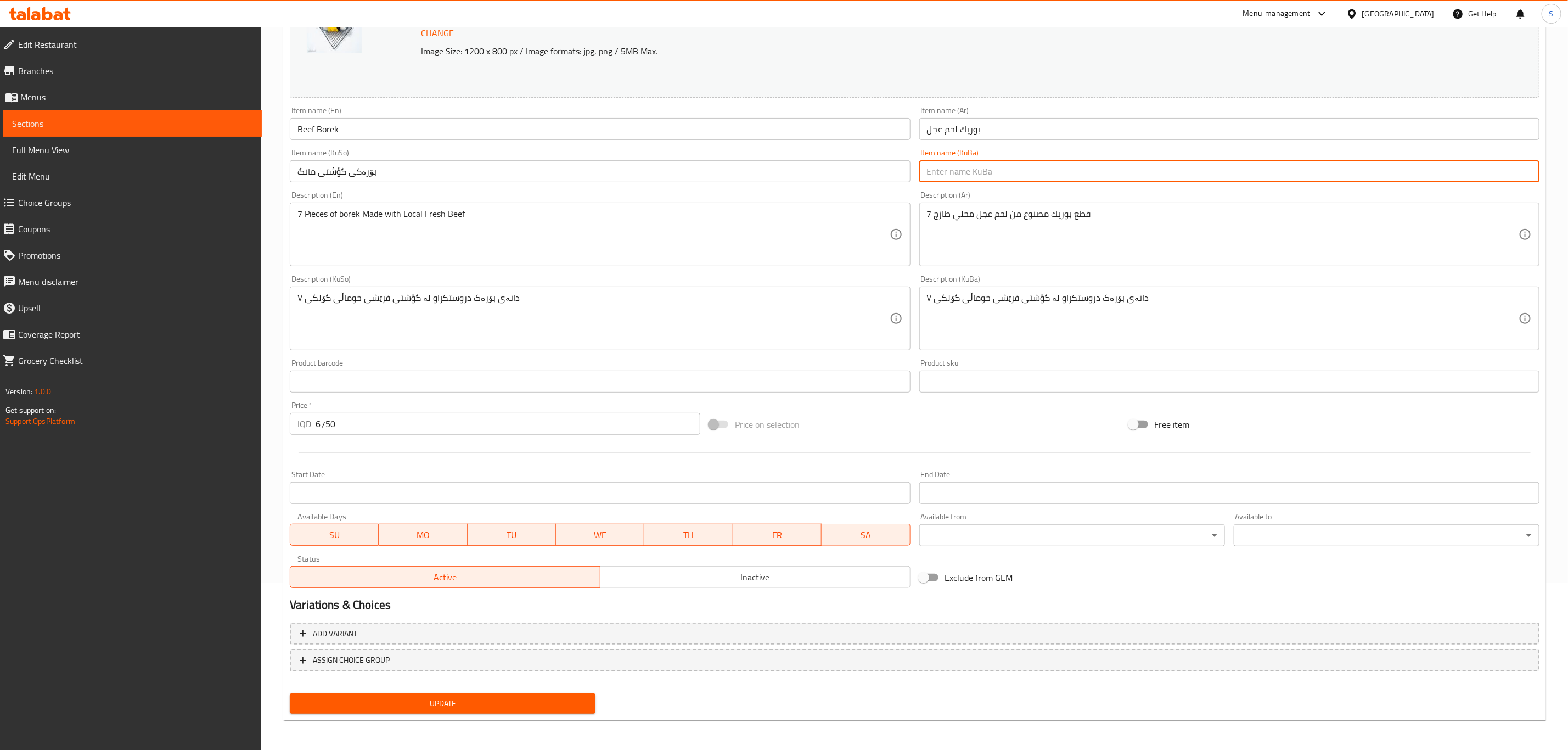
click at [1018, 164] on input "text" at bounding box center [1229, 171] width 620 height 22
paste input "بۆرەکی گۆشتی گۆلک"
type input "بۆرەکی گۆشتی گۆلک"
click at [870, 170] on input "بۆرەکی گؤشتی مانگ" at bounding box center [600, 171] width 620 height 22
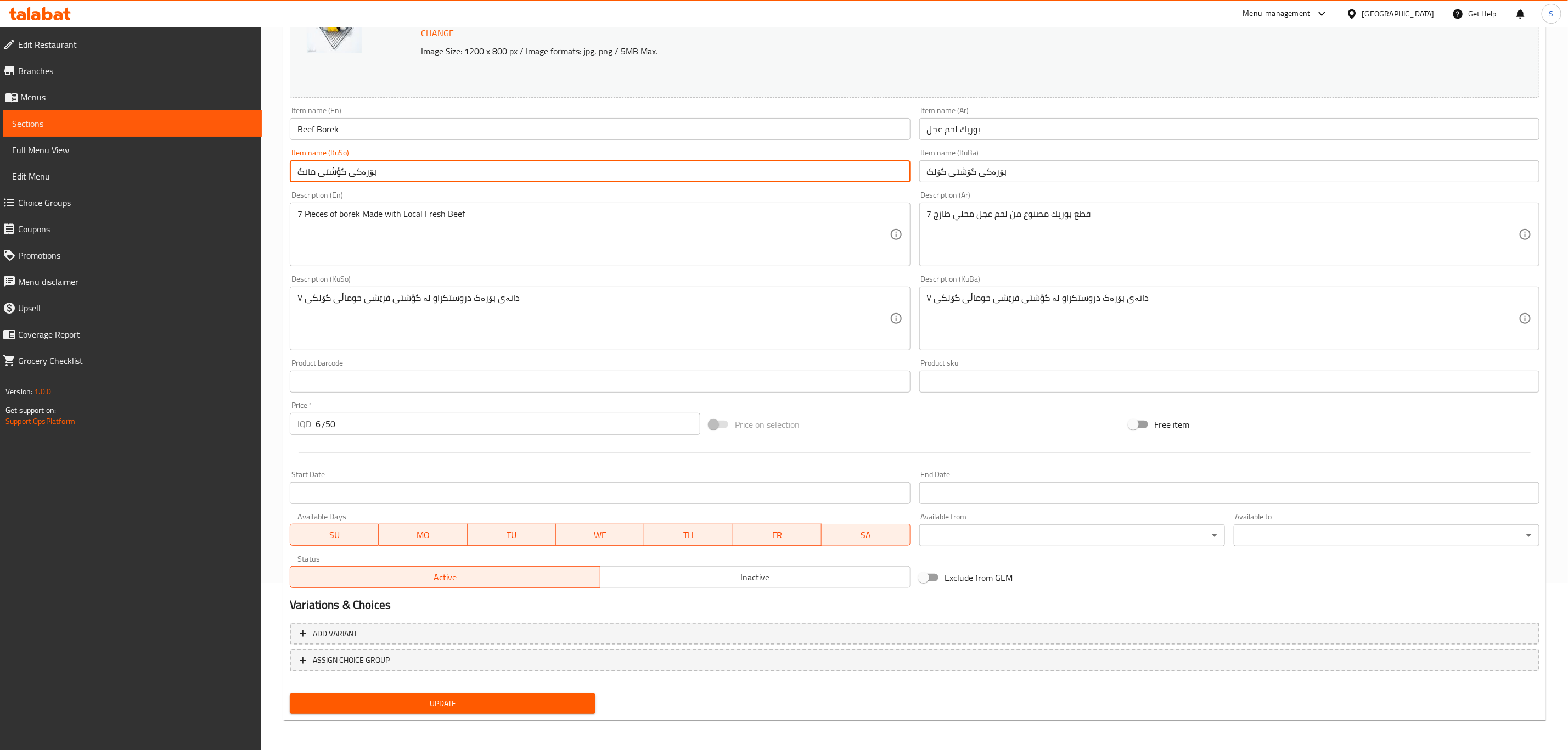
paste input "[DEMOGRAPHIC_DATA] گۆلک"
type input "بۆرەکی گۆشتی گۆلک"
click at [403, 697] on span "Update" at bounding box center [443, 703] width 288 height 14
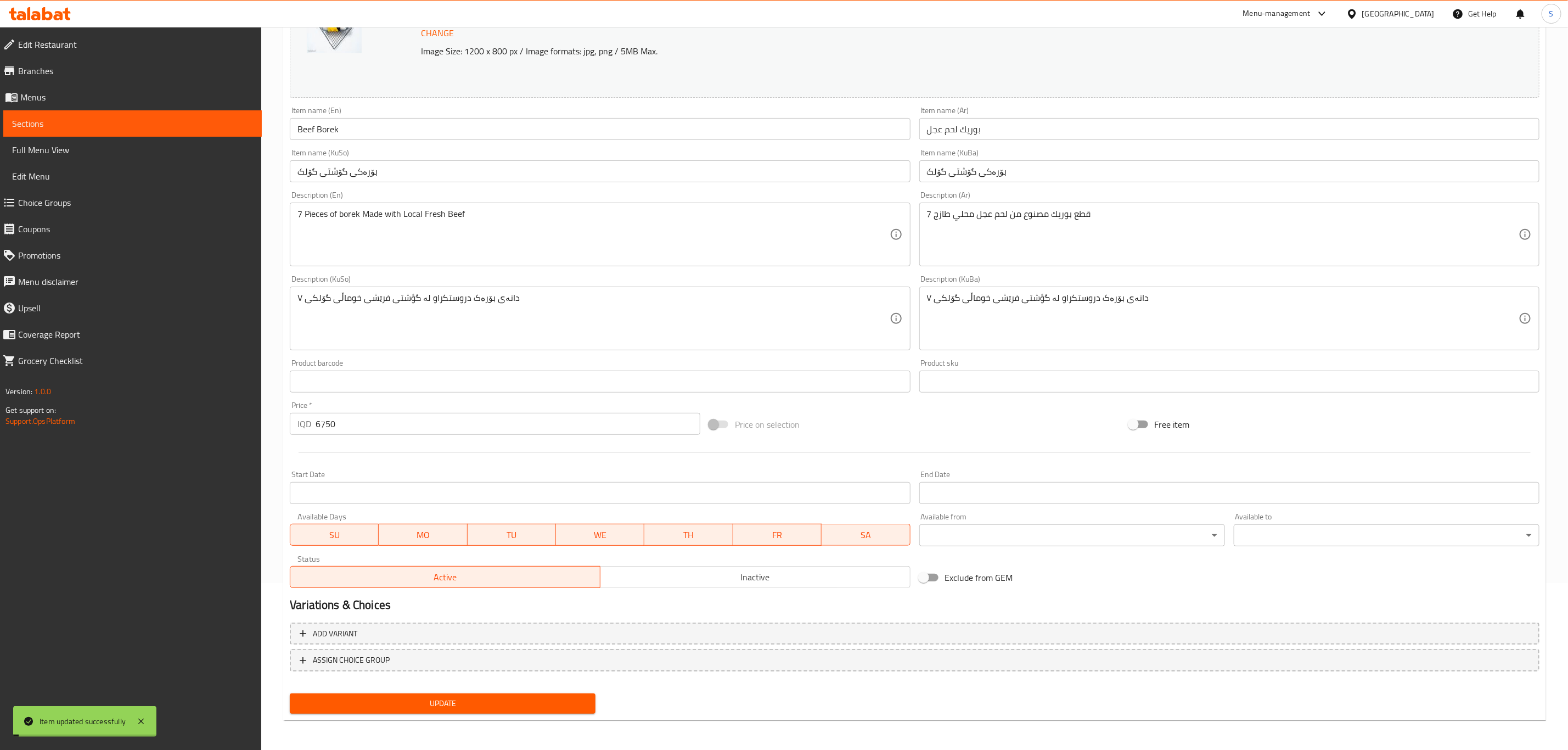
scroll to position [0, 0]
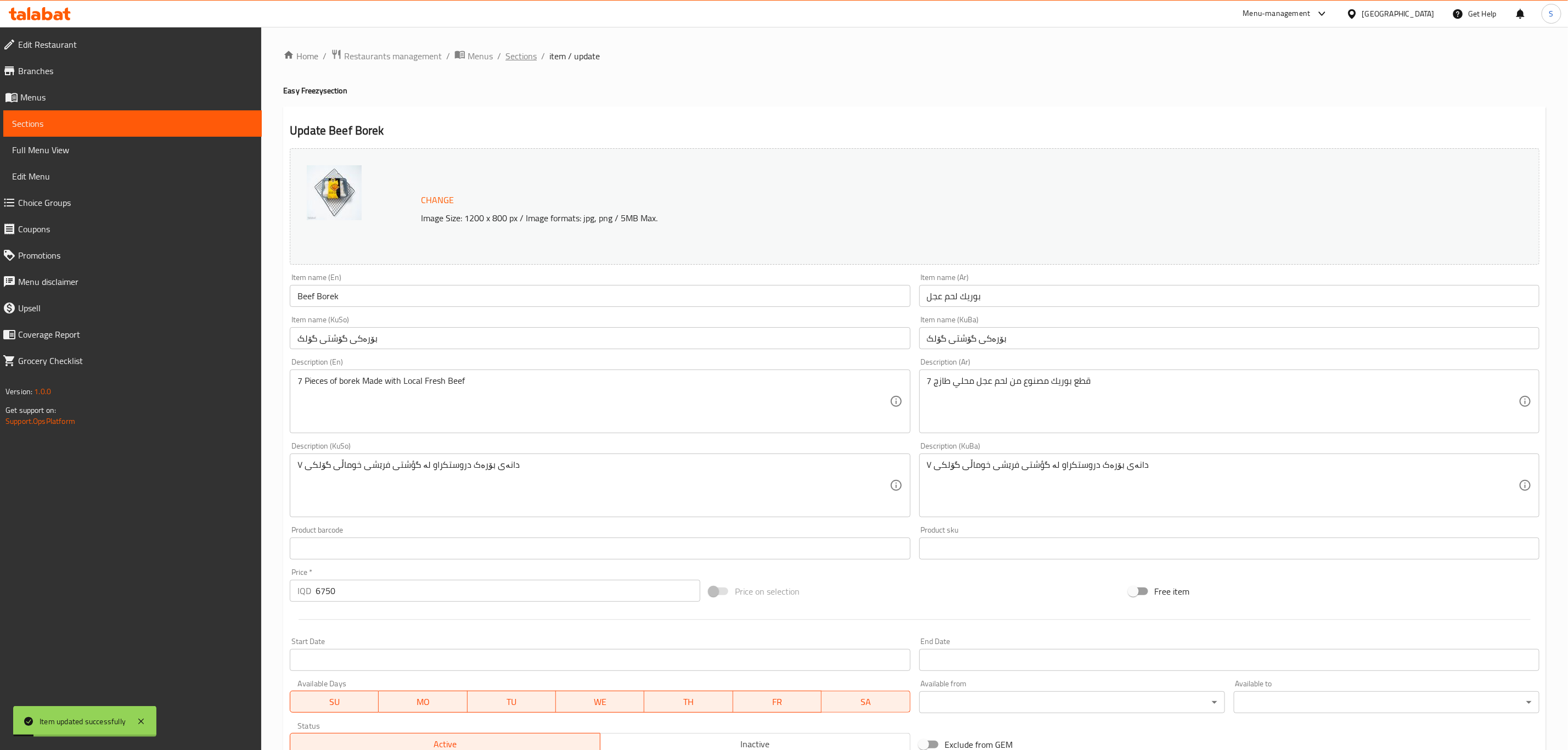
click at [509, 52] on span "Sections" at bounding box center [521, 55] width 31 height 13
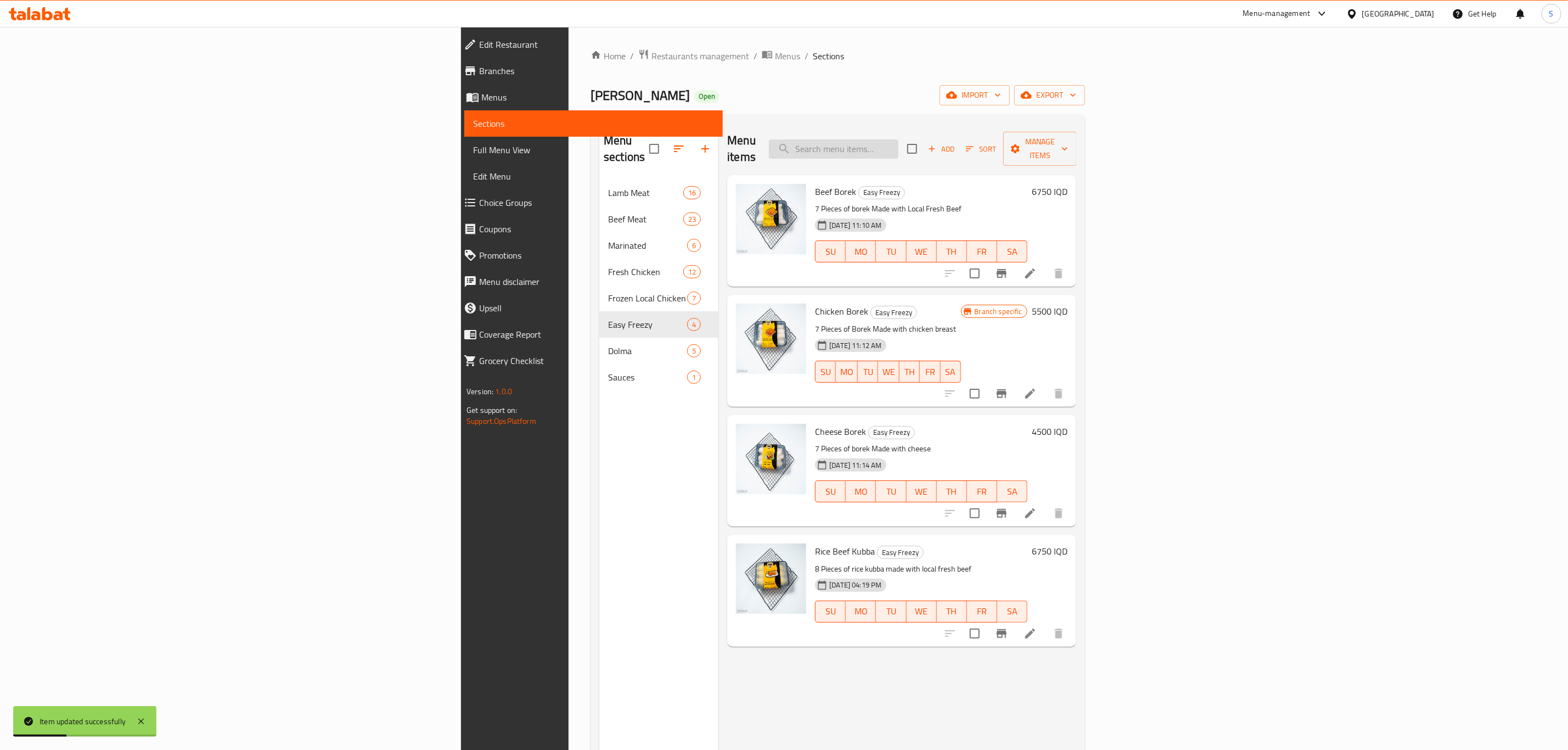
click at [898, 139] on input "search" at bounding box center [833, 149] width 129 height 19
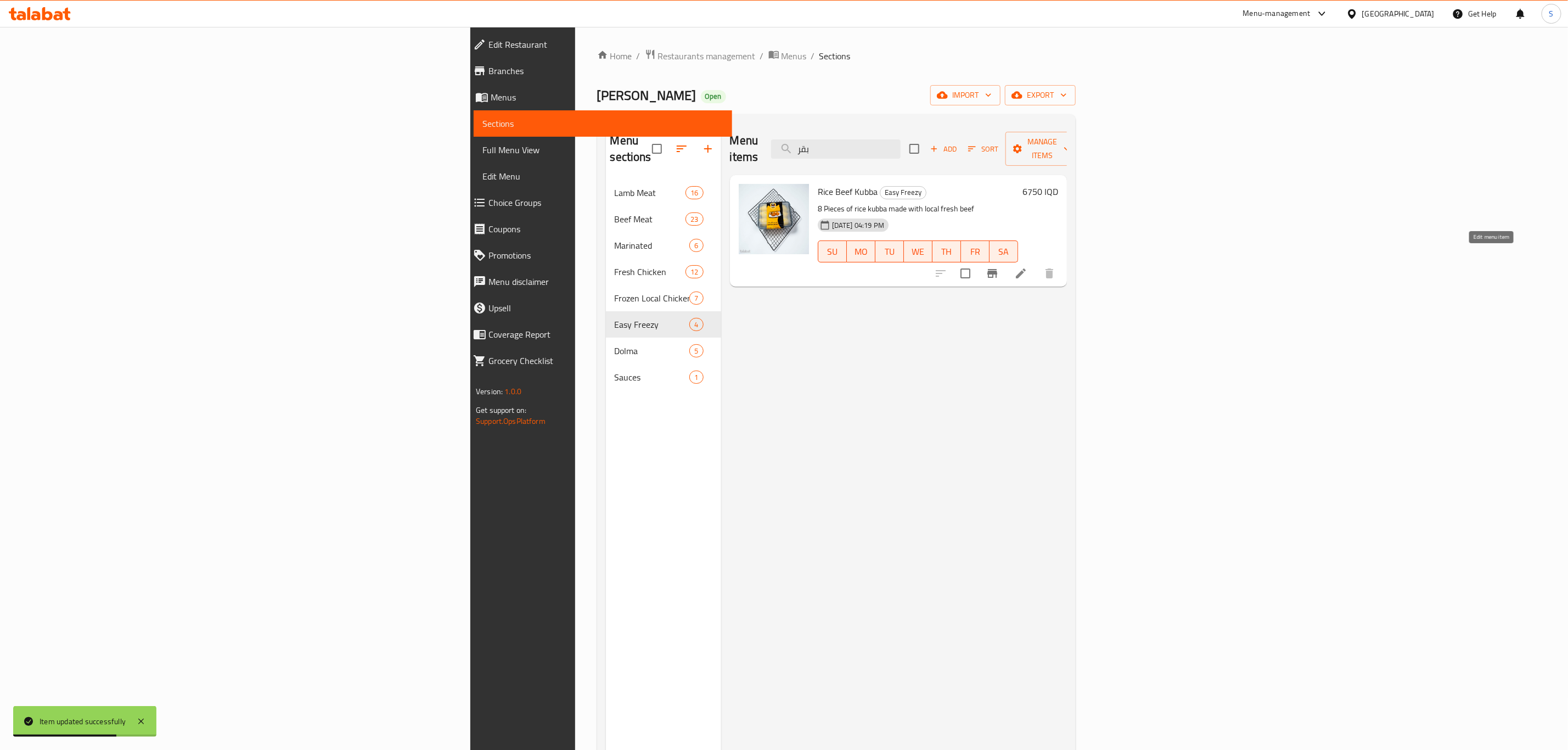
type input "بقر"
click at [1026, 268] on icon at bounding box center [1021, 273] width 10 height 10
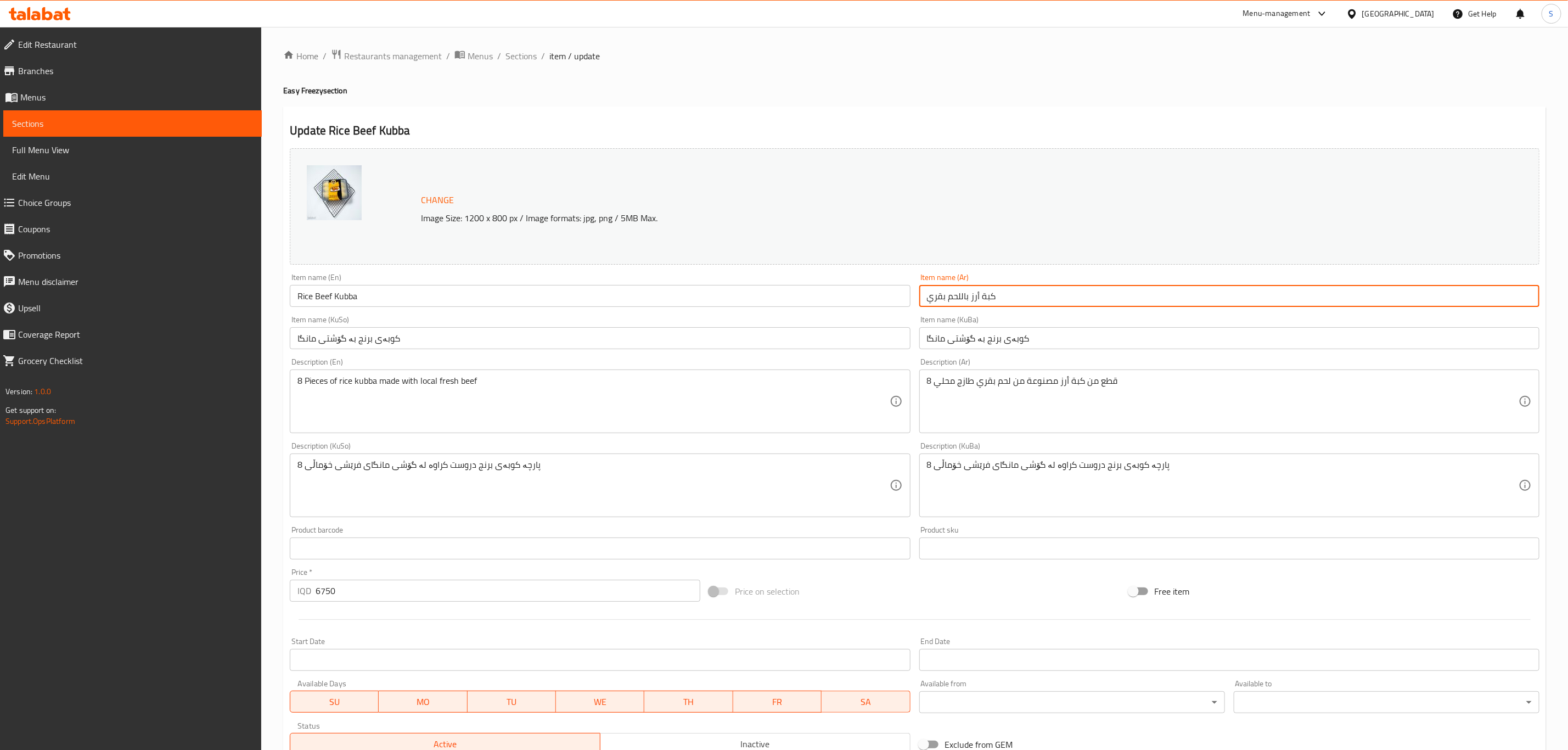
click at [960, 295] on input "كبة أرز باللحم بقري" at bounding box center [1229, 296] width 620 height 22
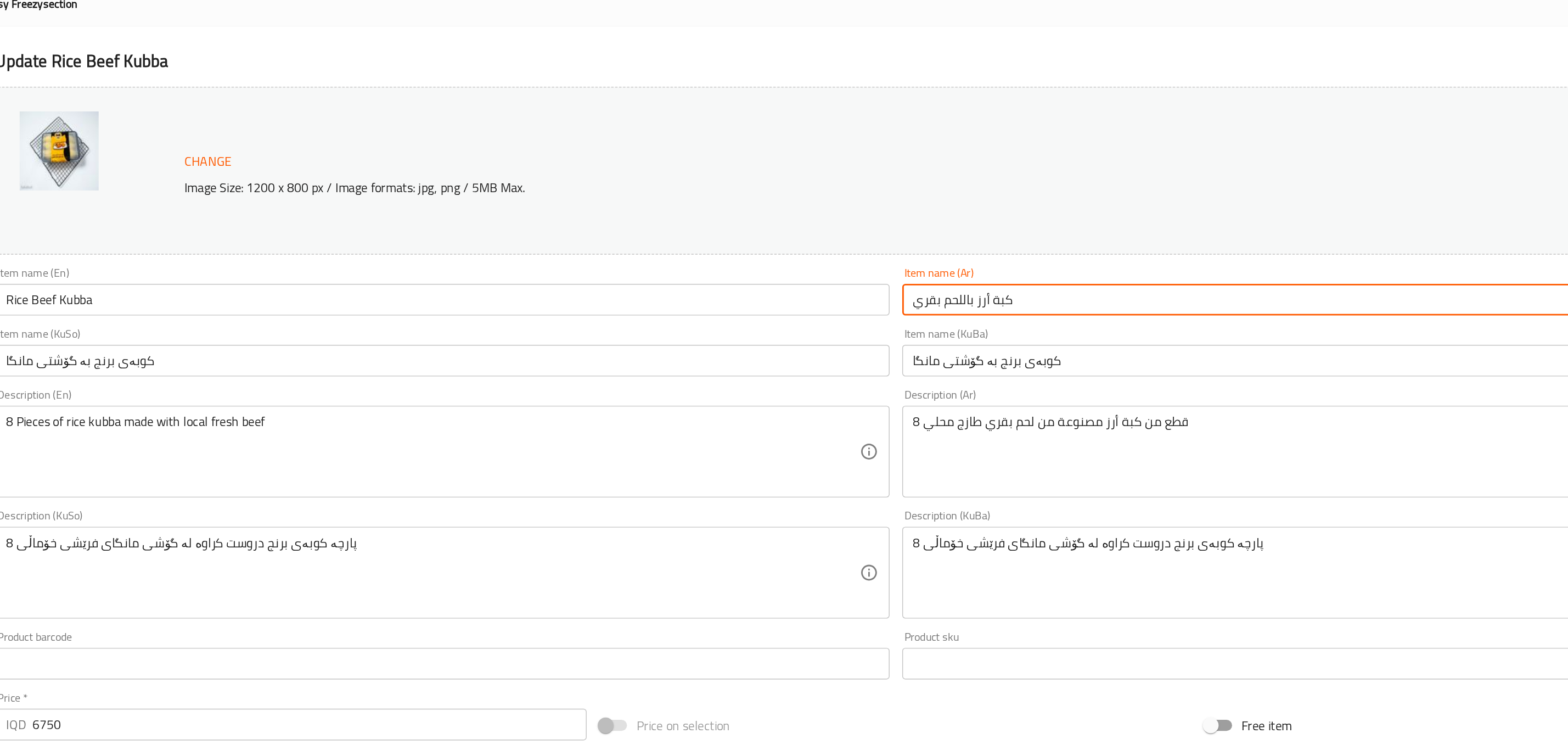
click at [975, 295] on input "كبة أرز باللحم بقري" at bounding box center [1229, 296] width 620 height 22
click at [959, 298] on input "كبة أرز باللحم بقري" at bounding box center [1229, 296] width 620 height 22
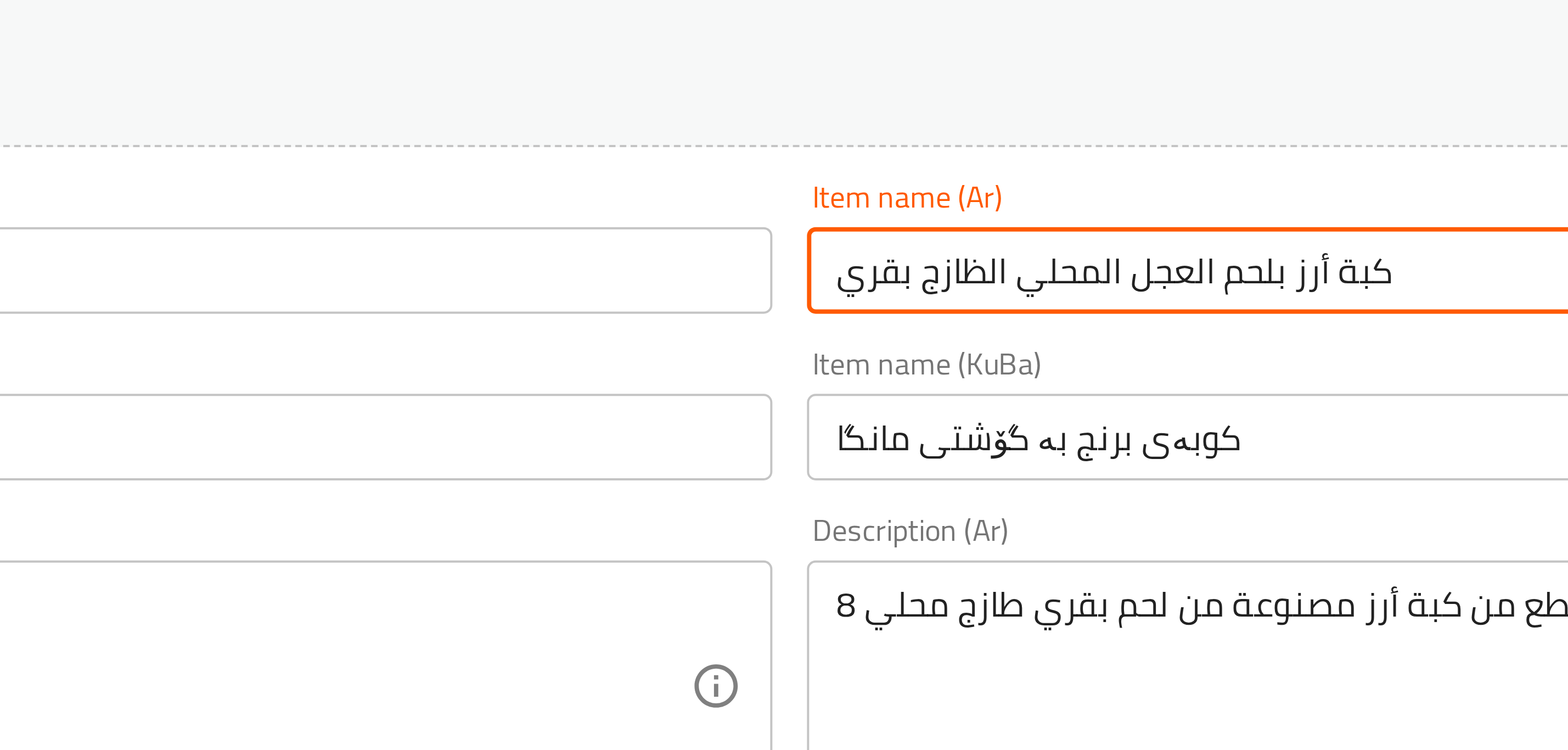
click at [959, 295] on input "كبة أرز بلحم العجل المحلي الظازج بقري" at bounding box center [1229, 296] width 620 height 22
click at [937, 295] on input "كبة أرز بلحم العجل المحلي الطازج بقري" at bounding box center [1229, 296] width 620 height 22
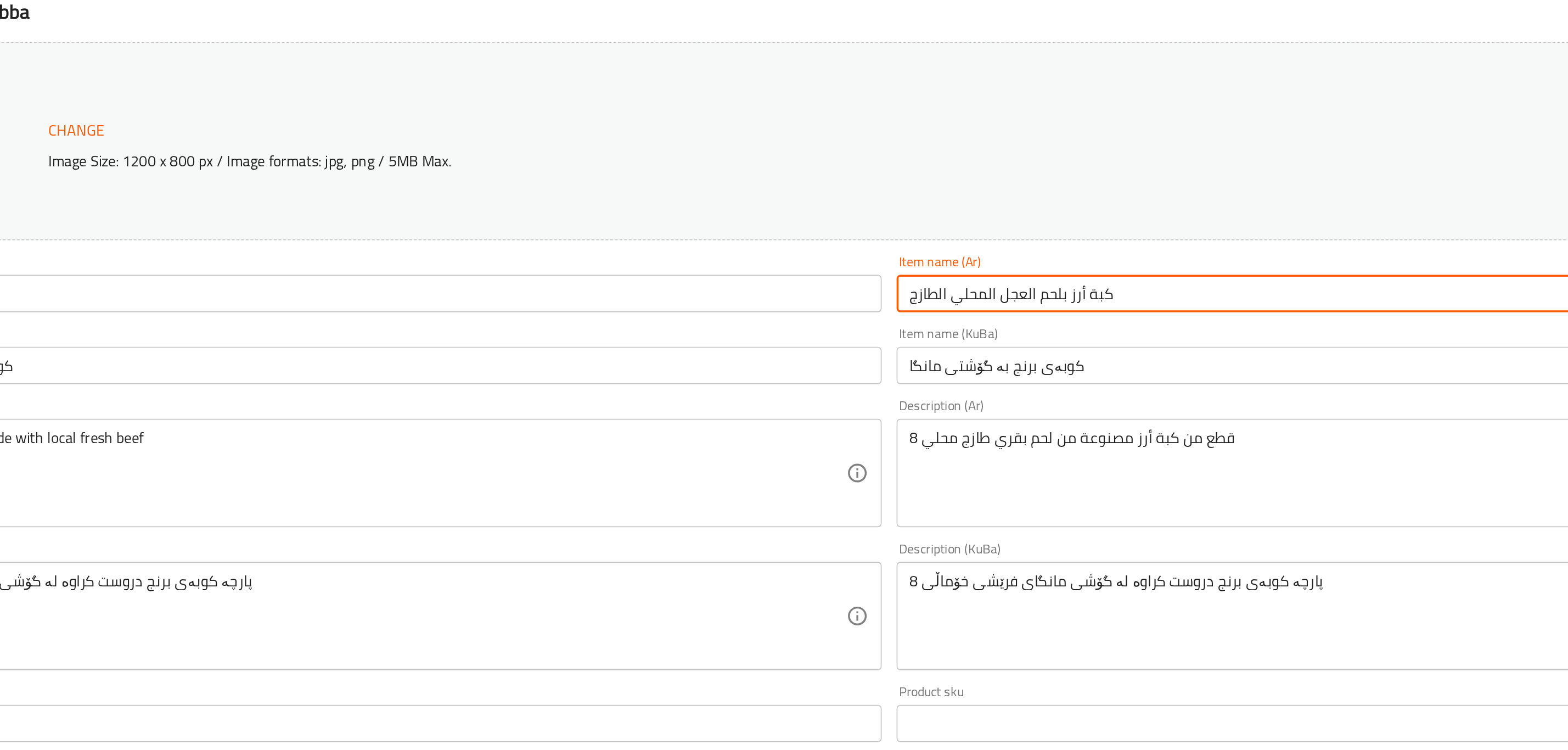
type input "كبة أرز بلحم العجل المحلي الطازج"
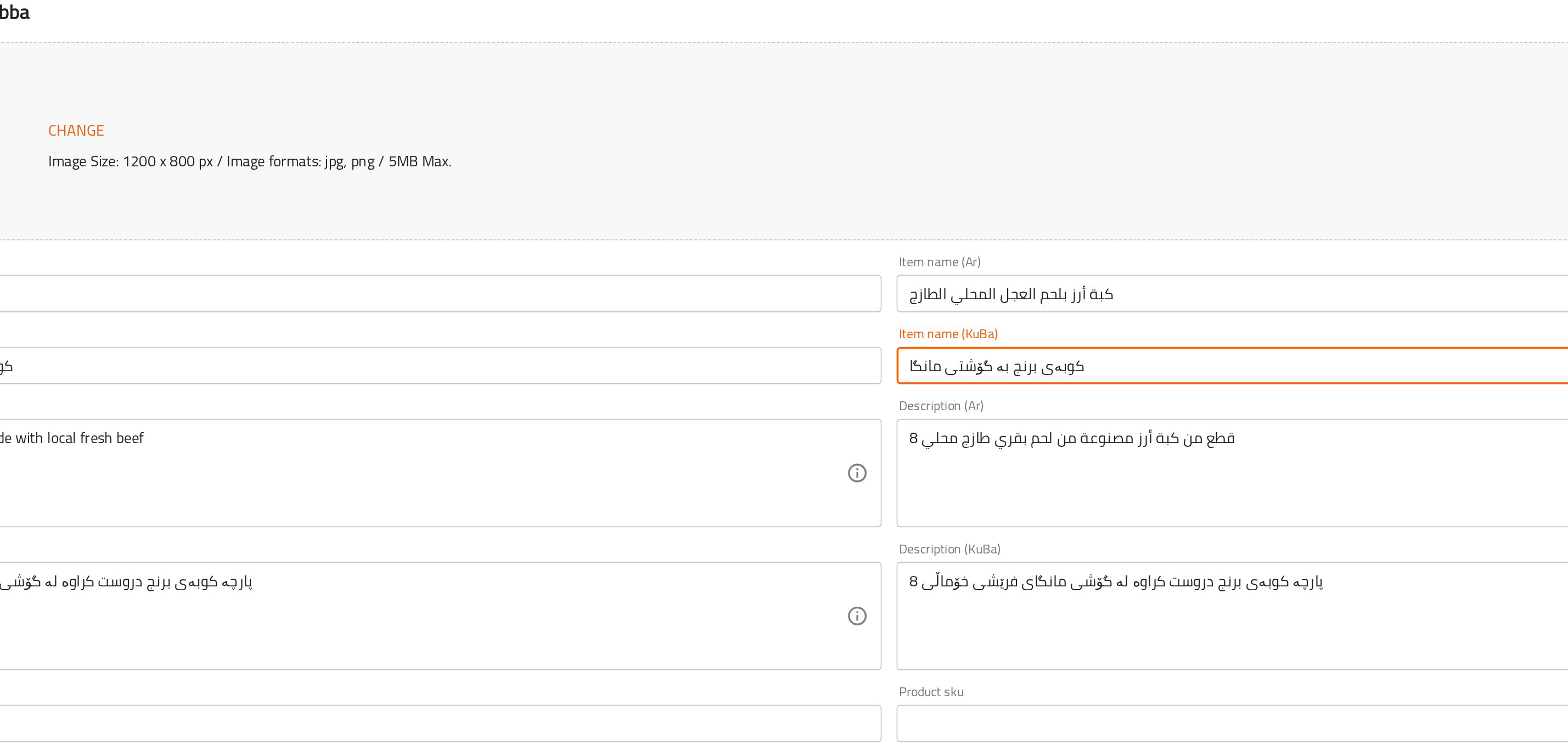
click at [990, 342] on input "کوبەی برنج بە گۆشتی مانگا" at bounding box center [1229, 338] width 620 height 22
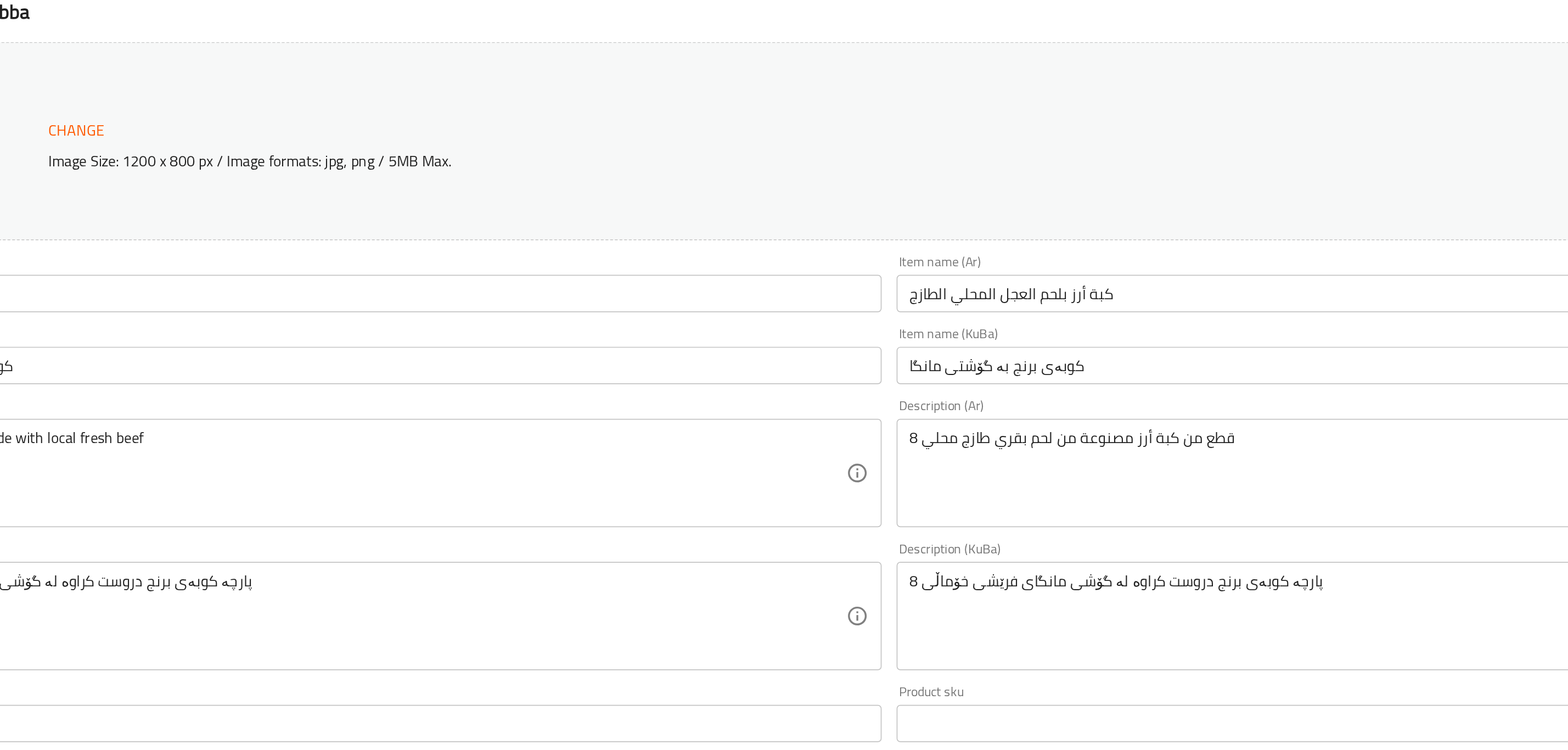
click at [929, 336] on input "کوبەی برنج بە گۆشتی مانگا" at bounding box center [1229, 338] width 620 height 22
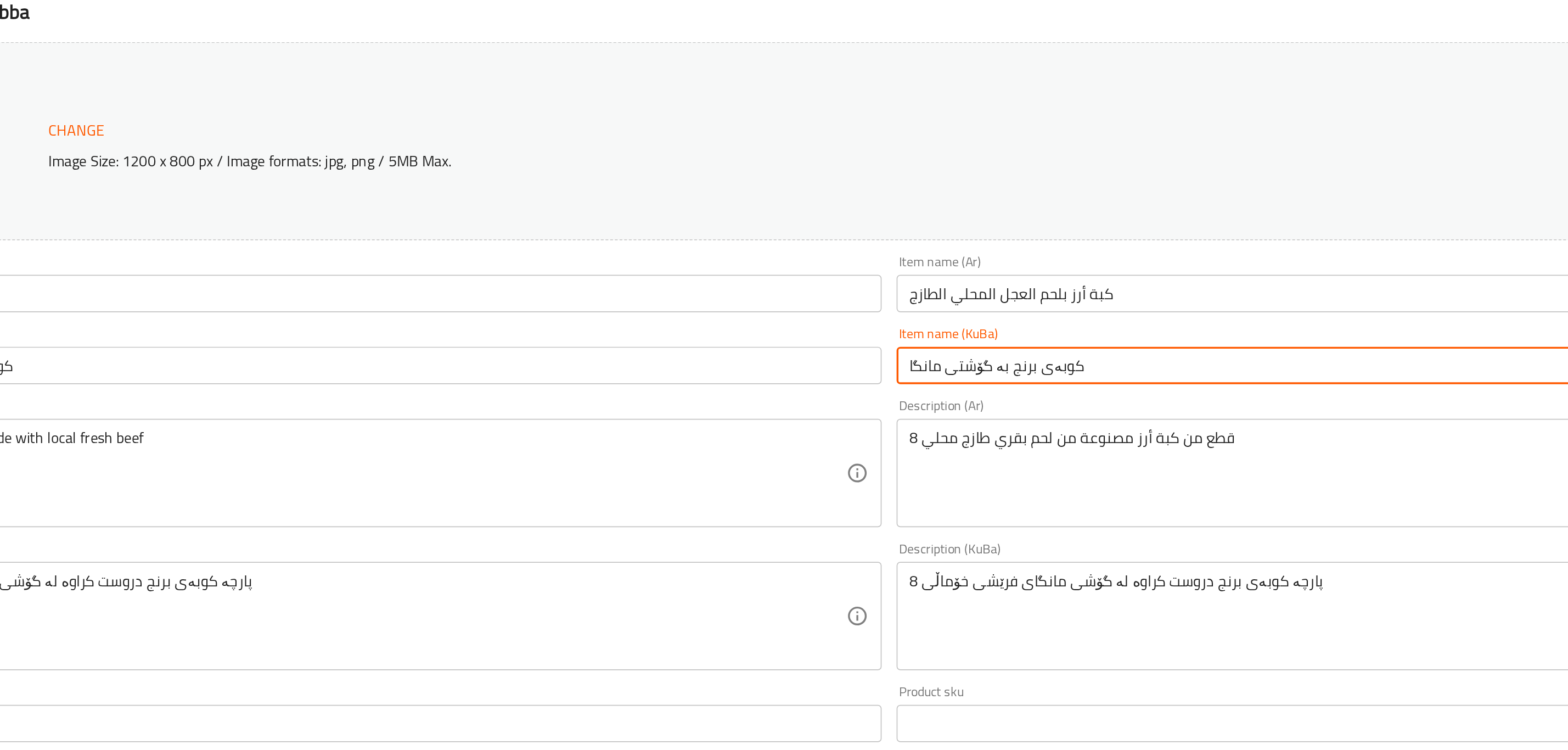
click at [929, 336] on input "کوبەی برنج بە گۆشتی مانگا" at bounding box center [1229, 338] width 620 height 22
paste input "گۆلک"
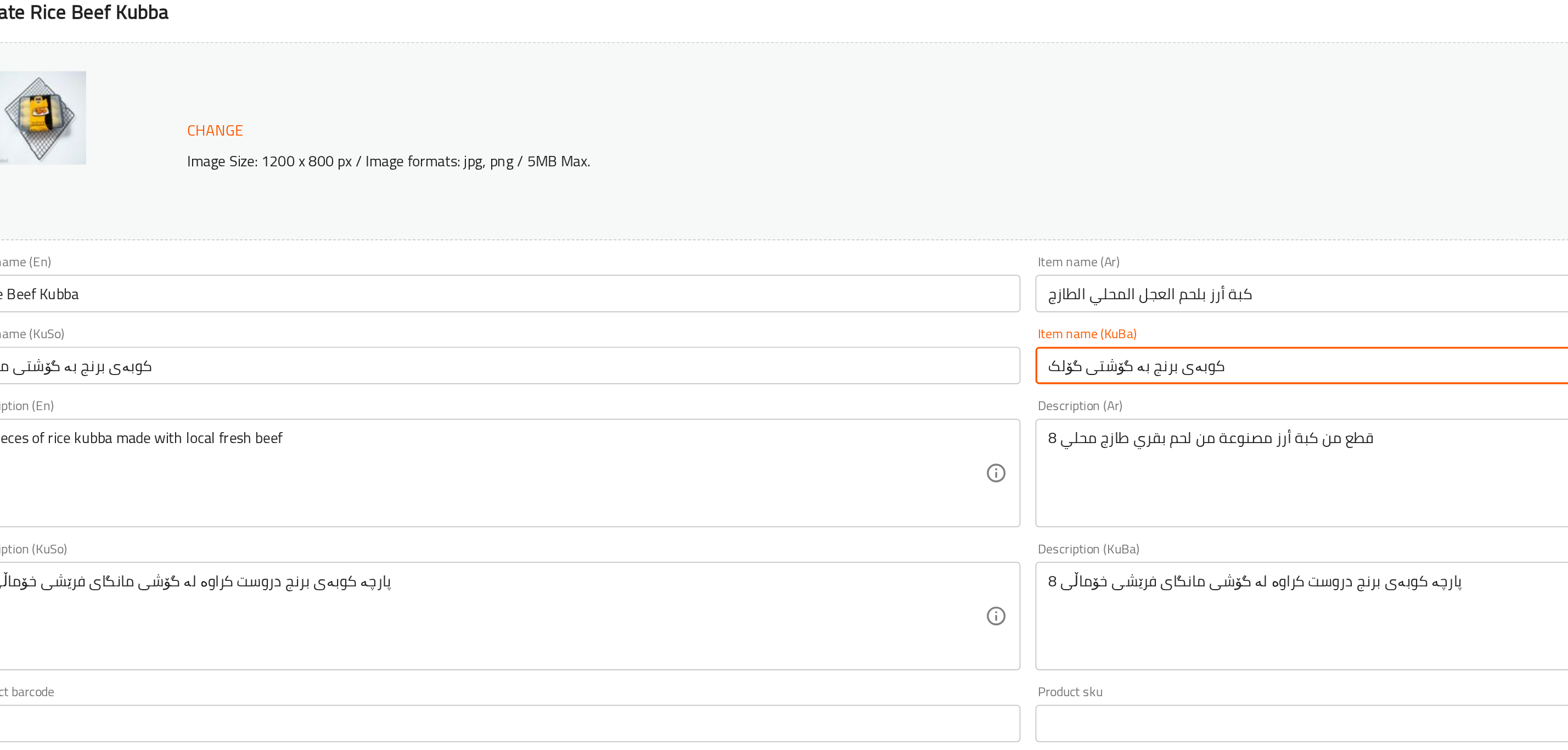
type input "کوبەی برنج بە گۆشتی گۆلک"
click at [875, 339] on input "کوبەی برنج بە گۆشتی مانگا" at bounding box center [600, 338] width 620 height 22
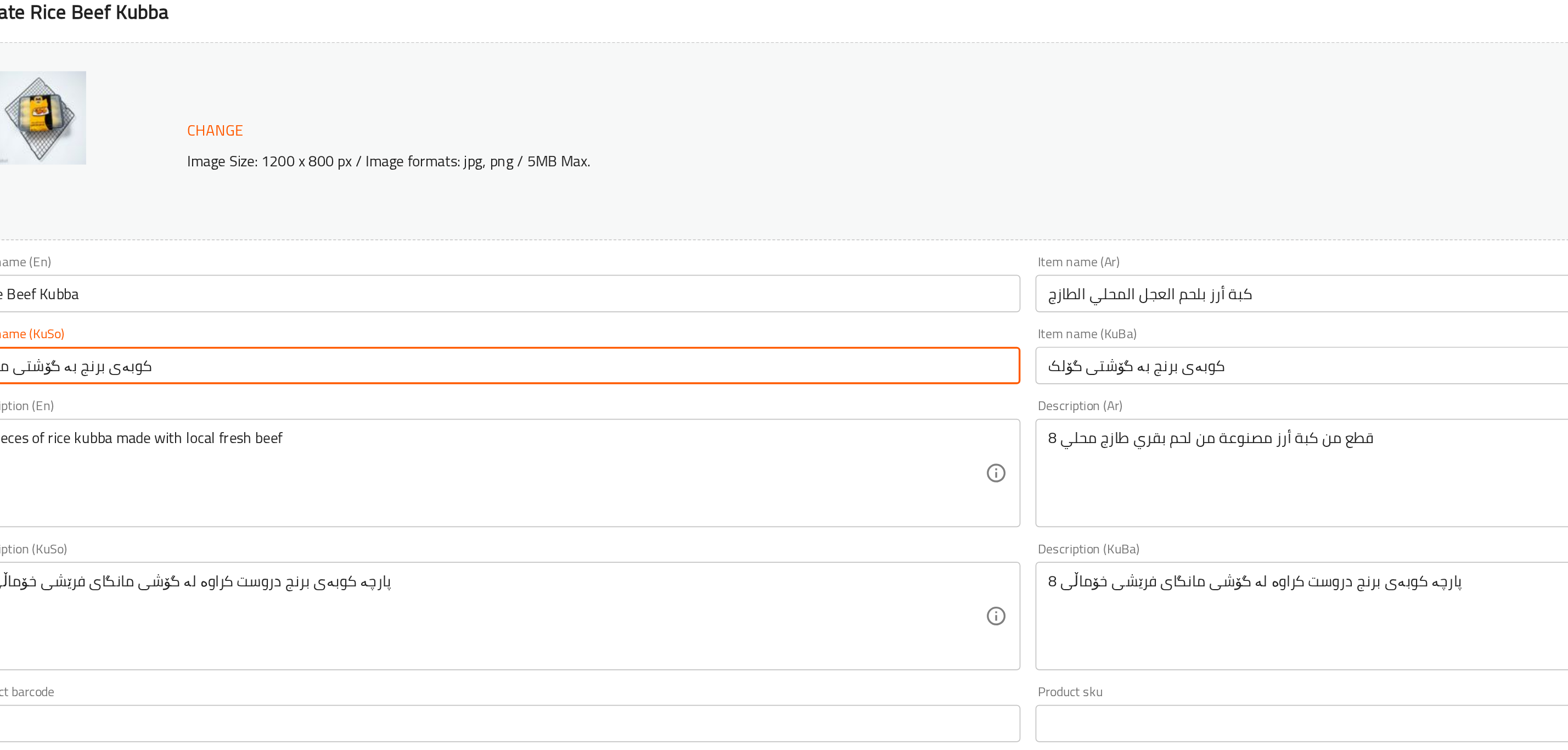
paste input "گۆلک"
type input "کوبەی برنج بە گۆشتی گۆلک"
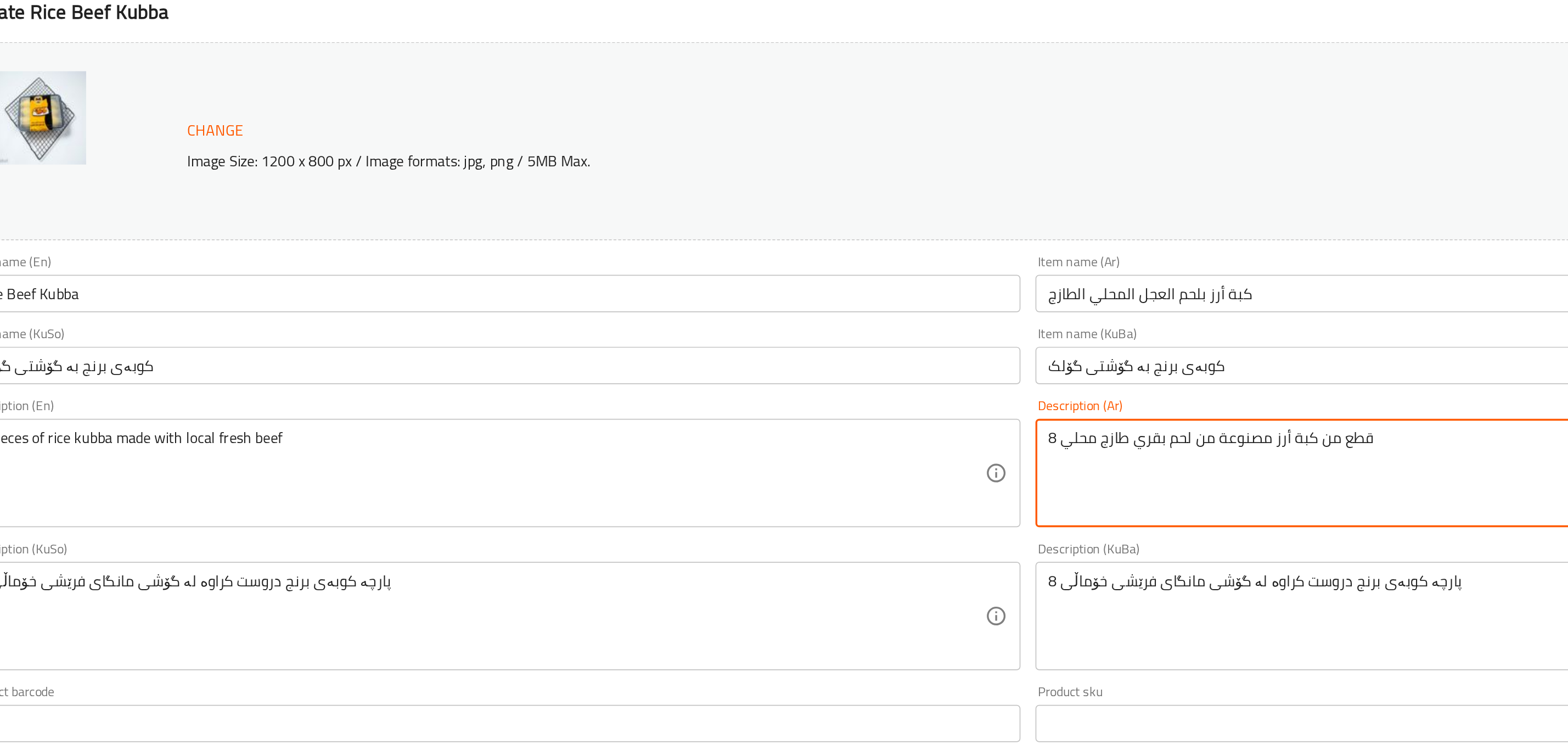
click at [984, 382] on textarea "8 قطع من كبة أرز مصنوعة من لحم بقري طازج محلي" at bounding box center [1223, 401] width 592 height 52
click at [951, 382] on textarea "8 قطع من كبة أرز مصنوعة من لحم عجل طازج محلي" at bounding box center [1223, 401] width 592 height 52
click at [968, 381] on textarea "8 قطع من كبة أرز مصنوعة من لحم عجل طازج" at bounding box center [1223, 401] width 592 height 52
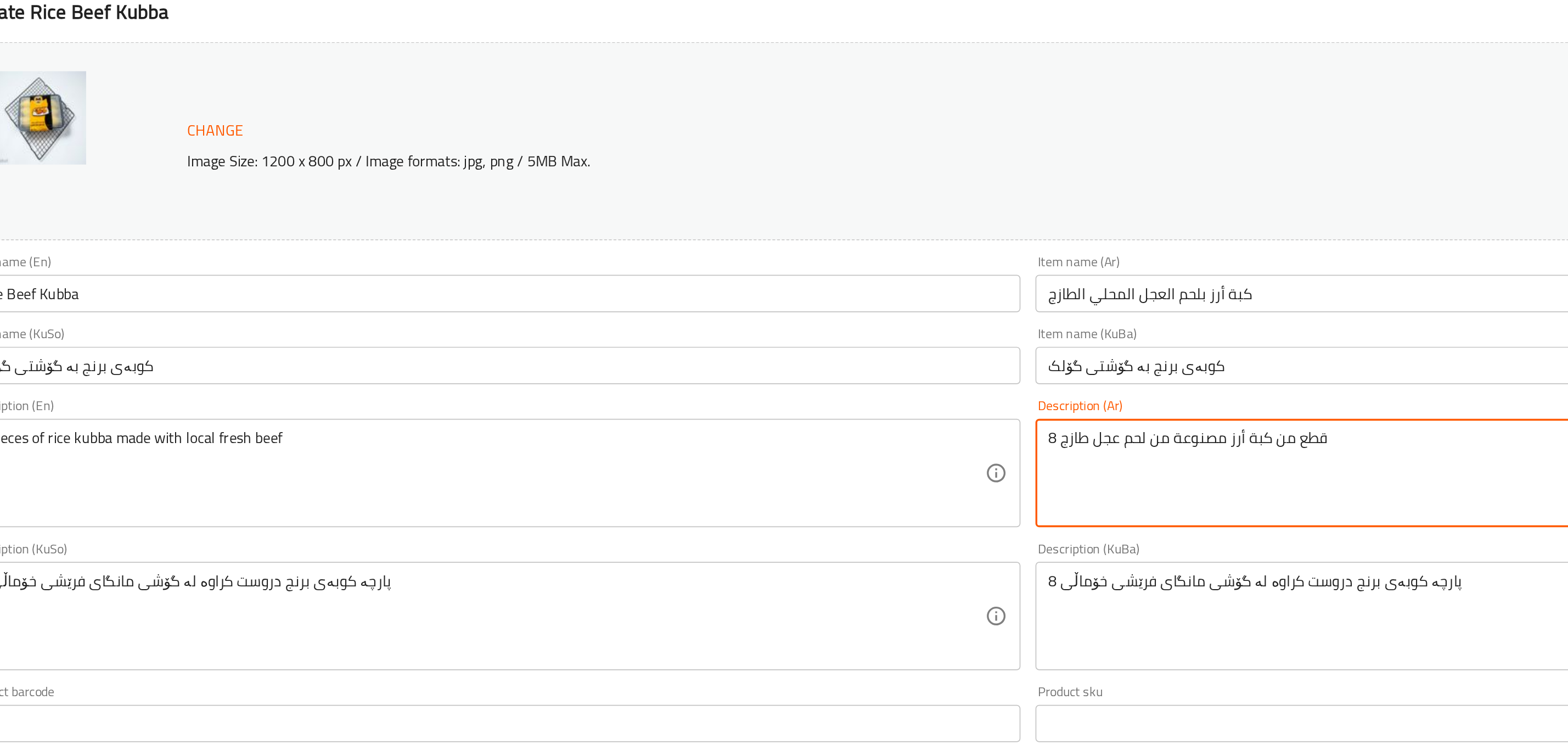
paste textarea "محلي"
click at [949, 382] on textarea "8 قطع من كبة أرز مصنوعة من لحم عجل طازج" at bounding box center [1223, 401] width 592 height 52
paste textarea "محلي"
type textarea "8 قطع من كبة أرز مصنوعة من لحم عجل محلي طازج"
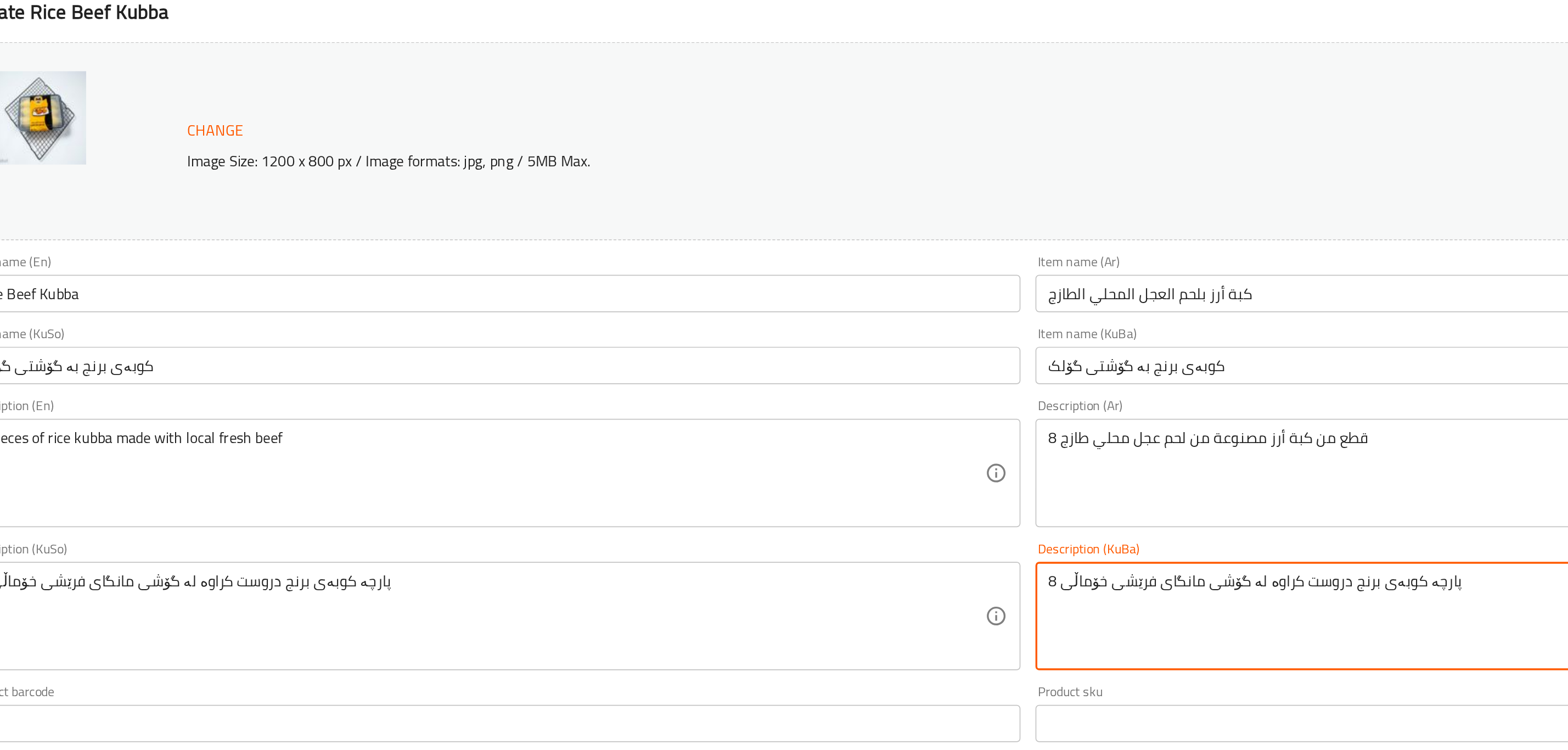
click at [1109, 471] on textarea "8 پارچە کوبەی برنج دروست کراوە لە گۆشی مانگای فرێشی خۆماڵی" at bounding box center [1223, 485] width 592 height 52
click at [1001, 465] on textarea "8 پارچە کوبەی برنج دروست کراوە لە گۆشی مانگای فرێشی خۆماڵی" at bounding box center [1223, 485] width 592 height 52
paste textarea "گۆلک"
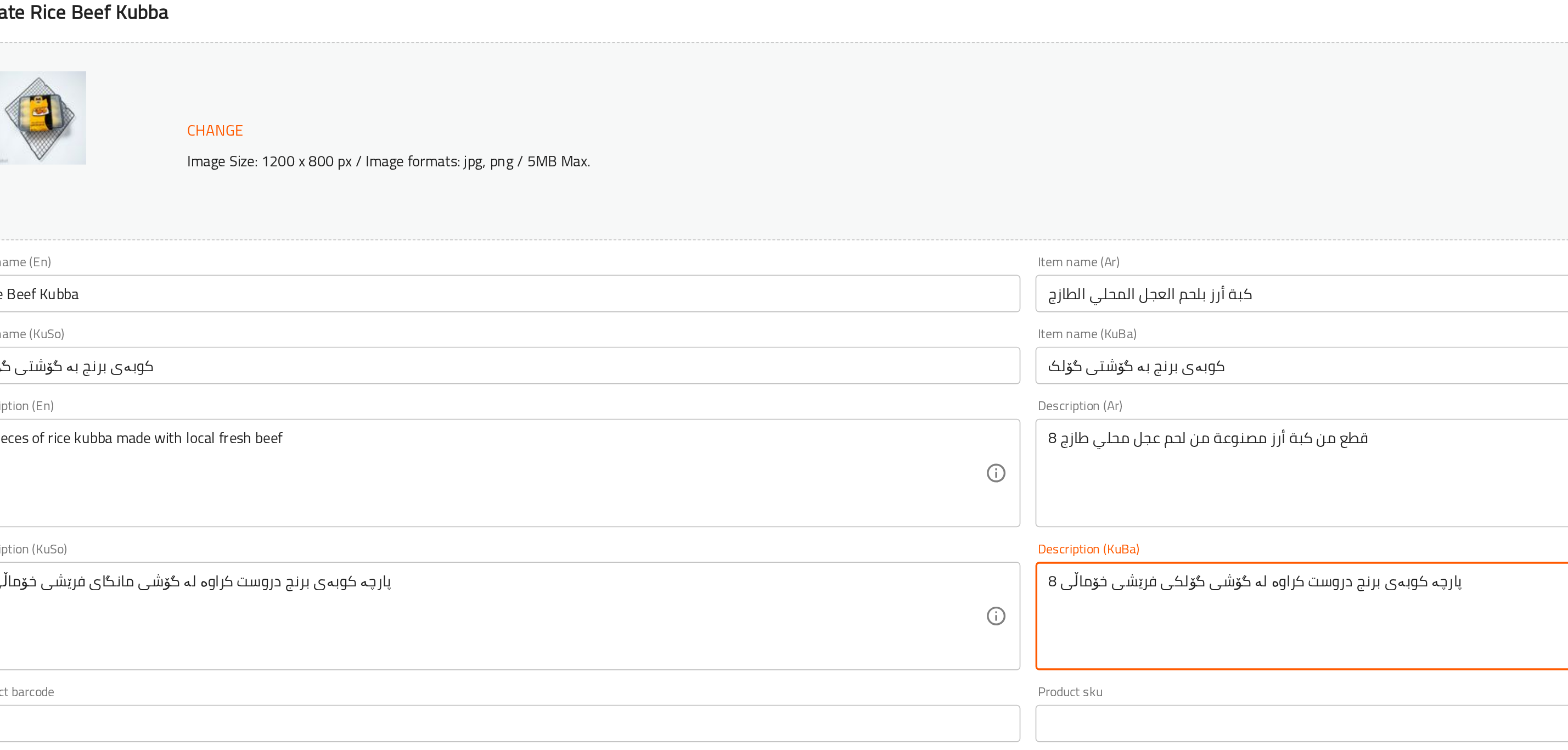
click at [980, 470] on textarea "8 پارچە کوبەی برنج دروست کراوە لە گۆشی گۆلکی فرێشی خۆماڵی" at bounding box center [1223, 485] width 592 height 52
click at [980, 463] on textarea "8 پارچە کوبەی برنج دروست کراوە لە گۆشی گۆلکی فرێشی خۆماڵی" at bounding box center [1223, 485] width 592 height 52
drag, startPoint x: 980, startPoint y: 463, endPoint x: 942, endPoint y: 466, distance: 38.1
click at [942, 466] on textarea "8 پارچە کوبەی برنج دروست کراوە لە گۆشی گۆلکی فرێشی خۆماڵی" at bounding box center [1223, 485] width 592 height 52
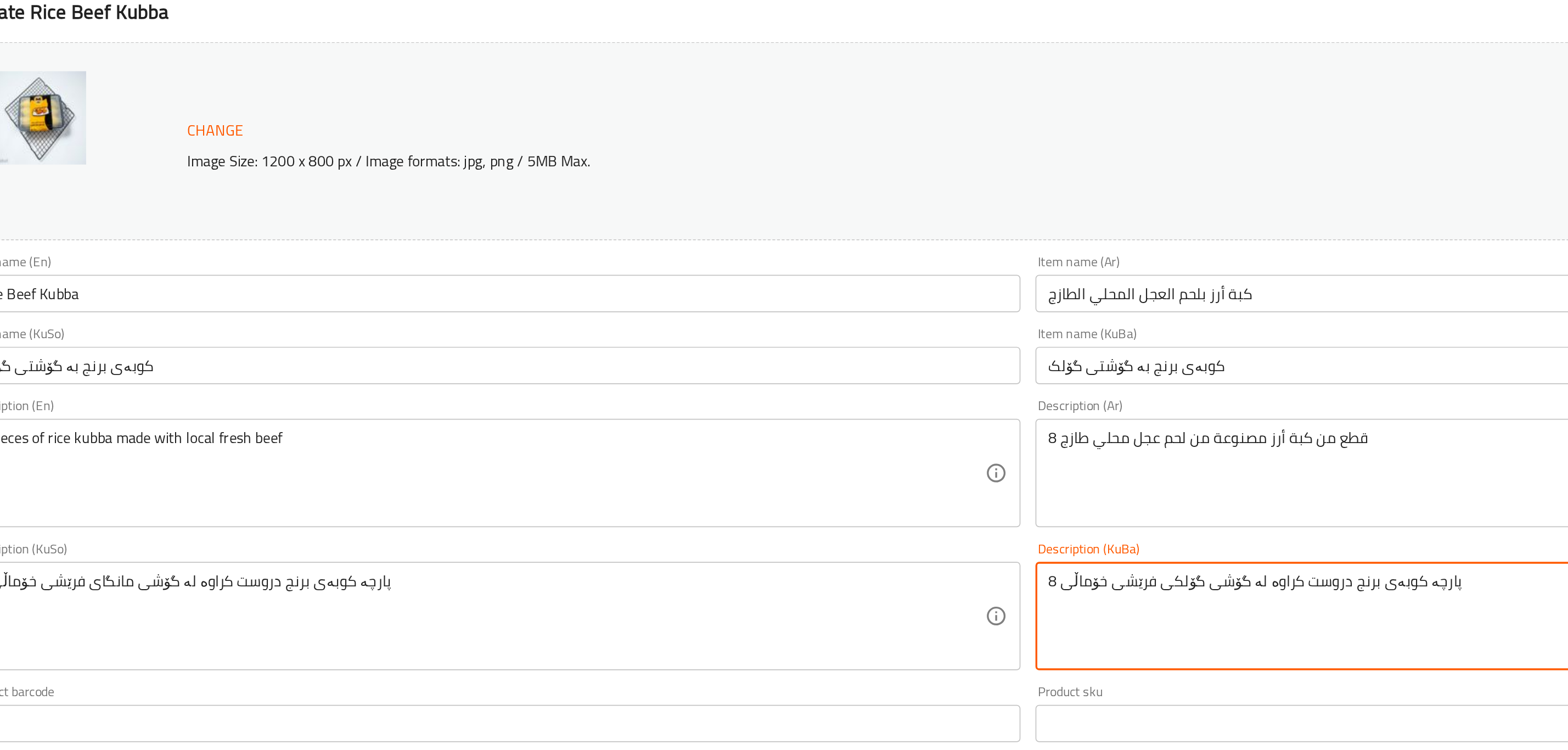
click at [942, 466] on textarea "8 پارچە کوبەی برنج دروست کراوە لە گۆشی گۆلکی فرێشی خۆماڵی" at bounding box center [1223, 485] width 592 height 52
drag, startPoint x: 986, startPoint y: 465, endPoint x: 937, endPoint y: 465, distance: 49.0
click at [937, 465] on textarea "8 پارچە کوبەی برنج دروست کراوە لە گۆشی گۆلکی فرێشی خۆماڵی" at bounding box center [1223, 485] width 592 height 52
click at [957, 464] on textarea "8 پارچە کوبەی برنج دروست کراوە لە گۆشی گۆلکی" at bounding box center [1223, 485] width 592 height 52
paste textarea "فرێشی خۆماڵی"
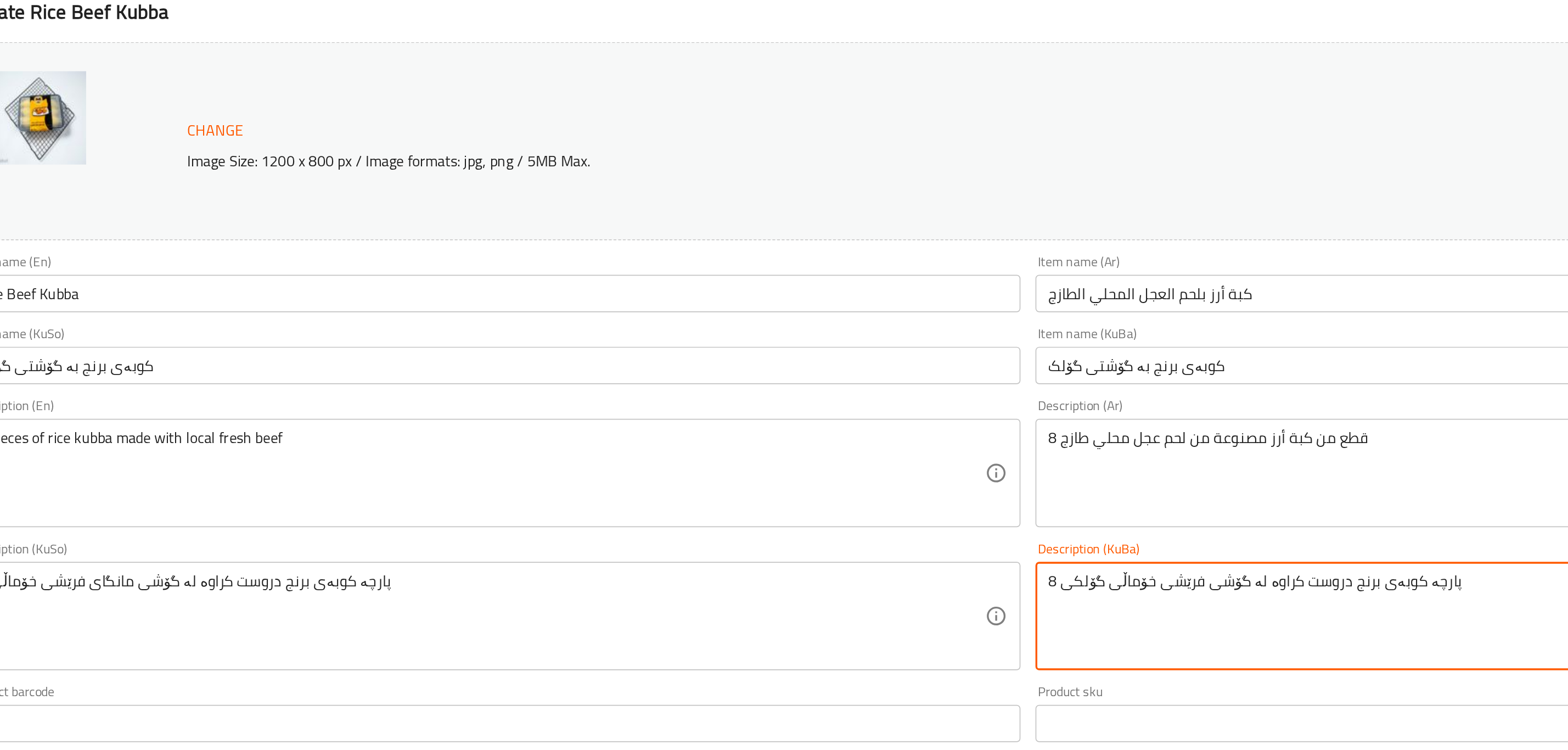
drag, startPoint x: 937, startPoint y: 468, endPoint x: 941, endPoint y: 473, distance: 6.4
click at [941, 473] on textarea "8 پارچە کوبەی برنج دروست کراوە لە گۆشی فرێشی خۆماڵی گۆلکی" at bounding box center [1223, 485] width 592 height 52
type textarea "8 پارچە کوبەی برنج دروست کراوە لە گۆشی فرێشی خۆماڵی گۆلک"
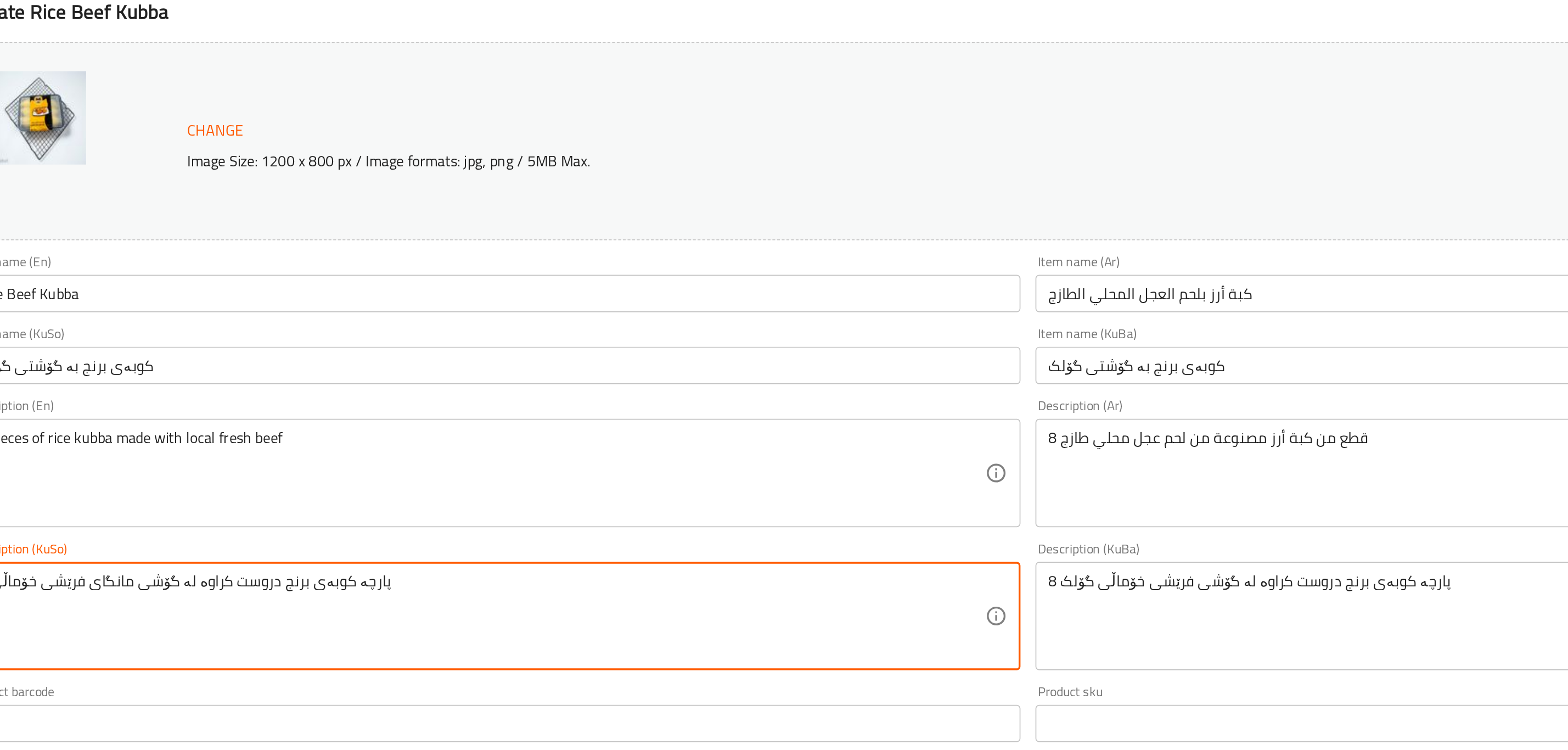
paste textarea "رێشی خۆماڵی گۆلک"
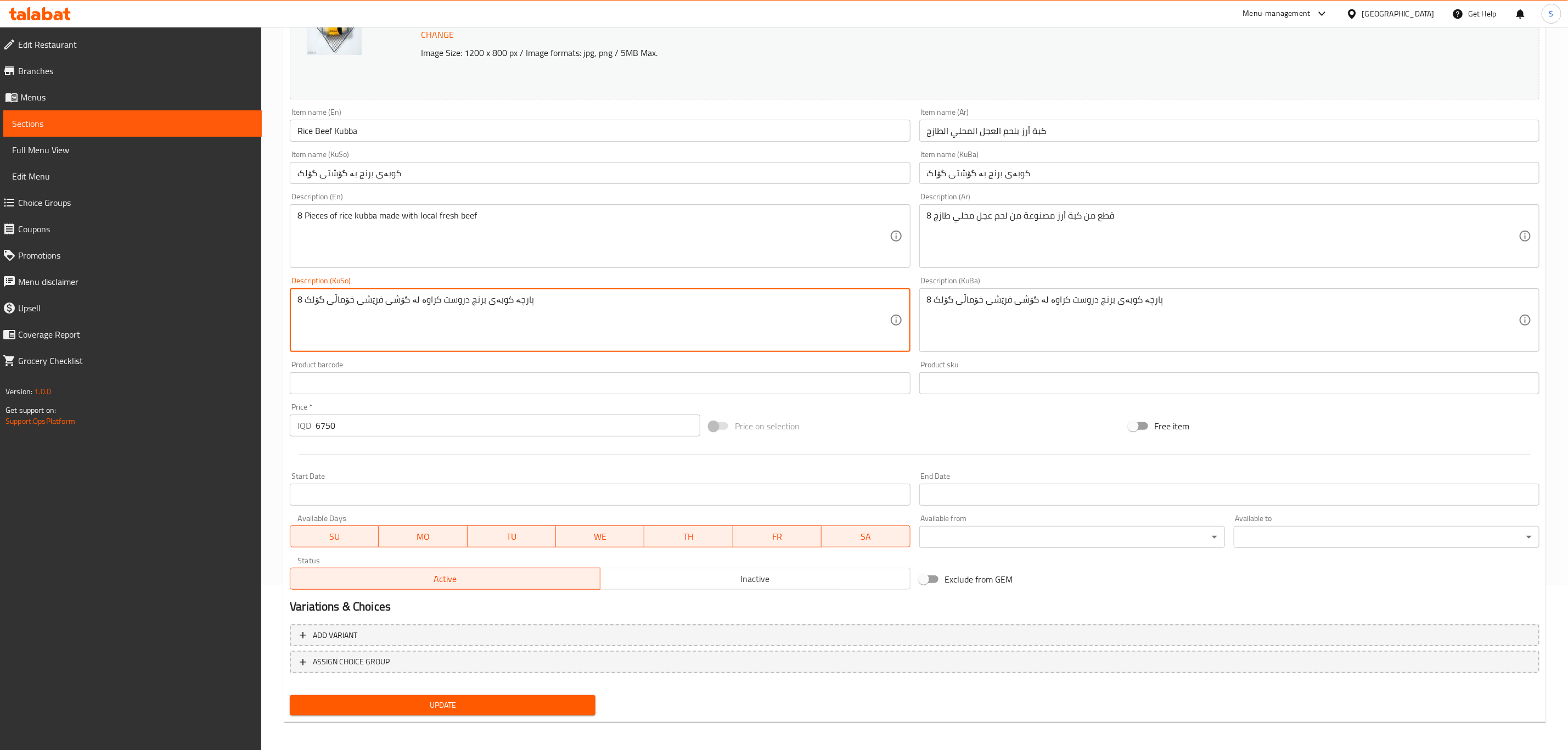
scroll to position [166, 0]
type textarea "8 پارچە کوبەی برنج دروست کراوە لە گۆشی فرێشی خۆماڵی گۆلک"
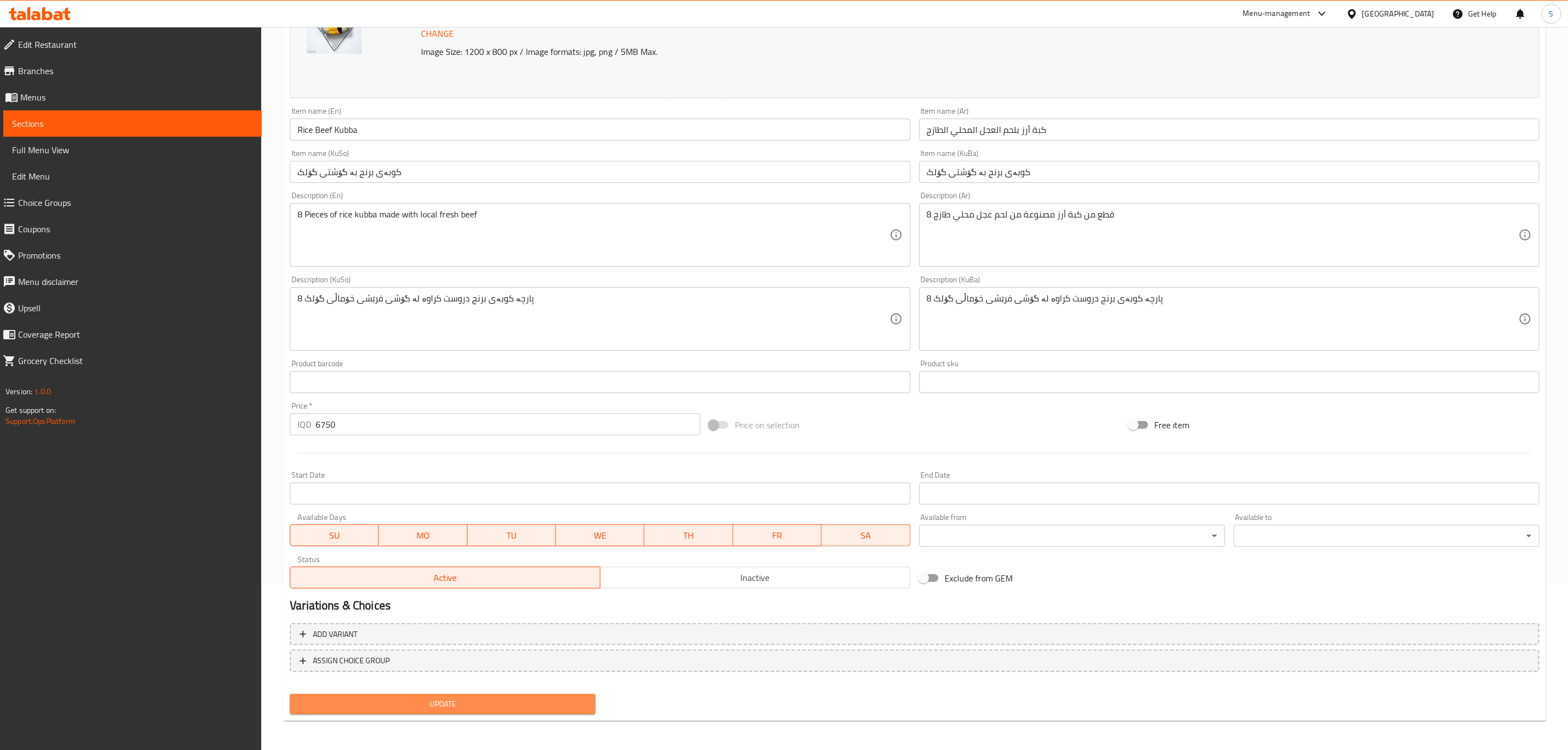
click at [447, 705] on span "Update" at bounding box center [443, 704] width 288 height 14
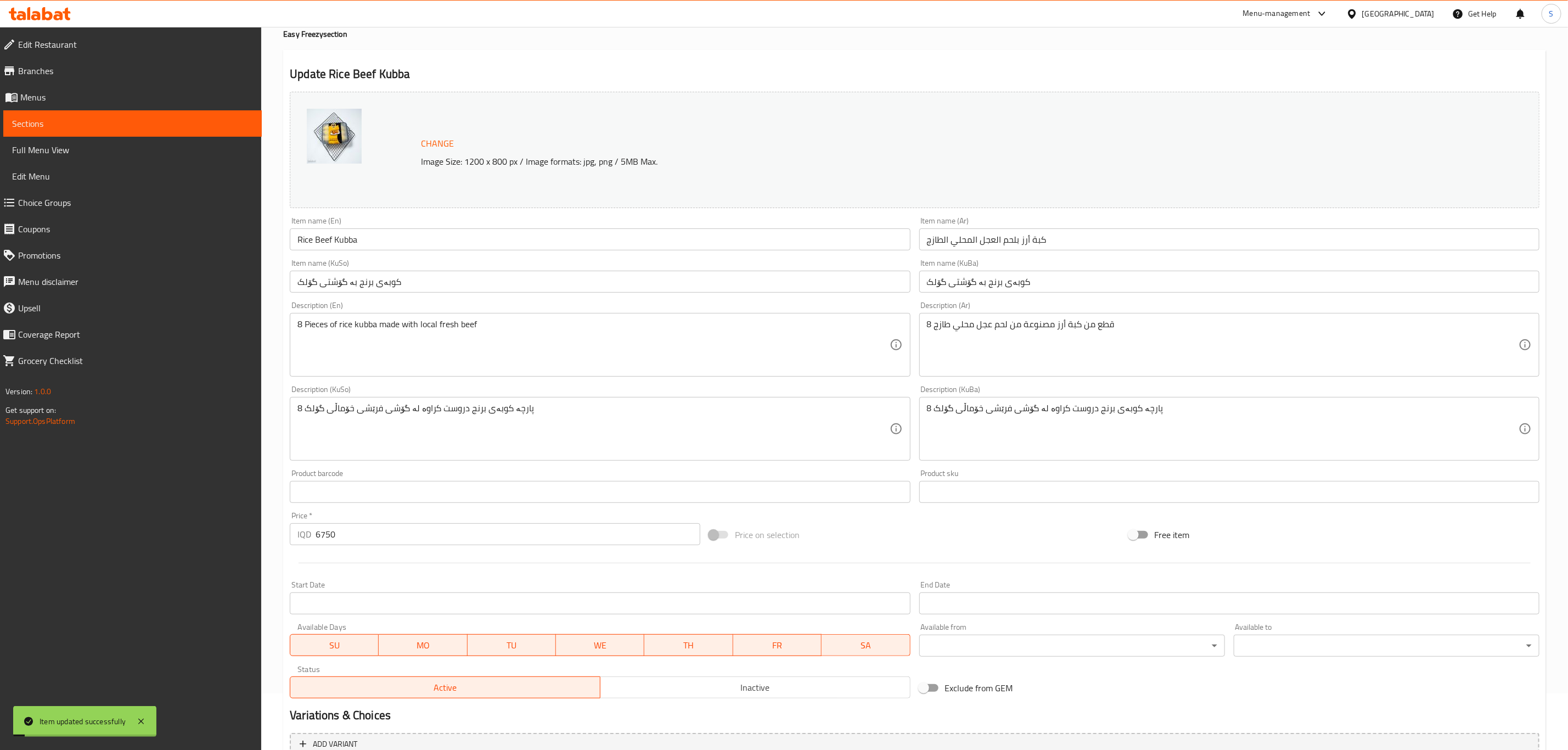
scroll to position [0, 0]
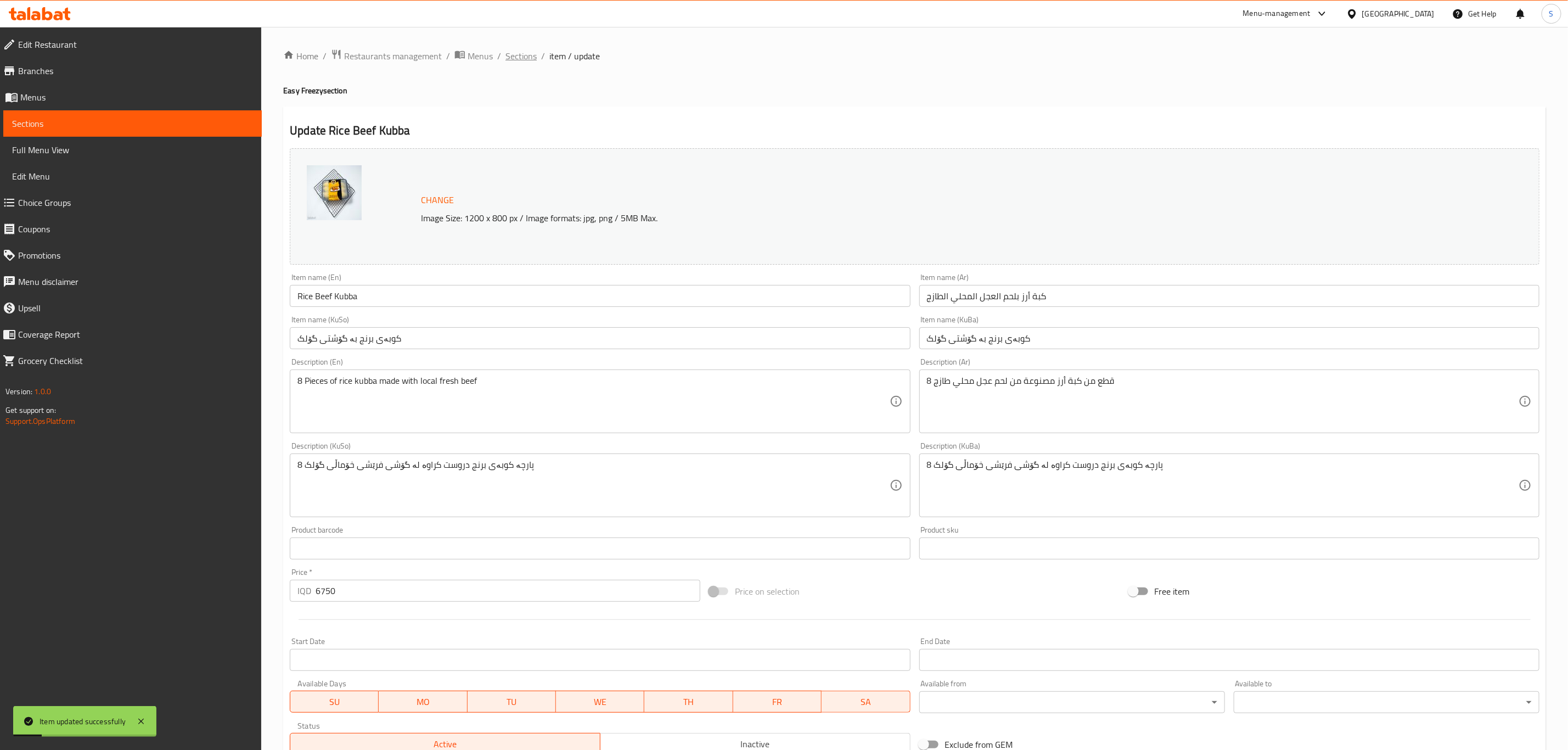
click at [528, 60] on span "Sections" at bounding box center [521, 55] width 31 height 13
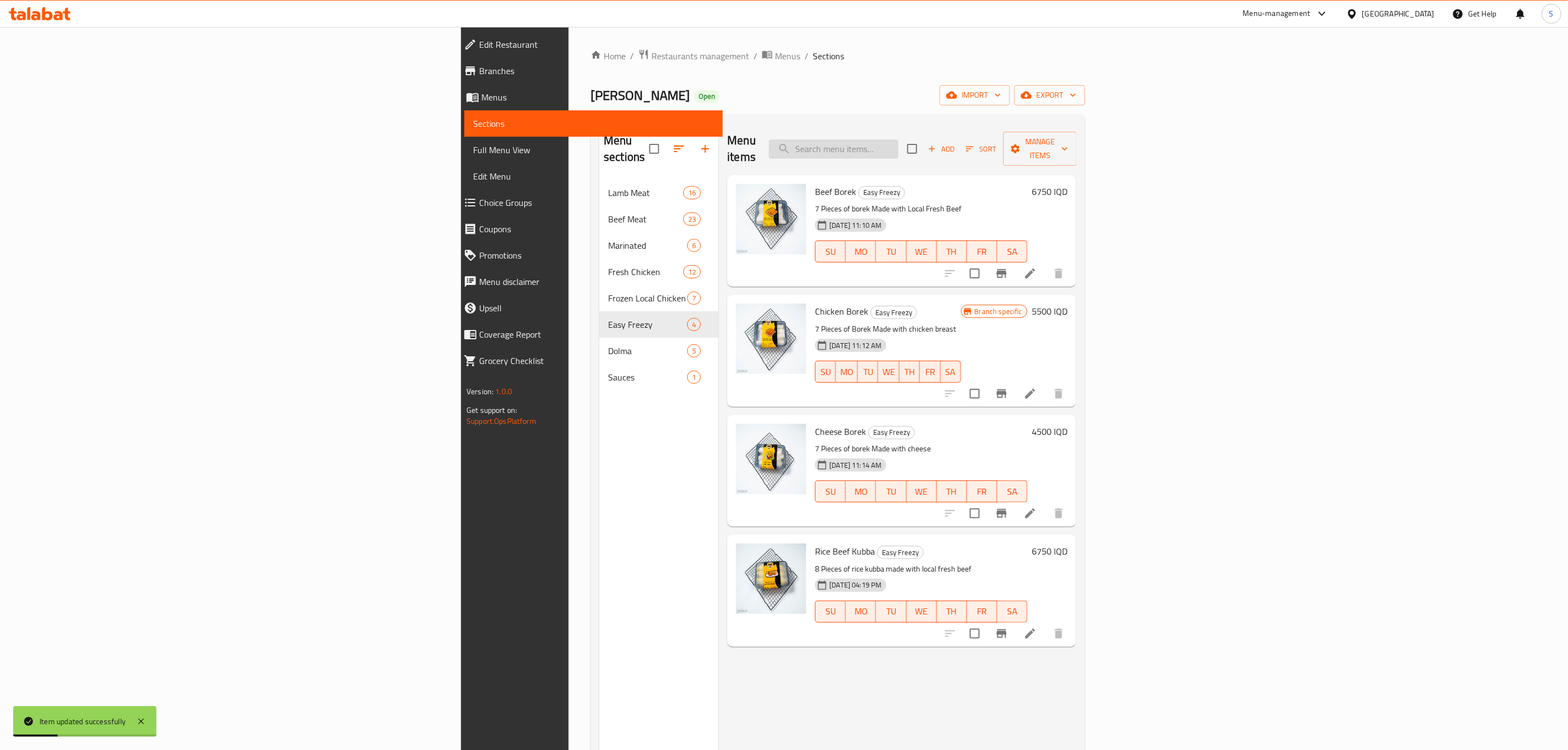
click at [898, 143] on input "search" at bounding box center [833, 149] width 129 height 19
click at [898, 141] on input "search" at bounding box center [833, 149] width 129 height 19
paste input "مانگا"
type input "مانگا"
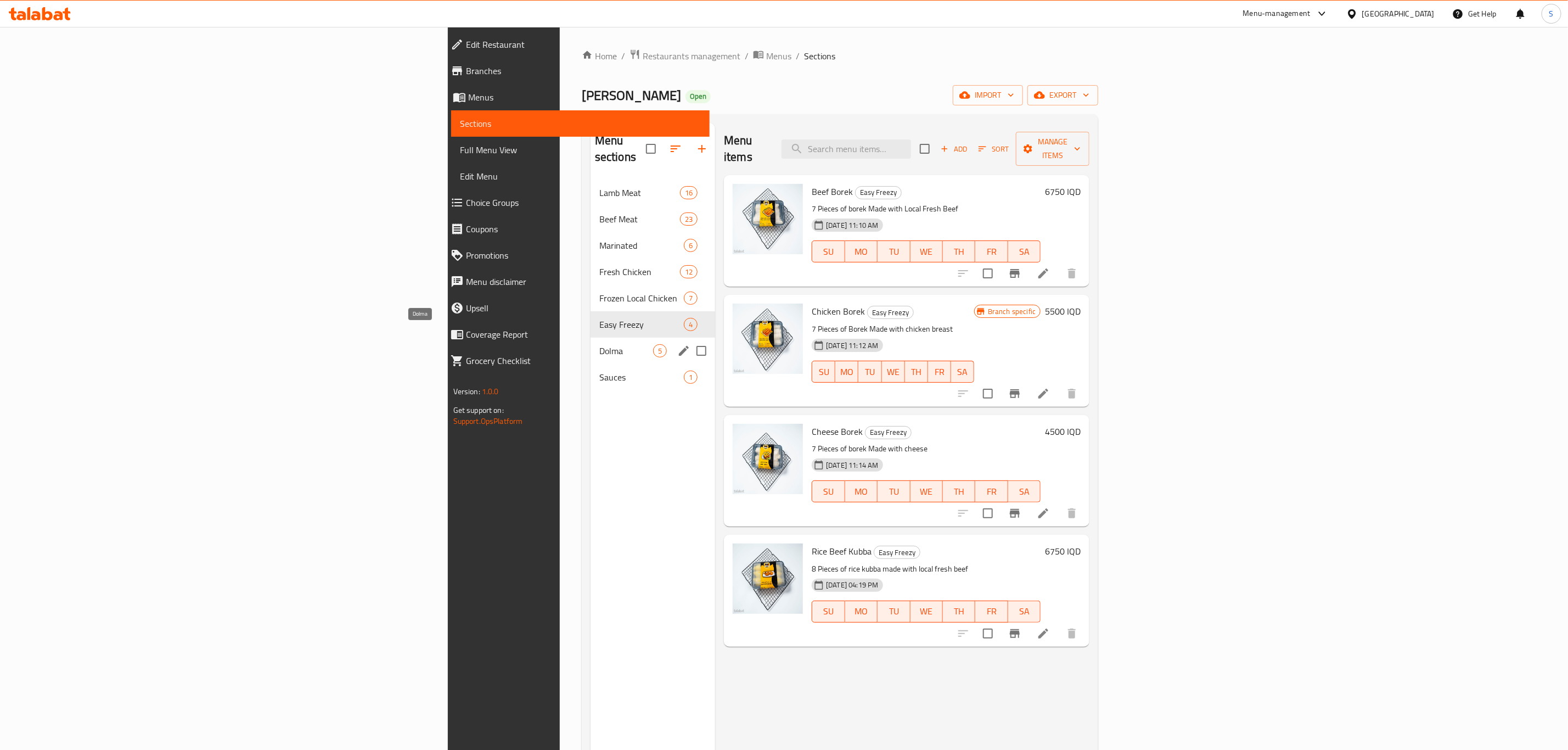
click at [600, 344] on span "Dolma" at bounding box center [627, 350] width 54 height 13
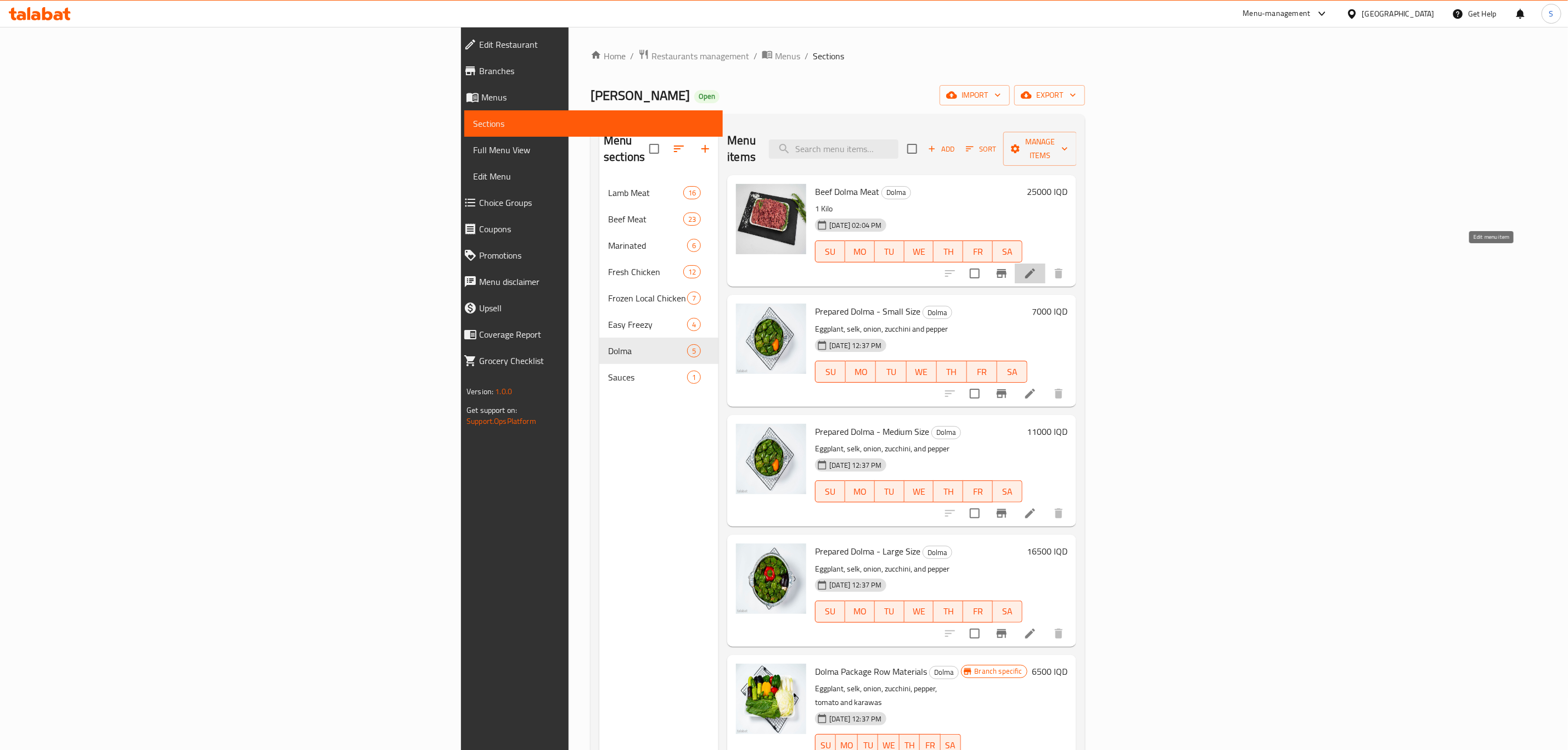
click at [1037, 267] on icon at bounding box center [1030, 273] width 13 height 13
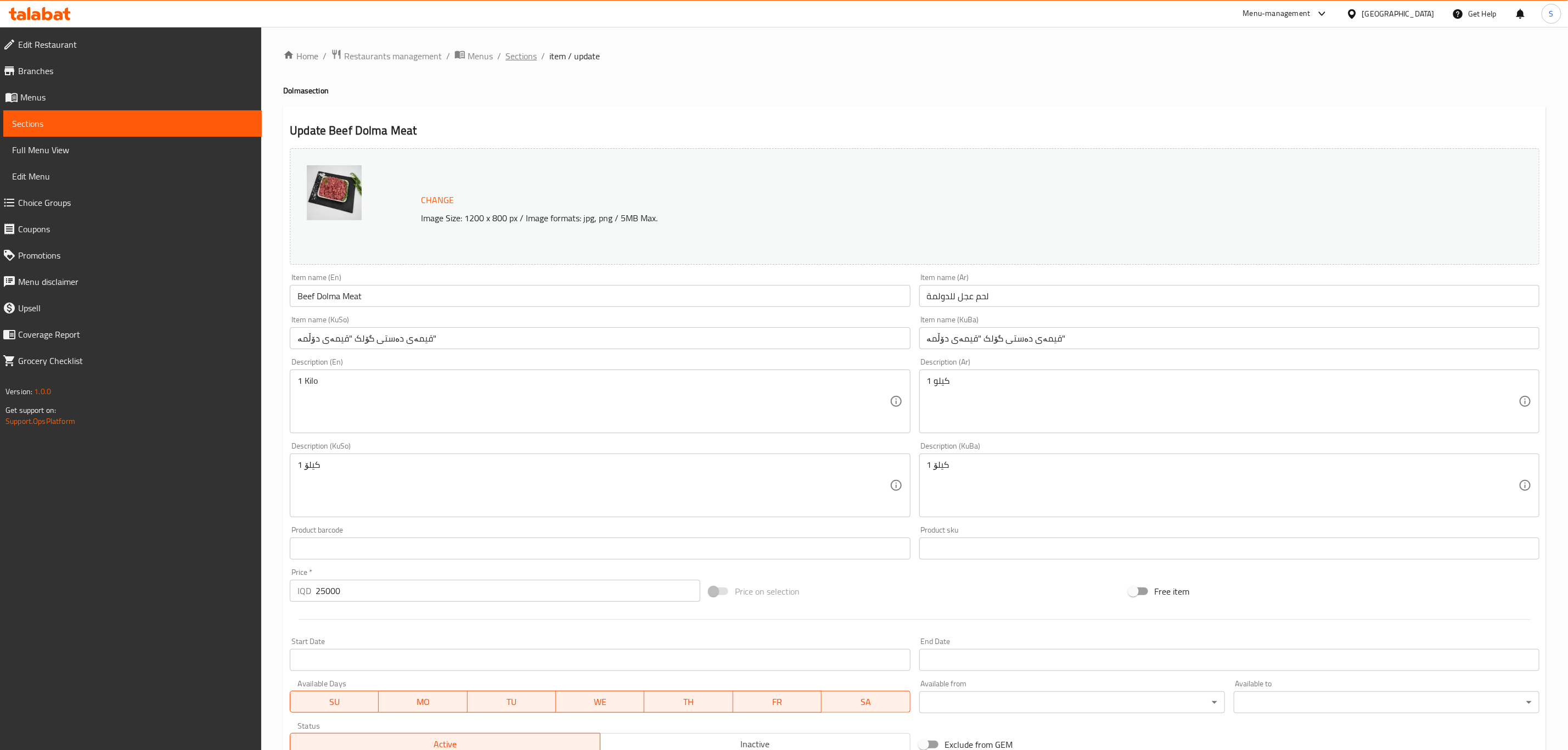
click at [517, 63] on span "Sections" at bounding box center [521, 55] width 31 height 13
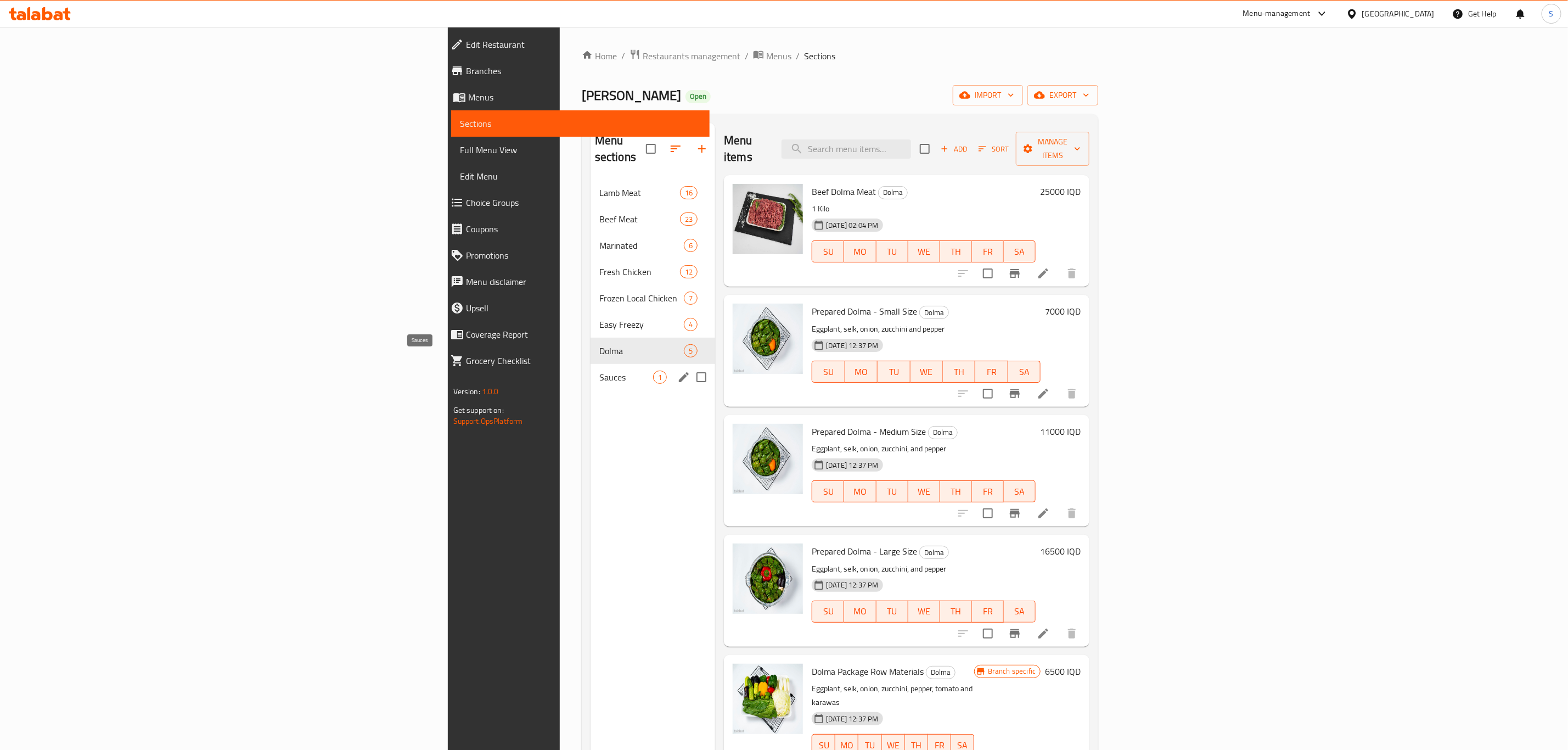
click at [600, 371] on span "Sauces" at bounding box center [627, 377] width 54 height 13
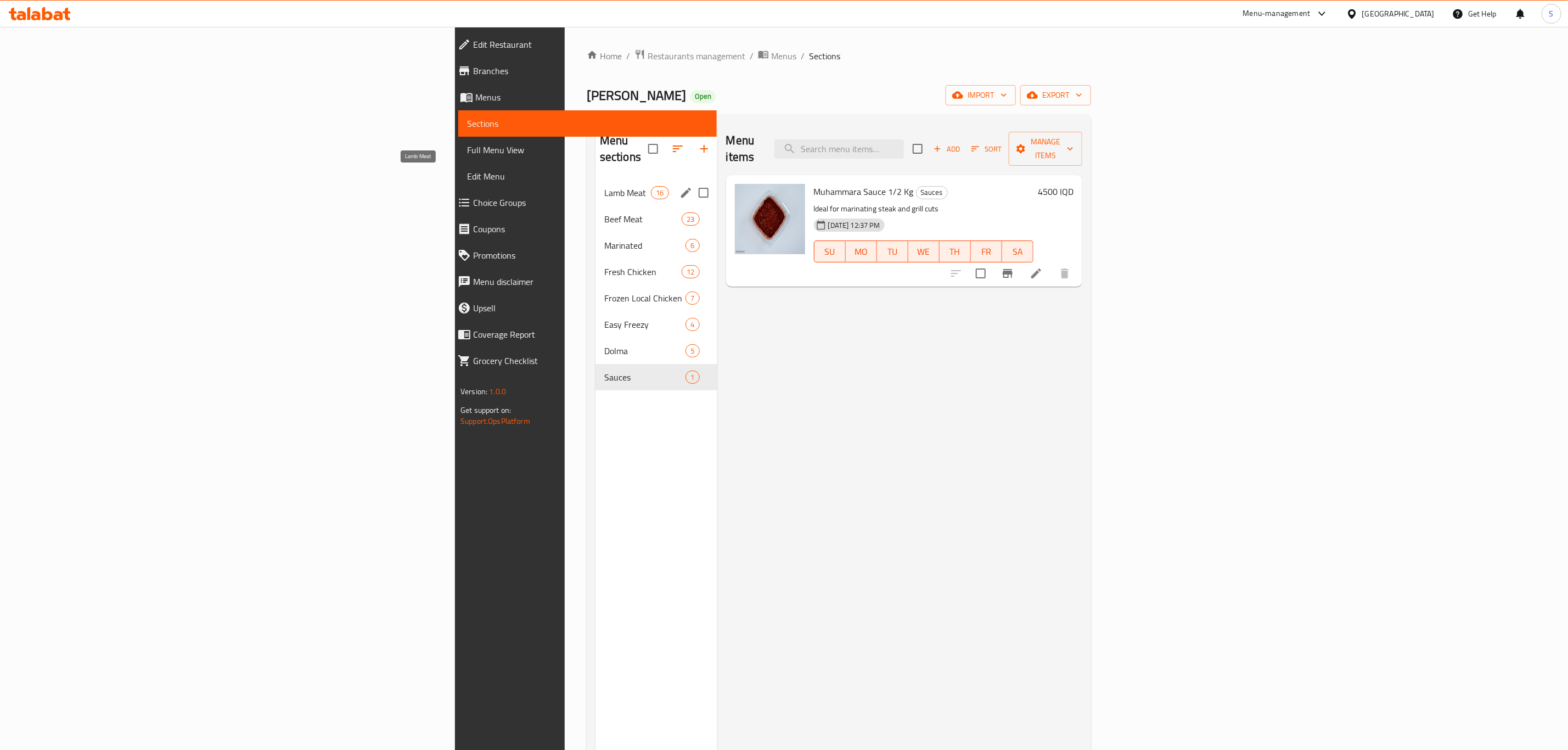
click at [604, 186] on span "Lamb Meat" at bounding box center [628, 192] width 47 height 13
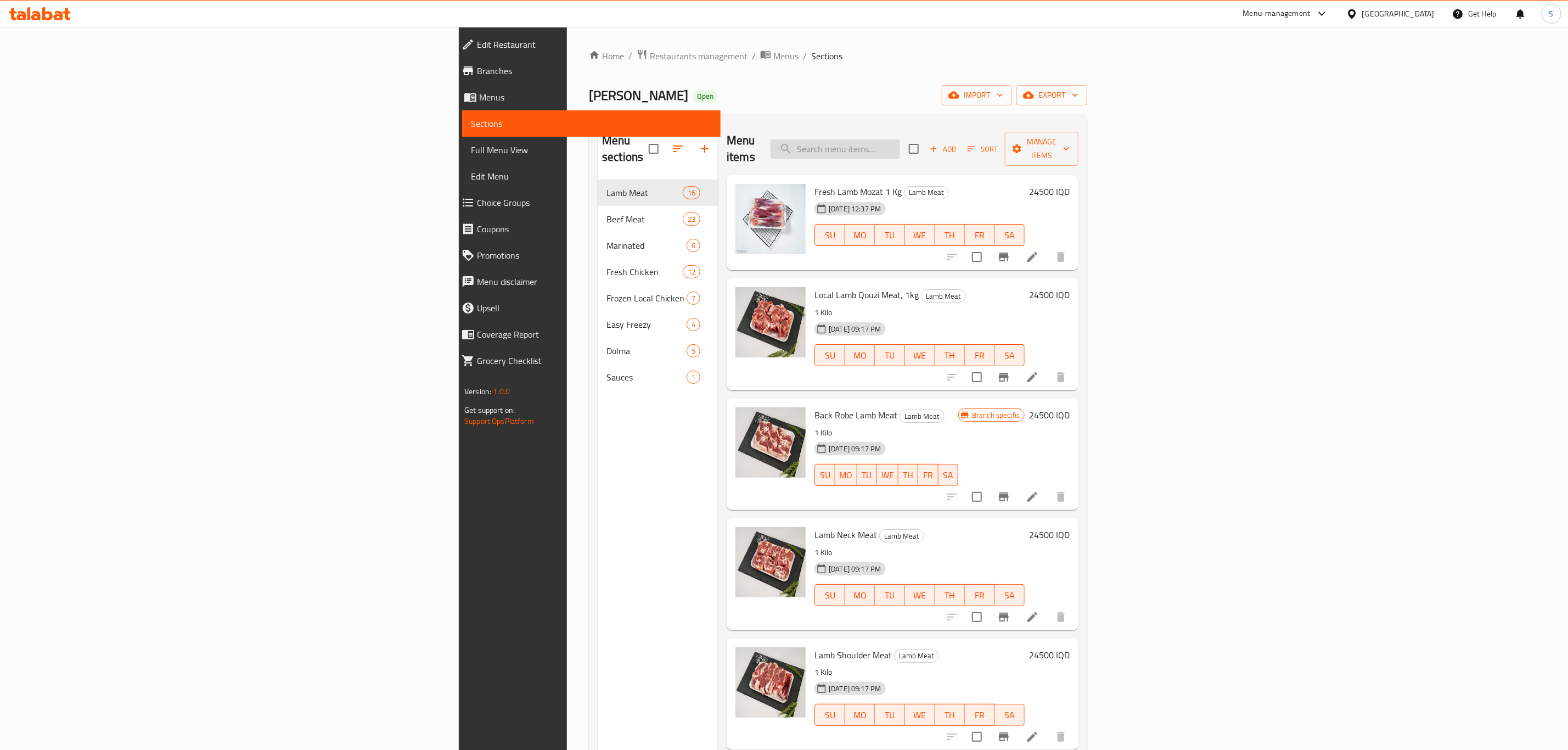
click at [900, 139] on input "search" at bounding box center [835, 149] width 129 height 19
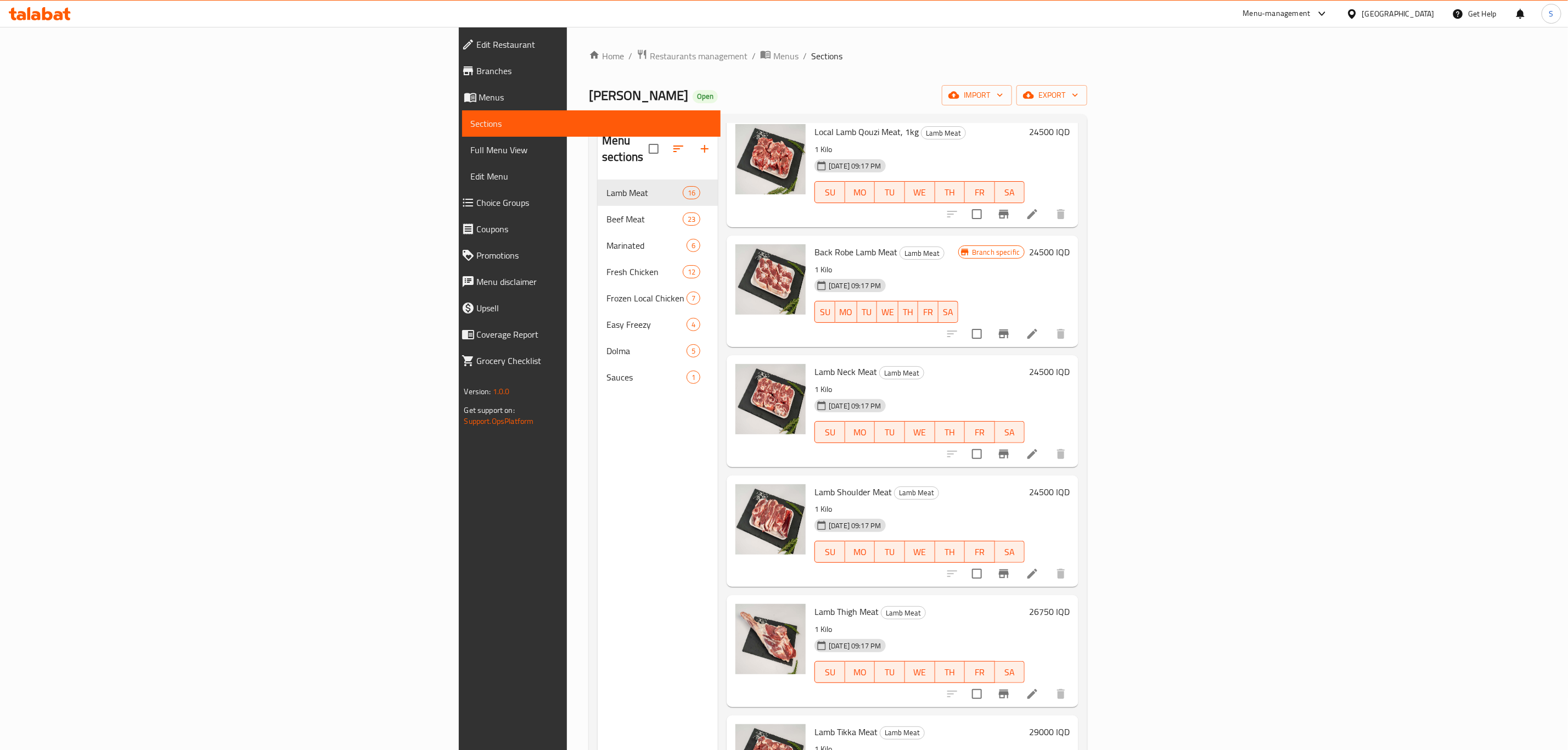
scroll to position [164, 0]
click at [1107, 34] on div "Home / Restaurants management / Menus / Sections Qasab Sarwaran Open import exp…" at bounding box center [838, 465] width 543 height 876
